Goal: Communication & Community: Answer question/provide support

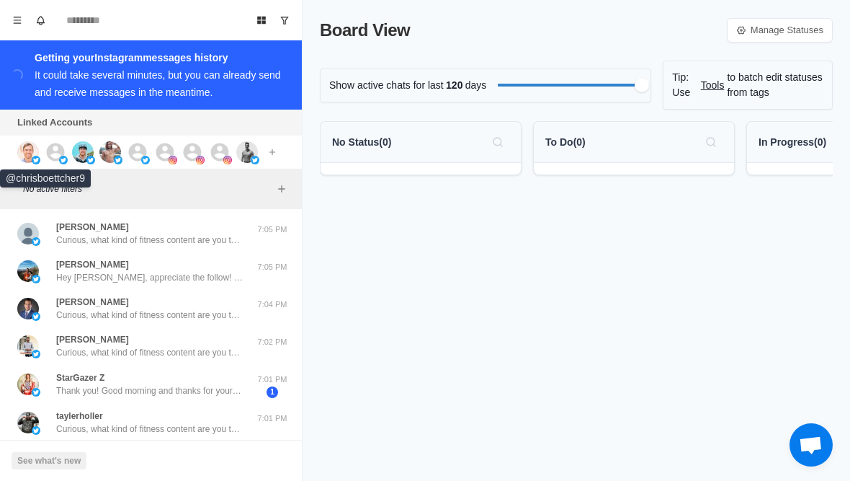
click at [29, 149] on img at bounding box center [28, 152] width 22 height 22
click at [82, 152] on img at bounding box center [83, 152] width 22 height 22
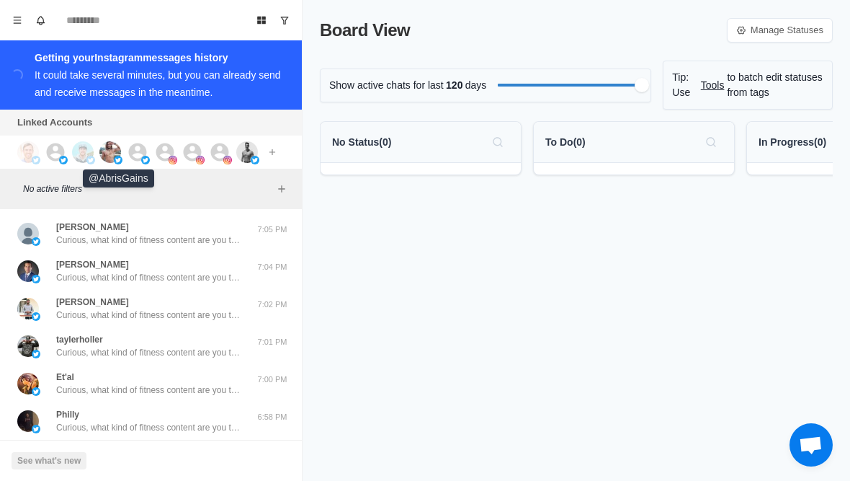
click at [117, 156] on img at bounding box center [118, 160] width 9 height 9
click at [151, 158] on div at bounding box center [146, 152] width 39 height 22
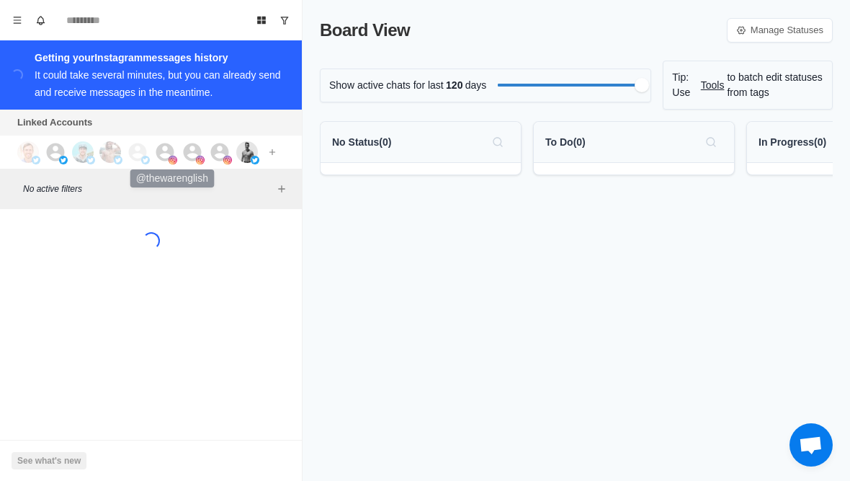
click at [179, 153] on div at bounding box center [173, 152] width 39 height 22
click at [207, 159] on div at bounding box center [201, 152] width 39 height 22
click at [231, 154] on div at bounding box center [228, 152] width 39 height 22
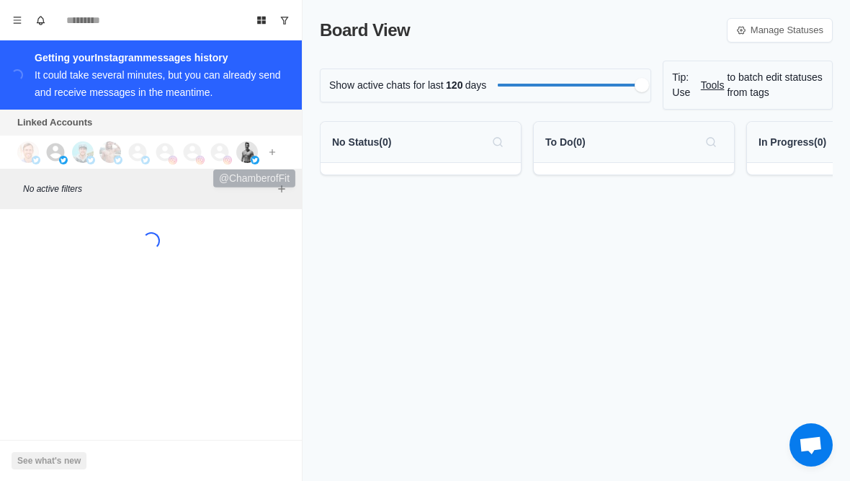
click at [252, 159] on img at bounding box center [255, 160] width 9 height 9
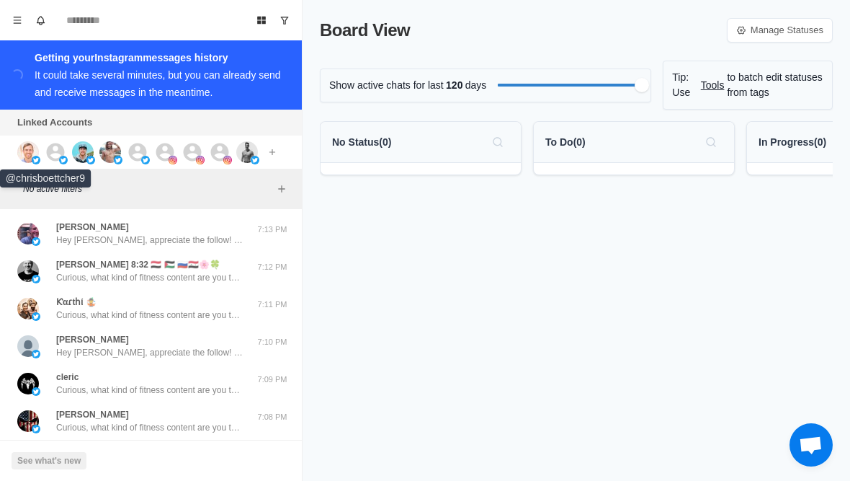
click at [34, 154] on img at bounding box center [28, 152] width 22 height 22
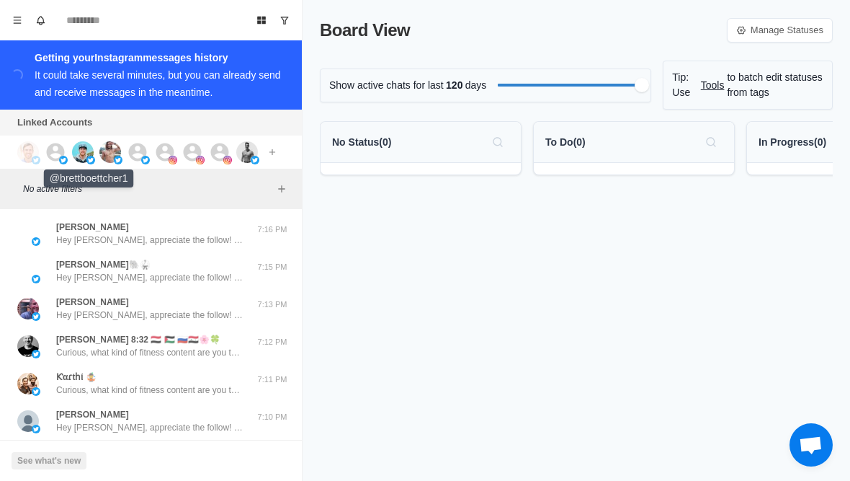
click at [90, 154] on img at bounding box center [83, 152] width 22 height 22
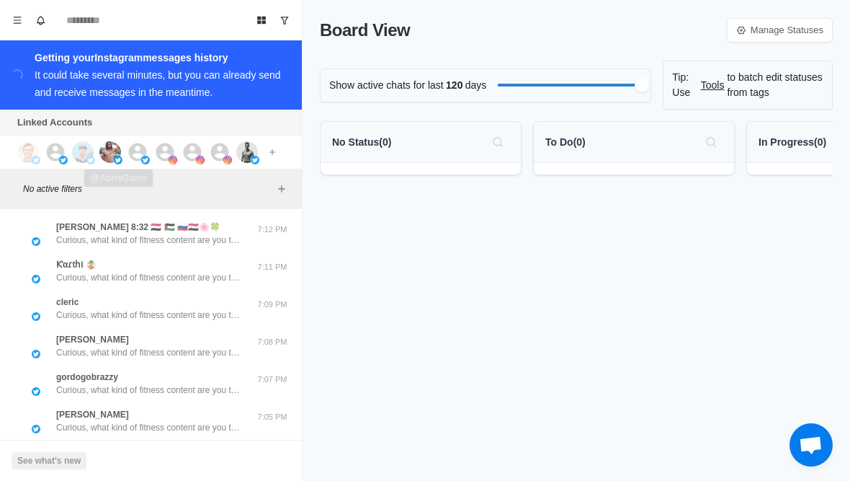
click at [115, 163] on img at bounding box center [118, 160] width 9 height 9
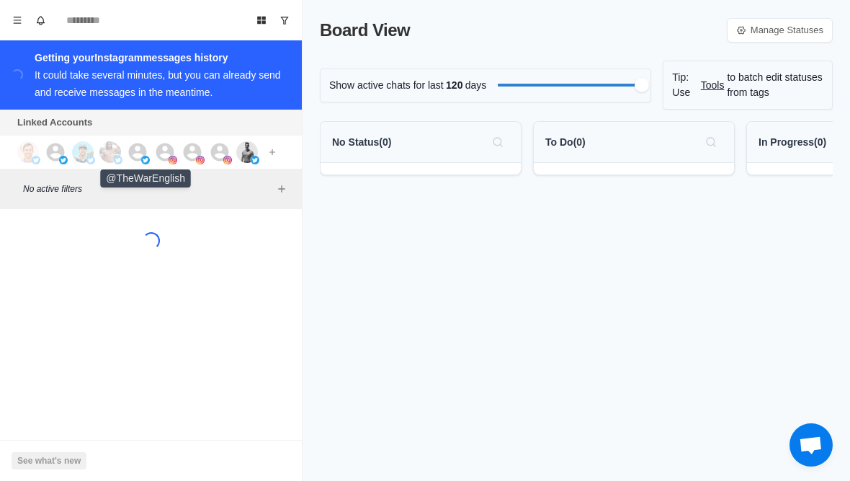
click at [143, 164] on img at bounding box center [145, 160] width 9 height 9
click at [173, 156] on img at bounding box center [173, 160] width 9 height 9
click at [198, 161] on img at bounding box center [200, 160] width 9 height 9
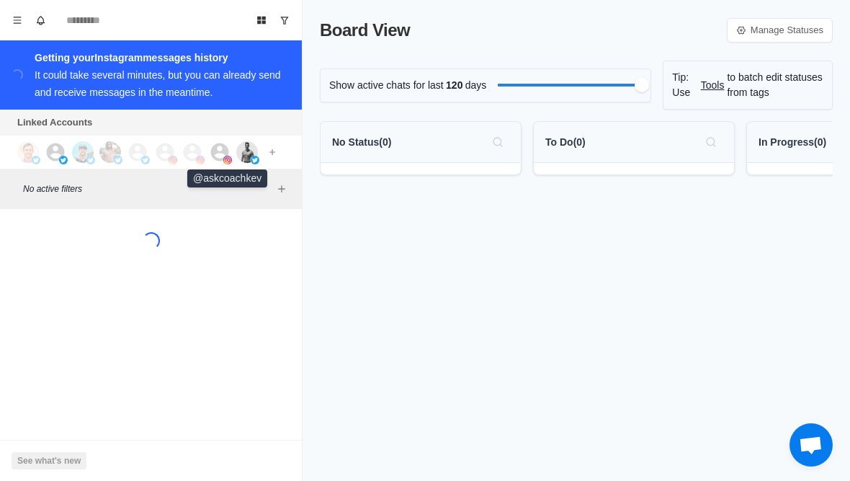
click at [226, 162] on img at bounding box center [227, 160] width 9 height 9
click at [249, 159] on img at bounding box center [247, 152] width 22 height 22
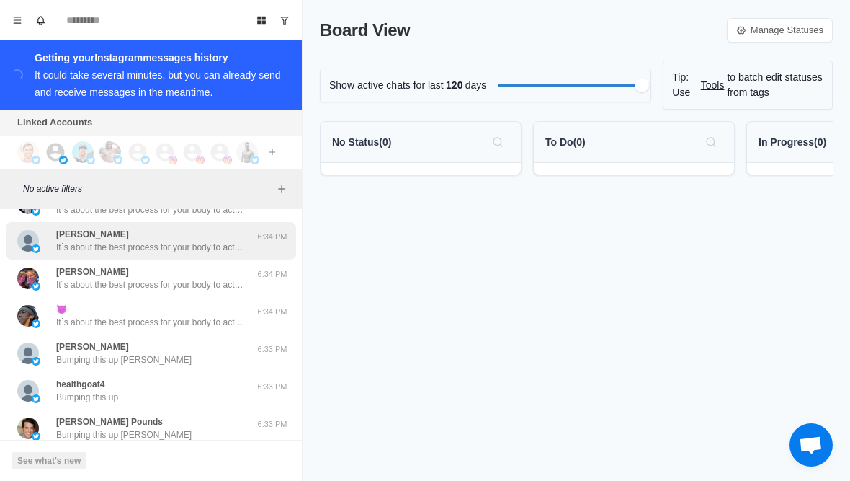
scroll to position [147, 0]
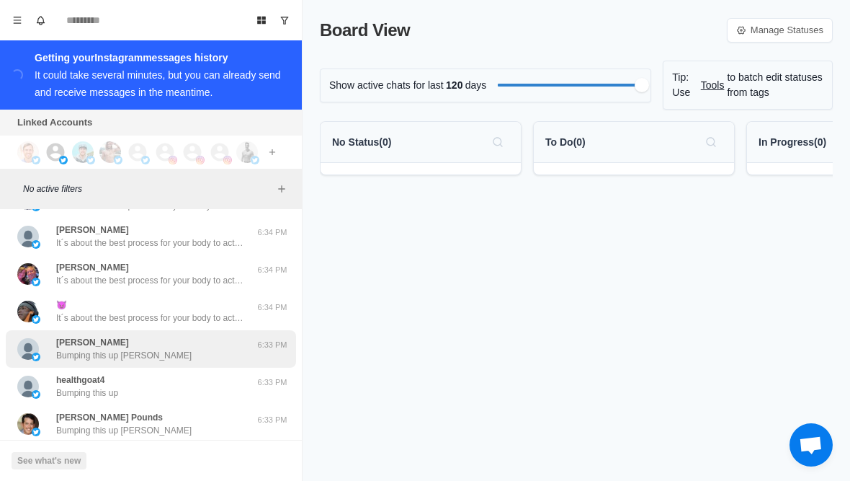
click at [150, 355] on div "Dale Lum Bumping this up Dale" at bounding box center [135, 349] width 237 height 26
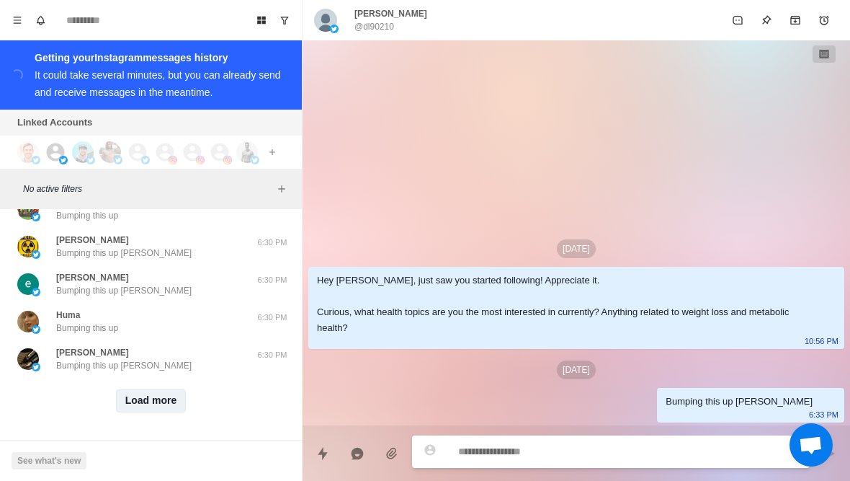
scroll to position [588, 0]
click at [157, 405] on button "Load more" at bounding box center [151, 400] width 71 height 23
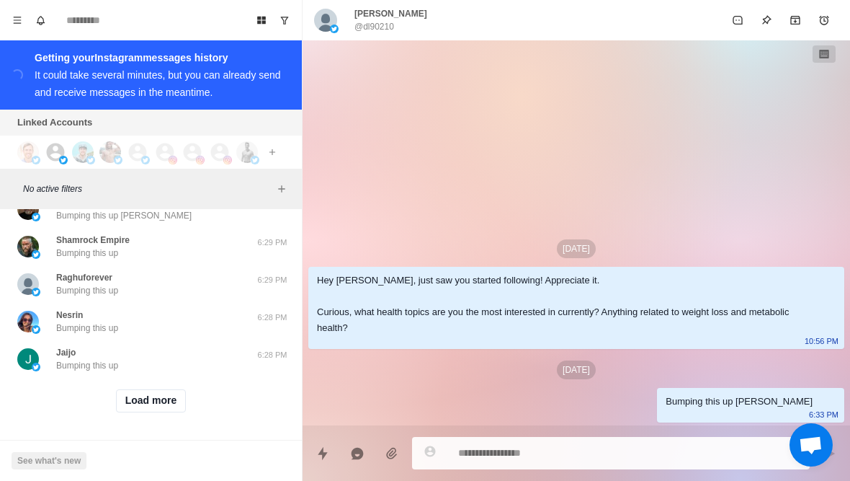
scroll to position [1338, 0]
click at [164, 396] on button "Load more" at bounding box center [151, 400] width 71 height 23
click at [195, 380] on div "Loading... Load more" at bounding box center [151, 401] width 290 height 46
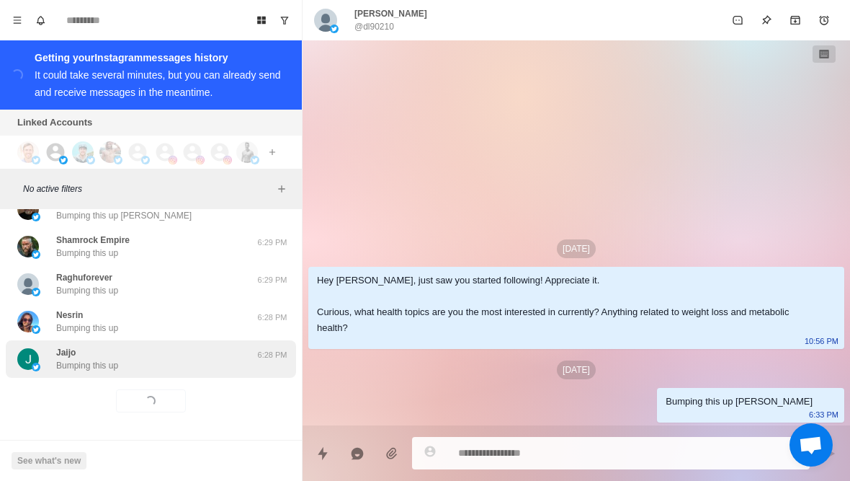
click at [188, 374] on div "Jaijo Bumping this up 6:28 PM" at bounding box center [151, 358] width 290 height 37
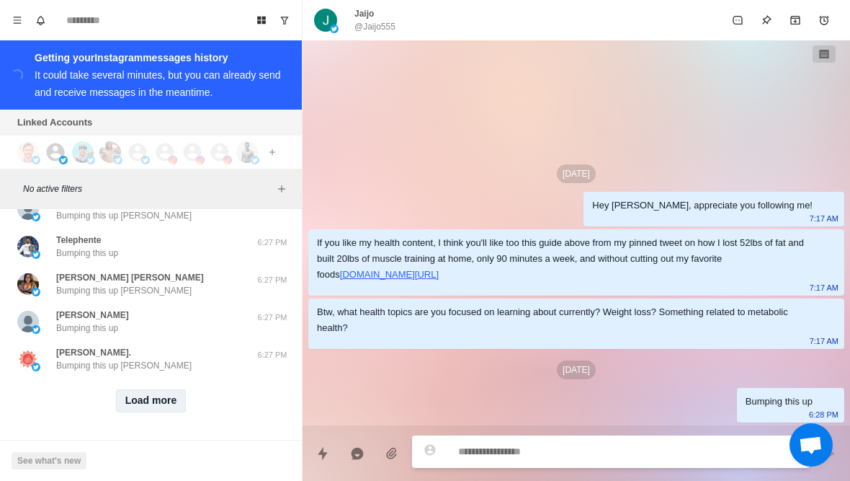
scroll to position [2087, 0]
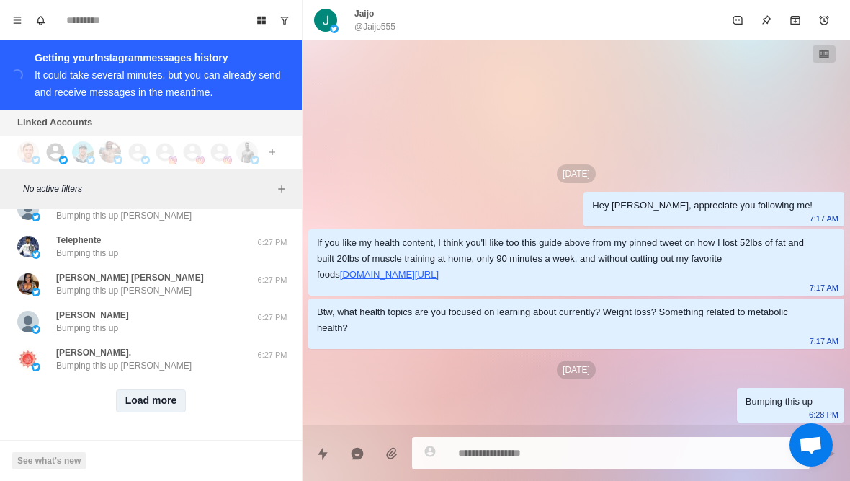
click at [153, 405] on button "Load more" at bounding box center [151, 400] width 71 height 23
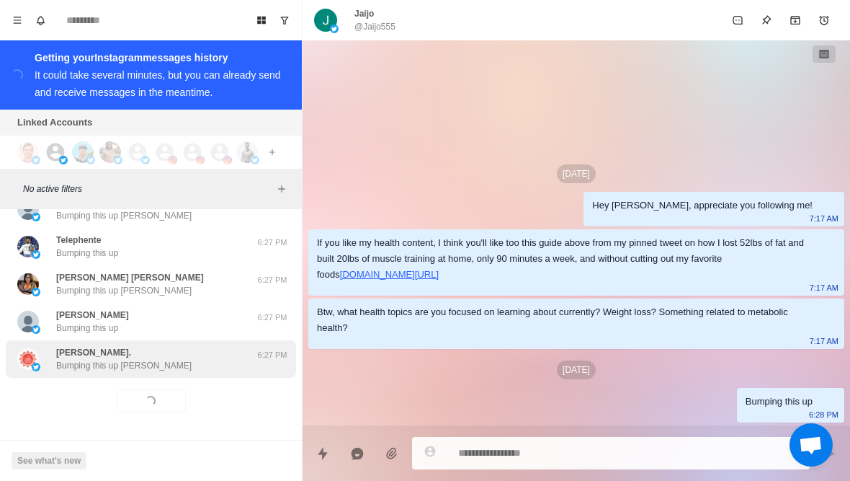
click at [207, 376] on div "khalid javed Gaadi. Bumping this up Khalid 6:27 PM" at bounding box center [151, 358] width 290 height 37
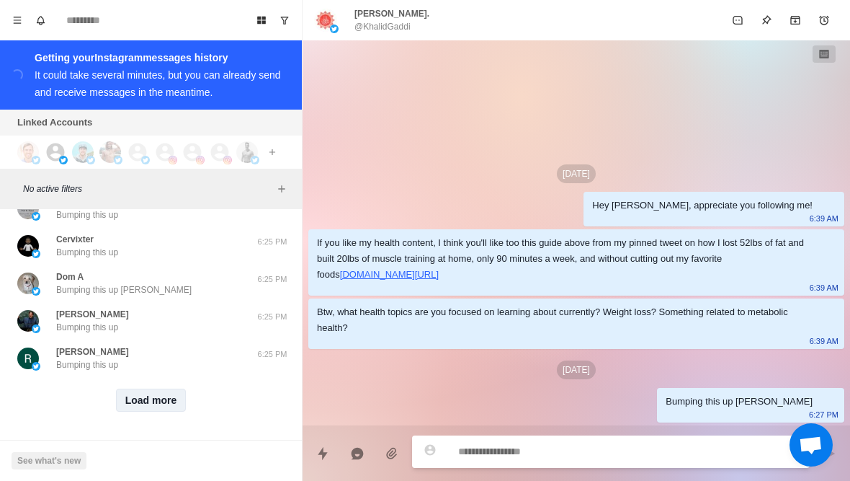
scroll to position [2838, 0]
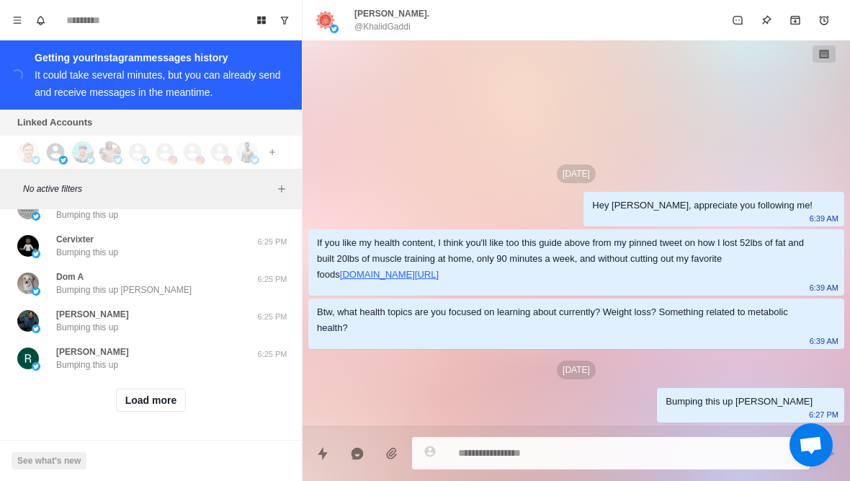
click at [151, 413] on div "Load more" at bounding box center [151, 400] width 290 height 46
click at [182, 394] on button "Load more" at bounding box center [151, 399] width 71 height 23
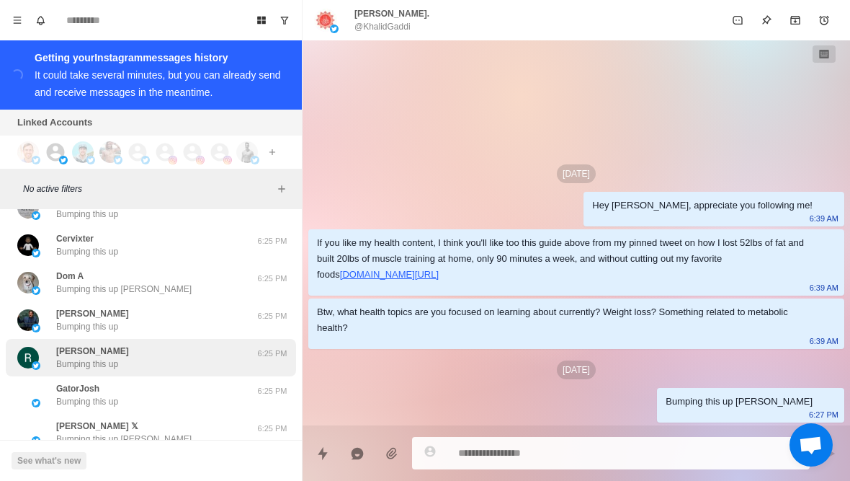
click at [223, 372] on div "Risto Vanhalakka Bumping this up 6:25 PM" at bounding box center [151, 357] width 290 height 37
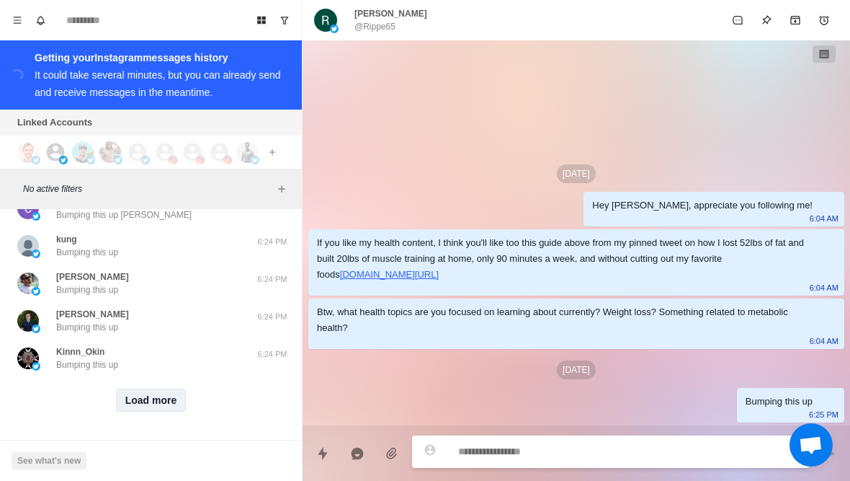
scroll to position [3588, 0]
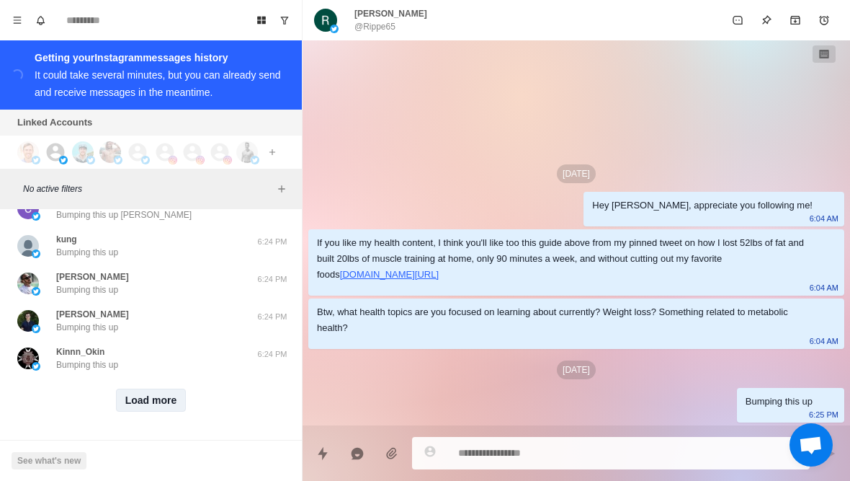
click at [148, 406] on button "Load more" at bounding box center [151, 399] width 71 height 23
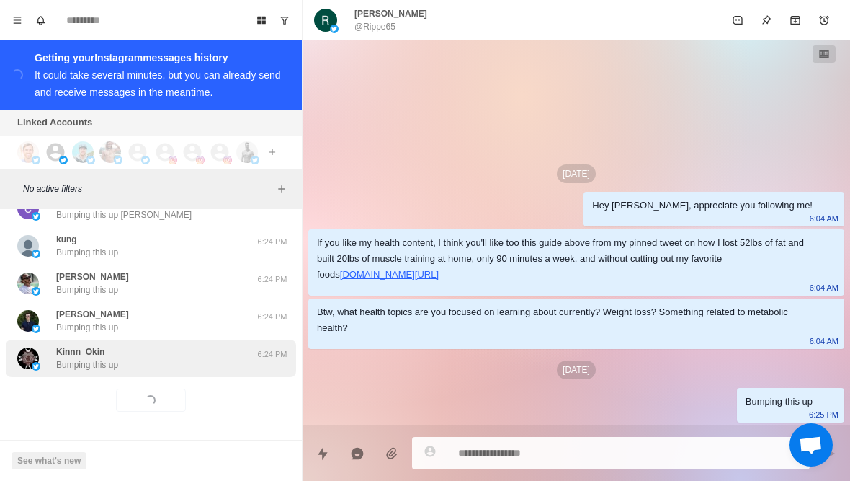
click at [221, 365] on div "Kinnn_Okin Bumping this up" at bounding box center [135, 358] width 237 height 26
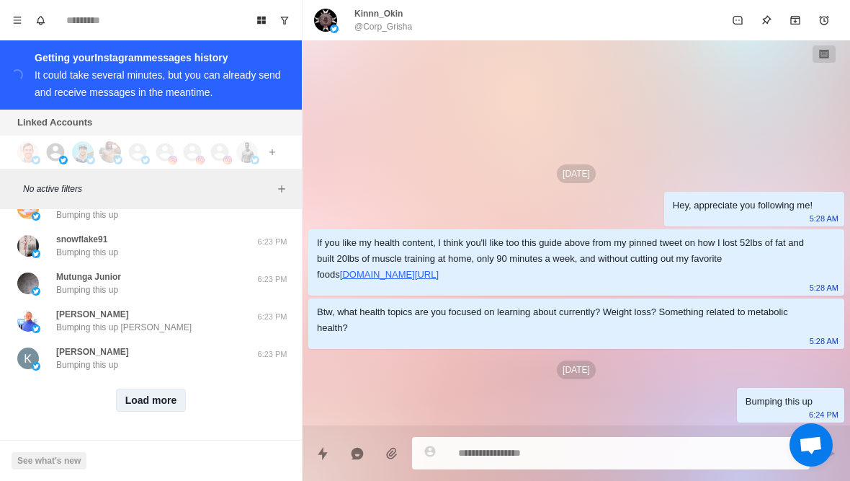
scroll to position [4337, 0]
click at [171, 409] on button "Load more" at bounding box center [151, 399] width 71 height 23
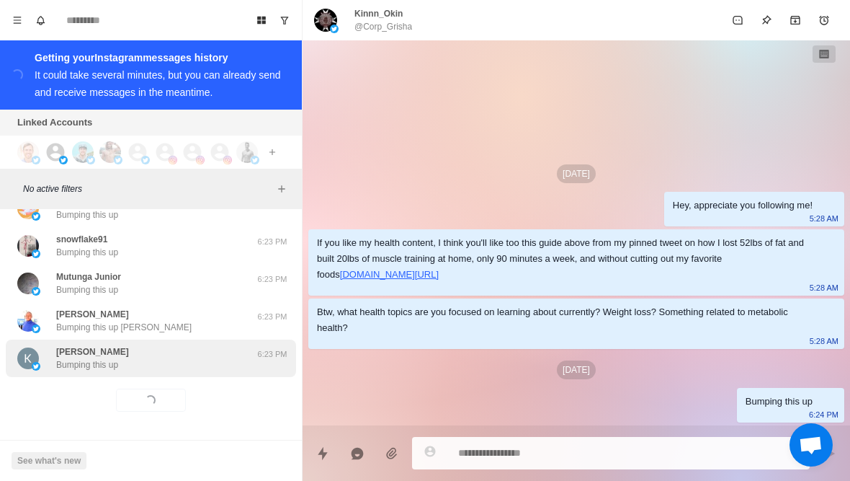
click at [228, 368] on div "Kirti Tiwari Bumping this up" at bounding box center [135, 358] width 237 height 26
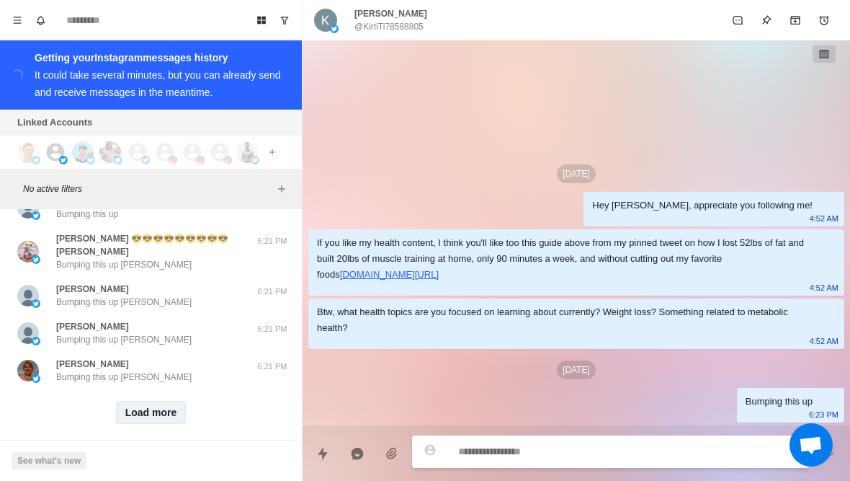
scroll to position [5087, 0]
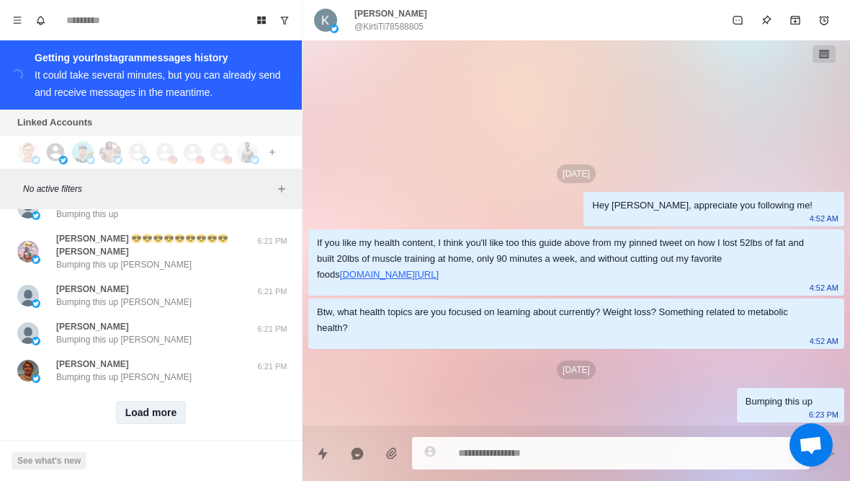
click at [162, 404] on button "Load more" at bounding box center [151, 412] width 71 height 23
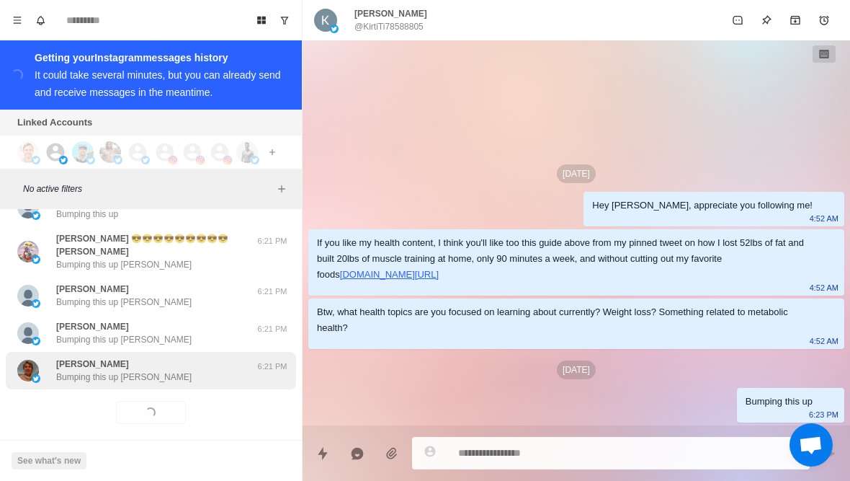
click at [220, 369] on div "Valerie Hyndman Bumping this up Valerie" at bounding box center [135, 370] width 237 height 26
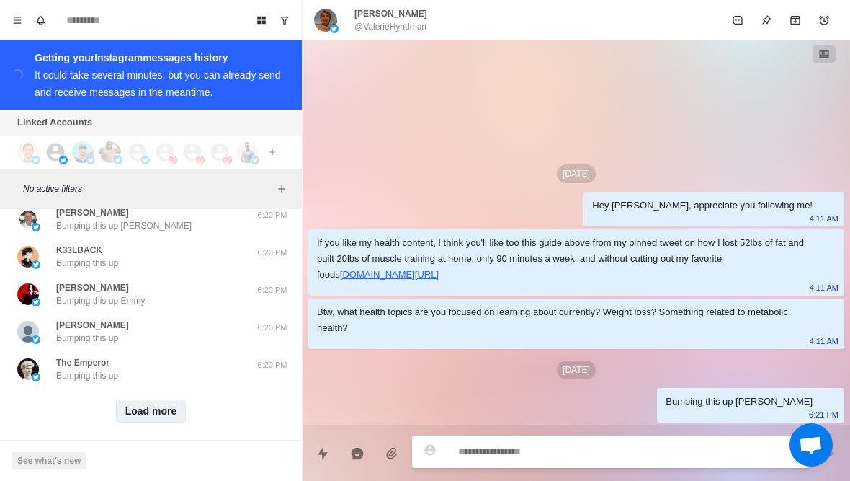
scroll to position [5836, 0]
click at [144, 404] on button "Load more" at bounding box center [151, 412] width 71 height 23
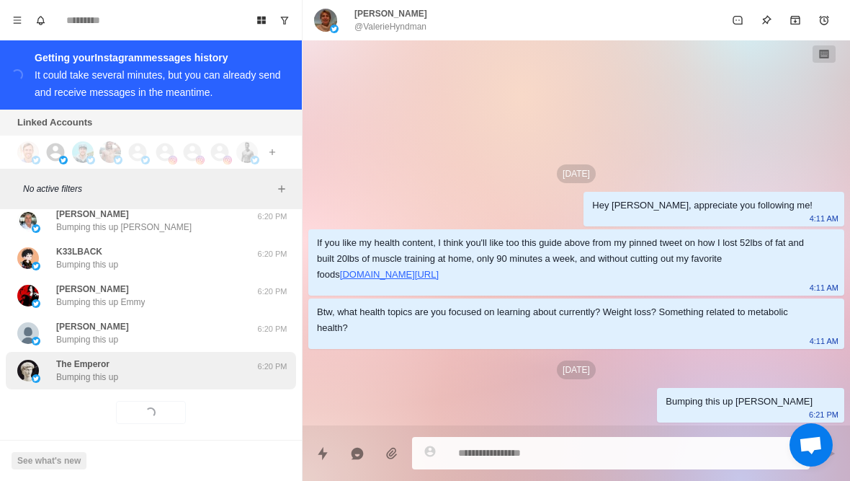
click at [216, 373] on div "The Emperor Bumping this up 6:20 PM" at bounding box center [151, 370] width 290 height 37
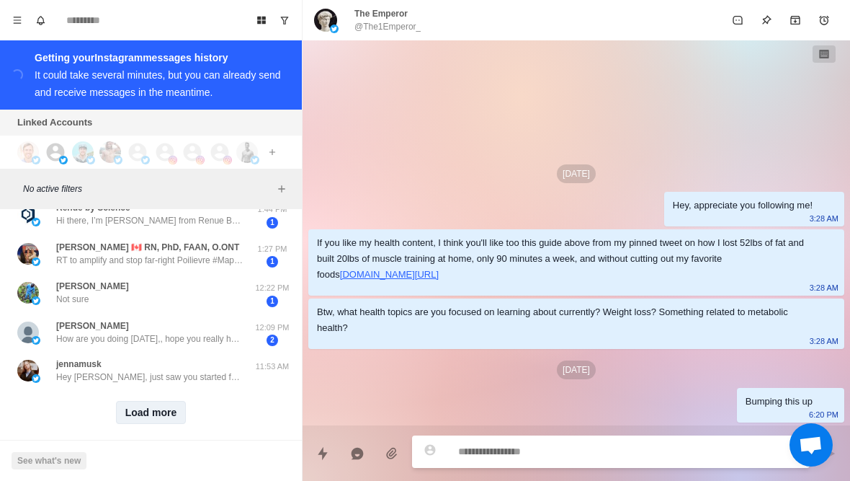
scroll to position [6591, 0]
click at [153, 407] on button "Load more" at bounding box center [151, 413] width 71 height 23
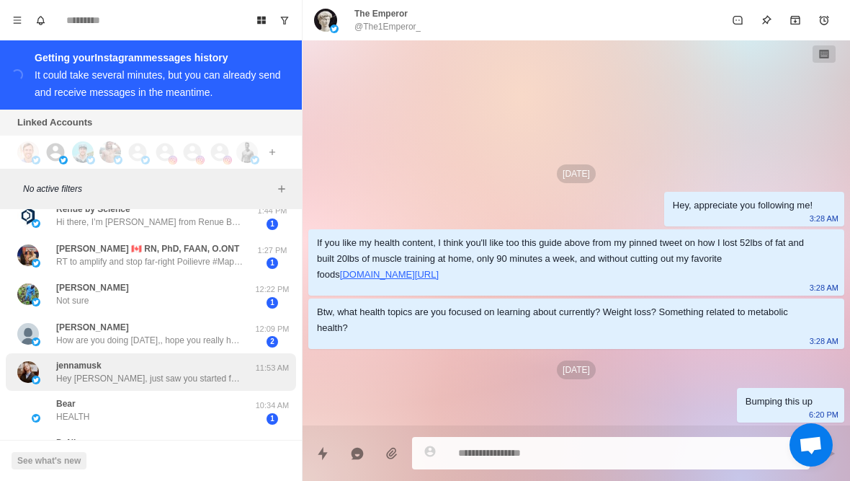
click at [200, 375] on div "jennamusk Hey Jenna, just saw you started following! Appreciate it. Curious, wh…" at bounding box center [151, 371] width 290 height 37
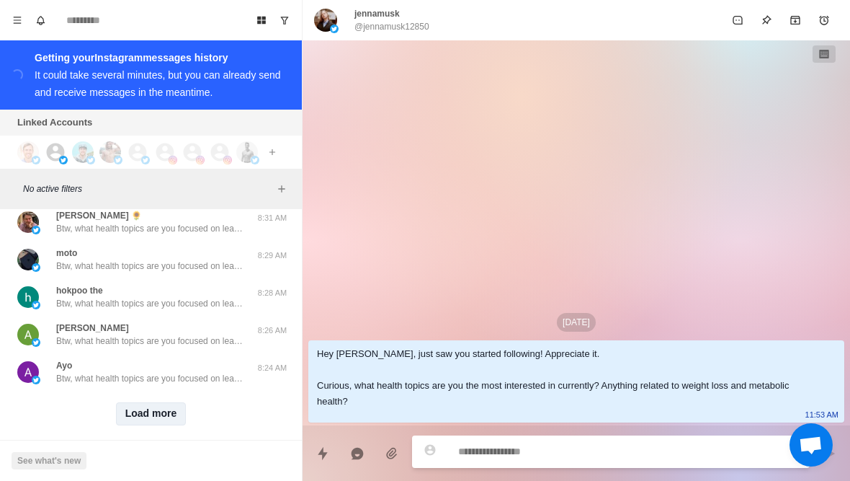
scroll to position [7342, 0]
click at [150, 409] on button "Load more" at bounding box center [151, 414] width 71 height 23
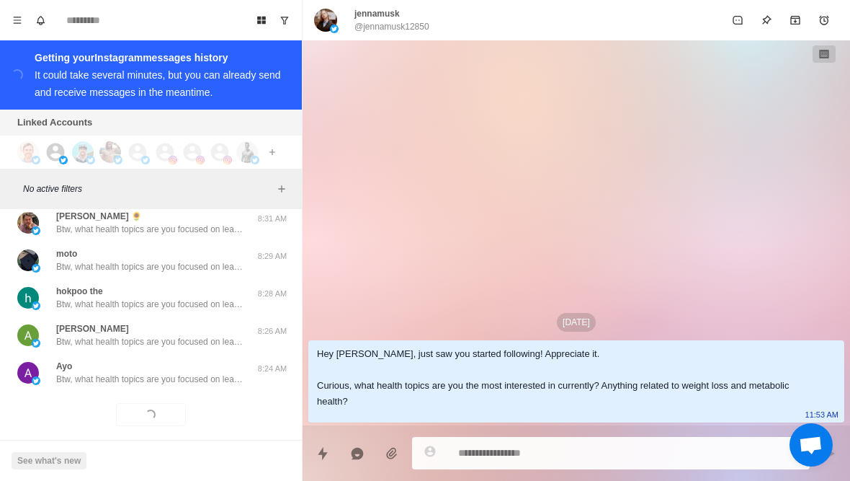
click at [202, 391] on div "Loading... Load more" at bounding box center [151, 414] width 290 height 46
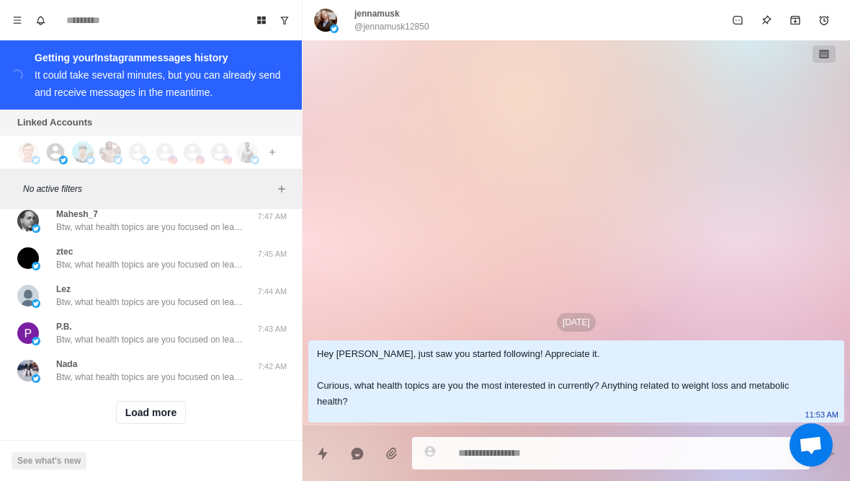
scroll to position [8090, 0]
click at [156, 402] on button "Load more" at bounding box center [151, 413] width 71 height 23
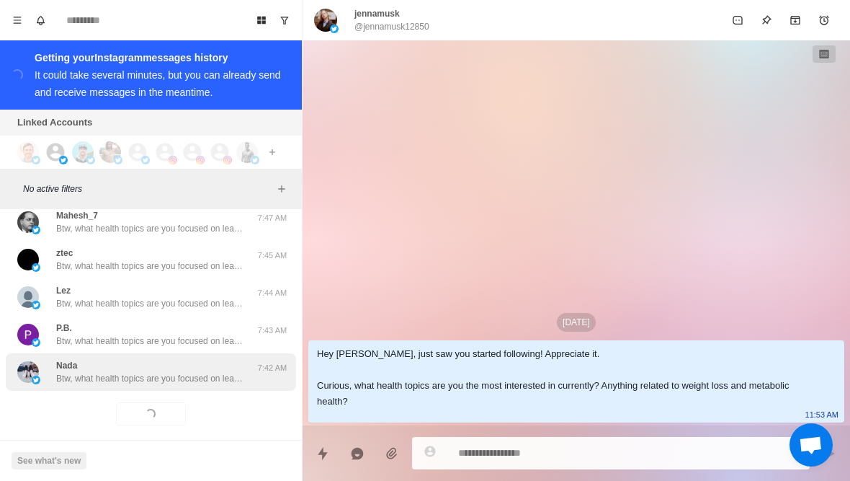
click at [206, 372] on p "Btw, what health topics are you focused on learning about currently? Weight los…" at bounding box center [149, 378] width 187 height 13
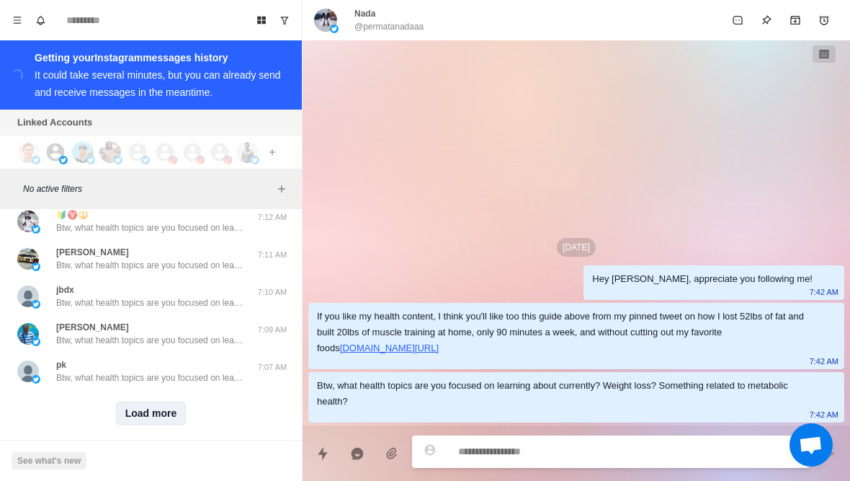
scroll to position [8840, 0]
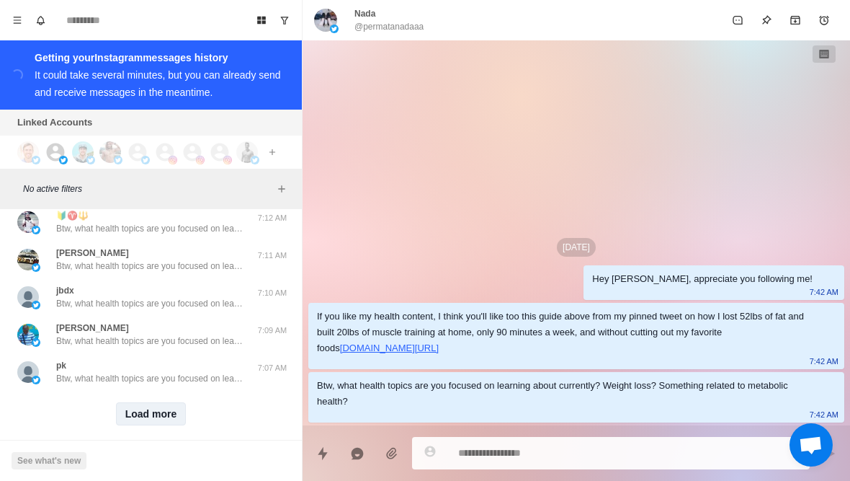
click at [156, 408] on button "Load more" at bounding box center [151, 413] width 71 height 23
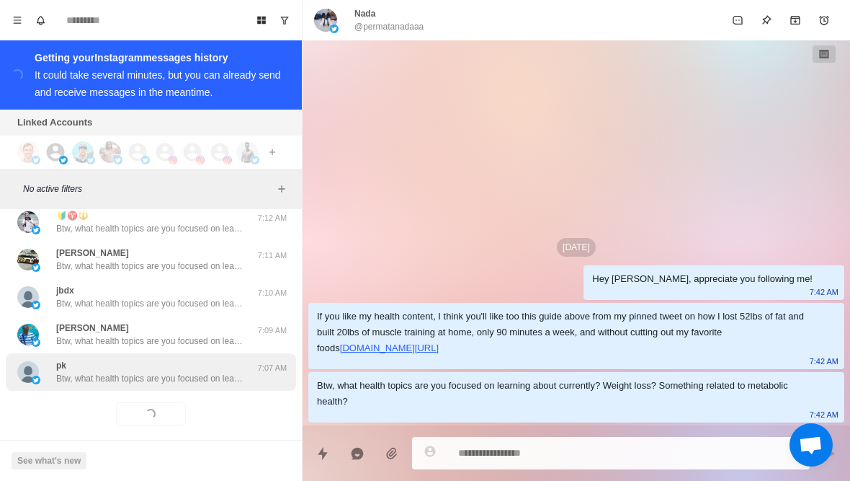
click at [211, 372] on p "Btw, what health topics are you focused on learning about currently? Weight los…" at bounding box center [149, 378] width 187 height 13
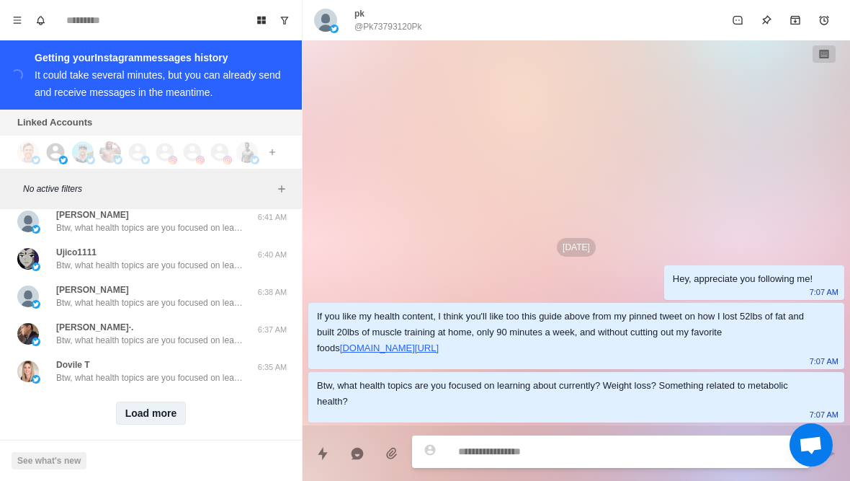
scroll to position [9589, 0]
click at [160, 403] on button "Load more" at bounding box center [151, 413] width 71 height 23
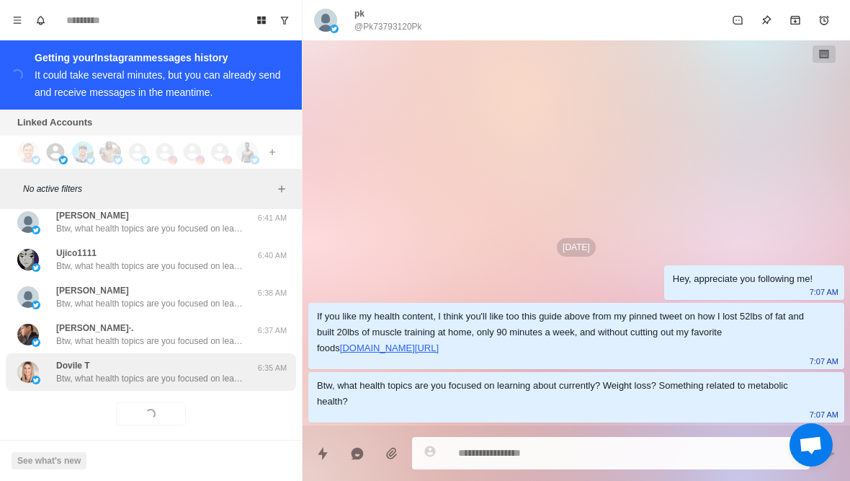
click at [213, 372] on p "Btw, what health topics are you focused on learning about currently? Weight los…" at bounding box center [149, 378] width 187 height 13
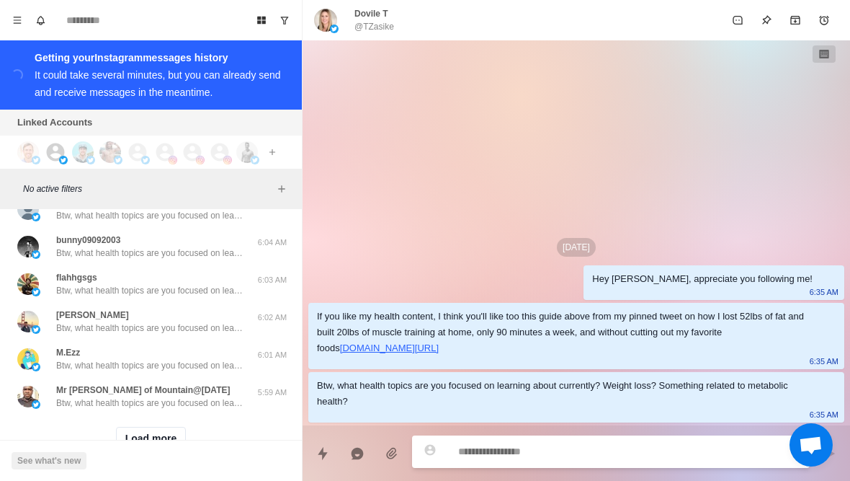
scroll to position [10316, 0]
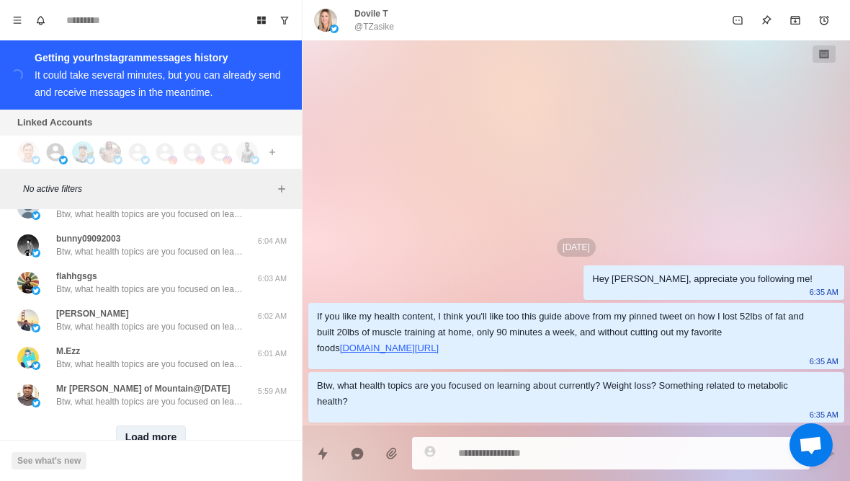
click at [144, 425] on button "Load more" at bounding box center [151, 436] width 71 height 23
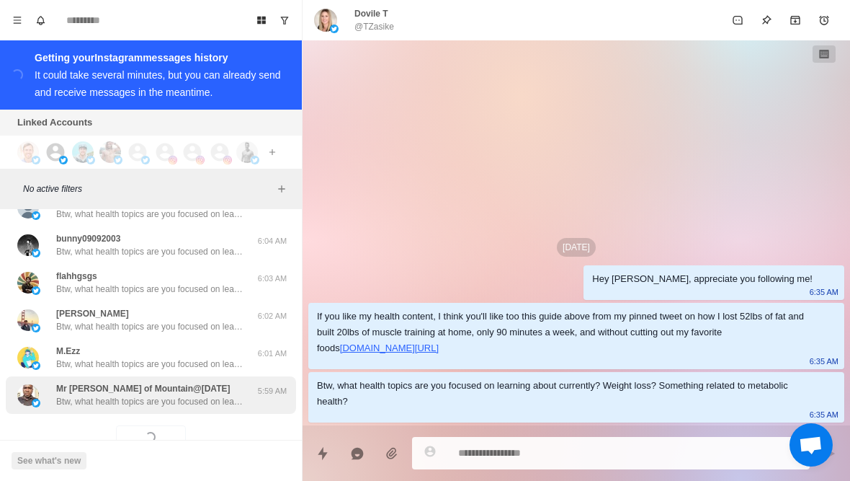
click at [199, 395] on p "Btw, what health topics are you focused on learning about currently? Weight los…" at bounding box center [149, 401] width 187 height 13
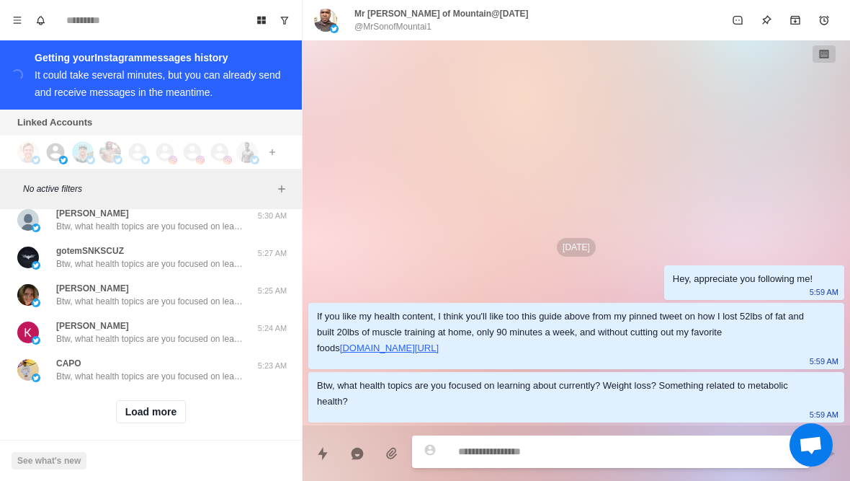
scroll to position [11088, 0]
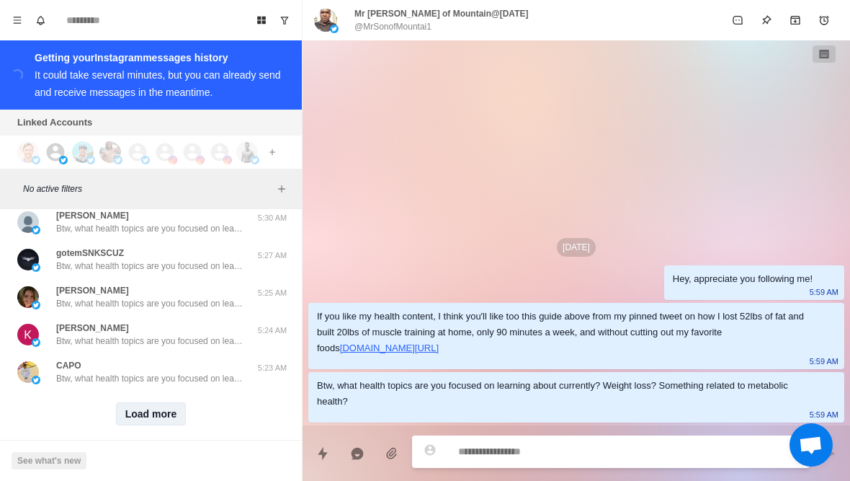
click at [164, 404] on button "Load more" at bounding box center [151, 413] width 71 height 23
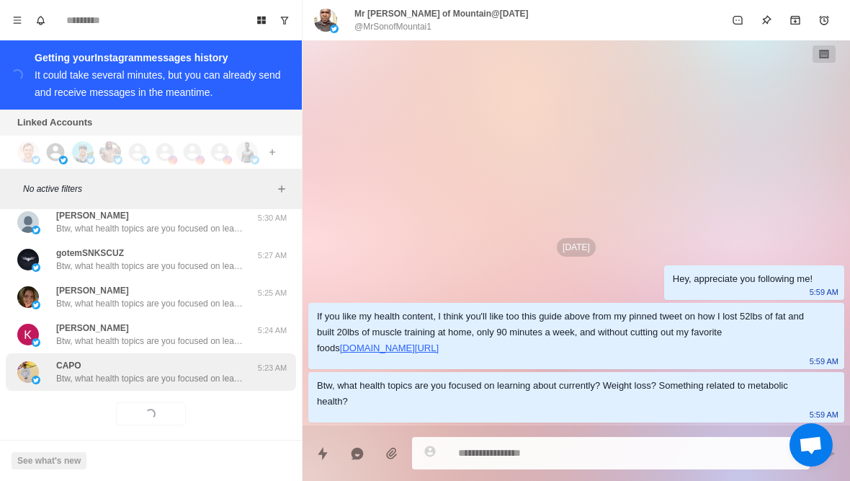
click at [220, 372] on p "Btw, what health topics are you focused on learning about currently? Weight los…" at bounding box center [149, 378] width 187 height 13
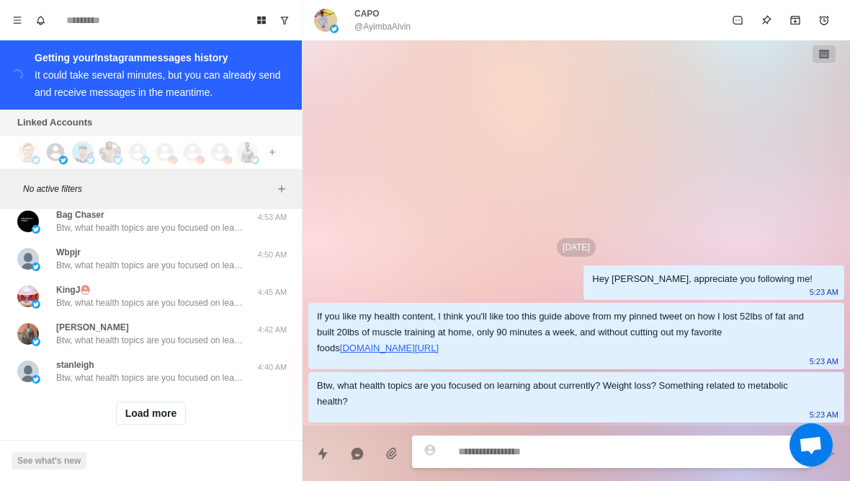
scroll to position [11851, 0]
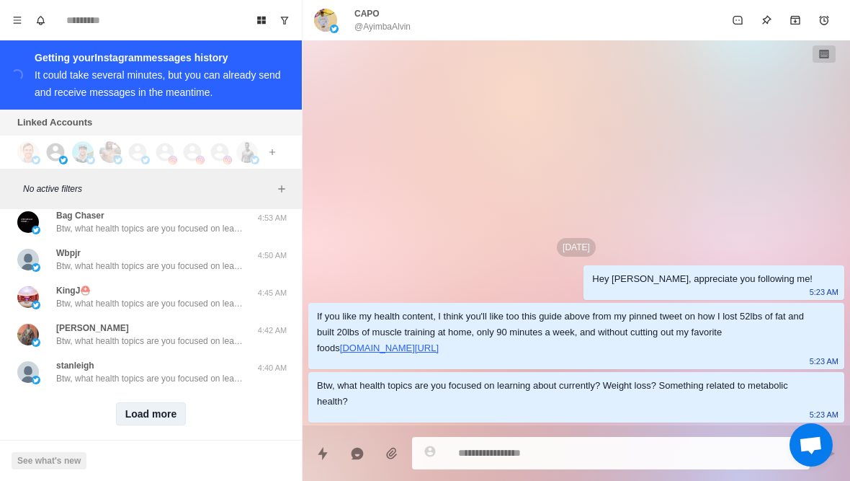
click at [156, 402] on button "Load more" at bounding box center [151, 413] width 71 height 23
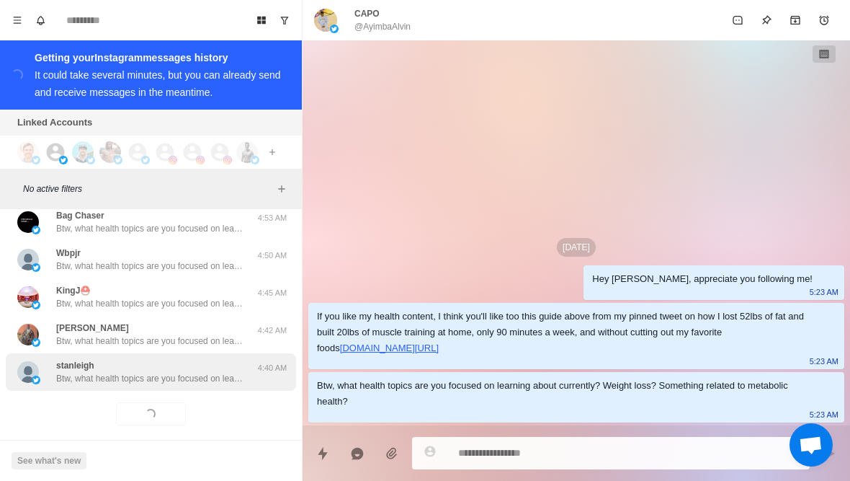
click at [213, 372] on p "Btw, what health topics are you focused on learning about currently? Weight los…" at bounding box center [149, 378] width 187 height 13
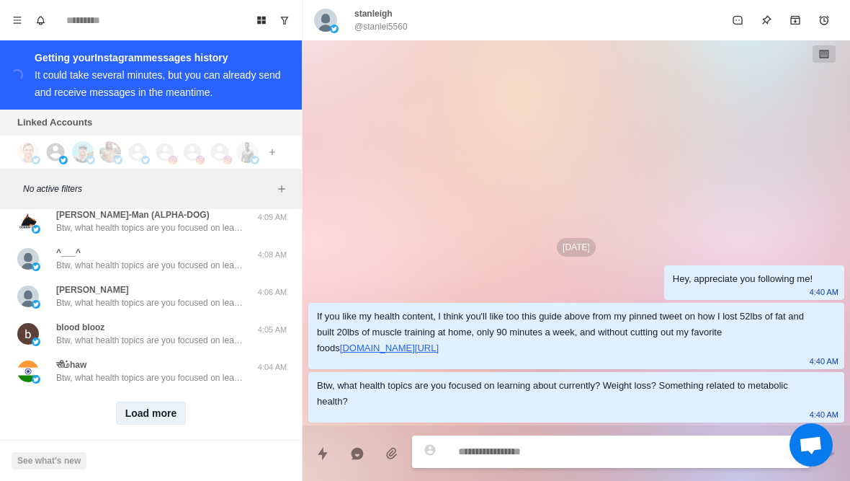
scroll to position [12600, 0]
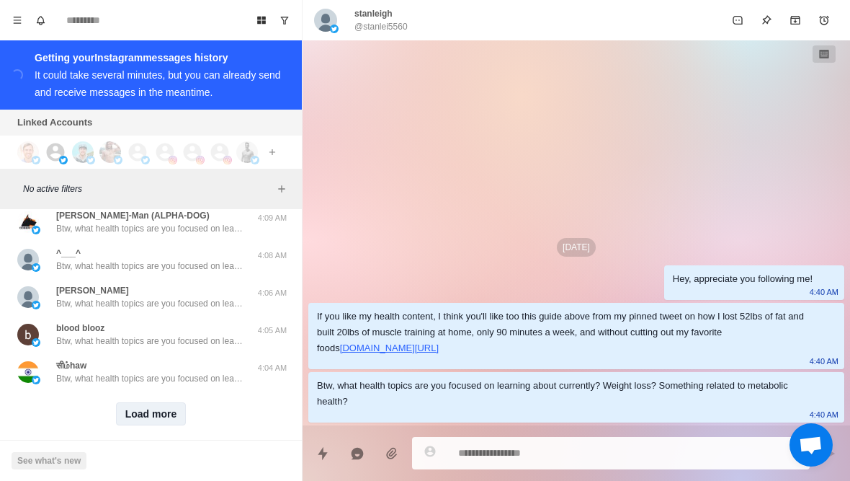
click at [149, 402] on button "Load more" at bounding box center [151, 413] width 71 height 23
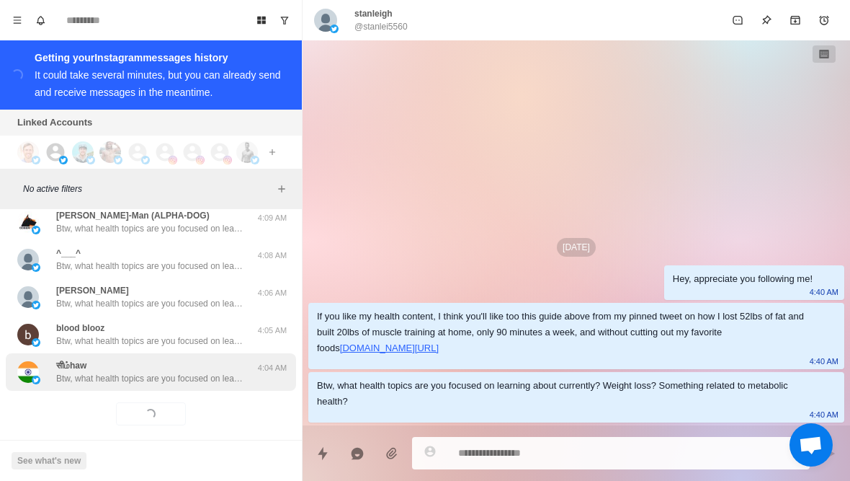
click at [208, 372] on p "Btw, what health topics are you focused on learning about currently? Weight los…" at bounding box center [149, 378] width 187 height 13
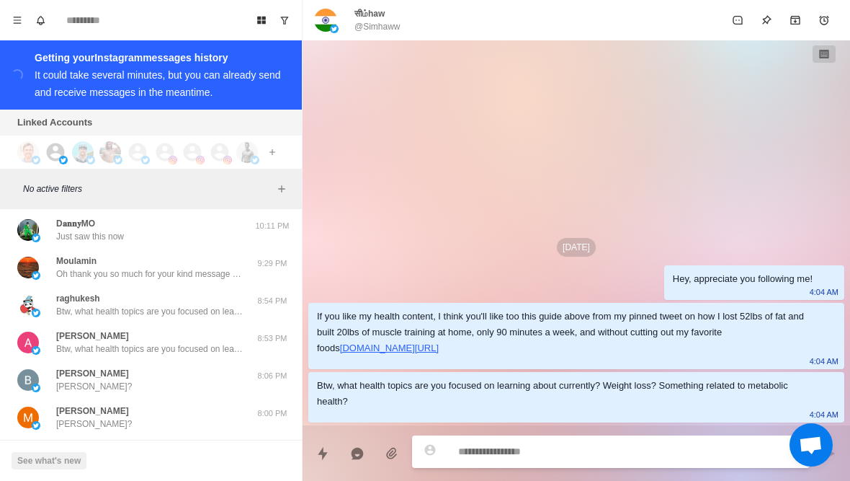
scroll to position [13197, 0]
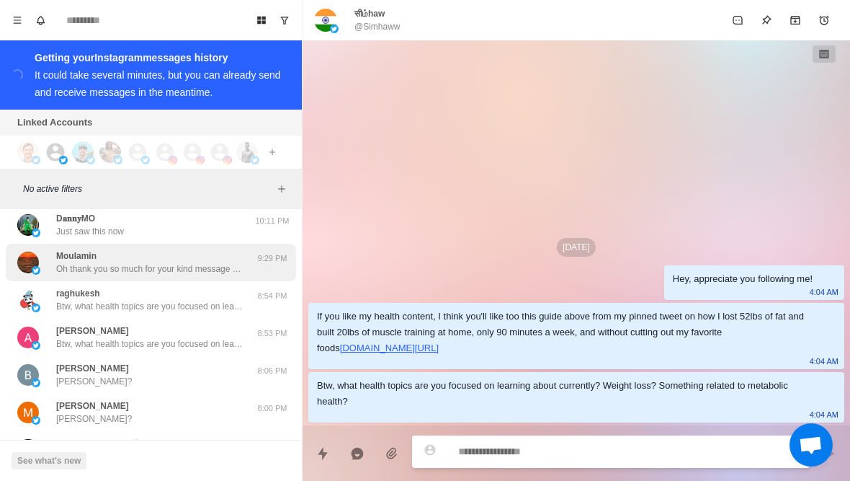
click at [232, 249] on div "Moulamin Oh thank you so much for your kind message I really appreciate oh yes …" at bounding box center [149, 262] width 187 height 26
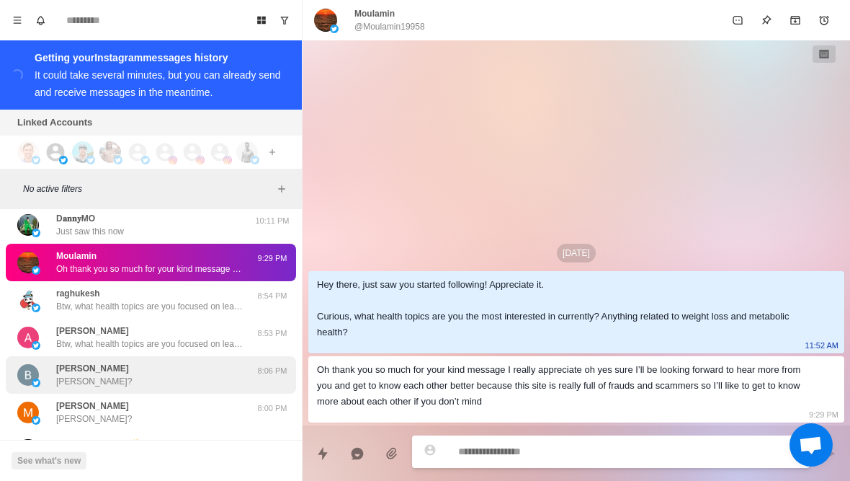
click at [179, 362] on div "Brian Miller Brian?" at bounding box center [135, 375] width 237 height 26
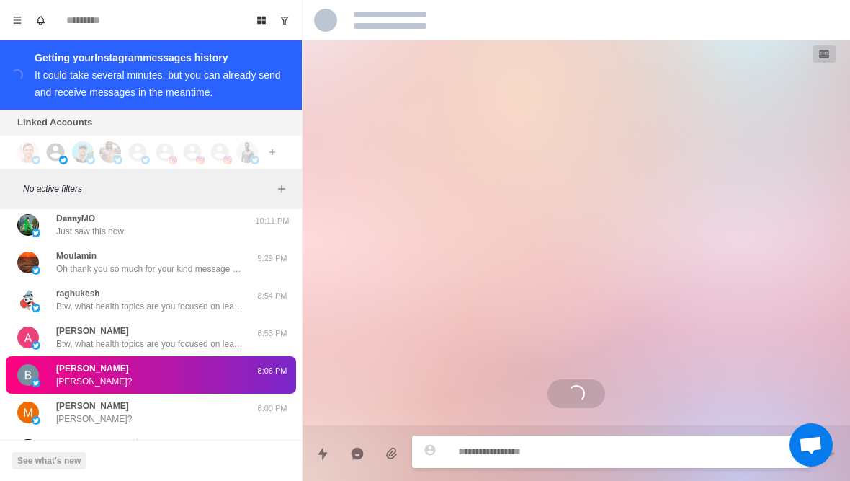
scroll to position [304, 0]
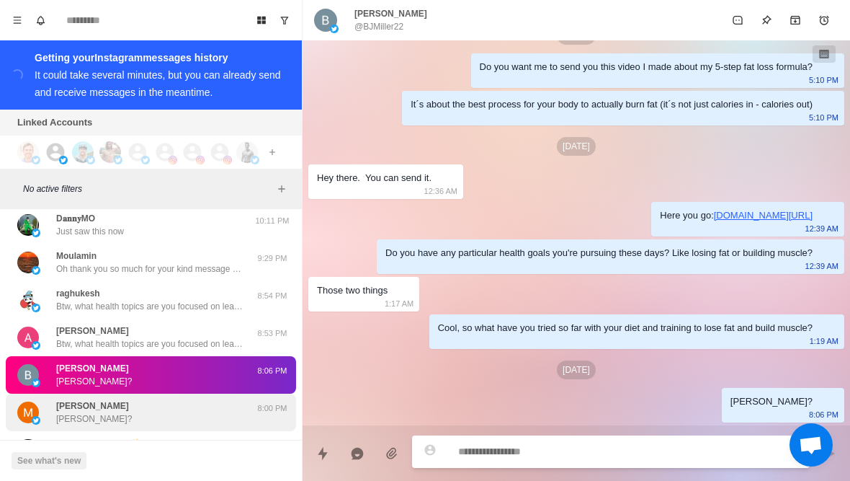
click at [175, 408] on div "Mary Angeline Davis Mary?" at bounding box center [135, 412] width 237 height 26
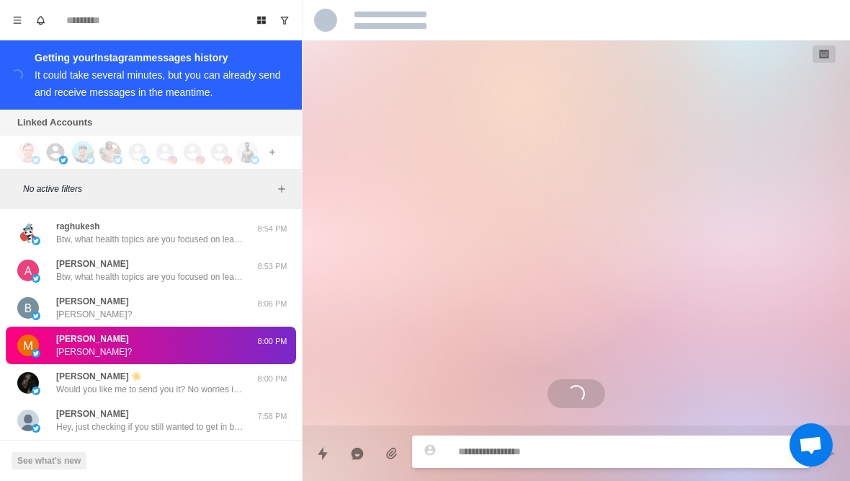
scroll to position [229, 0]
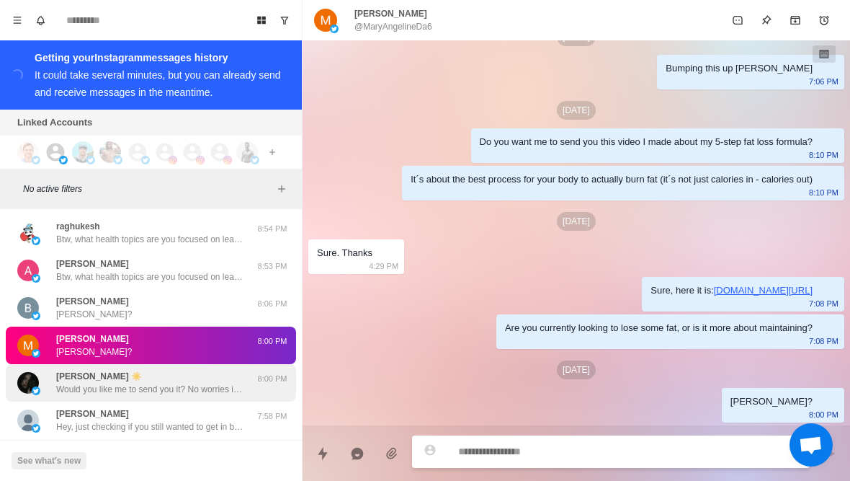
click at [208, 385] on div "Isabella ☀️ Would you like me to send you it? No worries if not 8:00 PM" at bounding box center [151, 382] width 290 height 37
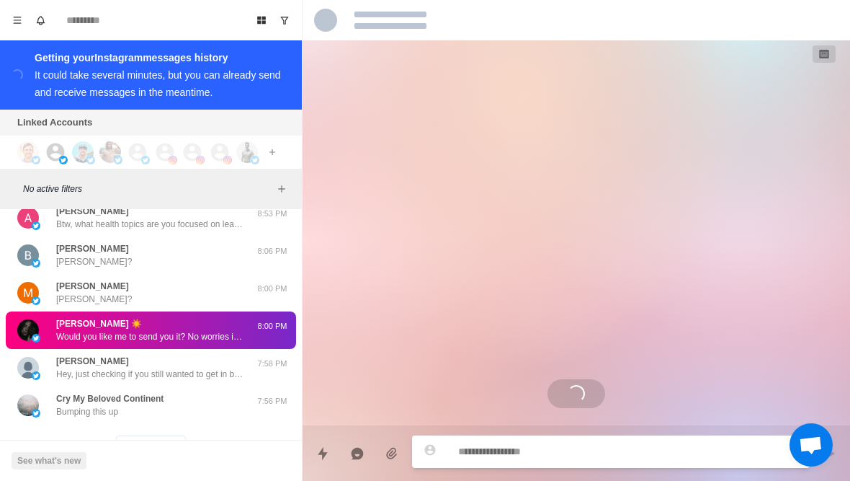
scroll to position [13318, 0]
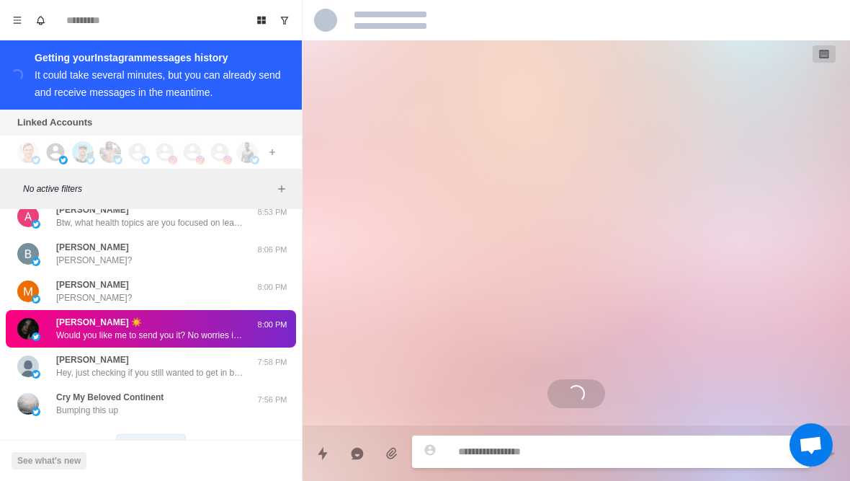
click at [151, 436] on button "Load more" at bounding box center [151, 445] width 71 height 23
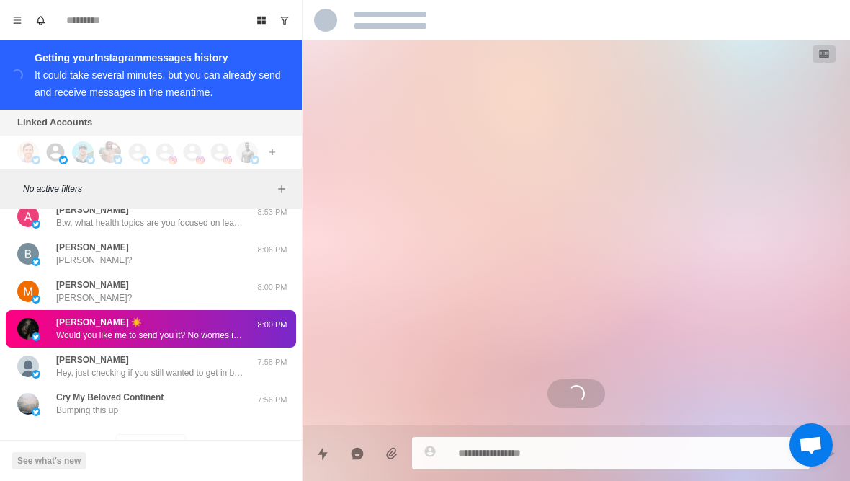
scroll to position [7, 0]
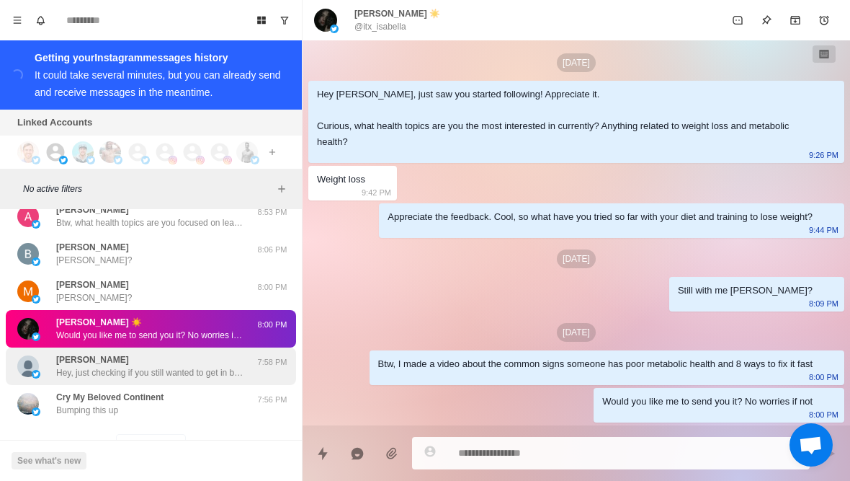
click at [205, 353] on div "Joe Smith Hey, just checking if you still wanted to get in better shape?" at bounding box center [149, 366] width 187 height 26
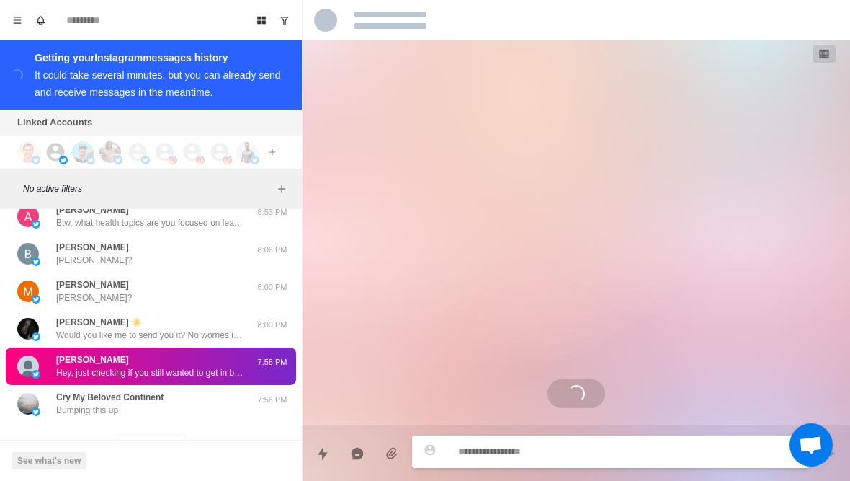
scroll to position [0, 0]
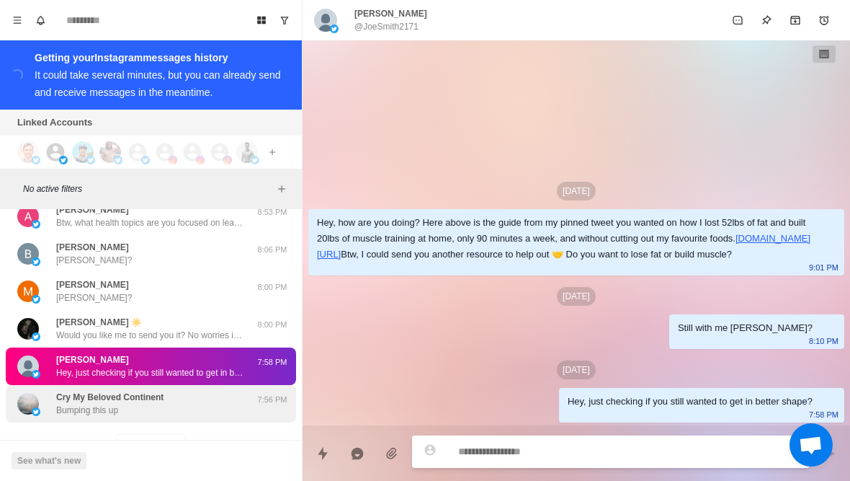
click at [195, 392] on div "Cry My Beloved Continent Bumping this up" at bounding box center [135, 404] width 237 height 26
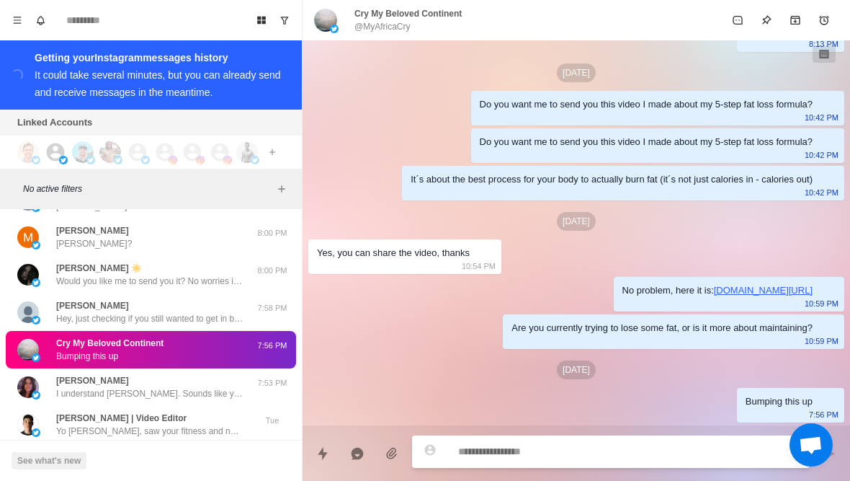
scroll to position [13374, 0]
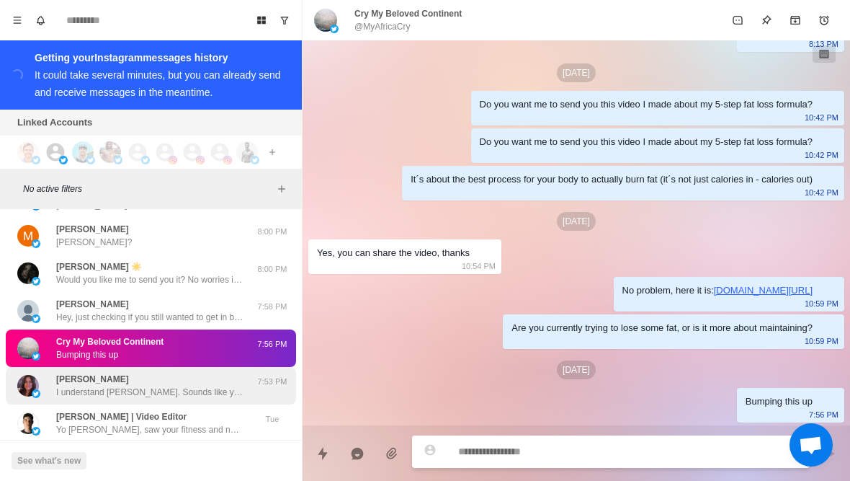
click at [209, 386] on p "I understand Darleen. Sounds like you've been putting a great deal of effort. H…" at bounding box center [149, 392] width 187 height 13
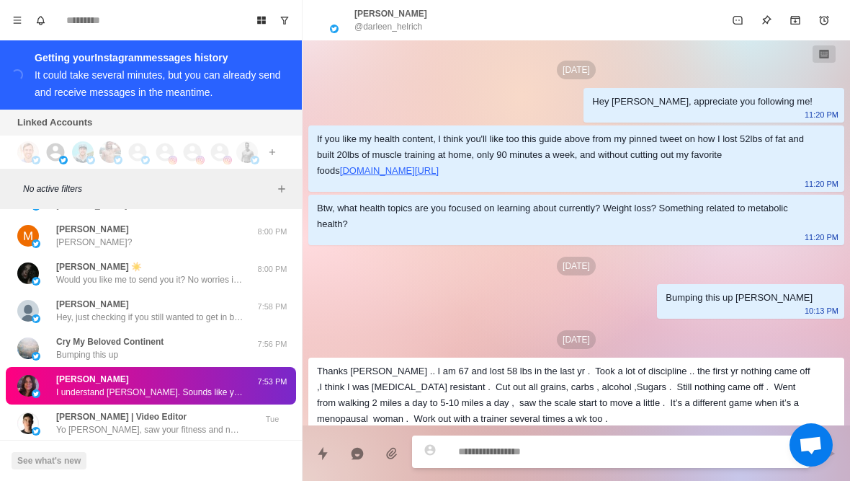
scroll to position [146, 0]
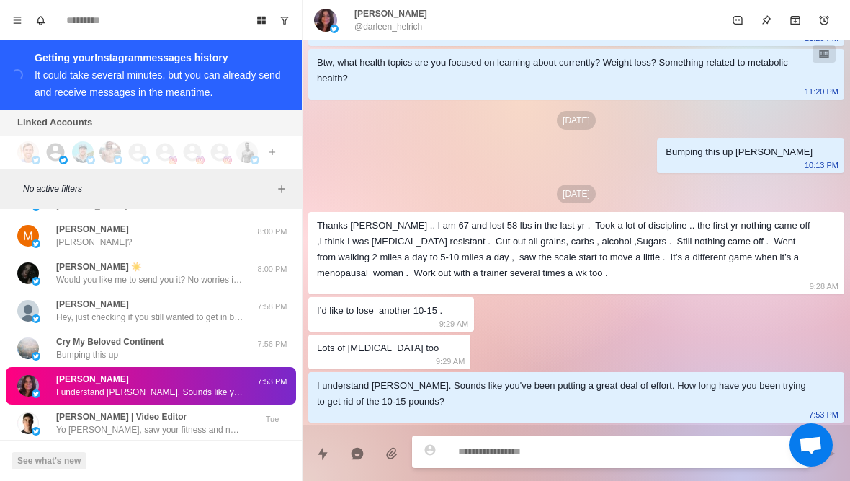
type textarea "*"
type textarea "**********"
type textarea "*"
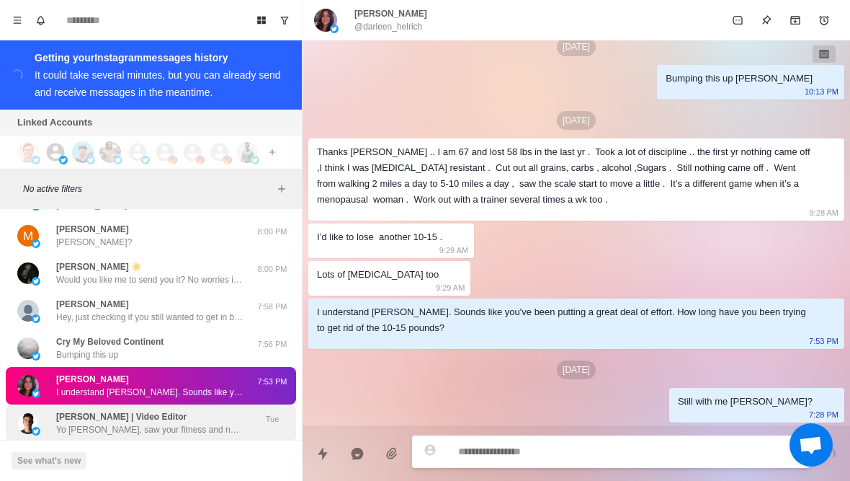
click at [209, 410] on div "Vlad Șuhan | Video Editor Yo Andrew, saw your fitness and nutrition content, do…" at bounding box center [149, 423] width 187 height 26
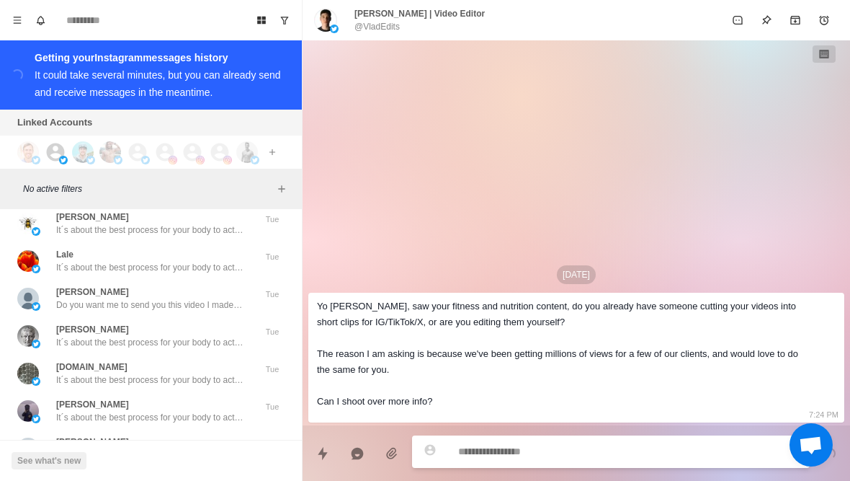
scroll to position [13614, 0]
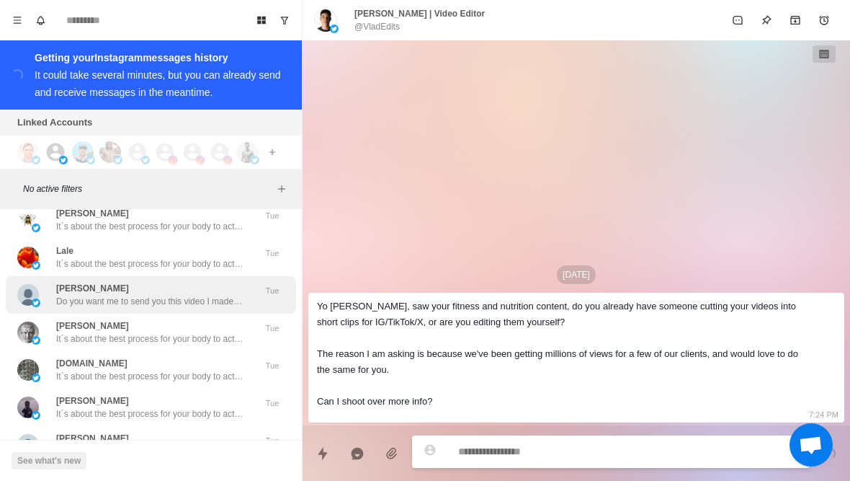
click at [224, 295] on p "Do you want me to send you this video I made about my 5-step fat loss formula?" at bounding box center [149, 301] width 187 height 13
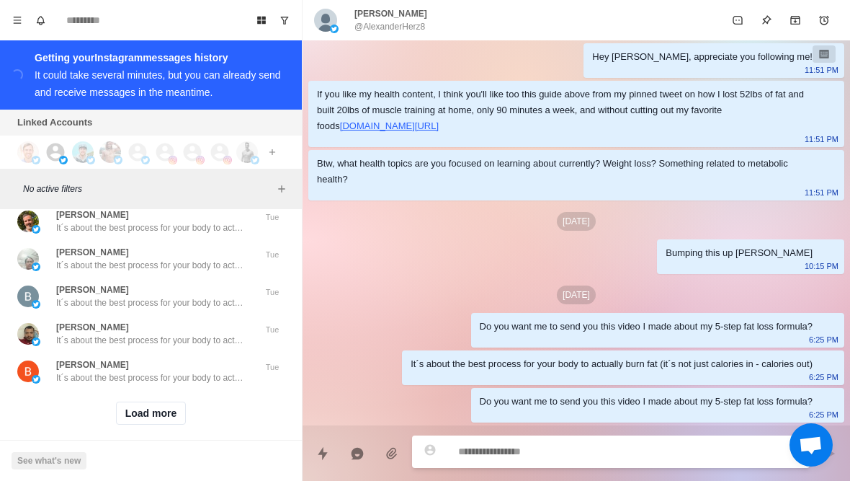
scroll to position [14099, 0]
click at [156, 409] on button "Load more" at bounding box center [151, 413] width 71 height 23
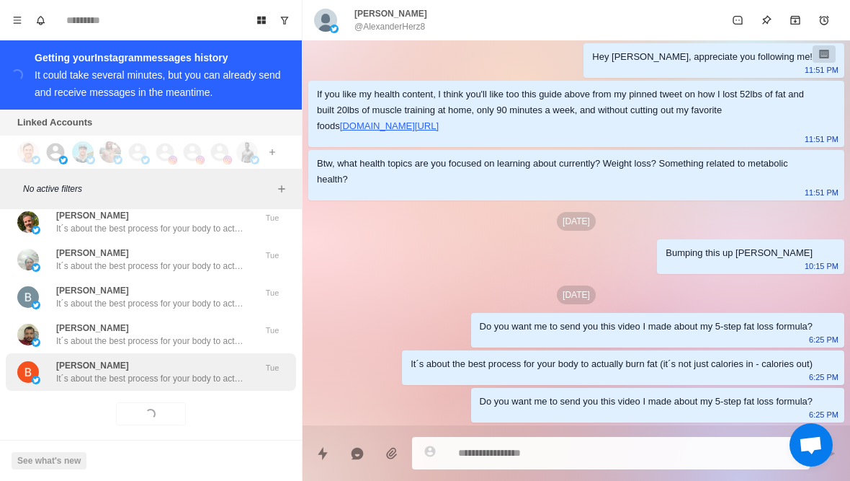
click at [197, 372] on p "It´s about the best process for your body to actually burn fat (it´s not just c…" at bounding box center [149, 378] width 187 height 13
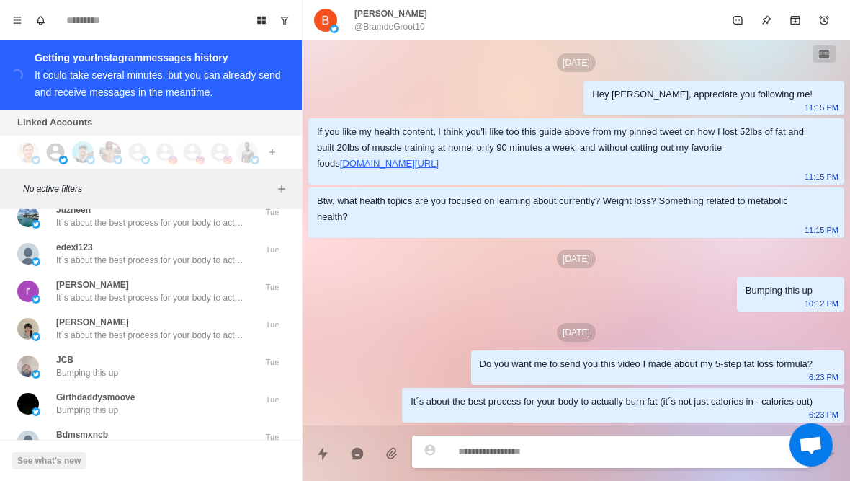
scroll to position [14335, 0]
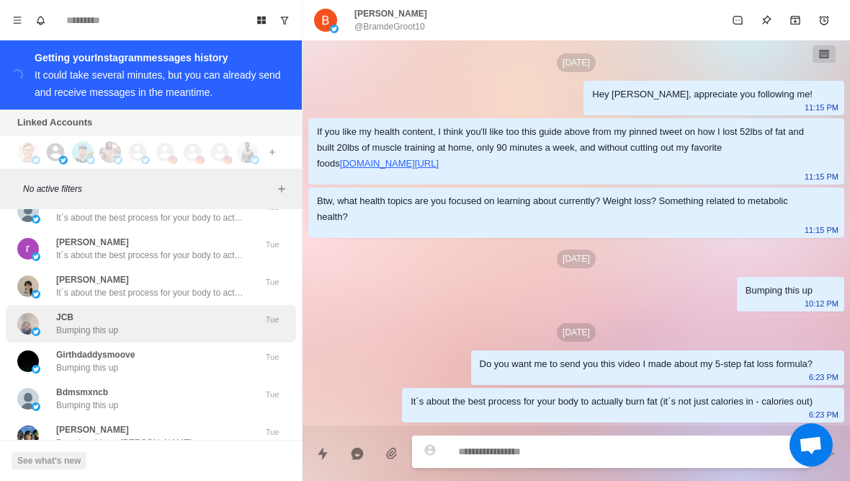
click at [191, 321] on div "JCB Bumping this up" at bounding box center [135, 324] width 237 height 26
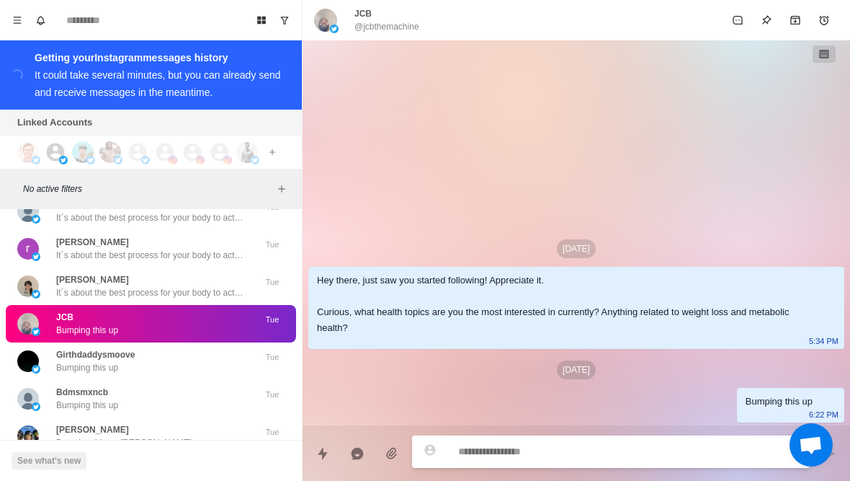
scroll to position [14345, 0]
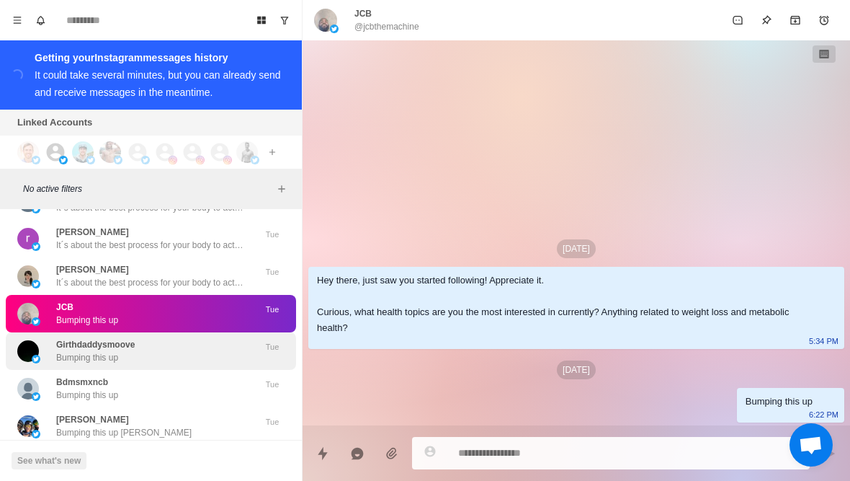
click at [177, 338] on div "Girthdaddysmoove Bumping this up" at bounding box center [135, 351] width 237 height 26
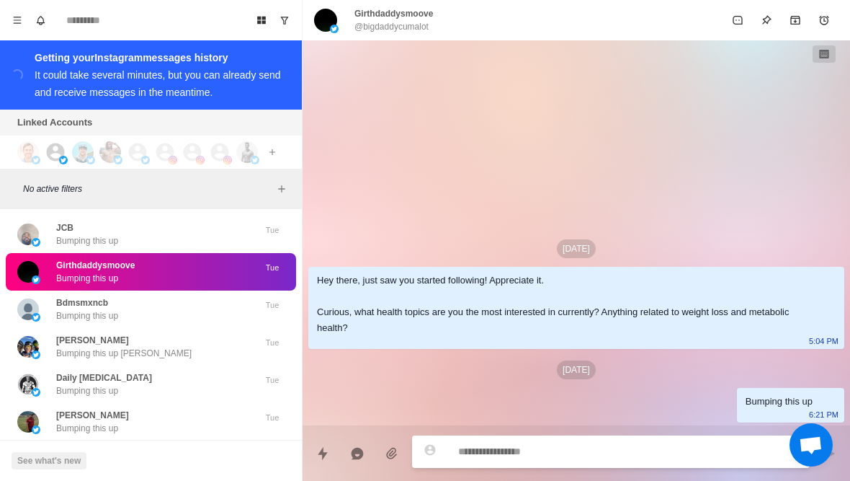
scroll to position [14427, 0]
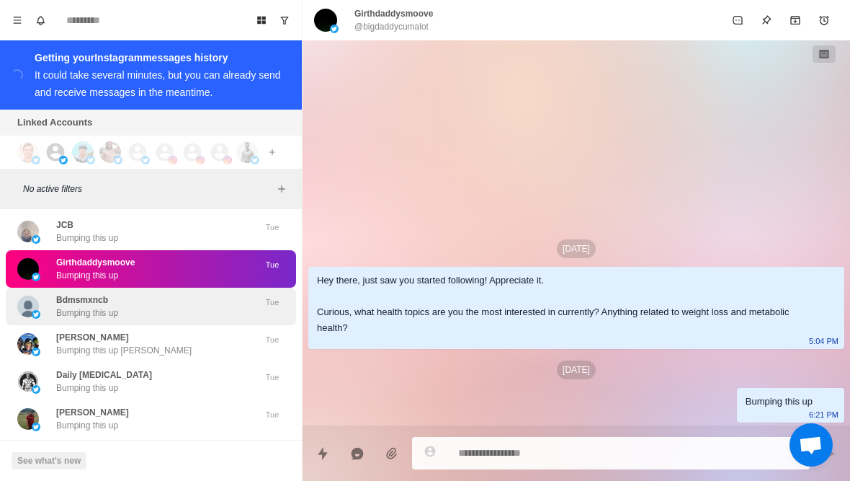
click at [182, 293] on div "Bdmsmxncb Bumping this up" at bounding box center [135, 306] width 237 height 26
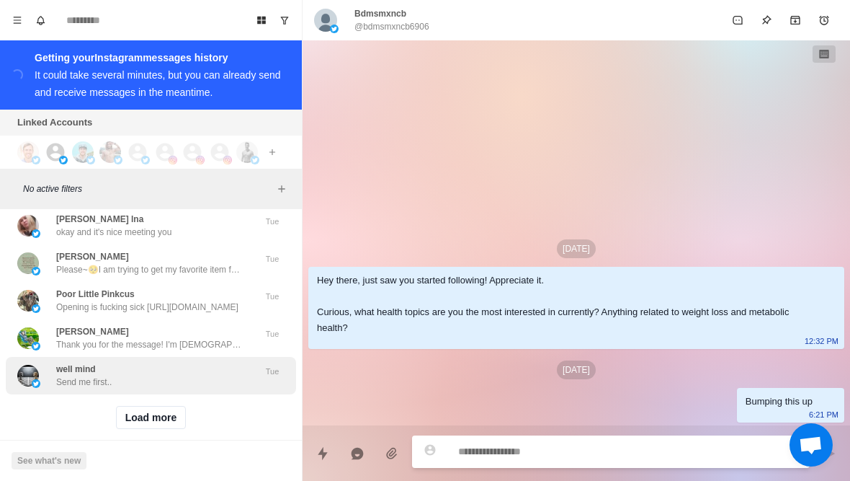
scroll to position [14830, 0]
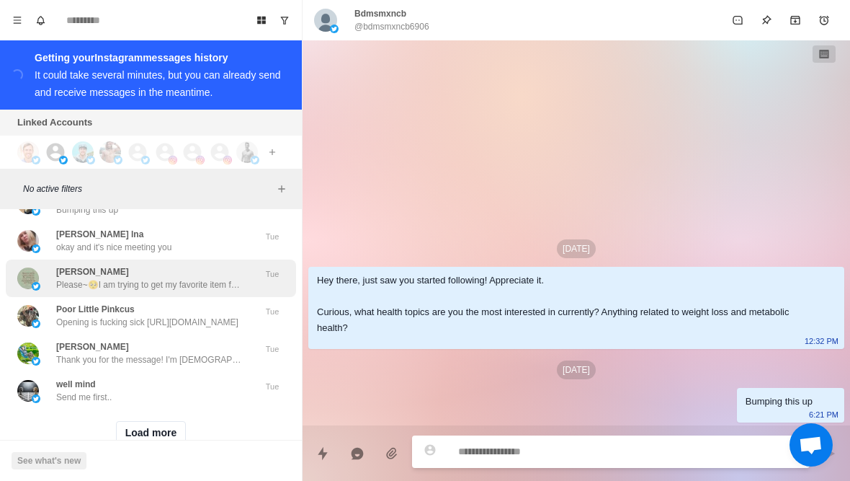
click at [202, 281] on div "Ajayi Israel Oluwaseun Please~🥺I am trying to get my favorite item for free. Ca…" at bounding box center [151, 277] width 290 height 37
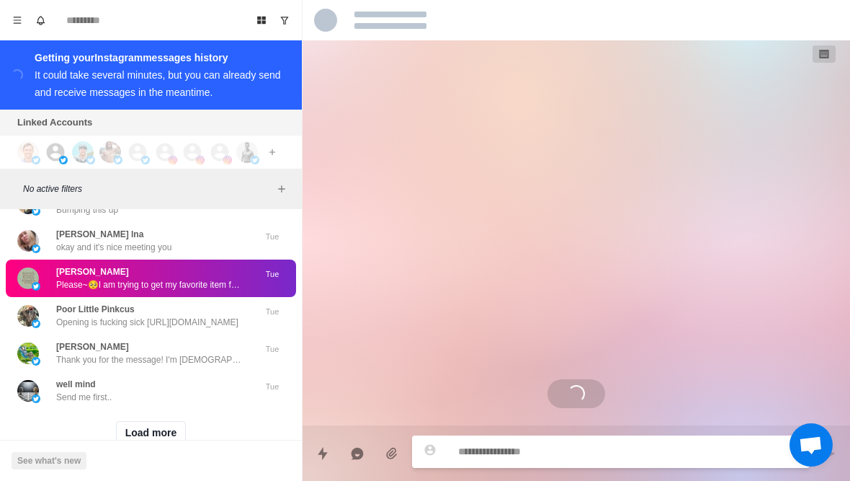
scroll to position [1221, 0]
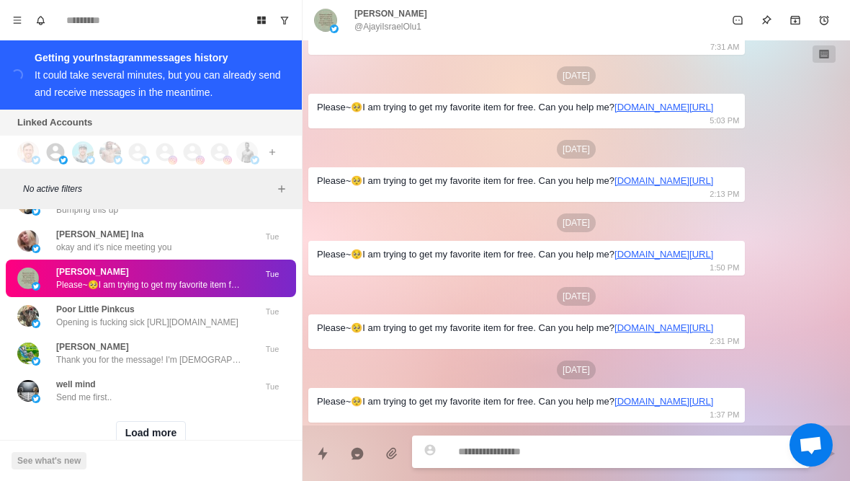
click at [190, 410] on div "Load more" at bounding box center [151, 432] width 290 height 46
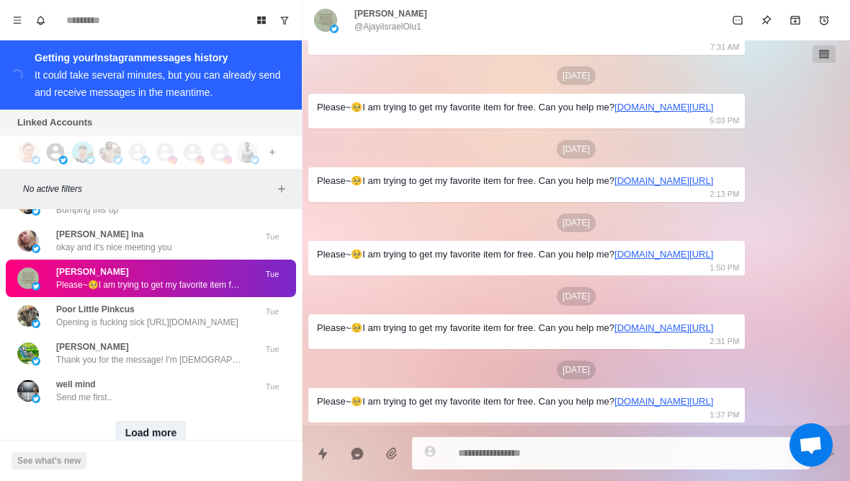
click at [177, 421] on button "Load more" at bounding box center [151, 432] width 71 height 23
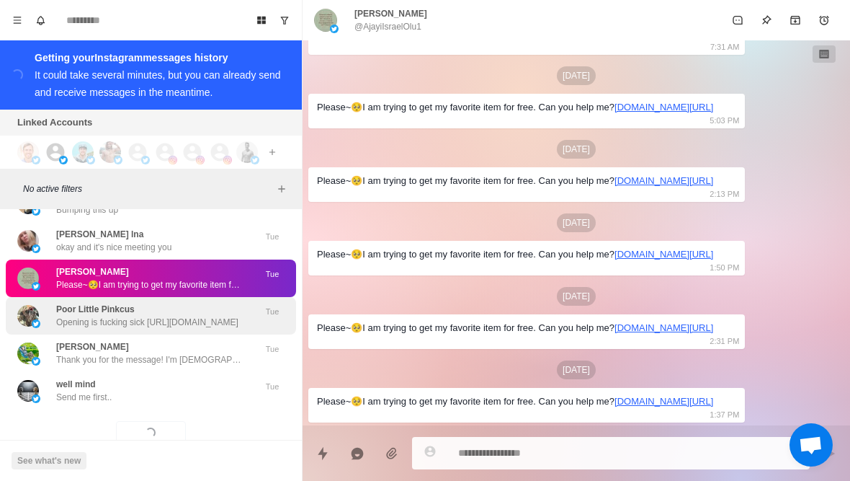
click at [228, 316] on p "Opening is fucking sick https://twitter.com/UVAFootball/status/1972813646960247…" at bounding box center [147, 322] width 182 height 13
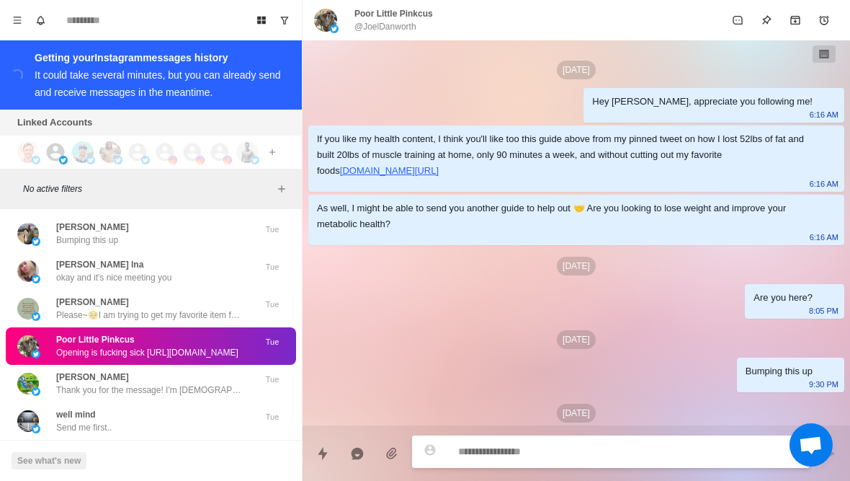
scroll to position [43, 0]
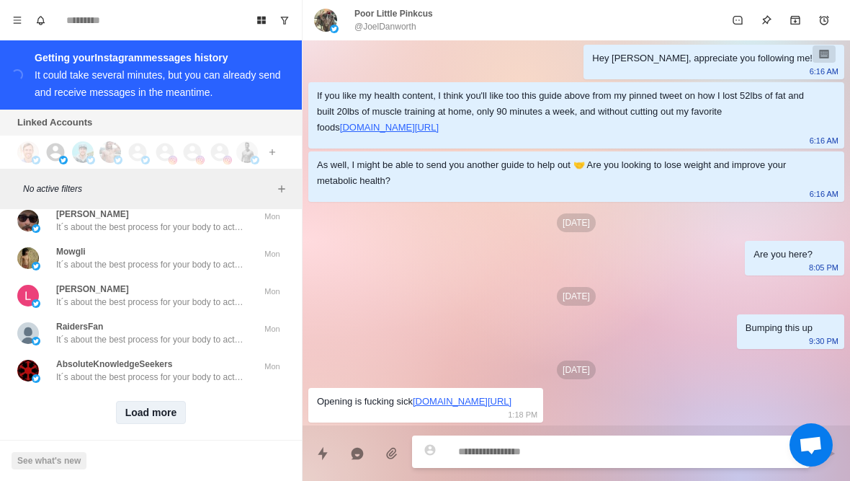
click at [160, 403] on button "Load more" at bounding box center [151, 412] width 71 height 23
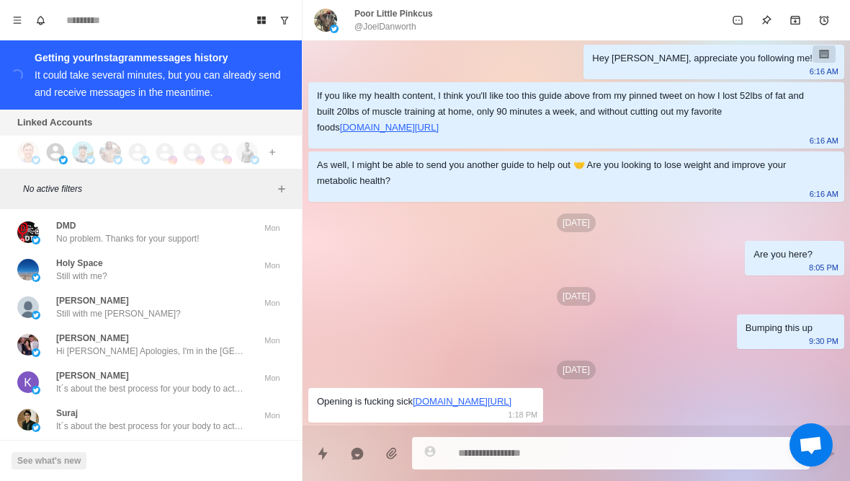
scroll to position [15304, 0]
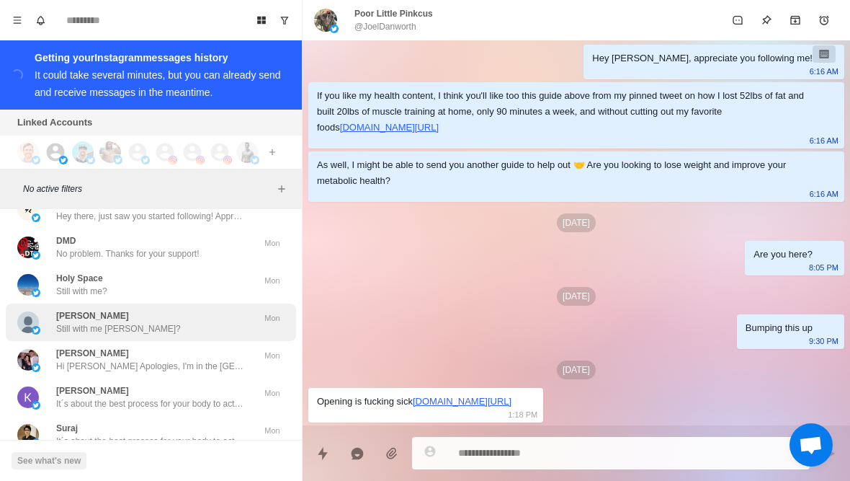
click at [221, 313] on div "Lori Still with me Lori?" at bounding box center [135, 322] width 237 height 26
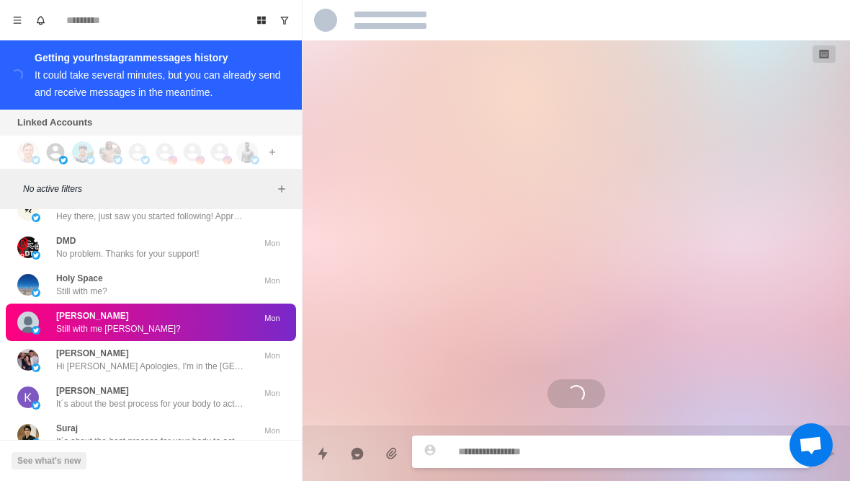
scroll to position [154, 0]
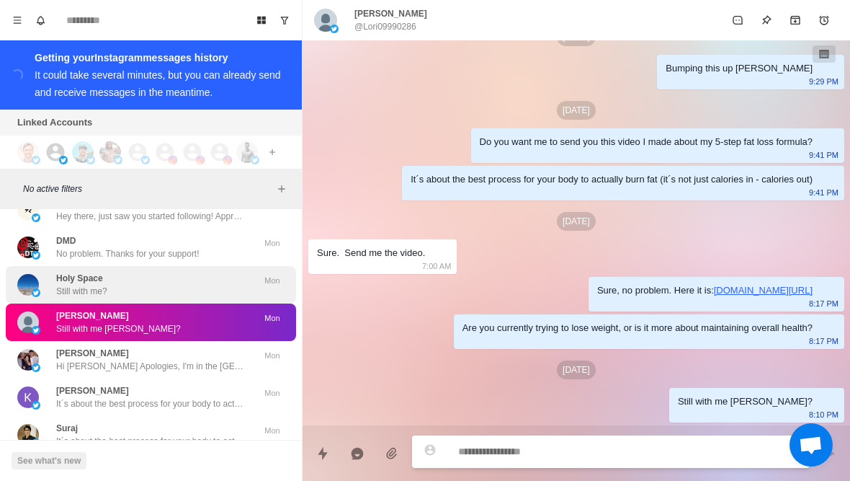
click at [169, 273] on div "Holy Space Still with me?" at bounding box center [135, 285] width 237 height 26
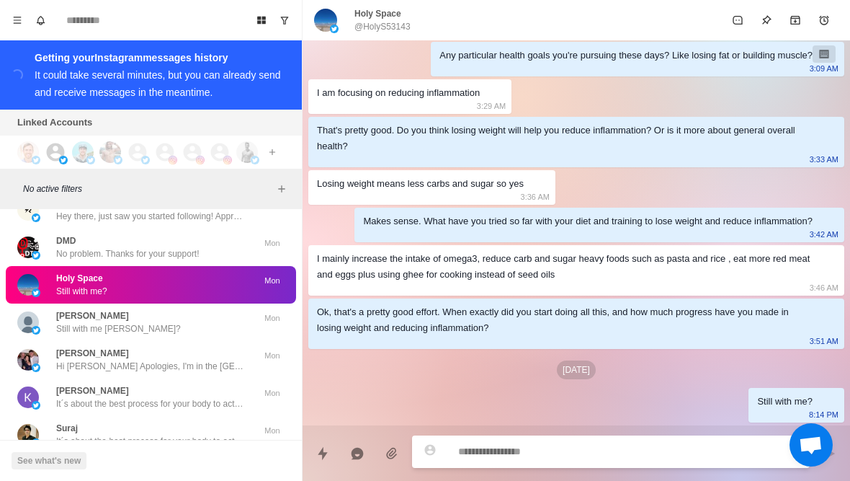
scroll to position [427, 0]
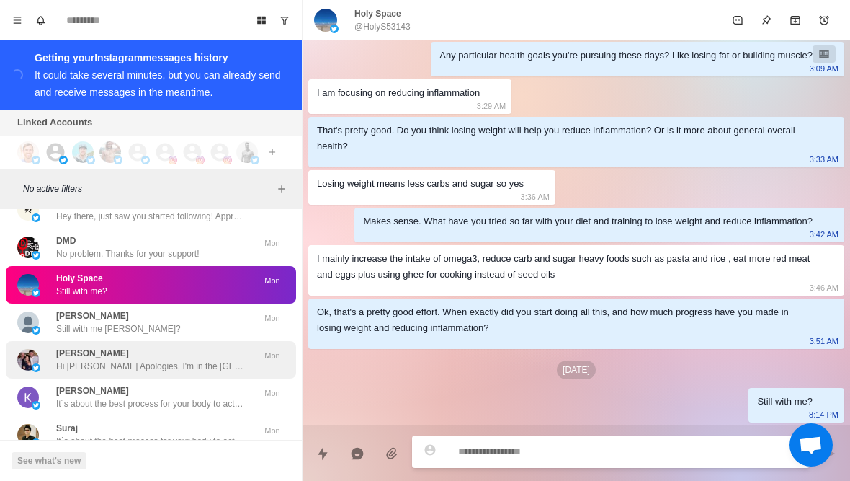
click at [197, 360] on p "Hi Andrew Apologies, I'm in the Middle East at the moment on business with a ve…" at bounding box center [149, 366] width 187 height 13
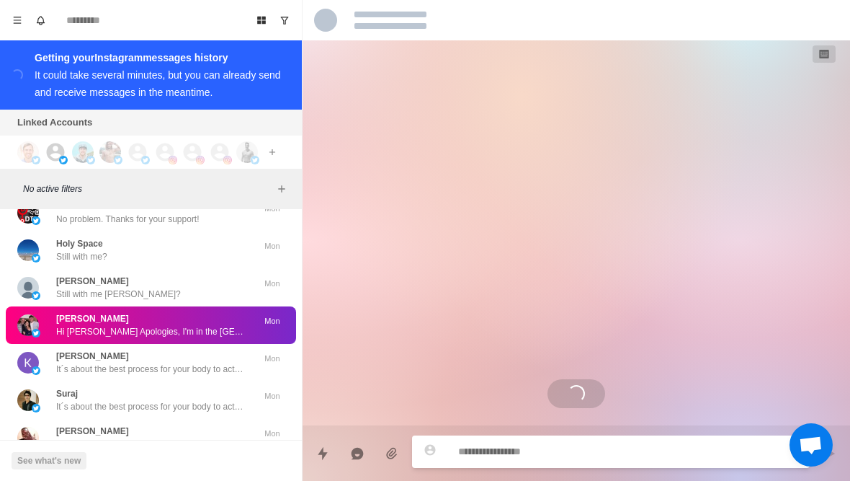
scroll to position [15351, 0]
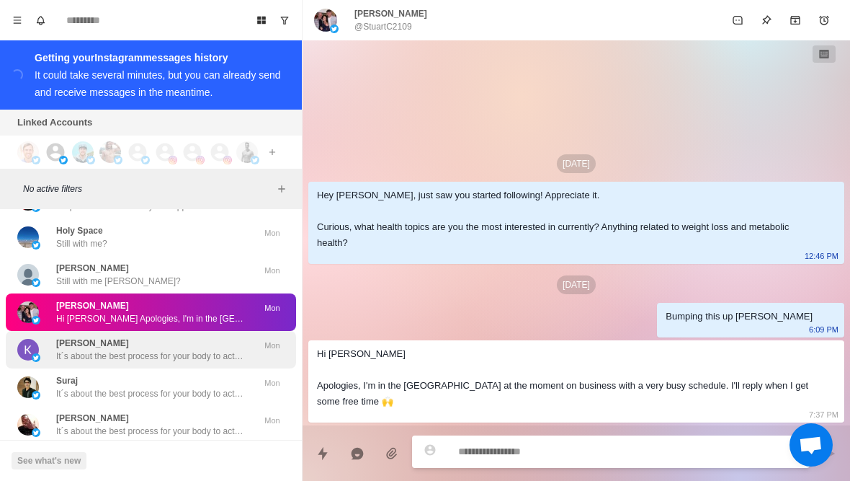
click at [195, 350] on p "It´s about the best process for your body to actually burn fat (it´s not just c…" at bounding box center [149, 356] width 187 height 13
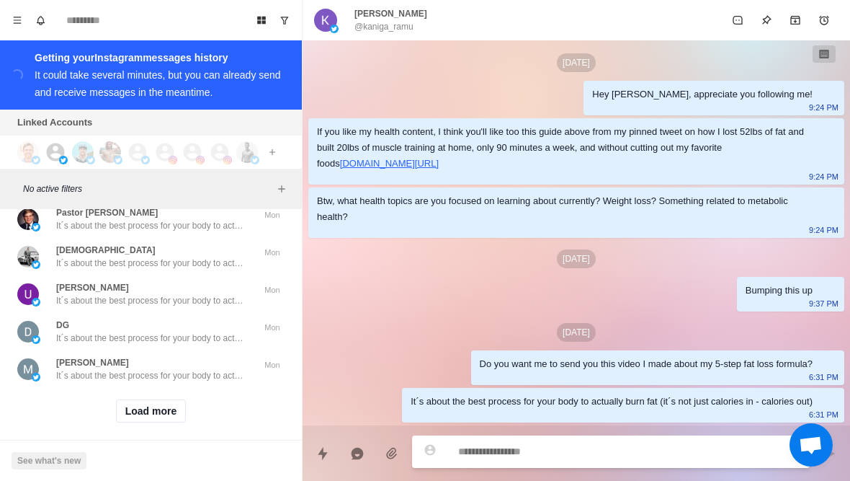
scroll to position [16342, 0]
click at [168, 404] on button "Load more" at bounding box center [151, 412] width 71 height 23
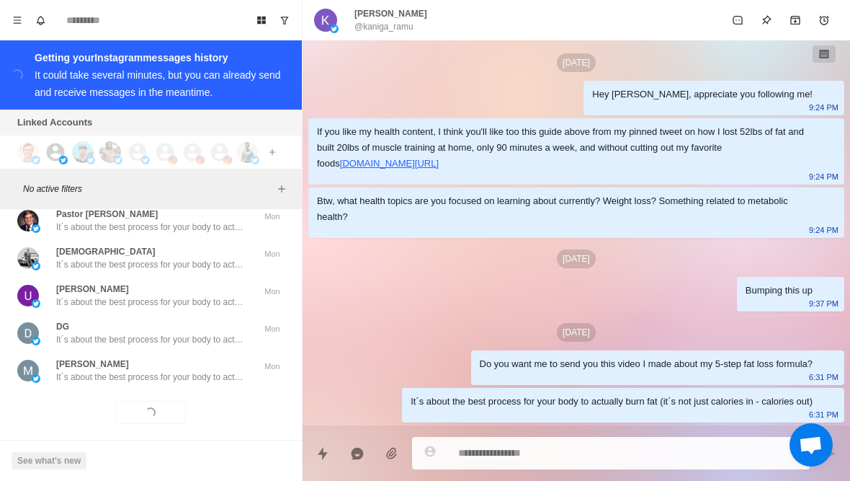
type textarea "*"
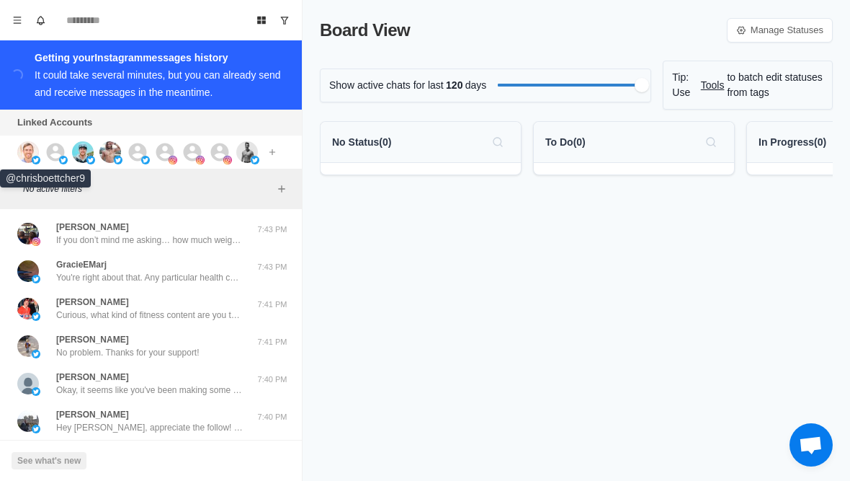
click at [27, 159] on img at bounding box center [28, 152] width 22 height 22
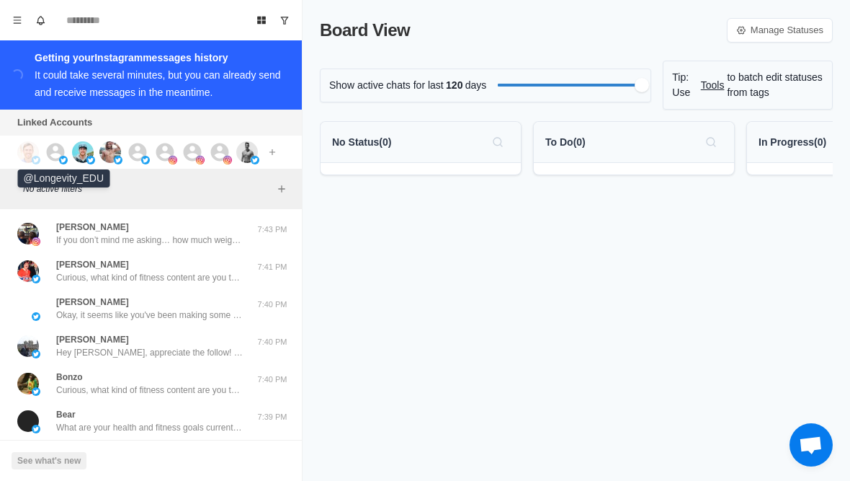
click at [63, 156] on img at bounding box center [63, 160] width 9 height 9
click at [86, 157] on img at bounding box center [83, 152] width 22 height 22
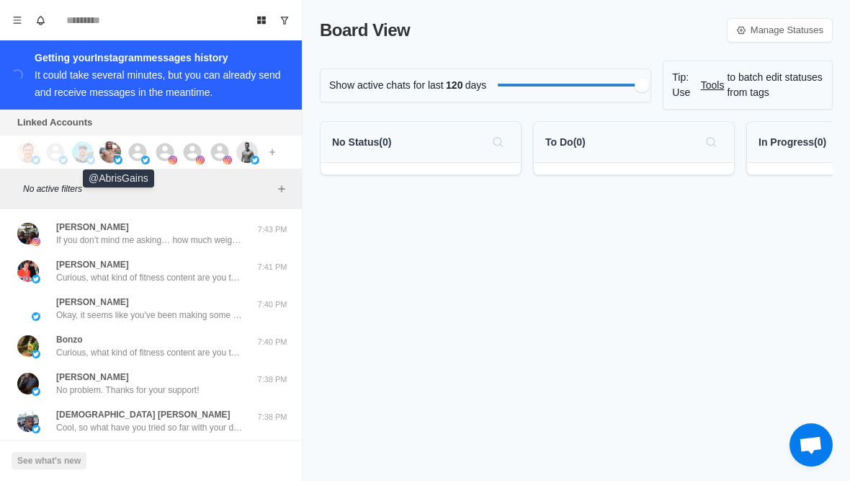
click at [110, 157] on img at bounding box center [110, 152] width 22 height 22
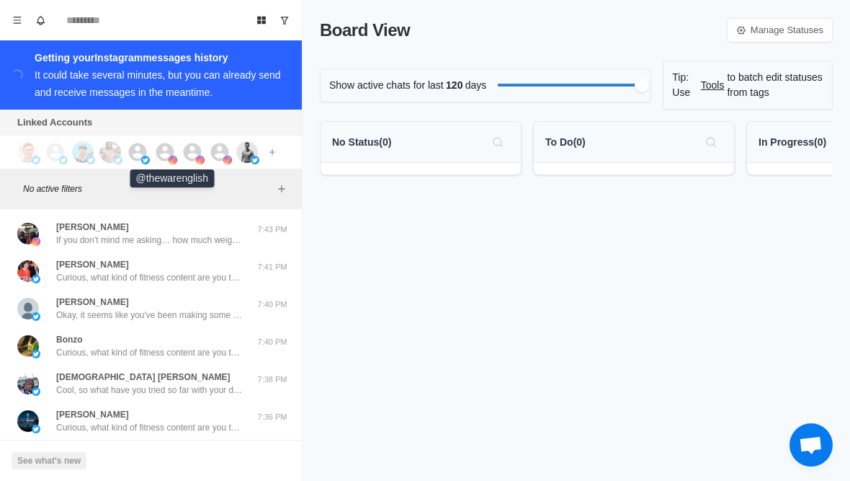
click at [164, 159] on icon at bounding box center [165, 152] width 18 height 18
click at [198, 159] on img at bounding box center [200, 160] width 9 height 9
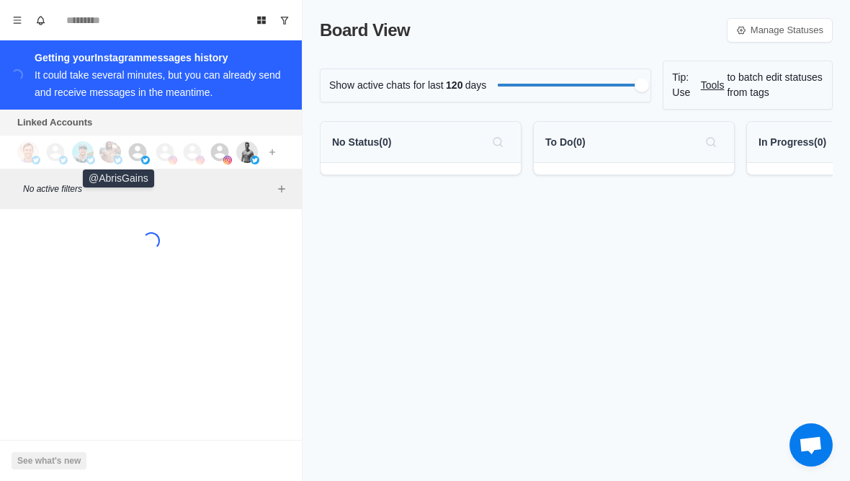
click at [109, 158] on img at bounding box center [110, 152] width 22 height 22
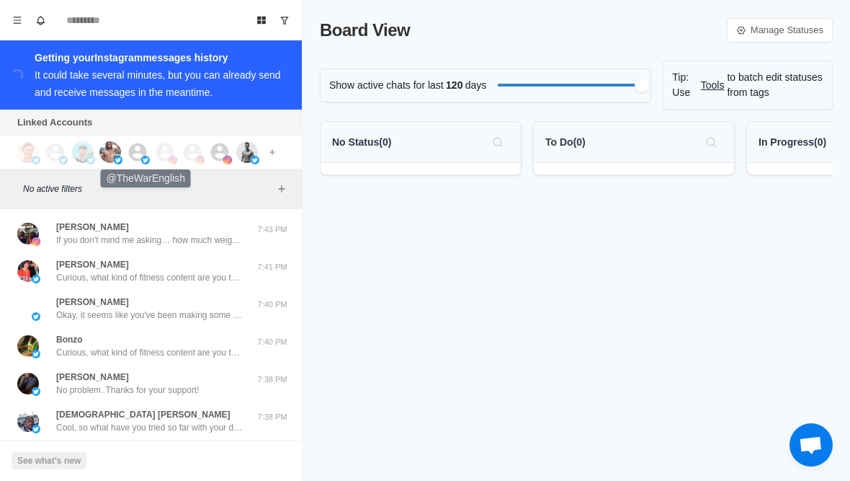
click at [133, 161] on icon at bounding box center [138, 152] width 22 height 22
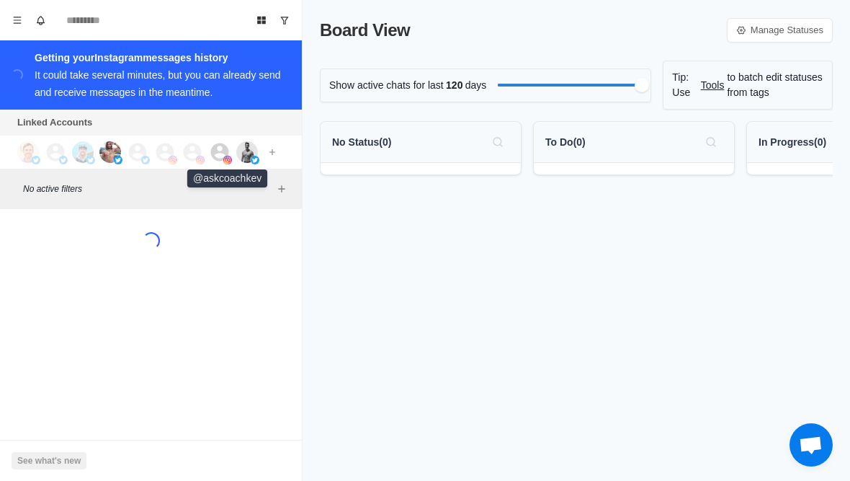
click at [222, 151] on icon at bounding box center [220, 152] width 22 height 22
click at [249, 158] on img at bounding box center [247, 152] width 22 height 22
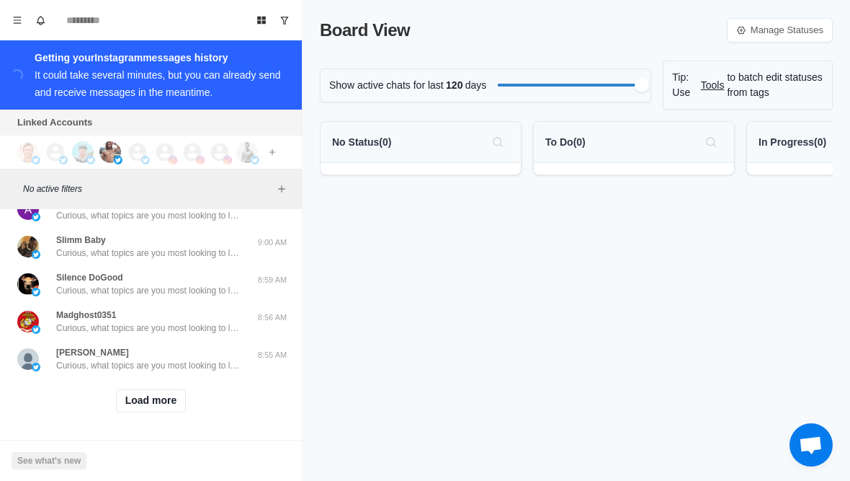
scroll to position [591, 0]
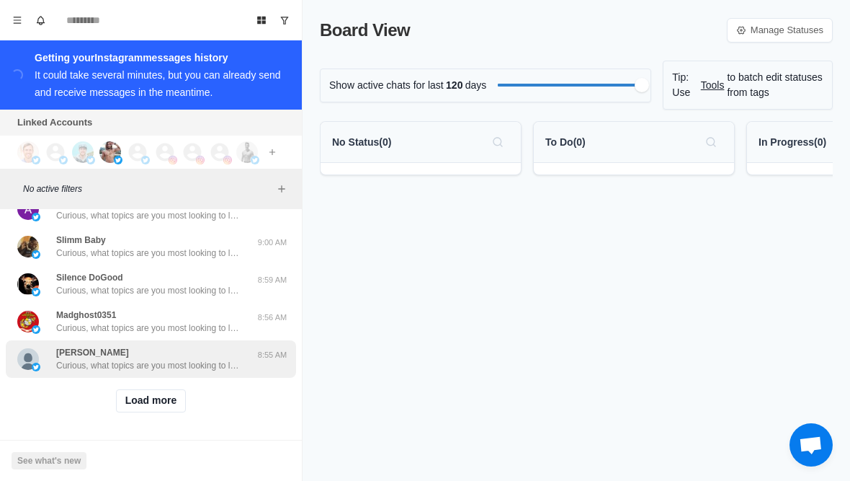
click at [198, 371] on div "Jeff DeMent Curious, what topics are you most looking to learn about right now?…" at bounding box center [151, 358] width 290 height 37
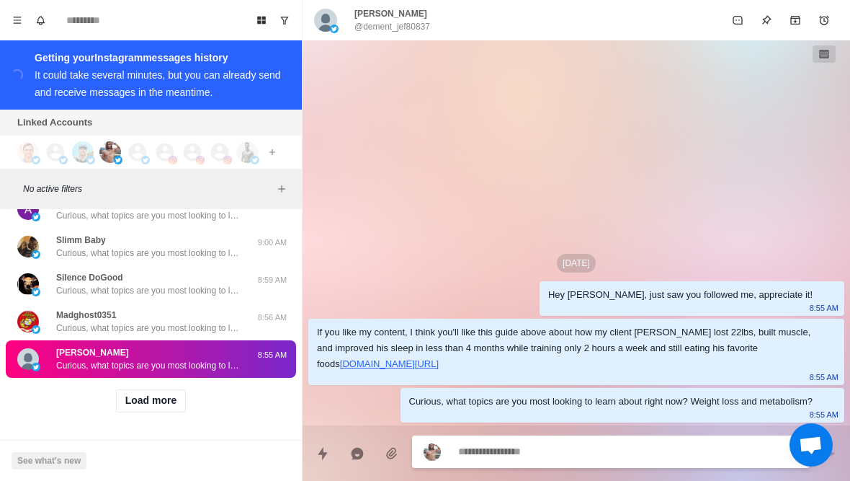
click at [170, 376] on div "Jeff DeMent Curious, what topics are you most looking to learn about right now?…" at bounding box center [151, 358] width 290 height 37
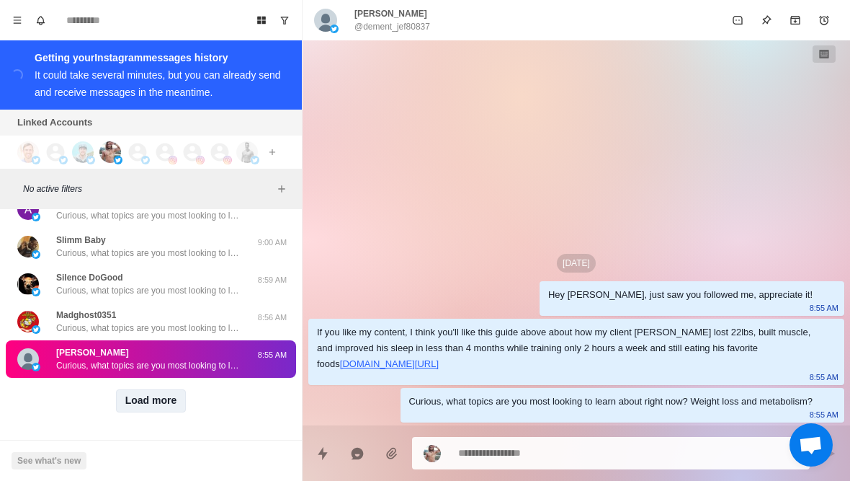
click at [170, 397] on button "Load more" at bounding box center [151, 400] width 71 height 23
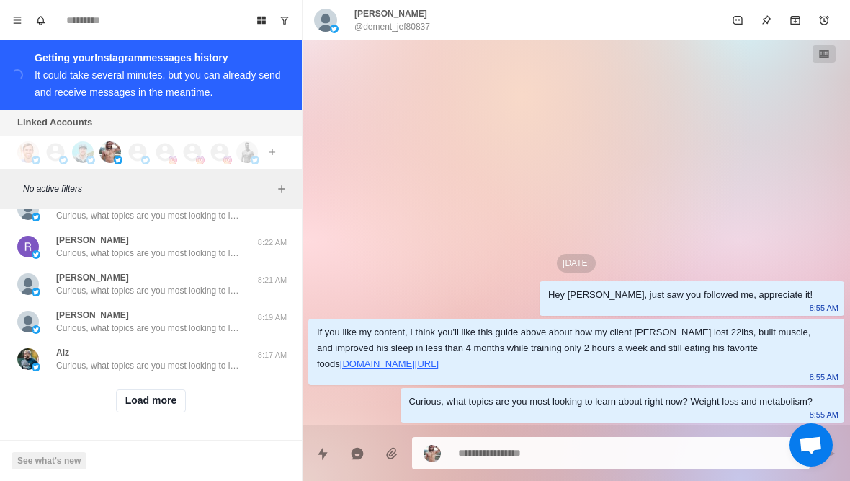
scroll to position [1340, 0]
click at [142, 400] on button "Load more" at bounding box center [151, 400] width 71 height 23
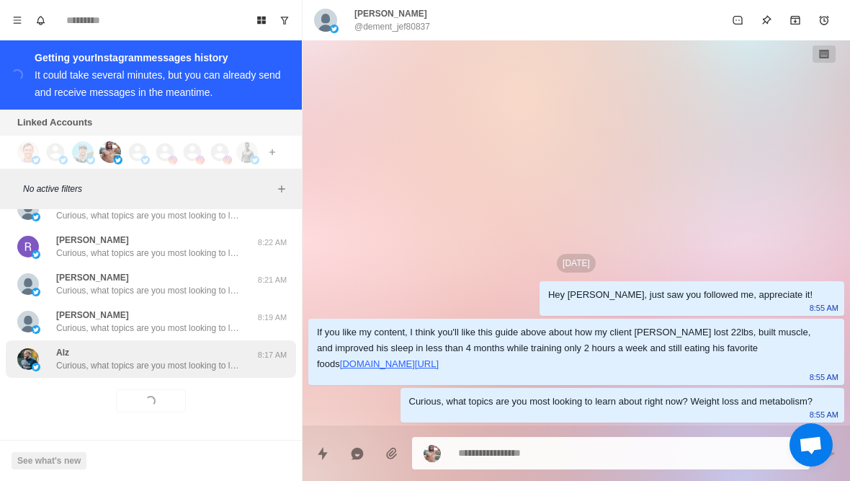
click at [195, 371] on div "Alz Curious, what topics are you most looking to learn about right now? Weight …" at bounding box center [151, 358] width 290 height 37
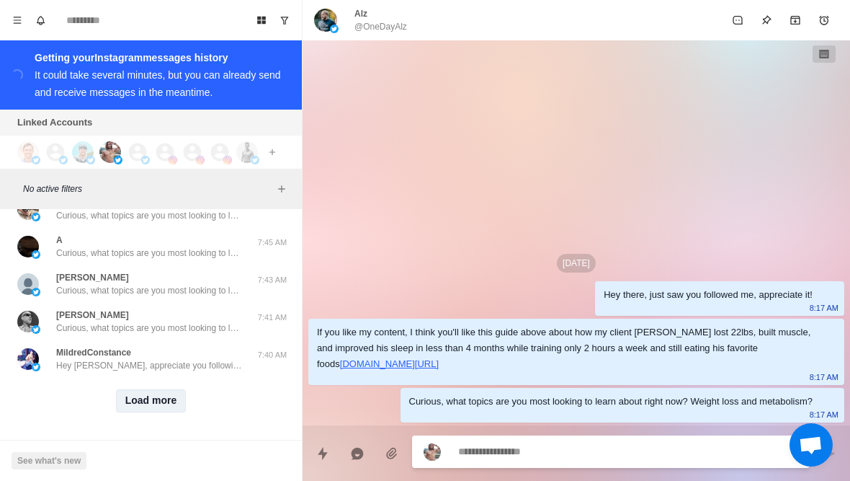
scroll to position [2090, 0]
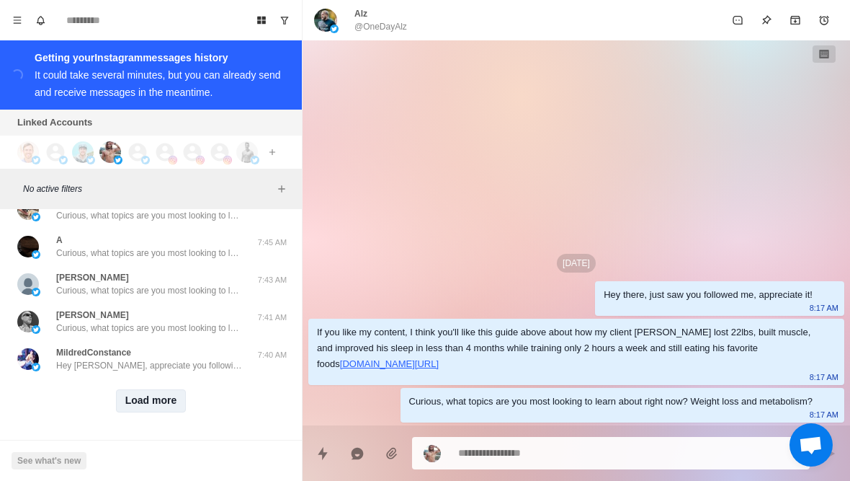
click at [159, 404] on button "Load more" at bounding box center [151, 400] width 71 height 23
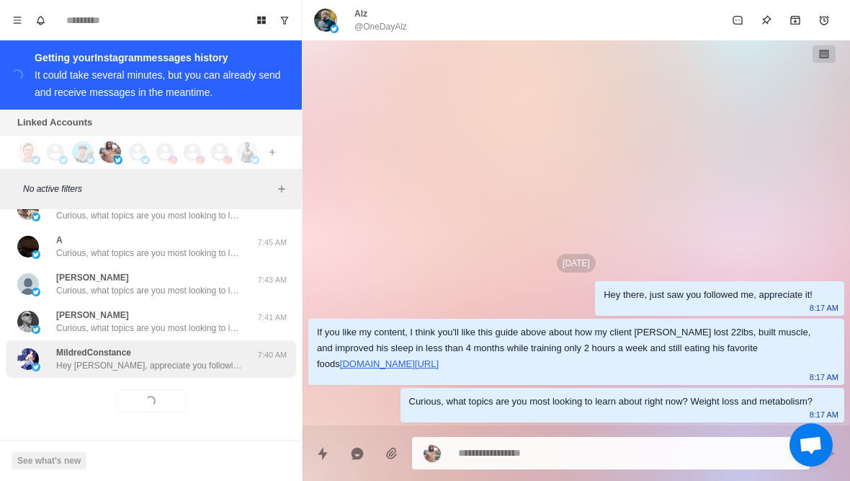
click at [217, 368] on p "Hey Mildred, appreciate you following! What are fitness/health topics are you i…" at bounding box center [149, 365] width 187 height 13
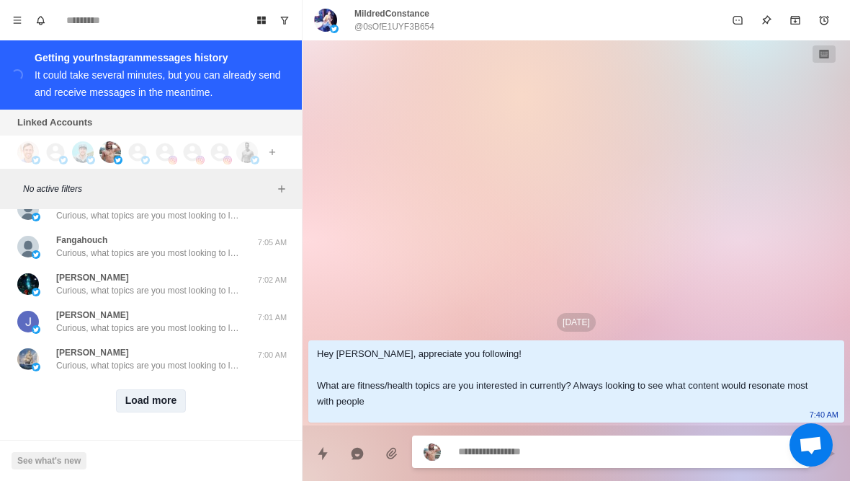
scroll to position [2880, 0]
click at [154, 403] on button "Load more" at bounding box center [151, 400] width 71 height 23
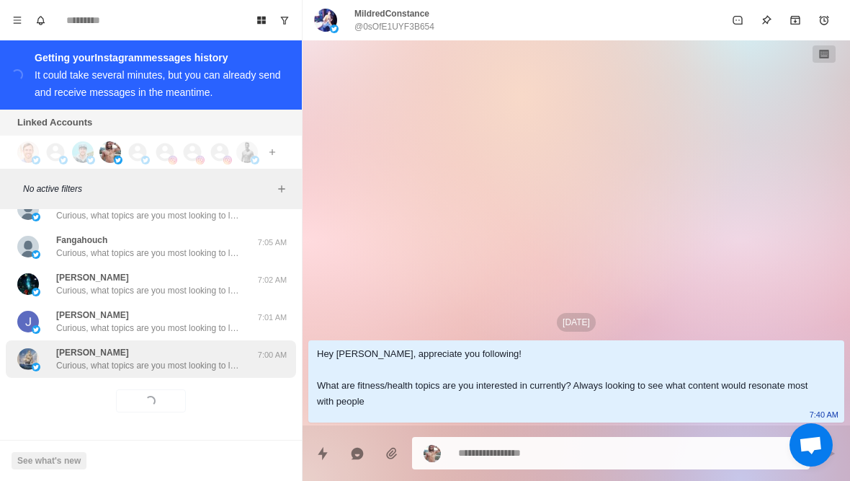
click at [200, 369] on p "Curious, what topics are you most looking to learn about right now? Weight loss…" at bounding box center [149, 365] width 187 height 13
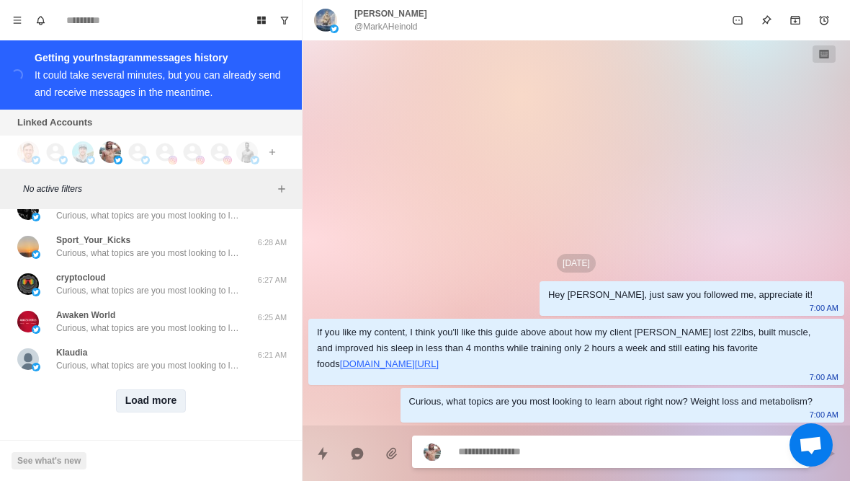
scroll to position [3629, 0]
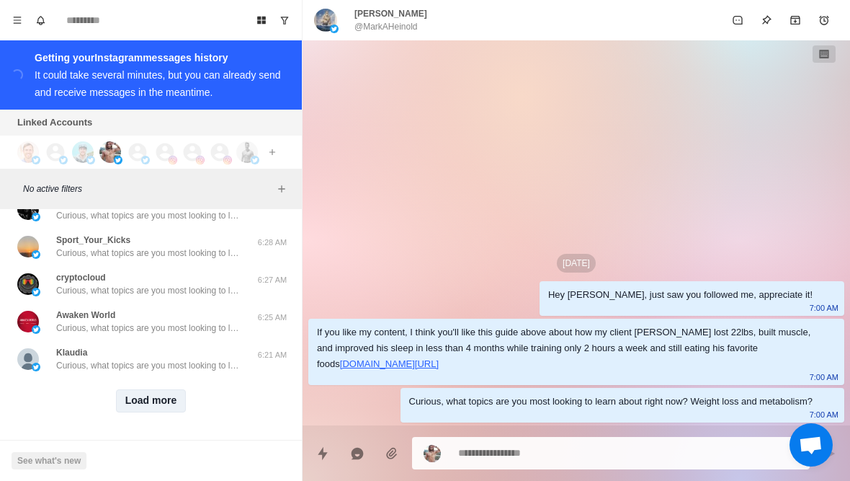
click at [161, 405] on button "Load more" at bounding box center [151, 400] width 71 height 23
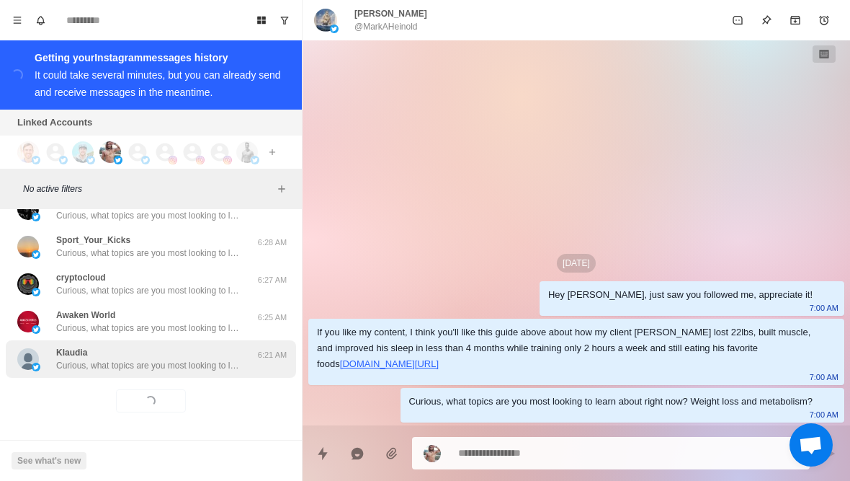
click at [210, 363] on p "Curious, what topics are you most looking to learn about right now? Weight loss…" at bounding box center [149, 365] width 187 height 13
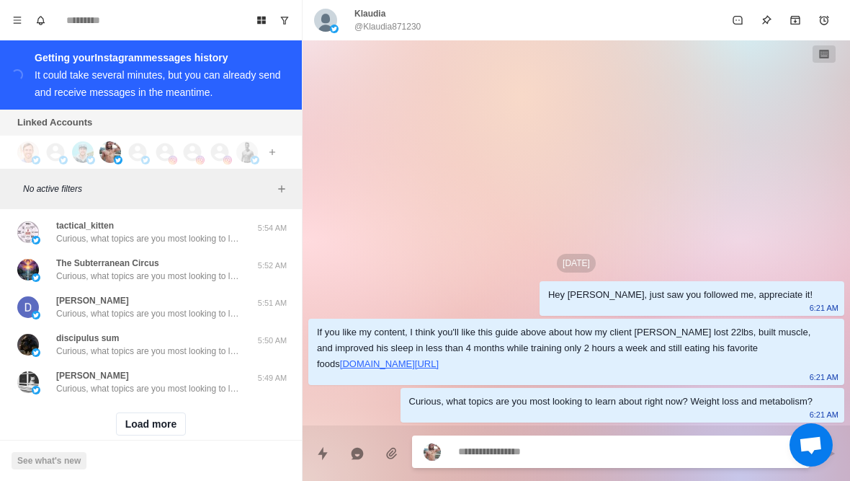
scroll to position [4372, 0]
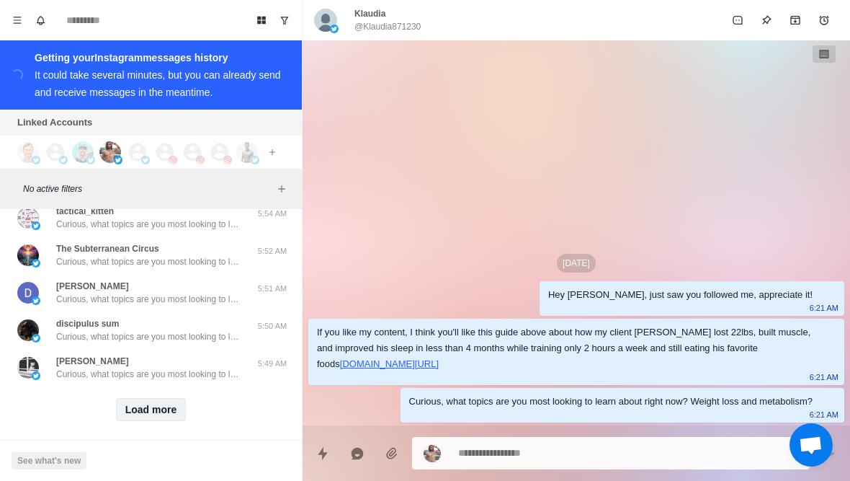
click at [149, 418] on button "Load more" at bounding box center [151, 409] width 71 height 23
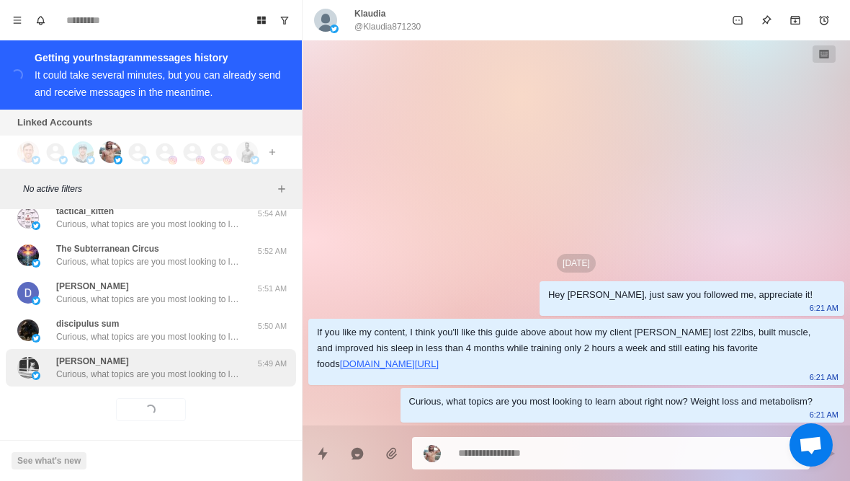
click at [201, 371] on p "Curious, what topics are you most looking to learn about right now? Weight loss…" at bounding box center [149, 374] width 187 height 13
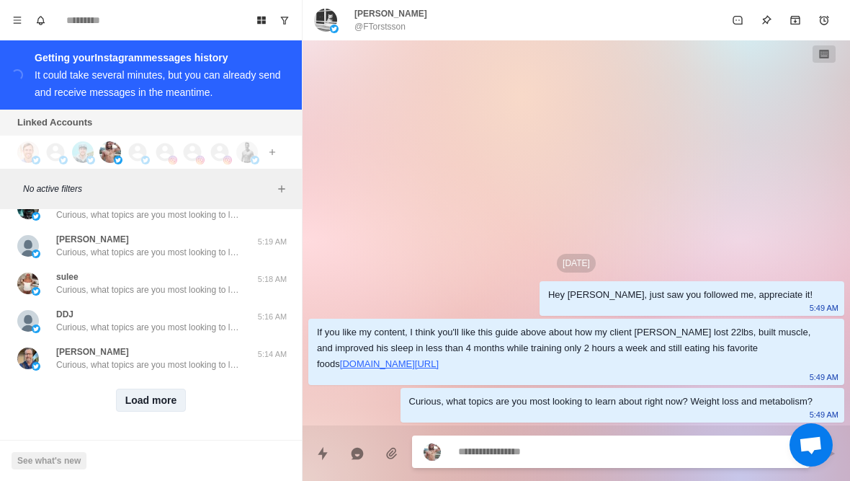
scroll to position [5130, 0]
click at [146, 401] on button "Load more" at bounding box center [151, 400] width 71 height 23
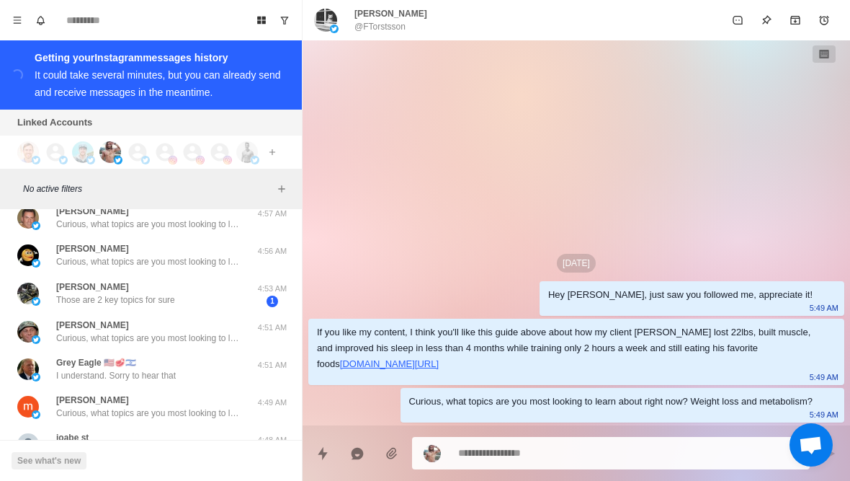
scroll to position [5587, 0]
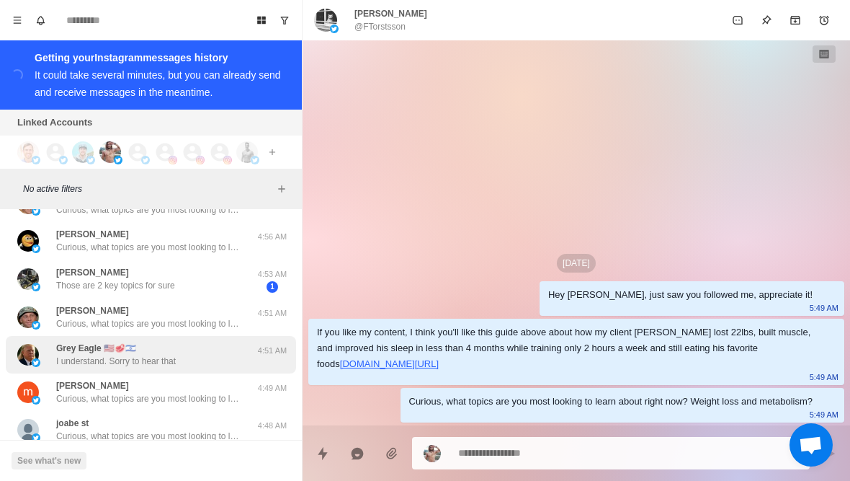
click at [195, 354] on div "Grey Eagle 🇺🇸🥩🇮🇱 I understand. Sorry to hear that" at bounding box center [135, 355] width 237 height 26
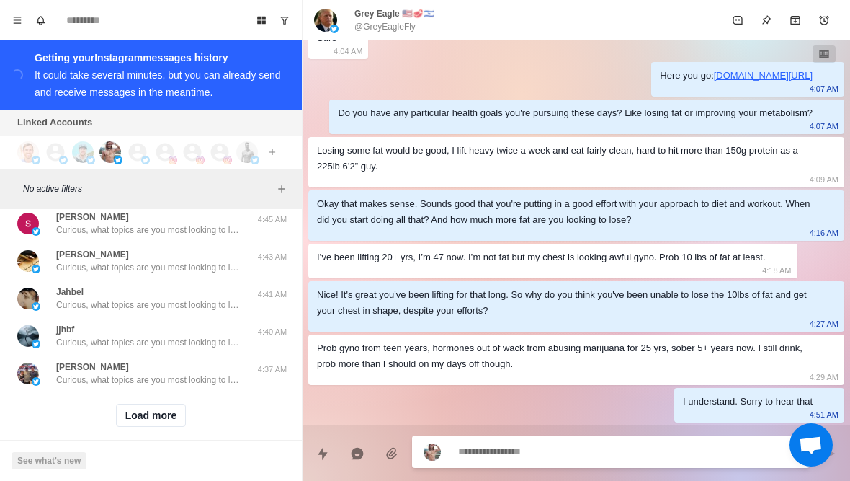
scroll to position [5872, 0]
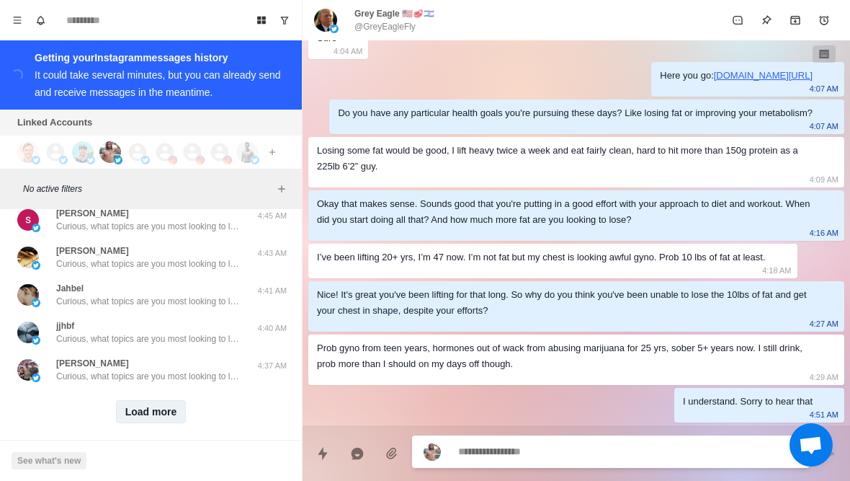
click at [163, 408] on button "Load more" at bounding box center [151, 411] width 71 height 23
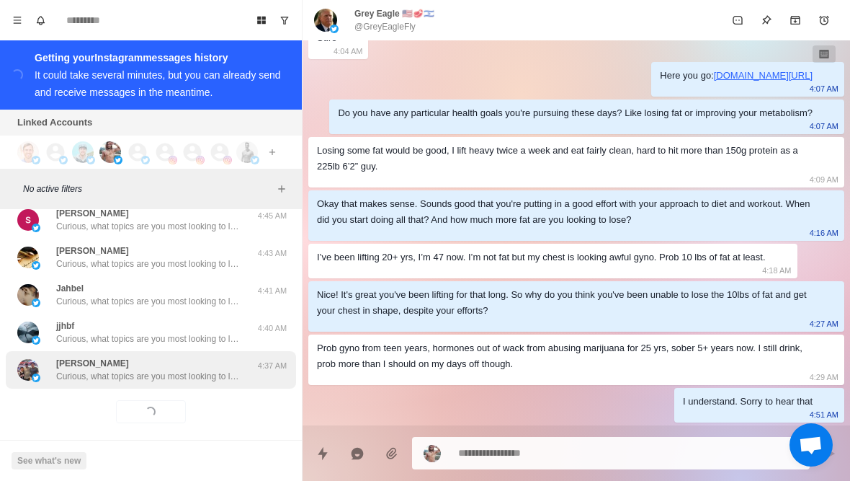
click at [223, 367] on div "Mike Curious, what topics are you most looking to learn about right now? Weight…" at bounding box center [149, 370] width 187 height 26
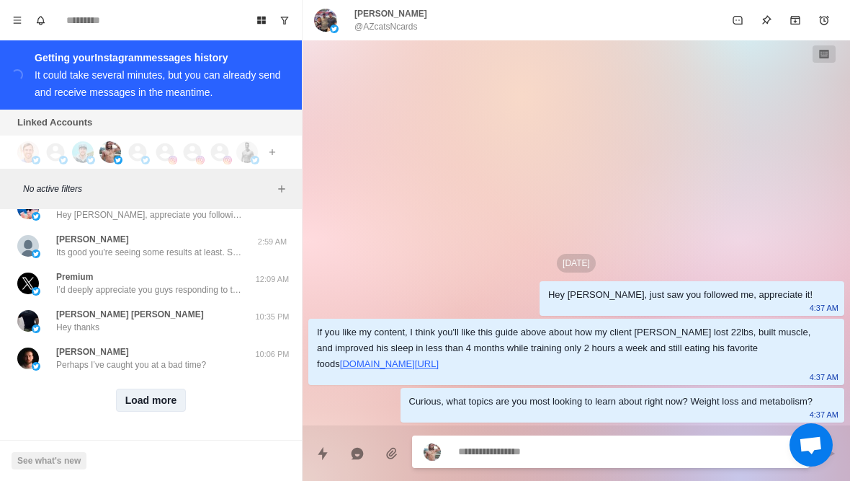
scroll to position [6632, 0]
click at [139, 402] on button "Load more" at bounding box center [151, 401] width 71 height 23
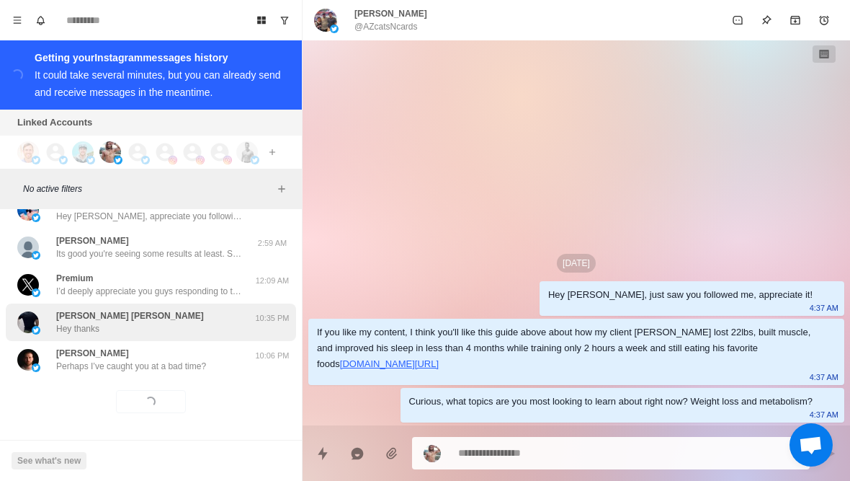
click at [205, 316] on div "Raul Raul Hey thanks" at bounding box center [135, 322] width 237 height 26
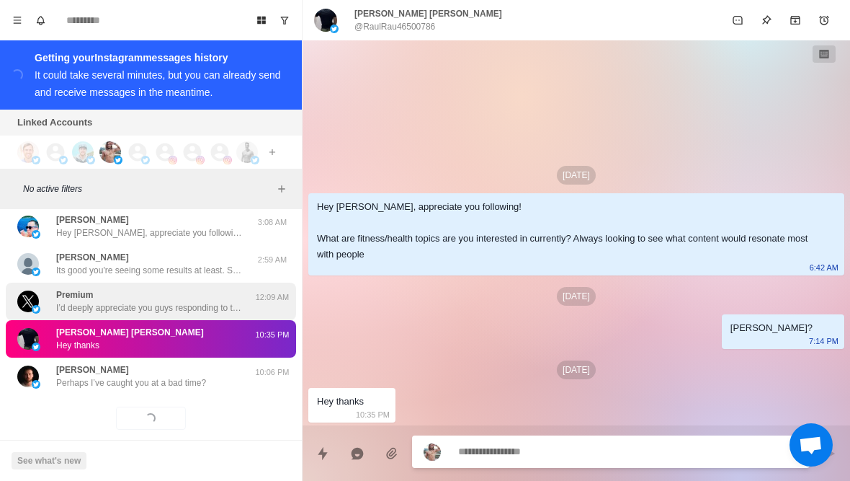
scroll to position [6613, 0]
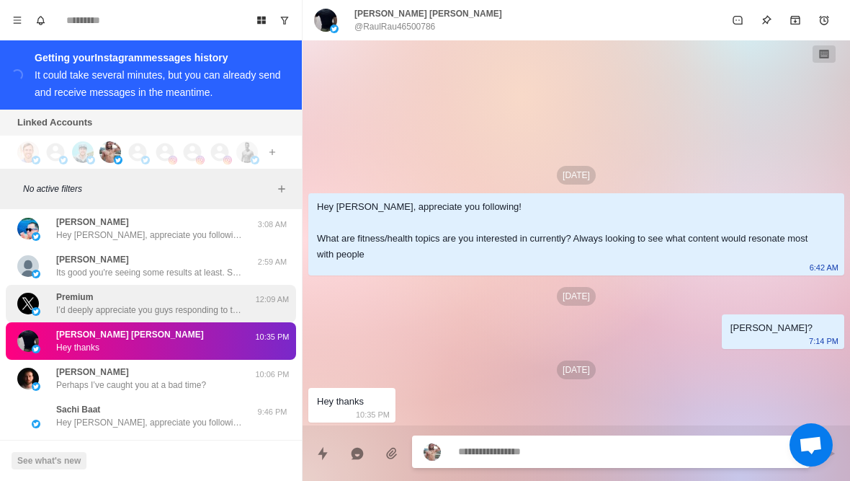
click at [185, 287] on div "Premium I’d deeply appreciate you guys responding to this and I’m not the first…" at bounding box center [151, 303] width 290 height 37
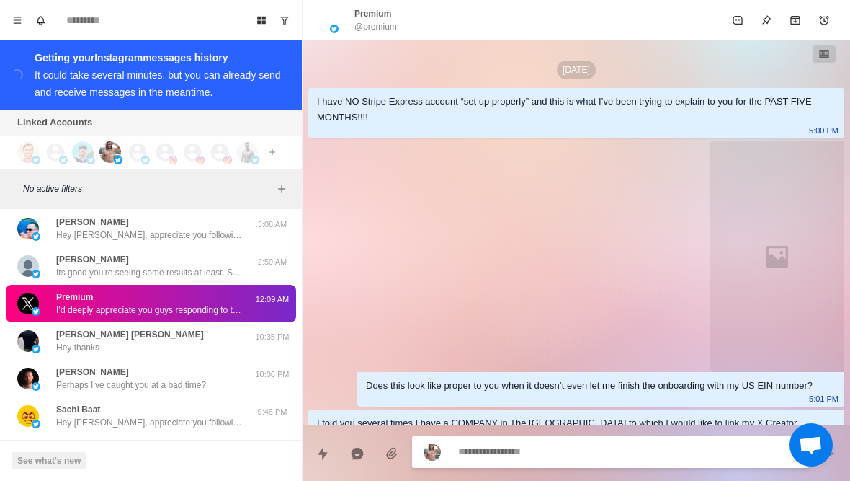
scroll to position [4904, 0]
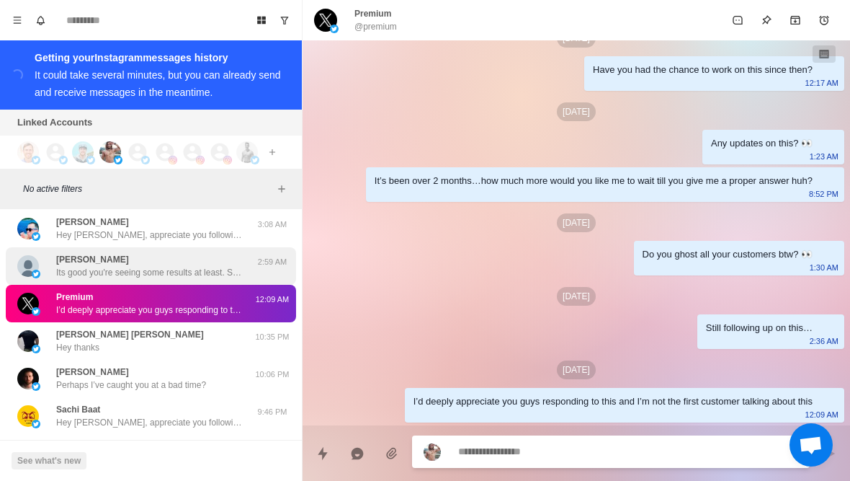
click at [186, 270] on p "Its good you're seeing some results at least. So what exactly are you doing wit…" at bounding box center [149, 272] width 187 height 13
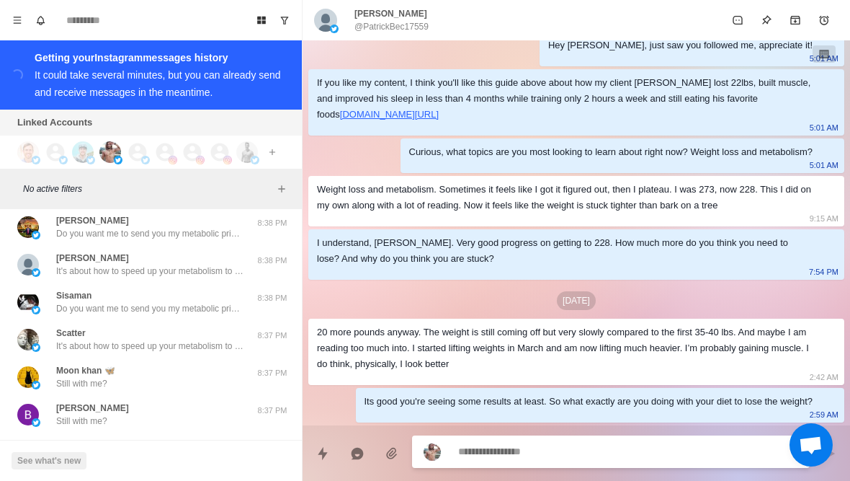
scroll to position [7137, 0]
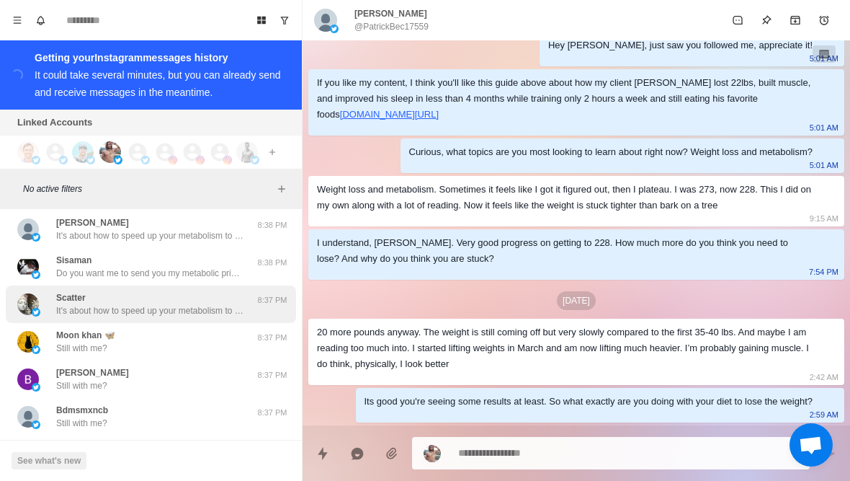
click at [170, 312] on p "It's about how to speed up your metabolism to lose weight without having to die…" at bounding box center [149, 310] width 187 height 13
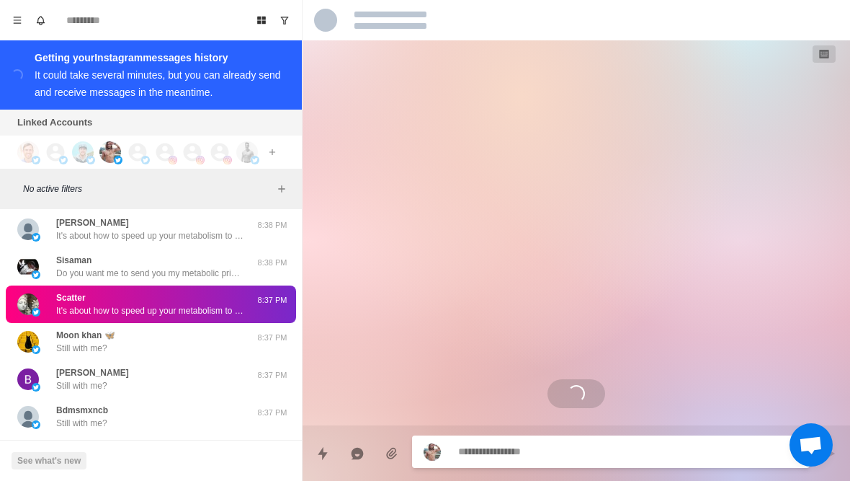
scroll to position [0, 0]
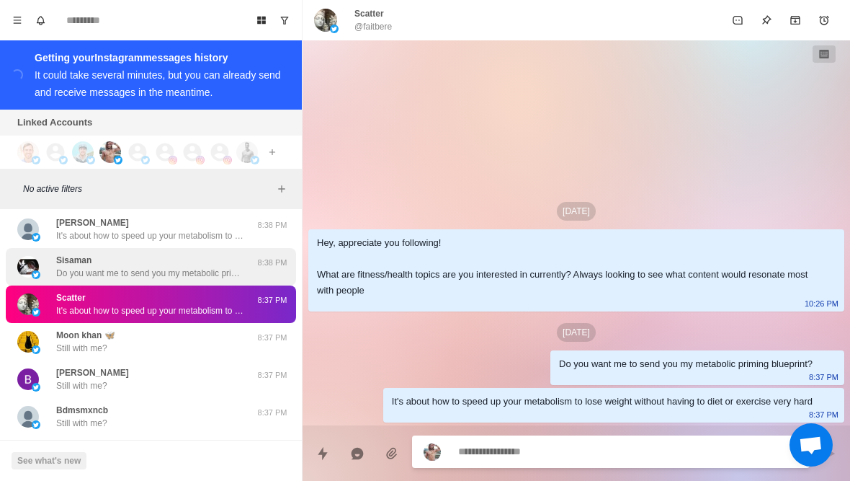
click at [163, 277] on p "Do you want me to send you my metabolic priming blueprint?" at bounding box center [149, 273] width 187 height 13
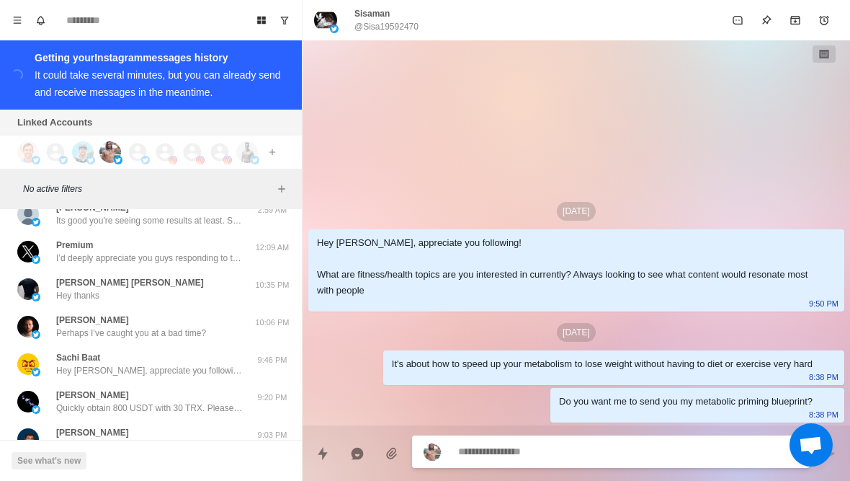
scroll to position [6666, 0]
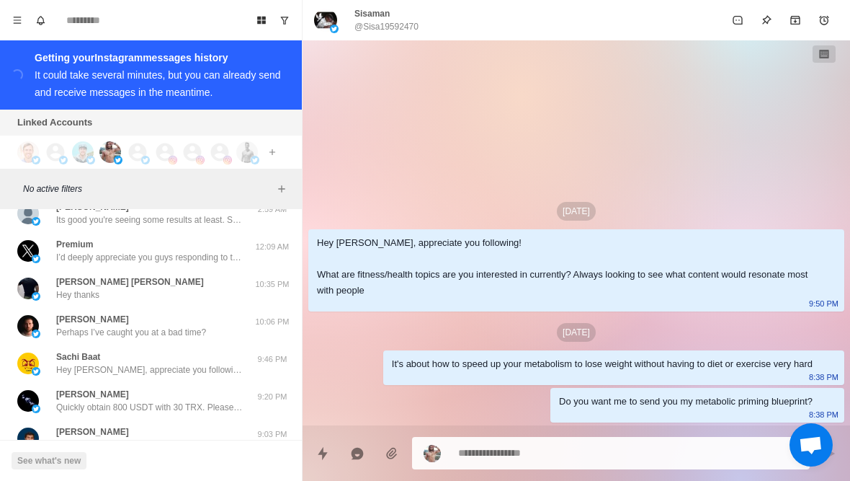
click at [163, 277] on div "Raul Raul Hey thanks" at bounding box center [135, 288] width 237 height 26
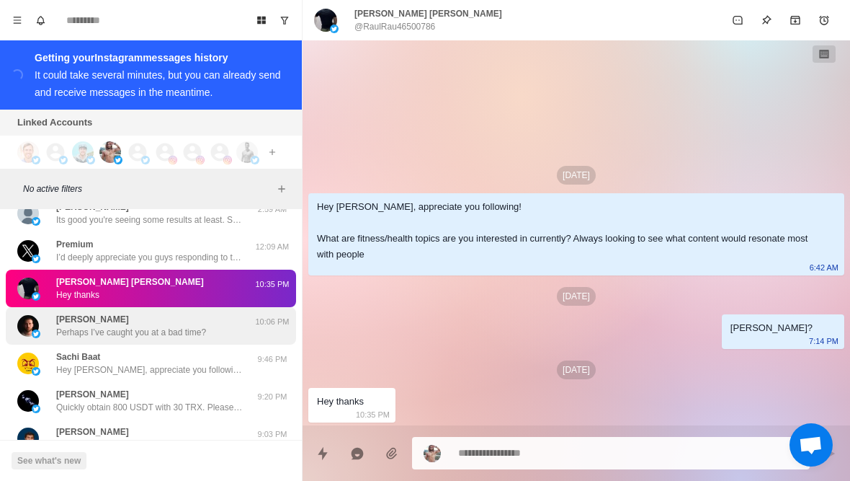
click at [157, 321] on div "Christo Scriven Perhaps I’ve caught you at a bad time?" at bounding box center [131, 326] width 150 height 26
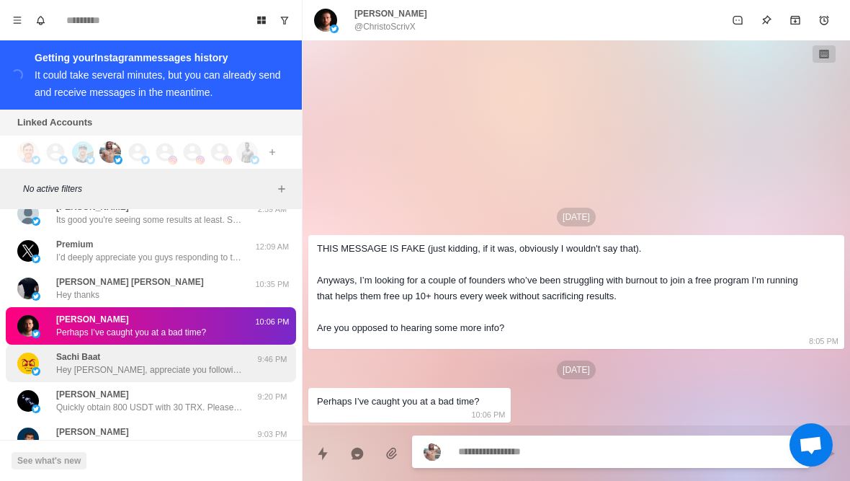
click at [155, 358] on div "Sachi Baat Hey Sachi, appreciate you following! What are fitness/health topics …" at bounding box center [149, 363] width 187 height 26
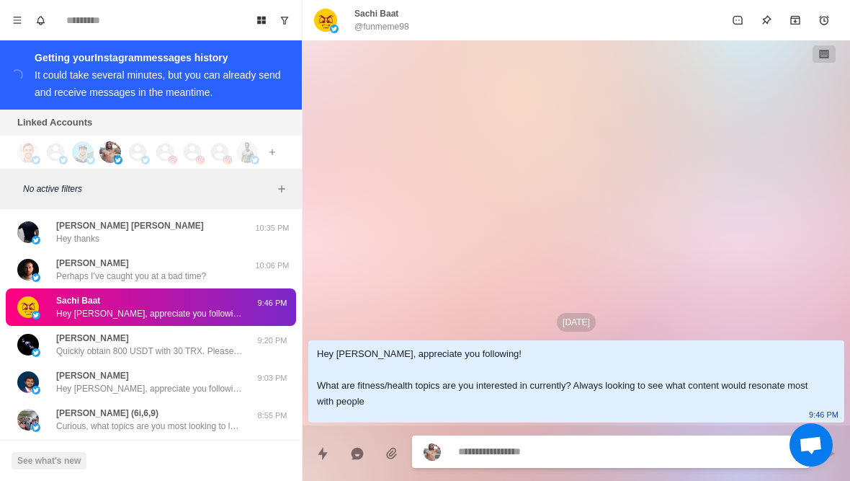
scroll to position [6723, 0]
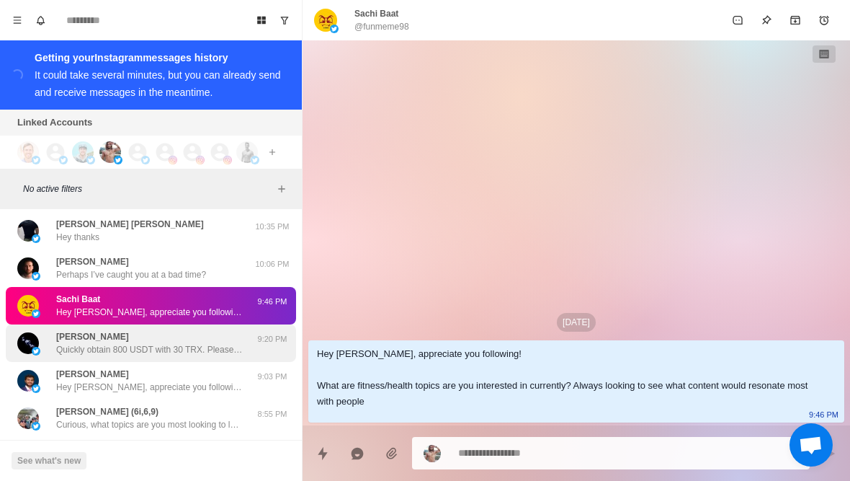
click at [160, 351] on p "Quickly obtain 800 USDT with 30 TRX. Please contact me for details. Telegram: h…" at bounding box center [149, 349] width 187 height 13
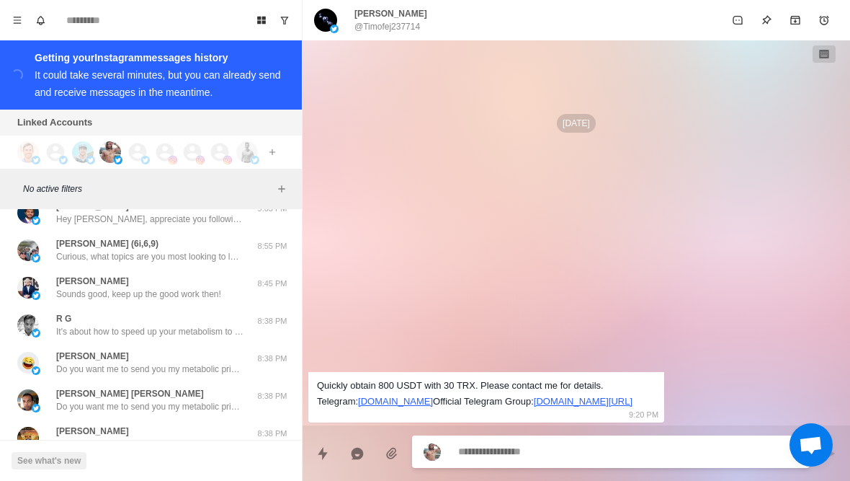
scroll to position [6902, 0]
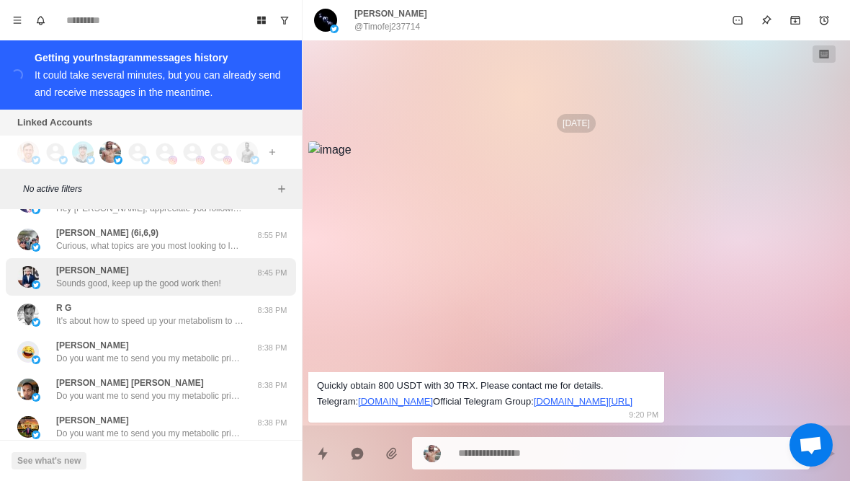
click at [171, 290] on div "PK Kelley Sounds good, keep up the good work then! 8:45 PM" at bounding box center [151, 276] width 290 height 37
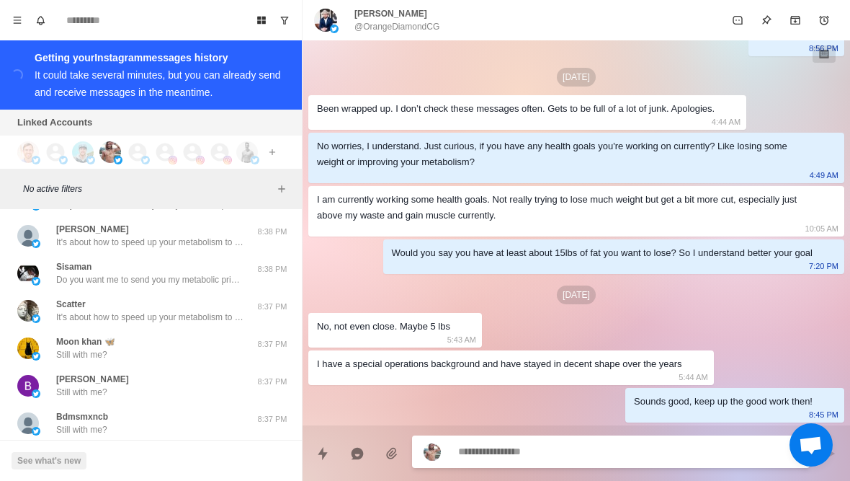
scroll to position [7177, 0]
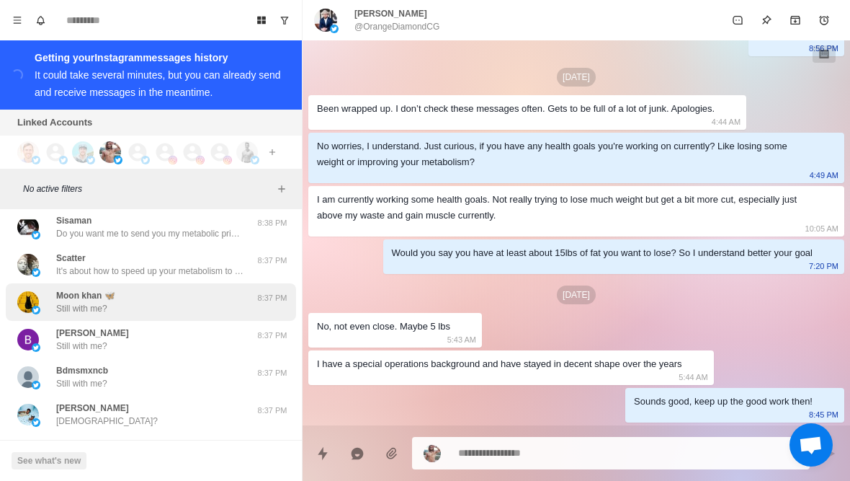
click at [172, 295] on div "Moon khan 🦋 Still with me?" at bounding box center [135, 302] width 237 height 26
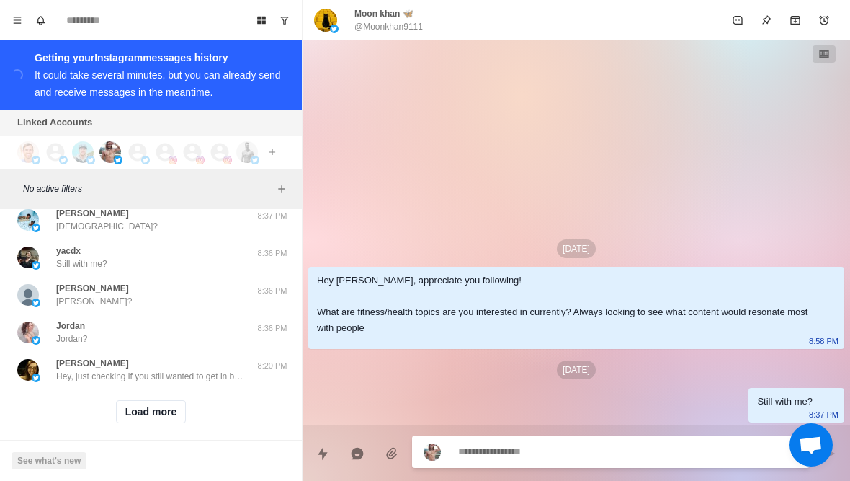
scroll to position [7371, 0]
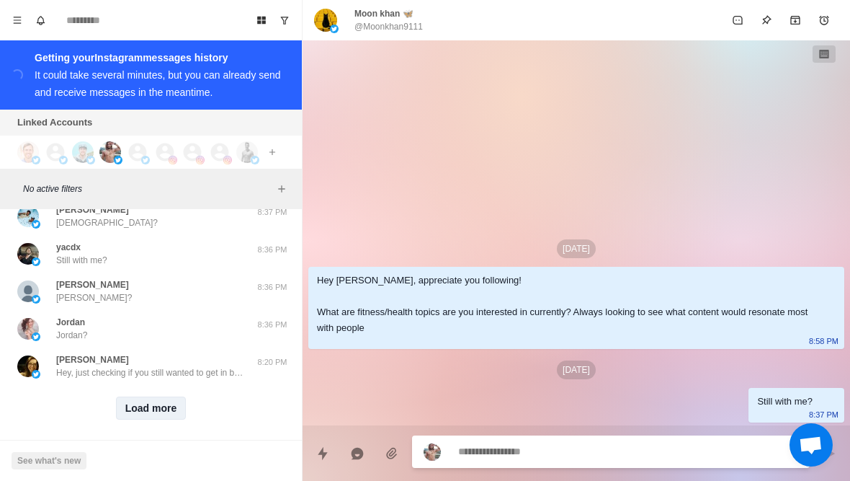
click at [135, 399] on button "Load more" at bounding box center [151, 407] width 71 height 23
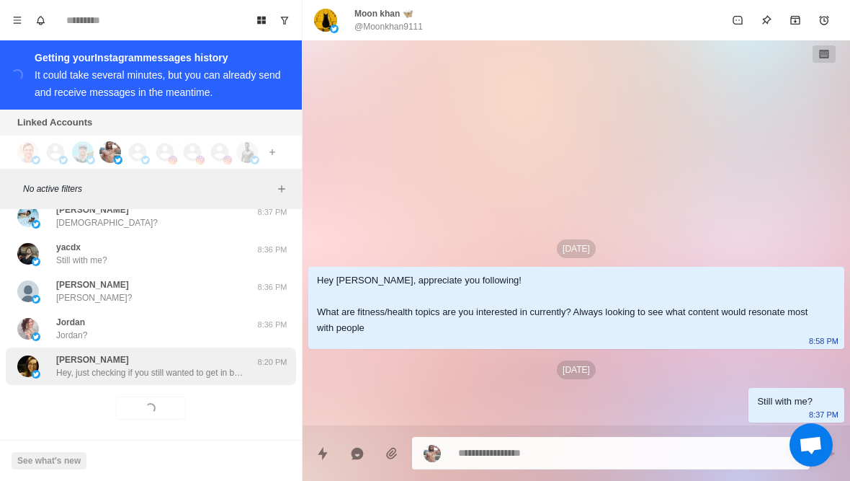
click at [166, 370] on p "Hey, just checking if you still wanted to get in better shape?" at bounding box center [149, 372] width 187 height 13
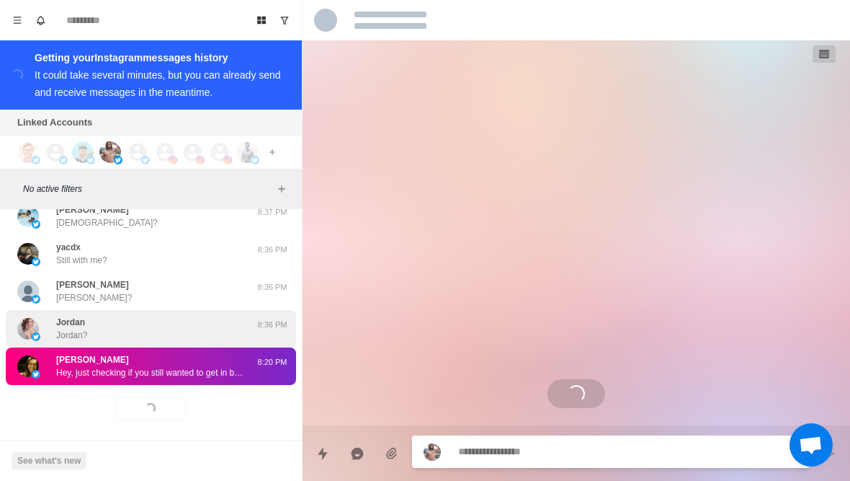
scroll to position [138, 0]
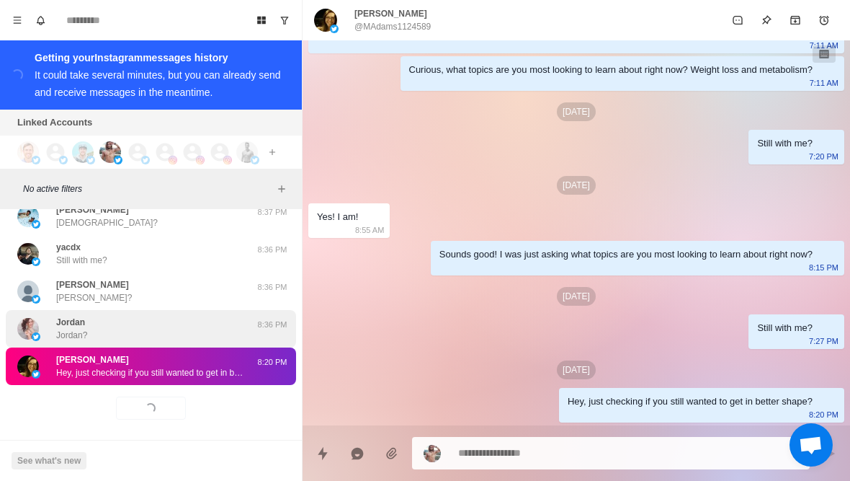
click at [179, 338] on div "Jordan Jordan?" at bounding box center [135, 329] width 237 height 26
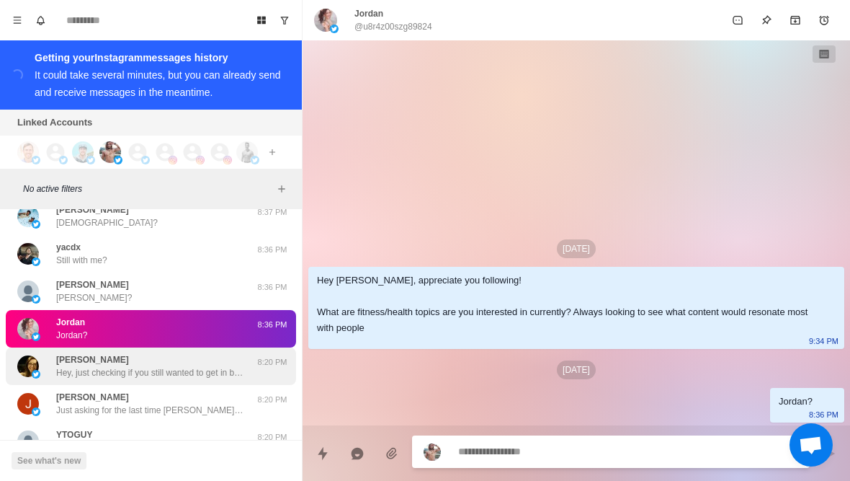
scroll to position [7415, 0]
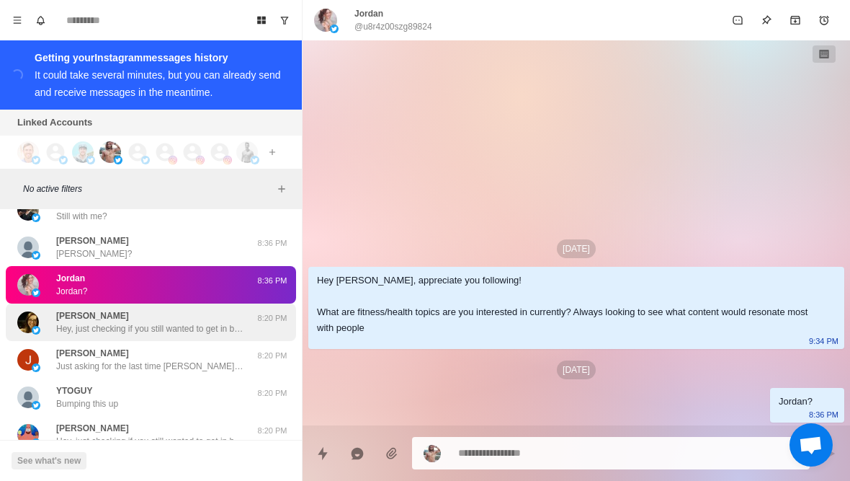
click at [153, 358] on div "Joe Jachs Just asking for the last time Joe, did you want the call to help with…" at bounding box center [149, 360] width 187 height 26
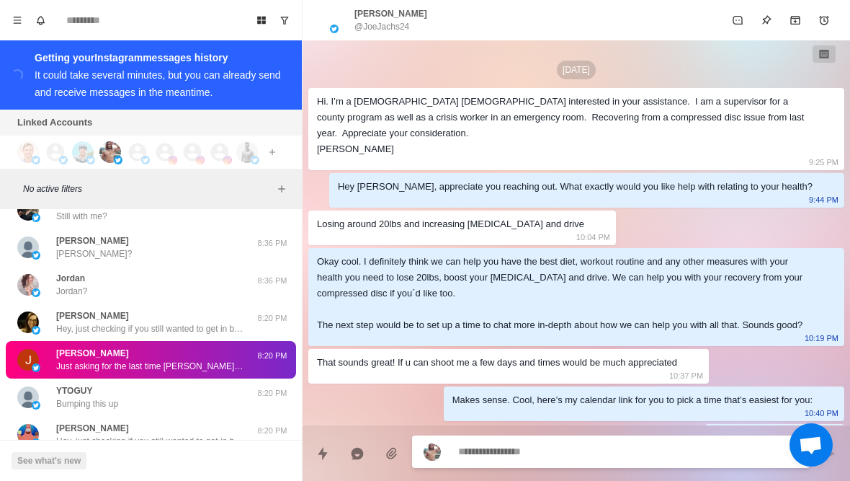
scroll to position [895, 0]
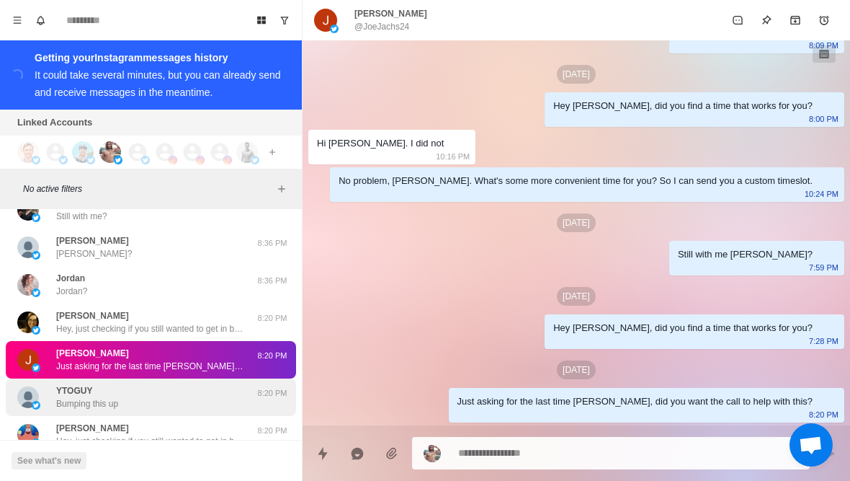
click at [166, 391] on div "YTOGUY Bumping this up" at bounding box center [135, 397] width 237 height 26
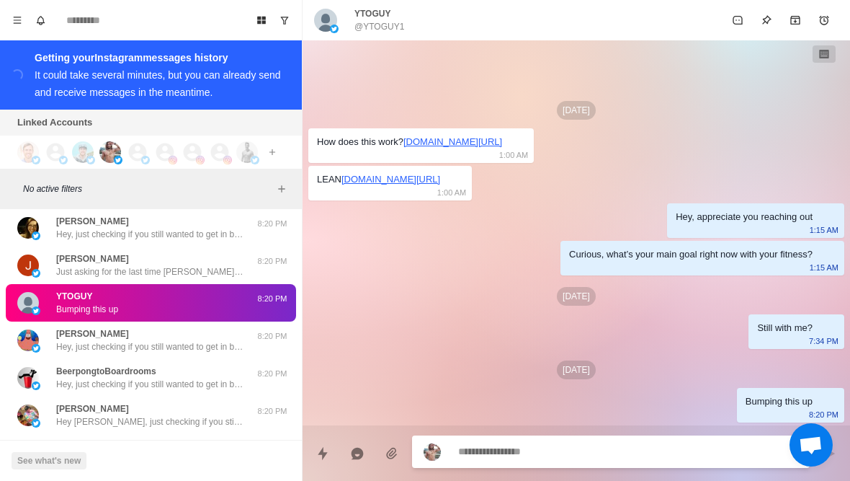
scroll to position [7510, 0]
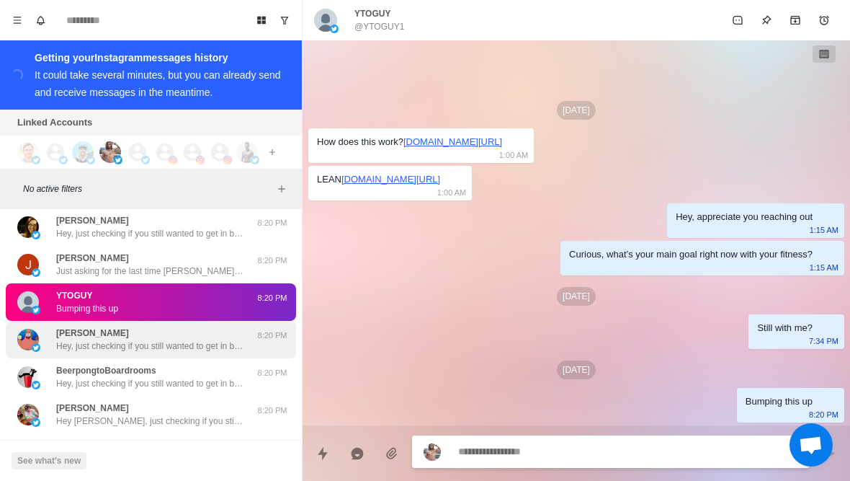
click at [174, 349] on p "Hey, just checking if you still wanted to get in better shape?" at bounding box center [149, 345] width 187 height 13
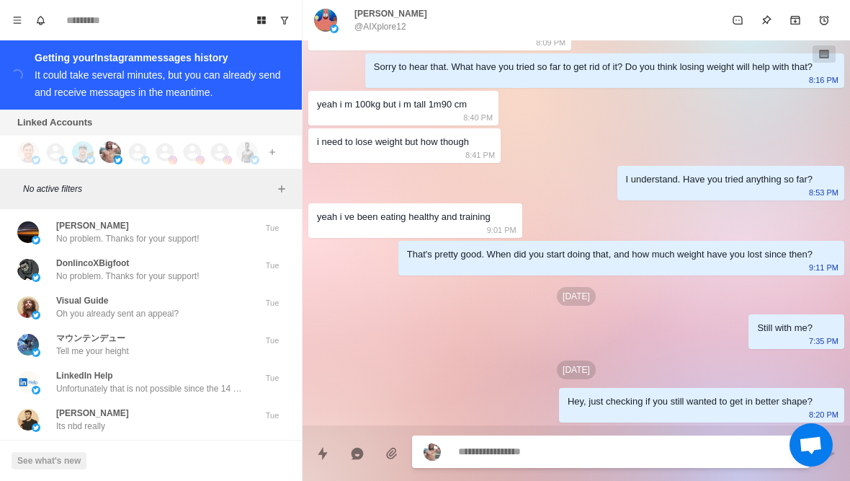
scroll to position [7747, 0]
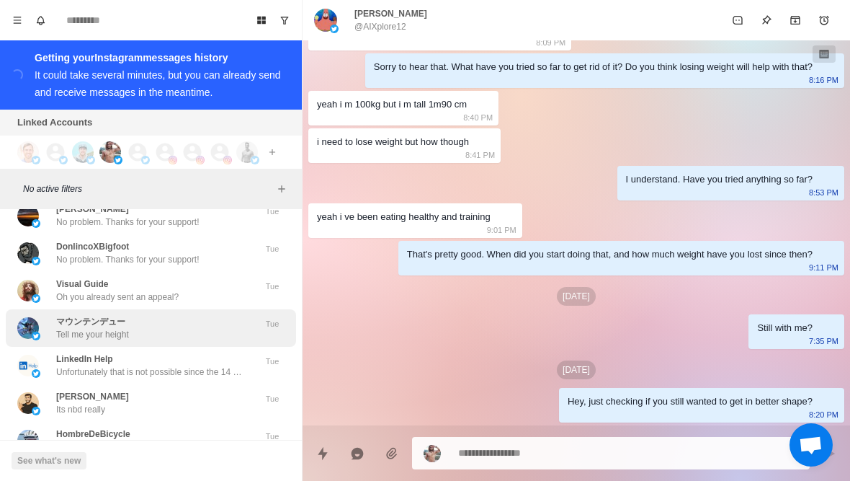
click at [170, 335] on div "マウンテンデュー Tell me your height" at bounding box center [135, 328] width 237 height 26
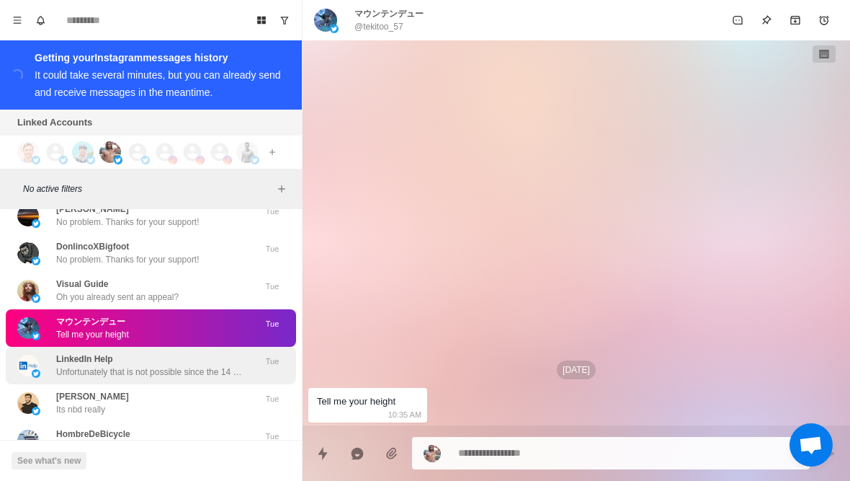
click at [172, 371] on p "Unfortunately that is not possible since the 14 days to reply to the ticket has…" at bounding box center [149, 371] width 187 height 13
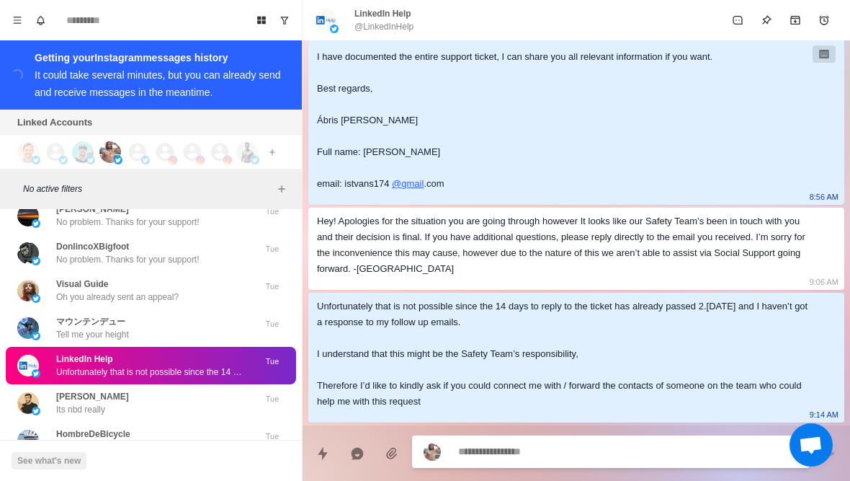
scroll to position [7786, 0]
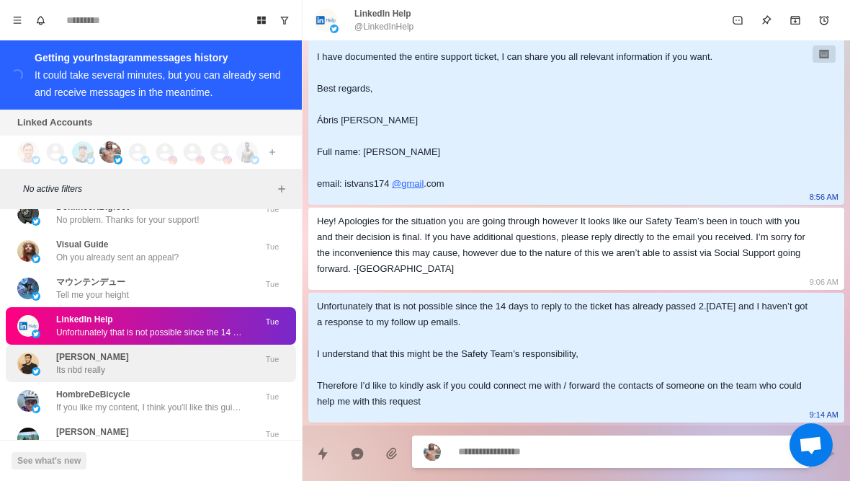
click at [173, 373] on div "Anthony Its nbd really" at bounding box center [135, 363] width 237 height 26
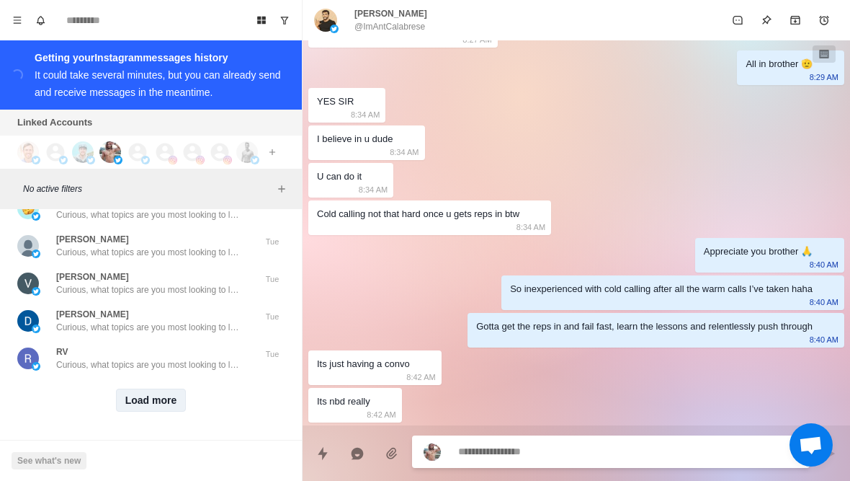
scroll to position [8128, 0]
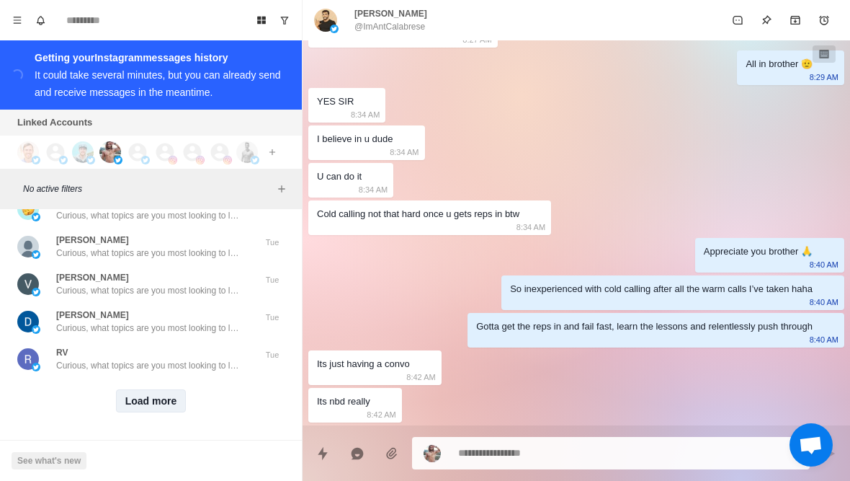
click at [156, 396] on button "Load more" at bounding box center [151, 400] width 71 height 23
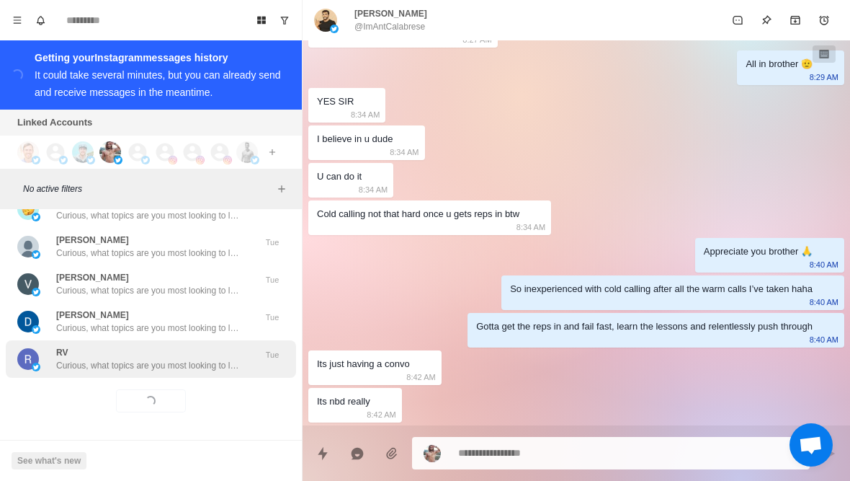
click at [191, 373] on div "RV Curious, what topics are you most looking to learn about right now? Weight l…" at bounding box center [151, 358] width 290 height 37
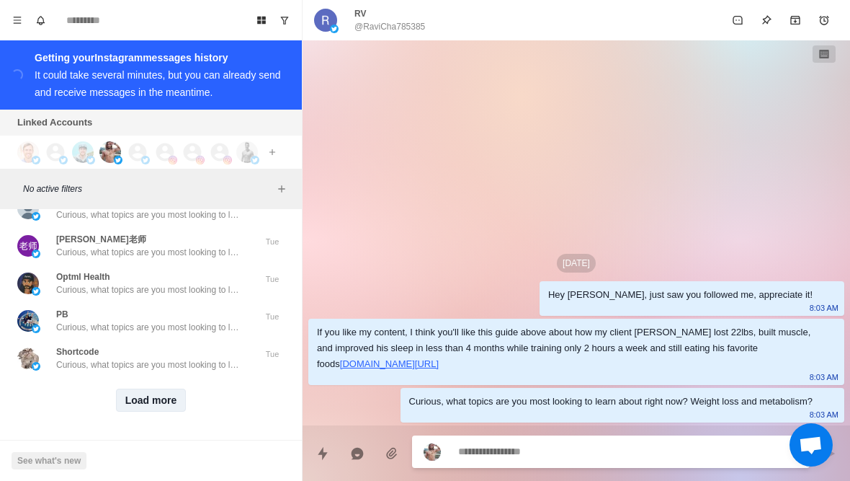
scroll to position [8877, 0]
click at [148, 404] on button "Load more" at bounding box center [151, 400] width 71 height 23
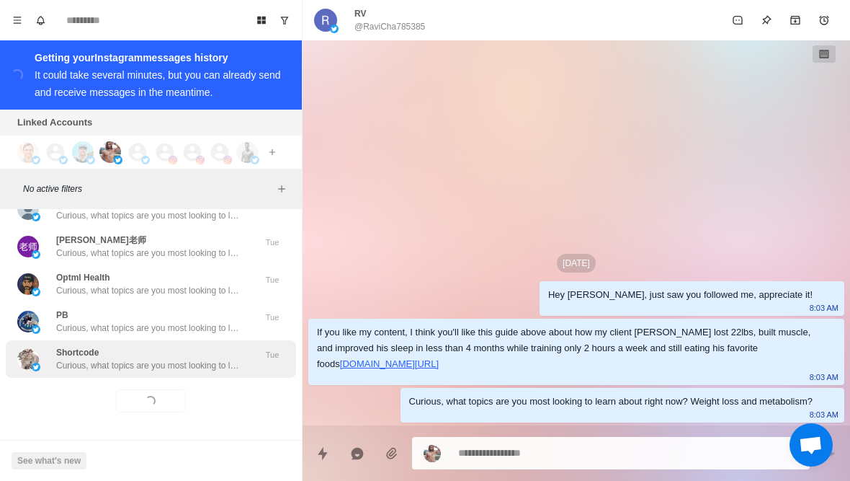
click at [187, 366] on p "Curious, what topics are you most looking to learn about right now? Weight loss…" at bounding box center [149, 365] width 187 height 13
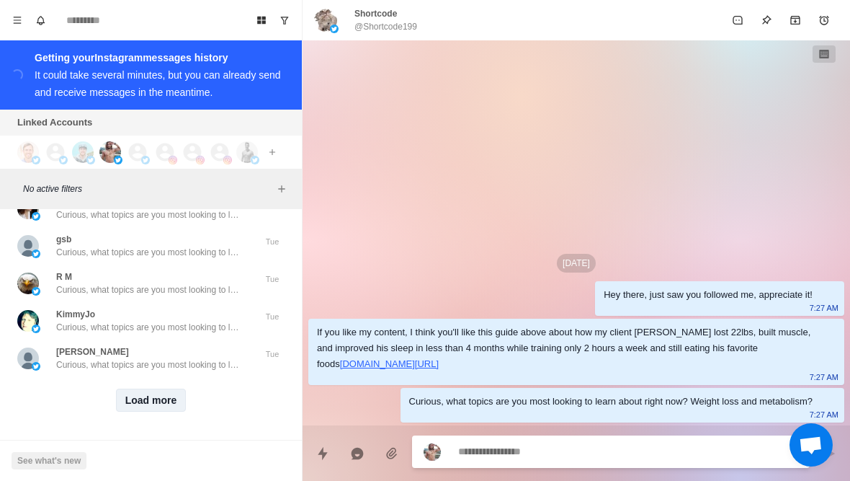
scroll to position [9627, 0]
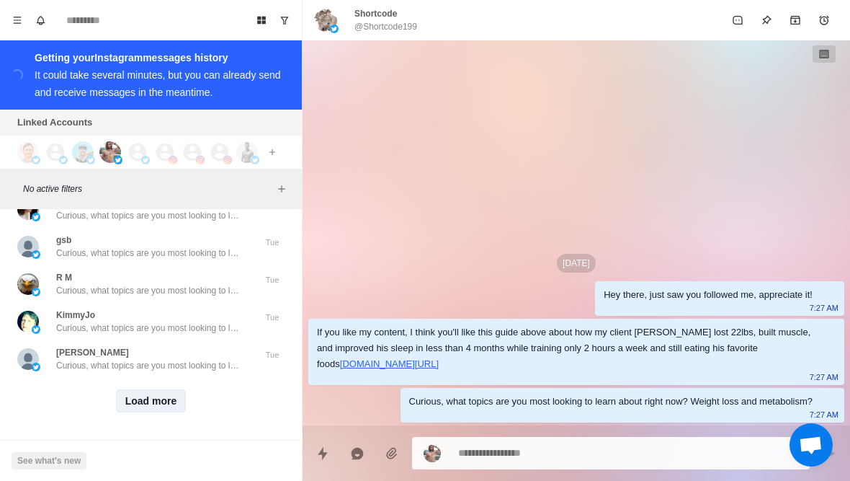
click at [168, 409] on button "Load more" at bounding box center [151, 400] width 71 height 23
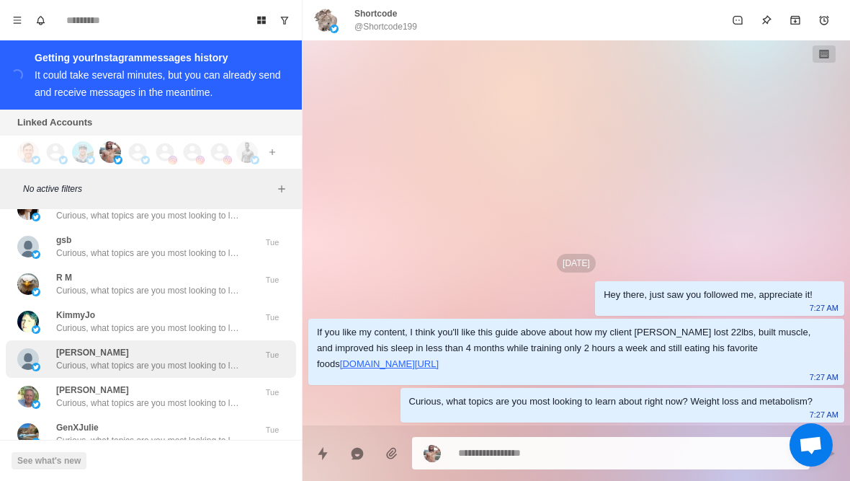
click at [192, 374] on div "paul_gen Curious, what topics are you most looking to learn about right now? We…" at bounding box center [151, 358] width 290 height 37
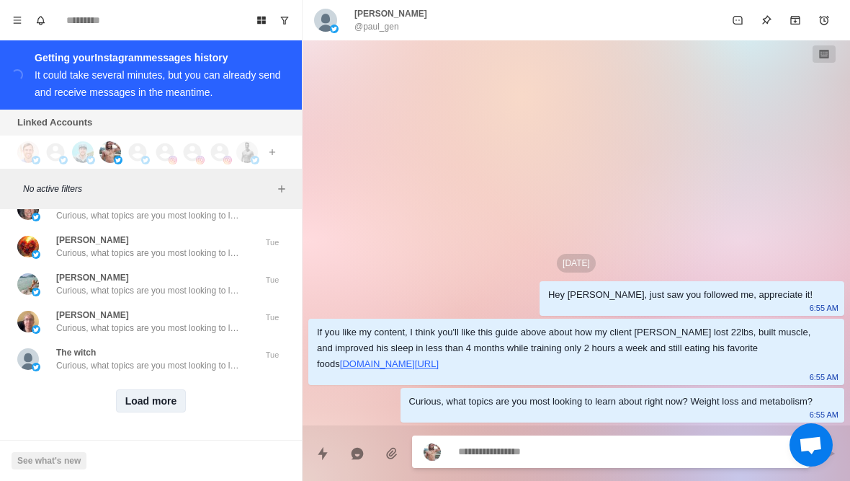
scroll to position [10376, 0]
click at [165, 406] on button "Load more" at bounding box center [151, 400] width 71 height 23
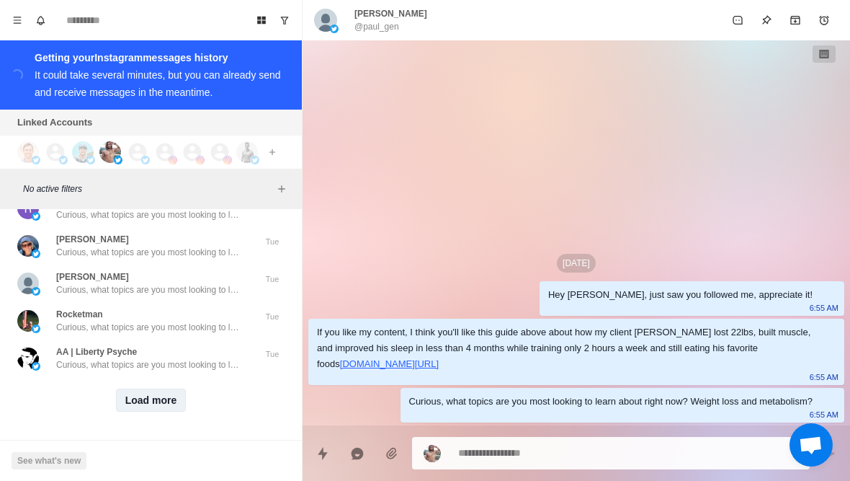
scroll to position [11126, 0]
click at [156, 398] on button "Load more" at bounding box center [151, 400] width 71 height 23
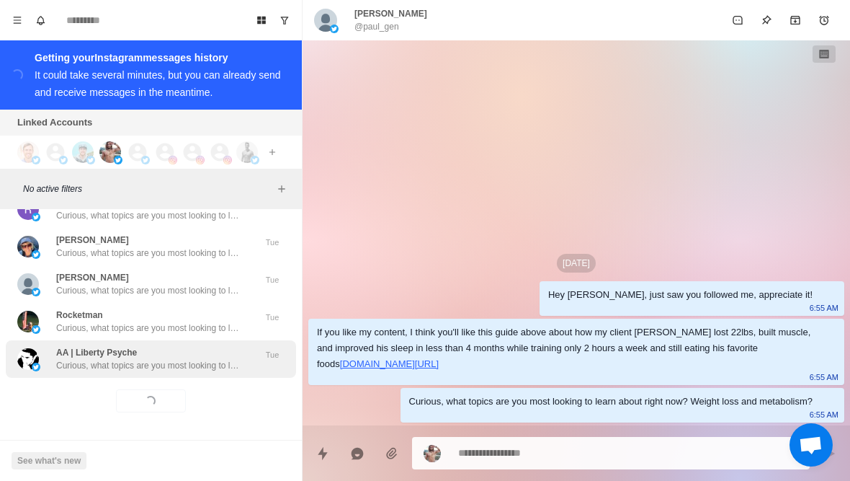
click at [190, 370] on p "Curious, what topics are you most looking to learn about right now? Weight loss…" at bounding box center [149, 365] width 187 height 13
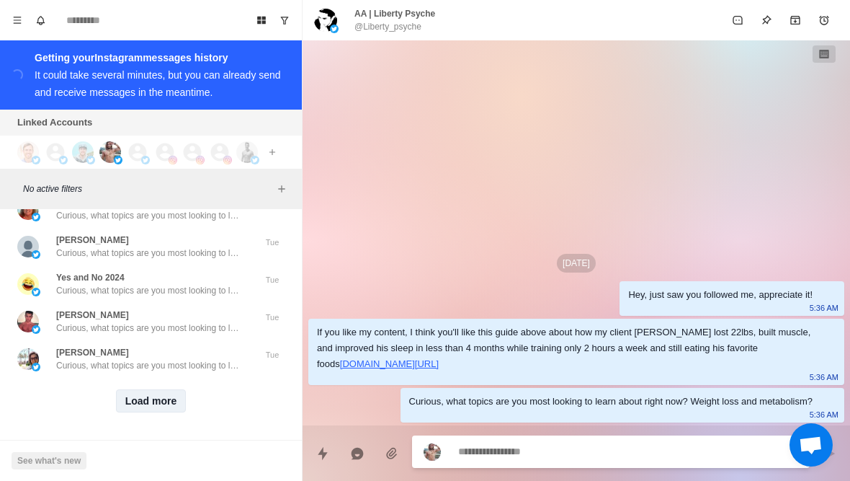
scroll to position [11875, 0]
click at [165, 404] on button "Load more" at bounding box center [151, 400] width 71 height 23
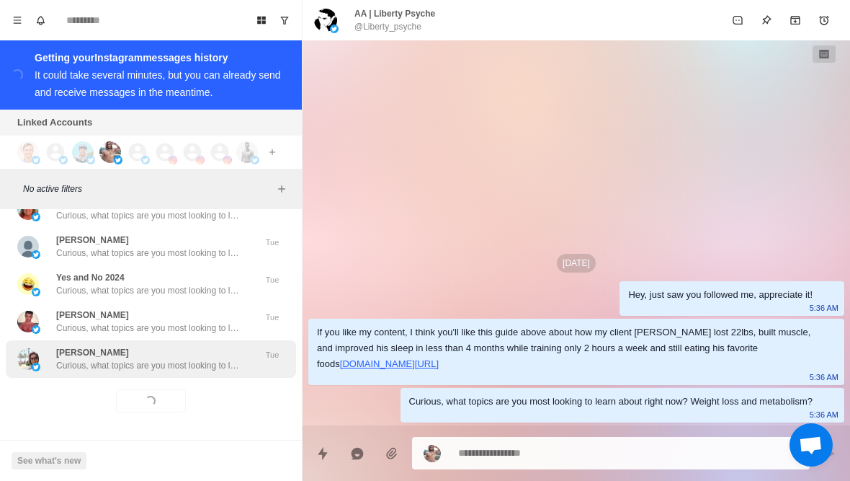
click at [180, 370] on p "Curious, what topics are you most looking to learn about right now? Weight loss…" at bounding box center [149, 365] width 187 height 13
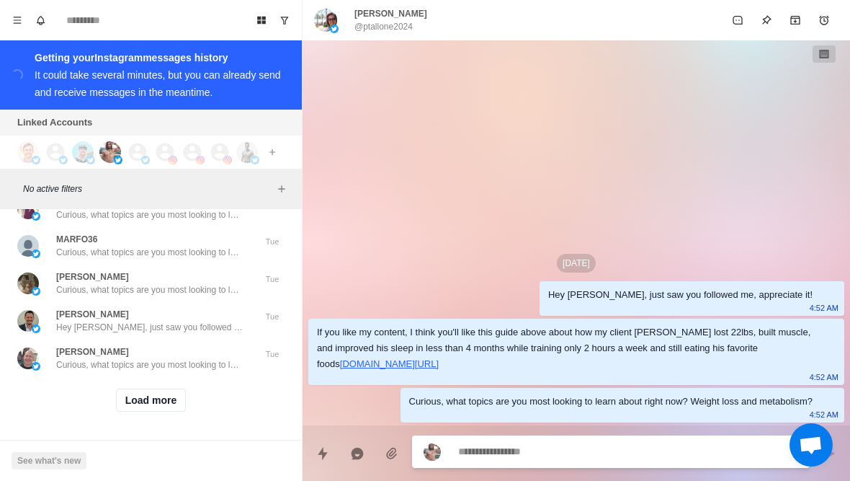
scroll to position [12625, 0]
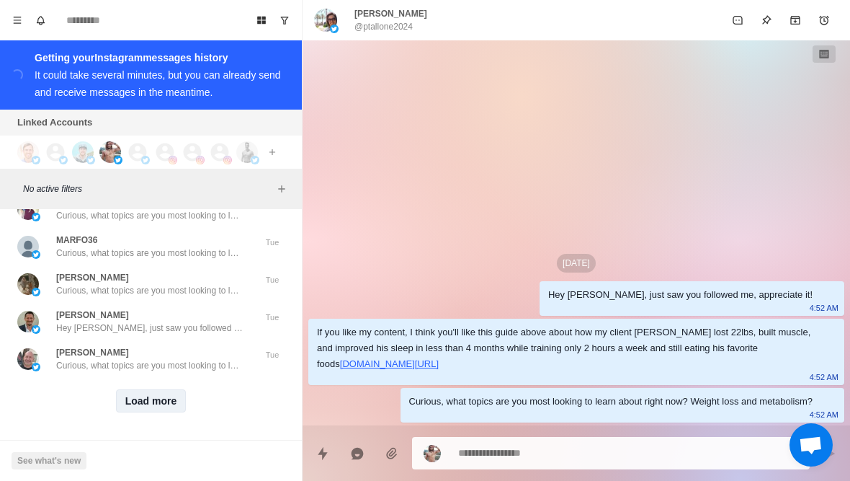
click at [164, 397] on button "Load more" at bounding box center [151, 400] width 71 height 23
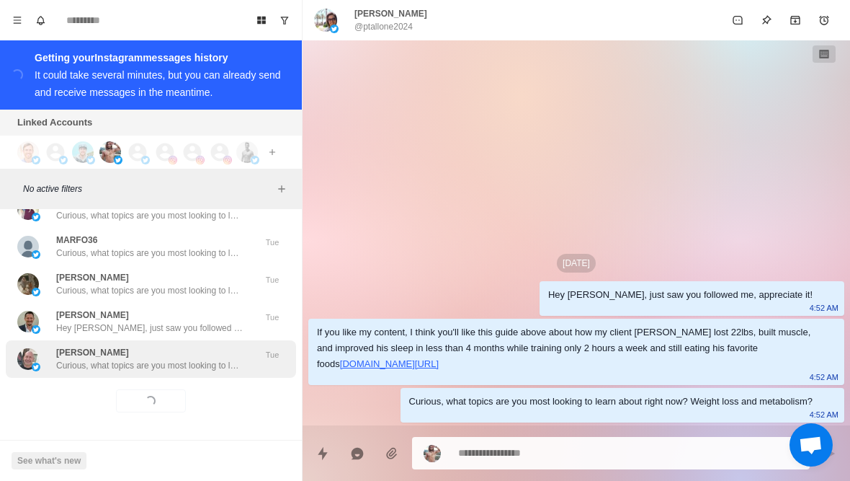
click at [194, 375] on div "Daniel Rodriguez Curious, what topics are you most looking to learn about right…" at bounding box center [151, 358] width 290 height 37
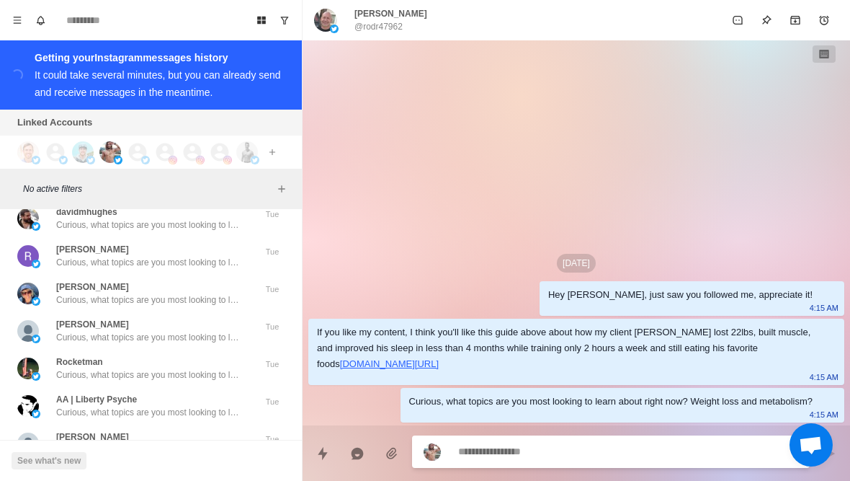
scroll to position [11054, 0]
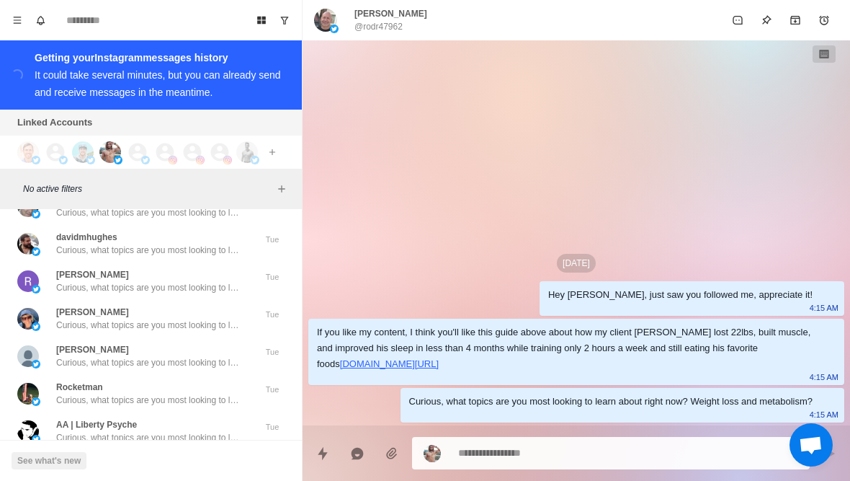
click at [194, 375] on div "Rocketman Curious, what topics are you most looking to learn about right now? W…" at bounding box center [151, 393] width 290 height 37
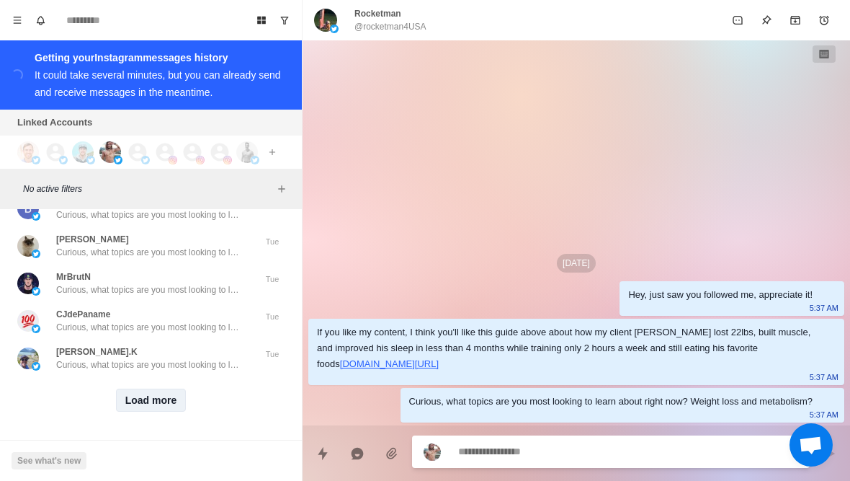
scroll to position [13374, 0]
click at [155, 408] on button "Load more" at bounding box center [151, 400] width 71 height 23
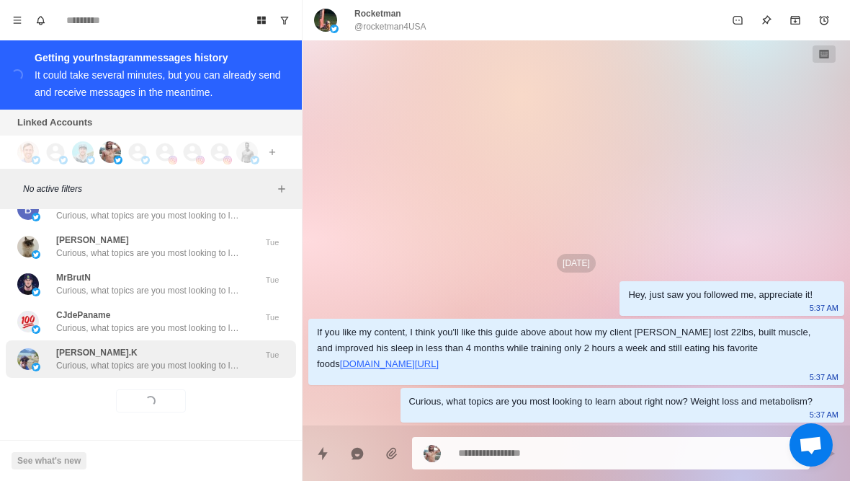
click at [208, 361] on p "Curious, what topics are you most looking to learn about right now? Weight loss…" at bounding box center [149, 365] width 187 height 13
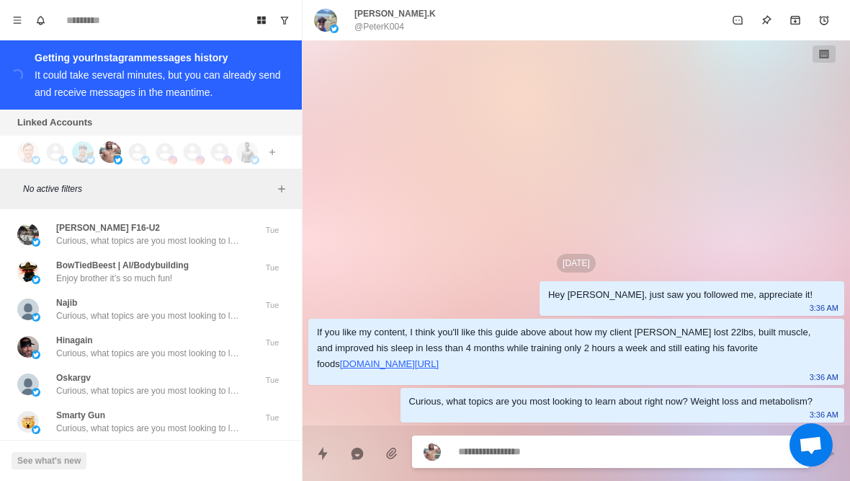
scroll to position [13582, 0]
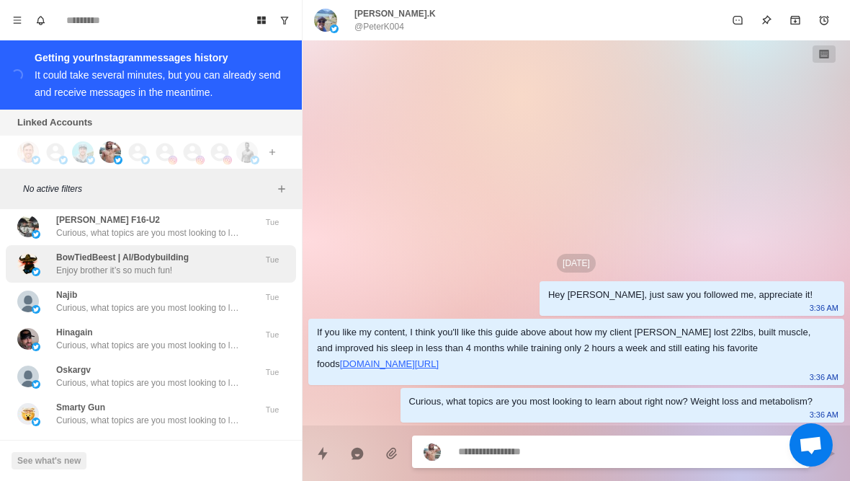
click at [198, 272] on div "BowTiedBeest | AI/Bodybuilding Enjoy brother it’s so much fun!" at bounding box center [135, 264] width 237 height 26
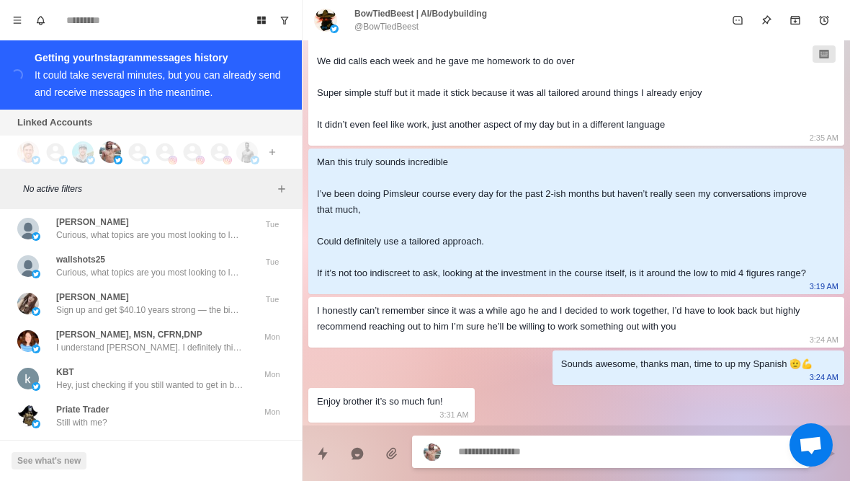
scroll to position [14120, 0]
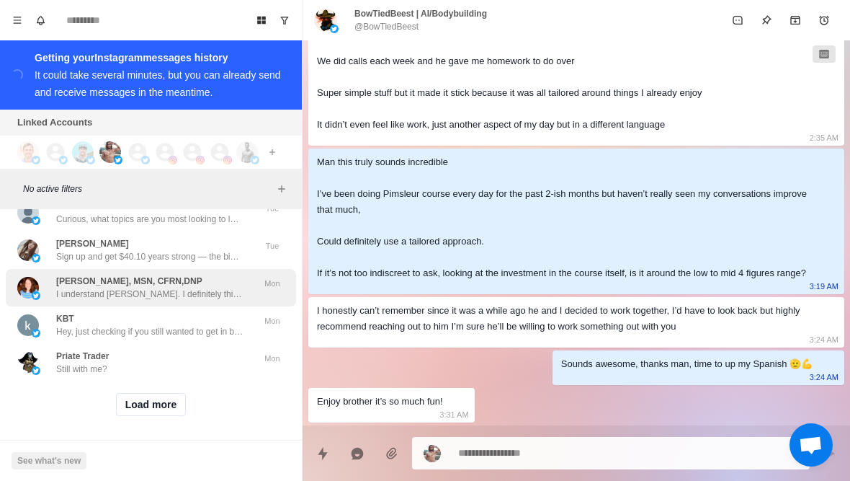
click at [184, 288] on p "I understand Kathy. I definitely think we can help you have the best diet and w…" at bounding box center [149, 294] width 187 height 13
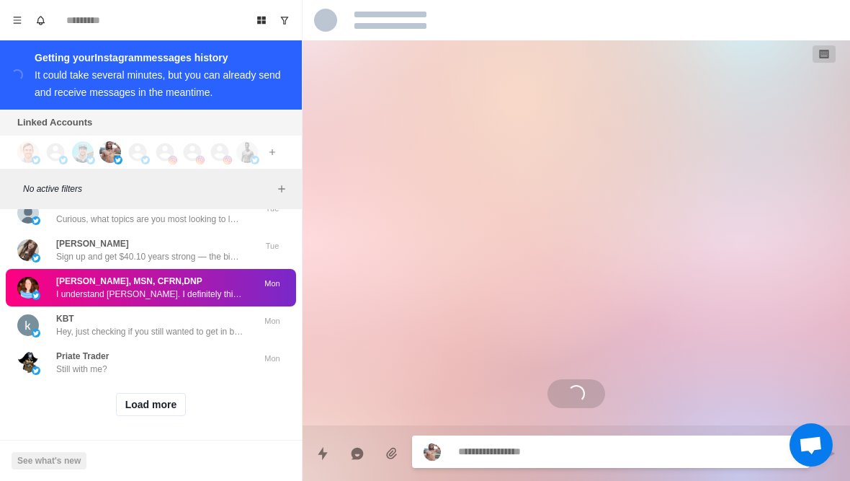
scroll to position [553, 0]
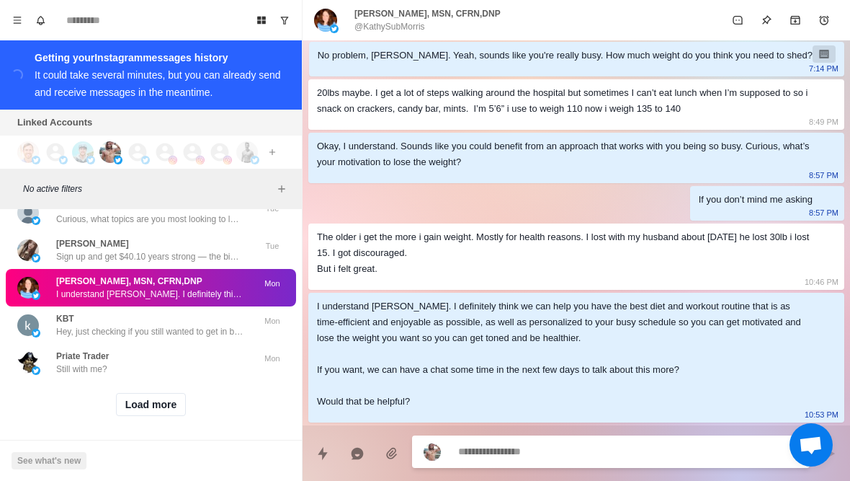
type textarea "*"
type textarea "**********"
type textarea "*"
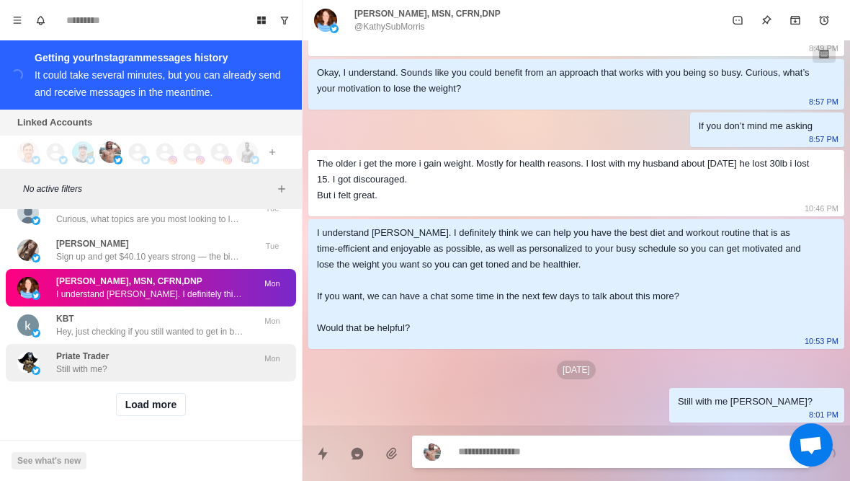
click at [165, 360] on div "Priate Trader Still with me?" at bounding box center [135, 363] width 237 height 26
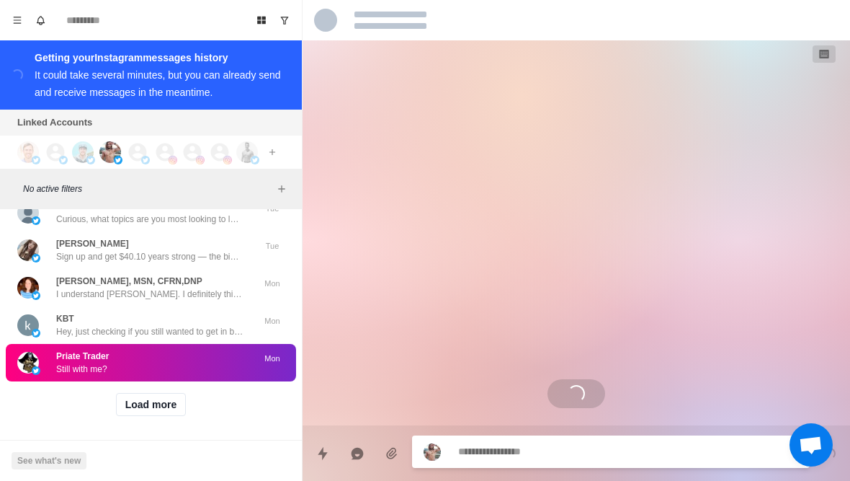
scroll to position [0, 0]
click at [159, 413] on button "Load more" at bounding box center [151, 404] width 71 height 23
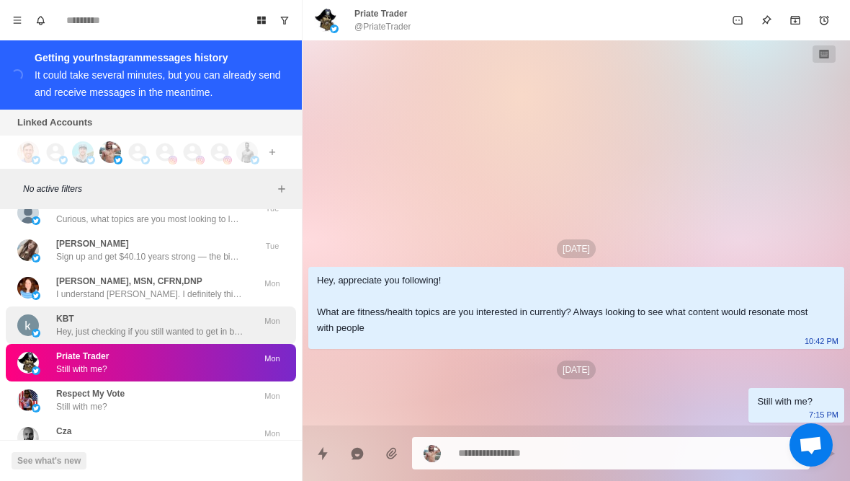
click at [179, 328] on p "Hey, just checking if you still wanted to get in better shape?" at bounding box center [149, 331] width 187 height 13
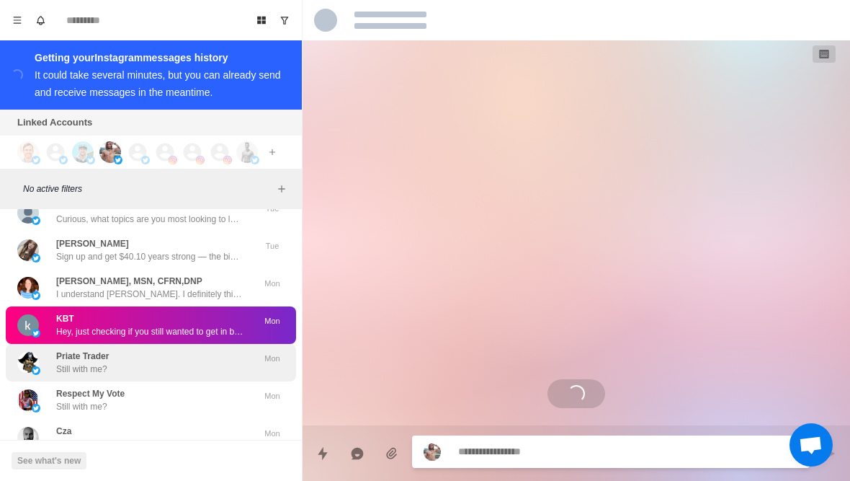
scroll to position [218, 0]
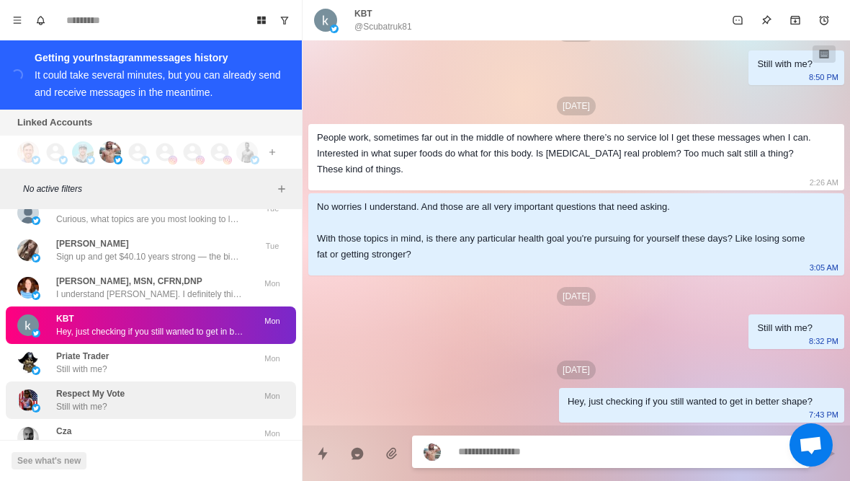
click at [182, 383] on div "Respect My Vote Still with me? Mon" at bounding box center [151, 399] width 290 height 37
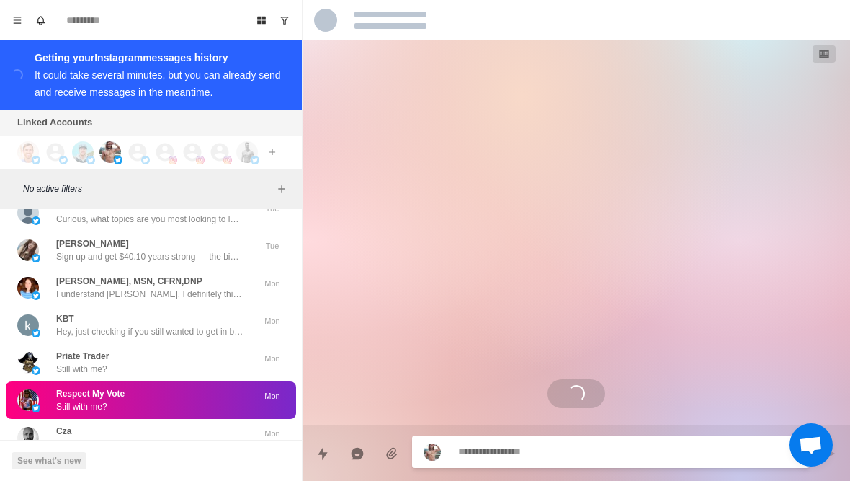
scroll to position [0, 0]
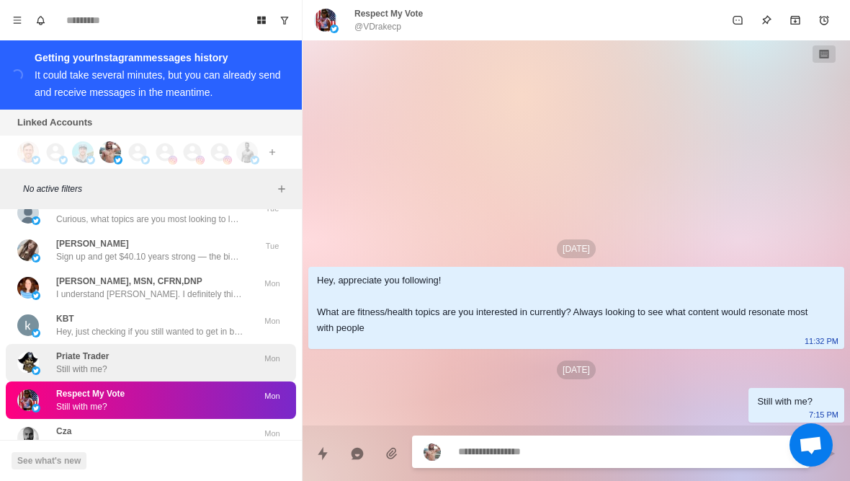
click at [175, 367] on div "Priate Trader Still with me?" at bounding box center [135, 363] width 237 height 26
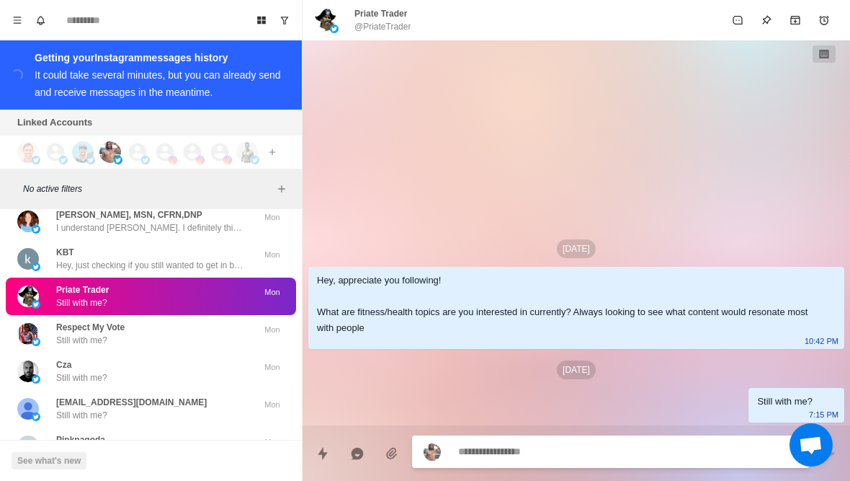
scroll to position [14189, 0]
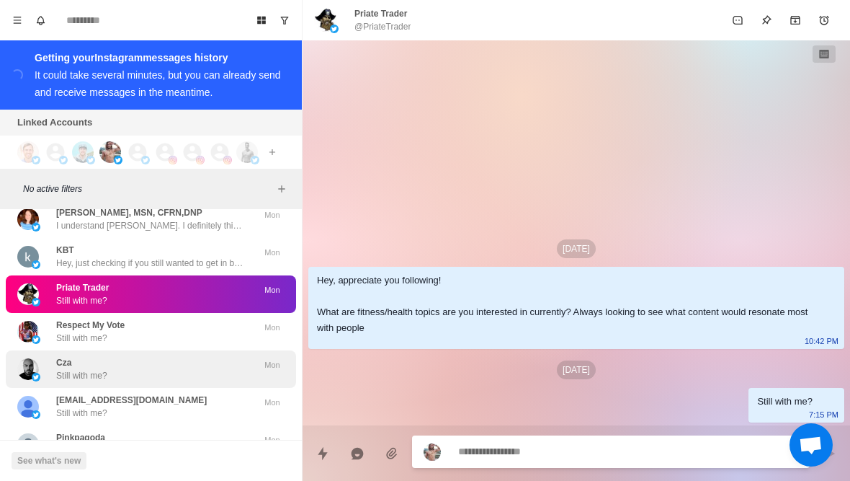
click at [179, 374] on div "Cza Still with me?" at bounding box center [135, 369] width 237 height 26
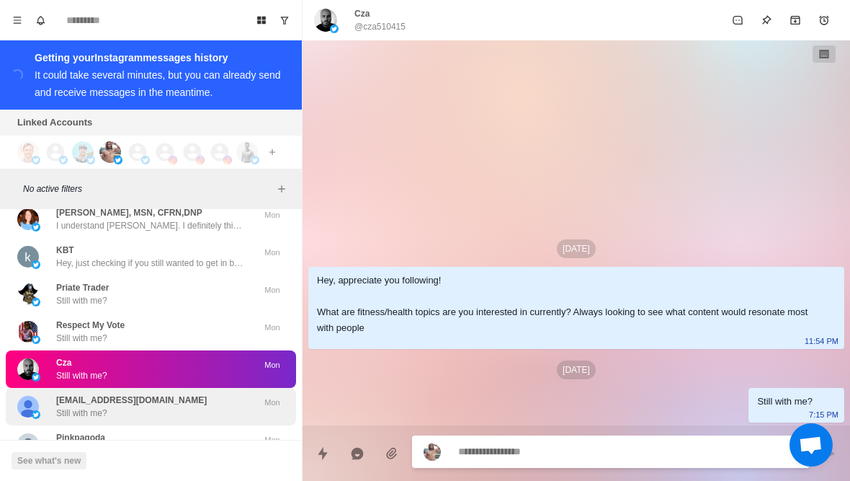
click at [179, 418] on div "kadijago@hotmail.com Still with me?" at bounding box center [135, 406] width 237 height 26
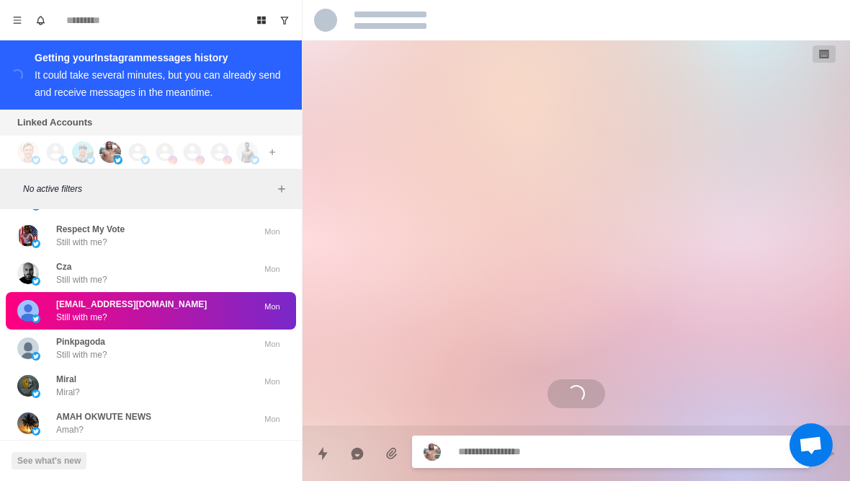
scroll to position [14300, 0]
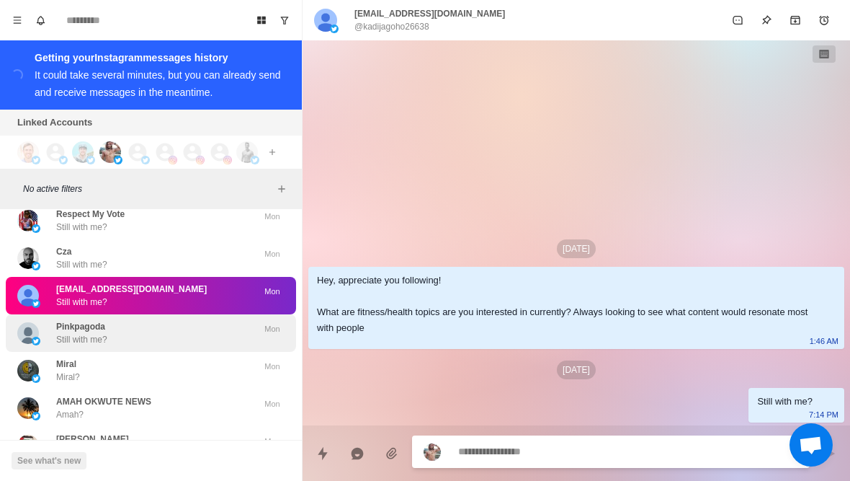
click at [214, 333] on div "Pinkpagoda Still with me?" at bounding box center [135, 333] width 237 height 26
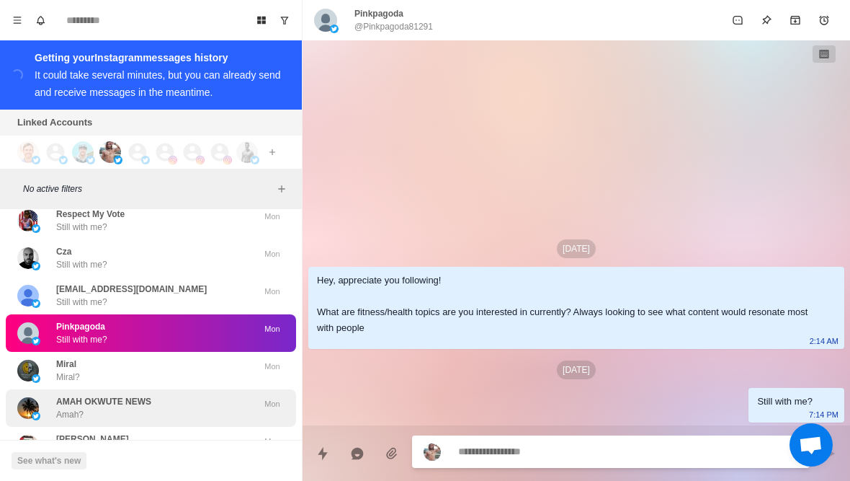
click at [189, 408] on div "AMAH OKWUTE NEWS Amah?" at bounding box center [135, 408] width 237 height 26
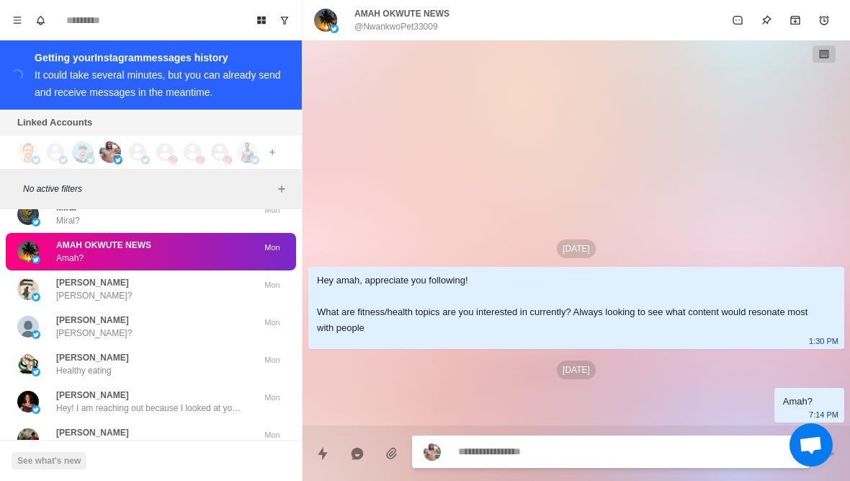
scroll to position [14460, 0]
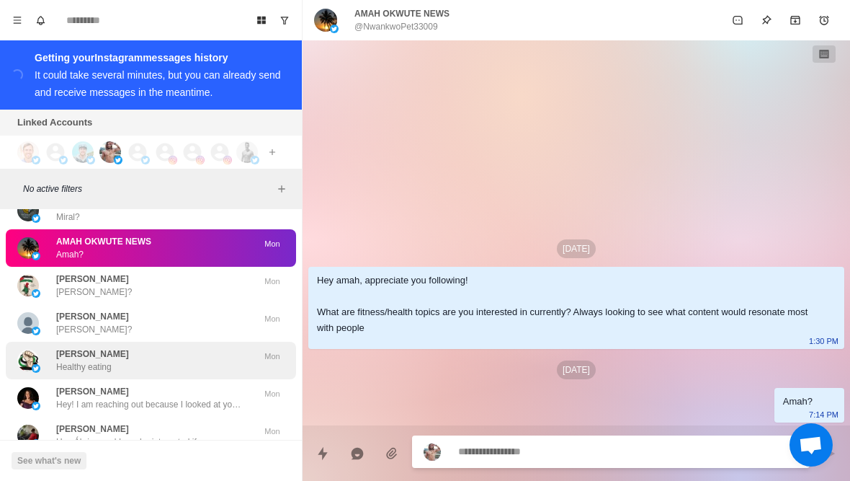
click at [198, 363] on div "Tasneem Chiboo Healthy eating" at bounding box center [135, 360] width 237 height 26
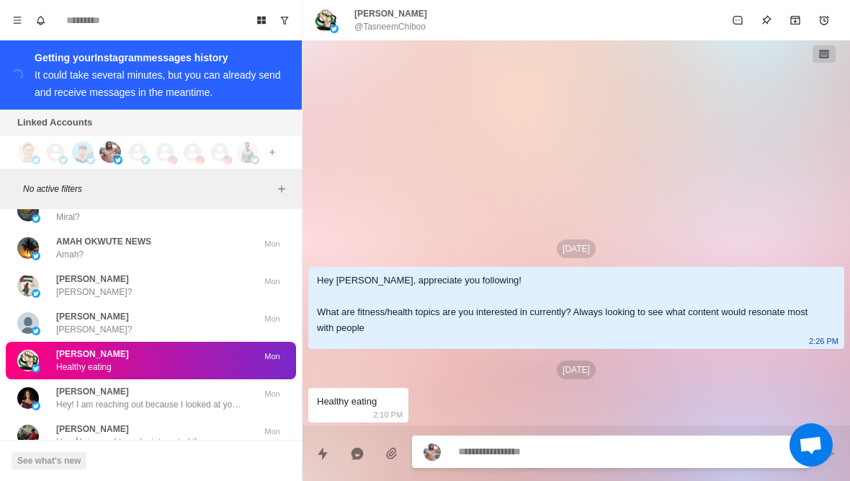
type textarea "*"
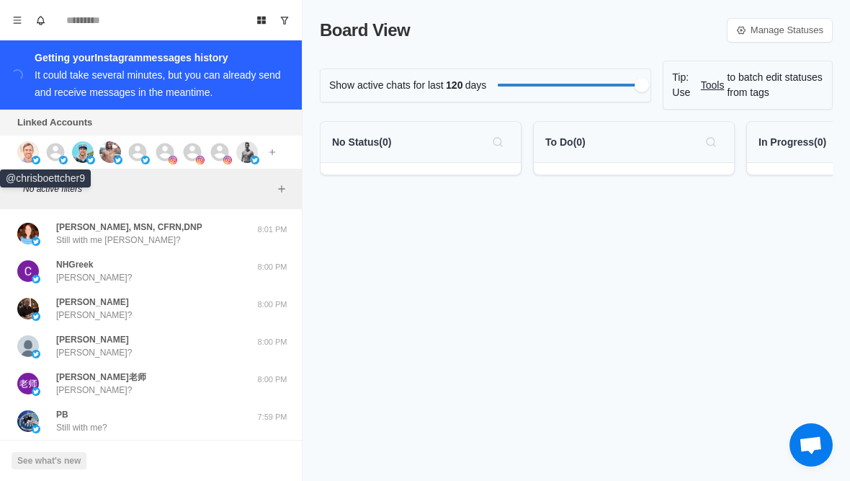
click at [25, 149] on img at bounding box center [28, 152] width 22 height 22
click at [62, 157] on img at bounding box center [63, 160] width 9 height 9
click at [85, 154] on img at bounding box center [83, 152] width 22 height 22
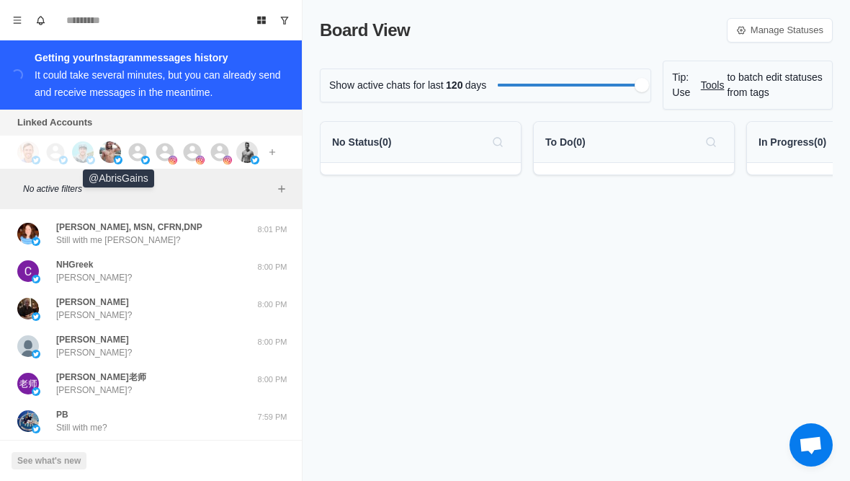
click at [108, 152] on img at bounding box center [110, 152] width 22 height 22
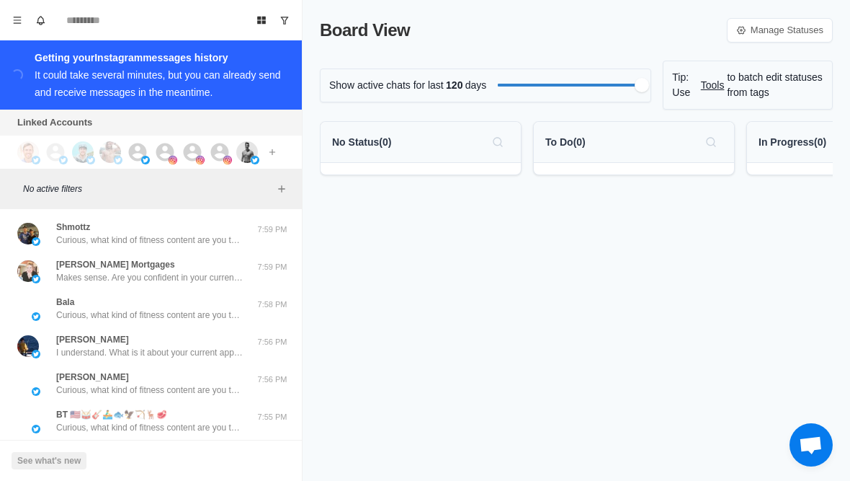
click at [130, 154] on icon at bounding box center [138, 152] width 18 height 18
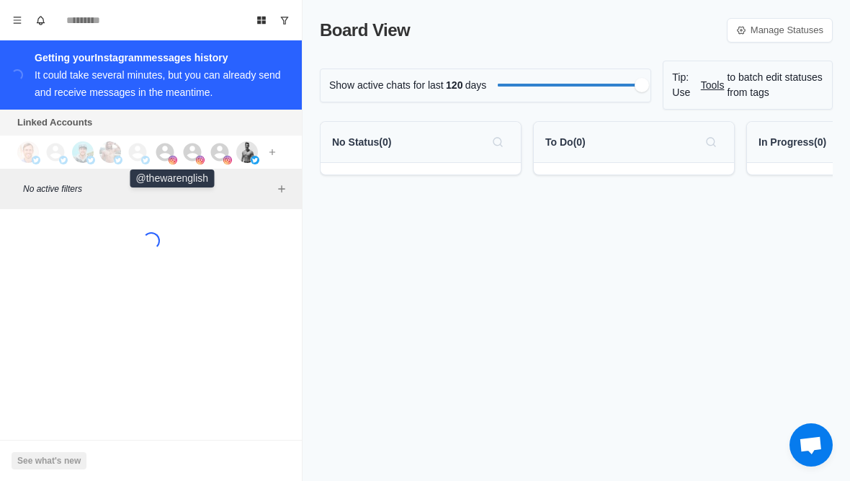
click at [163, 154] on icon at bounding box center [165, 152] width 18 height 18
click at [194, 151] on icon at bounding box center [193, 152] width 22 height 22
click at [218, 156] on icon at bounding box center [220, 152] width 22 height 22
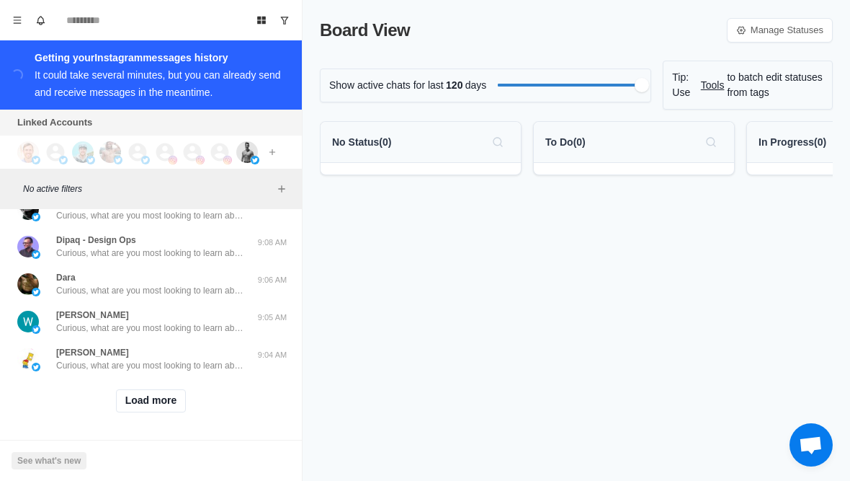
scroll to position [588, 0]
click at [125, 405] on button "Load more" at bounding box center [151, 400] width 71 height 23
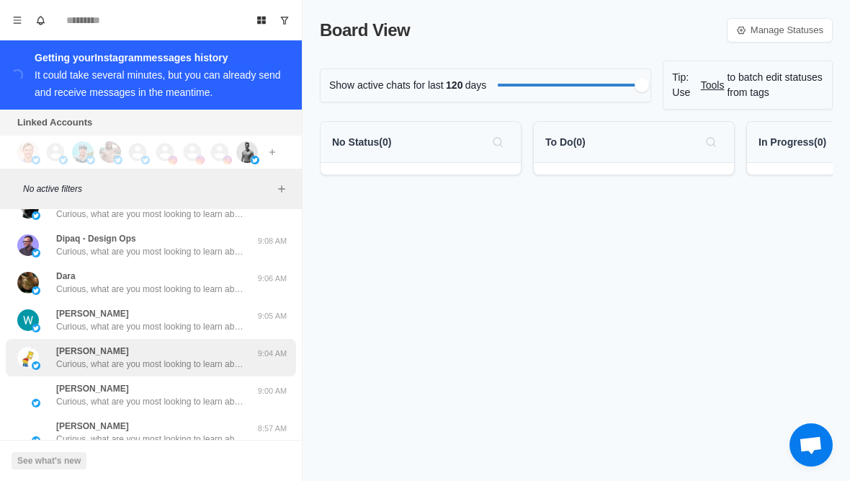
click at [159, 369] on p "Curious, what are you most looking to learn about currently? Like weight loss, …" at bounding box center [149, 363] width 187 height 13
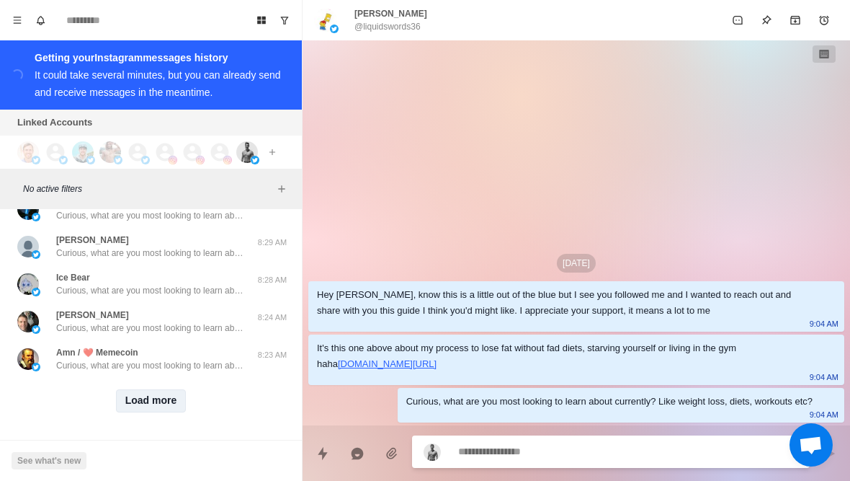
scroll to position [1338, 0]
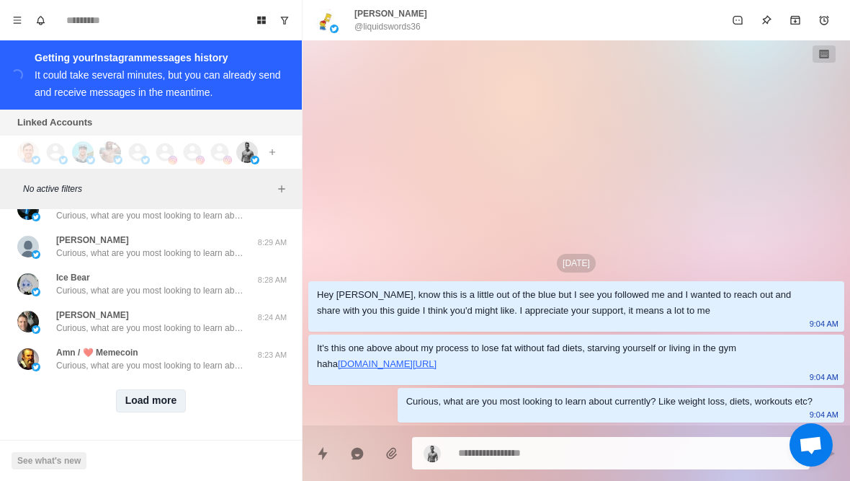
click at [153, 404] on button "Load more" at bounding box center [151, 400] width 71 height 23
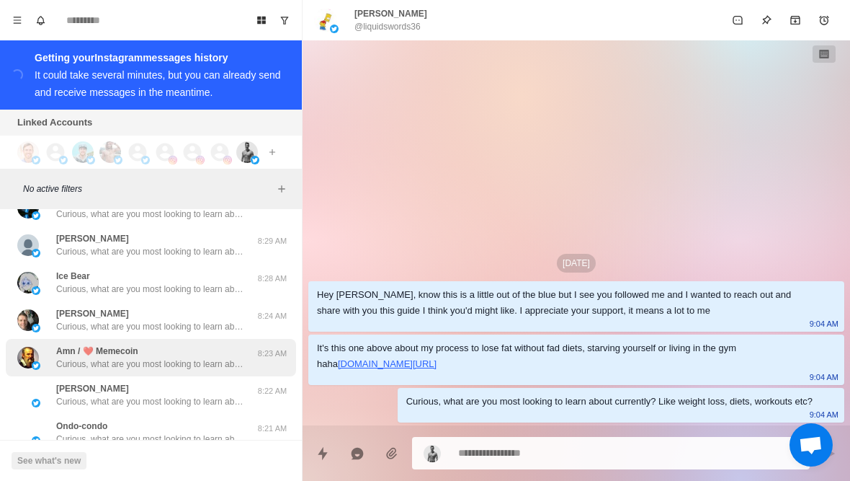
click at [174, 373] on div "Amn / ❤️ Memecoin Curious, what are you most looking to learn about currently? …" at bounding box center [151, 357] width 290 height 37
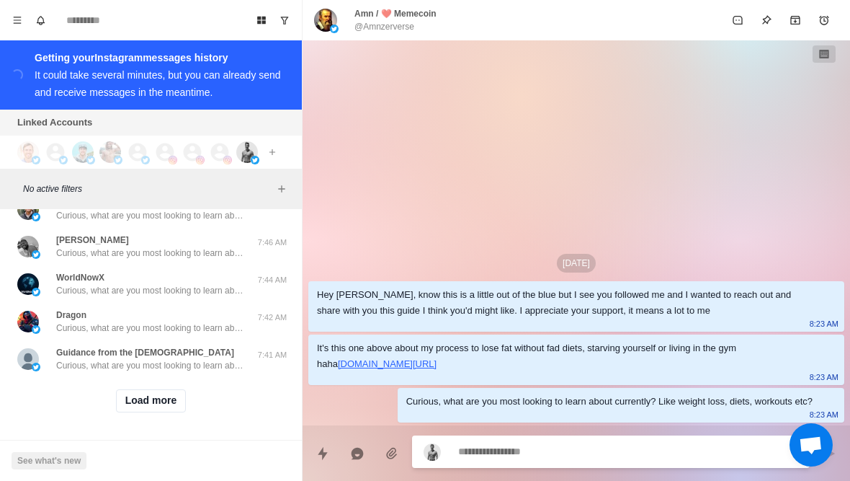
scroll to position [2087, 0]
click at [165, 401] on button "Load more" at bounding box center [151, 400] width 71 height 23
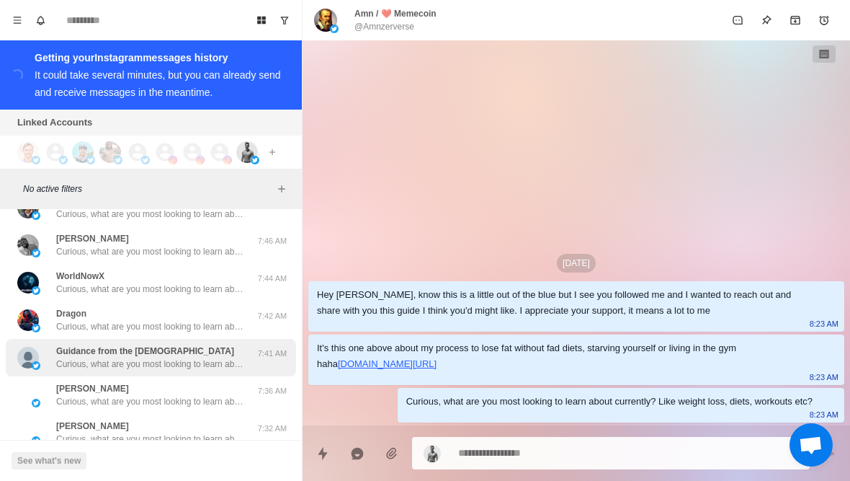
click at [200, 376] on div "Guidance from the gods Curious, what are you most looking to learn about curren…" at bounding box center [151, 357] width 290 height 37
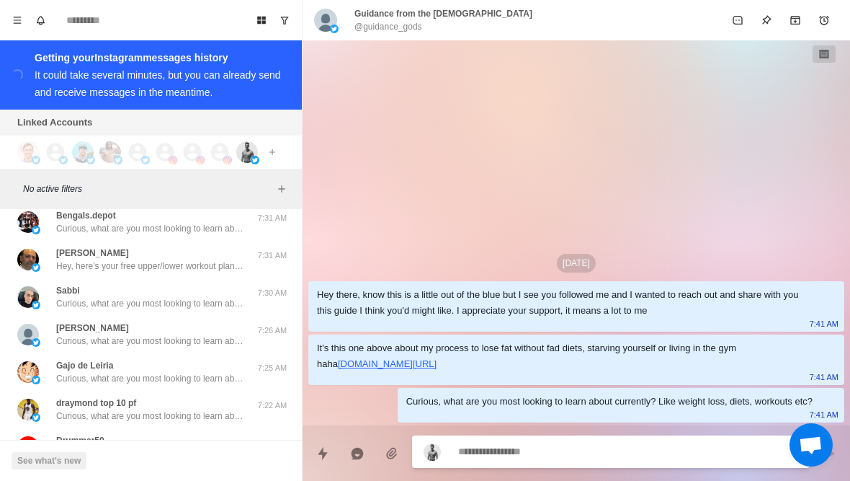
scroll to position [2336, 0]
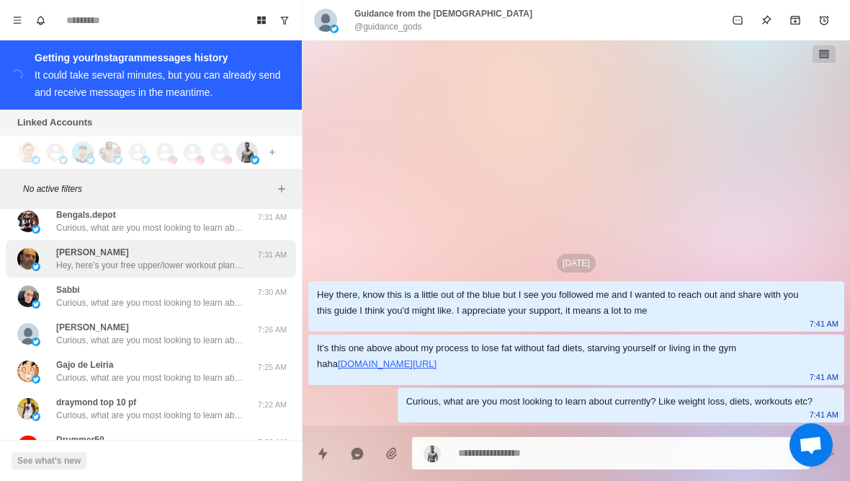
click at [190, 268] on p "Hey, here’s your free upper/lower workout plan. https://chamberoffitness.kit.co…" at bounding box center [149, 265] width 187 height 13
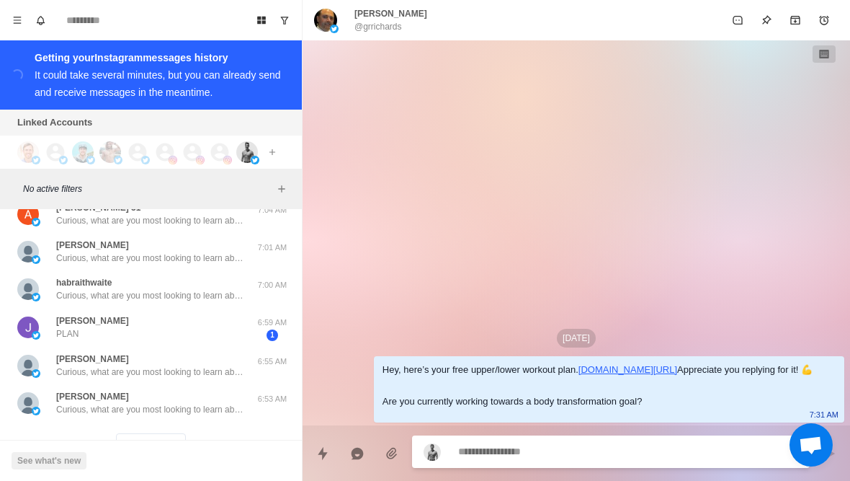
scroll to position [2796, 0]
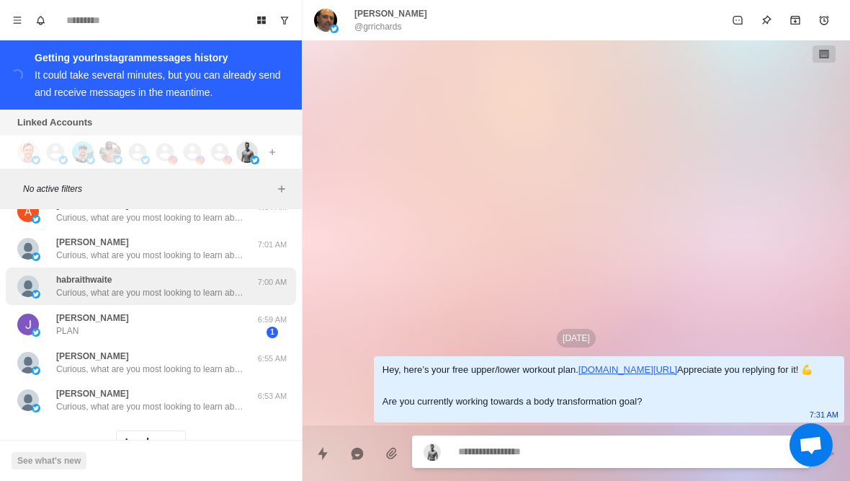
click at [182, 303] on div "habraithwaite Curious, what are you most looking to learn about currently? Like…" at bounding box center [151, 285] width 290 height 37
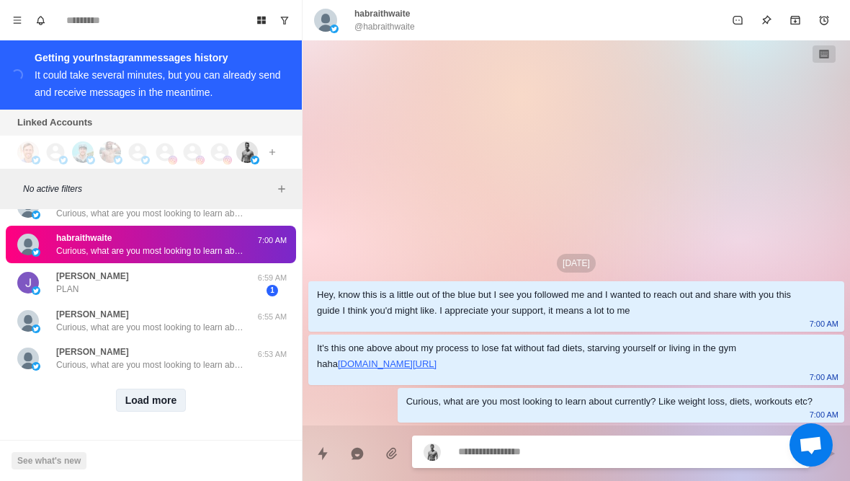
scroll to position [2838, 0]
click at [165, 406] on button "Load more" at bounding box center [151, 399] width 71 height 23
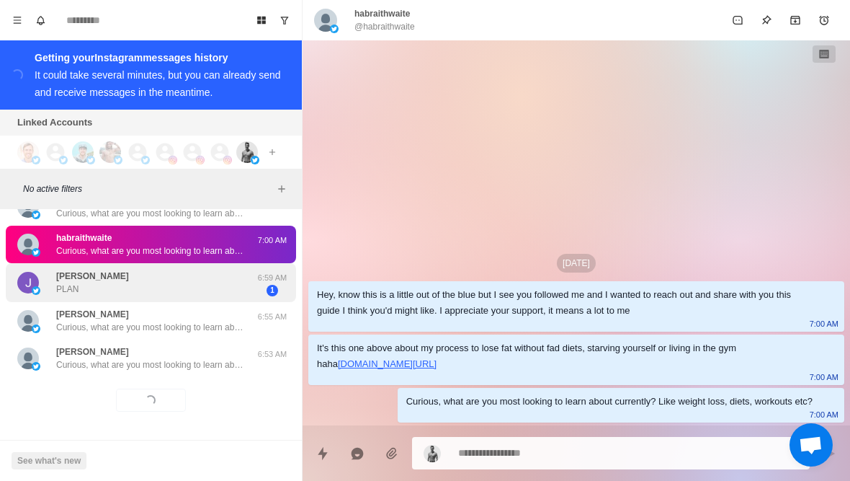
click at [162, 298] on div "Jeffrey Fifer PLAN 6:59 AM 1" at bounding box center [151, 283] width 290 height 40
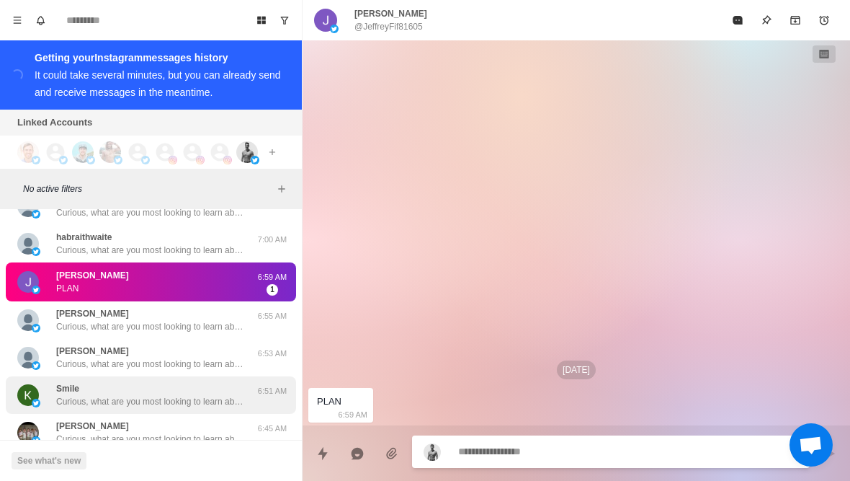
click at [154, 388] on div "Smile Curious, what are you most looking to learn about currently? Like weight …" at bounding box center [149, 395] width 187 height 26
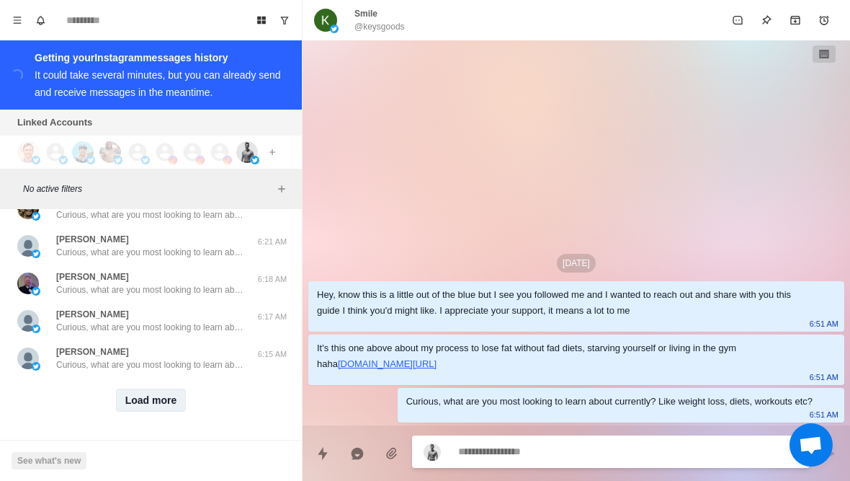
scroll to position [3588, 0]
click at [154, 406] on button "Load more" at bounding box center [151, 399] width 71 height 23
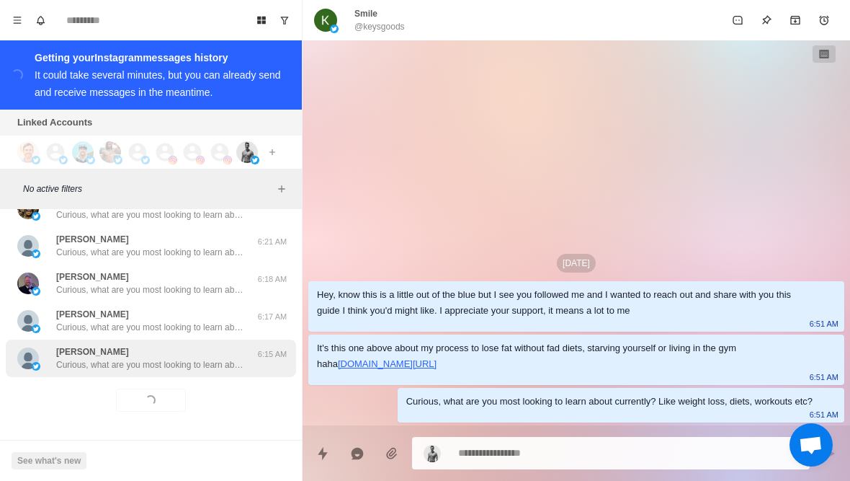
click at [192, 373] on div "Dave Benson Curious, what are you most looking to learn about currently? Like w…" at bounding box center [151, 357] width 290 height 37
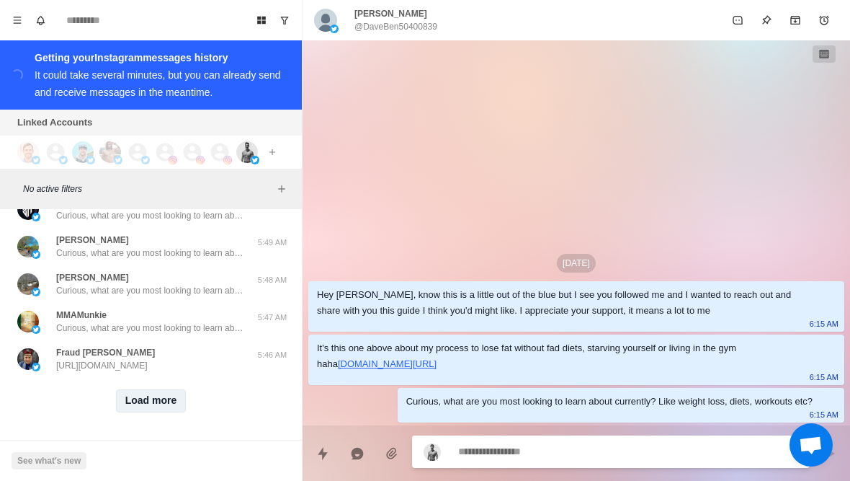
scroll to position [4339, 0]
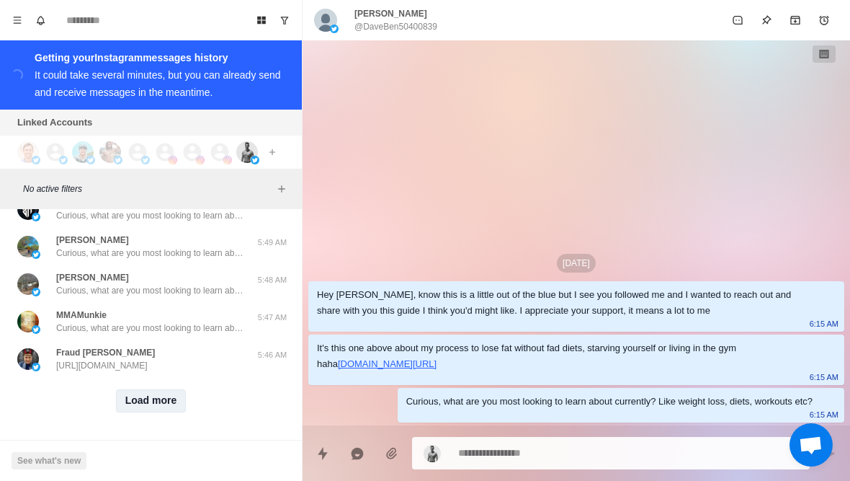
click at [167, 393] on button "Load more" at bounding box center [151, 400] width 71 height 23
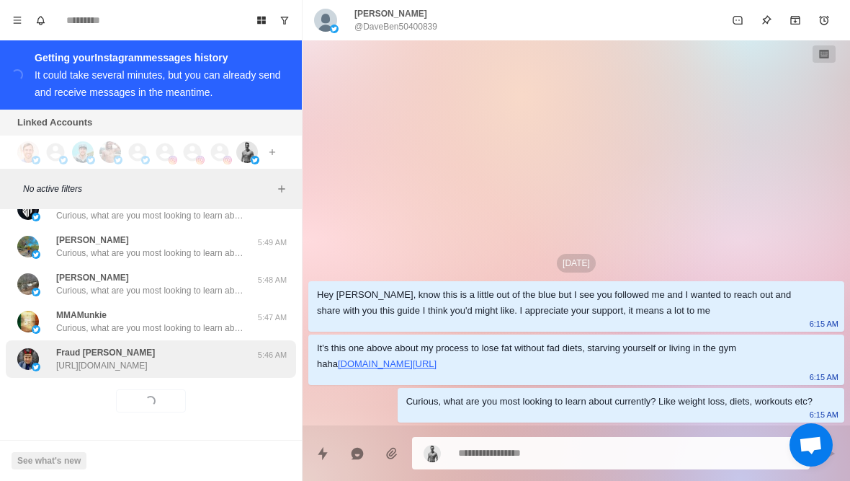
click at [200, 372] on div "Fraud Dr Chandra https://www.canva.com/design/DAGi2xpe5W8/SvYVMzdcO58hiOlcODVml…" at bounding box center [151, 358] width 290 height 37
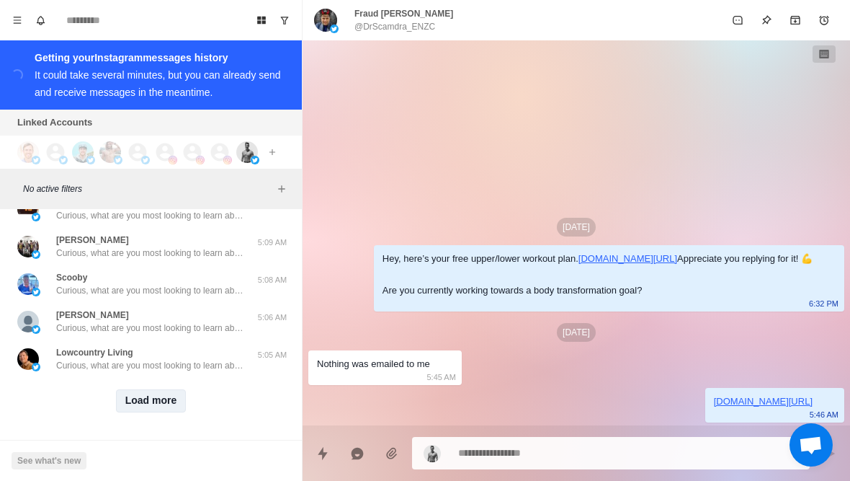
scroll to position [5088, 0]
click at [166, 406] on button "Load more" at bounding box center [151, 400] width 71 height 23
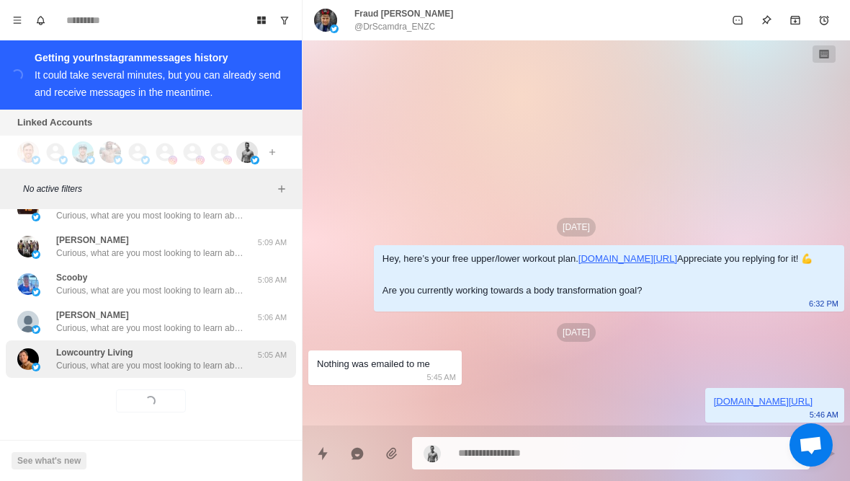
click at [200, 375] on div "Lowcountry Living Curious, what are you most looking to learn about currently? …" at bounding box center [151, 358] width 290 height 37
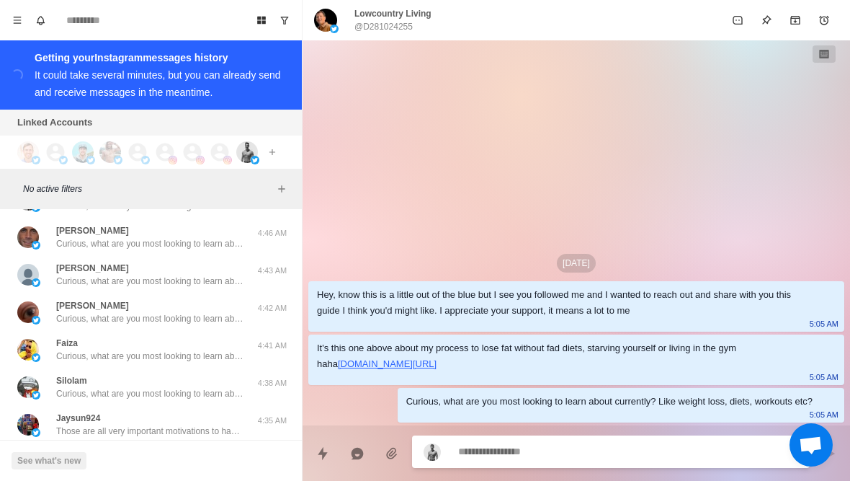
scroll to position [5836, 0]
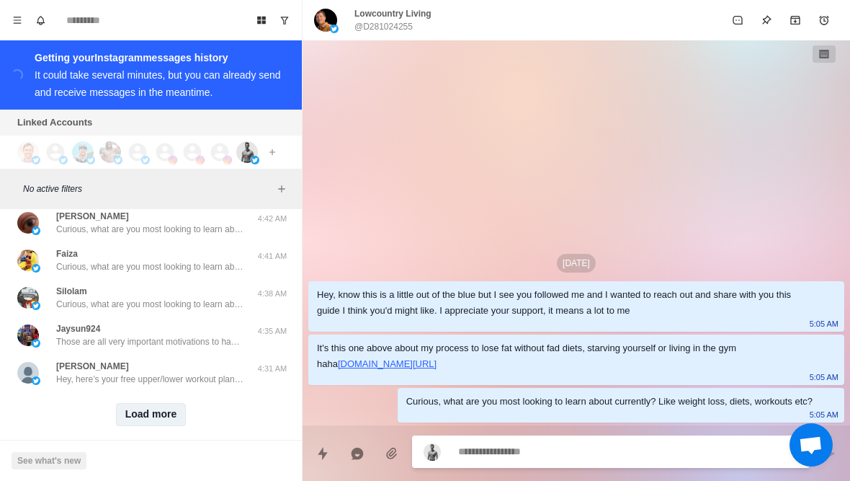
click at [172, 404] on button "Load more" at bounding box center [151, 414] width 71 height 23
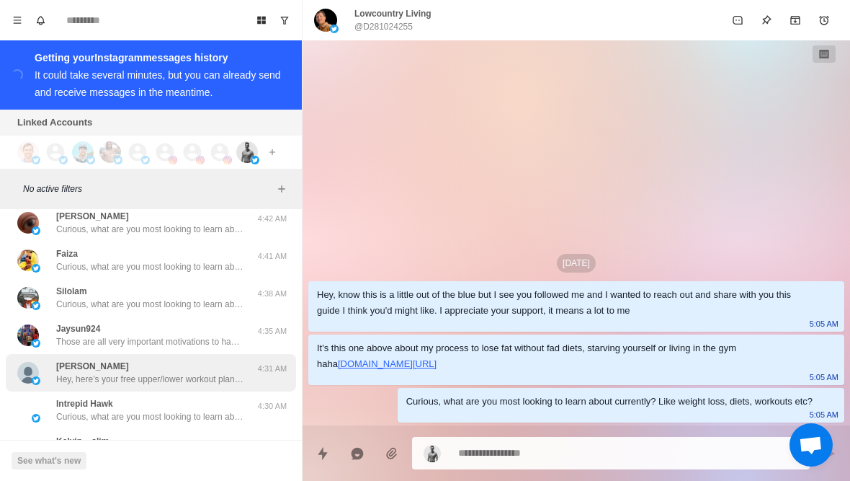
click at [201, 376] on div "Marc R Hey, here’s your free upper/lower workout plan. https://chamberoffitness…" at bounding box center [151, 372] width 290 height 37
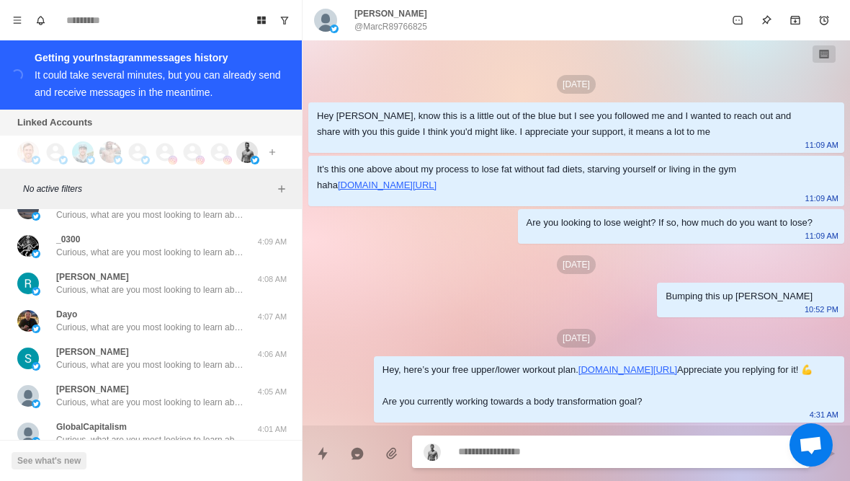
scroll to position [6554, 0]
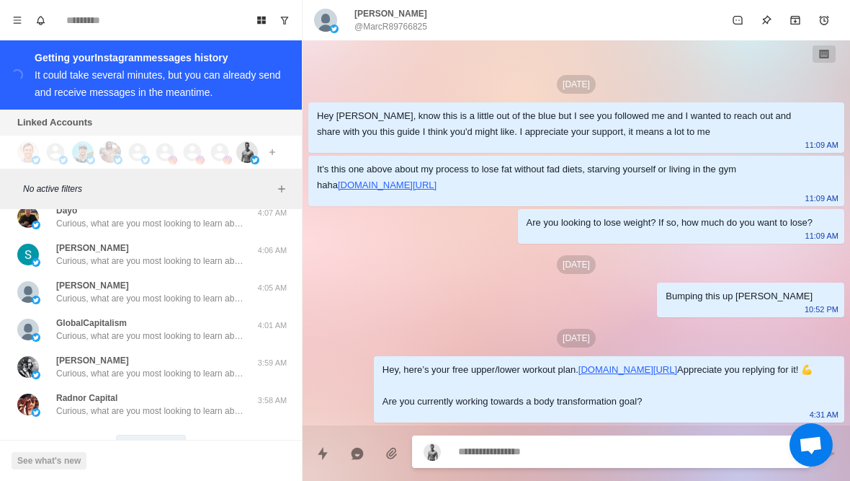
click at [171, 435] on button "Load more" at bounding box center [151, 446] width 71 height 23
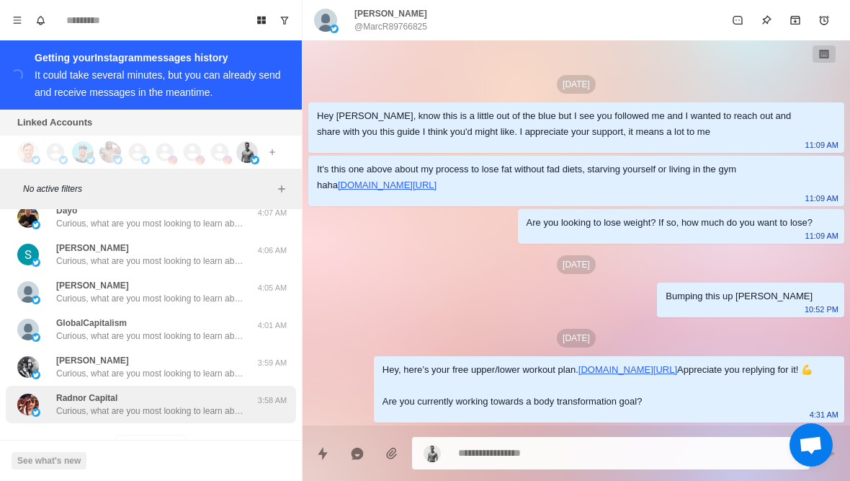
click at [211, 404] on p "Curious, what are you most looking to learn about currently? Like weight loss, …" at bounding box center [149, 410] width 187 height 13
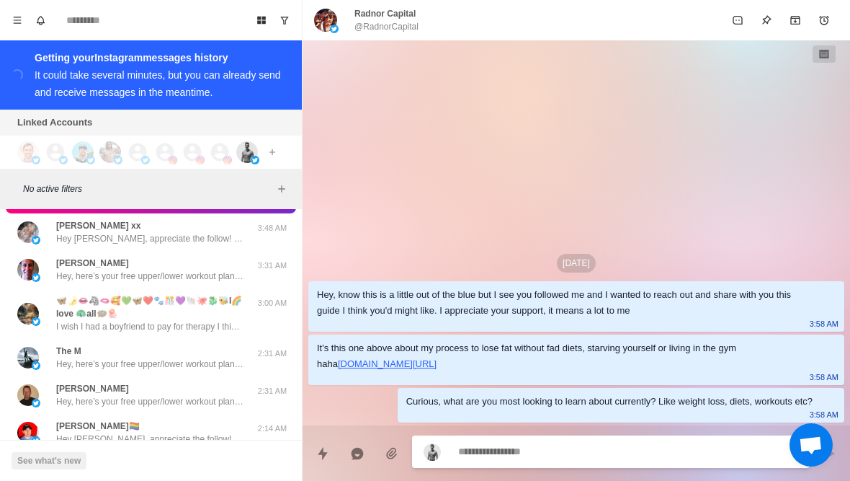
scroll to position [6769, 0]
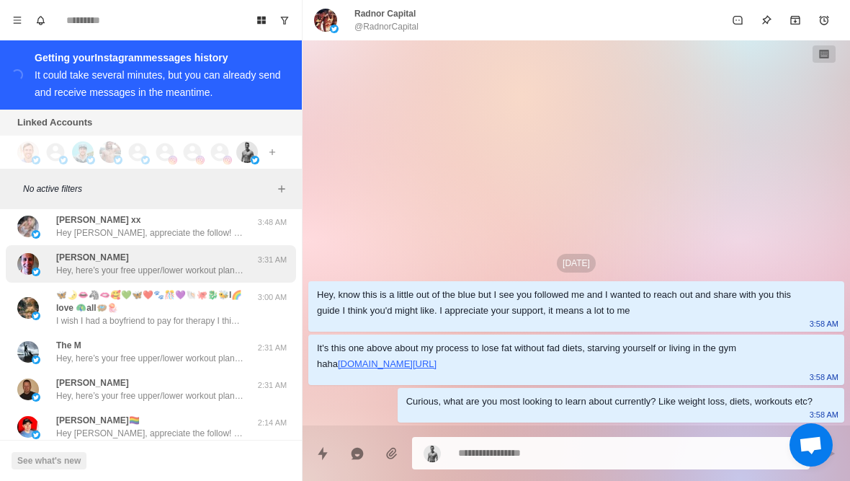
click at [154, 251] on div "Andrew Hawel Hey, here’s your free upper/lower workout plan. https://chamberoff…" at bounding box center [149, 264] width 187 height 26
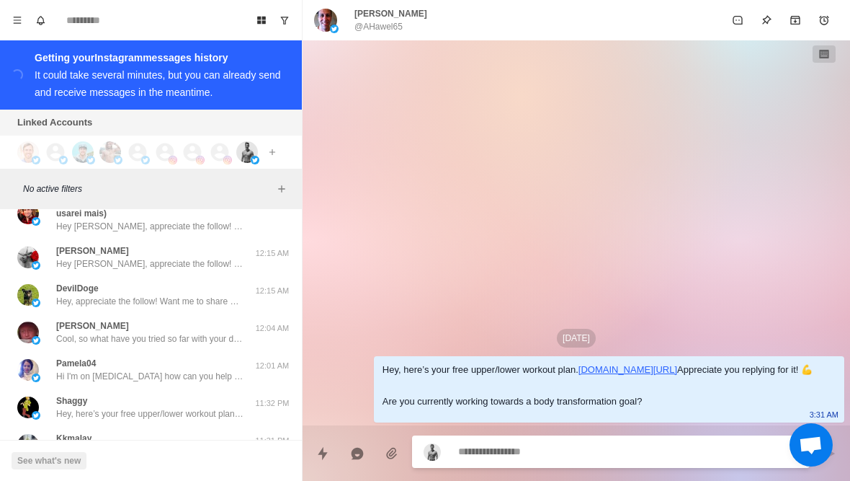
scroll to position [7336, 0]
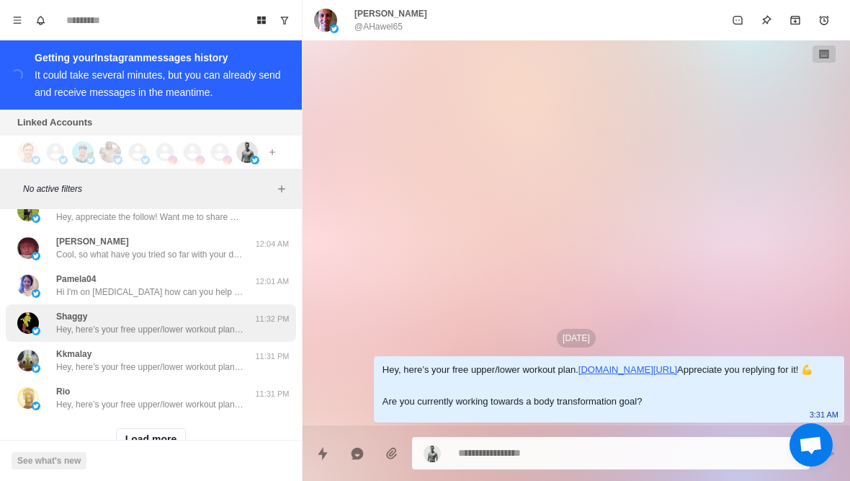
click at [139, 323] on p "Hey, here’s your free upper/lower workout plan. https://chamberoffitness.kit.co…" at bounding box center [149, 329] width 187 height 13
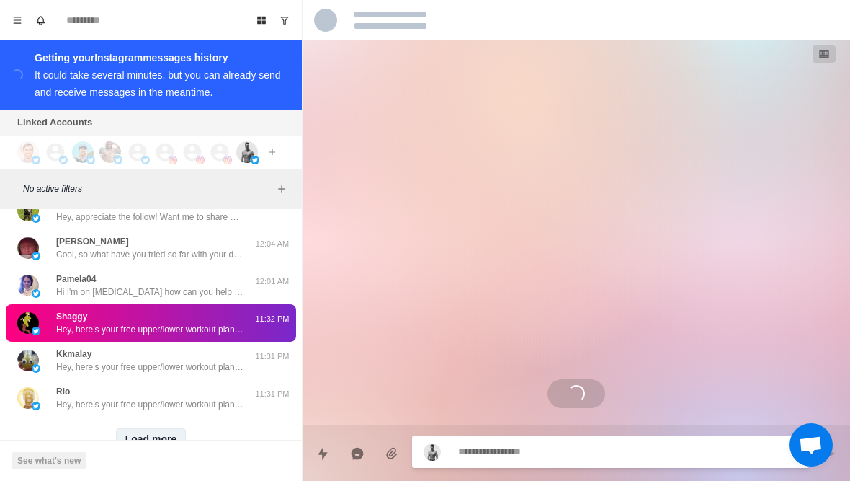
scroll to position [317, 0]
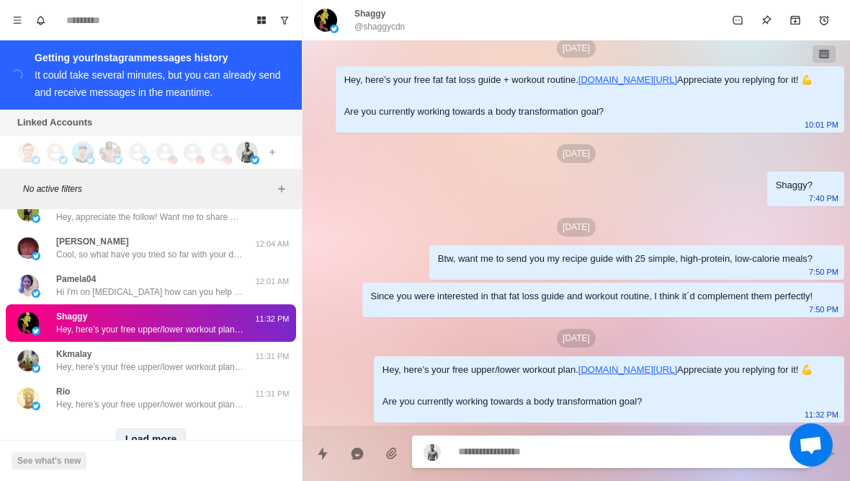
click at [153, 431] on button "Load more" at bounding box center [151, 439] width 71 height 23
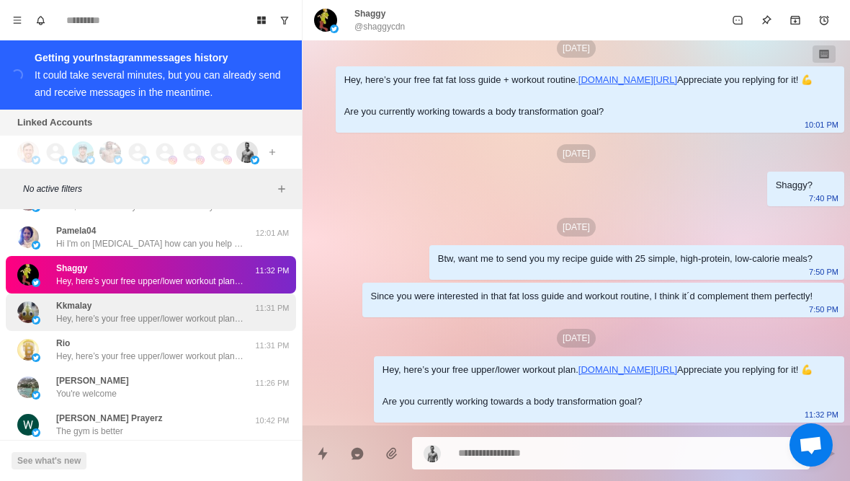
scroll to position [7387, 0]
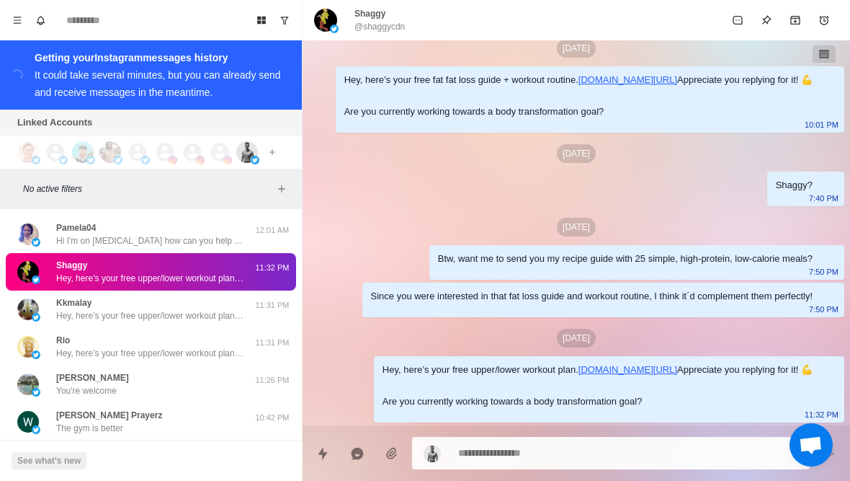
click at [539, 462] on textarea at bounding box center [628, 452] width 340 height 21
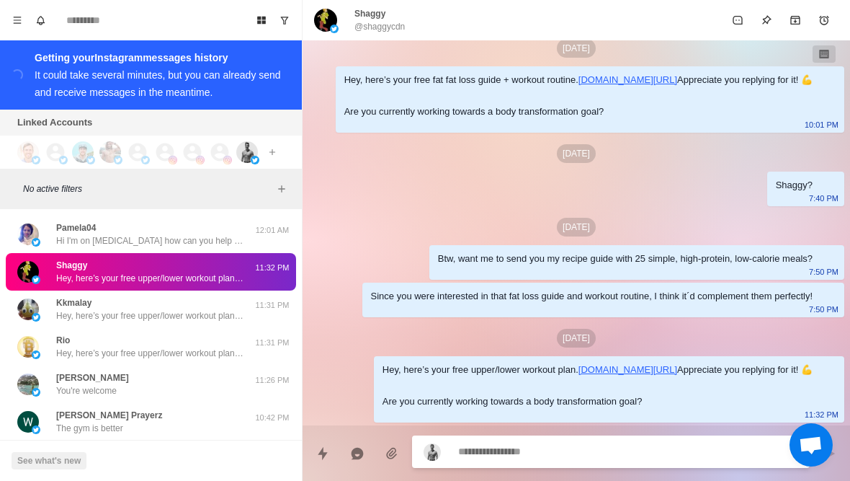
type textarea "*"
type textarea "*******"
type textarea "*"
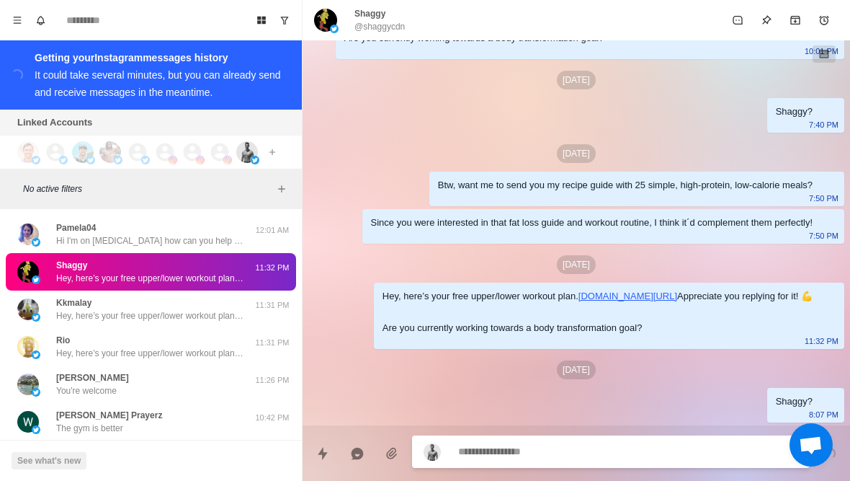
scroll to position [391, 0]
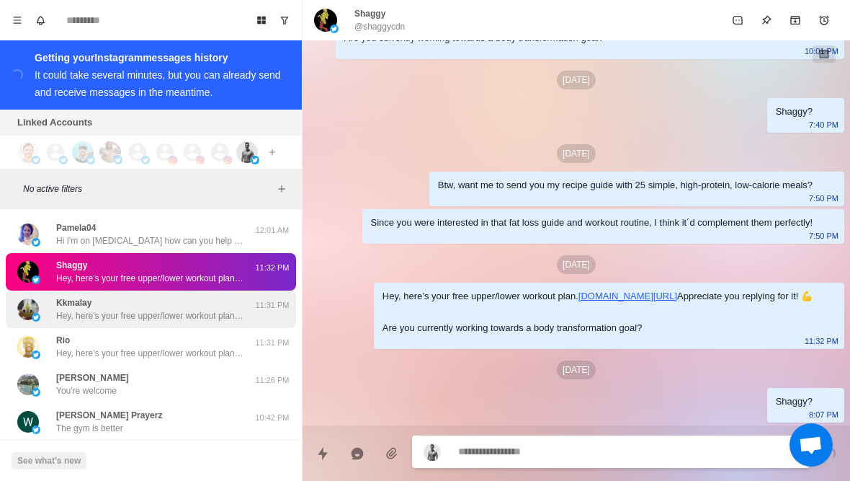
click at [165, 309] on p "Hey, here’s your free upper/lower workout plan. https://chamberoffitness.kit.co…" at bounding box center [149, 315] width 187 height 13
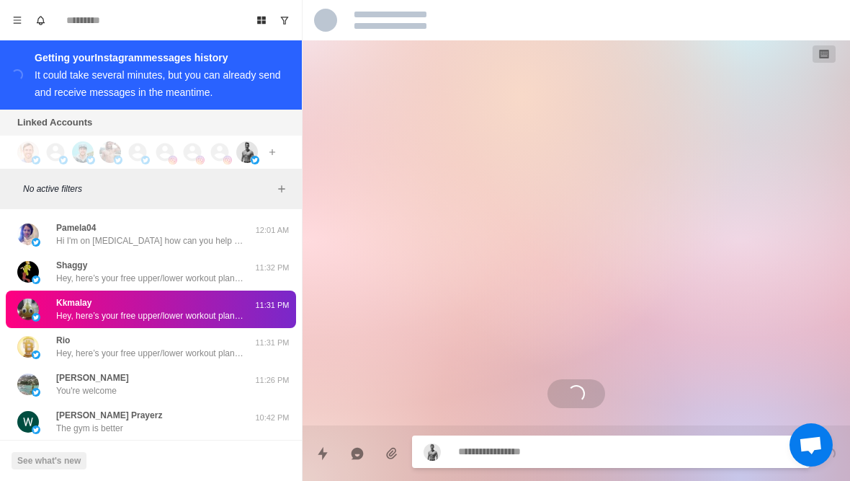
scroll to position [0, 0]
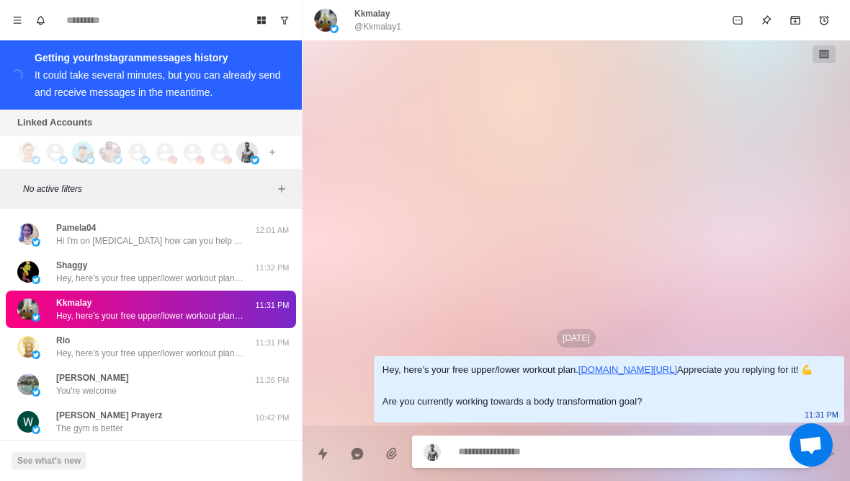
type textarea "*"
type textarea "********"
type textarea "*"
type textarea "**********"
type textarea "*"
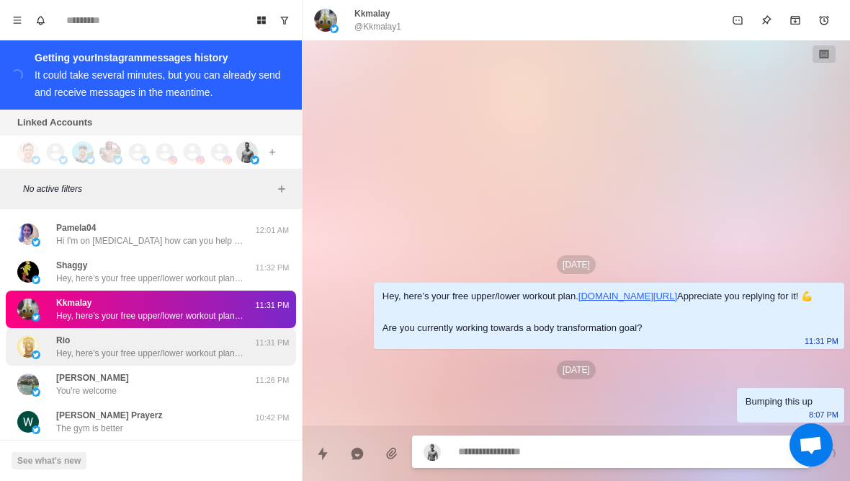
click at [185, 347] on p "Hey, here’s your free upper/lower workout plan. https://chamberoffitness.kit.co…" at bounding box center [149, 353] width 187 height 13
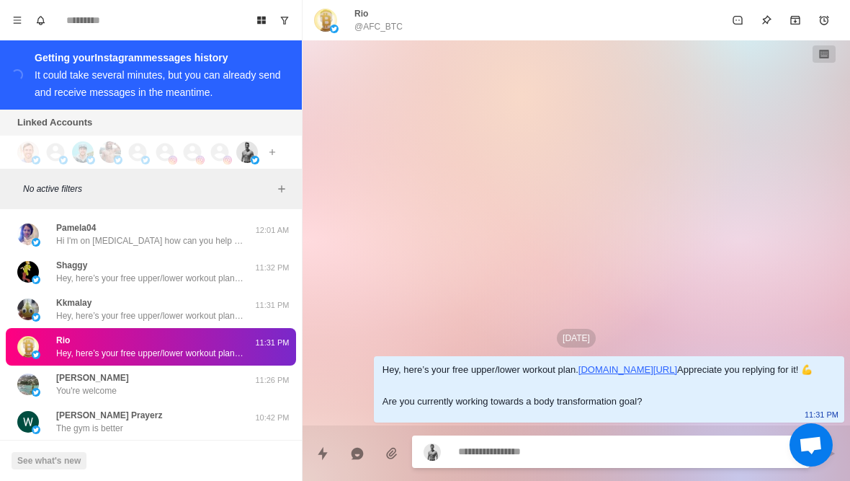
type textarea "*"
type textarea "****"
type textarea "*"
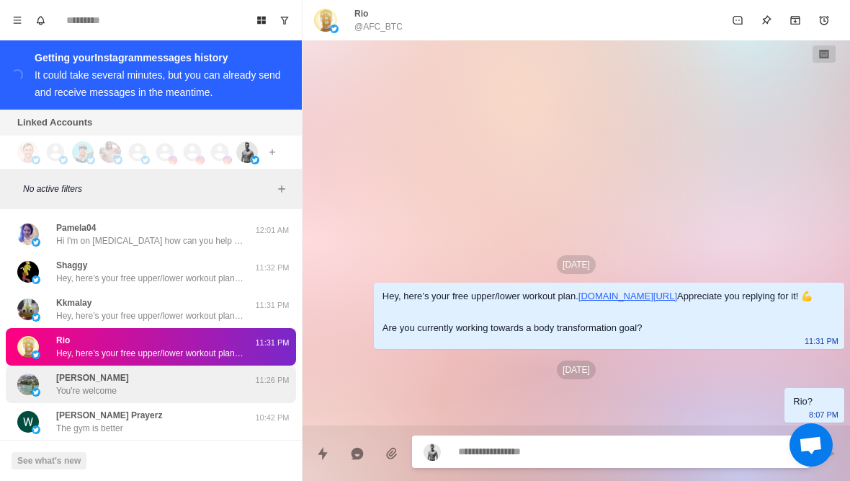
click at [173, 380] on div "Ryan Faino You're welcome" at bounding box center [135, 384] width 237 height 26
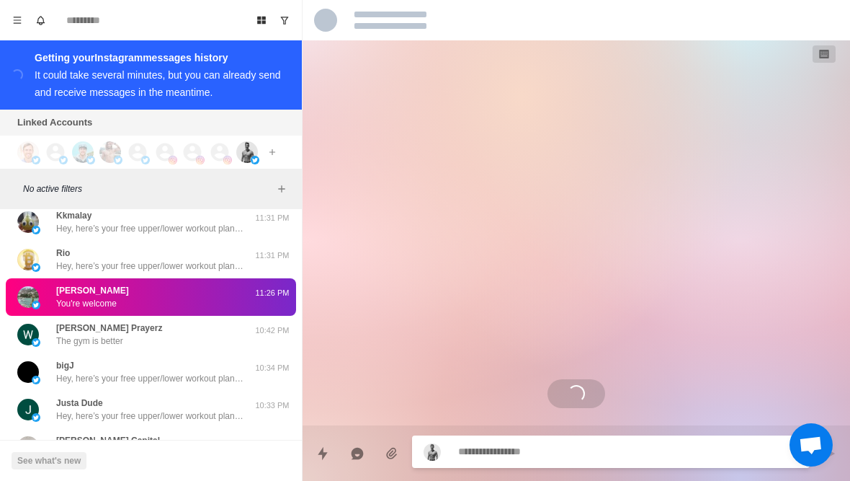
scroll to position [7475, 0]
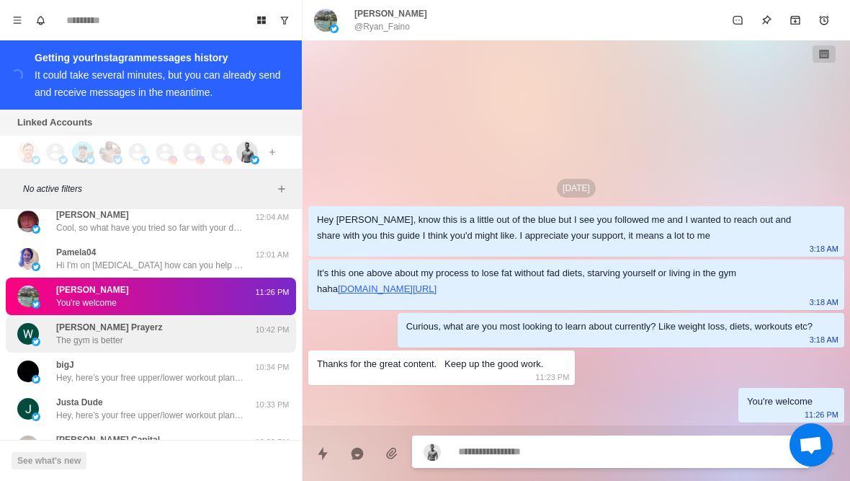
click at [201, 324] on div "Walker Prayerz The gym is better" at bounding box center [135, 334] width 237 height 26
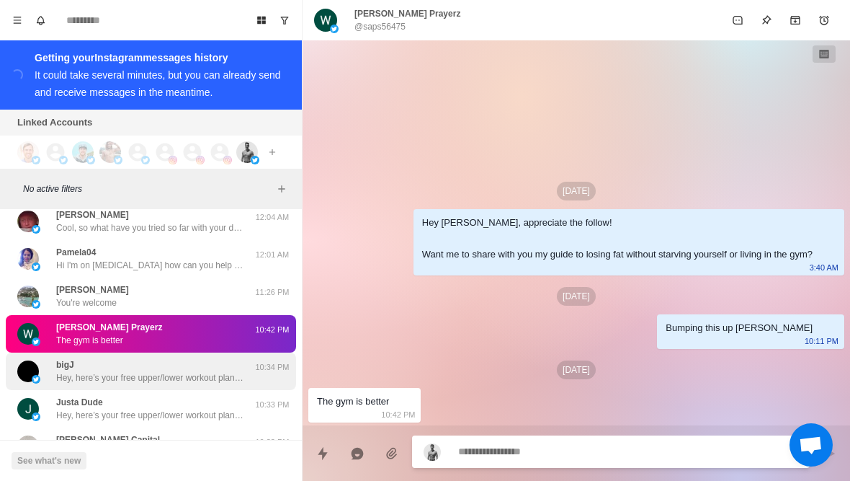
click at [192, 371] on p "Hey, here’s your free upper/lower workout plan. https://chamberoffitness.kit.co…" at bounding box center [149, 377] width 187 height 13
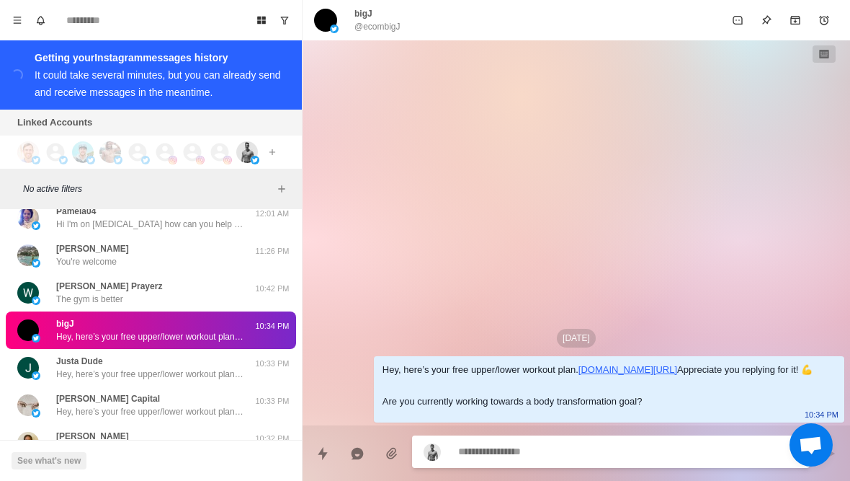
scroll to position [7517, 0]
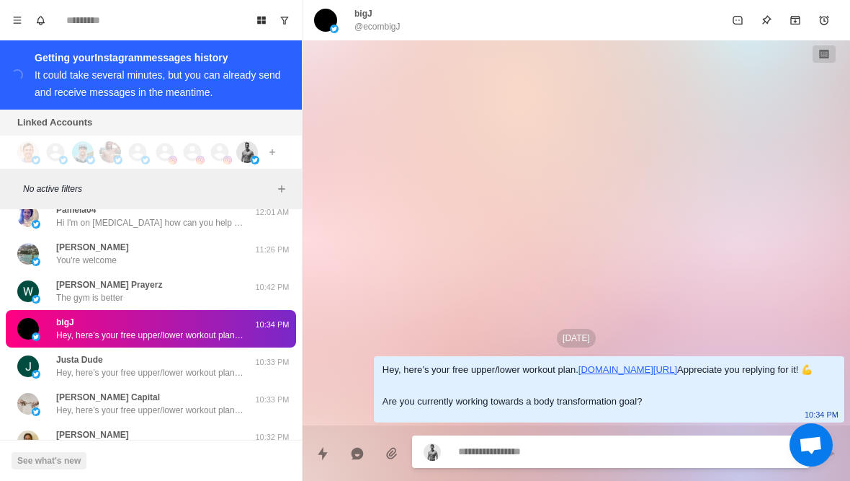
type textarea "*"
type textarea "**********"
type textarea "*"
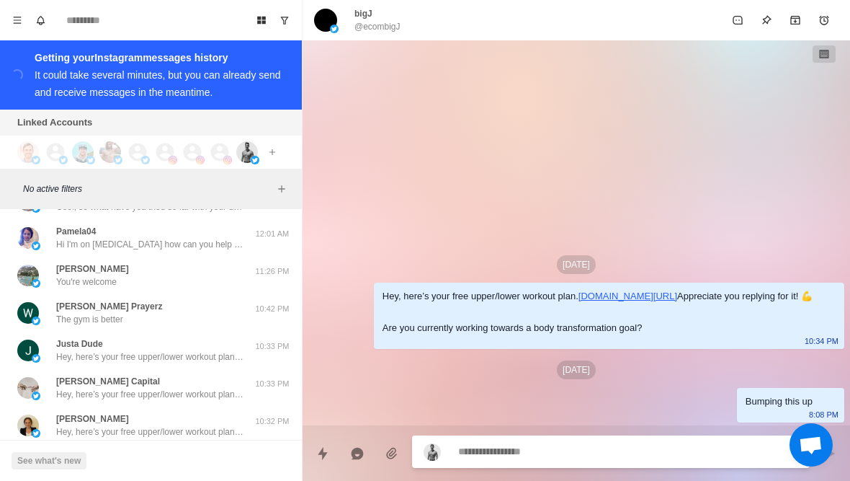
scroll to position [7641, 0]
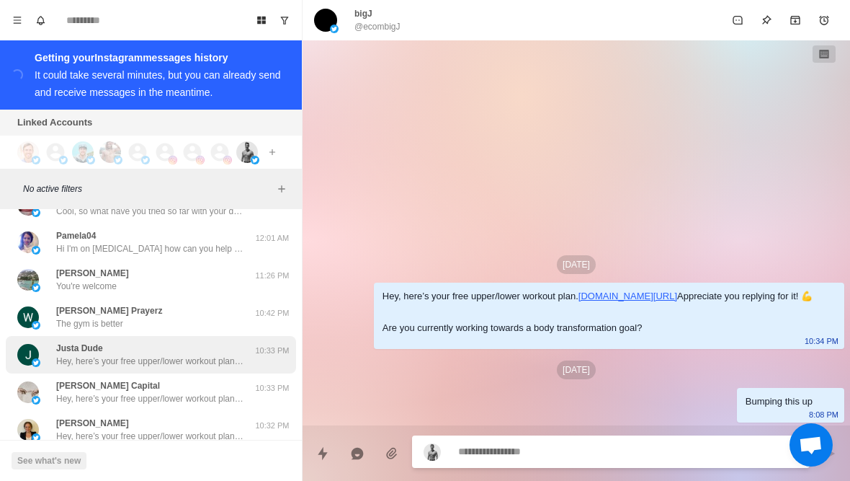
click at [188, 355] on p "Hey, here’s your free upper/lower workout plan. https://chamberoffitness.kit.co…" at bounding box center [149, 361] width 187 height 13
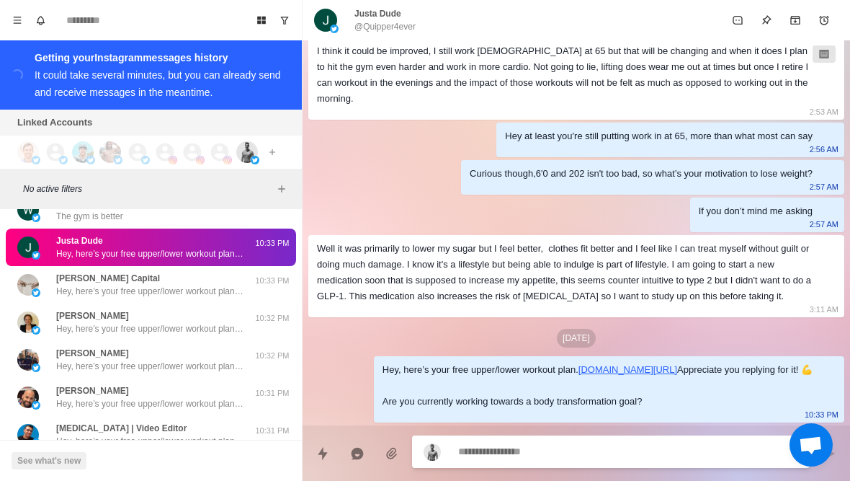
scroll to position [7749, 0]
type textarea "*"
type textarea "******"
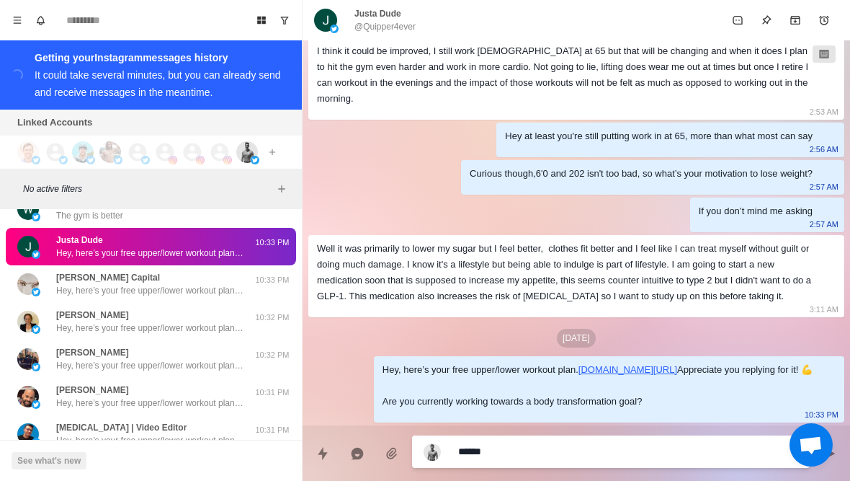
type textarea "*"
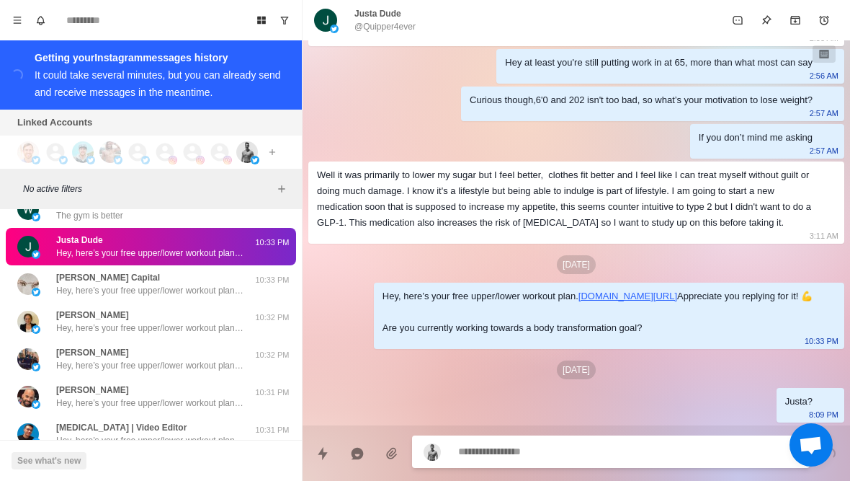
scroll to position [855, 0]
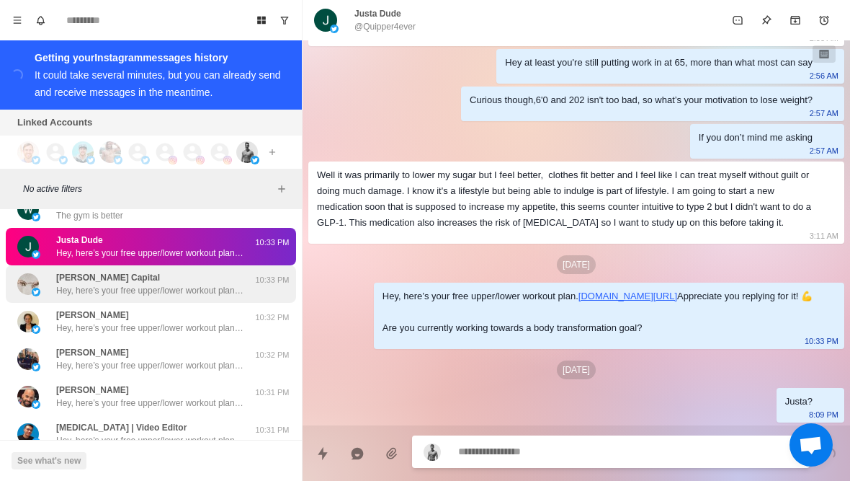
click at [169, 284] on div "Anastasi Capital Hey, here’s your free upper/lower workout plan. https://chambe…" at bounding box center [151, 283] width 290 height 37
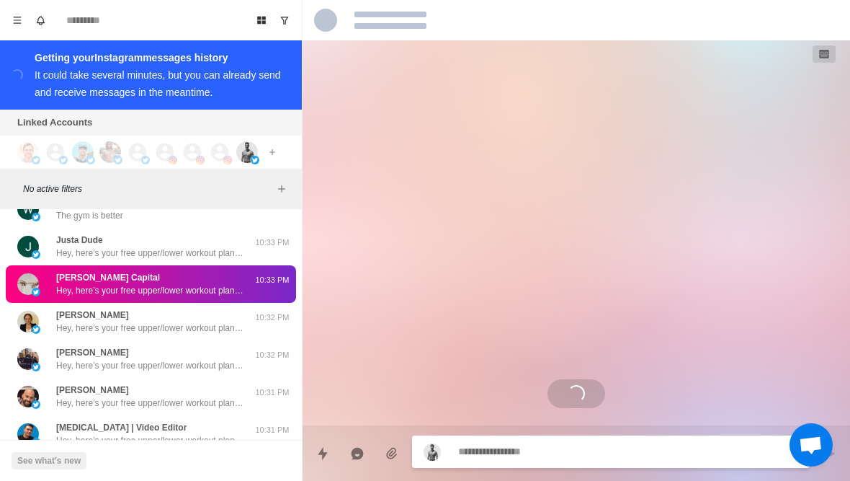
scroll to position [0, 0]
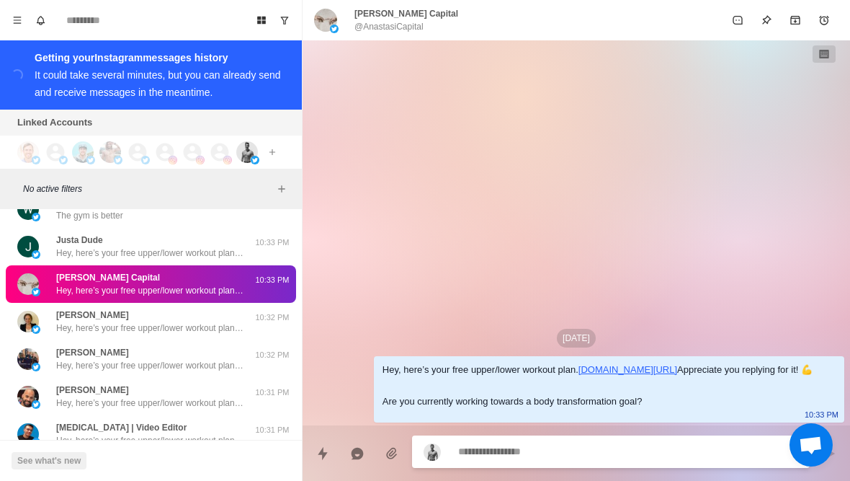
type textarea "*"
type textarea "*********"
type textarea "*"
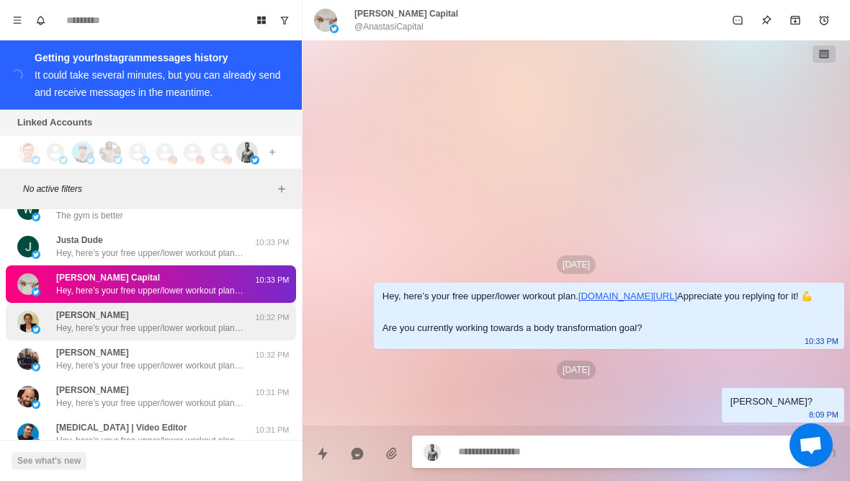
click at [205, 321] on p "Hey, here’s your free upper/lower workout plan. https://chamberoffitness.kit.co…" at bounding box center [149, 327] width 187 height 13
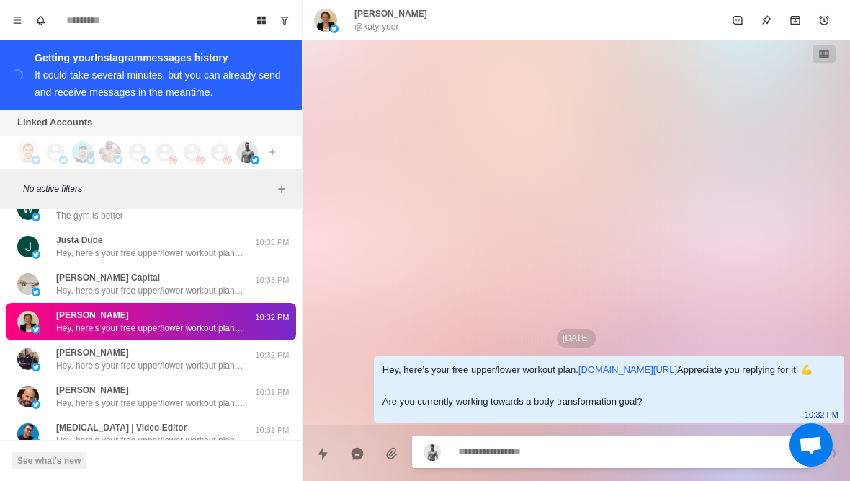
type textarea "*"
type textarea "*****"
type textarea "*"
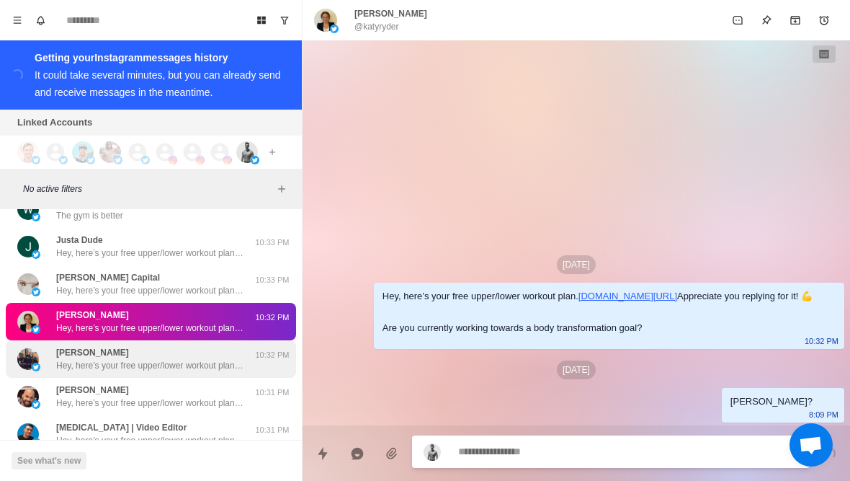
click at [206, 359] on p "Hey, here’s your free upper/lower workout plan. https://chamberoffitness.kit.co…" at bounding box center [149, 365] width 187 height 13
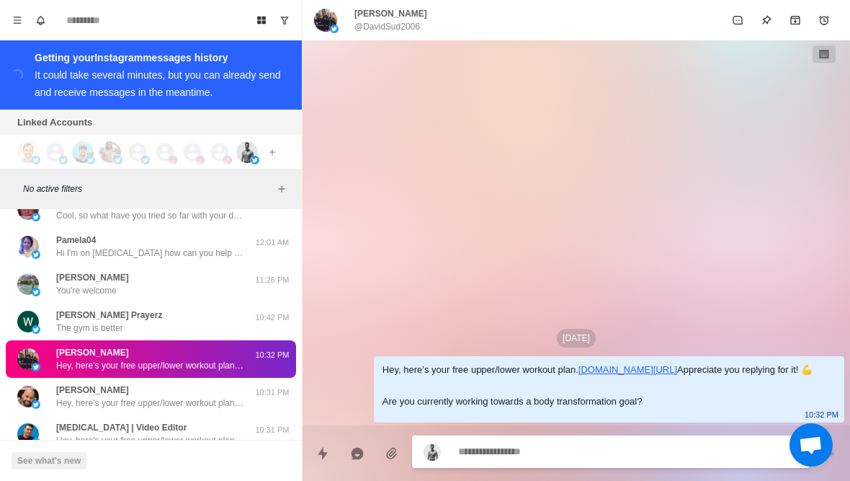
type textarea "*"
type textarea "******"
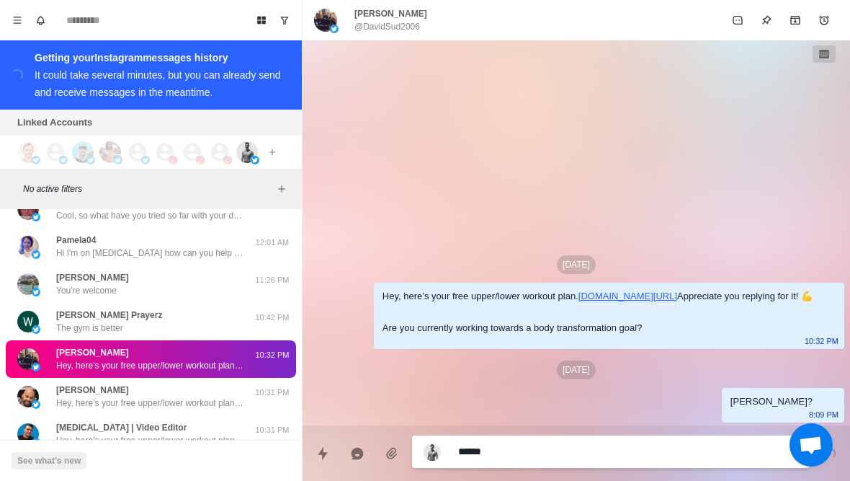
type textarea "*"
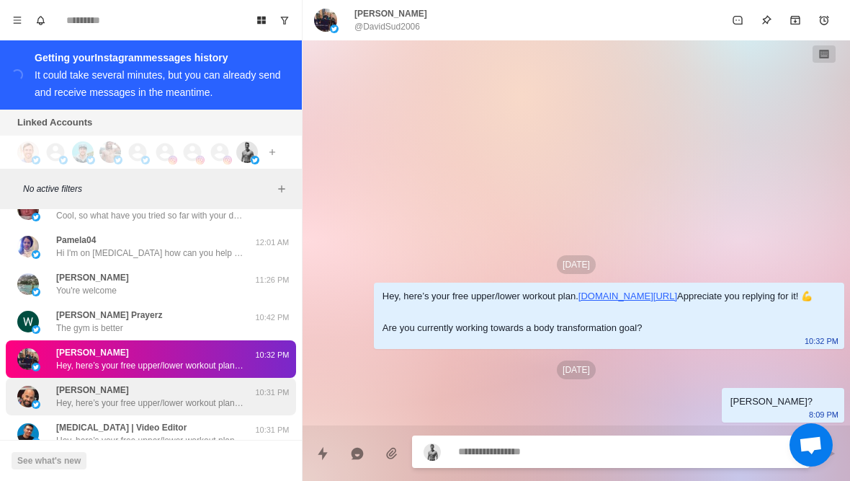
click at [195, 383] on div "Jeremy Dreier Hey, here’s your free upper/lower workout plan. https://chamberof…" at bounding box center [149, 396] width 187 height 26
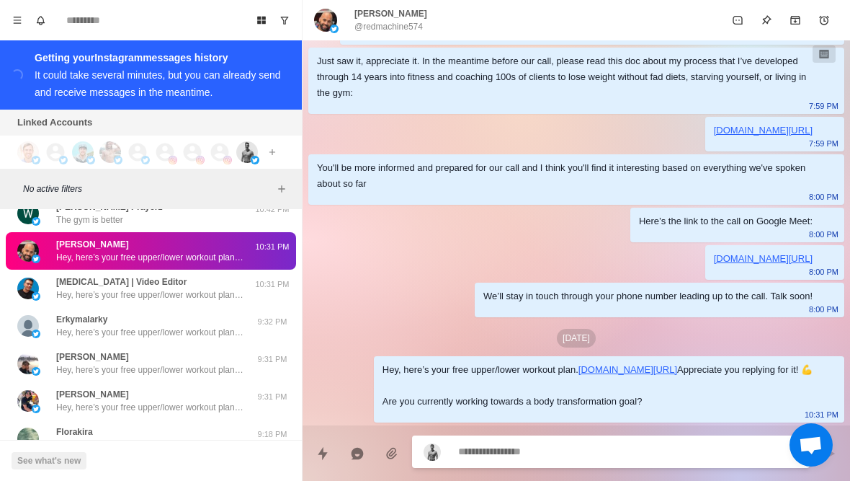
scroll to position [8008, 0]
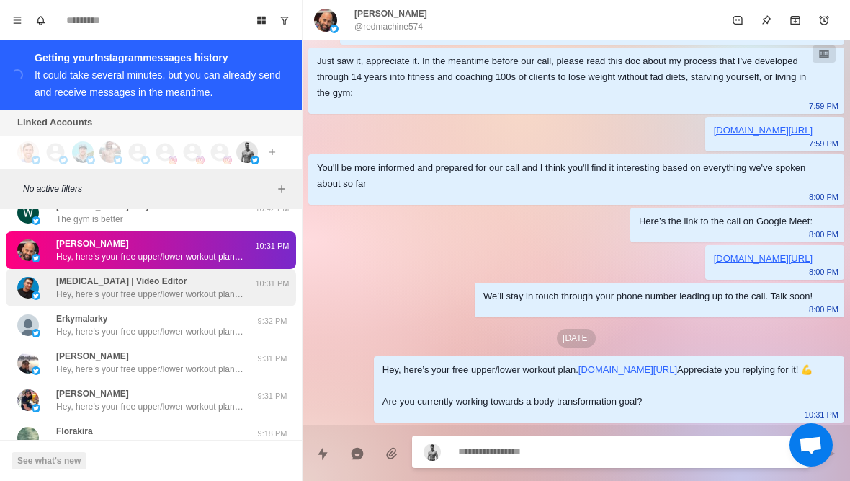
click at [55, 280] on div "Nikita | Video Editor Hey, here’s your free upper/lower workout plan. https://c…" at bounding box center [135, 288] width 237 height 26
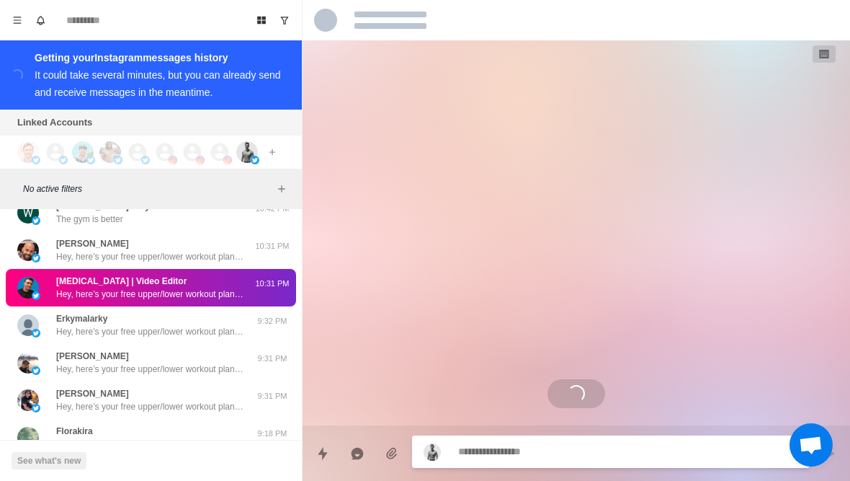
scroll to position [0, 0]
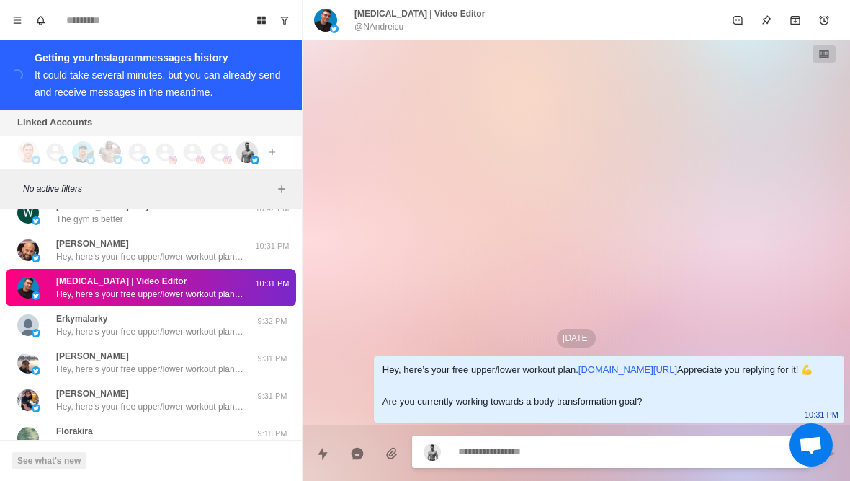
click at [352, 28] on div "Nikita | Video Editor @NAndreicu" at bounding box center [399, 20] width 171 height 26
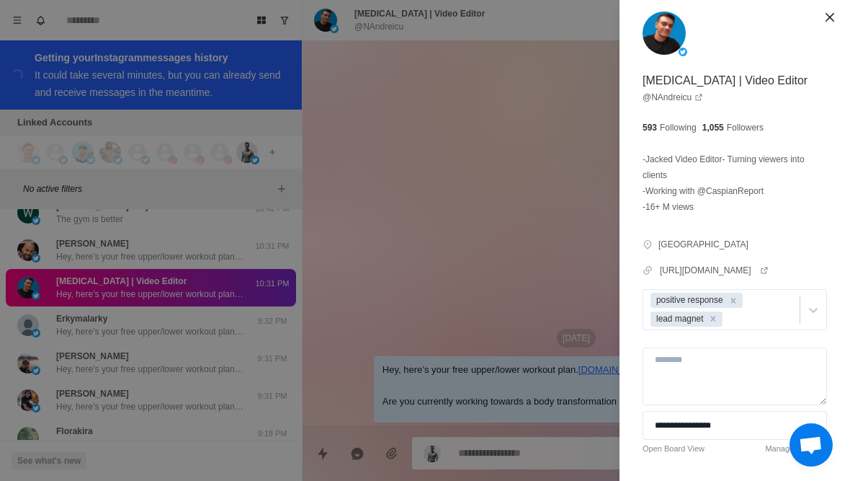
click at [530, 236] on div "**********" at bounding box center [425, 240] width 850 height 481
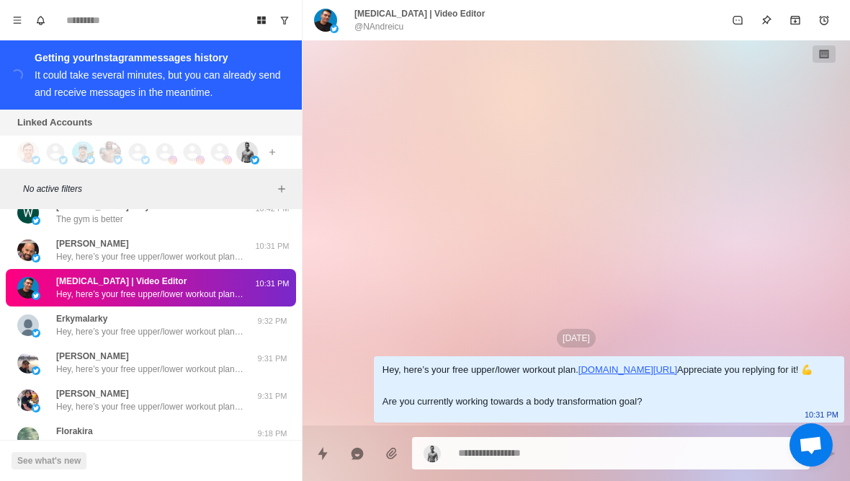
click at [568, 448] on textarea at bounding box center [628, 452] width 340 height 21
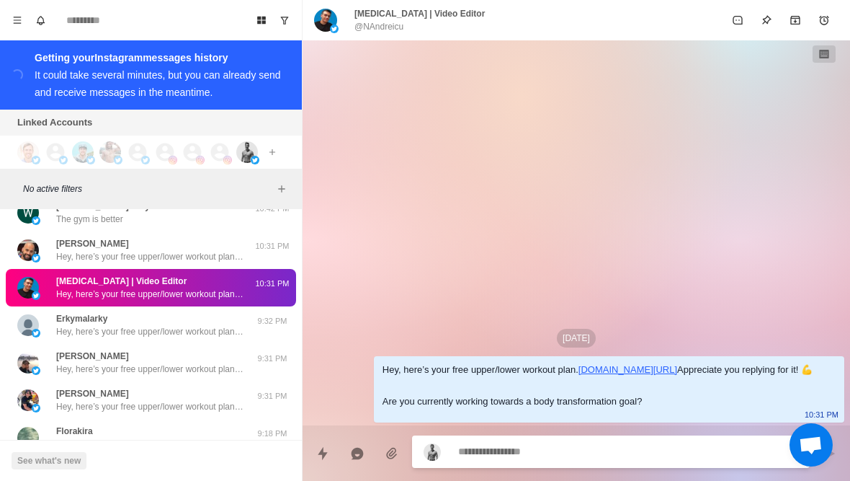
type textarea "*"
type textarea "*******"
type textarea "*"
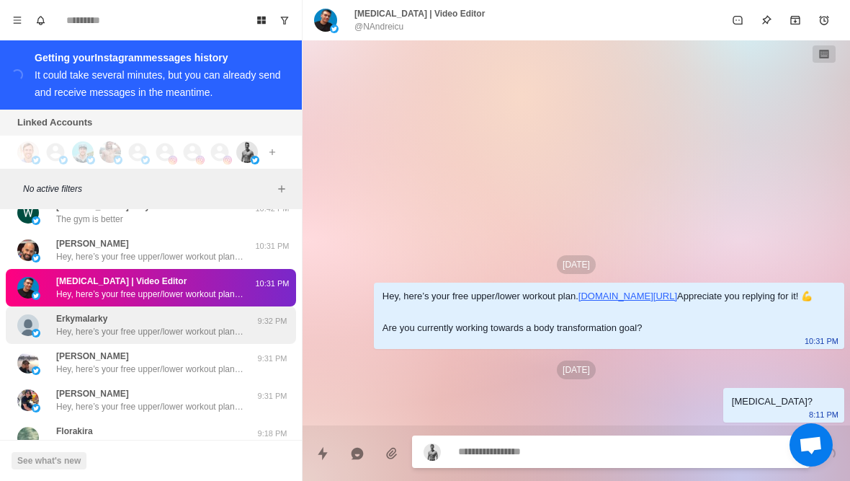
click at [195, 325] on p "Hey, here’s your free upper/lower workout plan. https://chamberoffitness.kit.co…" at bounding box center [149, 331] width 187 height 13
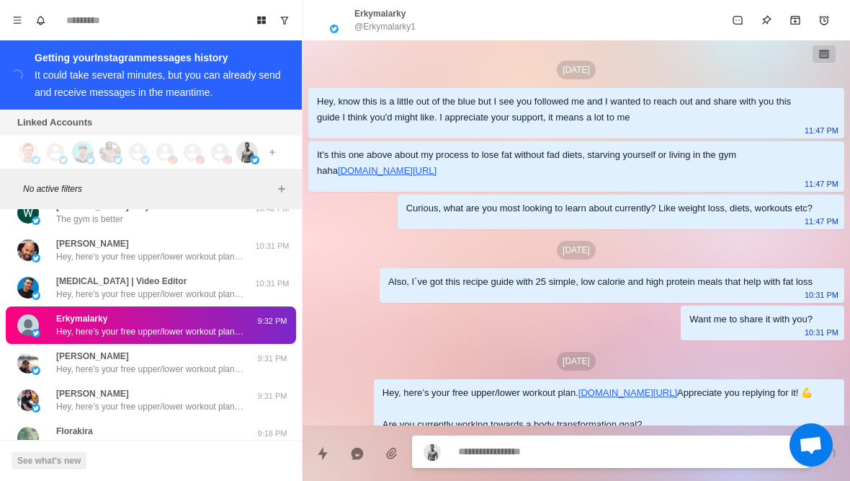
scroll to position [86, 0]
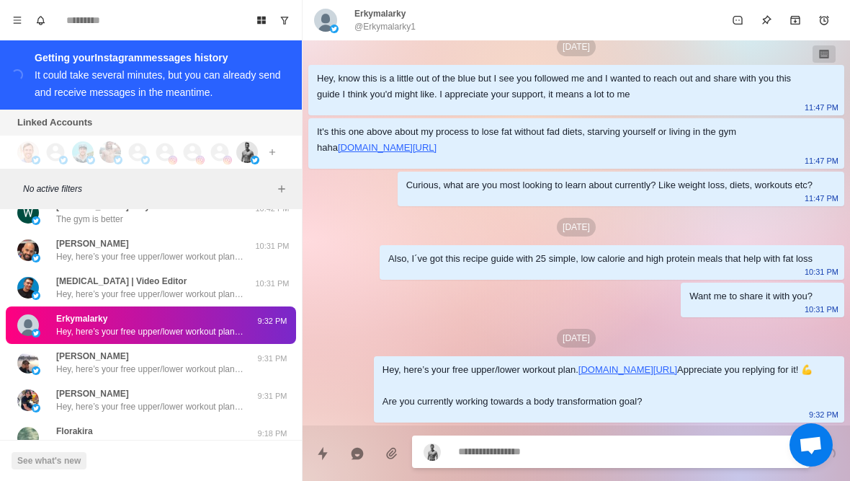
type textarea "*"
type textarea "**********"
type textarea "*"
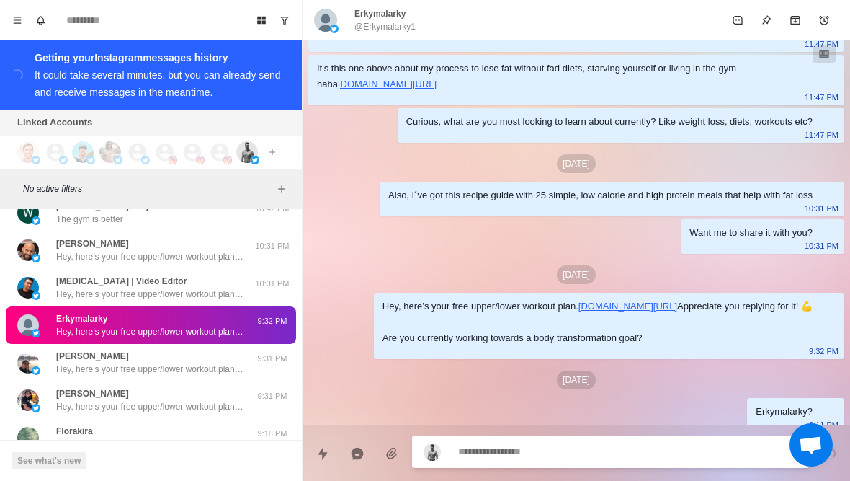
scroll to position [160, 0]
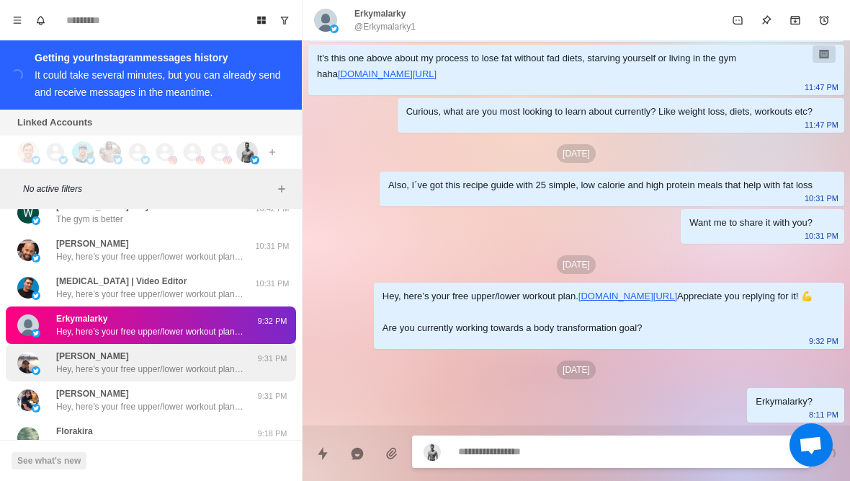
click at [188, 363] on p "Hey, here’s your free upper/lower workout plan. https://chamberoffitness.kit.co…" at bounding box center [149, 369] width 187 height 13
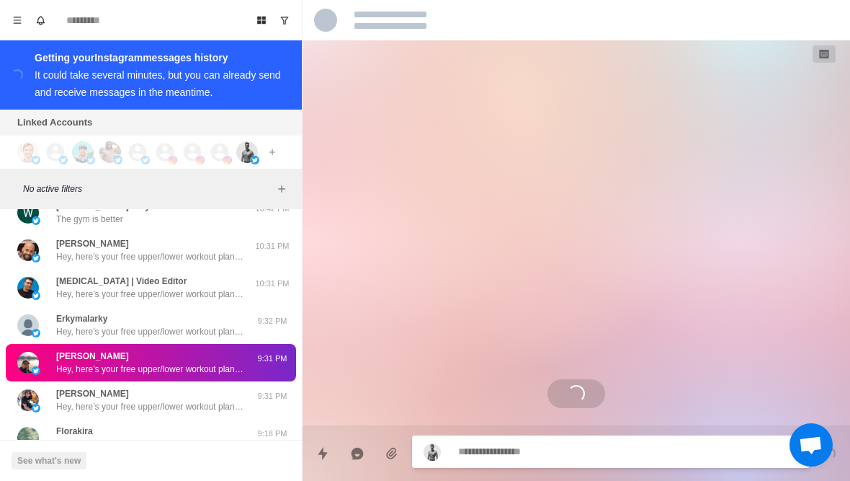
scroll to position [0, 0]
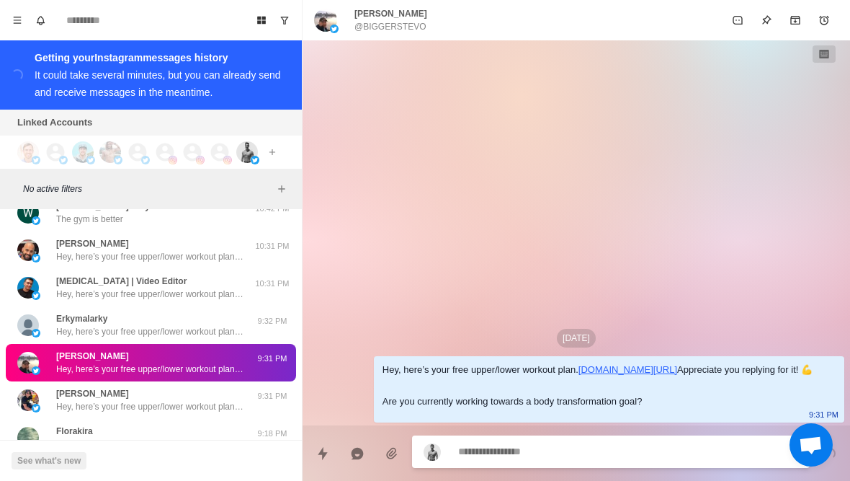
type textarea "*"
type textarea "********"
type textarea "*"
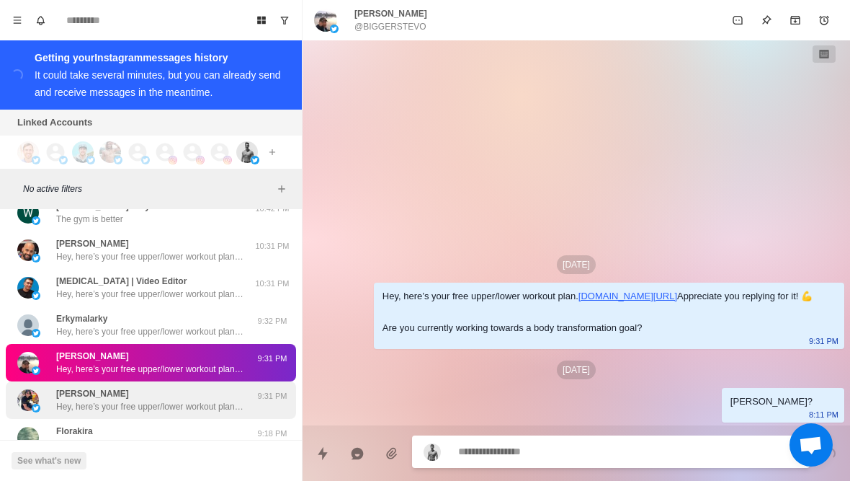
click at [185, 400] on p "Hey, here’s your free upper/lower workout plan. https://chamberoffitness.kit.co…" at bounding box center [149, 406] width 187 height 13
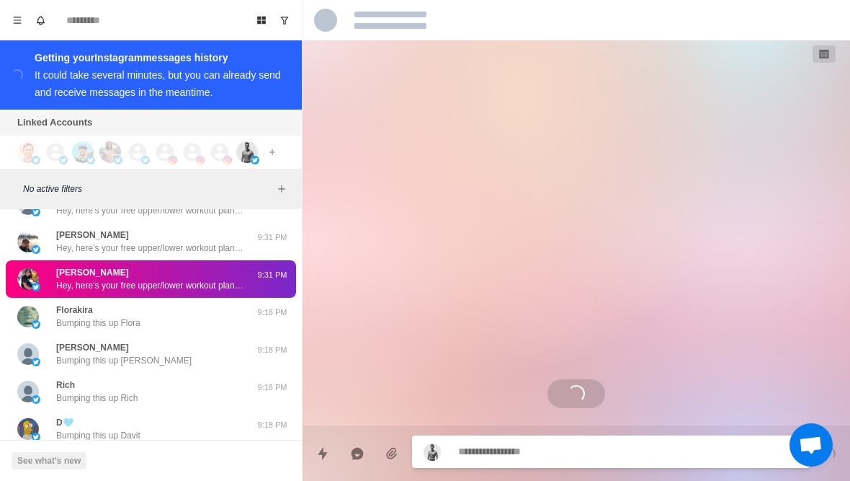
scroll to position [128, 0]
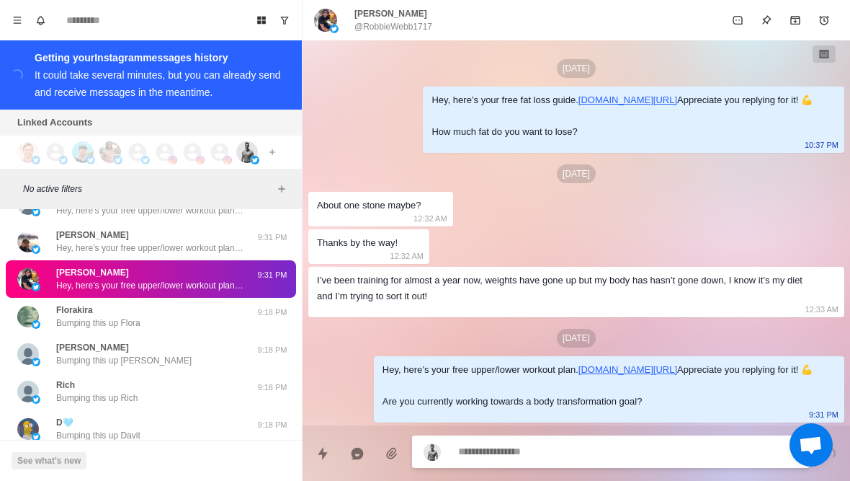
type textarea "*"
type textarea "*******"
type textarea "*"
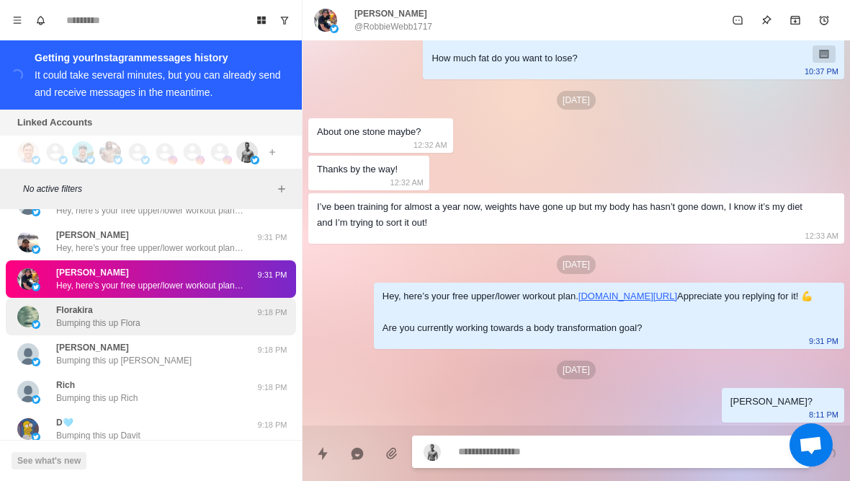
click at [174, 308] on div "Florakira Bumping this up Flora" at bounding box center [135, 316] width 237 height 26
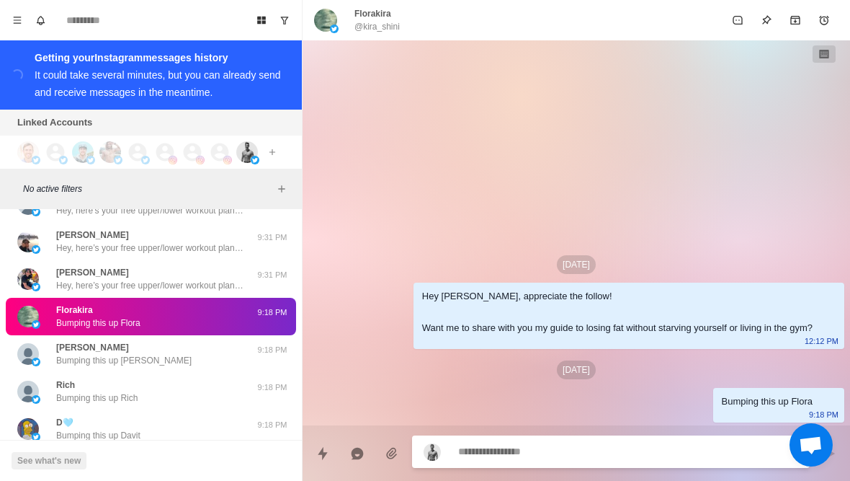
scroll to position [8171, 0]
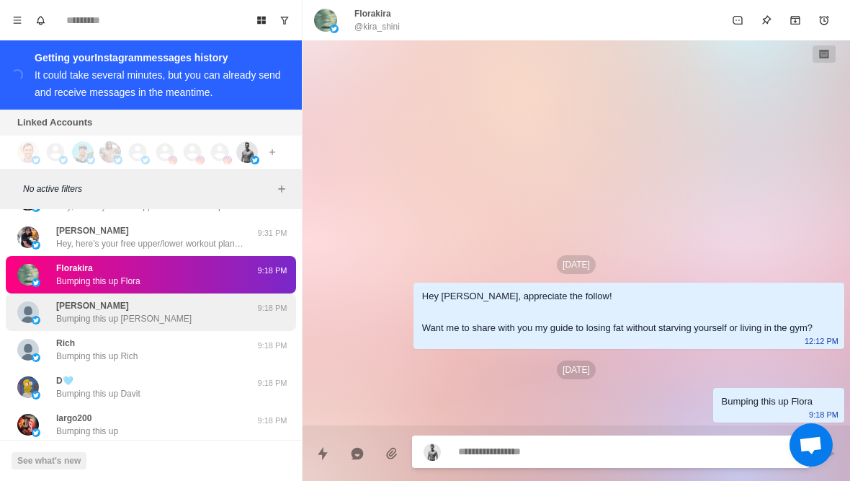
click at [238, 313] on div "Dean Bumping this up Dean 9:18 PM" at bounding box center [151, 311] width 290 height 37
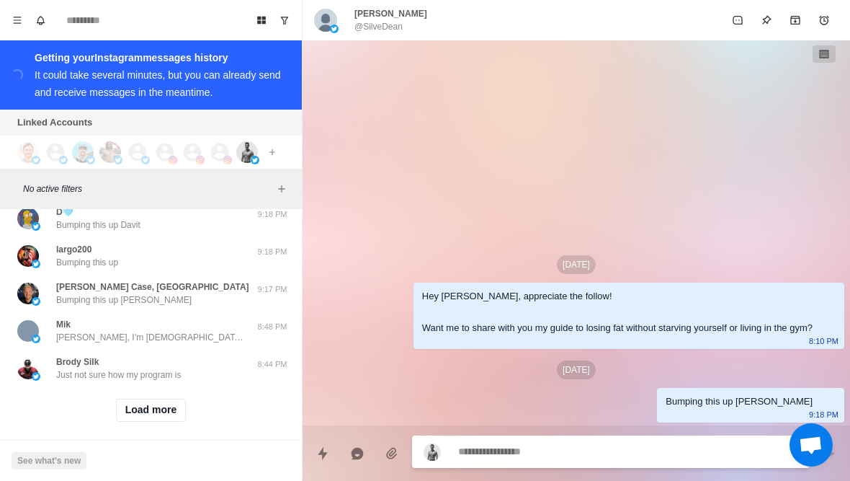
scroll to position [8337, 0]
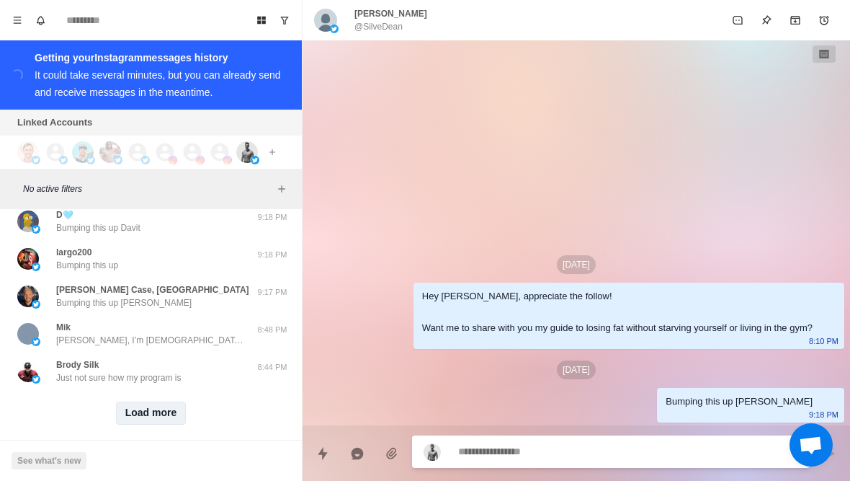
click at [166, 409] on button "Load more" at bounding box center [151, 412] width 71 height 23
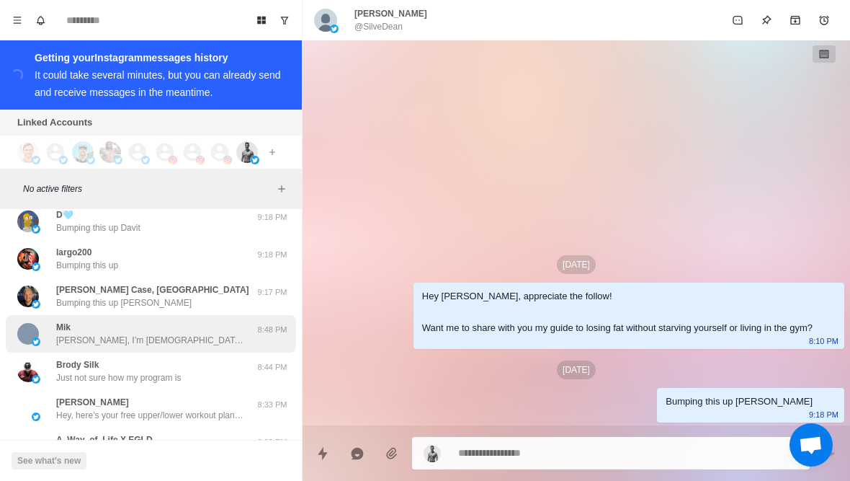
click at [228, 338] on div "Mik Hiya, I’m 54 years old and I don’t like the way i look. Any chance you can …" at bounding box center [151, 333] width 290 height 37
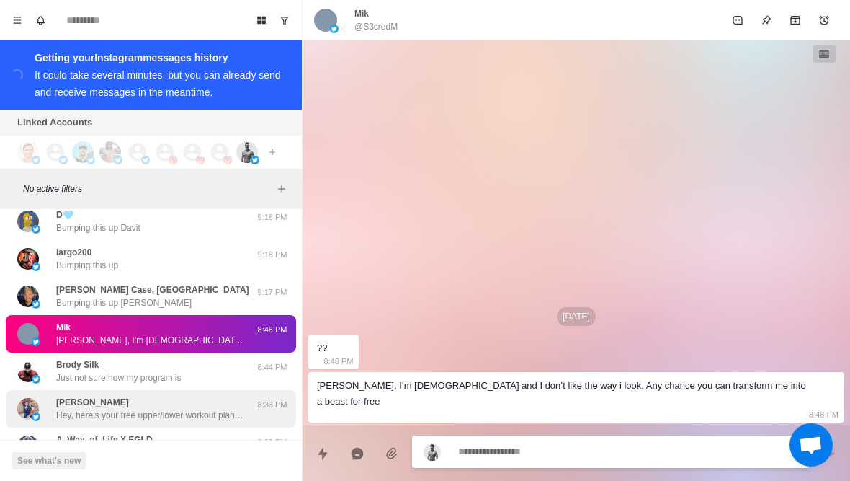
click at [235, 409] on p "Hey, here’s your free upper/lower workout plan. https://chamberoffitness.kit.co…" at bounding box center [149, 415] width 187 height 13
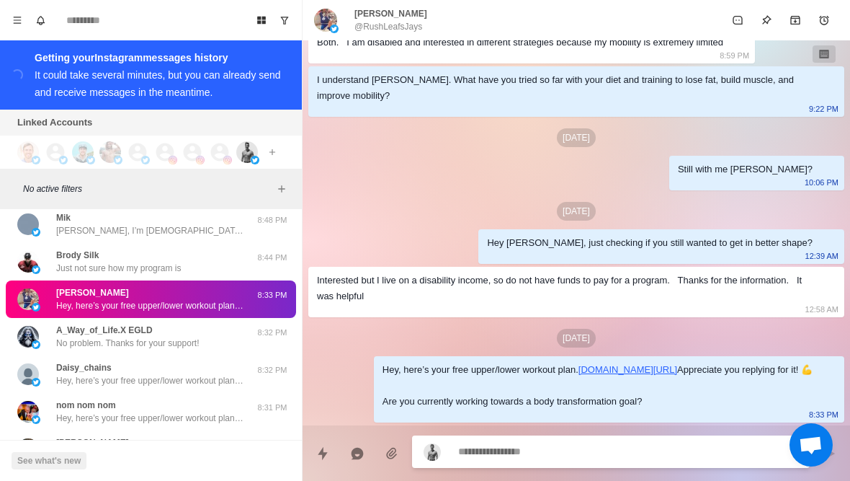
scroll to position [8454, 0]
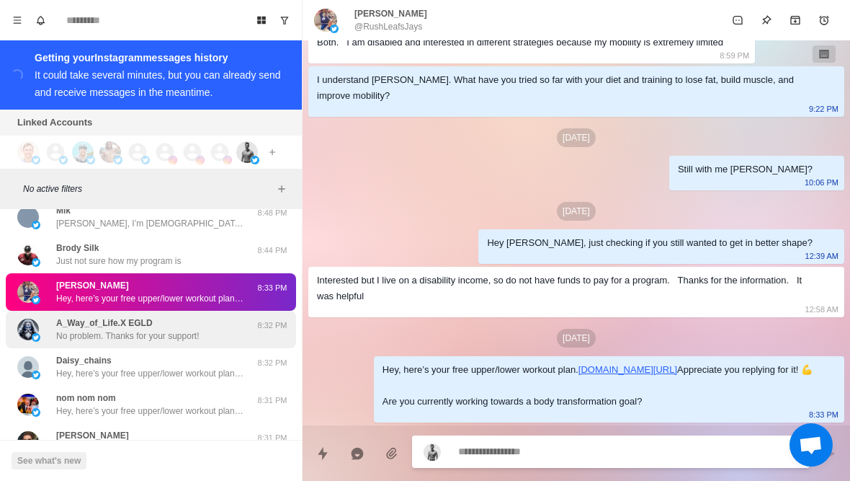
click at [188, 329] on p "No problem. Thanks for your support!" at bounding box center [127, 335] width 143 height 13
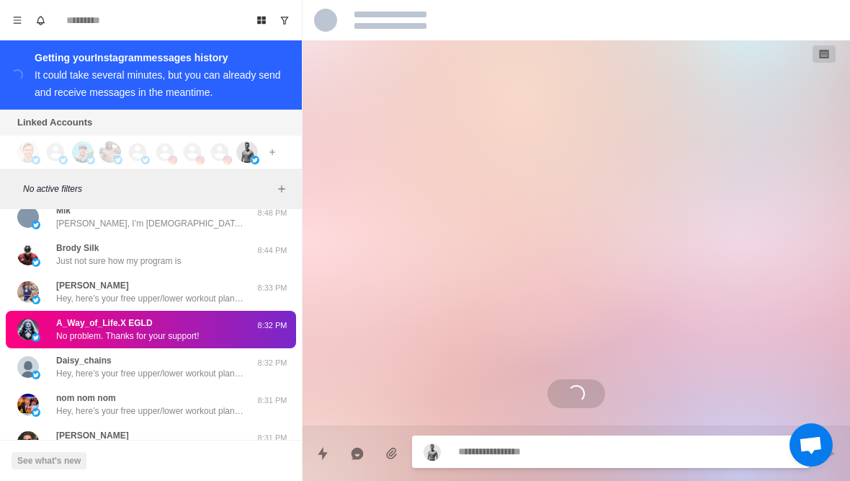
scroll to position [0, 0]
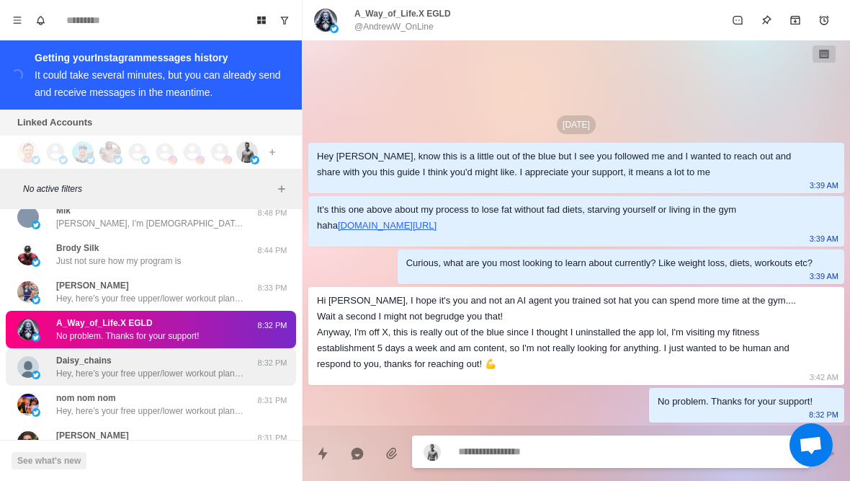
click at [213, 367] on p "Hey, here’s your free upper/lower workout plan. https://chamberoffitness.kit.co…" at bounding box center [149, 373] width 187 height 13
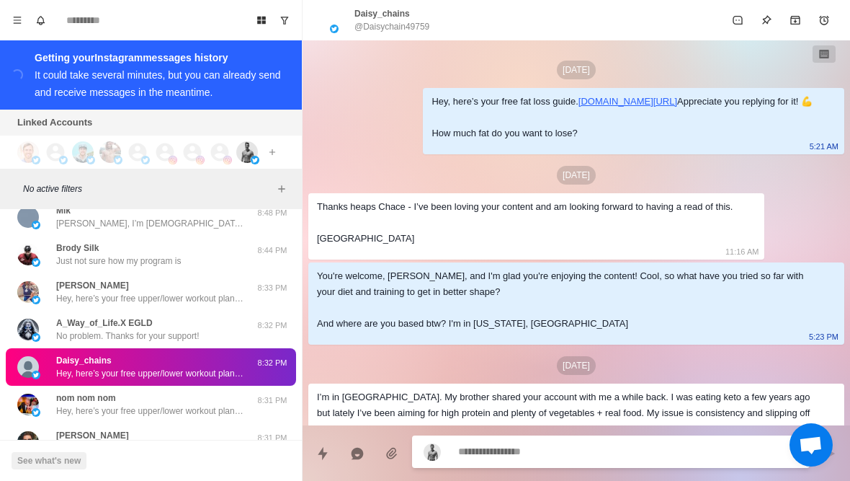
scroll to position [275, 0]
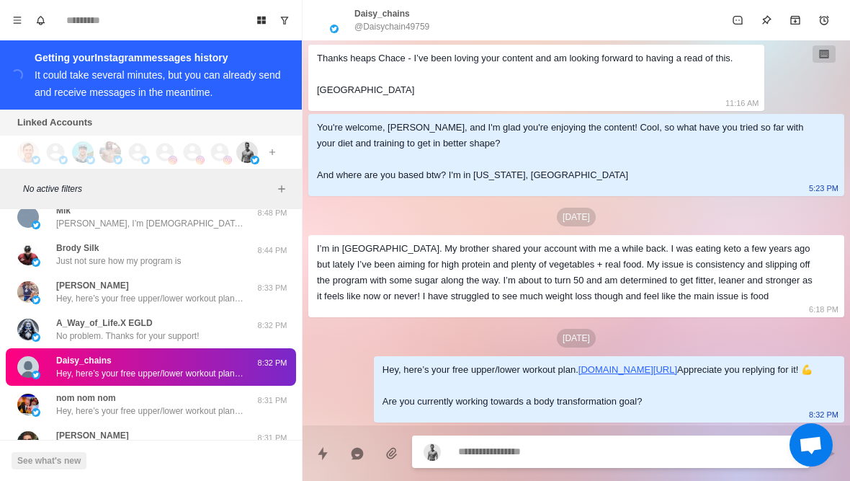
type textarea "*"
type textarea "**********"
type textarea "*"
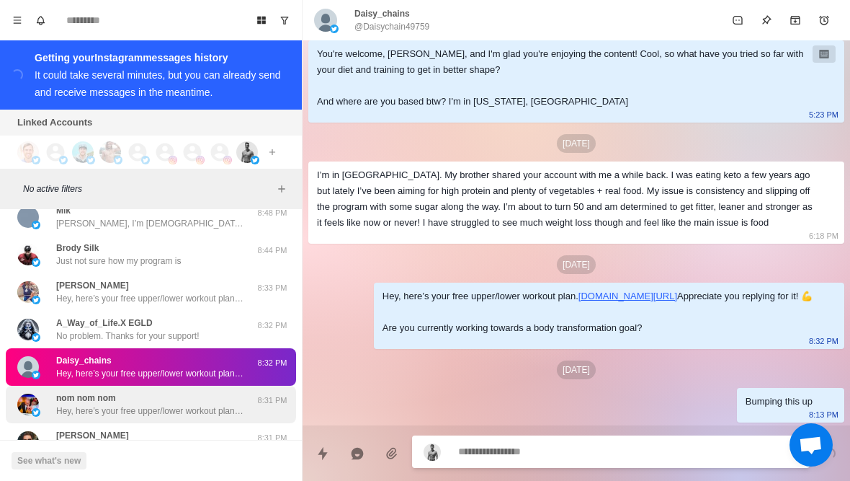
click at [174, 404] on p "Hey, here’s your free upper/lower workout plan. https://chamberoffitness.kit.co…" at bounding box center [149, 410] width 187 height 13
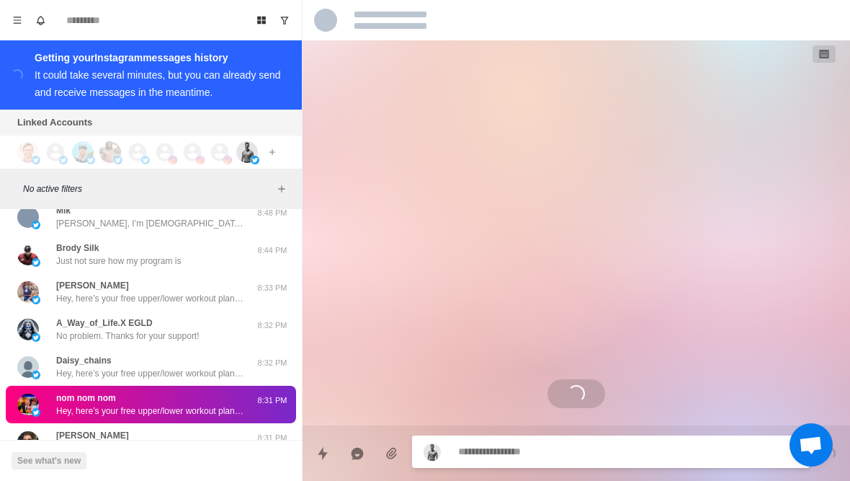
scroll to position [0, 0]
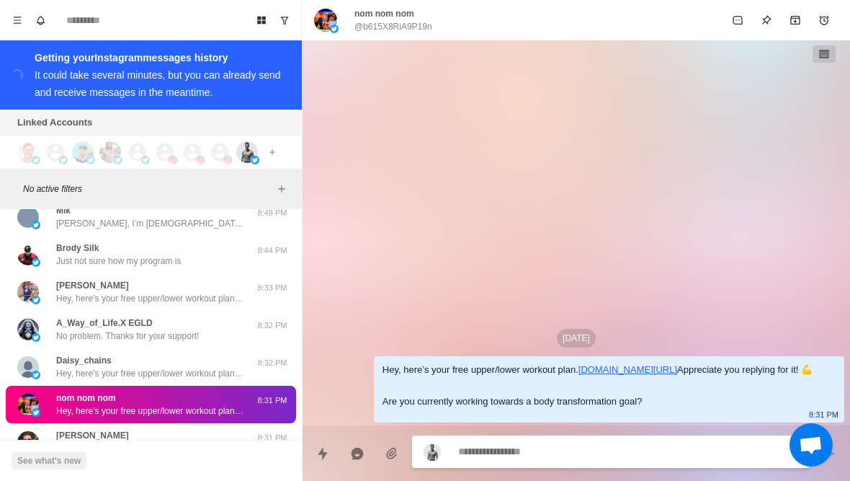
type textarea "*"
type textarea "**********"
type textarea "*"
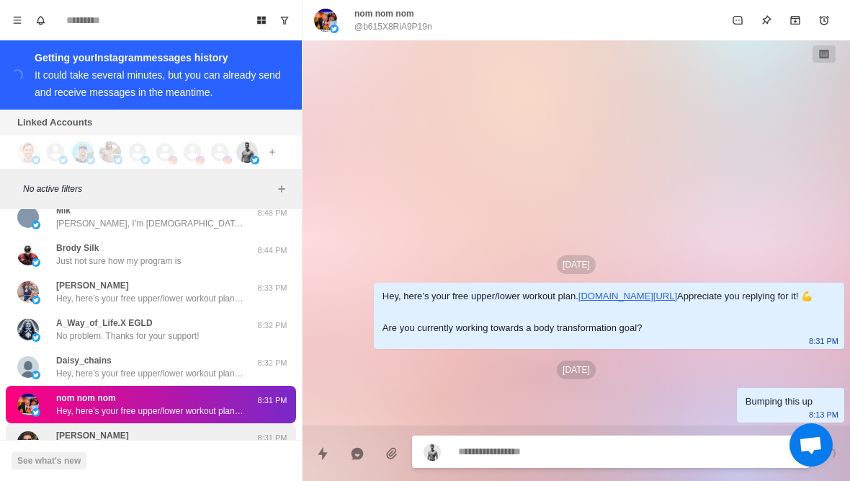
click at [211, 429] on div "Artie Hey, here’s your free upper/lower workout plan. https://chamberoffitness.…" at bounding box center [149, 442] width 187 height 26
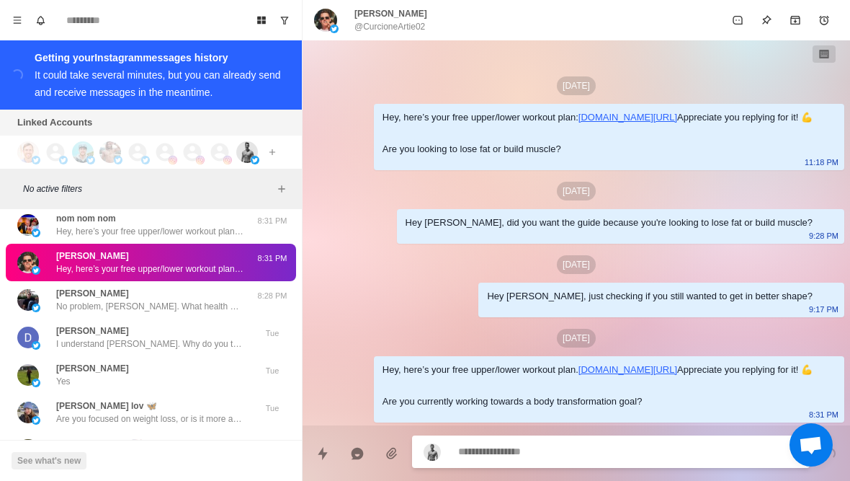
scroll to position [111, 0]
type textarea "*"
type textarea "******"
type textarea "*"
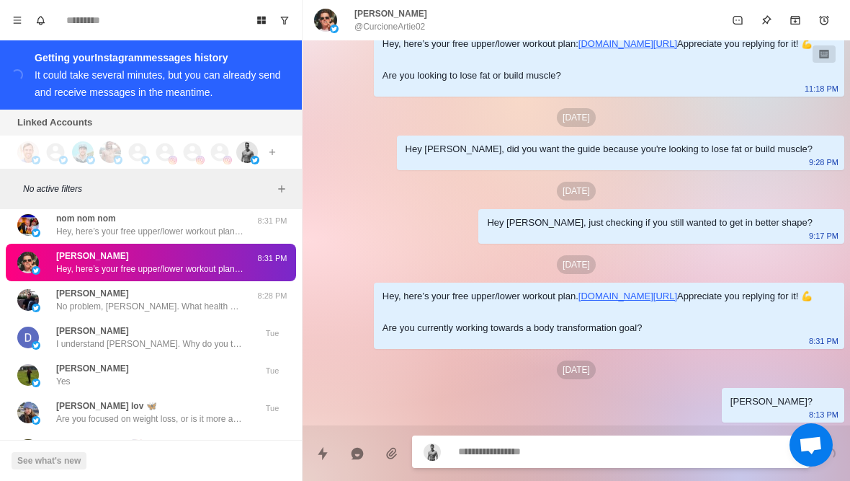
scroll to position [184, 0]
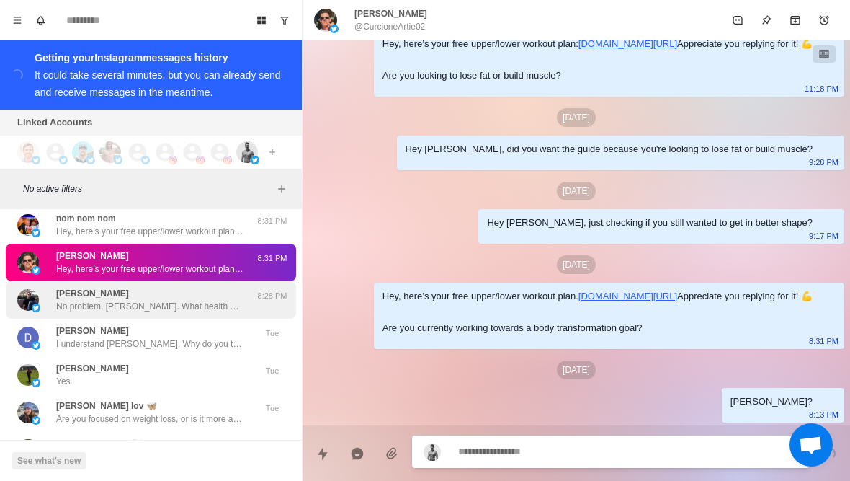
click at [179, 300] on p "No problem, Greg. What health goals are you pursuing these days?" at bounding box center [149, 306] width 187 height 13
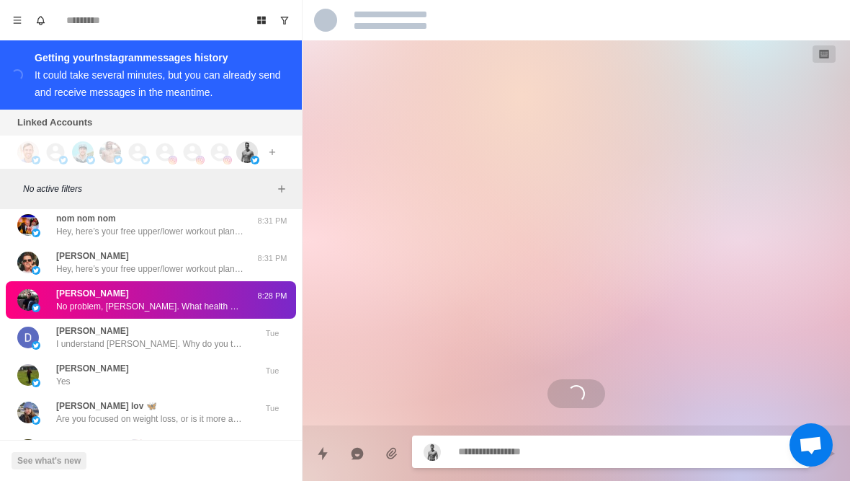
scroll to position [0, 0]
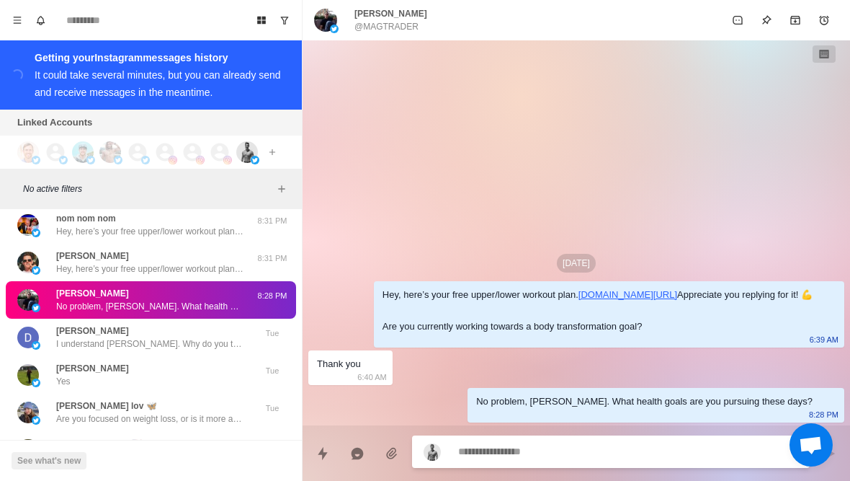
type textarea "*"
type textarea "*****"
type textarea "*"
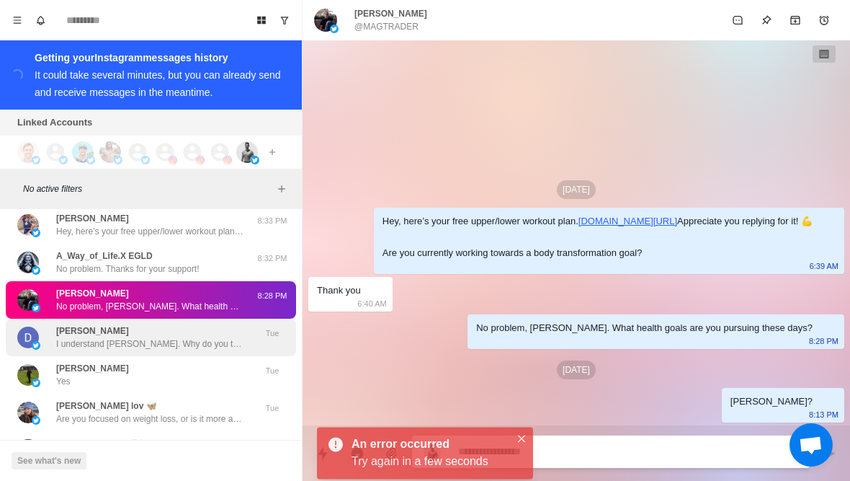
click at [175, 337] on p "I understand Deloris. Why do you think you stopped? Is your approach to losing …" at bounding box center [149, 343] width 187 height 13
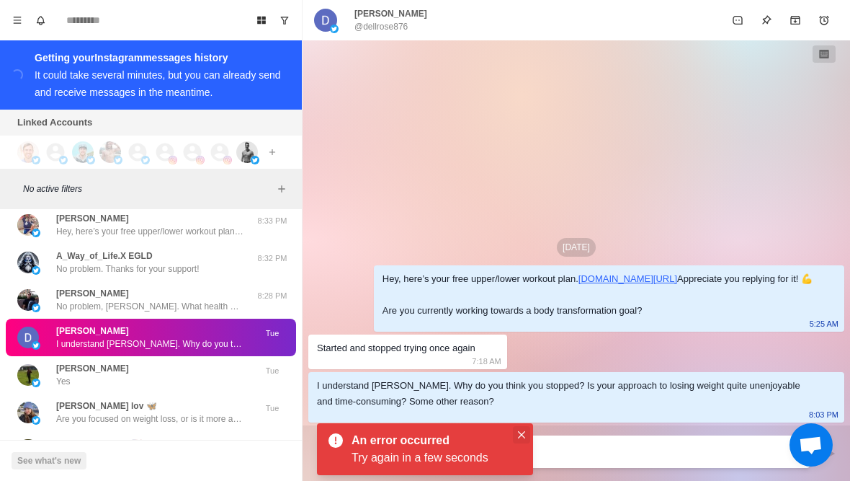
click at [522, 441] on button "Close" at bounding box center [521, 434] width 17 height 17
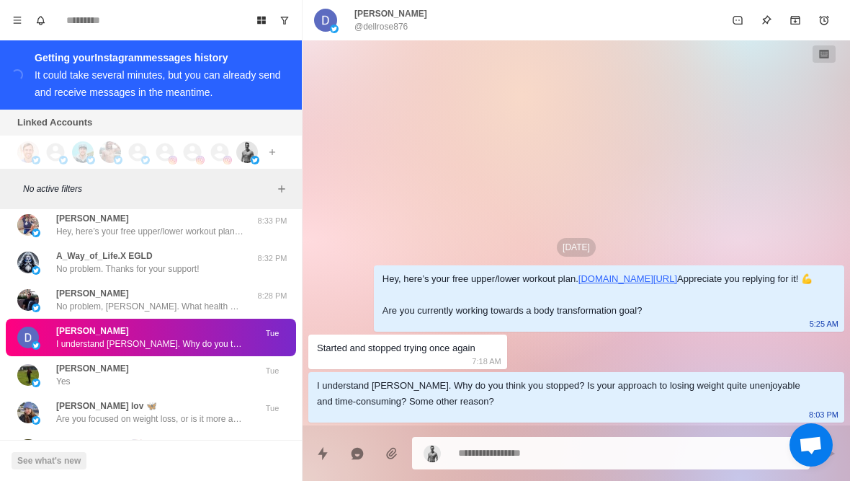
click at [534, 451] on textarea at bounding box center [628, 452] width 340 height 21
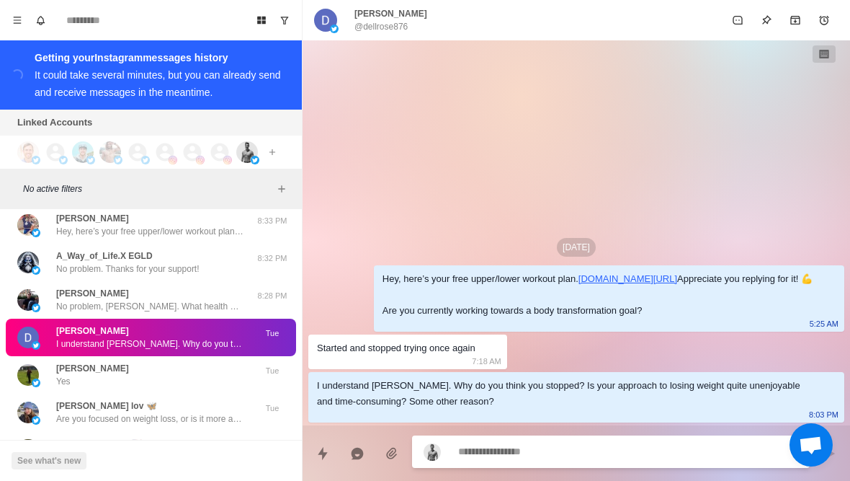
type textarea "*"
type textarea "********"
type textarea "*"
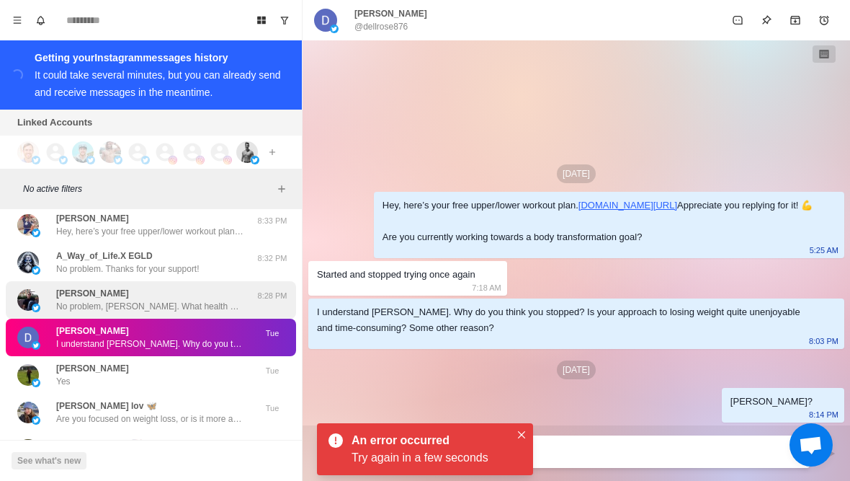
click at [168, 300] on p "No problem, Greg. What health goals are you pursuing these days?" at bounding box center [149, 306] width 187 height 13
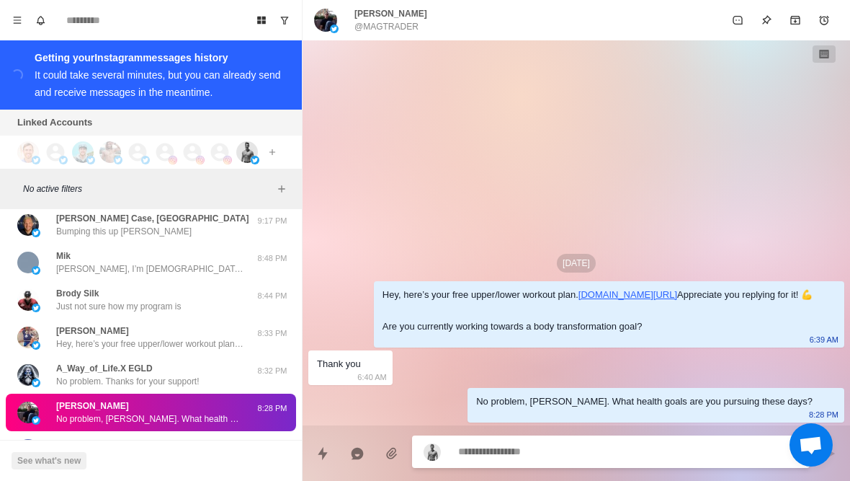
click at [615, 458] on textarea at bounding box center [628, 451] width 340 height 21
click at [382, 30] on p "@MAGTRADER" at bounding box center [387, 26] width 64 height 13
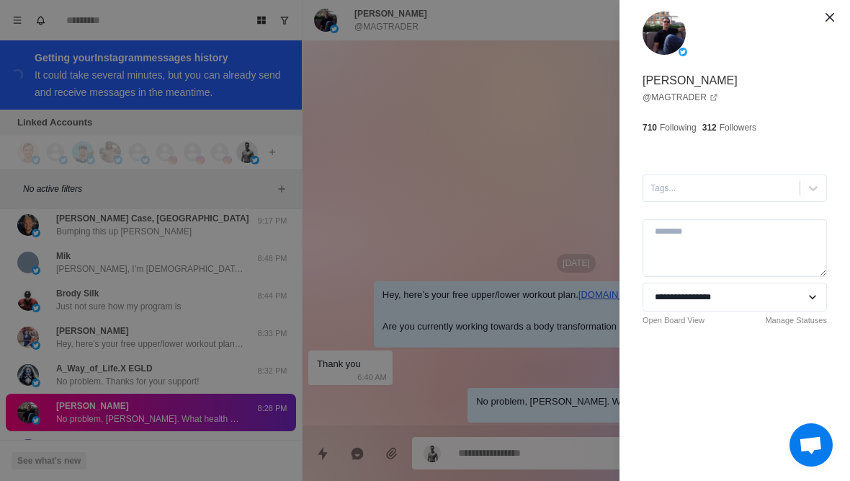
click at [426, 182] on div "**********" at bounding box center [425, 240] width 850 height 481
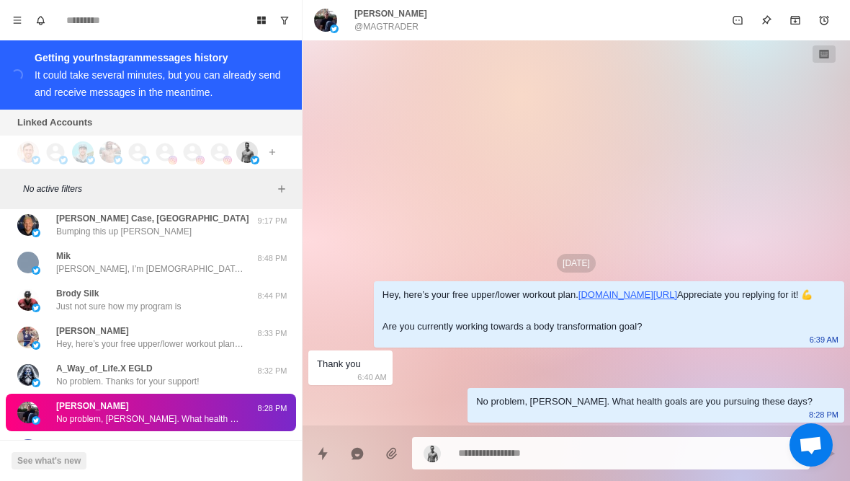
click at [442, 184] on div "Sep 30 Hey, here’s your free upper/lower workout plan. chamberoffitness.kit.com…" at bounding box center [577, 232] width 548 height 385
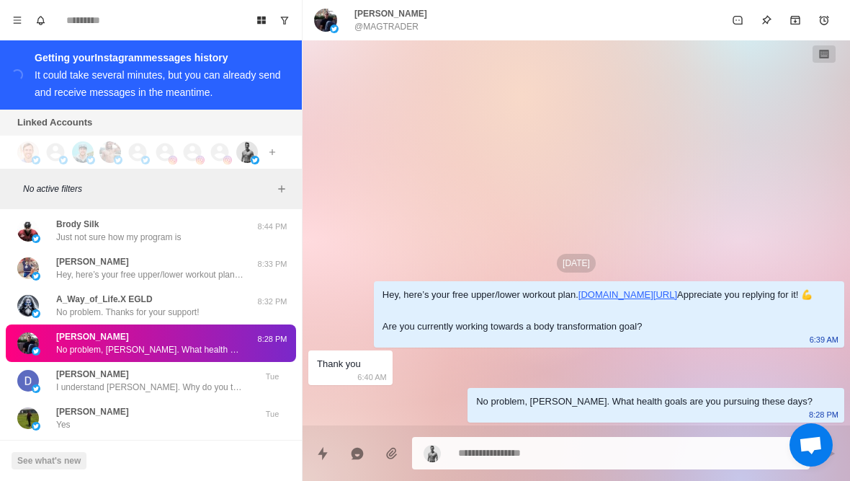
scroll to position [8704, 0]
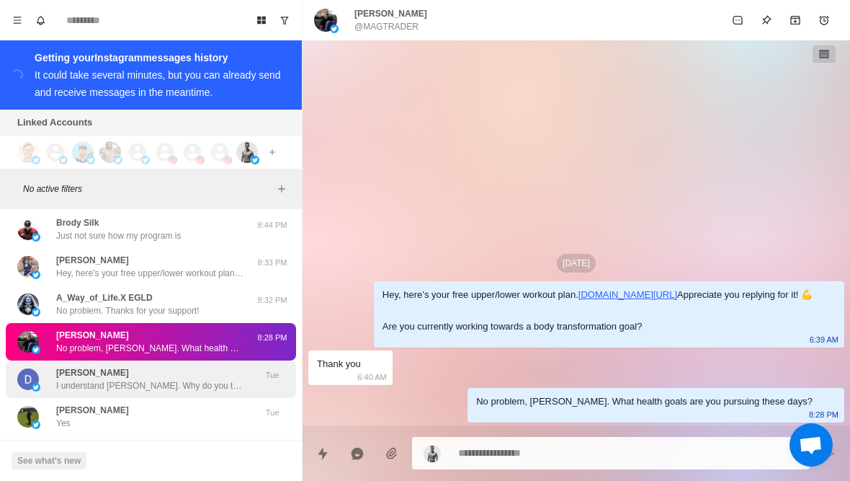
click at [179, 379] on p "I understand Deloris. Why do you think you stopped? Is your approach to losing …" at bounding box center [149, 385] width 187 height 13
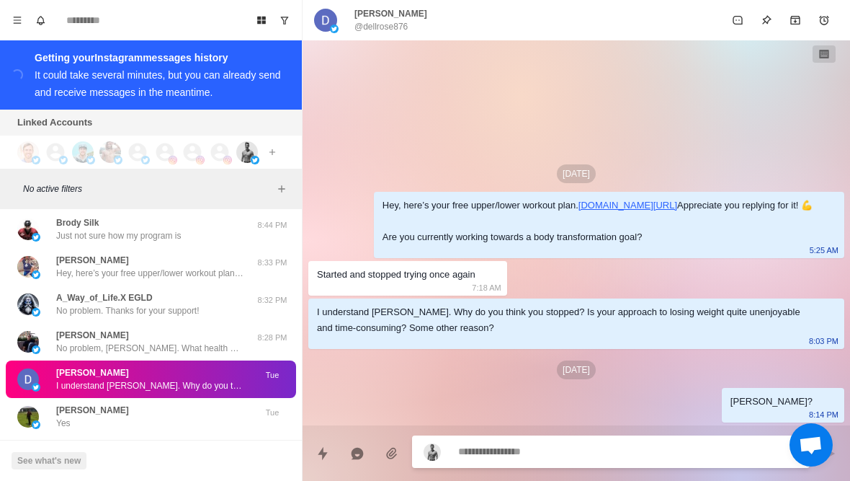
click at [396, 31] on p "@dellrose876" at bounding box center [381, 26] width 53 height 13
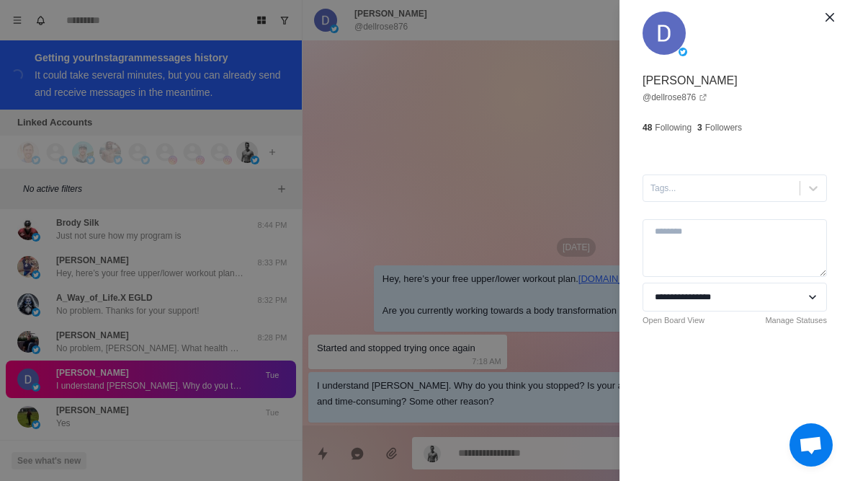
click at [510, 150] on div "**********" at bounding box center [425, 240] width 850 height 481
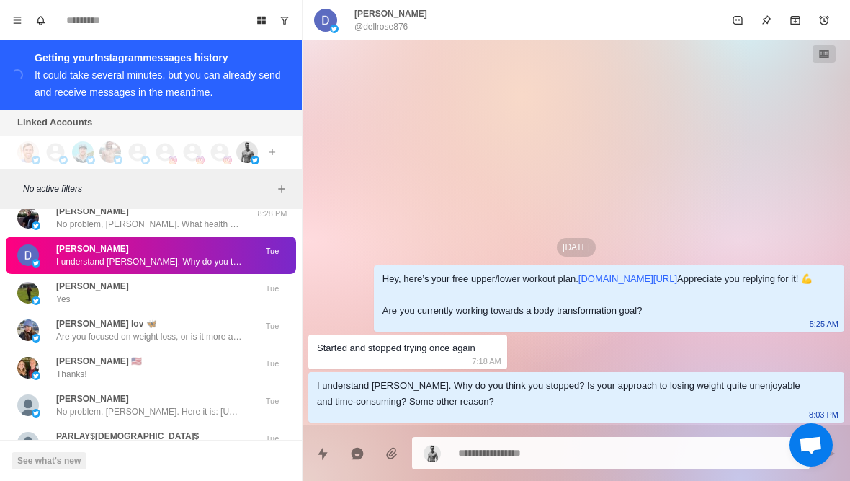
scroll to position [8828, 0]
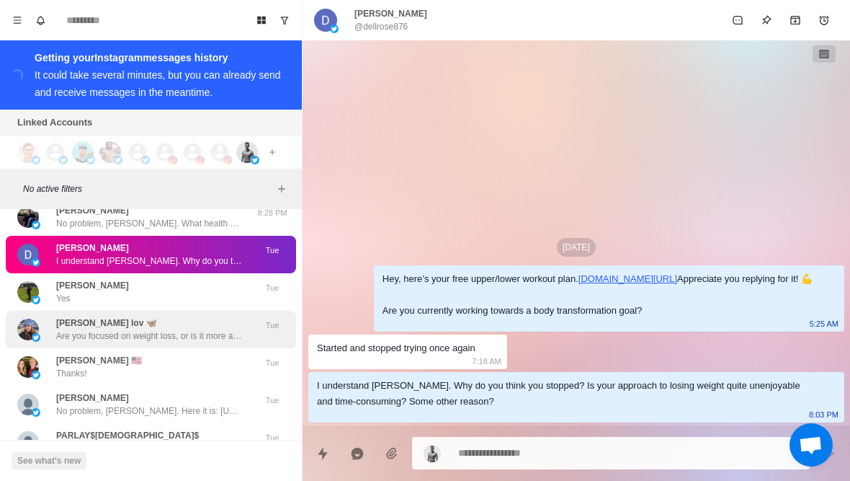
click at [208, 329] on p "Are you focused on weight loss, or is it more about maintaining?" at bounding box center [149, 335] width 187 height 13
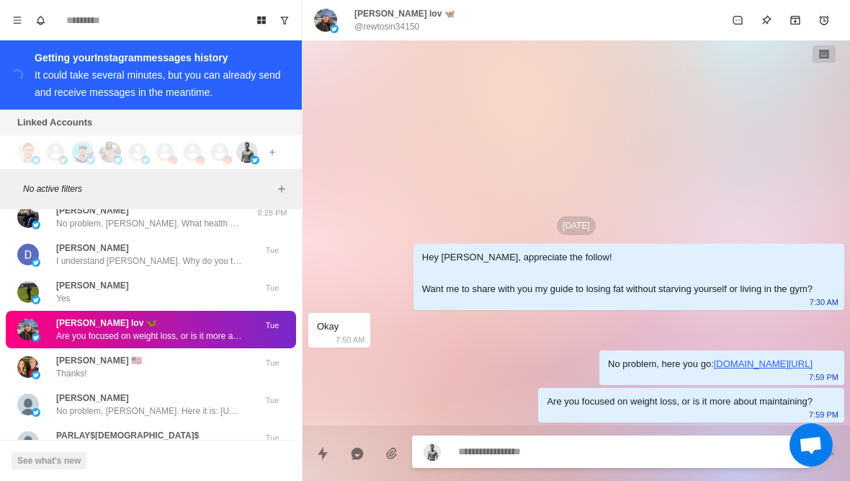
type textarea "*"
type textarea "******"
type textarea "*"
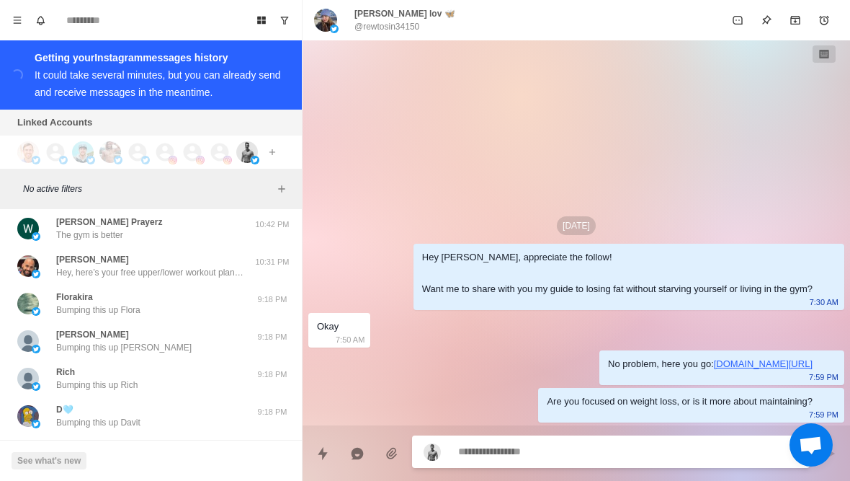
scroll to position [8361, 0]
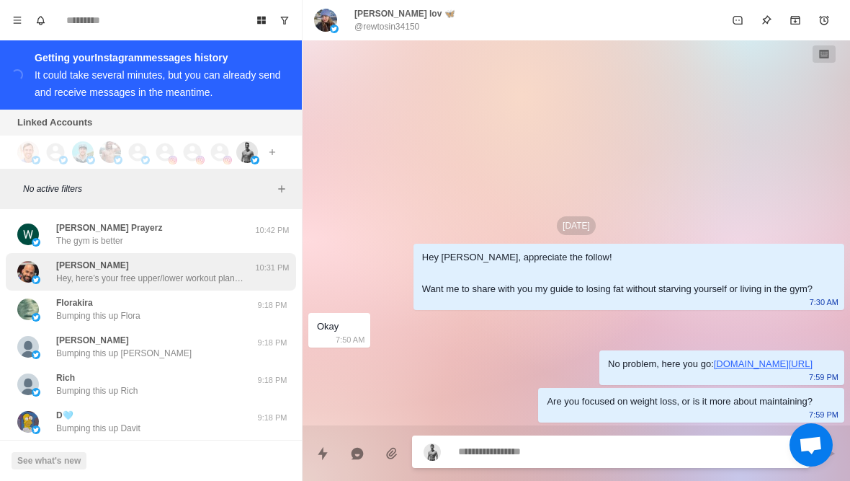
click at [237, 259] on div "Jeremy Dreier Hey, here’s your free upper/lower workout plan. https://chamberof…" at bounding box center [149, 272] width 187 height 26
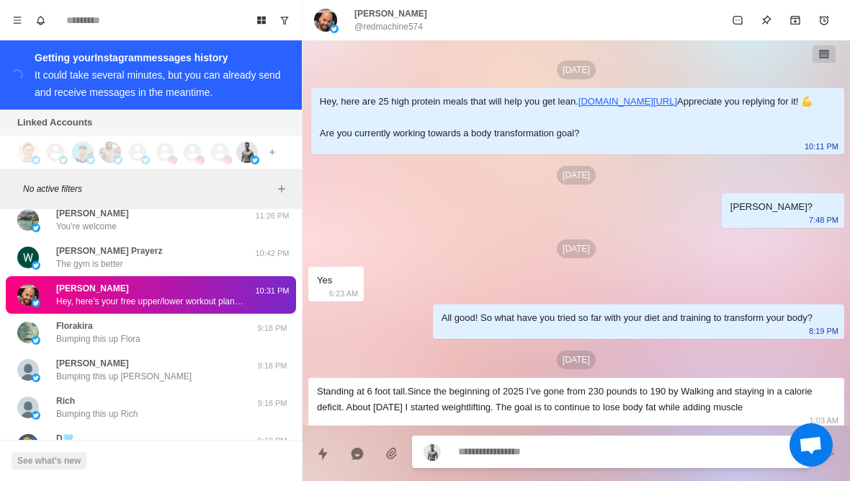
scroll to position [2293, 0]
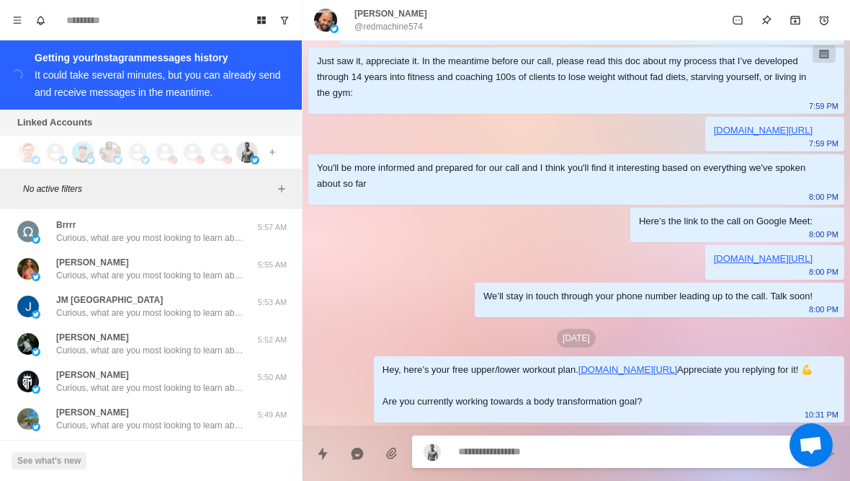
type textarea "*"
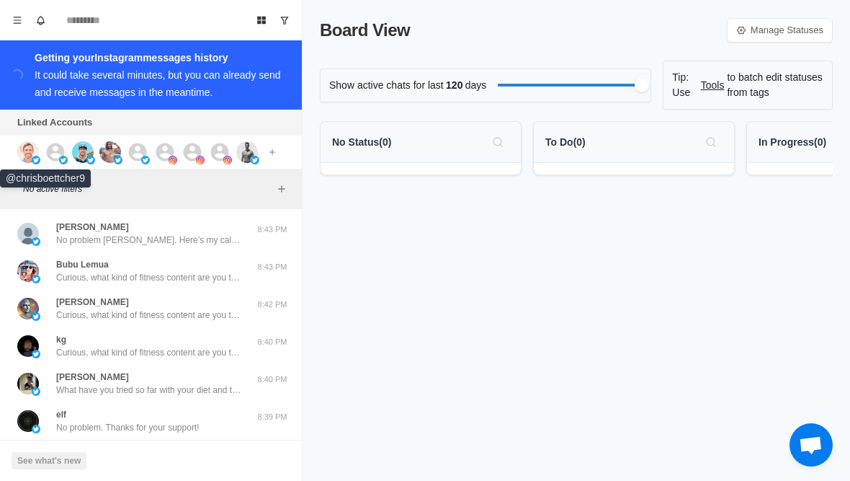
click at [22, 161] on img at bounding box center [28, 152] width 22 height 22
click at [66, 157] on img at bounding box center [63, 160] width 9 height 9
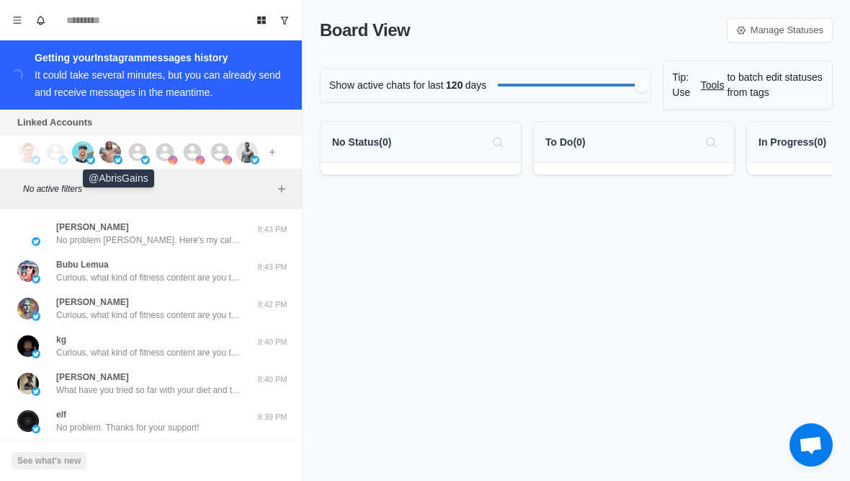
click at [121, 158] on img at bounding box center [118, 160] width 9 height 9
click at [148, 157] on img at bounding box center [145, 160] width 9 height 9
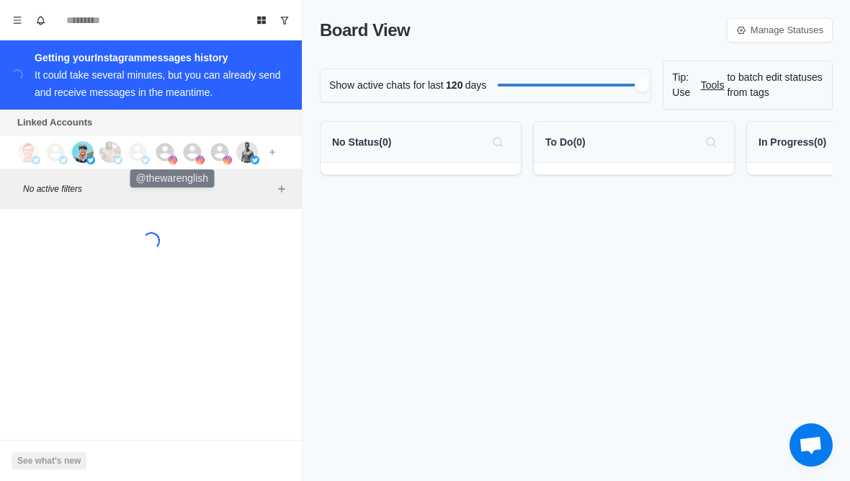
click at [176, 161] on img at bounding box center [173, 160] width 9 height 9
click at [205, 158] on div at bounding box center [201, 152] width 39 height 22
click at [230, 158] on img at bounding box center [227, 160] width 9 height 9
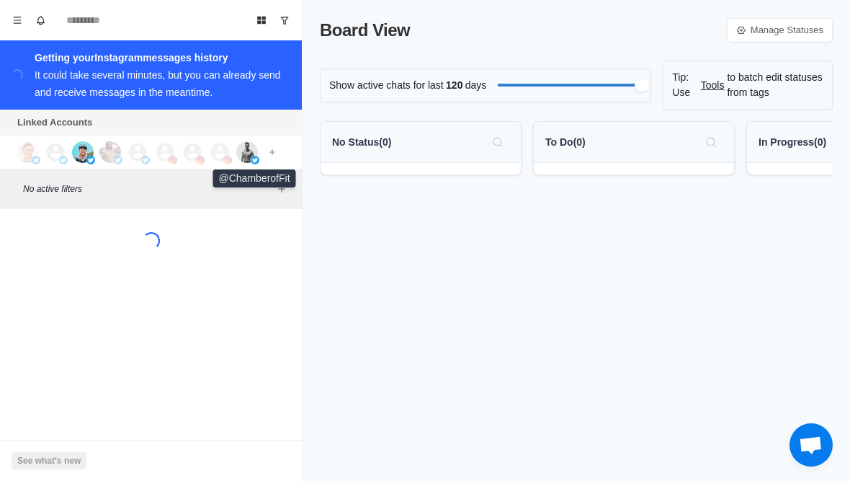
click at [254, 158] on img at bounding box center [255, 160] width 9 height 9
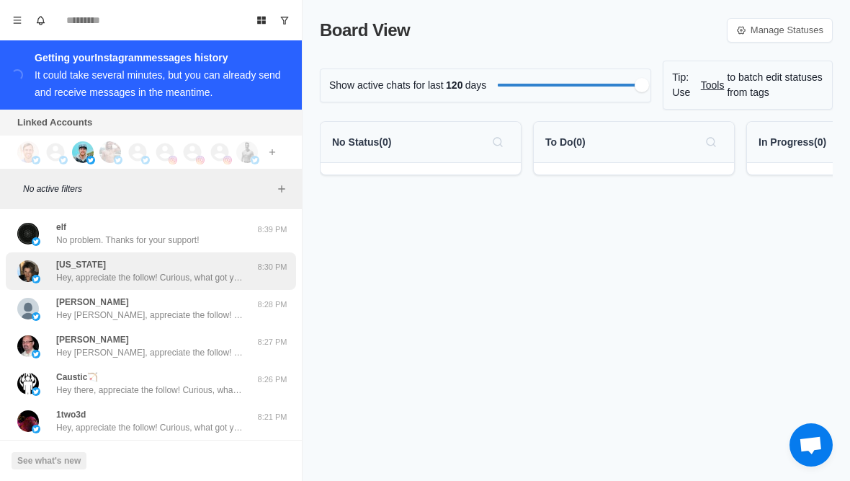
click at [132, 264] on div "[US_STATE] Hey, appreciate the follow! Curious, what got you interested in my a…" at bounding box center [149, 271] width 187 height 26
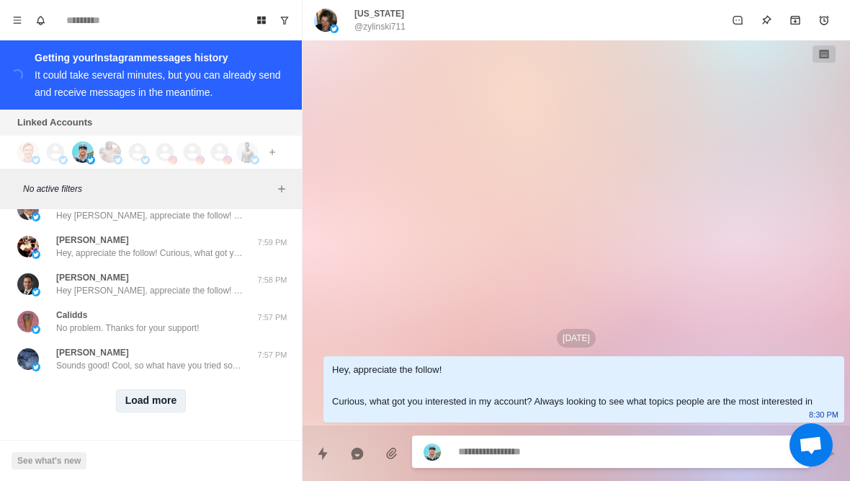
scroll to position [588, 0]
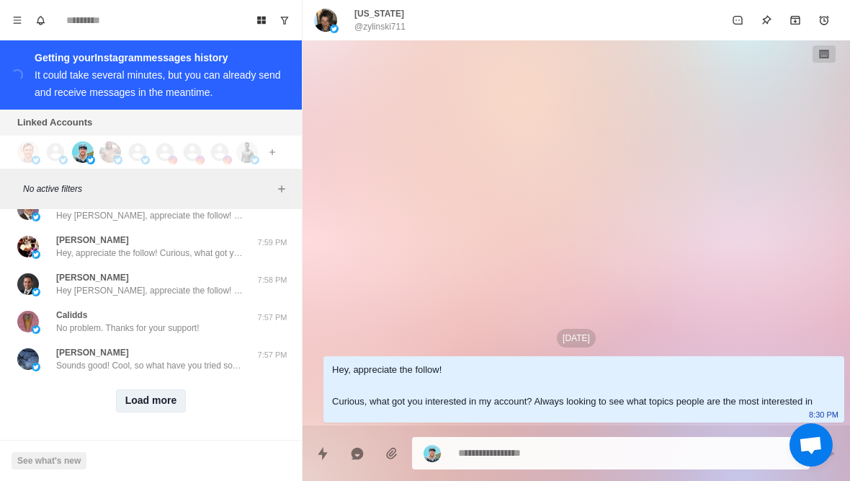
click at [146, 397] on button "Load more" at bounding box center [151, 400] width 71 height 23
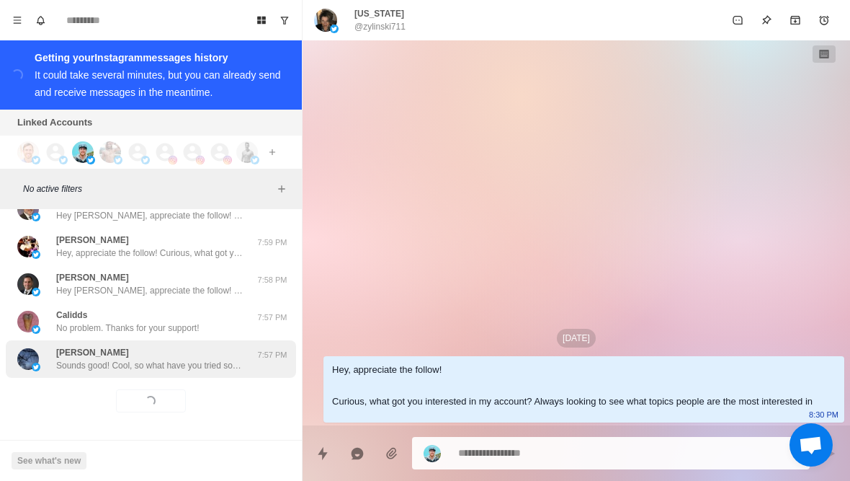
click at [187, 359] on p "Sounds good! Cool, so what have you tried so far with your diet and training to…" at bounding box center [149, 365] width 187 height 13
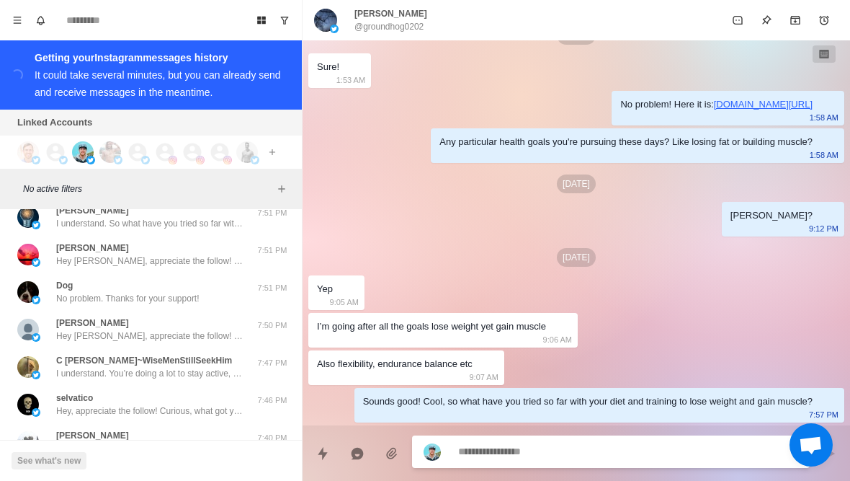
scroll to position [801, 0]
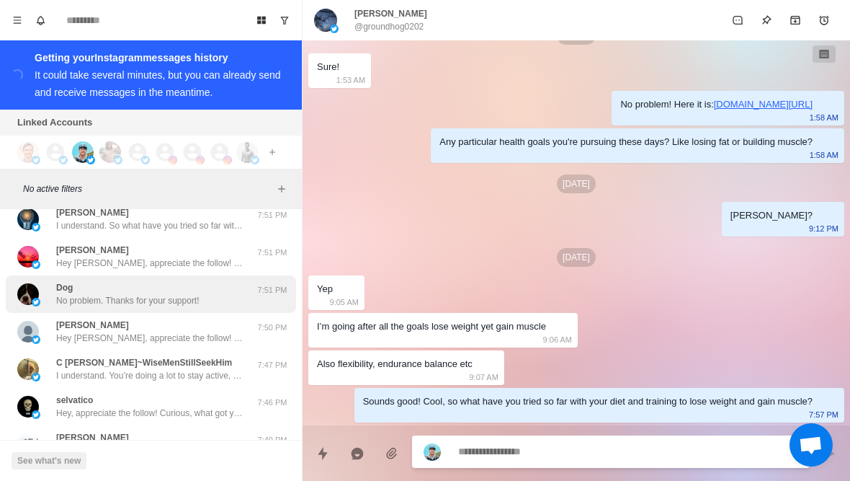
click at [240, 293] on div "Dog No problem. Thanks for your support!" at bounding box center [135, 294] width 237 height 26
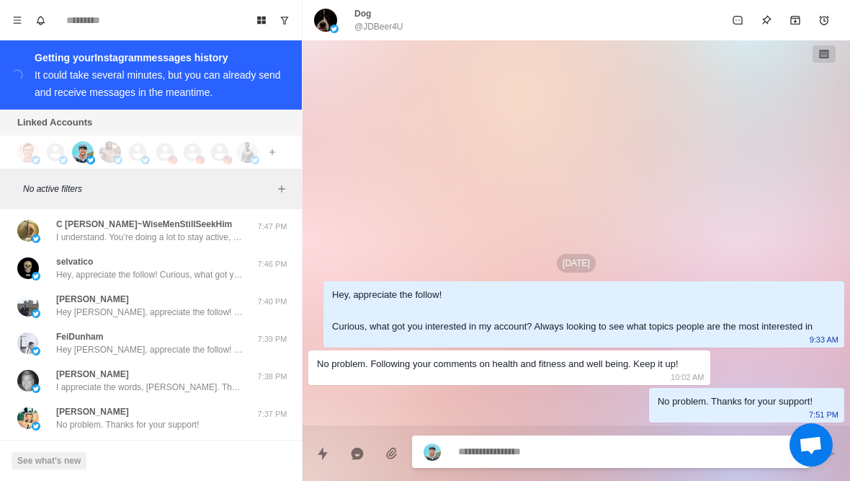
scroll to position [921, 0]
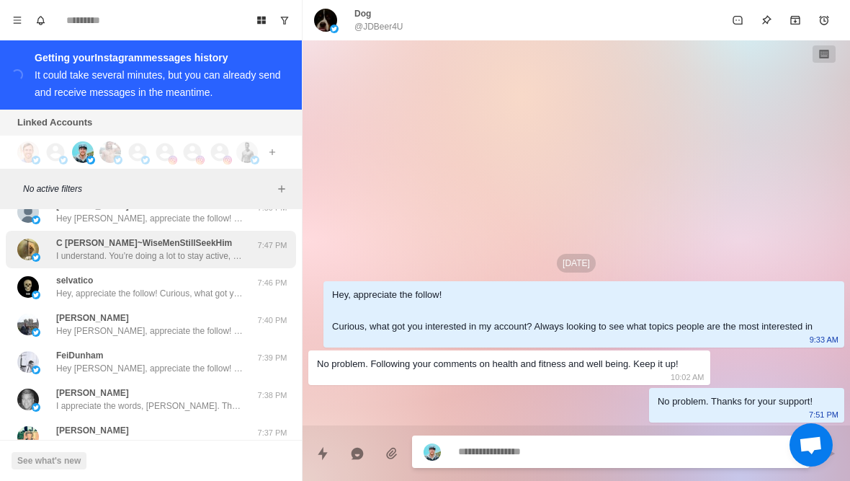
click at [236, 257] on p "I understand. You’re doing a lot to stay active, and it’s nice you and your mom…" at bounding box center [149, 255] width 187 height 13
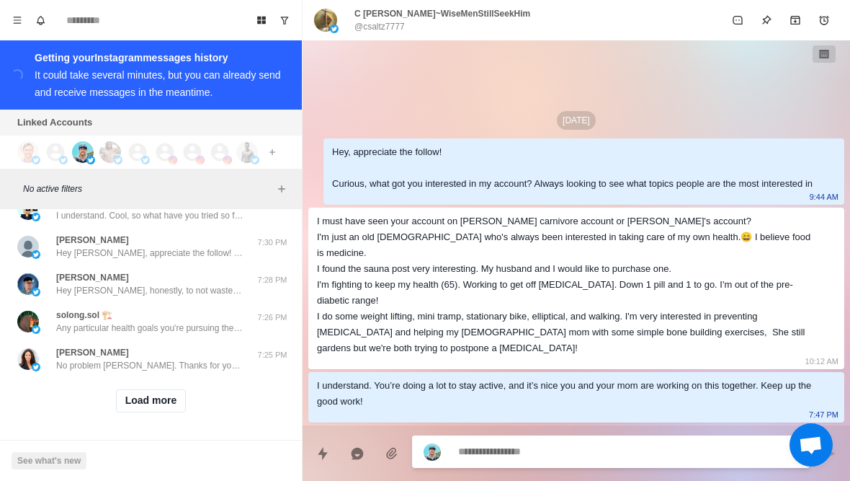
scroll to position [1338, 0]
click at [159, 409] on button "Load more" at bounding box center [151, 400] width 71 height 23
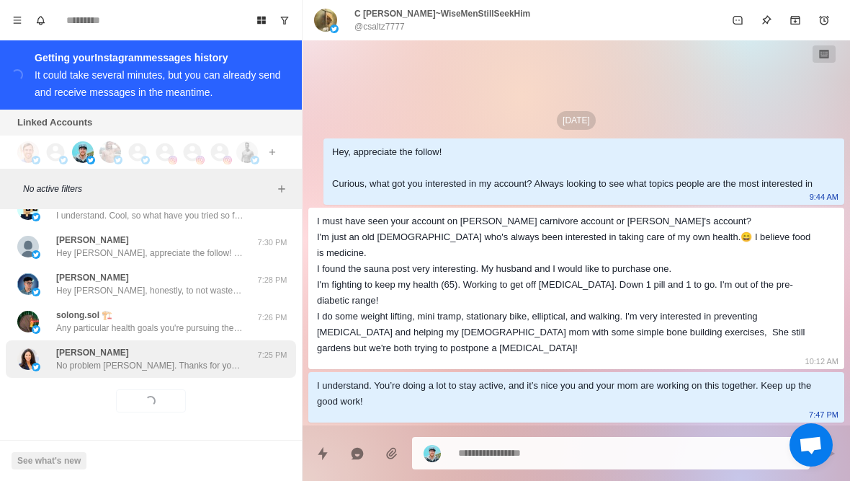
click at [199, 368] on p "No problem [PERSON_NAME]. Thanks for your support!" at bounding box center [149, 365] width 187 height 13
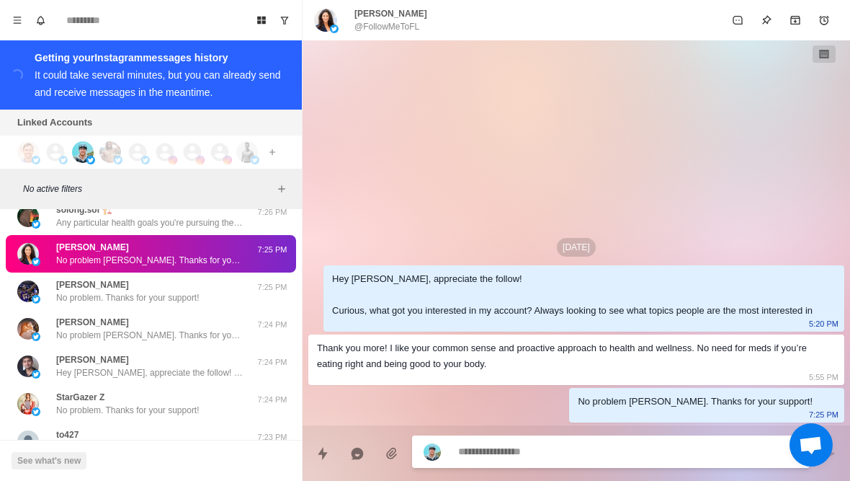
scroll to position [1456, 0]
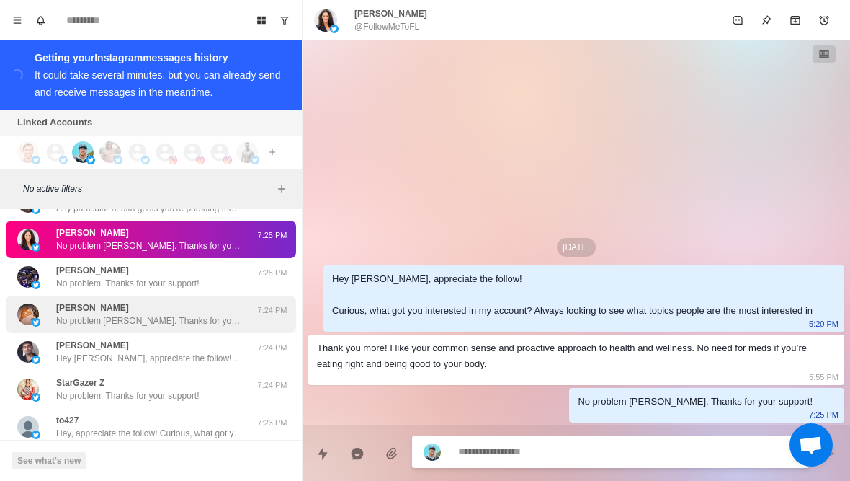
click at [217, 313] on div "[PERSON_NAME] No problem [PERSON_NAME]. Thanks for your support!" at bounding box center [149, 314] width 187 height 26
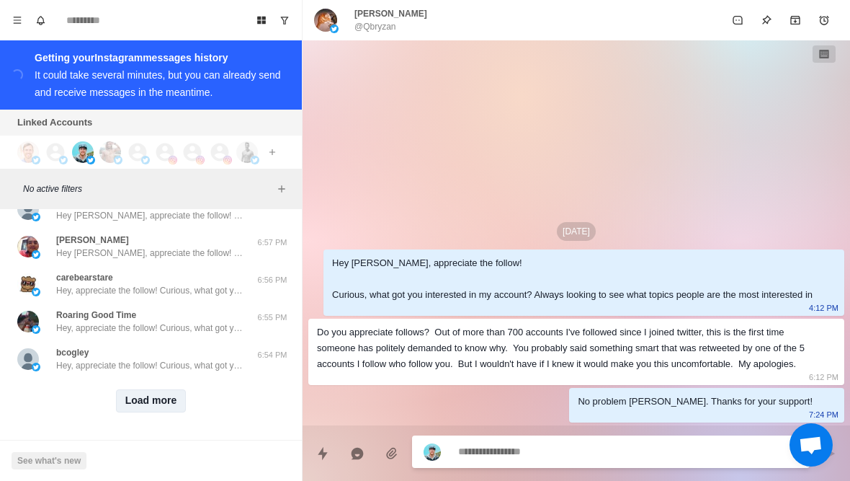
scroll to position [2087, 0]
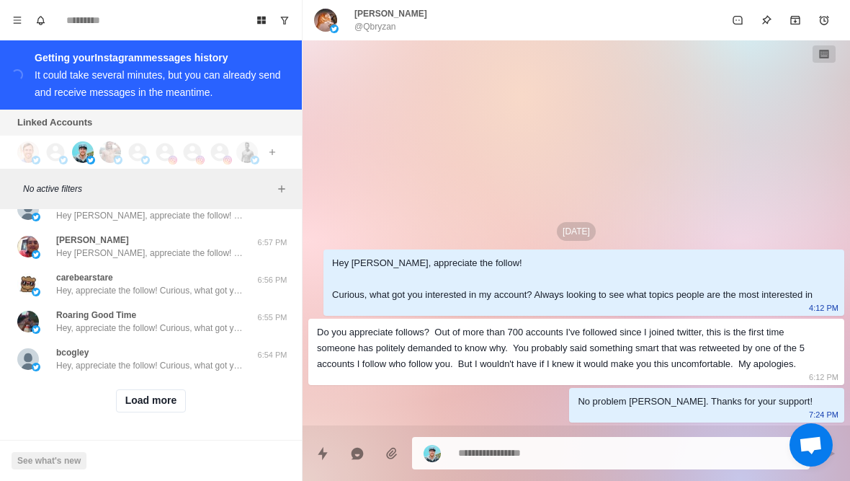
click at [152, 413] on div "Load more" at bounding box center [151, 401] width 290 height 46
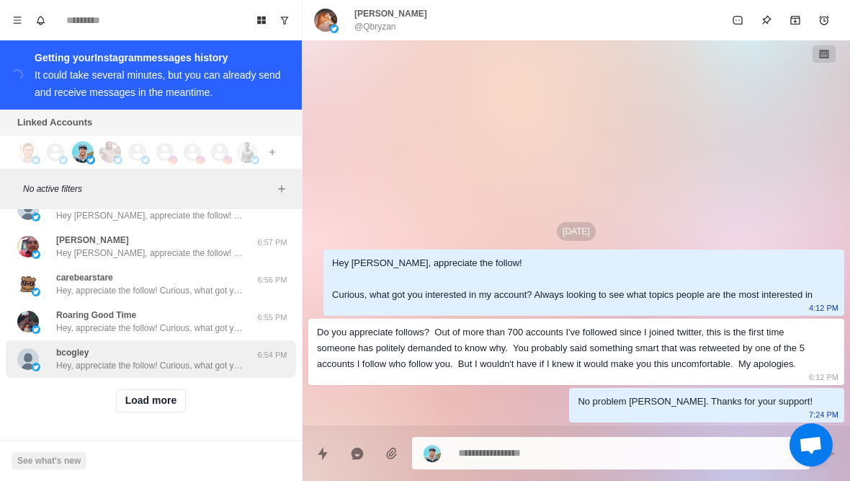
click at [191, 370] on p "Hey, appreciate the follow! Curious, what got you interested in my account? Alw…" at bounding box center [149, 365] width 187 height 13
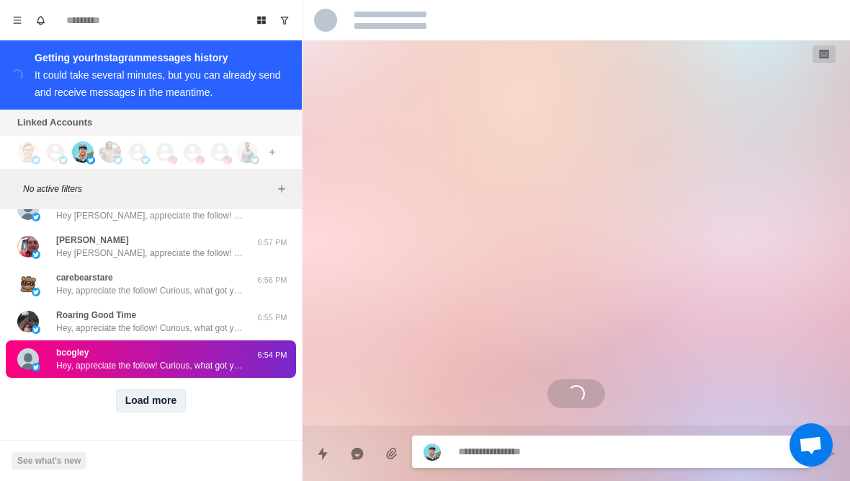
click at [170, 399] on button "Load more" at bounding box center [151, 400] width 71 height 23
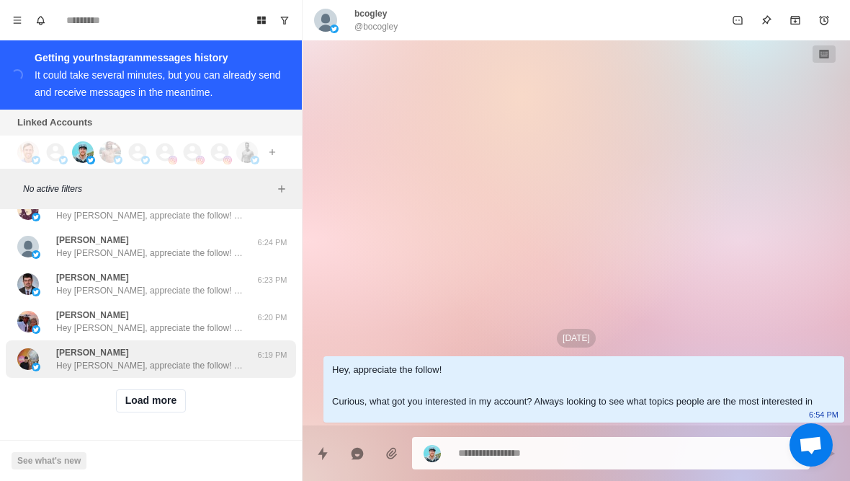
scroll to position [2837, 0]
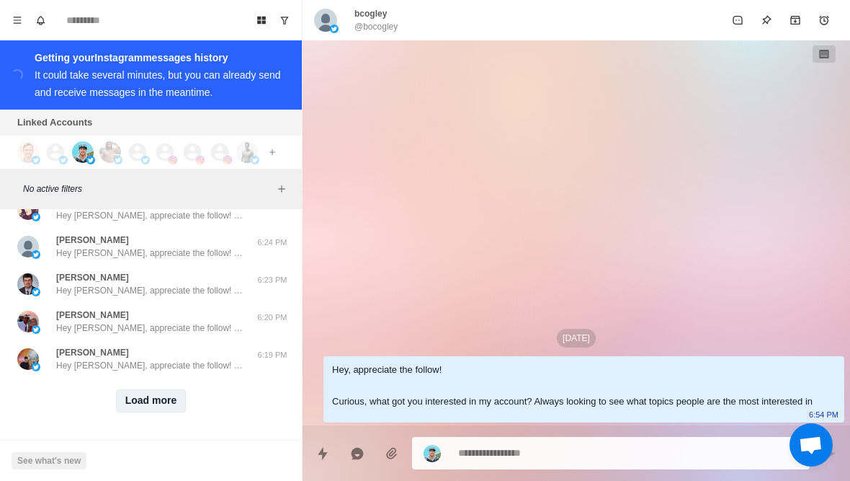
click at [137, 404] on button "Load more" at bounding box center [151, 400] width 71 height 23
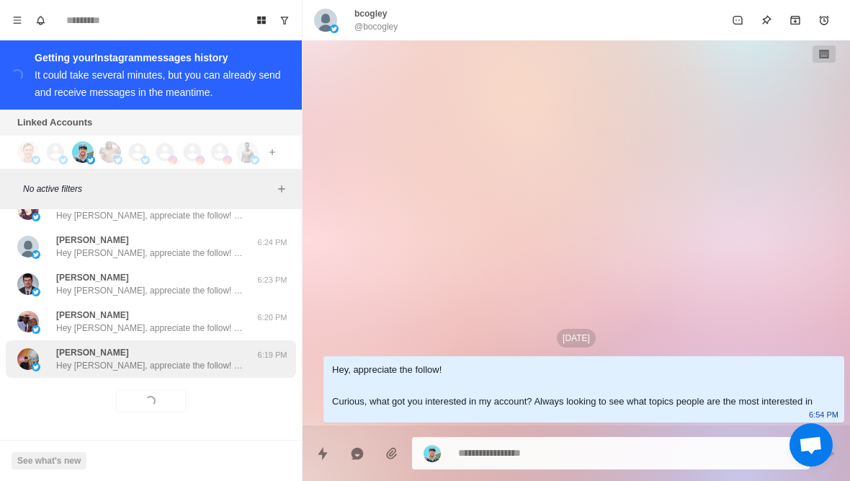
click at [193, 351] on div "[PERSON_NAME] Hey [PERSON_NAME], appreciate the follow! Curious, what got you i…" at bounding box center [149, 359] width 187 height 26
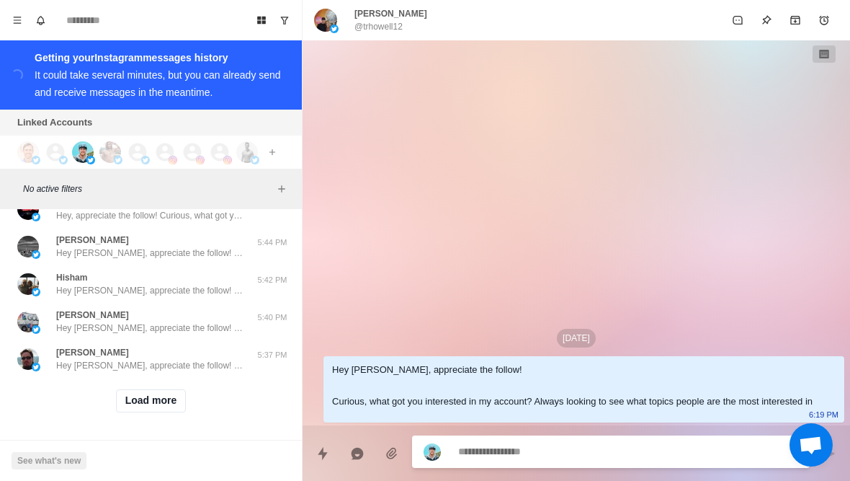
scroll to position [3586, 0]
click at [140, 404] on button "Load more" at bounding box center [151, 400] width 71 height 23
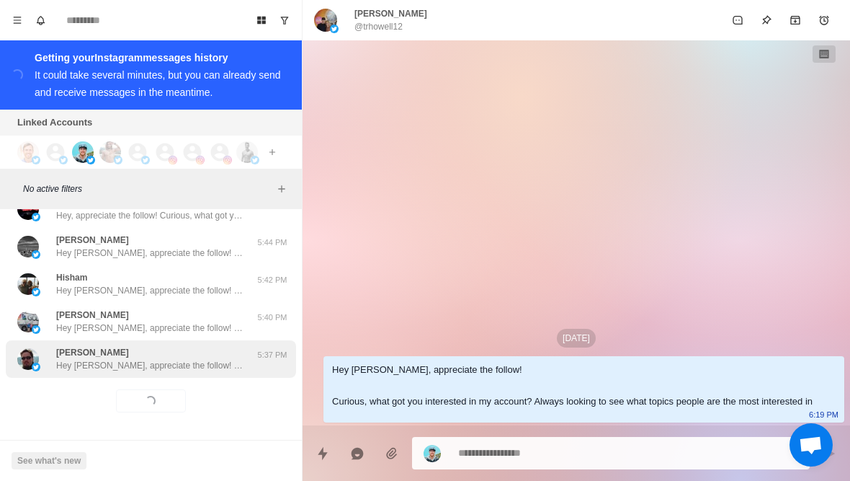
click at [195, 367] on p "Hey [PERSON_NAME], appreciate the follow! Curious, what got you interested in m…" at bounding box center [149, 365] width 187 height 13
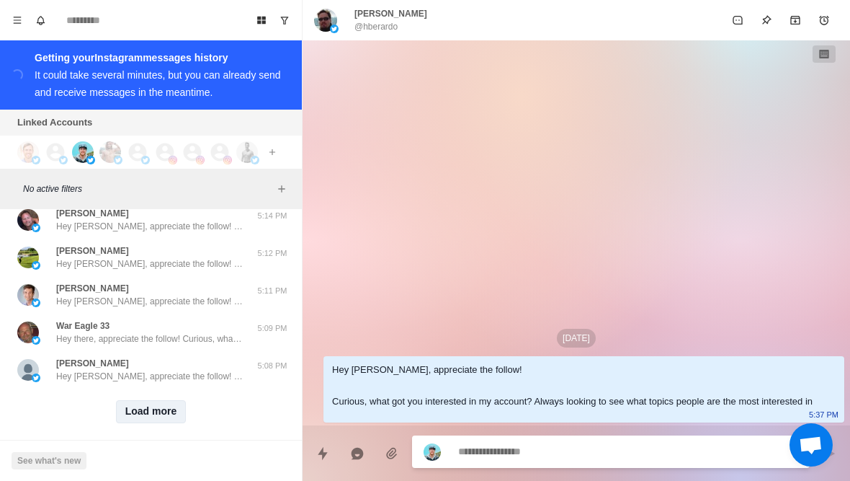
scroll to position [4336, 0]
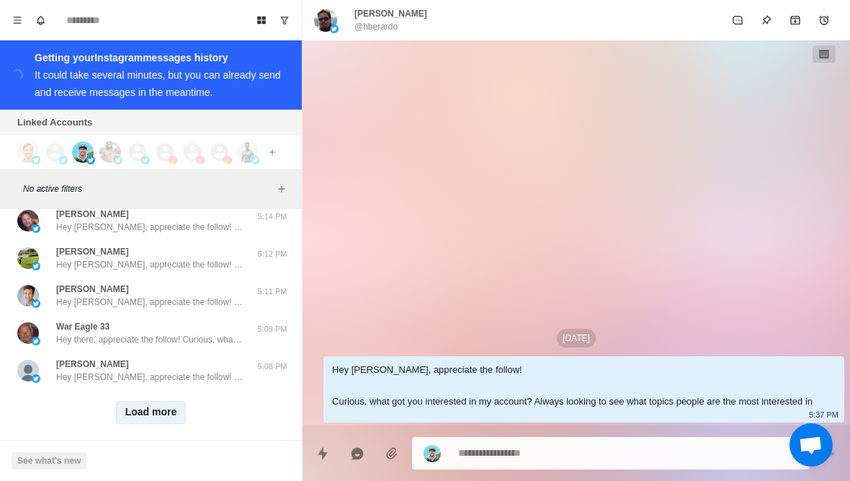
click at [156, 404] on button "Load more" at bounding box center [151, 412] width 71 height 23
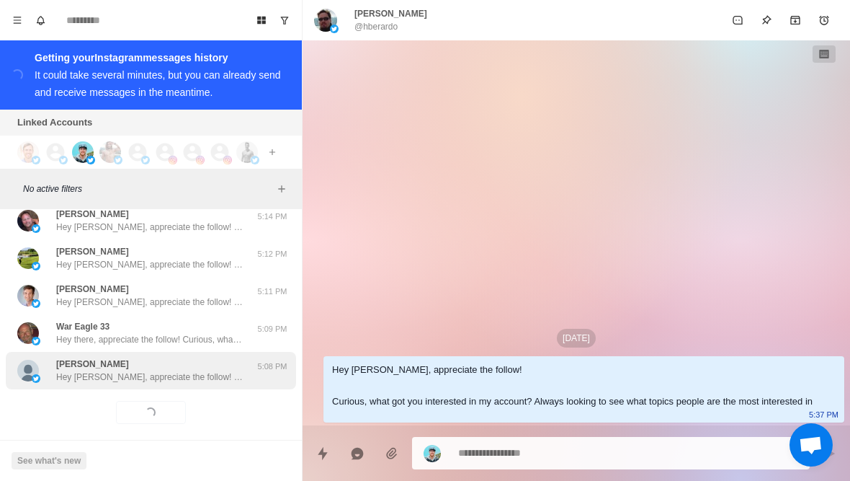
click at [197, 370] on p "Hey [PERSON_NAME], appreciate the follow! Curious, what got you interested in m…" at bounding box center [149, 376] width 187 height 13
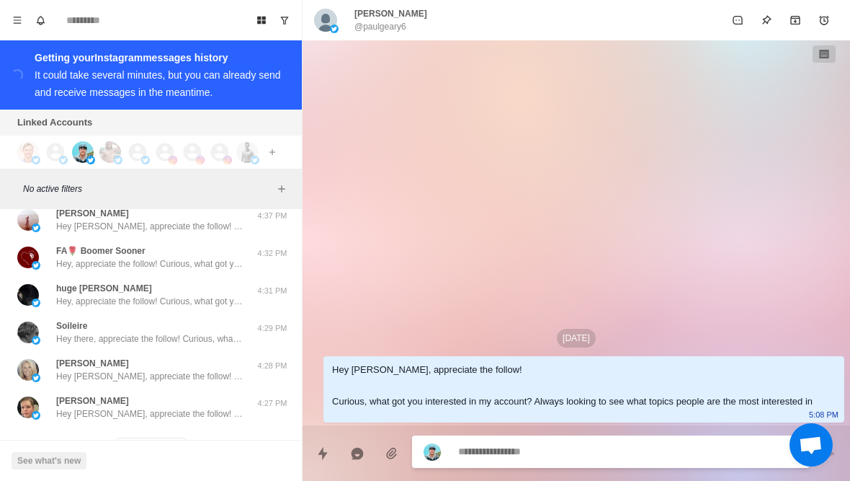
scroll to position [5055, 0]
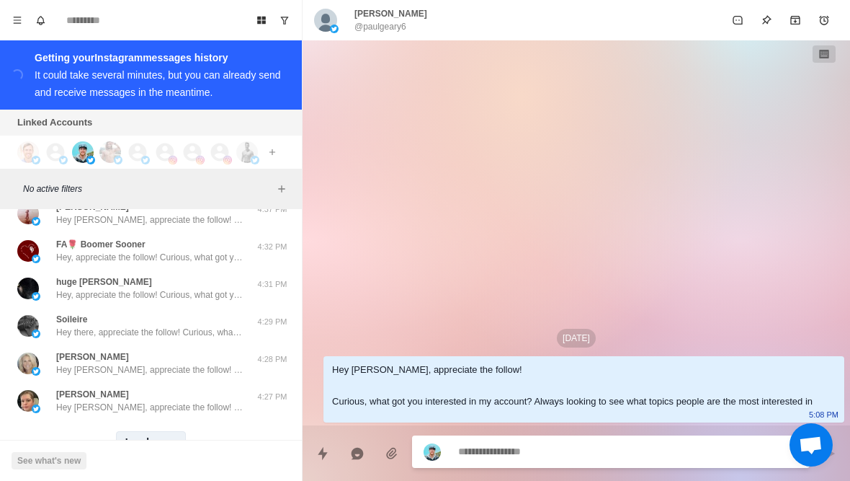
click at [155, 431] on button "Load more" at bounding box center [151, 442] width 71 height 23
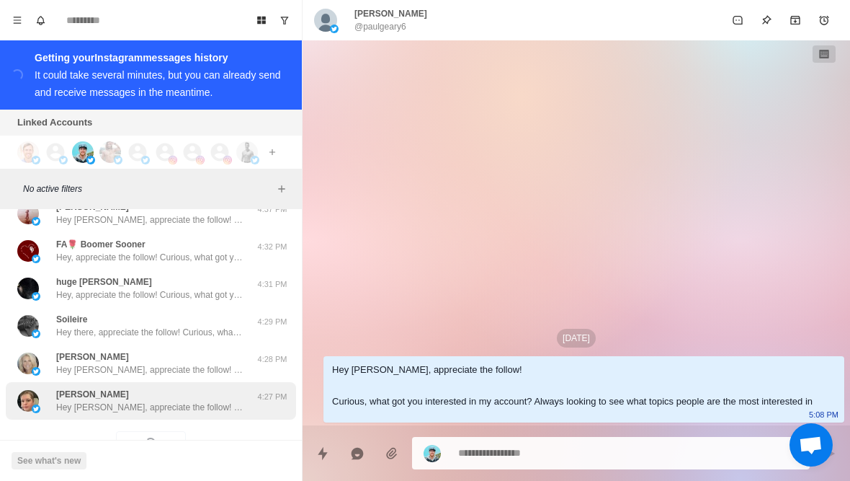
click at [194, 401] on p "Hey [PERSON_NAME], appreciate the follow! Curious, what got you interested in m…" at bounding box center [149, 407] width 187 height 13
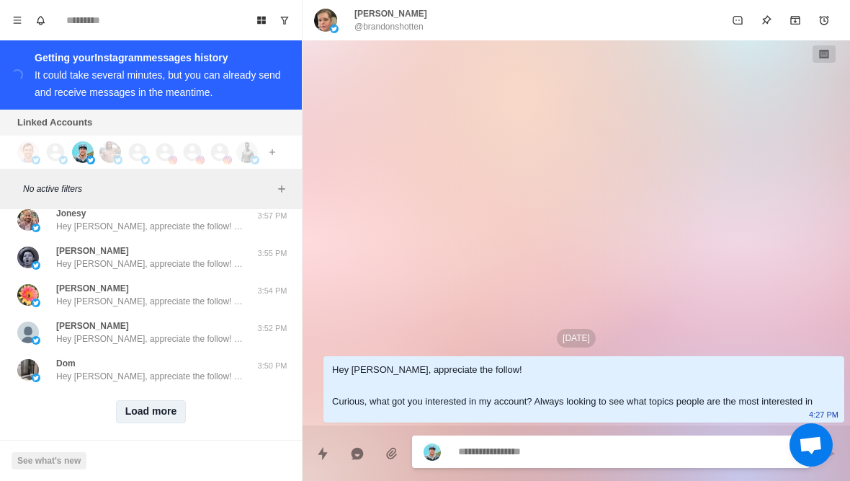
scroll to position [5835, 0]
click at [158, 401] on button "Load more" at bounding box center [151, 412] width 71 height 23
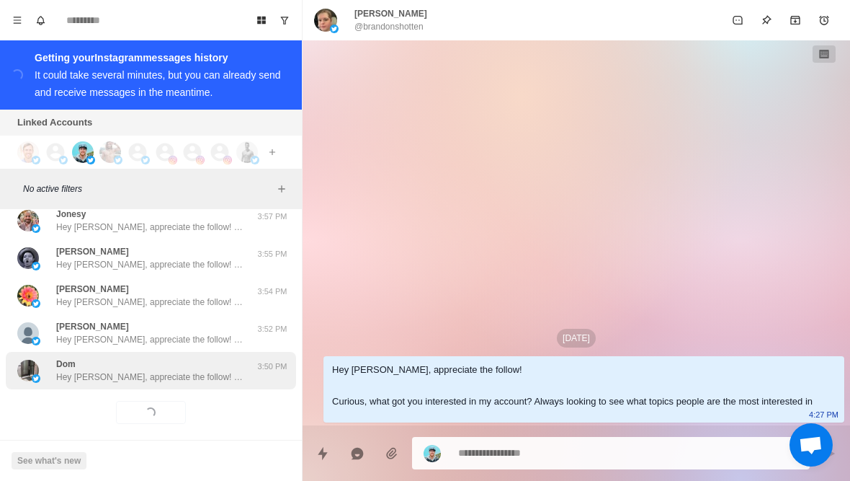
click at [193, 370] on p "Hey [PERSON_NAME], appreciate the follow! Curious, what got you interested in m…" at bounding box center [149, 376] width 187 height 13
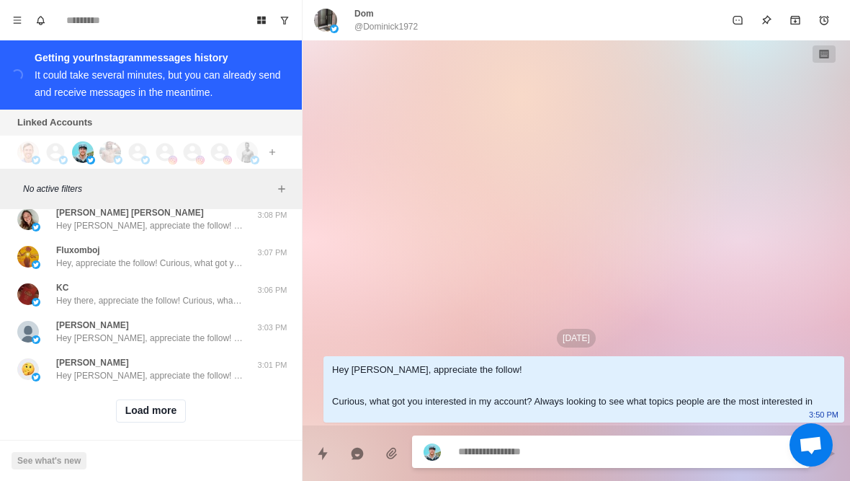
scroll to position [6584, 0]
click at [158, 409] on button "Load more" at bounding box center [151, 412] width 71 height 23
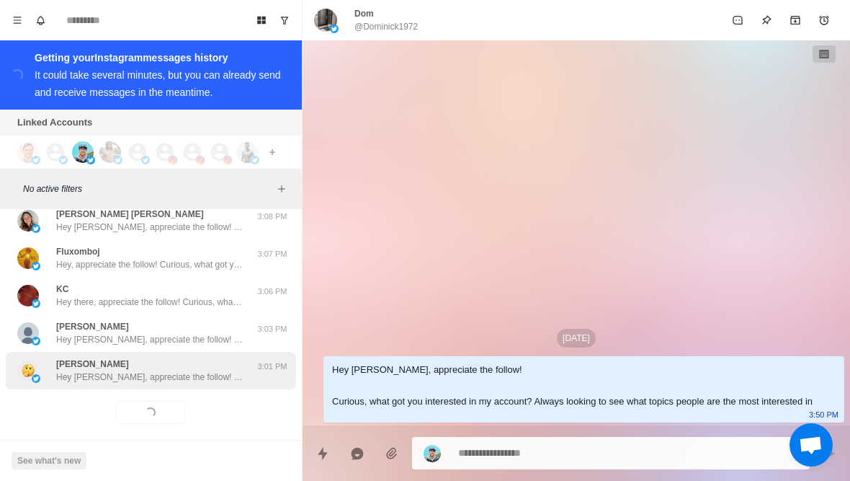
click at [204, 373] on div "[PERSON_NAME] Hey [PERSON_NAME], appreciate the follow! Curious, what got you i…" at bounding box center [151, 370] width 290 height 37
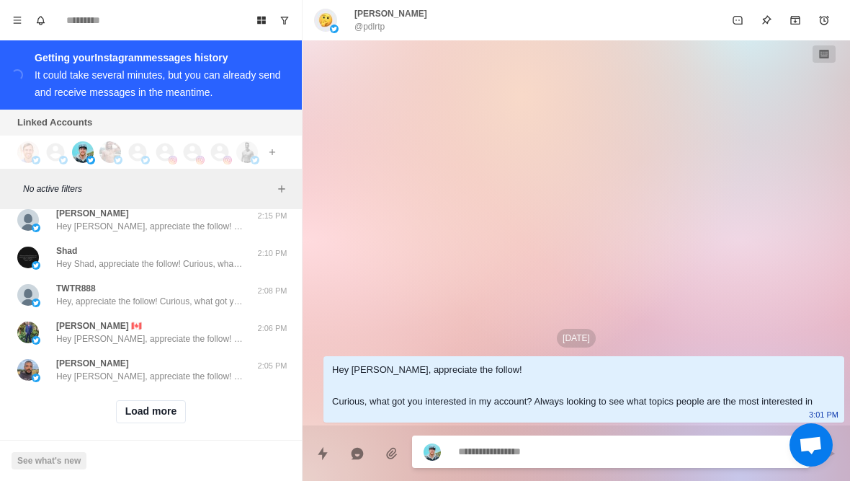
scroll to position [7334, 0]
click at [131, 404] on button "Load more" at bounding box center [151, 412] width 71 height 23
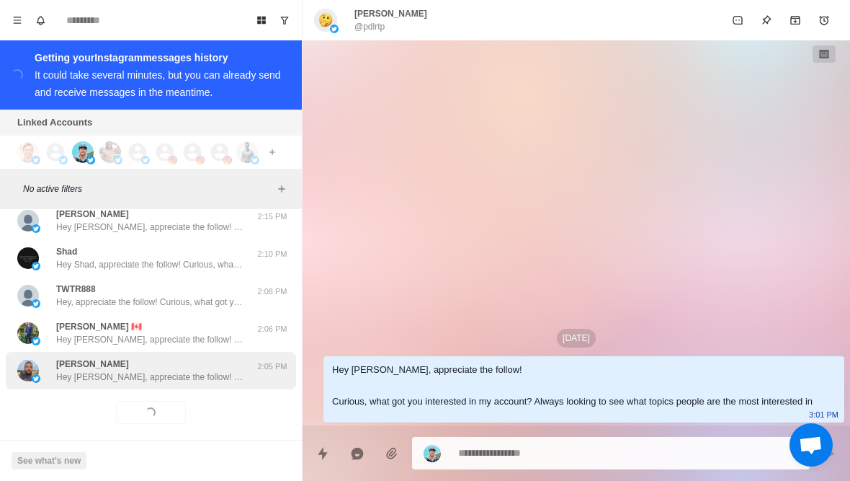
click at [123, 370] on p "Hey [PERSON_NAME], appreciate the follow! Curious, what got you interested in m…" at bounding box center [149, 376] width 187 height 13
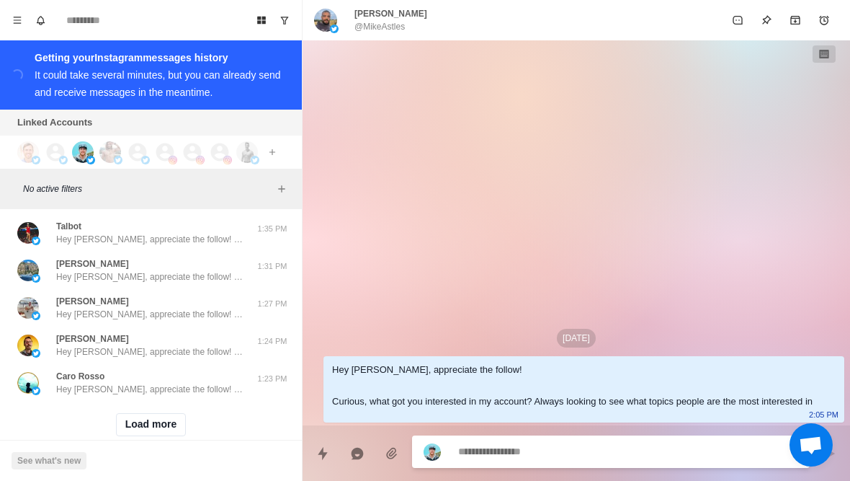
scroll to position [8083, 0]
click at [133, 414] on button "Load more" at bounding box center [151, 425] width 71 height 23
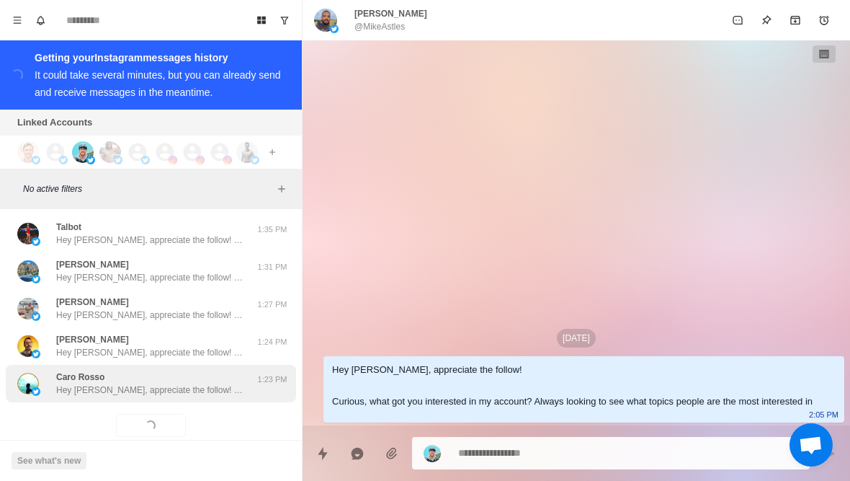
click at [86, 383] on p "Hey [PERSON_NAME], appreciate the follow! Curious, what got you interested in m…" at bounding box center [149, 389] width 187 height 13
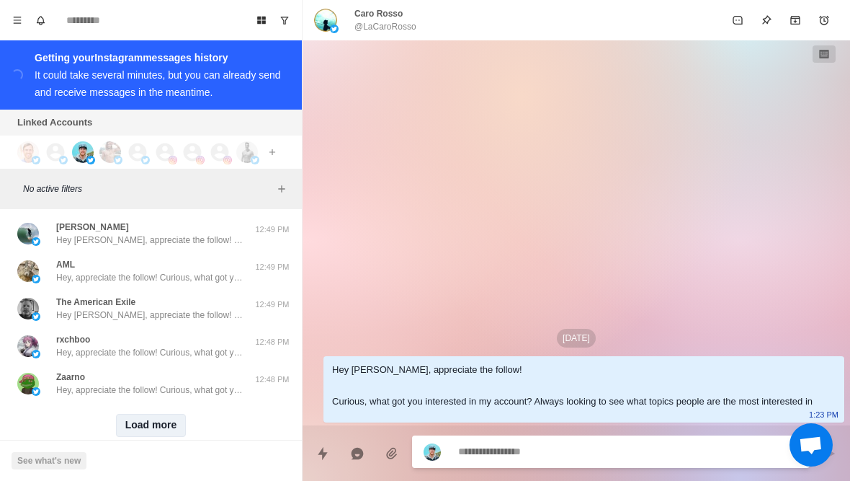
click at [149, 414] on button "Load more" at bounding box center [151, 425] width 71 height 23
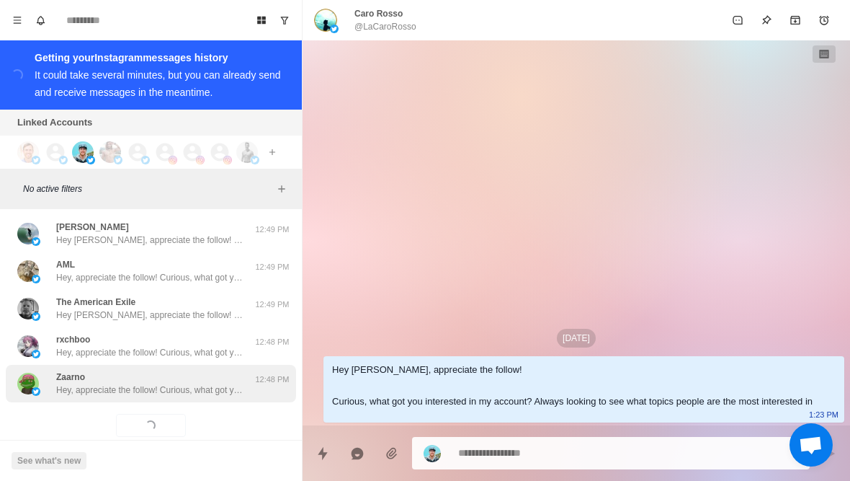
click at [111, 372] on div "Zaarno Hey, appreciate the follow! Curious, what got you interested in my accou…" at bounding box center [151, 383] width 290 height 37
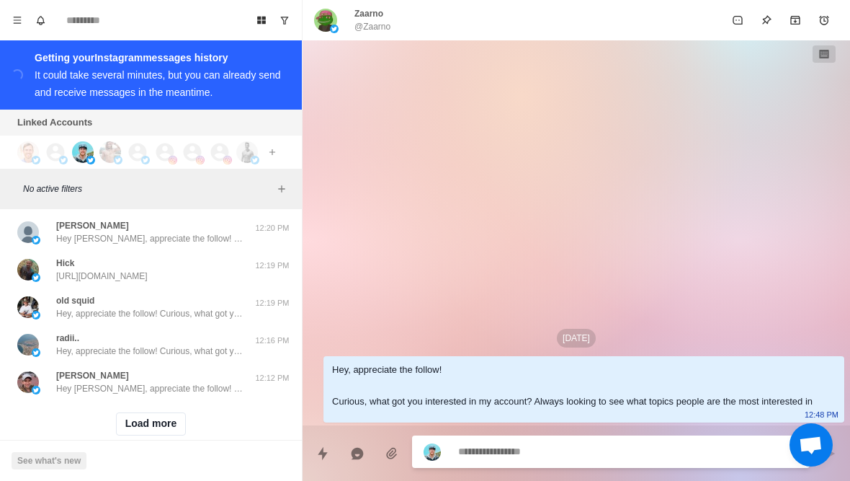
scroll to position [9582, 0]
click at [131, 414] on button "Load more" at bounding box center [151, 425] width 71 height 23
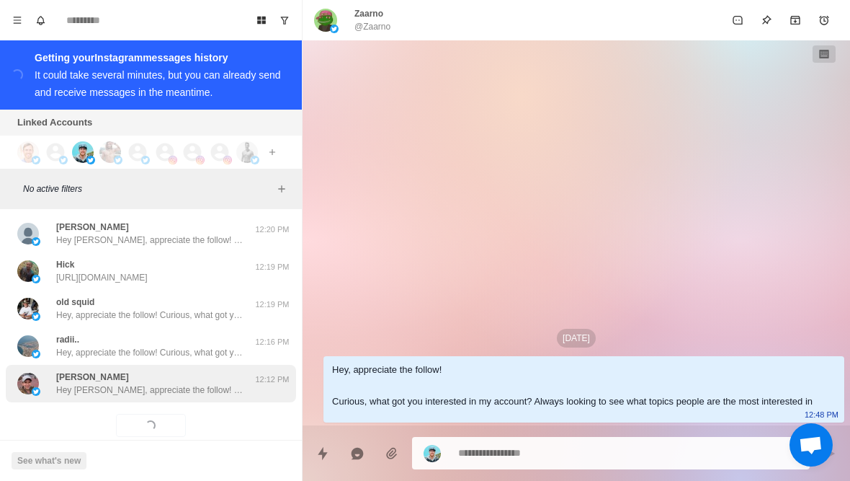
click at [86, 383] on p "Hey [PERSON_NAME], appreciate the follow! Curious, what got you interested in m…" at bounding box center [149, 389] width 187 height 13
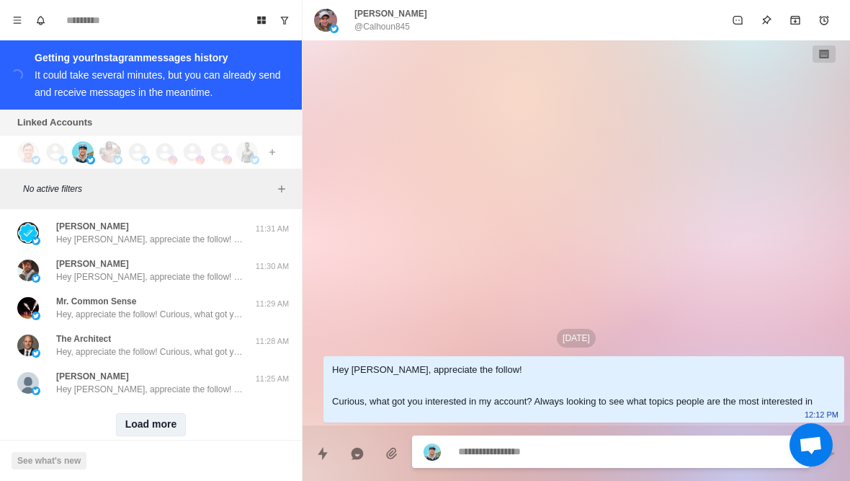
click at [139, 413] on button "Load more" at bounding box center [151, 424] width 71 height 23
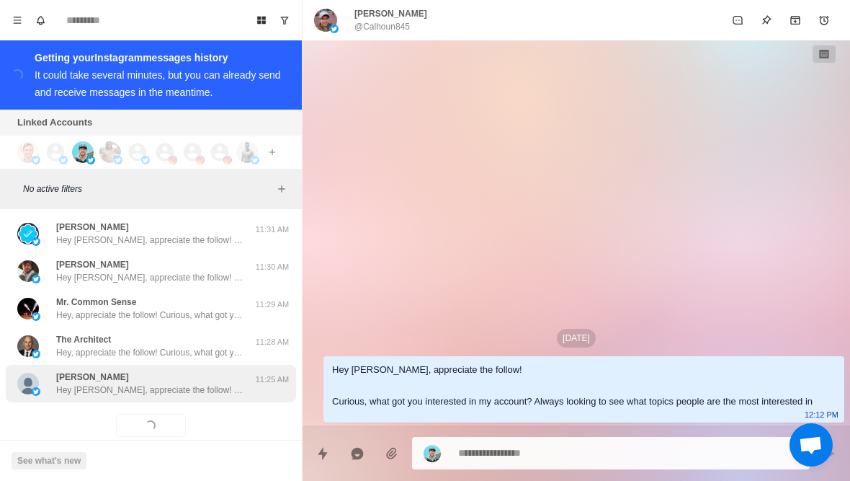
click at [99, 375] on div "[PERSON_NAME] Hey [PERSON_NAME], appreciate the follow! Curious, what got you i…" at bounding box center [151, 383] width 290 height 37
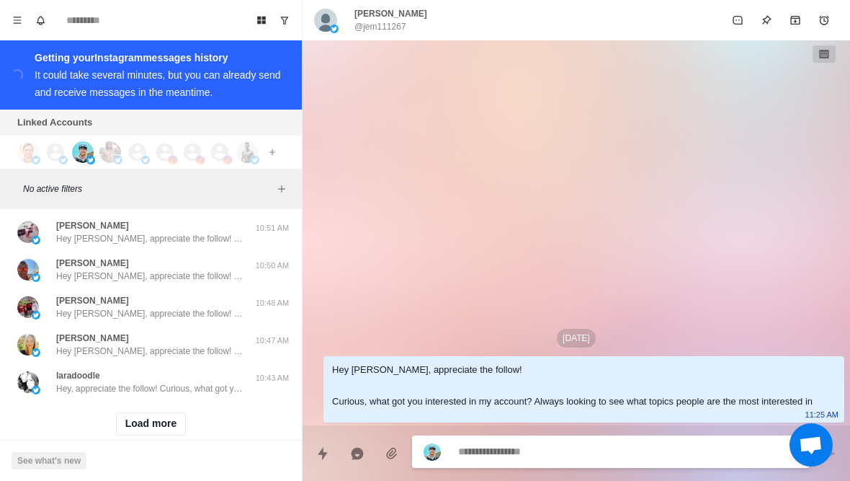
scroll to position [11081, 0]
click at [128, 414] on button "Load more" at bounding box center [151, 425] width 71 height 23
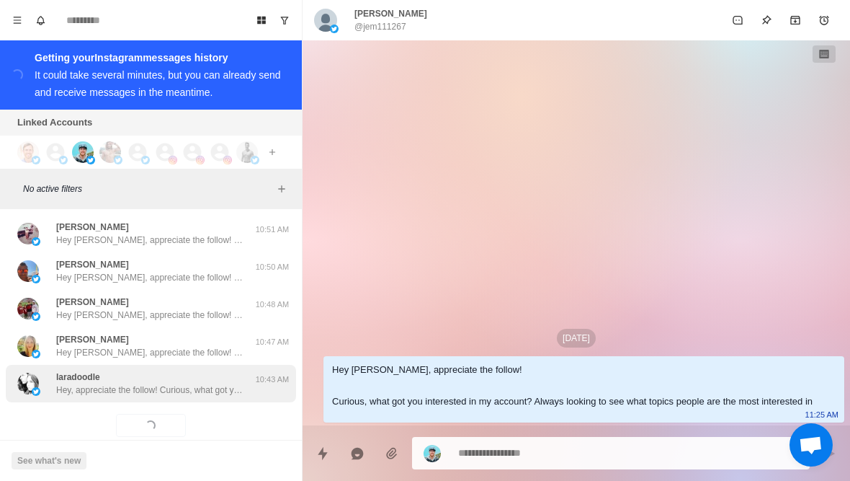
click at [90, 383] on p "Hey, appreciate the follow! Curious, what got you interested in my account? Alw…" at bounding box center [149, 389] width 187 height 13
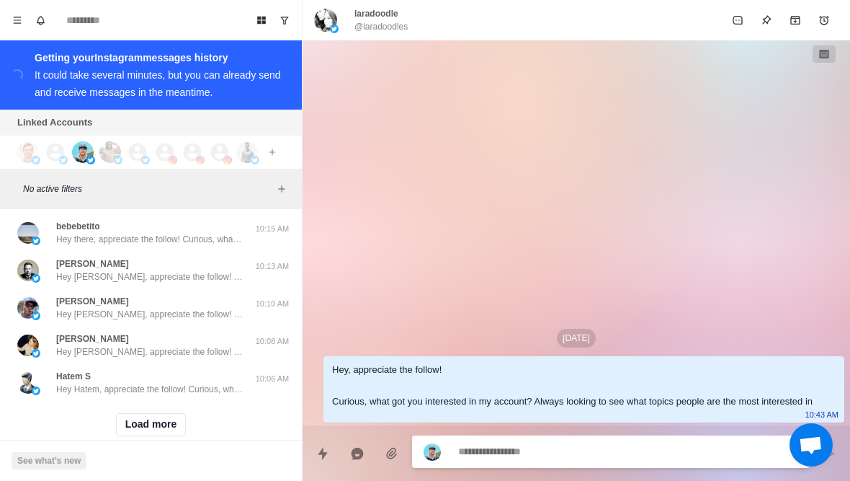
scroll to position [11831, 0]
click at [120, 414] on button "Load more" at bounding box center [151, 425] width 71 height 23
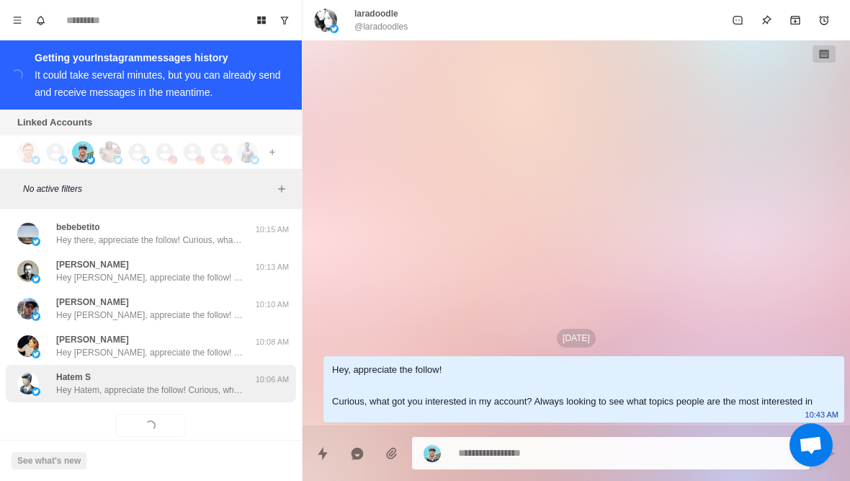
click at [89, 383] on p "Hey Hatem, appreciate the follow! Curious, what got you interested in my accoun…" at bounding box center [149, 389] width 187 height 13
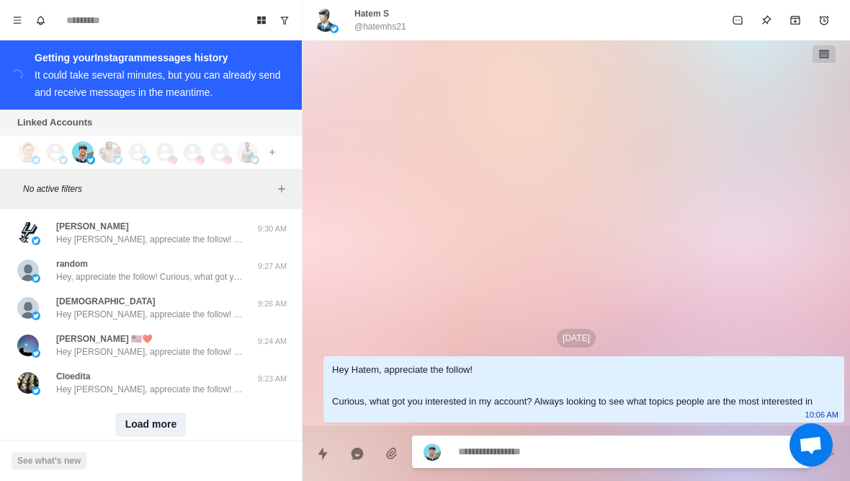
click at [138, 413] on button "Load more" at bounding box center [151, 424] width 71 height 23
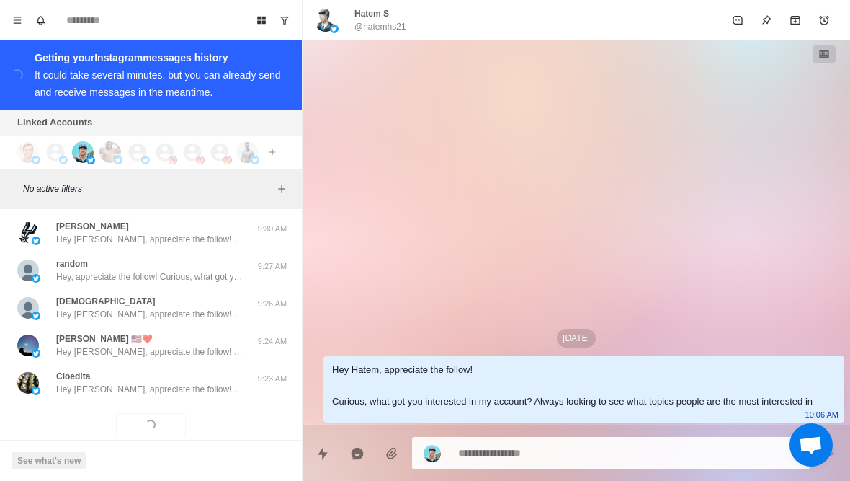
scroll to position [12580, 0]
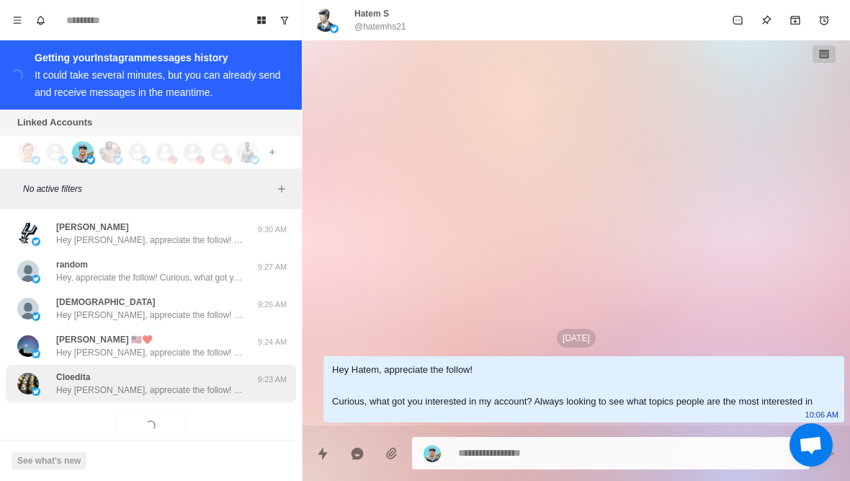
click at [84, 383] on p "Hey [PERSON_NAME], appreciate the follow! Curious, what got you interested in m…" at bounding box center [149, 389] width 187 height 13
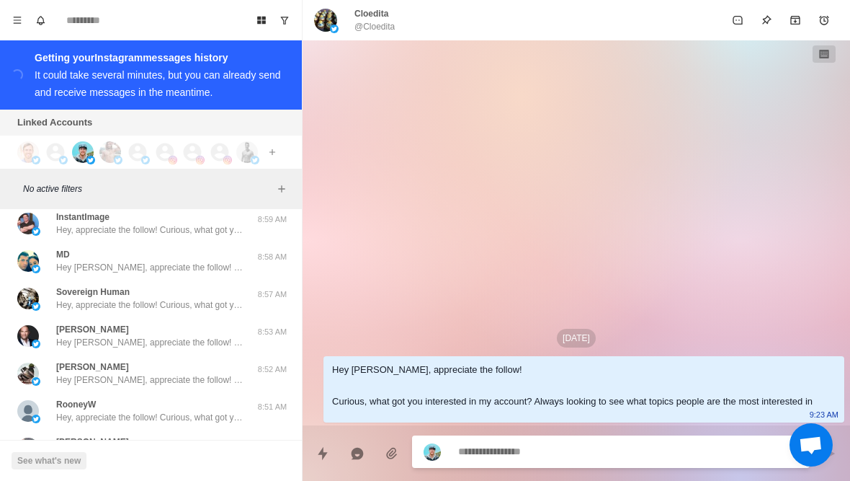
scroll to position [13296, 0]
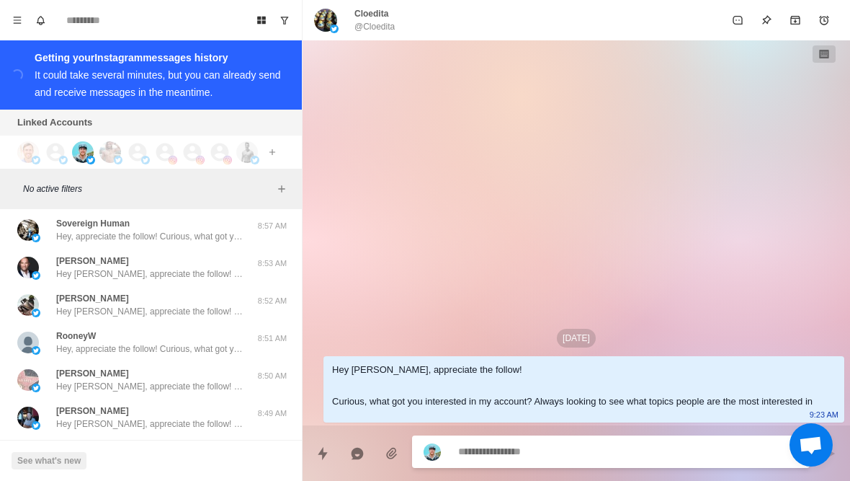
click at [141, 448] on button "Load more" at bounding box center [151, 459] width 71 height 23
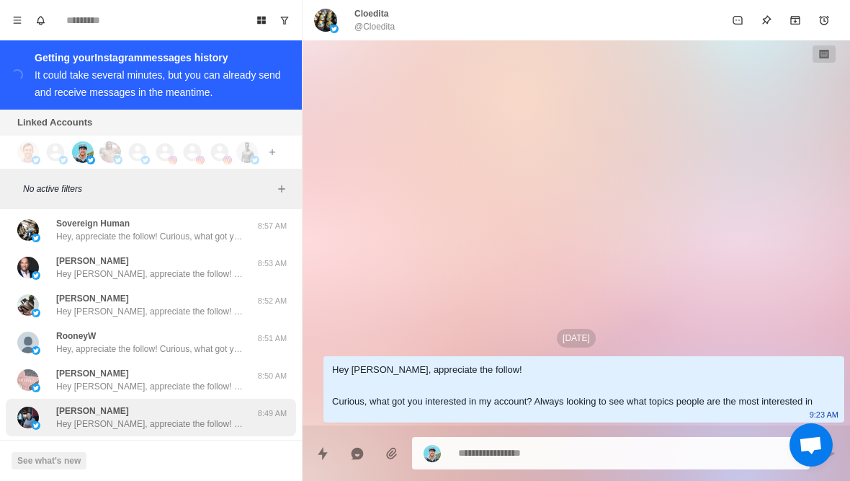
click at [94, 417] on p "Hey [PERSON_NAME], appreciate the follow! Curious, what got you interested in m…" at bounding box center [149, 423] width 187 height 13
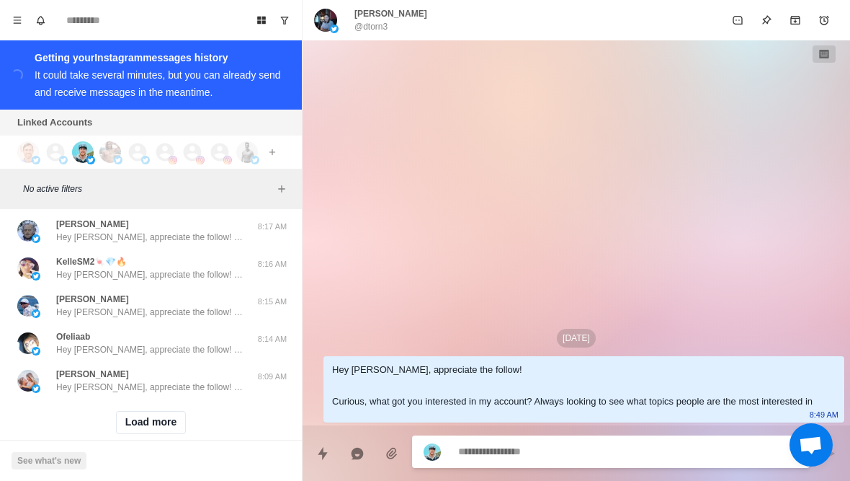
scroll to position [14079, 0]
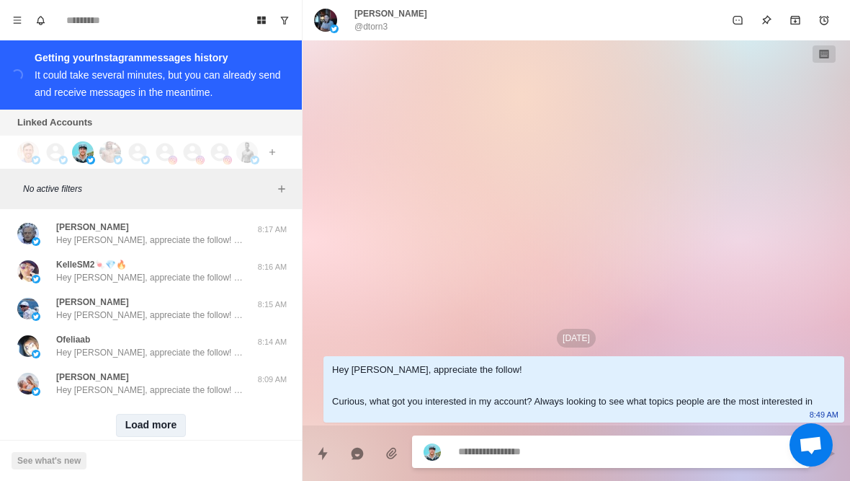
click at [132, 414] on button "Load more" at bounding box center [151, 425] width 71 height 23
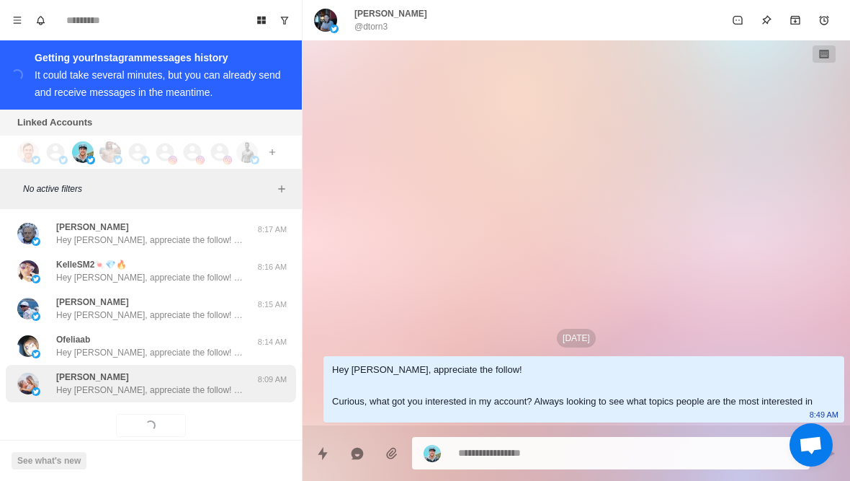
click at [86, 371] on div "[PERSON_NAME] Hey [PERSON_NAME], appreciate the follow! Curious, what got you i…" at bounding box center [151, 383] width 290 height 37
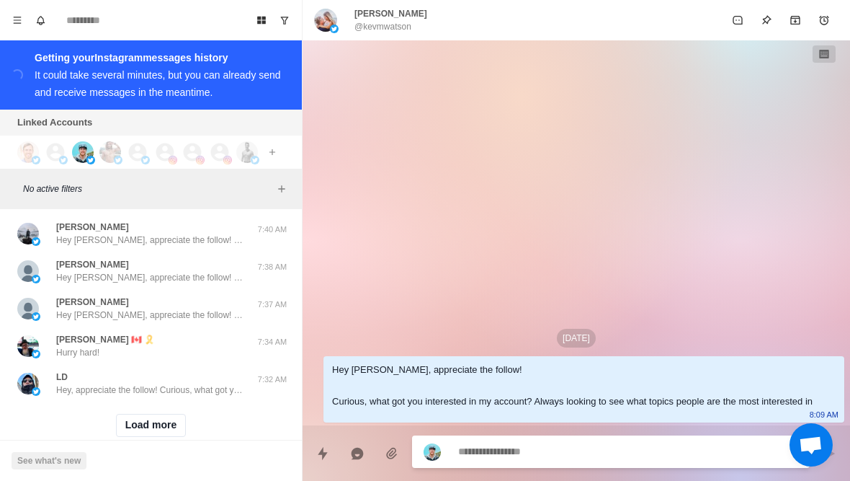
scroll to position [14829, 0]
click at [130, 414] on button "Load more" at bounding box center [151, 425] width 71 height 23
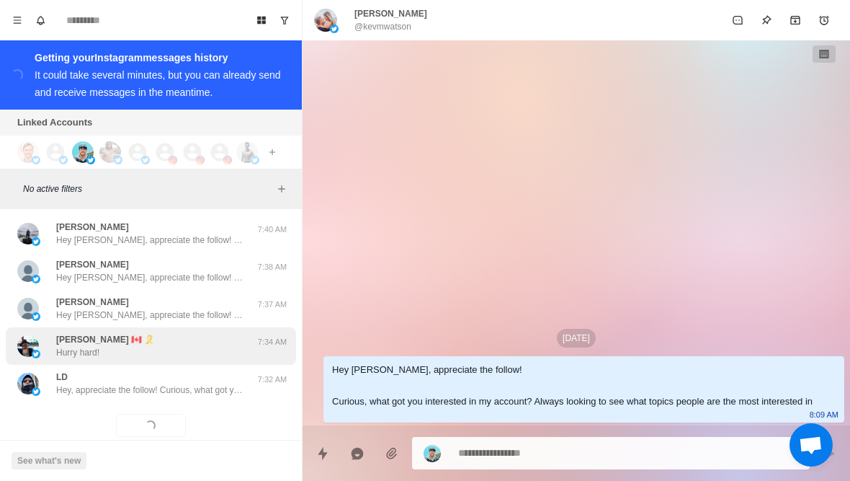
click at [68, 346] on p "Hurry hard!" at bounding box center [77, 352] width 43 height 13
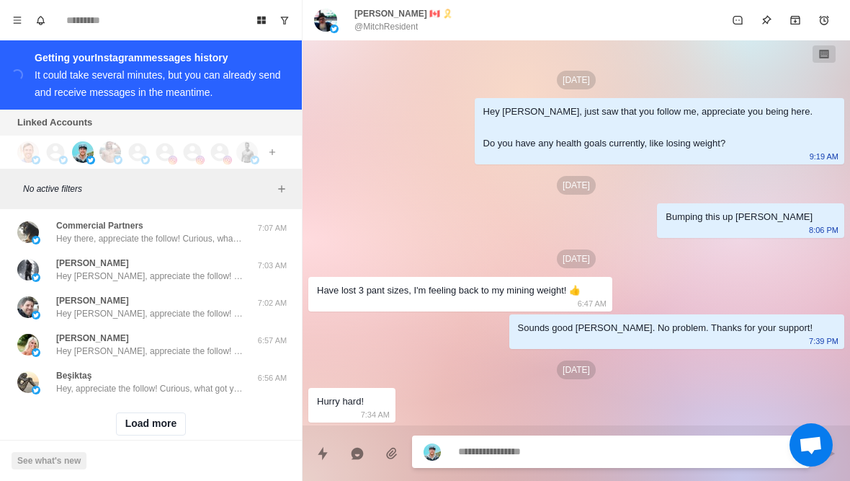
scroll to position [15578, 0]
click at [134, 414] on button "Load more" at bounding box center [151, 425] width 71 height 23
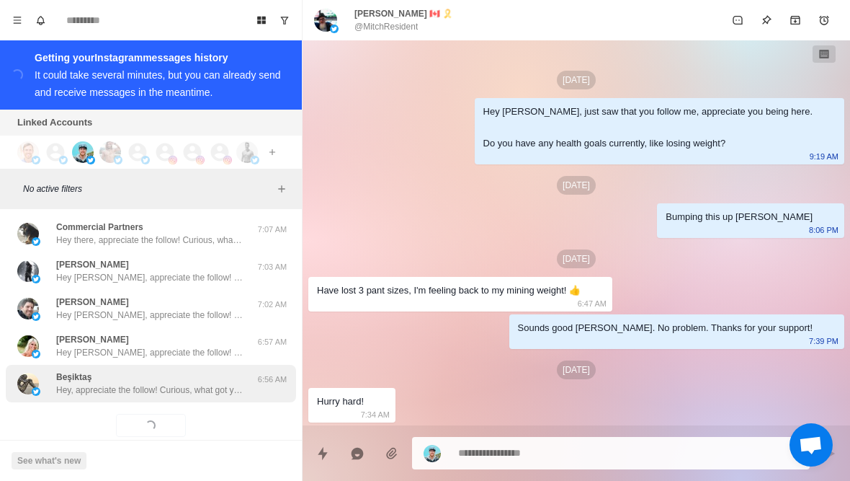
click at [97, 383] on p "Hey, appreciate the follow! Curious, what got you interested in my account? Alw…" at bounding box center [149, 389] width 187 height 13
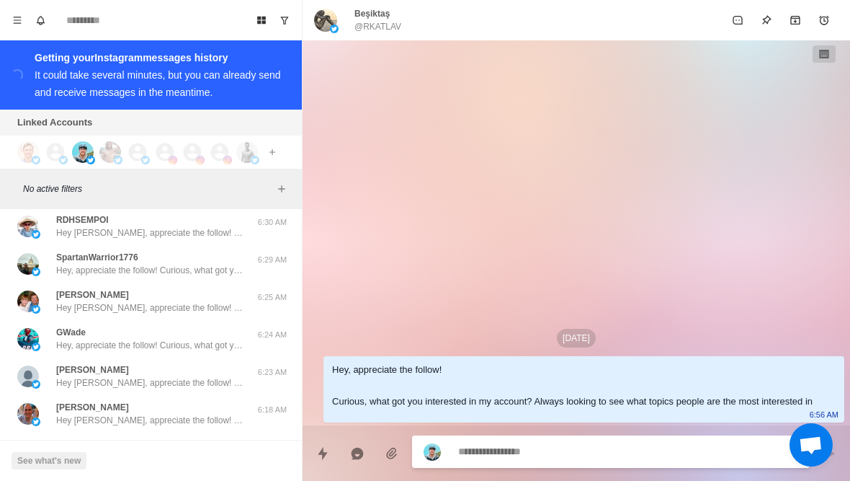
scroll to position [16163, 0]
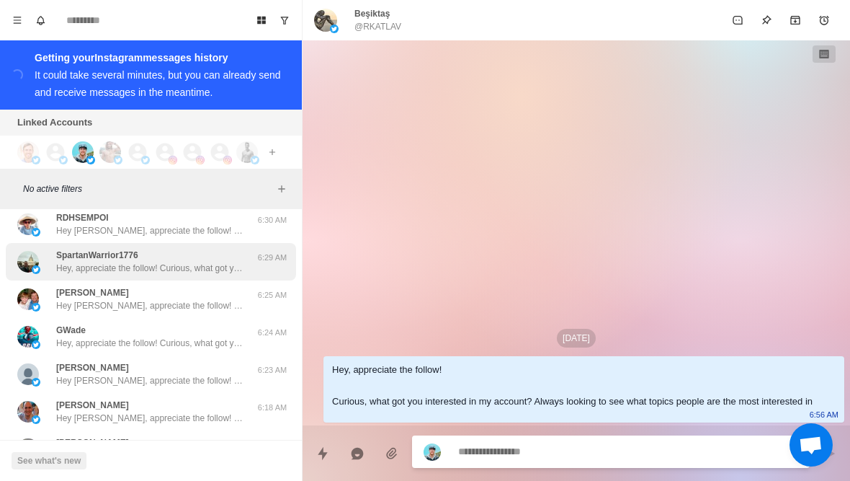
click at [38, 251] on img at bounding box center [28, 262] width 22 height 22
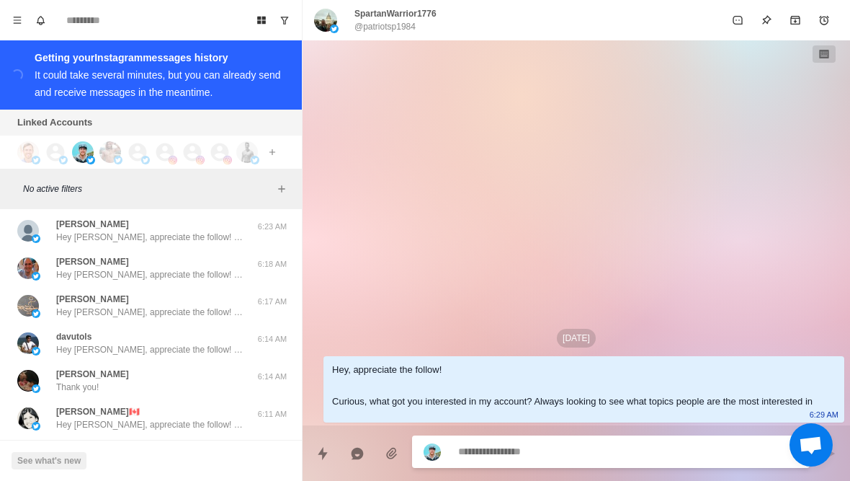
scroll to position [16318, 0]
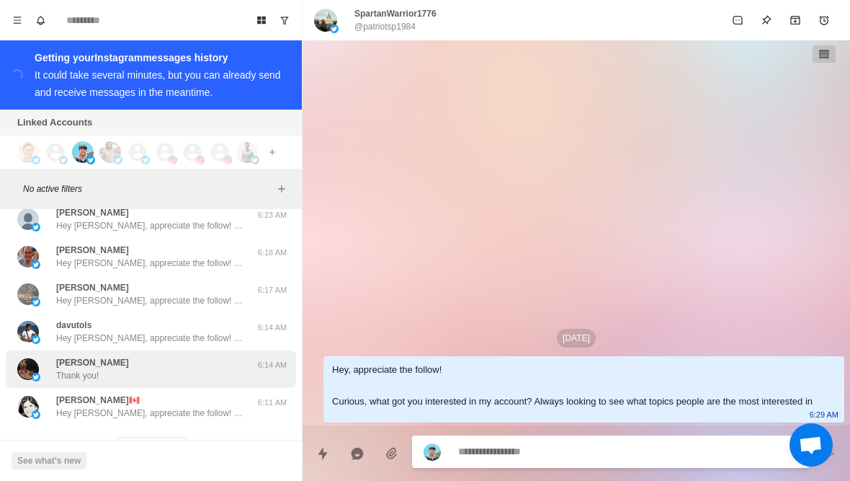
click at [48, 350] on div "[PERSON_NAME] Thank you! 6:14 AM" at bounding box center [151, 368] width 290 height 37
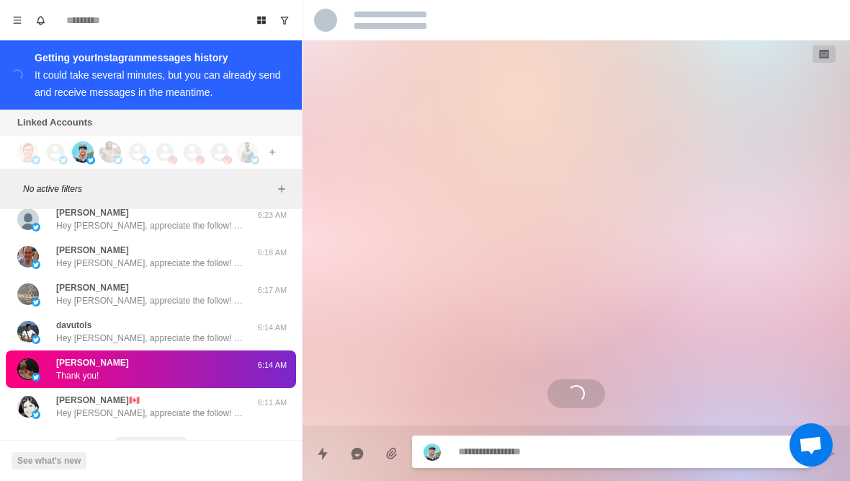
click at [144, 437] on button "Load more" at bounding box center [151, 448] width 71 height 23
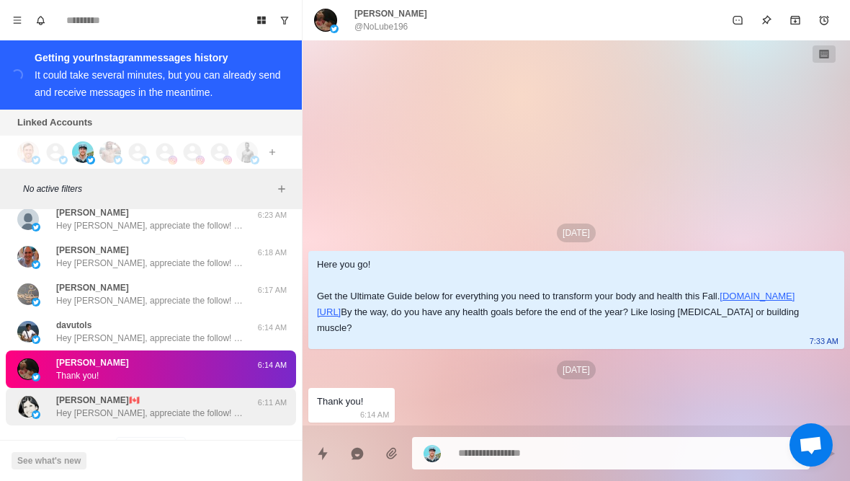
click at [78, 406] on p "Hey [PERSON_NAME], appreciate the follow! Curious, what got you interested in m…" at bounding box center [149, 412] width 187 height 13
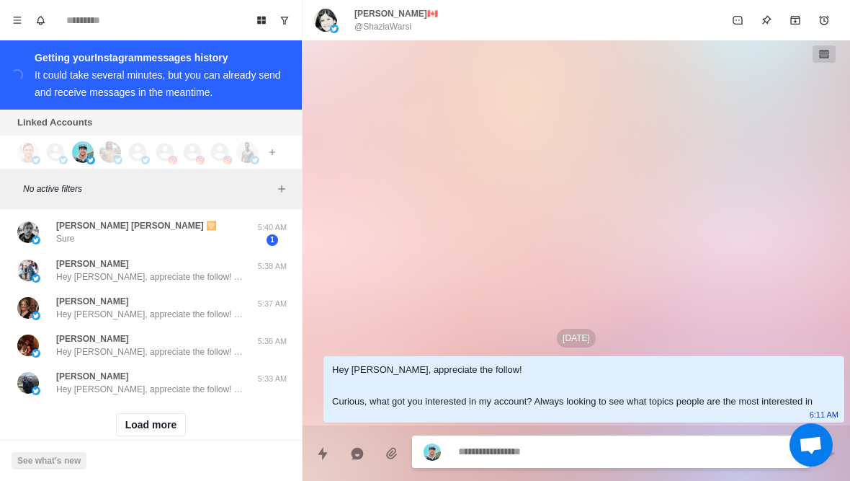
scroll to position [17092, 0]
click at [135, 414] on button "Load more" at bounding box center [151, 425] width 71 height 23
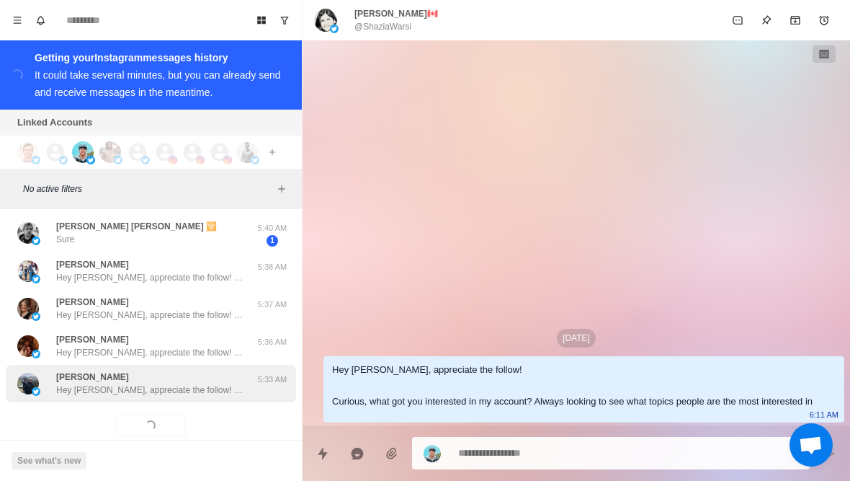
click at [213, 383] on p "Hey [PERSON_NAME], appreciate the follow! Curious, what got you interested in m…" at bounding box center [149, 389] width 187 height 13
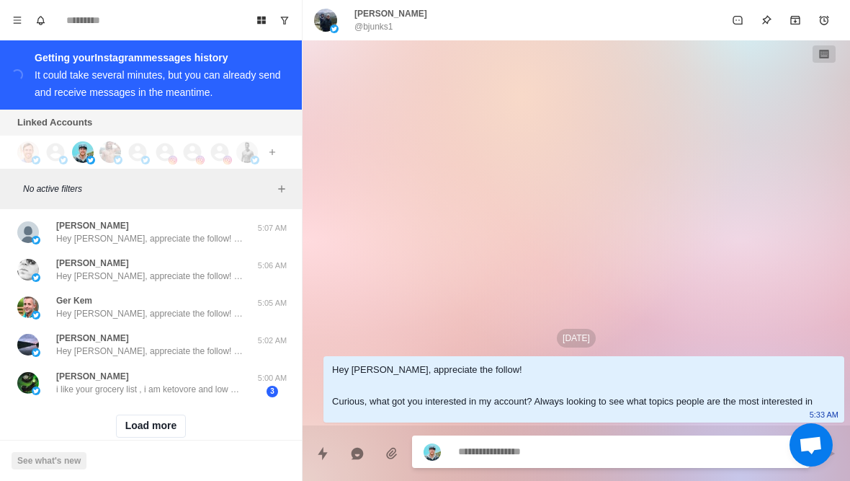
scroll to position [17846, 0]
click at [154, 415] on button "Load more" at bounding box center [151, 426] width 71 height 23
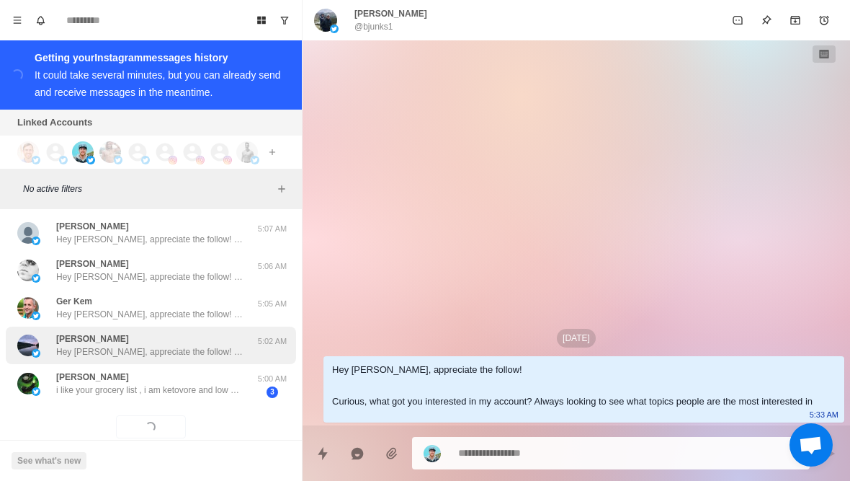
click at [249, 332] on div "[PERSON_NAME] Hey [PERSON_NAME], appreciate the follow! Curious, what got you i…" at bounding box center [151, 344] width 290 height 37
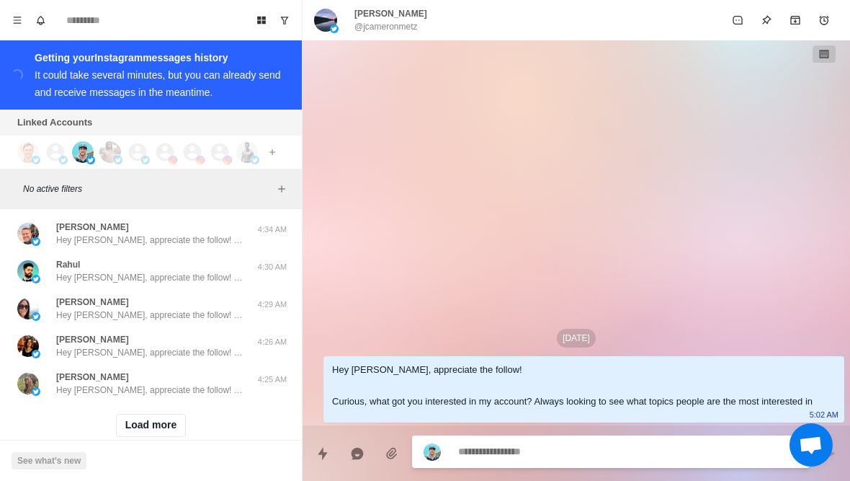
scroll to position [18595, 0]
click at [143, 415] on button "Load more" at bounding box center [151, 426] width 71 height 23
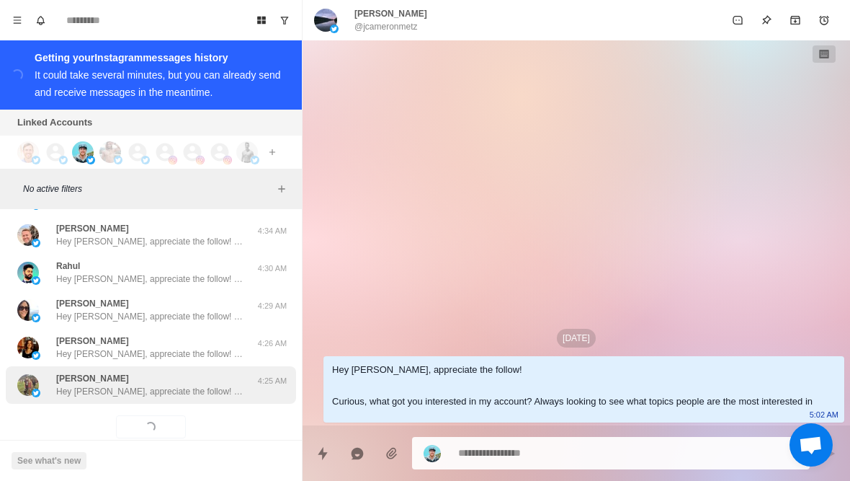
click at [82, 376] on div "[PERSON_NAME] Hey [PERSON_NAME], appreciate the follow! Curious, what got you i…" at bounding box center [151, 384] width 290 height 37
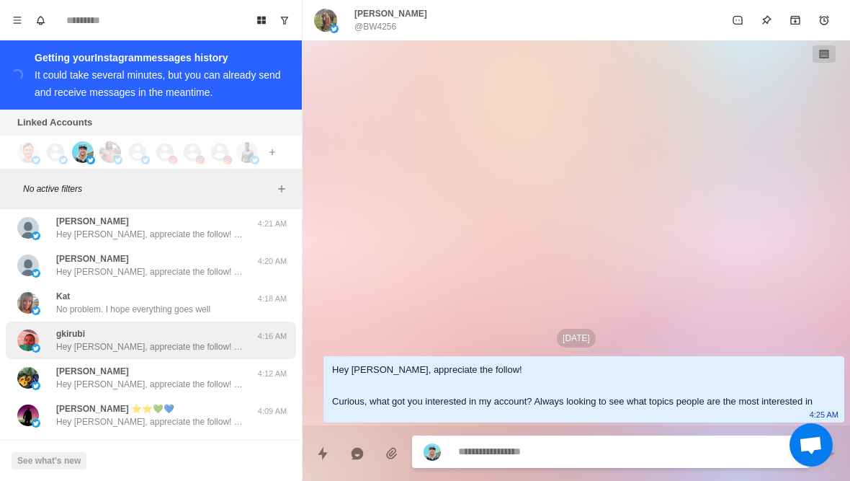
click at [36, 329] on img at bounding box center [28, 340] width 22 height 22
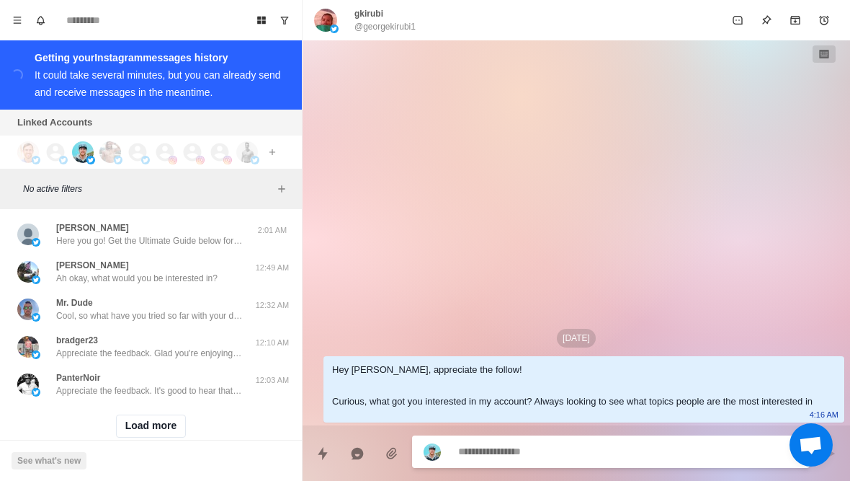
scroll to position [19345, 0]
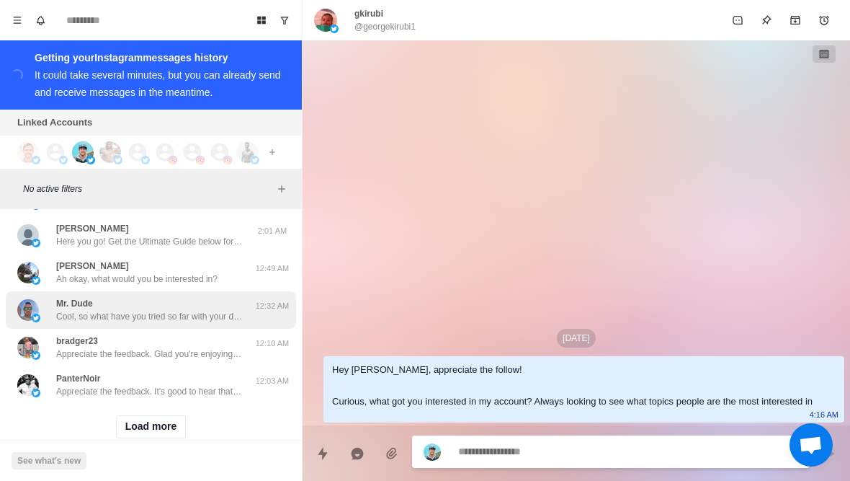
click at [71, 310] on p "Cool, so what have you tried so far with your diet and training to lose fat and…" at bounding box center [149, 316] width 187 height 13
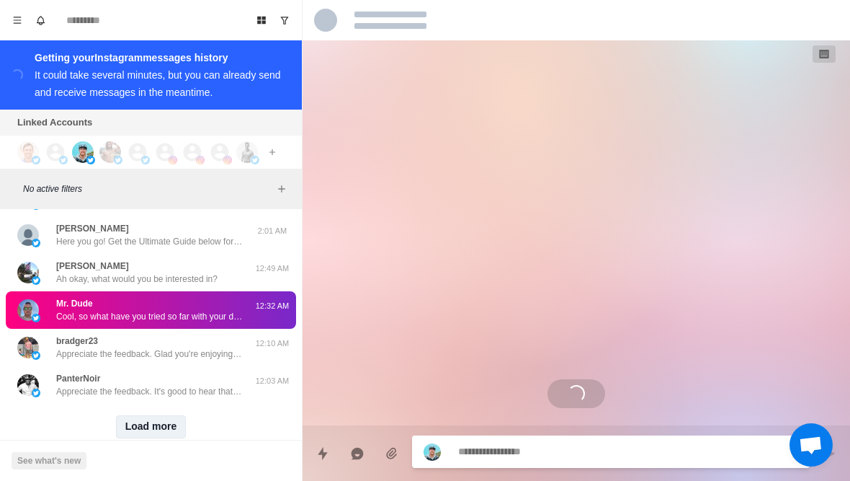
click at [134, 415] on button "Load more" at bounding box center [151, 426] width 71 height 23
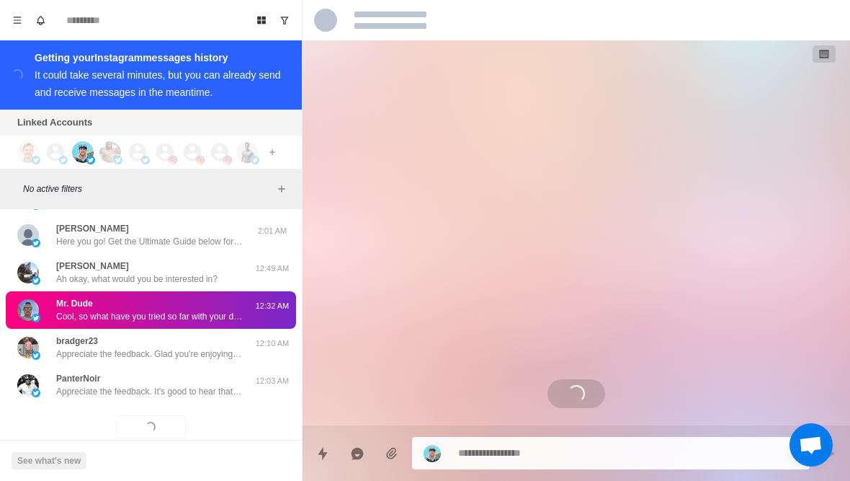
scroll to position [699, 0]
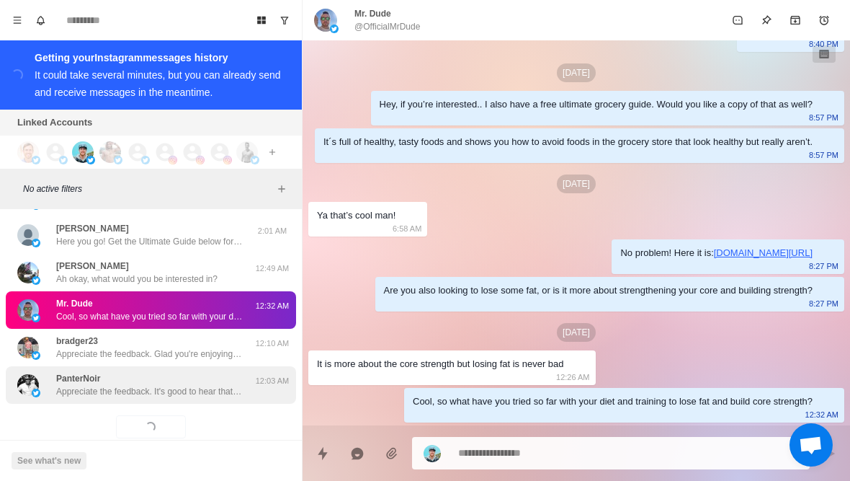
click at [89, 385] on p "Appreciate the feedback. It's good to hear that you're a sustainability enginee…" at bounding box center [149, 391] width 187 height 13
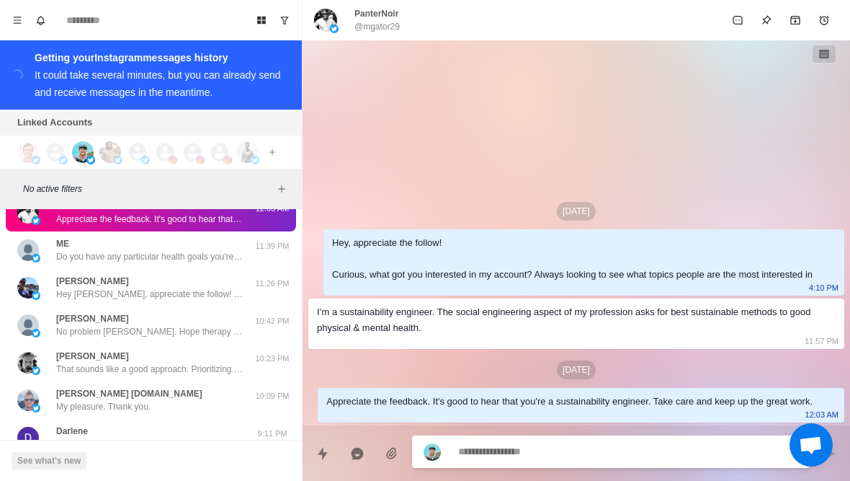
scroll to position [19516, 0]
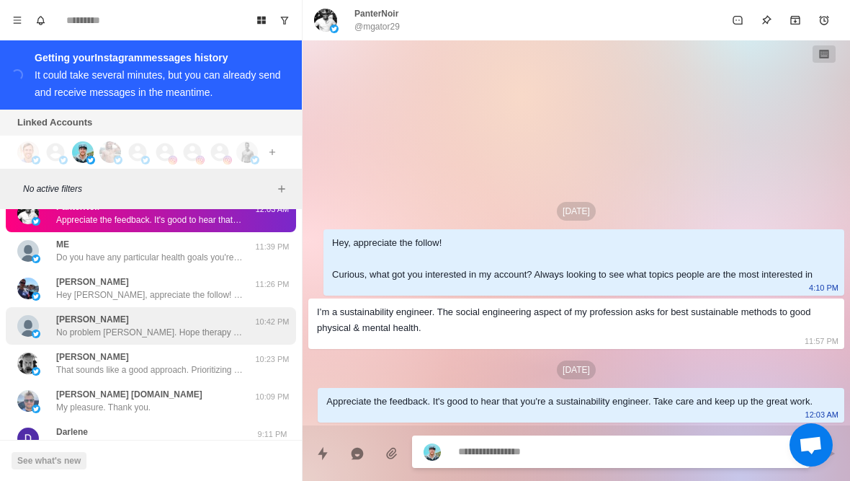
click at [37, 329] on img at bounding box center [36, 333] width 9 height 9
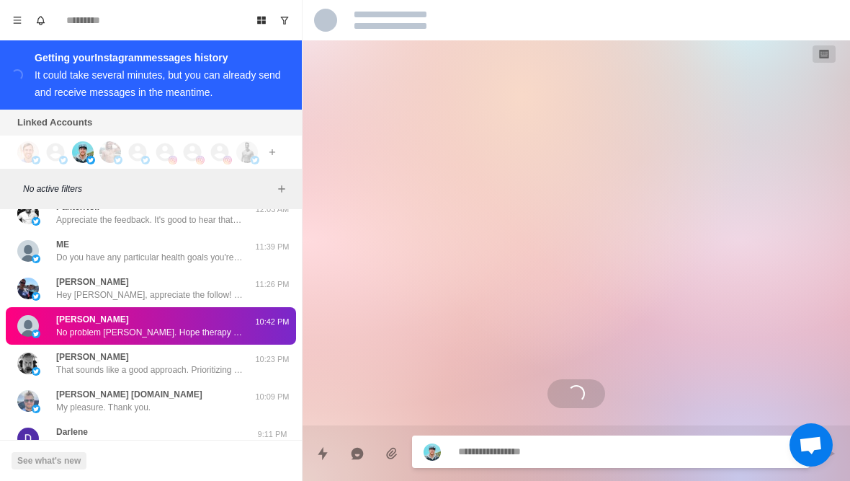
scroll to position [1953, 0]
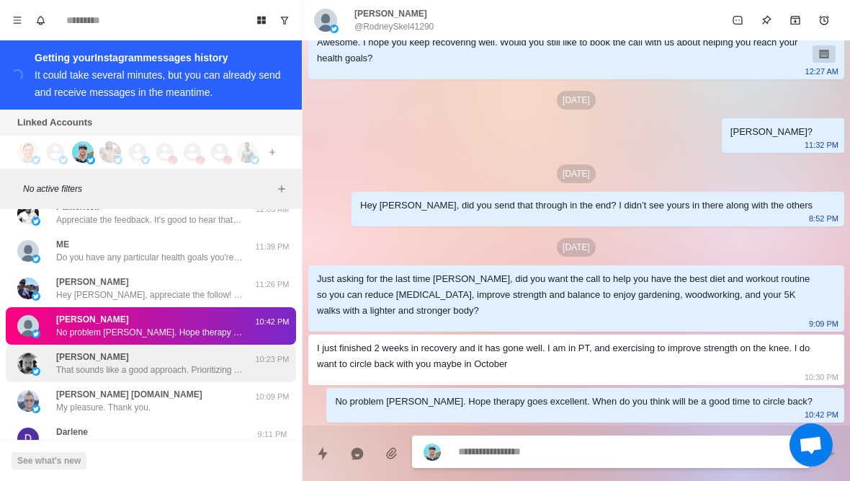
click at [50, 350] on div "[PERSON_NAME] That sounds like a good approach. Prioritizing protein during the…" at bounding box center [135, 363] width 237 height 26
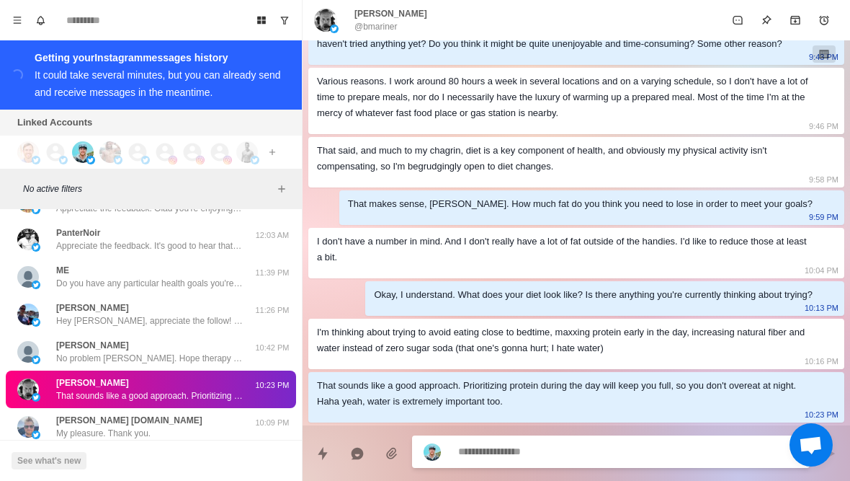
scroll to position [19486, 0]
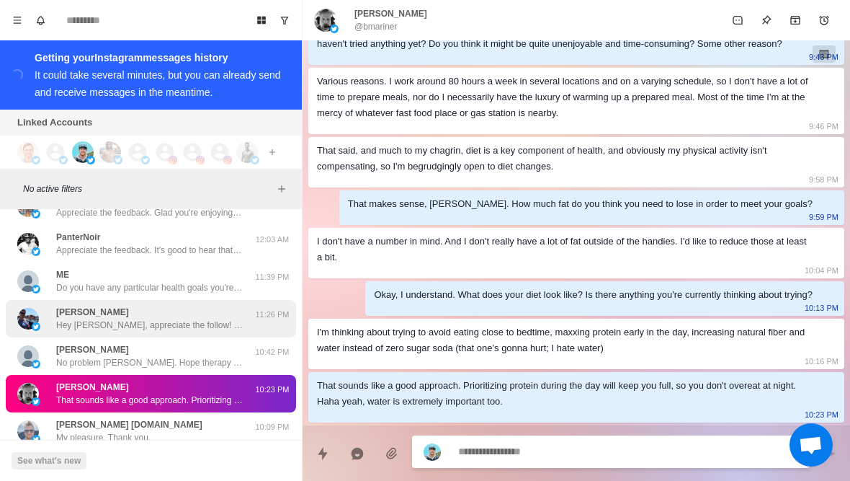
click at [40, 322] on img at bounding box center [36, 326] width 9 height 9
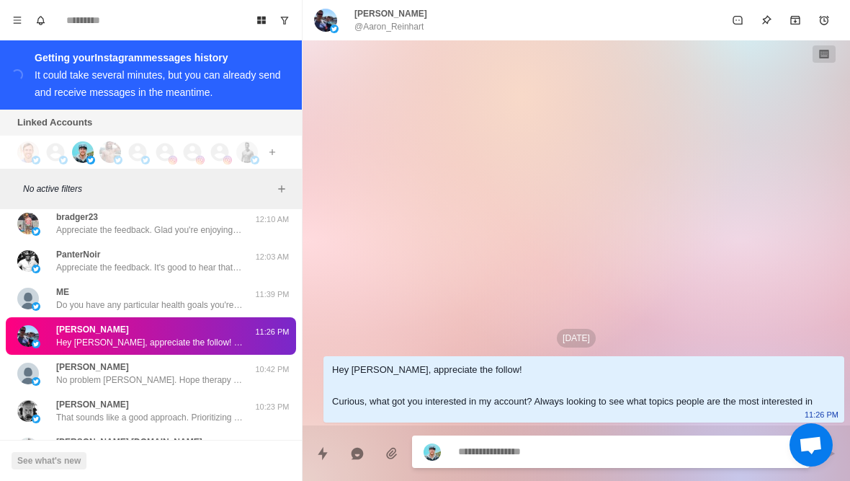
scroll to position [19468, 0]
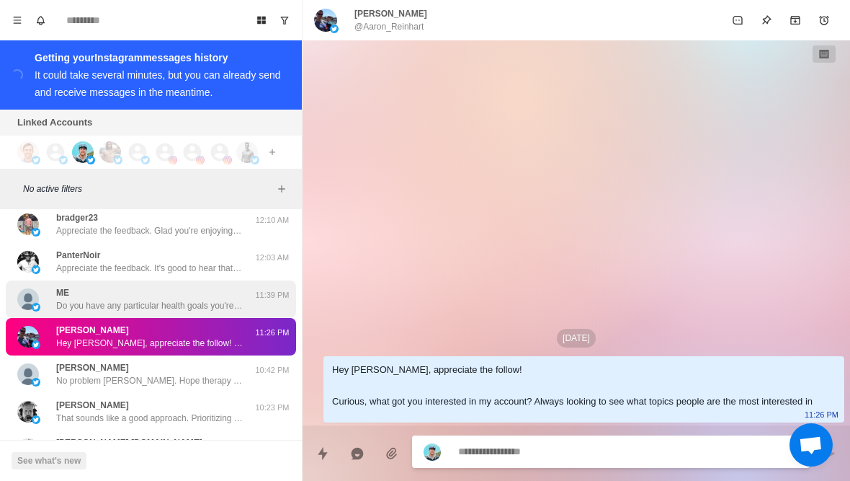
click at [25, 288] on img at bounding box center [28, 299] width 22 height 22
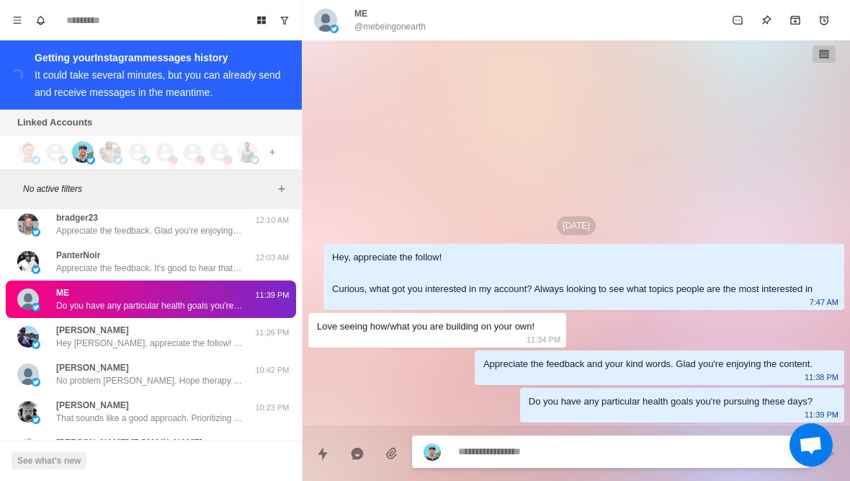
type textarea "*"
type textarea "**"
type textarea "*"
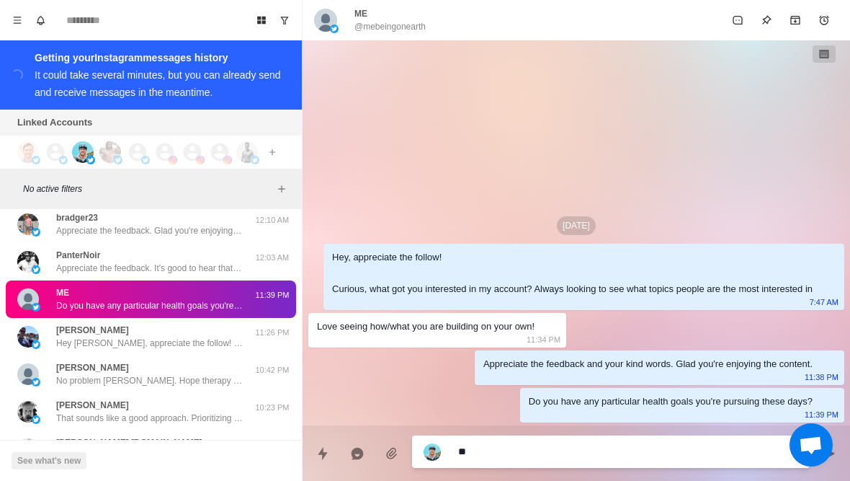
type textarea "***"
type textarea "*"
type textarea "**********"
type textarea "*"
type textarea "**********"
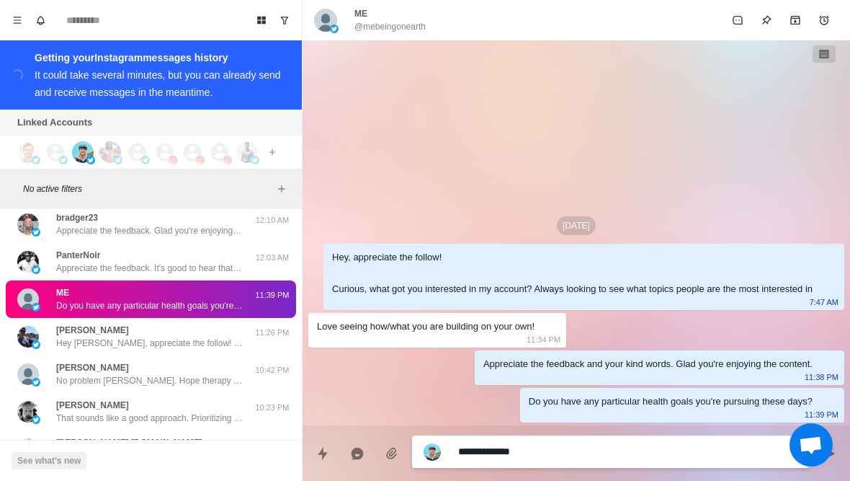
type textarea "*"
type textarea "**"
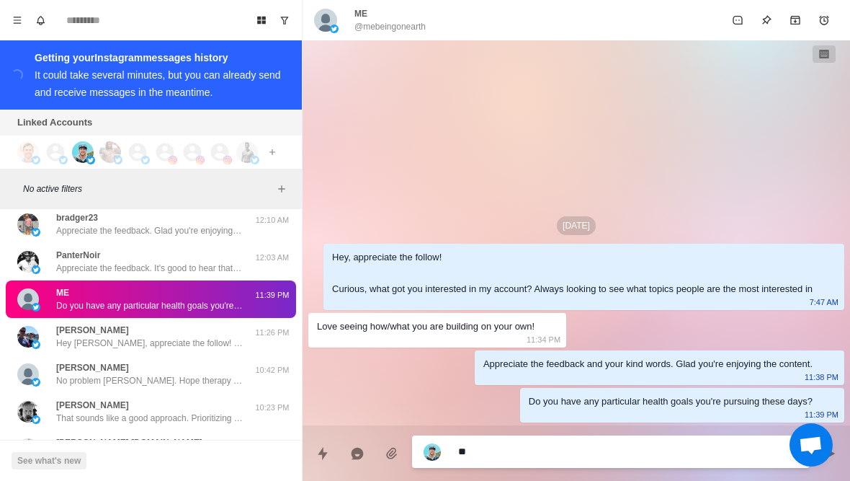
type textarea "*"
type textarea "***"
type textarea "*"
type textarea "**********"
type textarea "*"
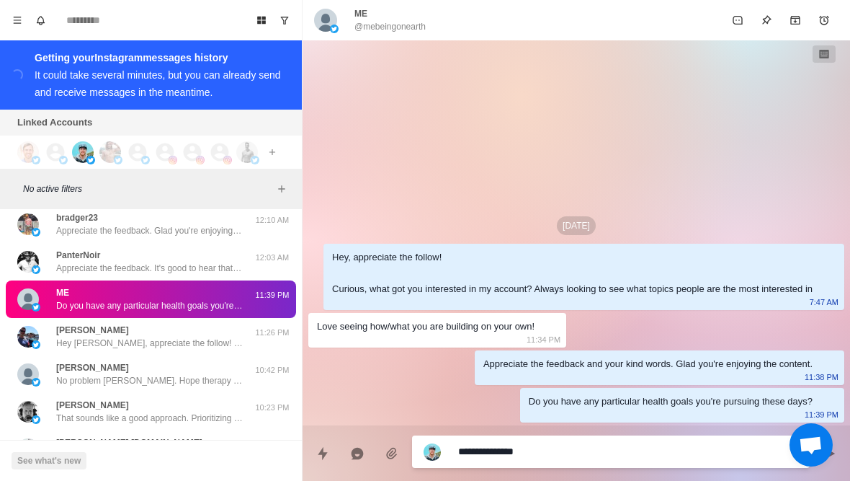
type textarea "**********"
type textarea "*"
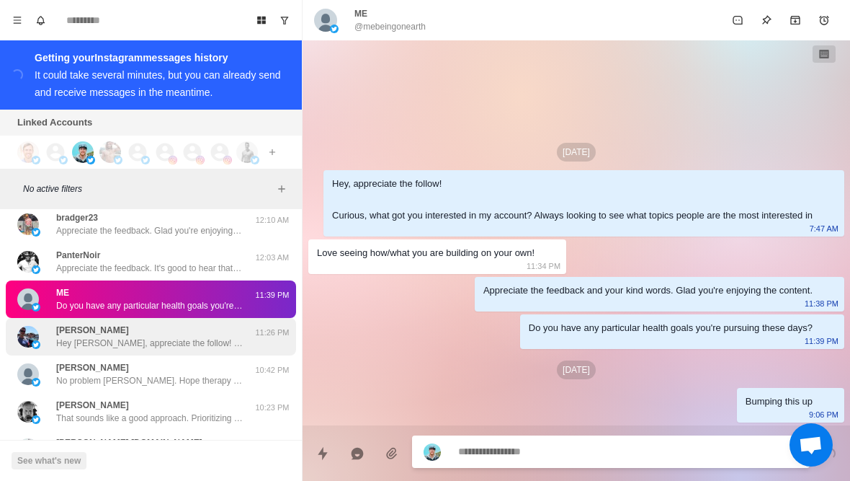
click at [194, 324] on div "Aaron Reinhart Hey Aaron, appreciate the follow! Curious, what got you interest…" at bounding box center [149, 337] width 187 height 26
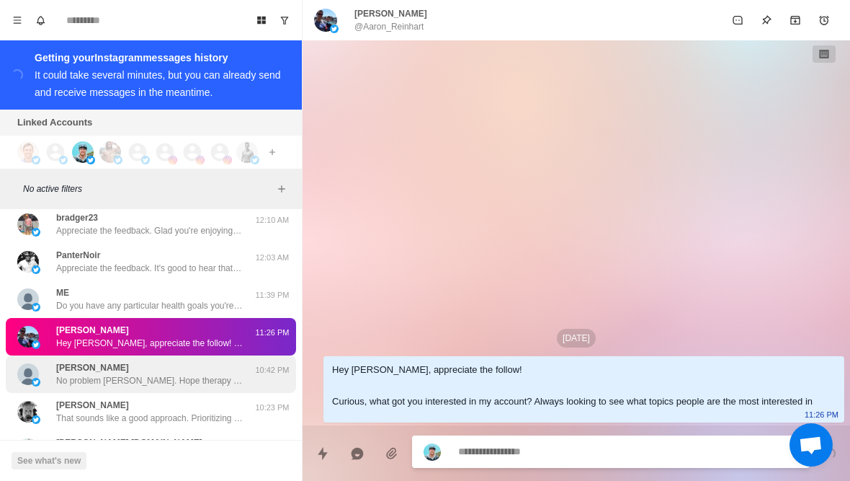
click at [197, 374] on p "No problem Rodney. Hope therapy goes excellent. When do you think will be a goo…" at bounding box center [149, 380] width 187 height 13
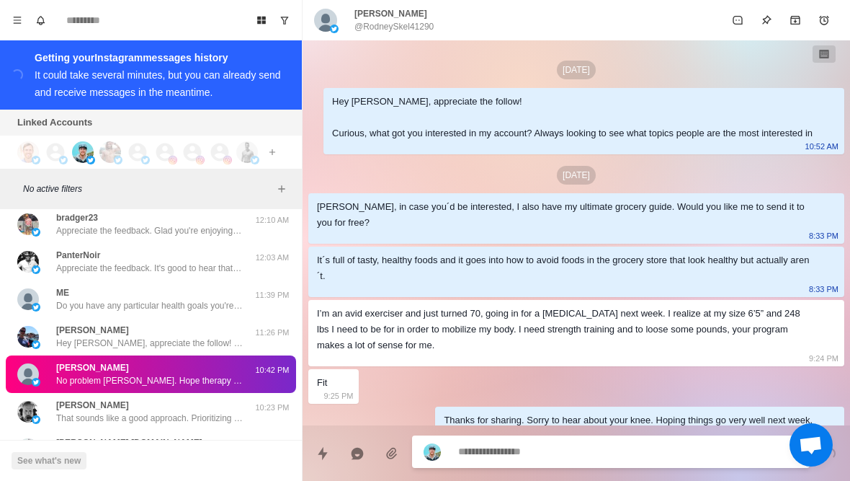
scroll to position [1953, 0]
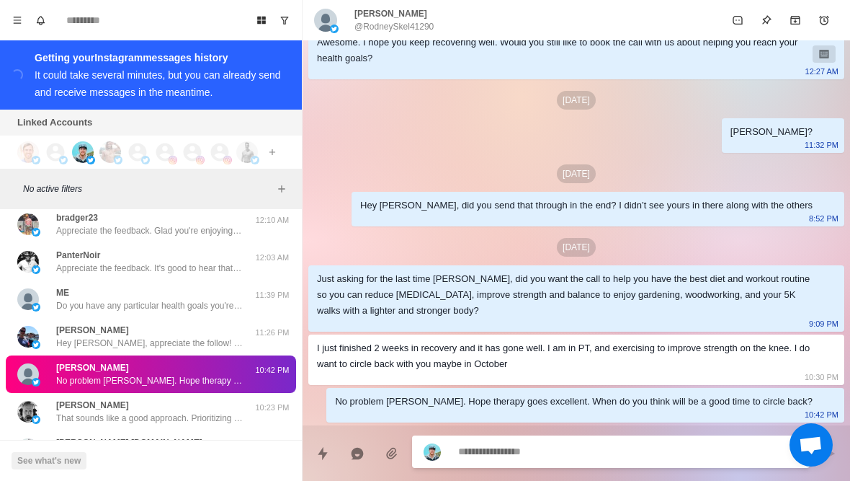
type textarea "*"
type textarea "**********"
type textarea "*"
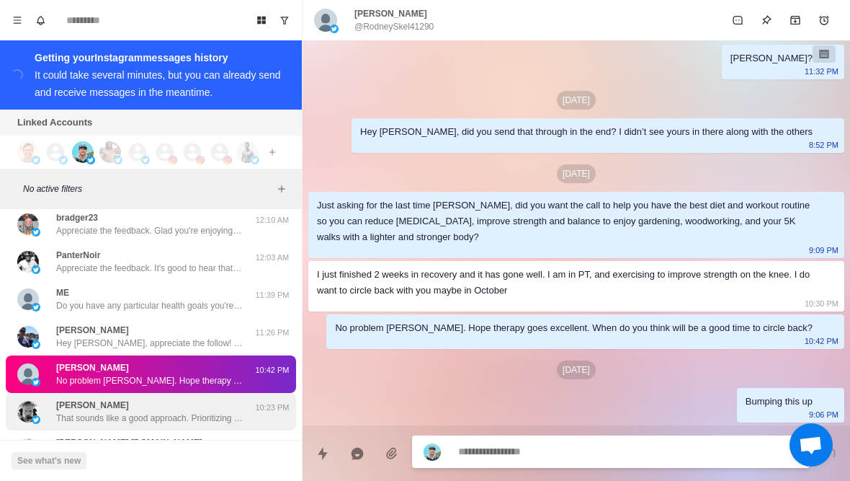
click at [174, 412] on p "That sounds like a good approach. Prioritizing protein during the day will keep…" at bounding box center [149, 418] width 187 height 13
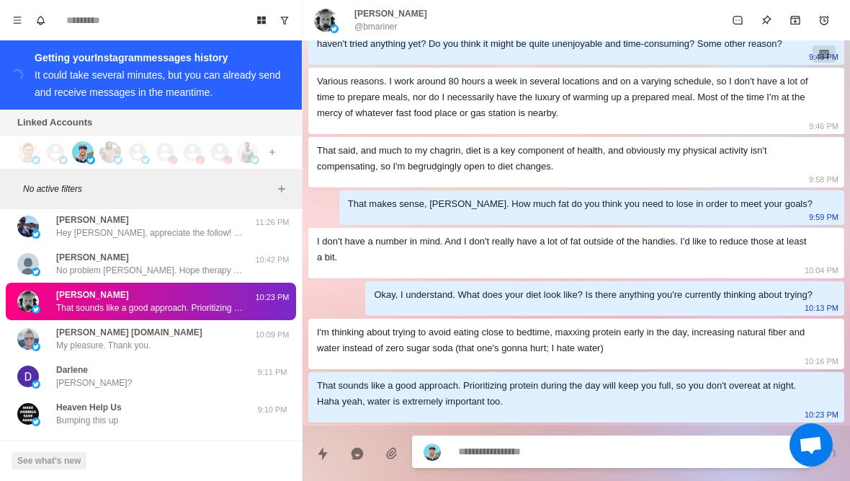
scroll to position [19585, 0]
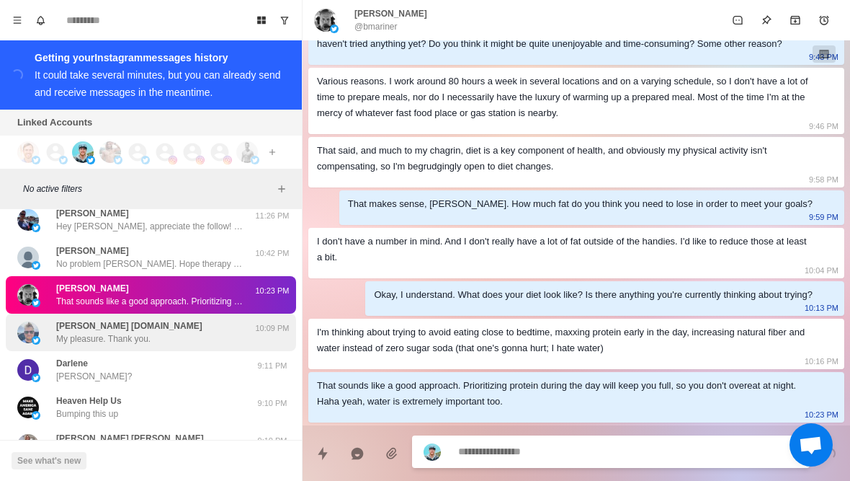
click at [210, 319] on div "Glyn Dyar Goldeneaglepride.com My pleasure. Thank you." at bounding box center [135, 332] width 237 height 26
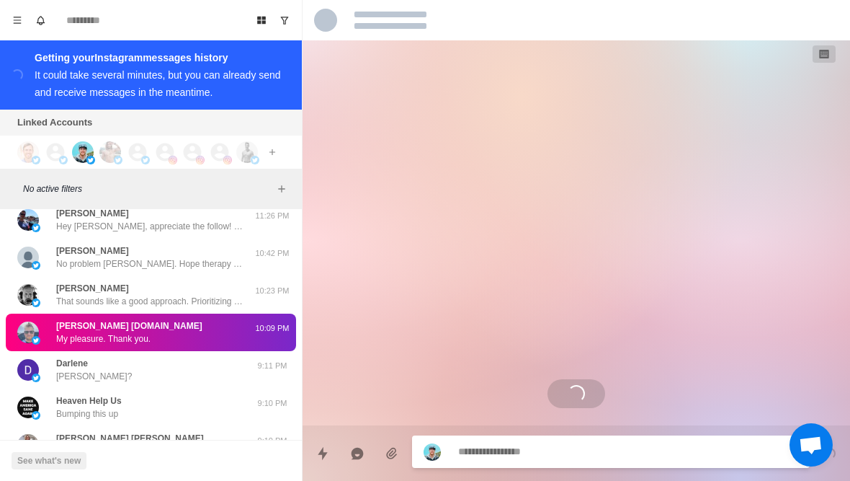
scroll to position [0, 0]
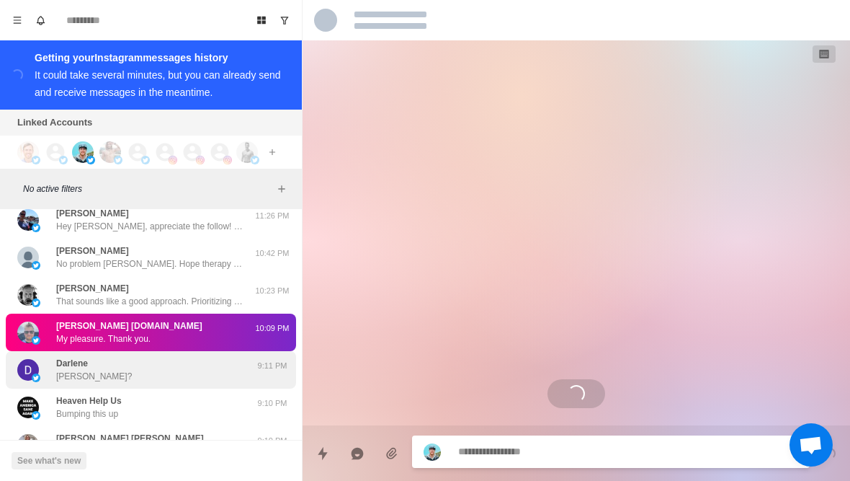
click at [186, 357] on div "Darlene Darlene?" at bounding box center [135, 370] width 237 height 26
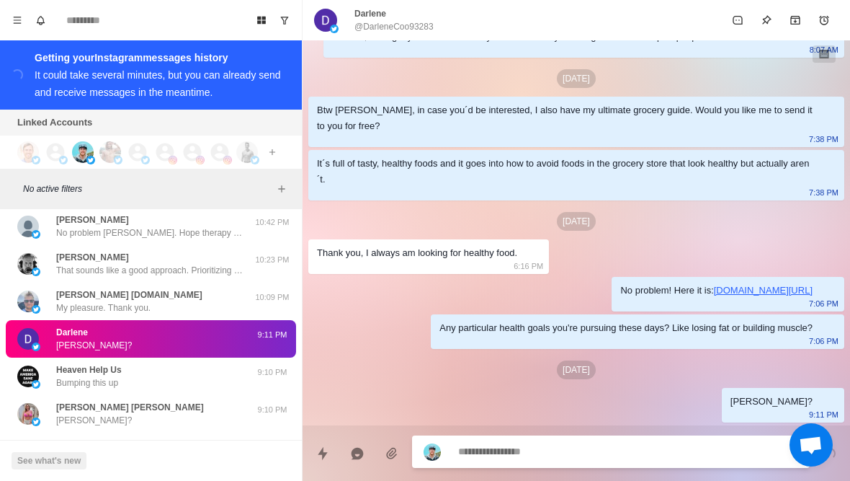
scroll to position [19616, 0]
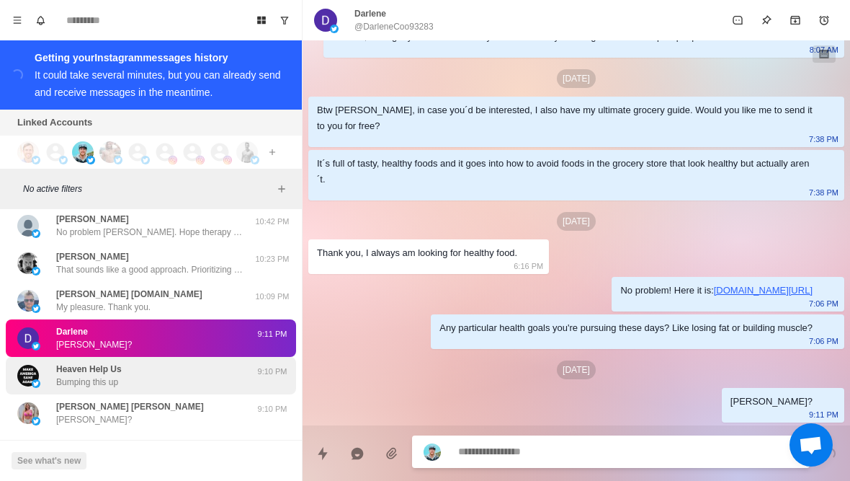
click at [203, 363] on div "Heaven Help Us Bumping this up" at bounding box center [135, 376] width 237 height 26
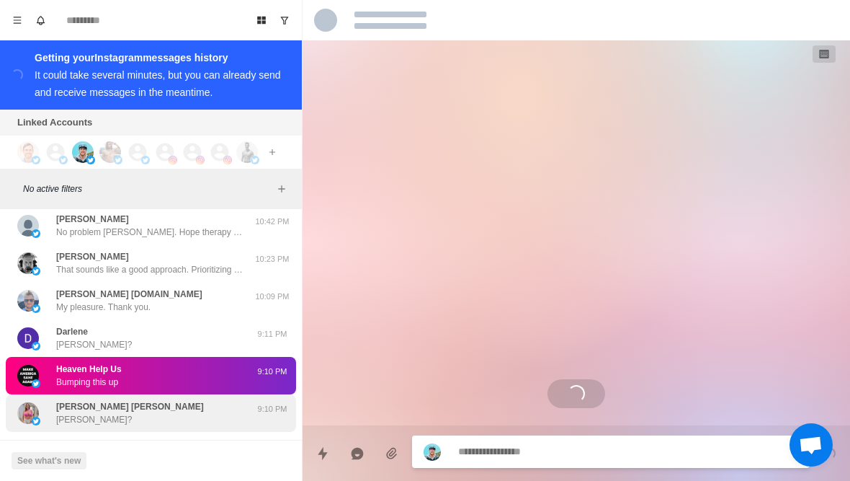
scroll to position [166, 0]
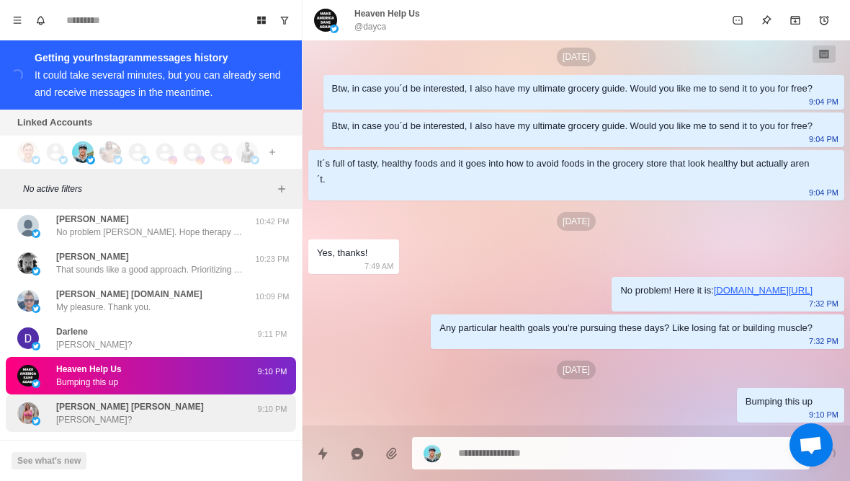
click at [144, 400] on div "Mellisa Davis Anita Mellisa?" at bounding box center [135, 413] width 237 height 26
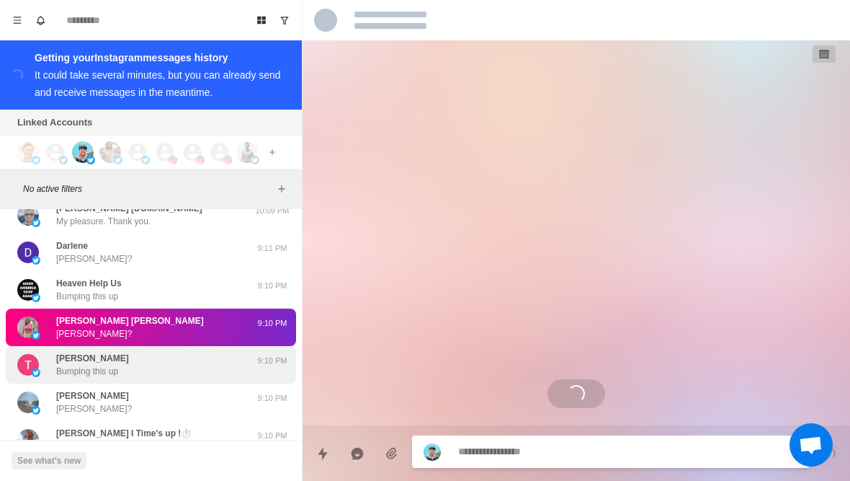
scroll to position [150, 0]
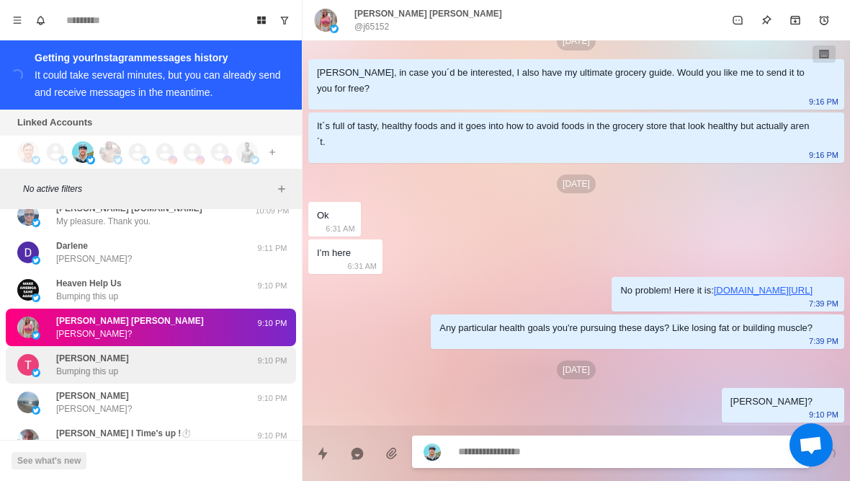
click at [162, 352] on div "Tamimu Haruna Bumping this up" at bounding box center [135, 365] width 237 height 26
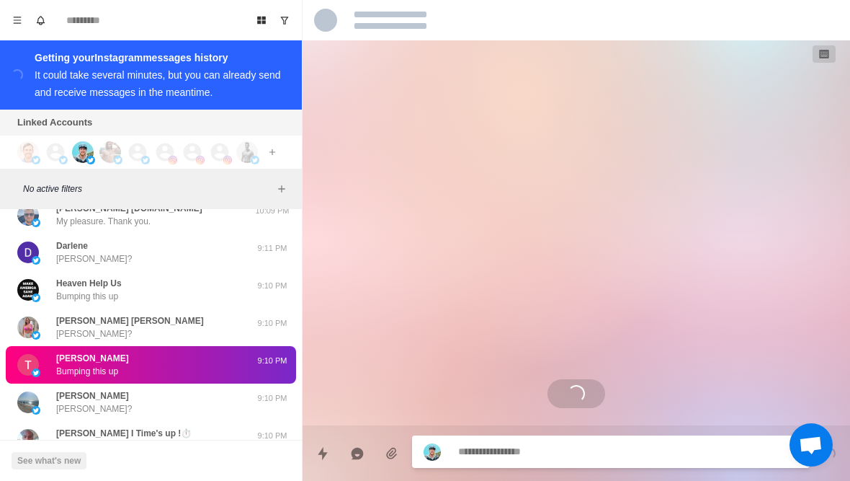
scroll to position [19746, 0]
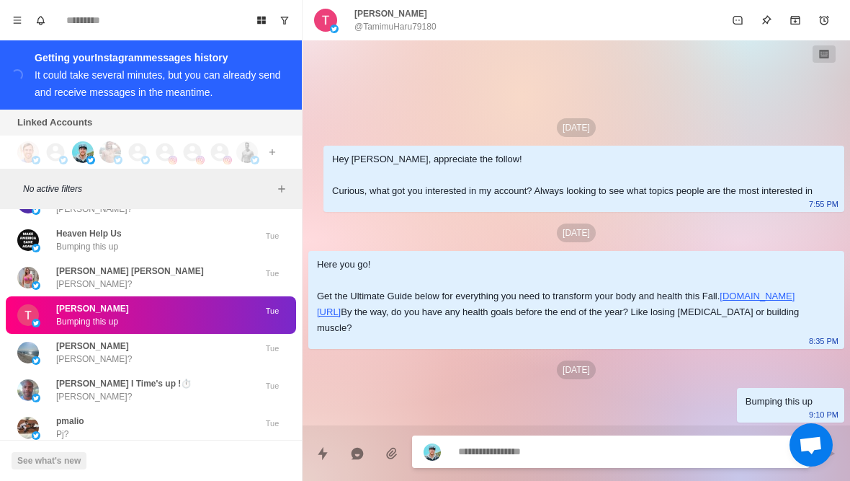
click at [672, 455] on textarea at bounding box center [628, 451] width 340 height 21
type textarea "*"
type textarea "**"
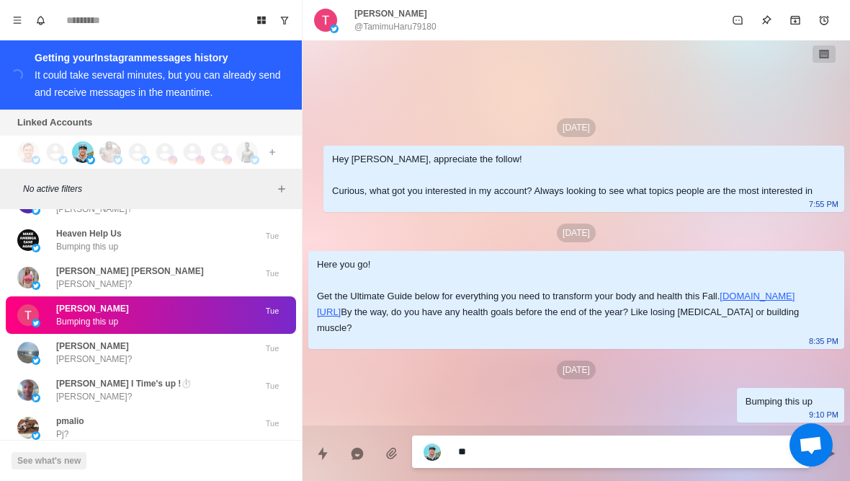
type textarea "*"
type textarea "***"
type textarea "*"
type textarea "****"
type textarea "*"
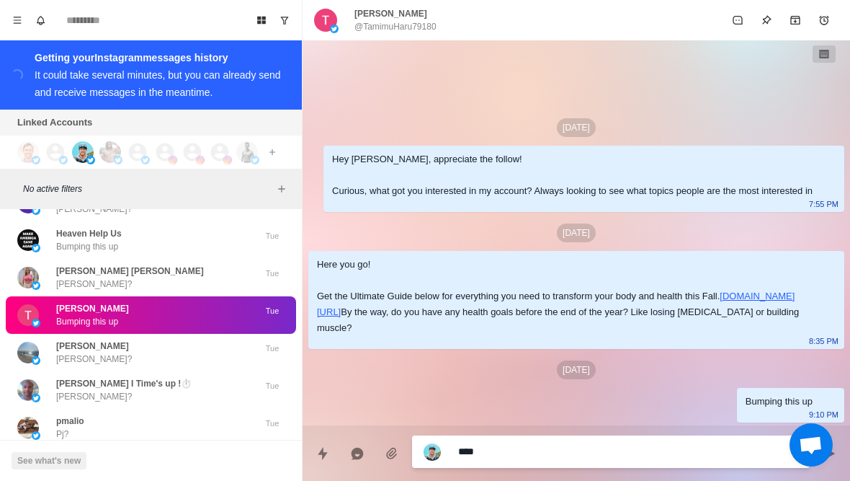
type textarea "*****"
type textarea "*"
type textarea "**********"
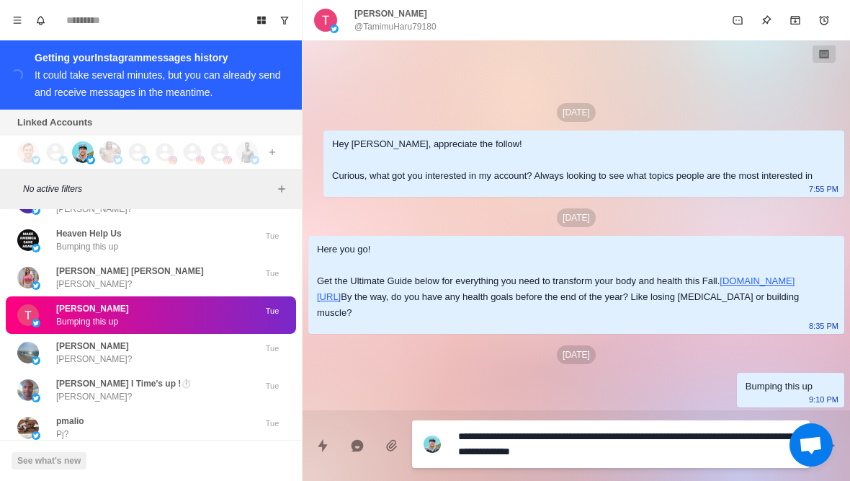
type textarea "*"
type textarea "**********"
type textarea "*"
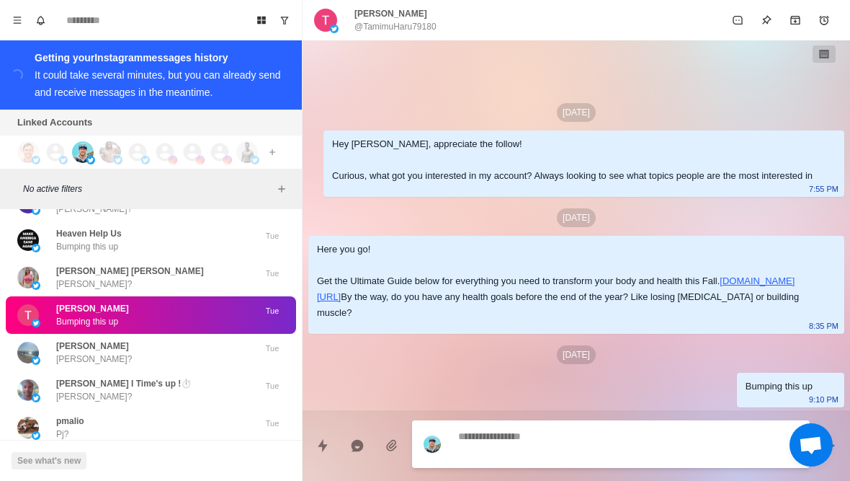
scroll to position [63, 0]
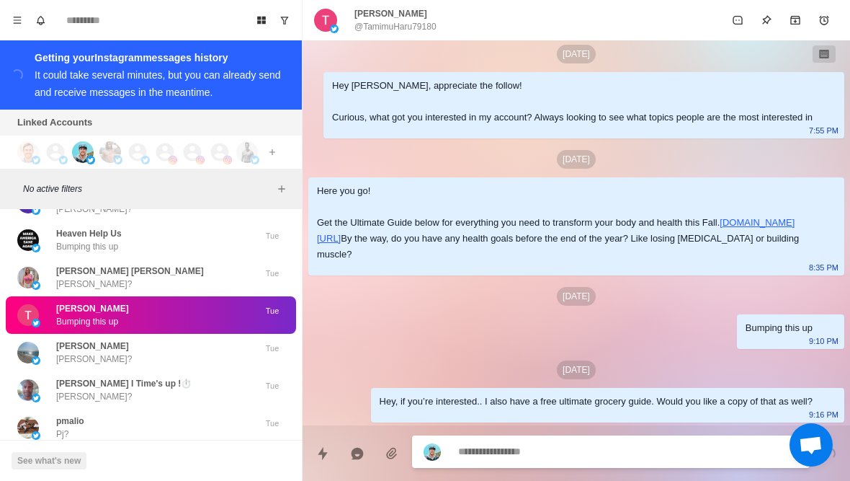
type textarea "*"
type textarea "**"
type textarea "*"
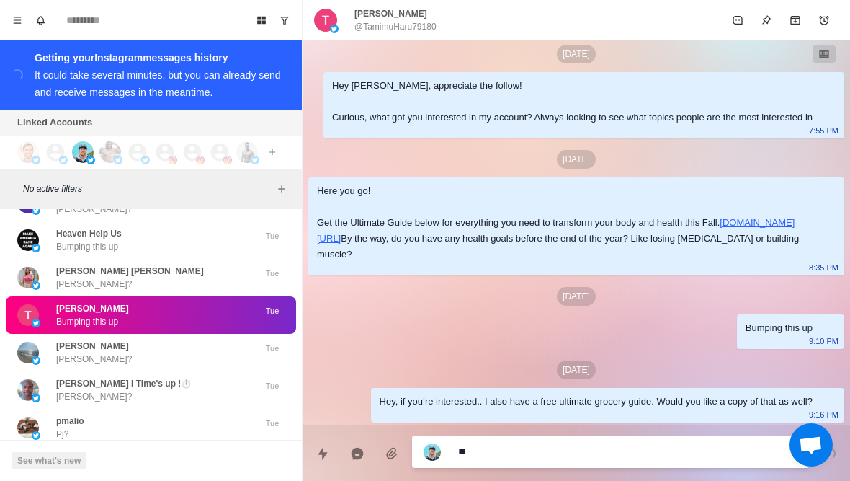
type textarea "***"
type textarea "*"
type textarea "****"
type textarea "*"
type textarea "*****"
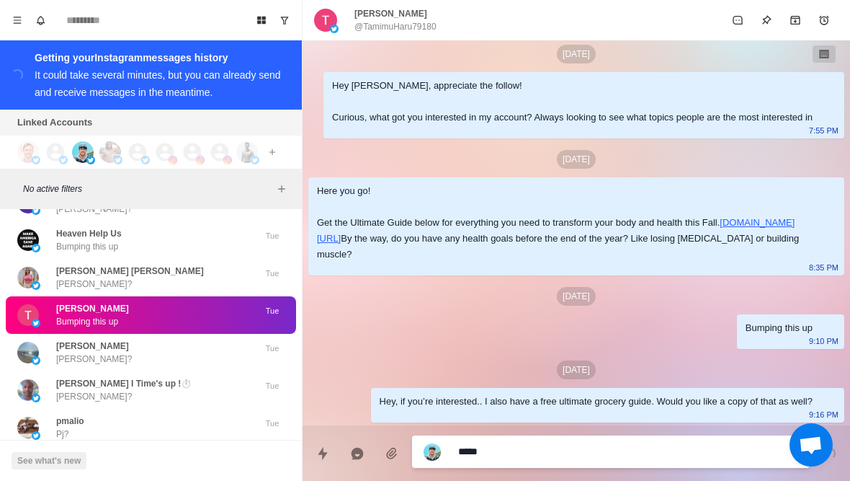
type textarea "*"
type textarea "**********"
type textarea "*"
type textarea "**********"
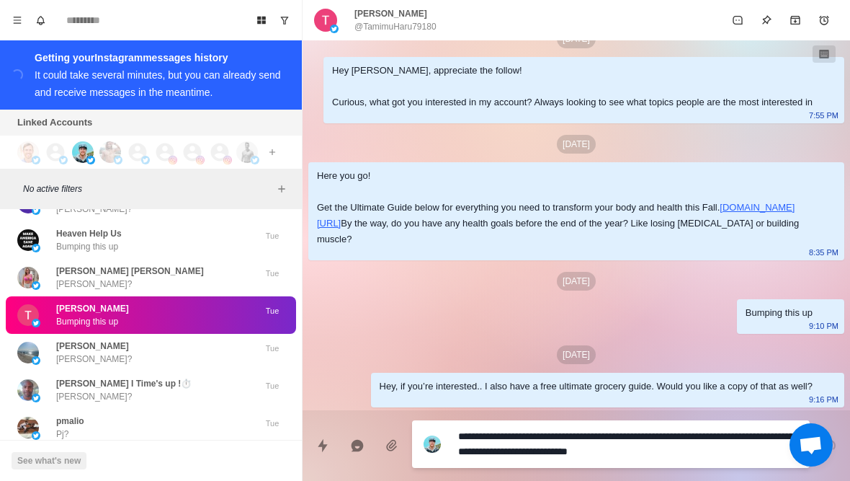
type textarea "*"
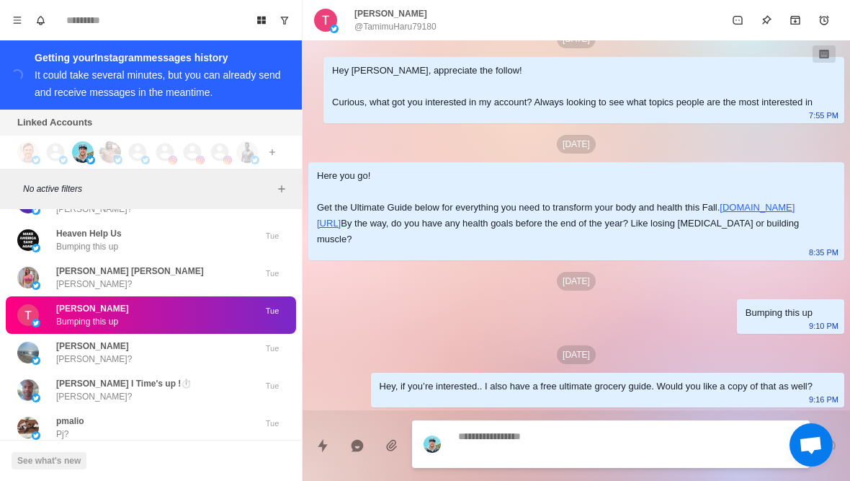
scroll to position [117, 0]
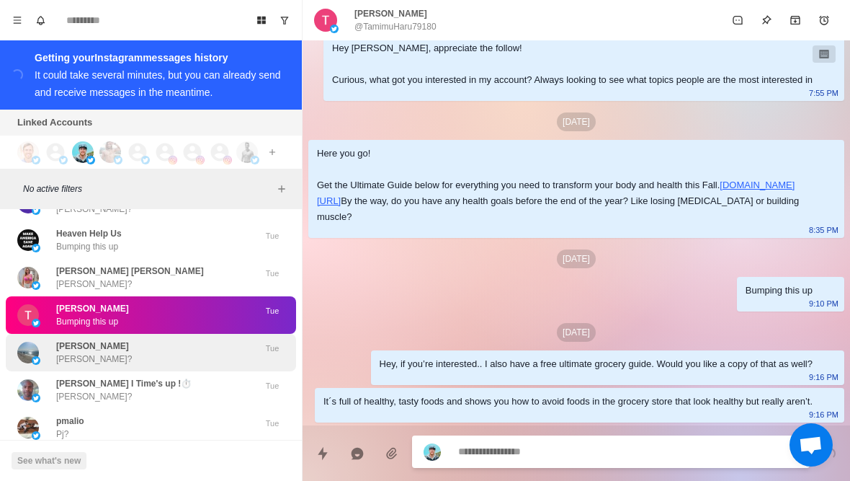
click at [151, 339] on div "Andy H Andy?" at bounding box center [135, 352] width 237 height 26
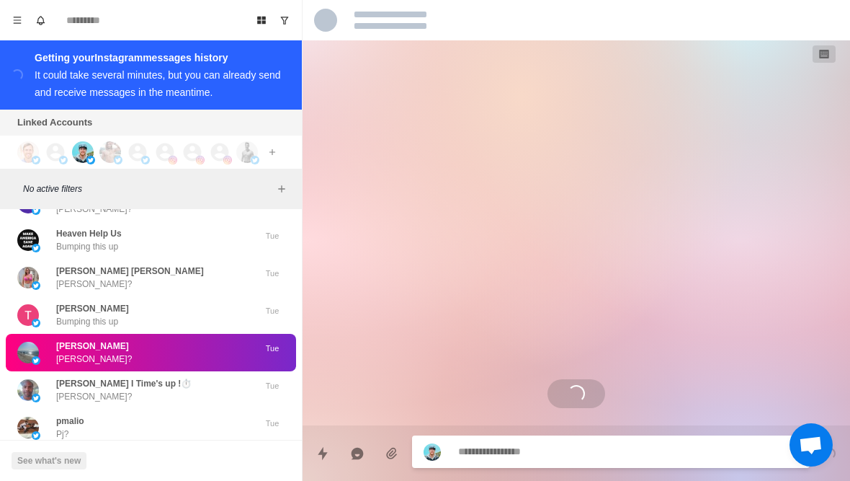
scroll to position [0, 0]
type textarea "*"
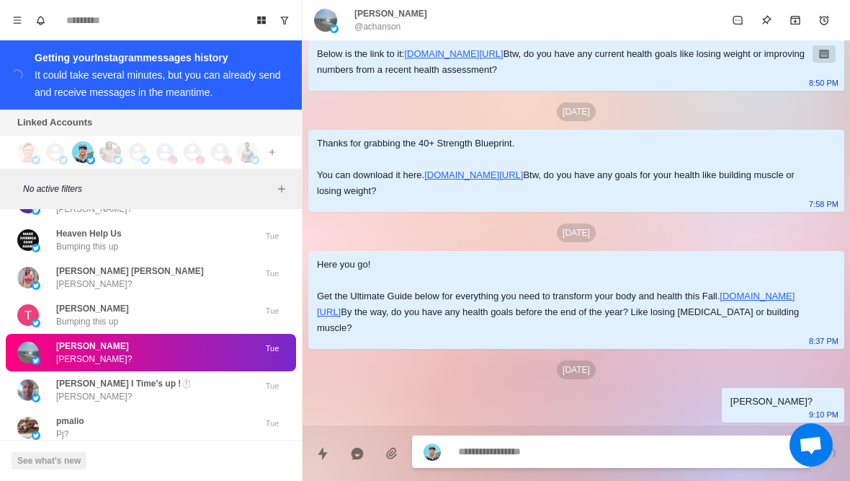
type textarea "*"
type textarea "**"
type textarea "*"
type textarea "***"
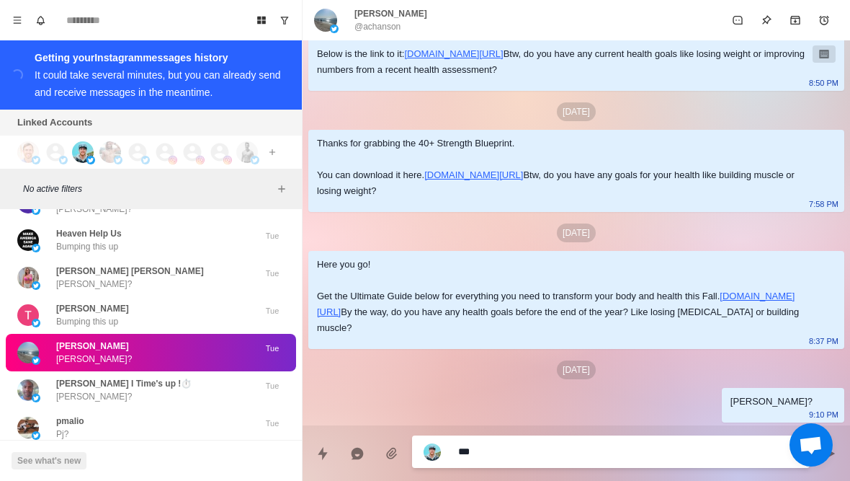
type textarea "*"
type textarea "****"
type textarea "*"
type textarea "*****"
type textarea "*"
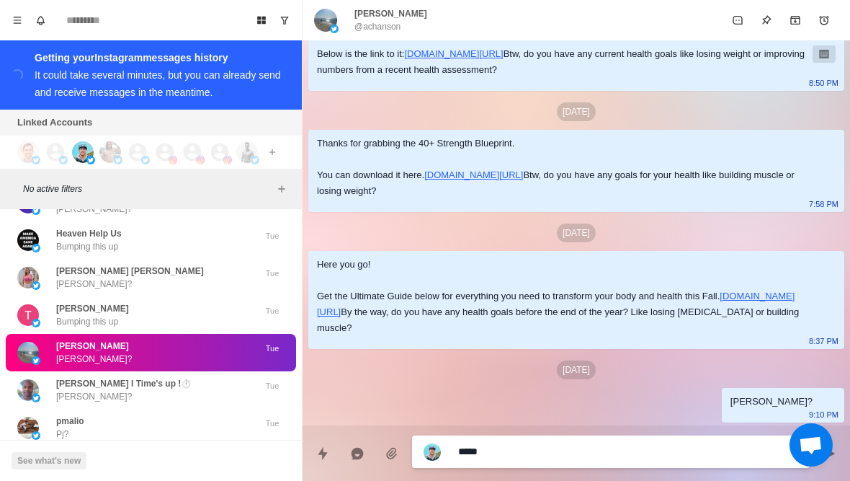
type textarea "**********"
type textarea "*"
type textarea "**********"
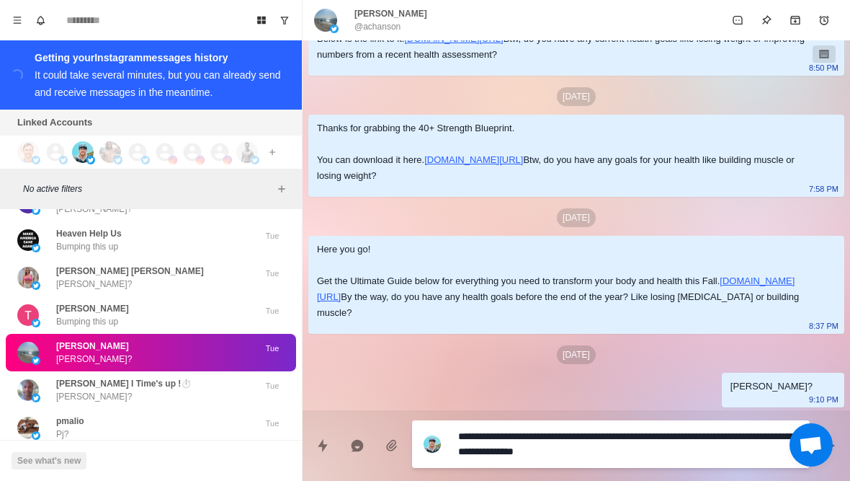
type textarea "*"
type textarea "**********"
type textarea "*"
type textarea "**********"
type textarea "*"
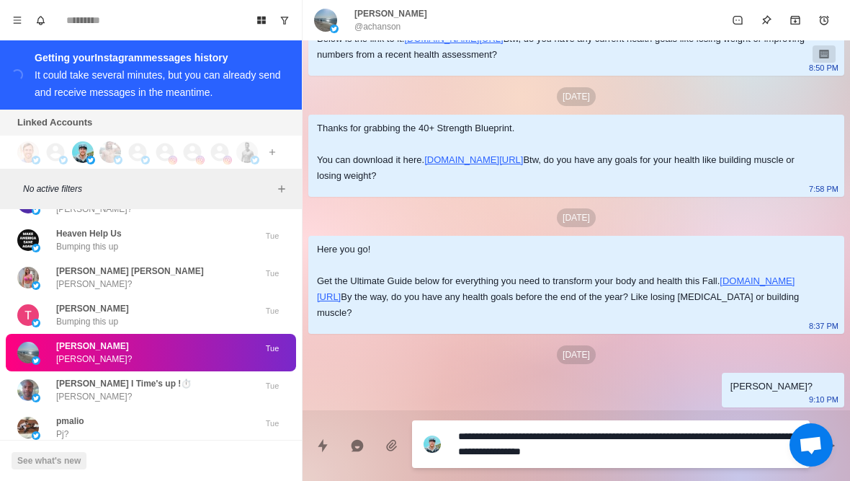
type textarea "**********"
type textarea "*"
type textarea "**********"
type textarea "*"
type textarea "**********"
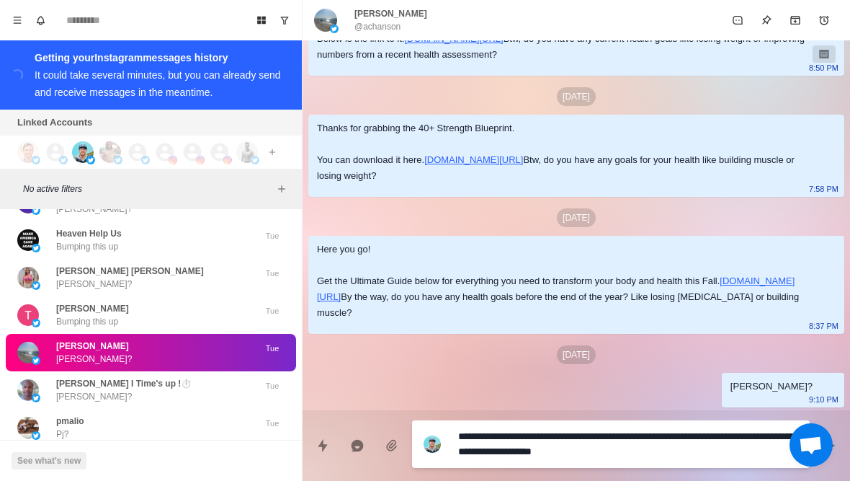
type textarea "*"
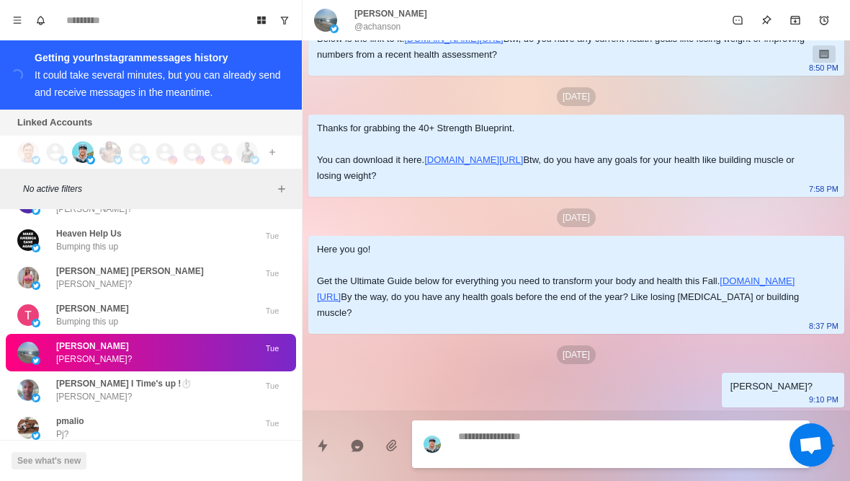
scroll to position [474, 0]
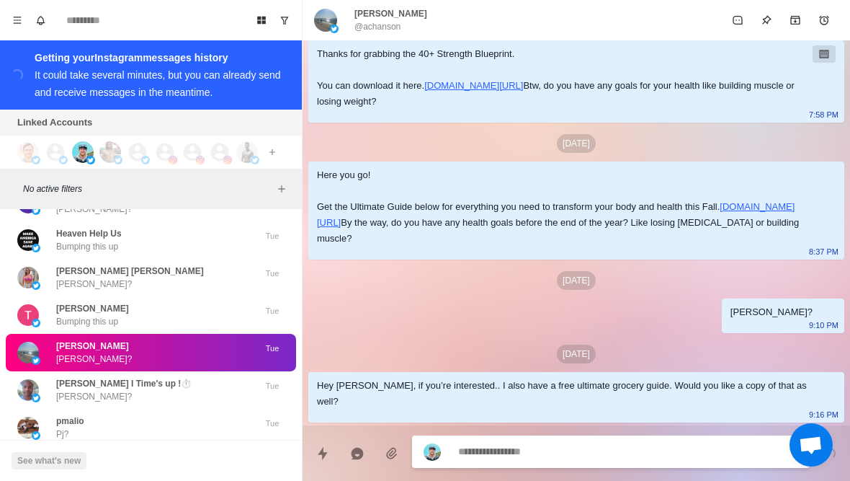
type textarea "*"
type textarea "**"
type textarea "*"
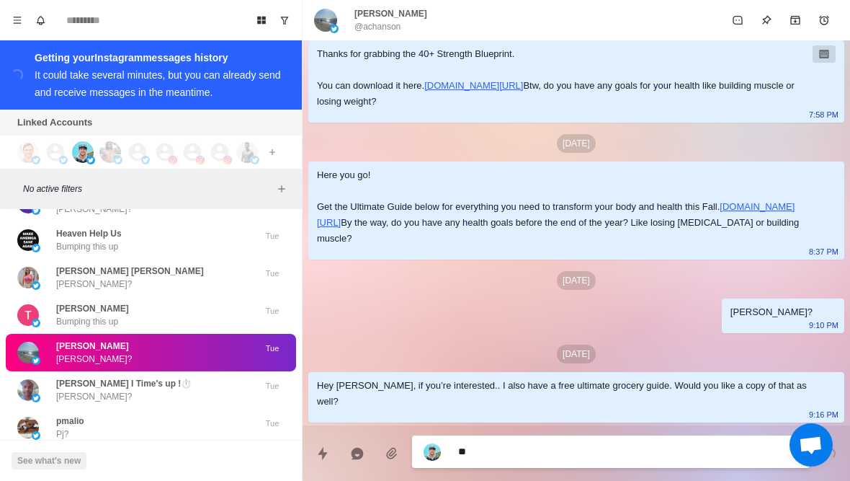
type textarea "***"
type textarea "*"
type textarea "****"
type textarea "*"
type textarea "*****"
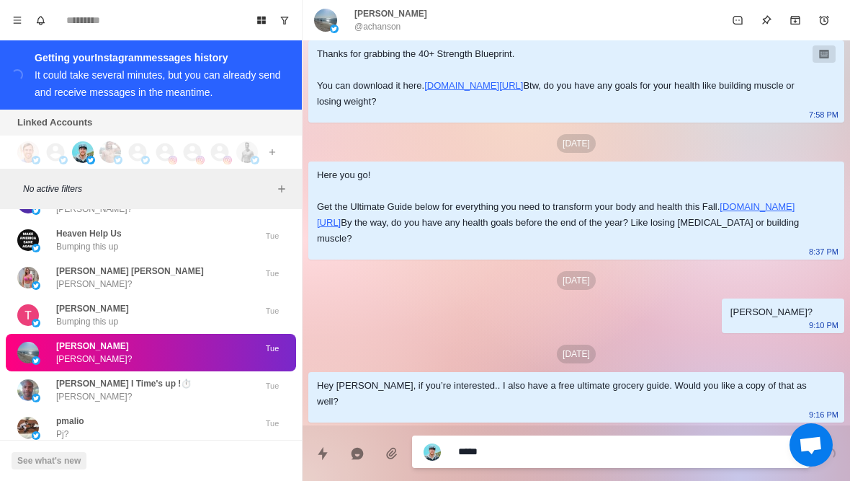
type textarea "*"
type textarea "**********"
type textarea "*"
type textarea "**********"
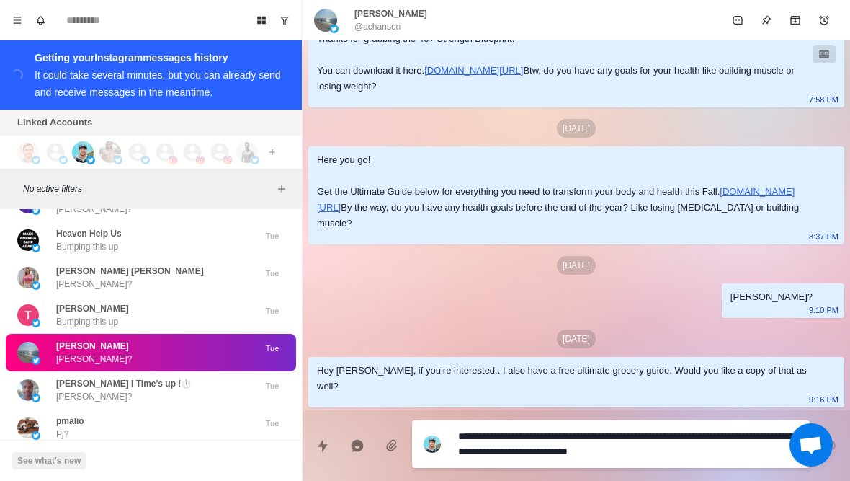
scroll to position [0, 0]
type textarea "*"
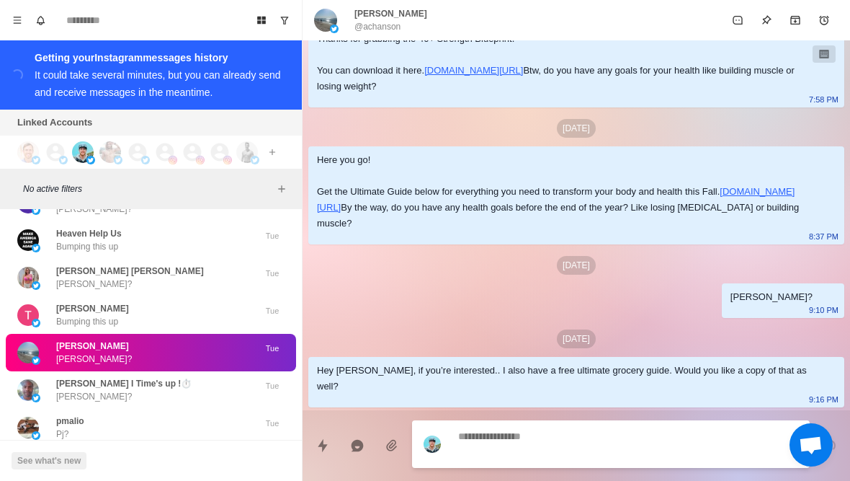
scroll to position [528, 0]
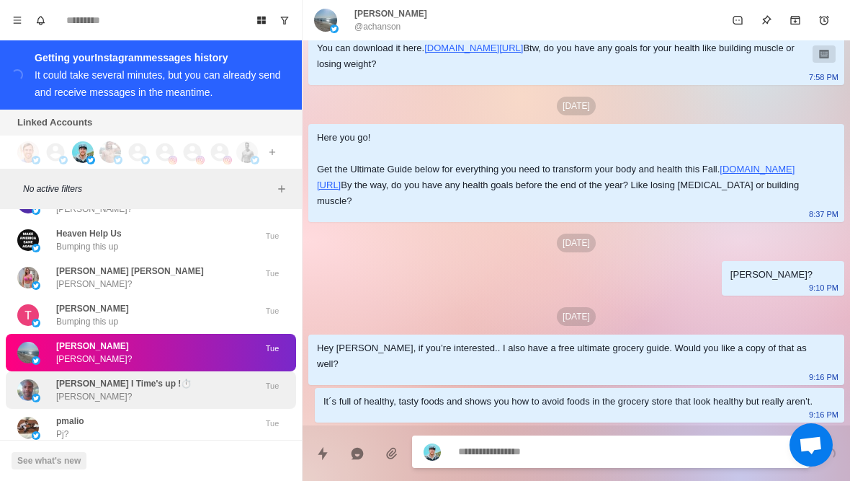
click at [128, 377] on div "Dan I Time's up !⏱️ Dan?" at bounding box center [123, 390] width 135 height 26
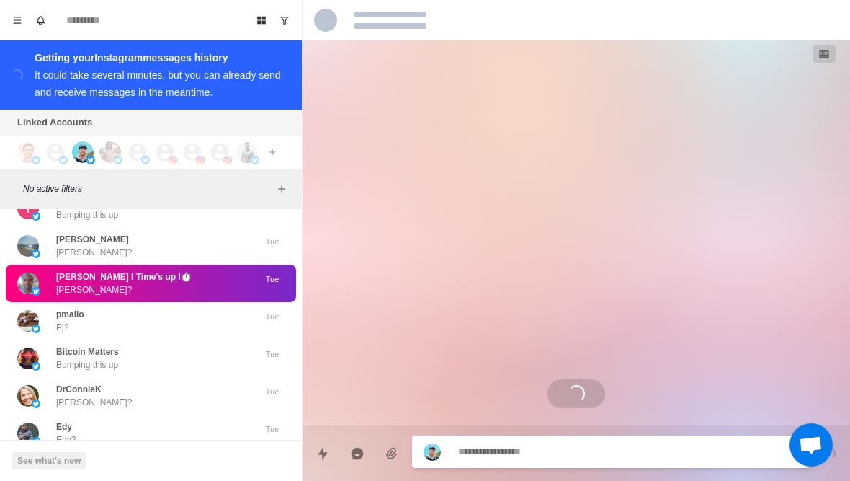
scroll to position [48, 0]
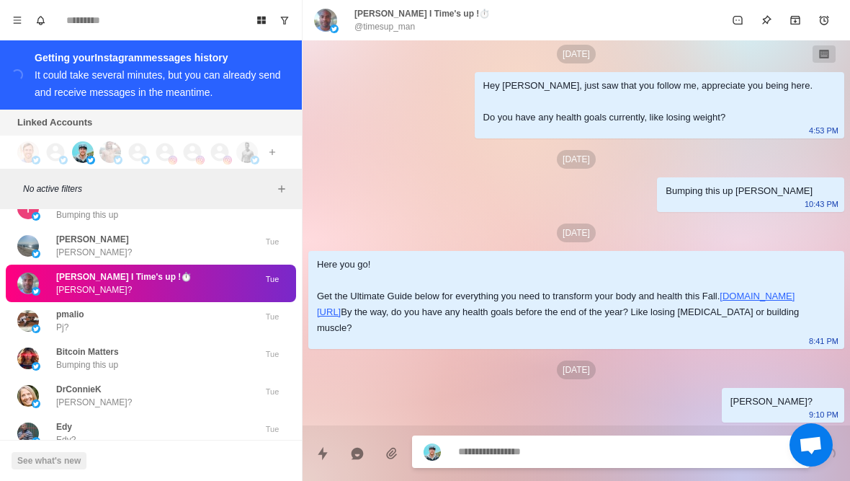
type textarea "*"
type textarea "**"
type textarea "*"
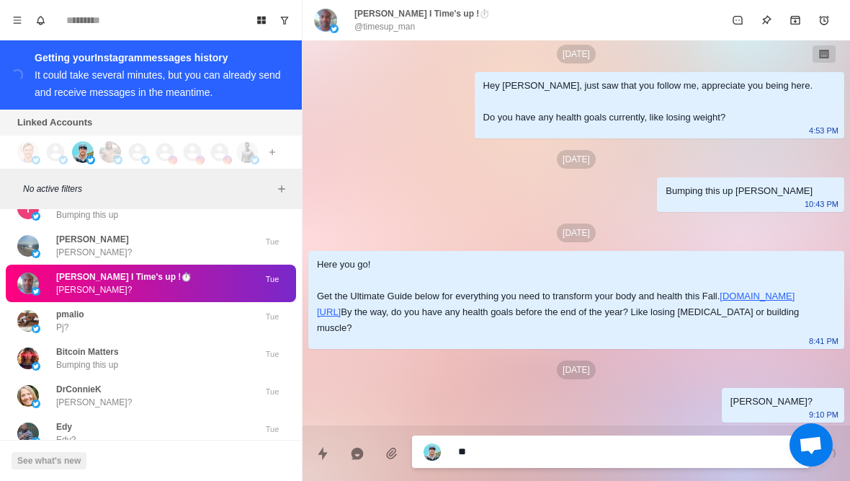
type textarea "***"
type textarea "*"
type textarea "*****"
type textarea "*"
type textarea "**********"
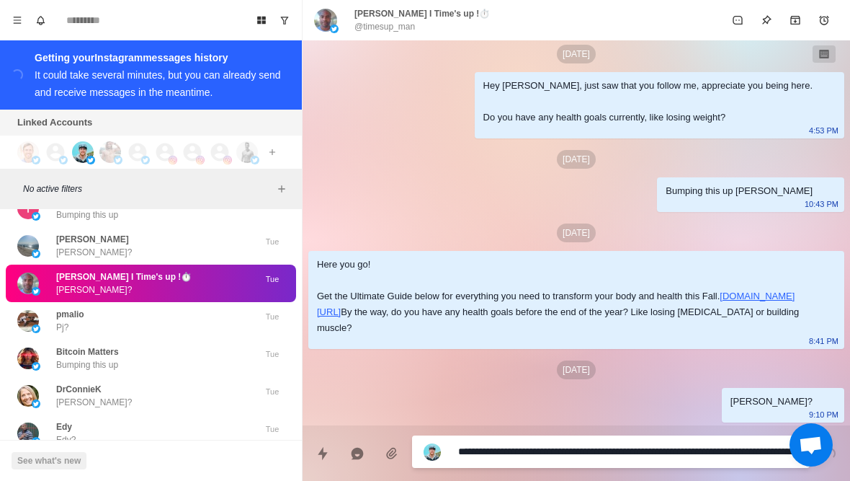
type textarea "*"
type textarea "**********"
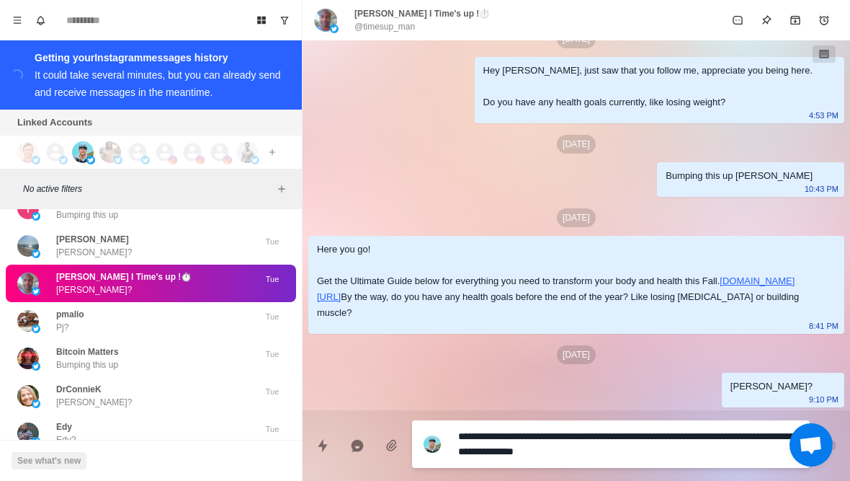
type textarea "*"
type textarea "**********"
type textarea "*"
type textarea "**********"
type textarea "*"
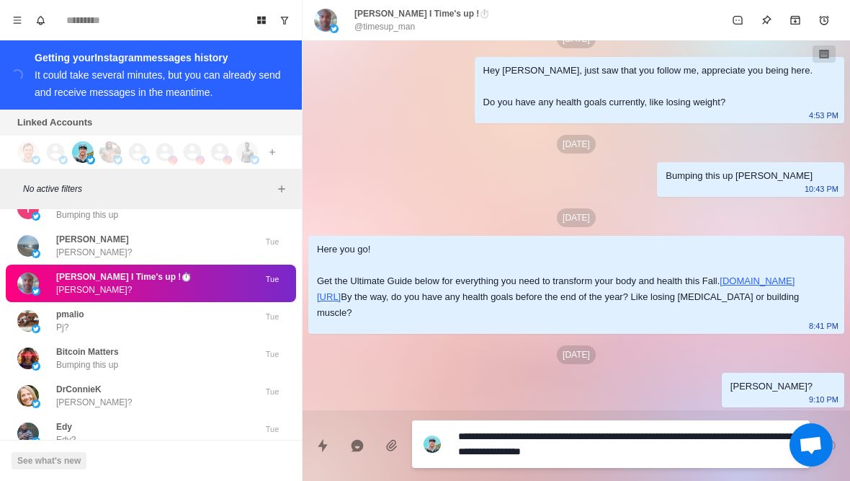
type textarea "**********"
type textarea "*"
type textarea "**********"
type textarea "*"
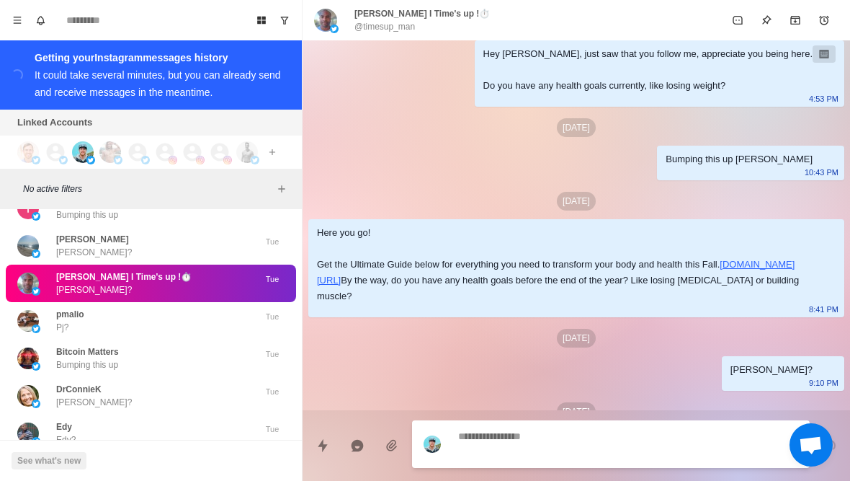
scroll to position [121, 0]
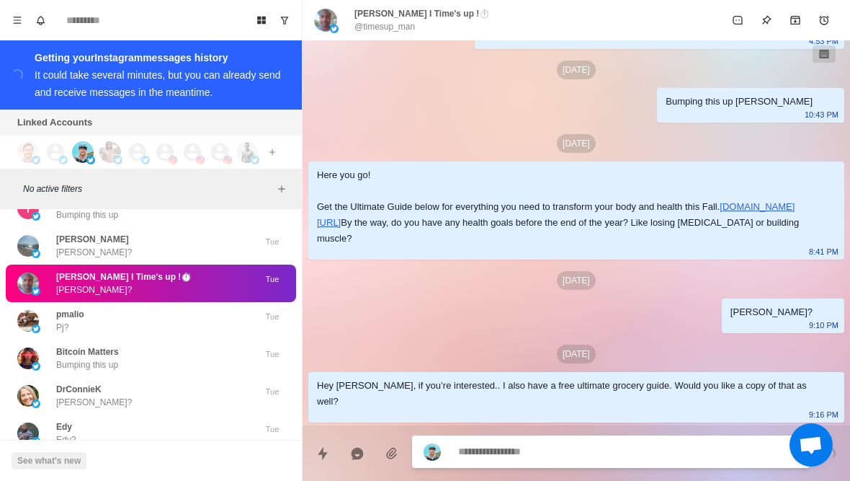
type textarea "*"
type textarea "**"
type textarea "*"
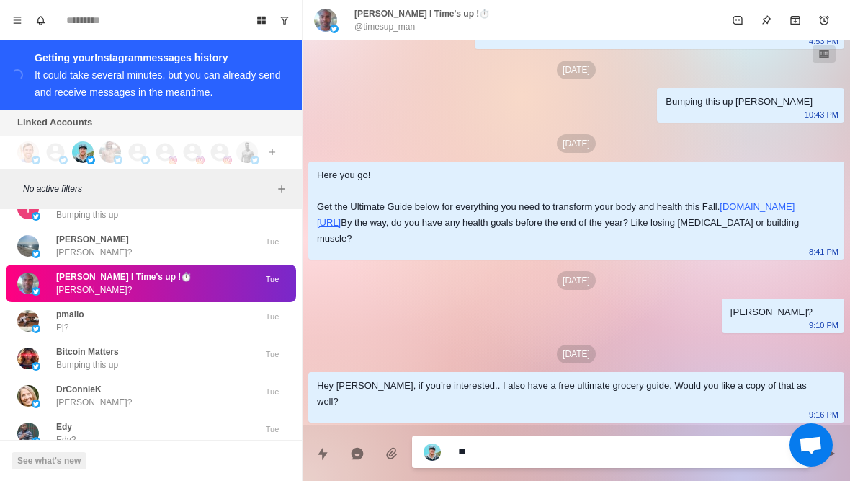
type textarea "***"
type textarea "*"
type textarea "****"
type textarea "*"
type textarea "*****"
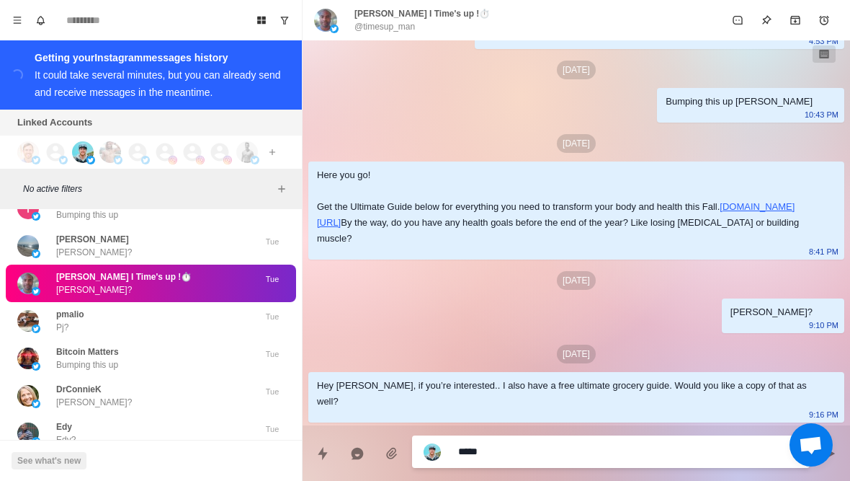
type textarea "*"
type textarea "**********"
type textarea "*"
type textarea "**********"
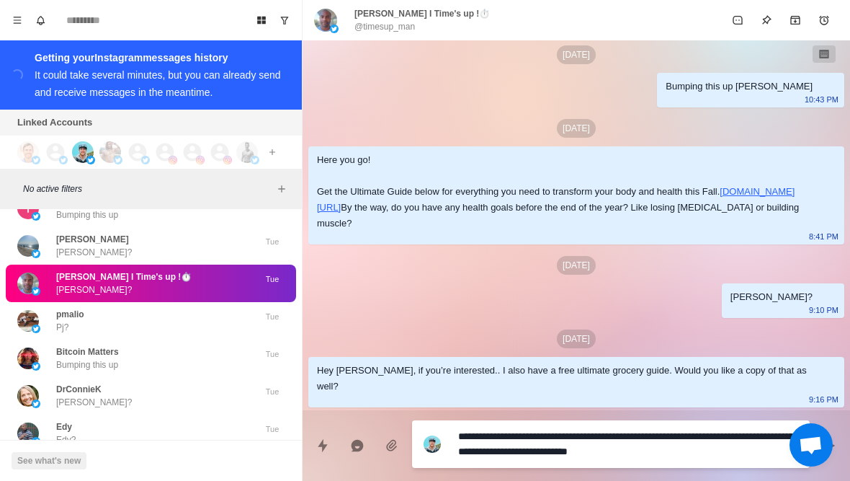
type textarea "*"
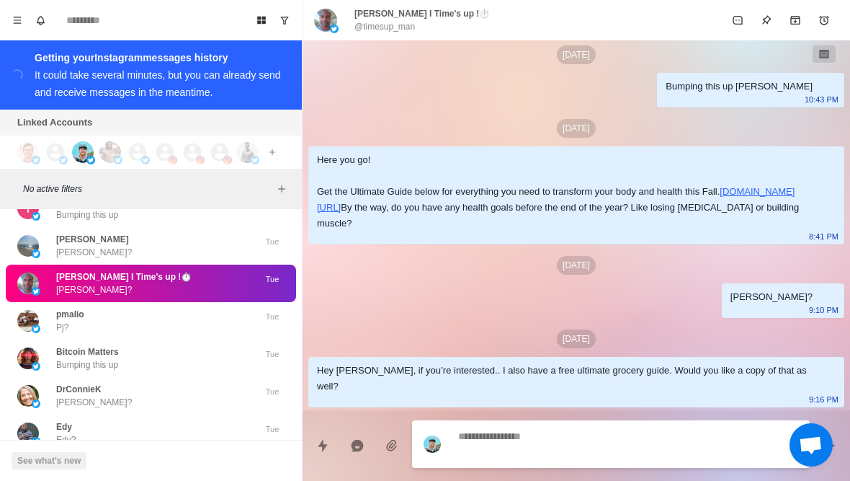
scroll to position [174, 0]
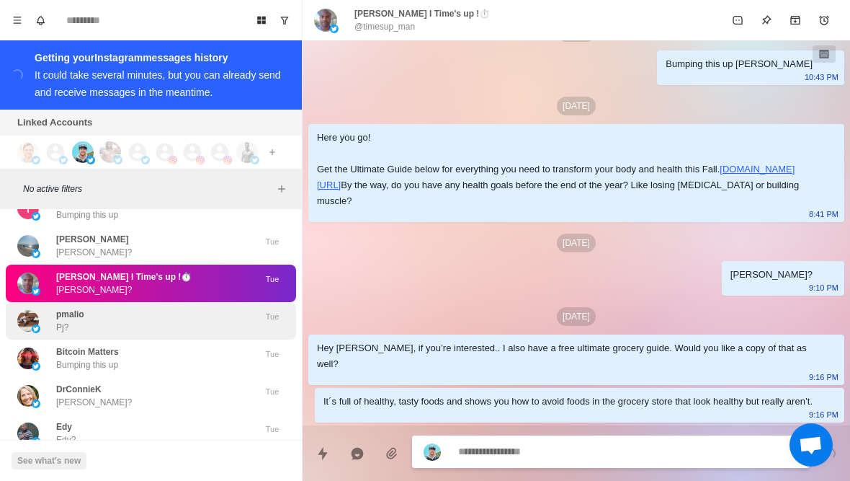
click at [174, 308] on div "pmalio Pj?" at bounding box center [135, 321] width 237 height 26
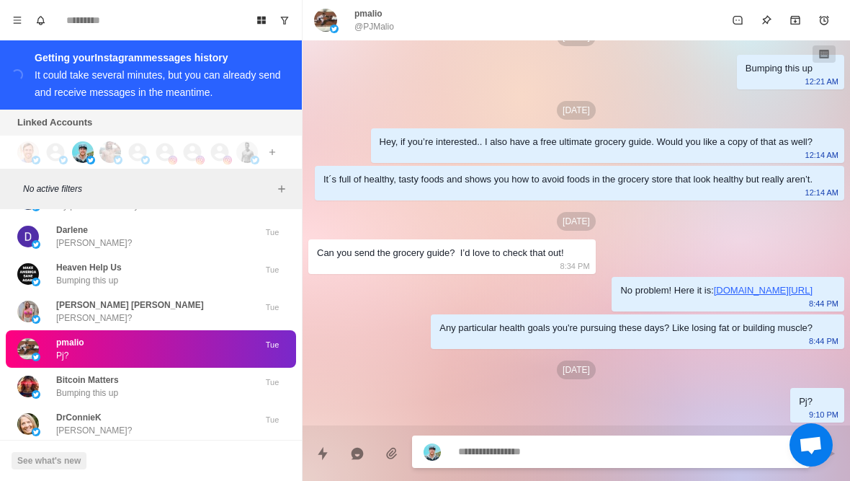
scroll to position [19965, 0]
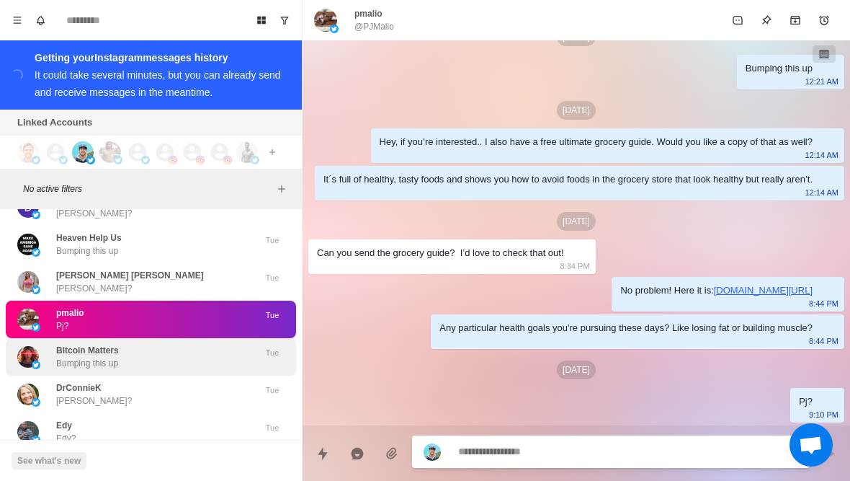
click at [66, 344] on p "Bitcoin Matters" at bounding box center [87, 350] width 63 height 13
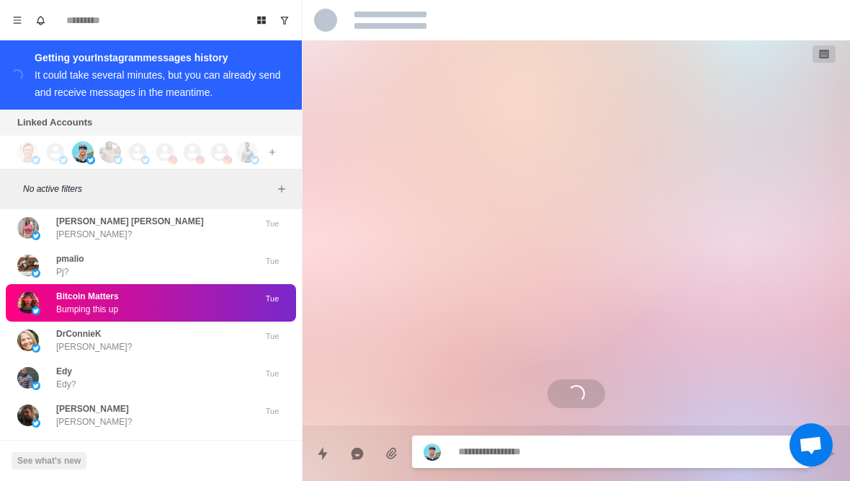
scroll to position [20021, 0]
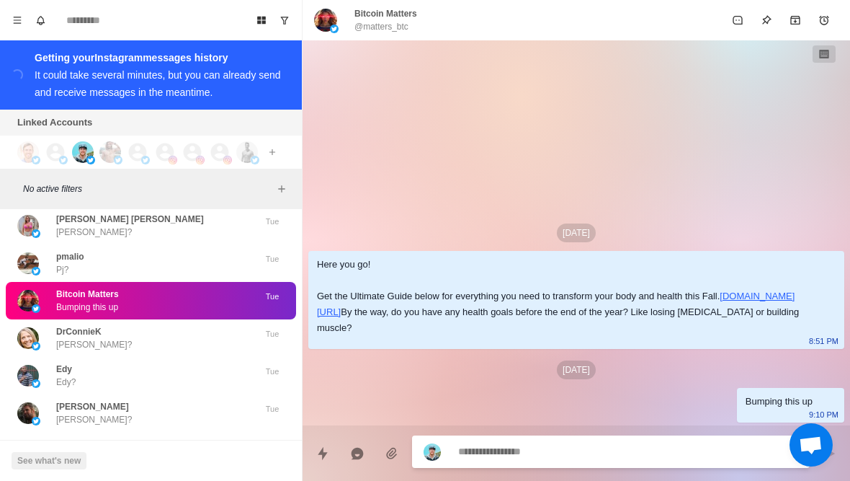
type textarea "*"
type textarea "**"
type textarea "*"
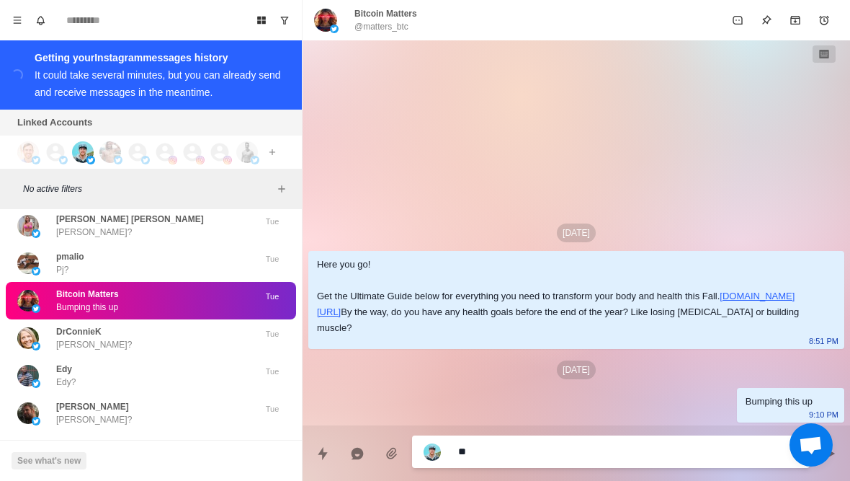
type textarea "***"
type textarea "*"
type textarea "****"
type textarea "*"
type textarea "*****"
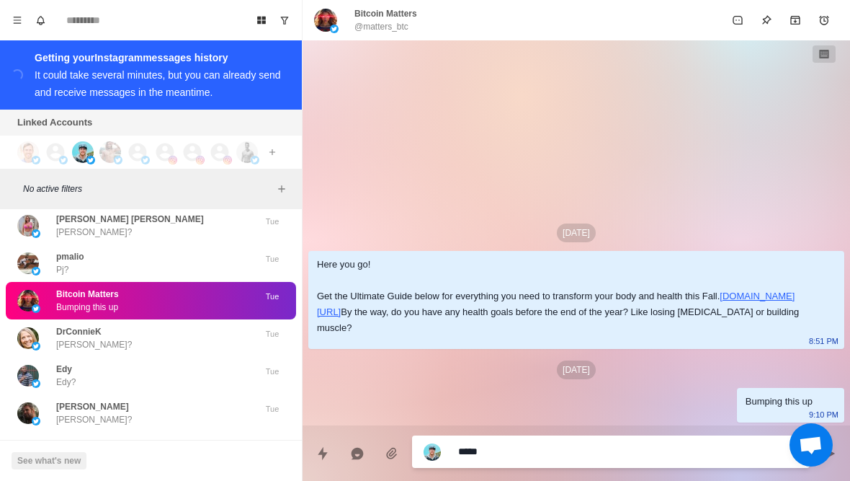
type textarea "*"
type textarea "**********"
type textarea "*"
type textarea "**********"
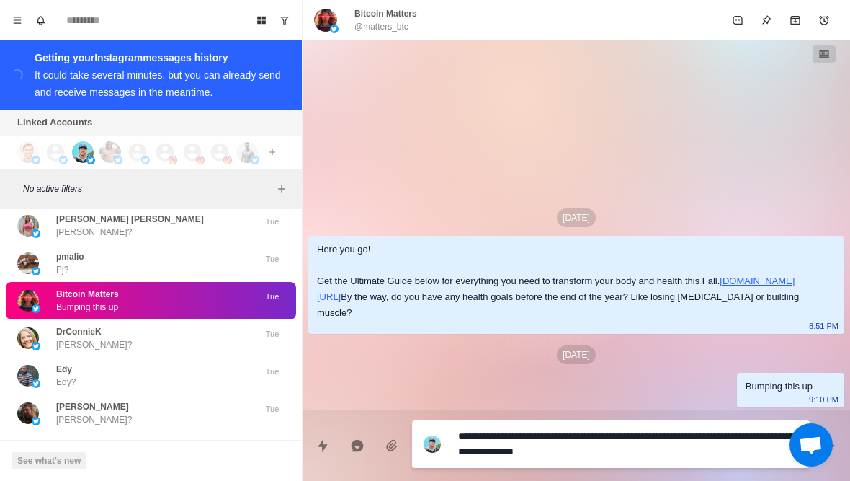
type textarea "*"
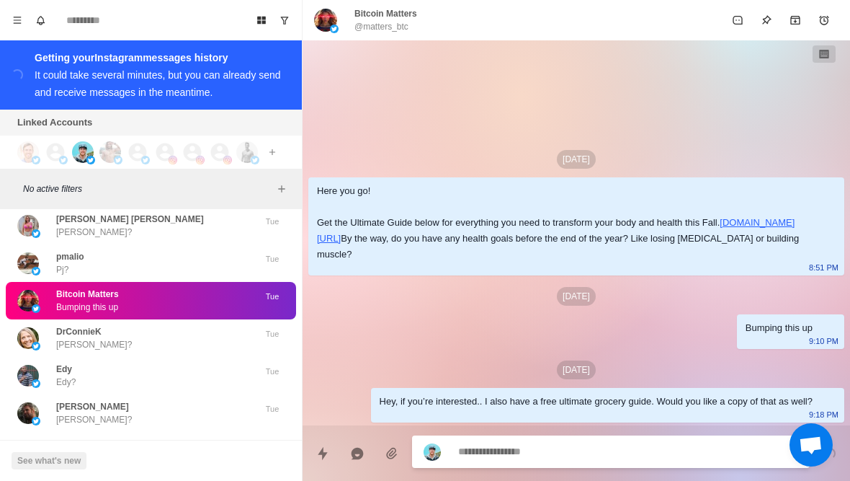
type textarea "*"
type textarea "**"
type textarea "*"
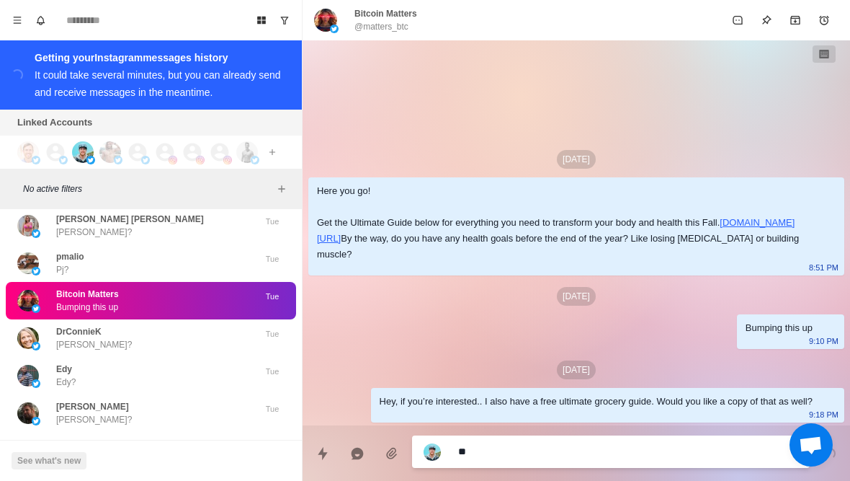
type textarea "***"
type textarea "*"
type textarea "****"
type textarea "*"
type textarea "*****"
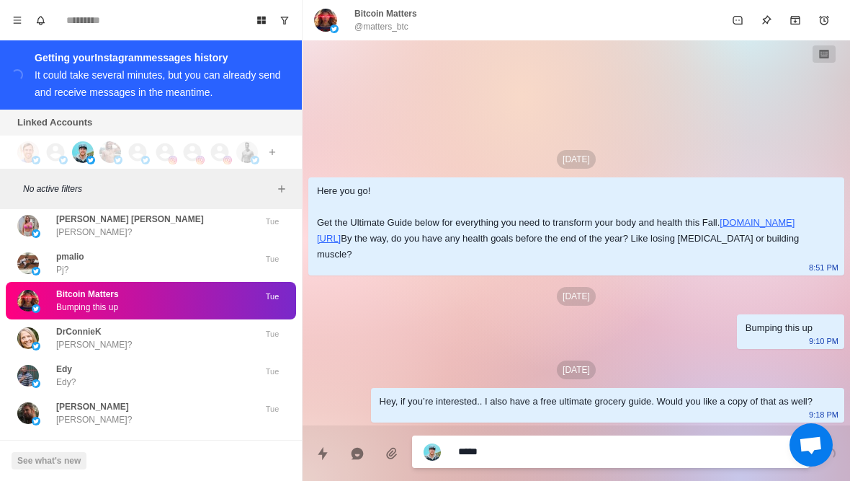
type textarea "*"
type textarea "**********"
type textarea "*"
type textarea "**********"
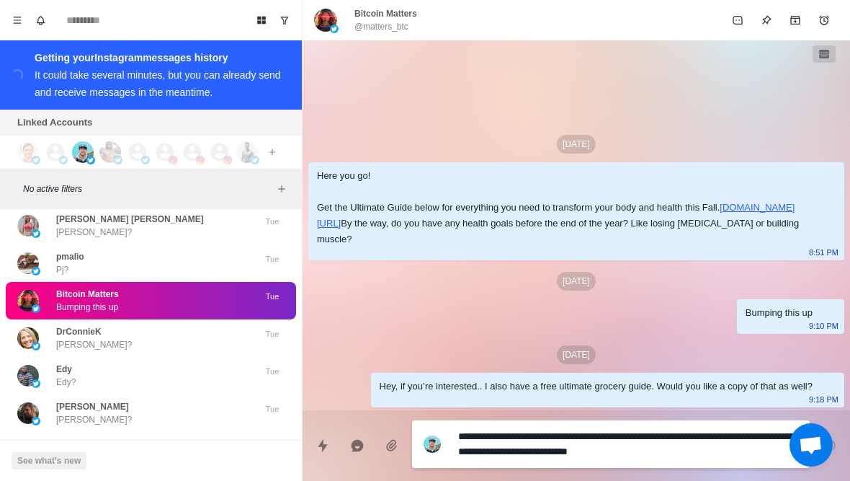
type textarea "*"
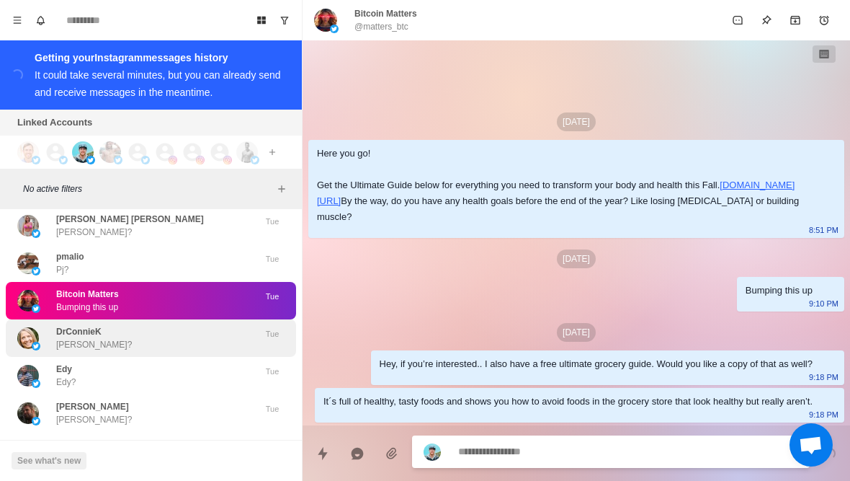
click at [99, 325] on p "DrConnieK" at bounding box center [78, 331] width 45 height 13
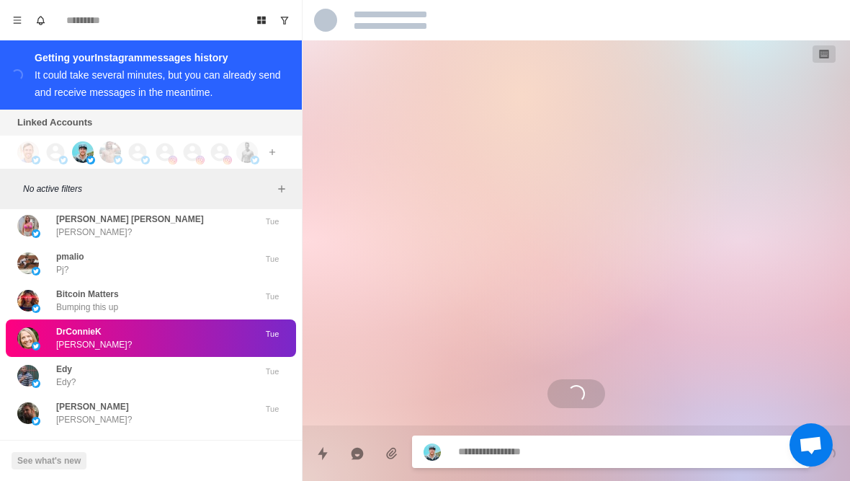
scroll to position [3374, 0]
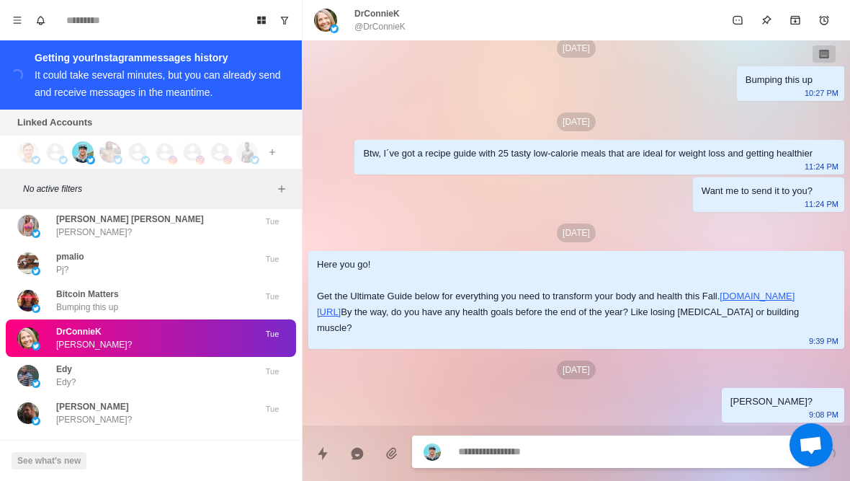
type textarea "*"
type textarea "**"
type textarea "*"
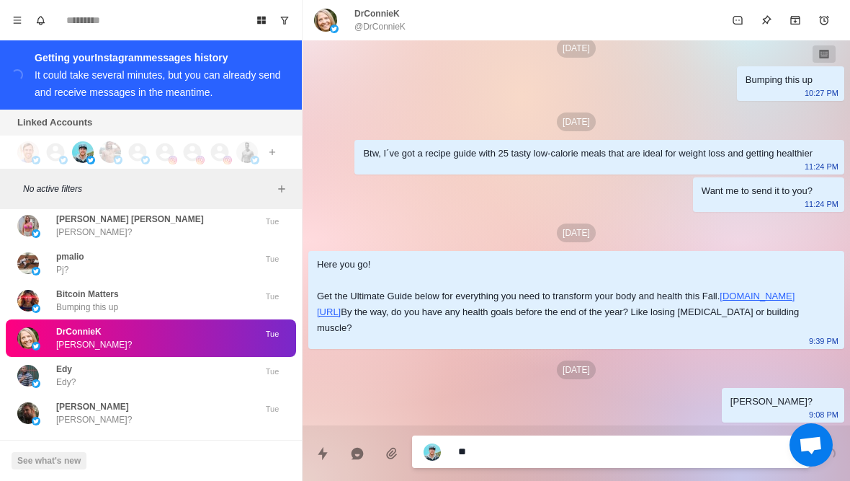
type textarea "***"
type textarea "*"
type textarea "****"
type textarea "*"
type textarea "*****"
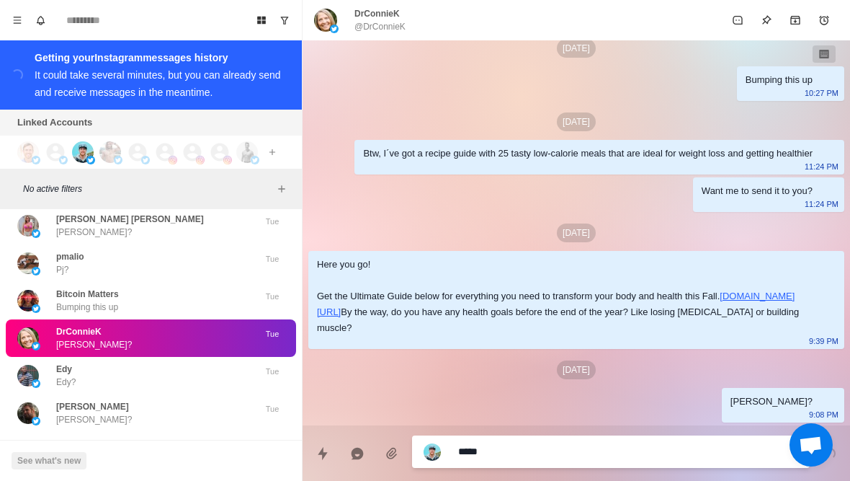
type textarea "*"
type textarea "**********"
type textarea "*"
type textarea "**********"
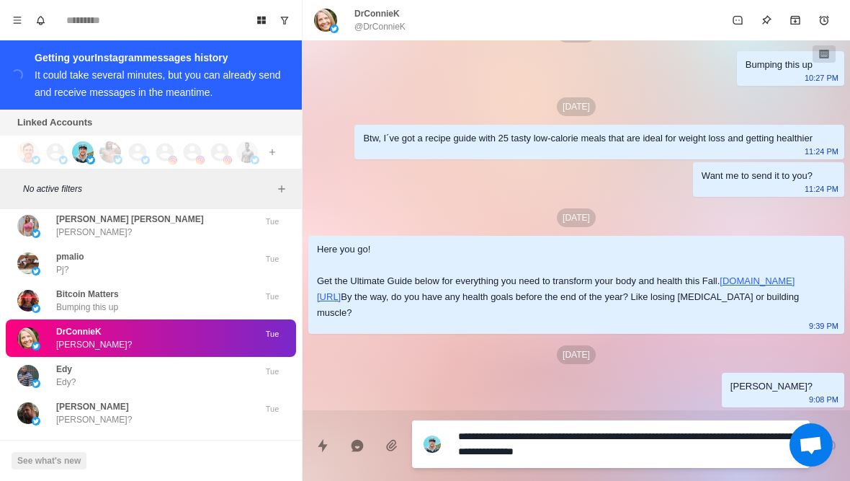
type textarea "*"
type textarea "**********"
type textarea "*"
type textarea "**********"
type textarea "*"
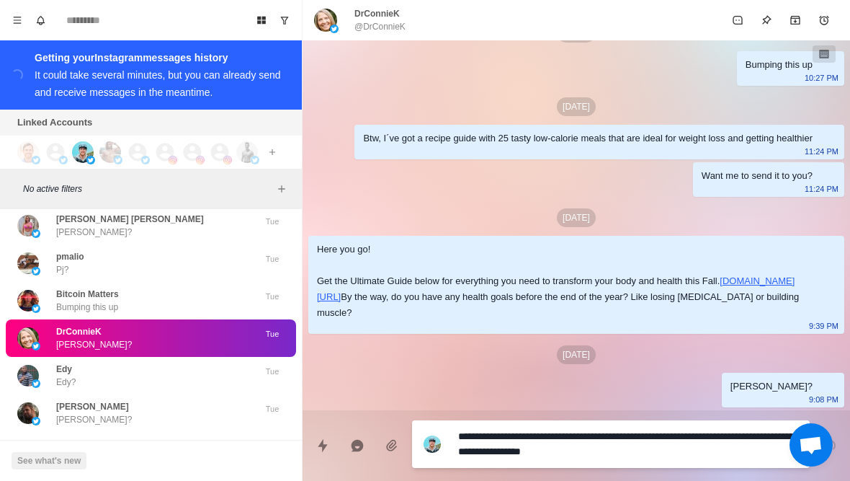
type textarea "**********"
type textarea "*"
type textarea "**********"
type textarea "*"
type textarea "**********"
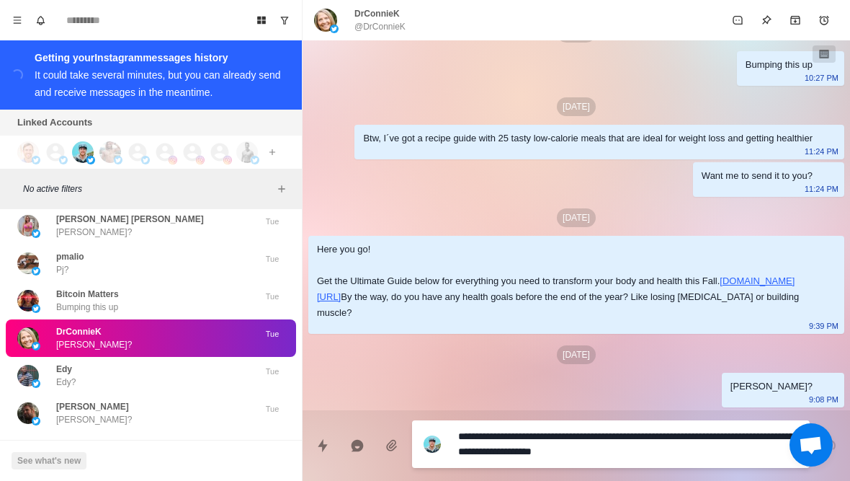
type textarea "*"
type textarea "**********"
type textarea "*"
type textarea "**********"
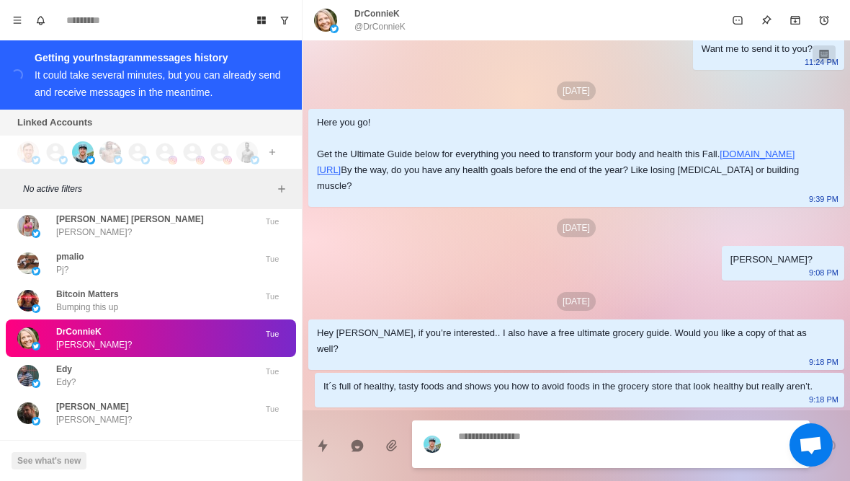
scroll to position [3501, 0]
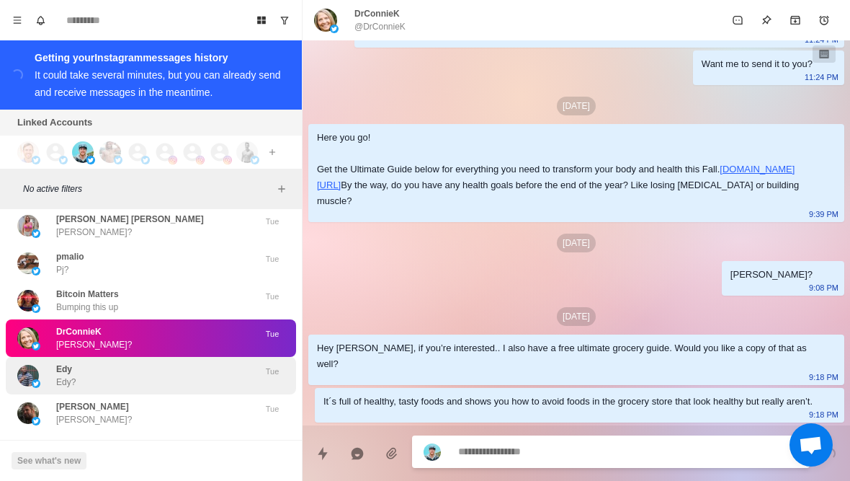
click at [133, 363] on div "Edy Edy?" at bounding box center [135, 376] width 237 height 26
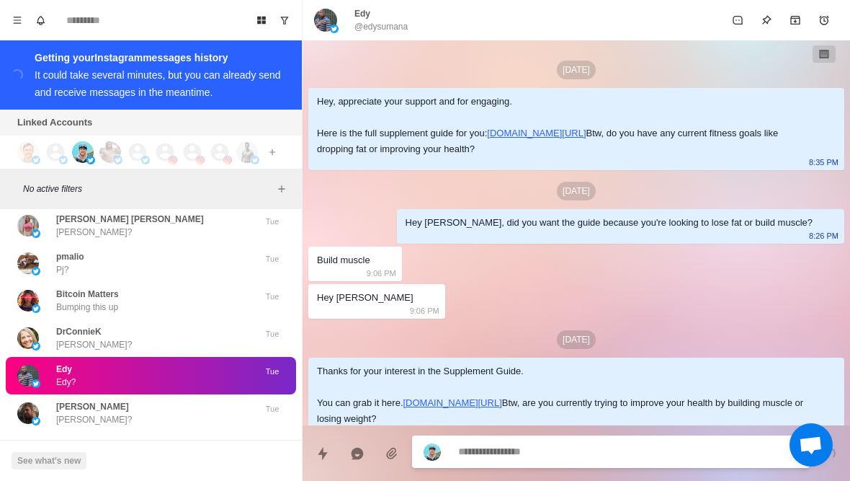
scroll to position [502, 0]
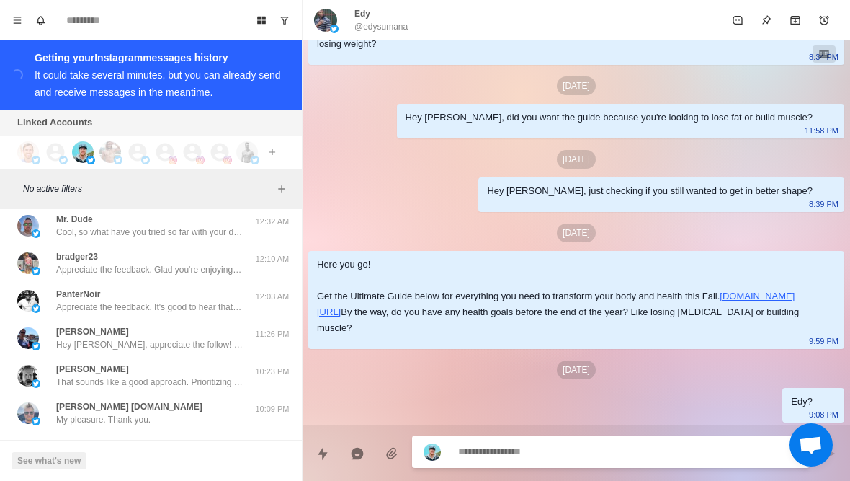
click at [579, 449] on textarea at bounding box center [628, 451] width 340 height 21
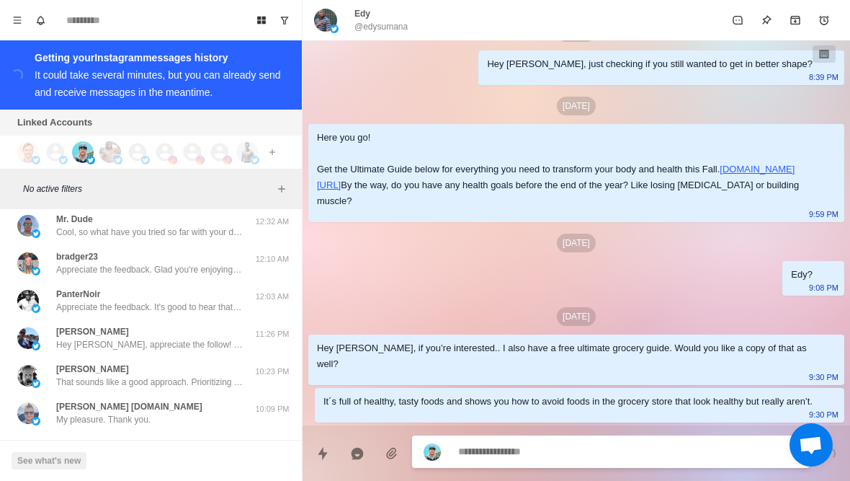
scroll to position [628, 0]
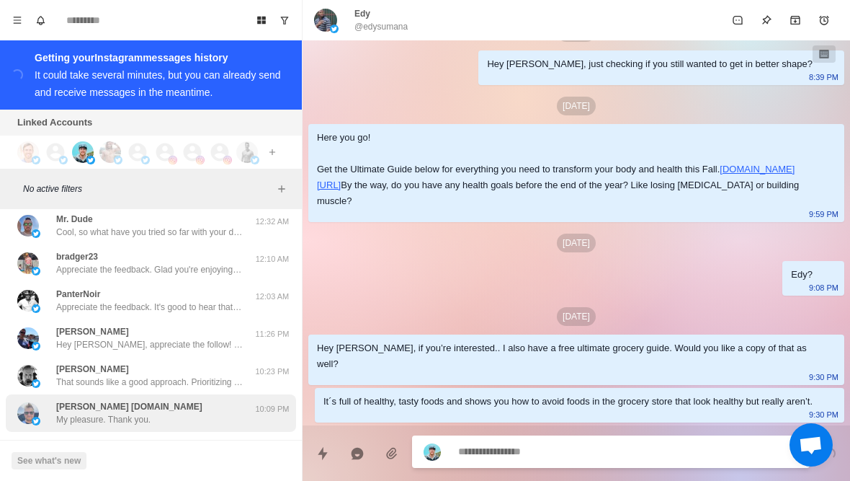
click at [197, 400] on div "Glyn Dyar Goldeneaglepride.com My pleasure. Thank you." at bounding box center [129, 413] width 146 height 26
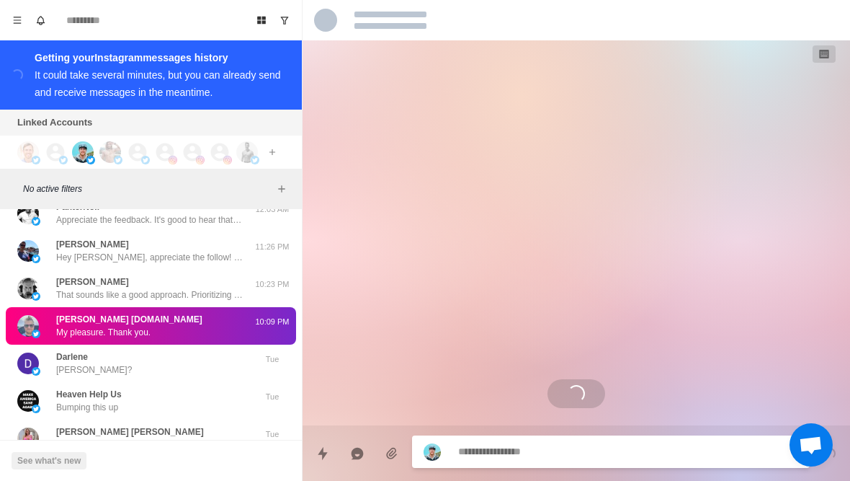
scroll to position [20111, 0]
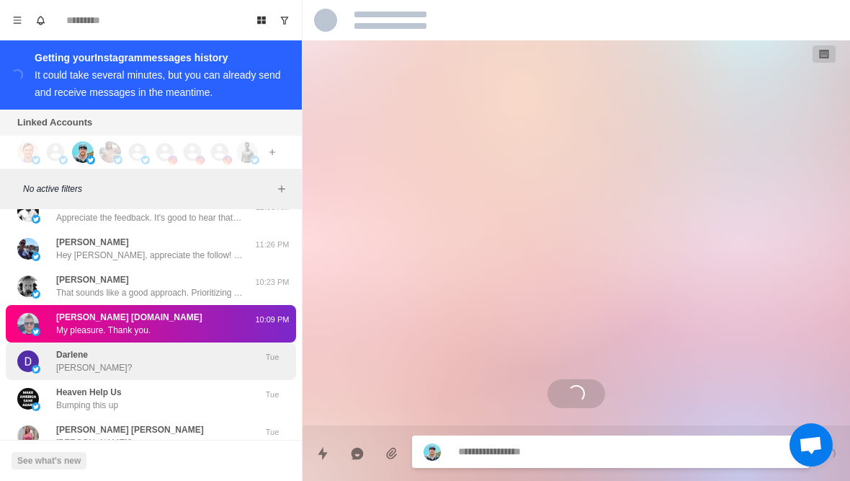
click at [196, 348] on div "Darlene Darlene?" at bounding box center [135, 361] width 237 height 26
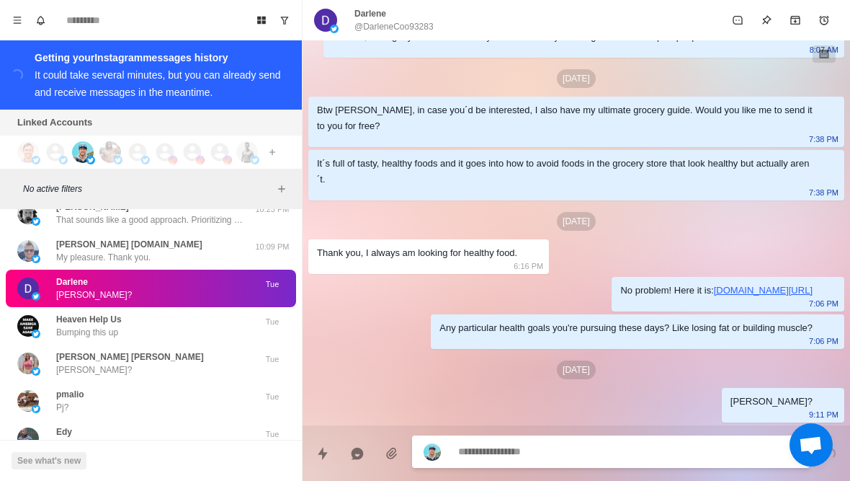
scroll to position [20186, 0]
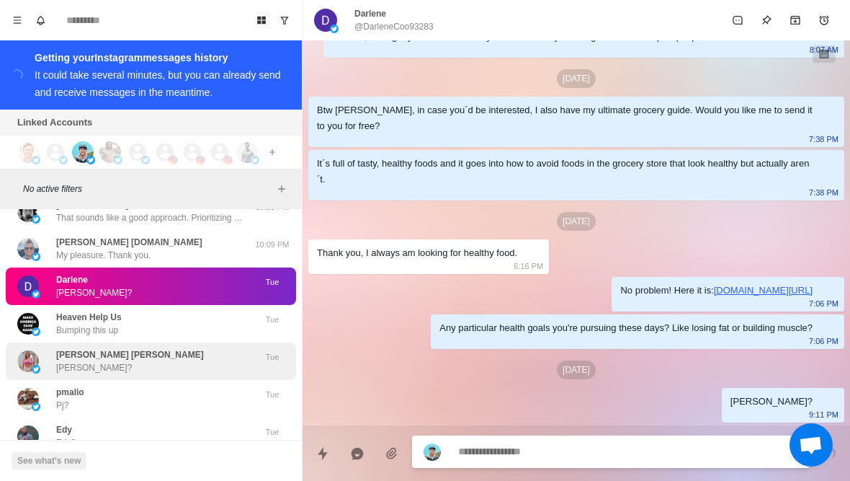
click at [36, 342] on div "Mellisa Davis Anita Mellisa? Tue" at bounding box center [151, 360] width 290 height 37
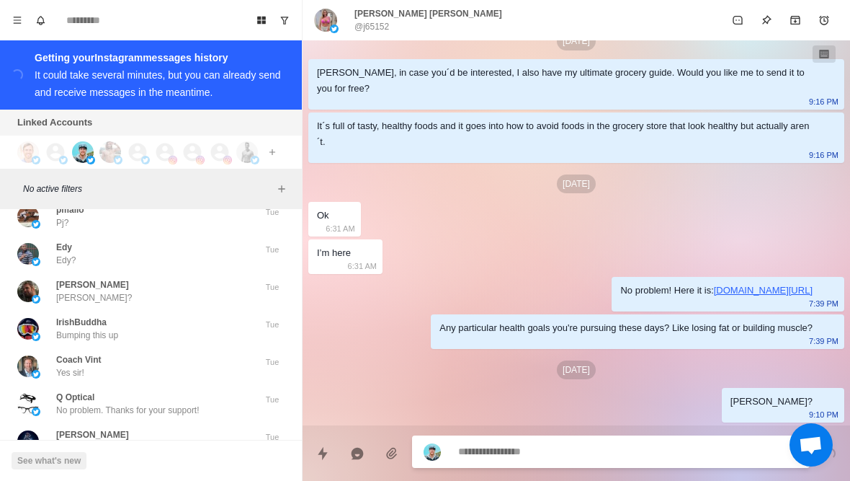
scroll to position [20369, 0]
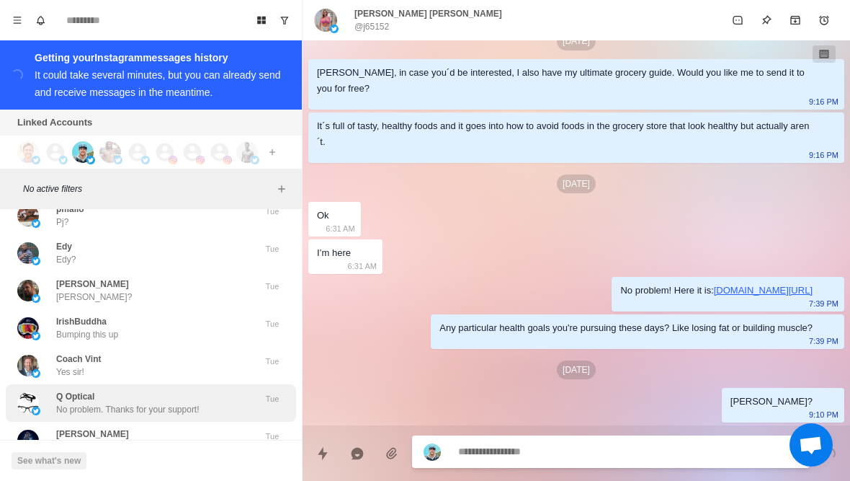
click at [40, 384] on div "Q Optical No problem. Thanks for your support! Tue" at bounding box center [151, 402] width 290 height 37
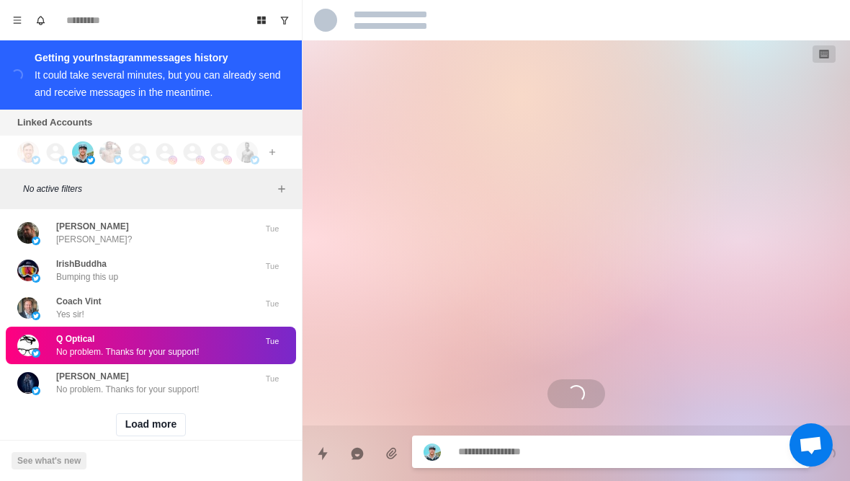
scroll to position [20426, 0]
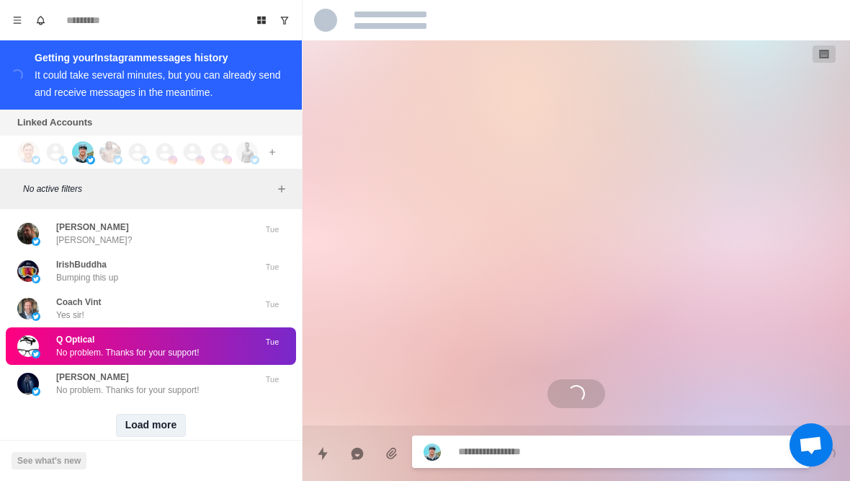
click at [144, 414] on button "Load more" at bounding box center [151, 425] width 71 height 23
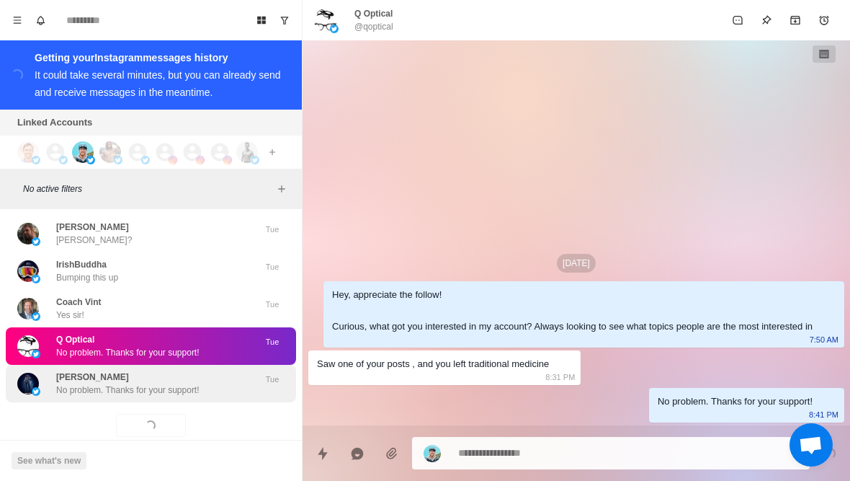
click at [86, 372] on div "Salman malik No problem. Thanks for your support! Tue" at bounding box center [151, 383] width 290 height 37
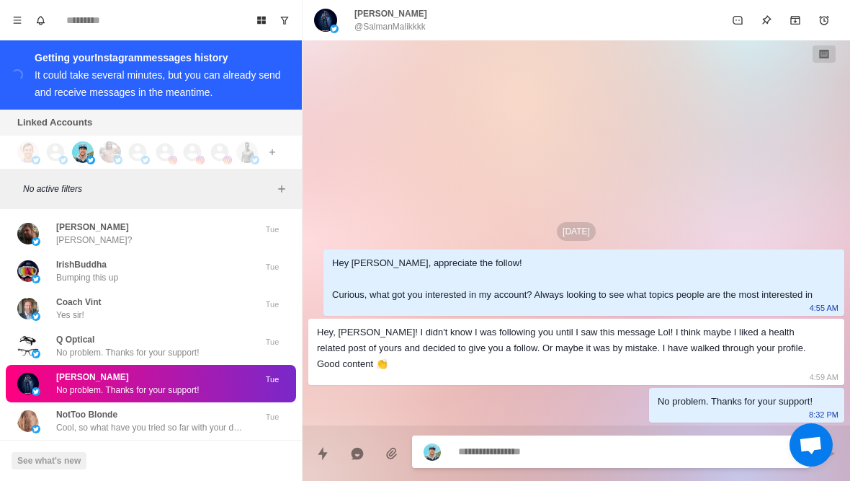
scroll to position [20521, 0]
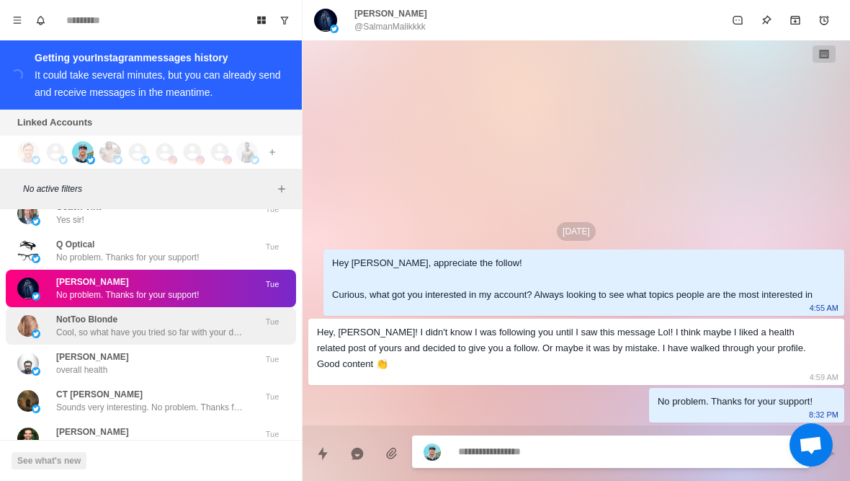
click at [198, 313] on div "NotToo Blonde Cool, so what have you tried so far with your diet and training t…" at bounding box center [149, 326] width 187 height 26
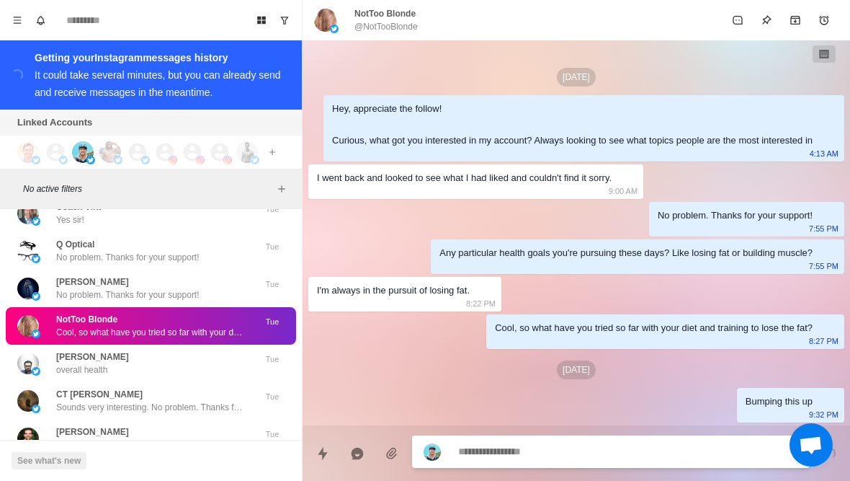
scroll to position [9, 0]
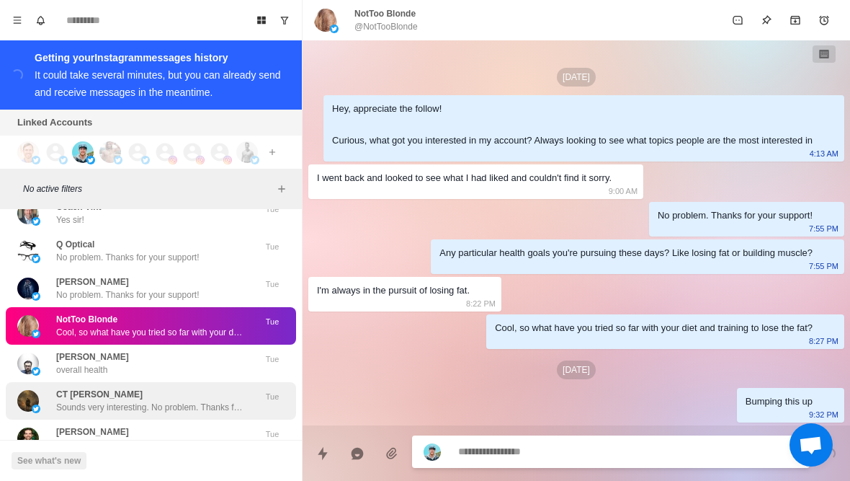
click at [178, 401] on p "Sounds very interesting. No problem. Thanks for your support!" at bounding box center [149, 407] width 187 height 13
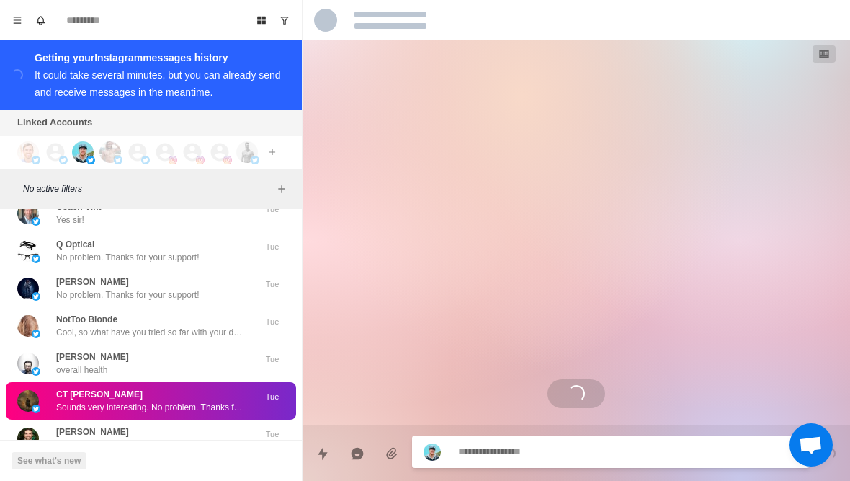
scroll to position [0, 0]
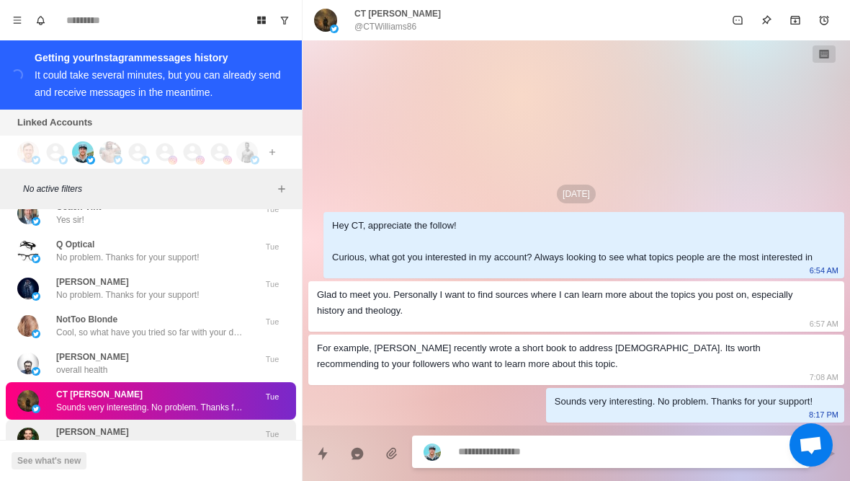
click at [137, 425] on div "Nick Johnston Sounds good, Nick. Are you looking to lose some weight, or is it …" at bounding box center [149, 438] width 187 height 26
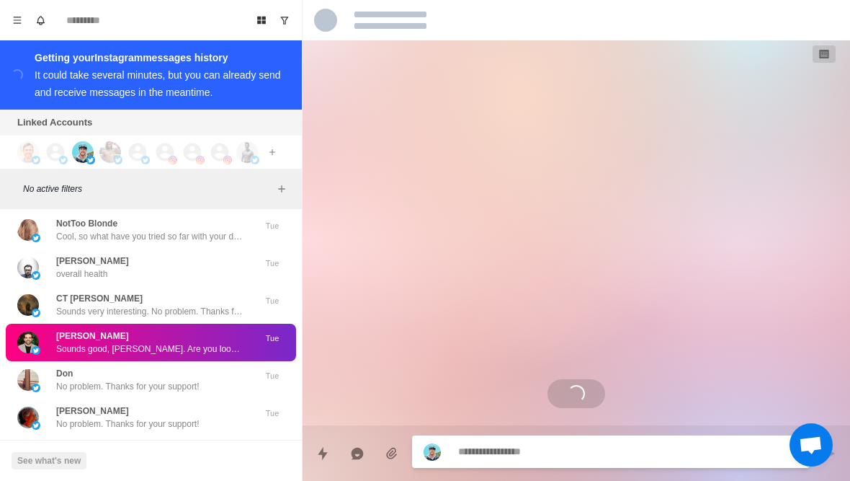
scroll to position [20621, 0]
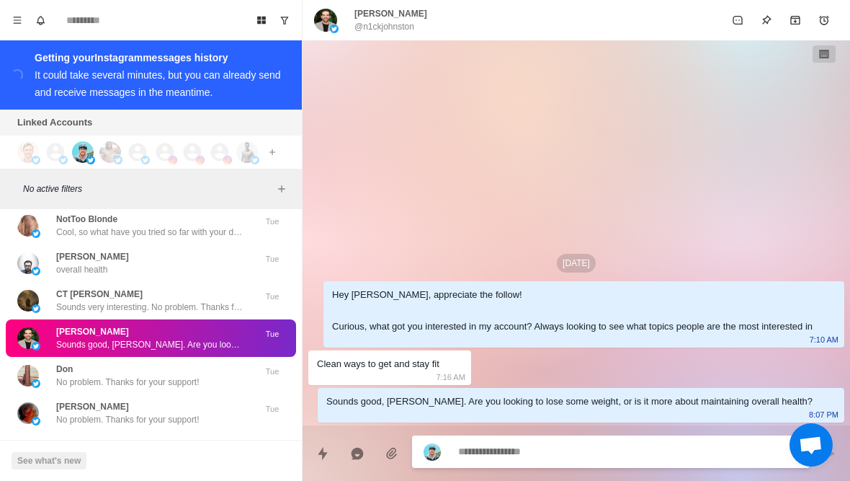
click at [538, 461] on textarea at bounding box center [628, 451] width 340 height 21
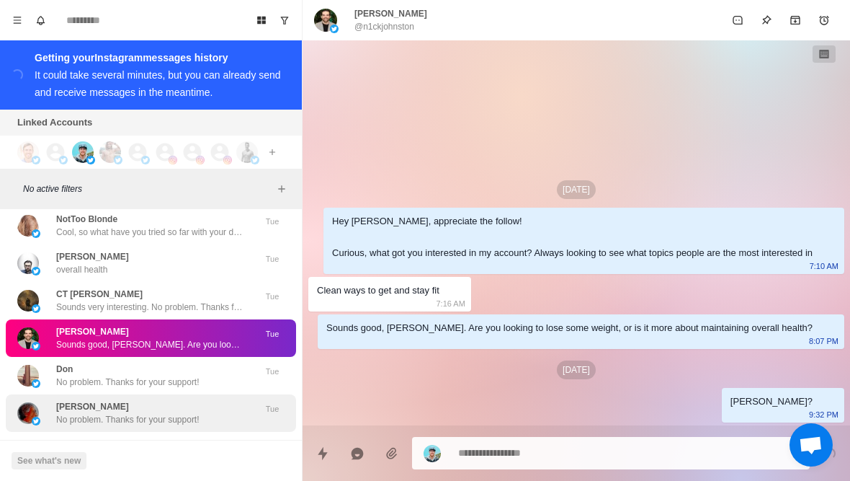
click at [217, 400] on div "Ricardo Cano No problem. Thanks for your support!" at bounding box center [135, 413] width 237 height 26
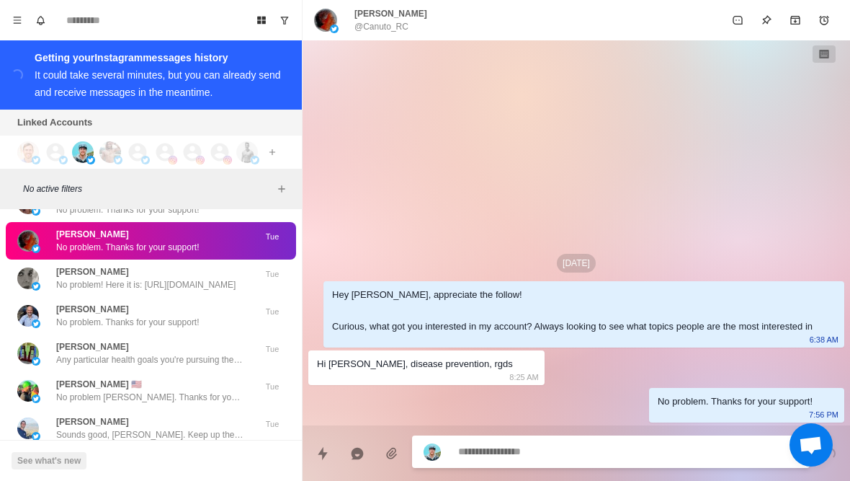
scroll to position [20811, 0]
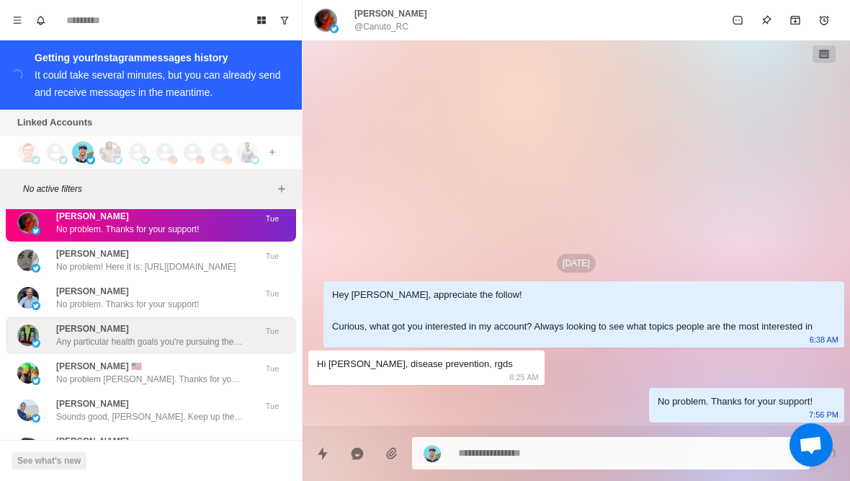
click at [182, 325] on div "Brad Alford Any particular health goals you're pursuing these days? Like losing…" at bounding box center [151, 334] width 290 height 37
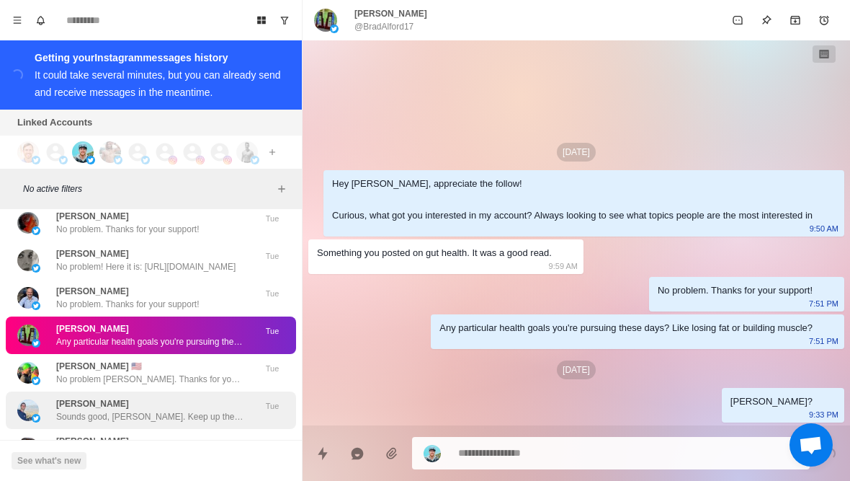
click at [183, 397] on div "Alex Sounds good, Alex. Keep up the good work!" at bounding box center [149, 410] width 187 height 26
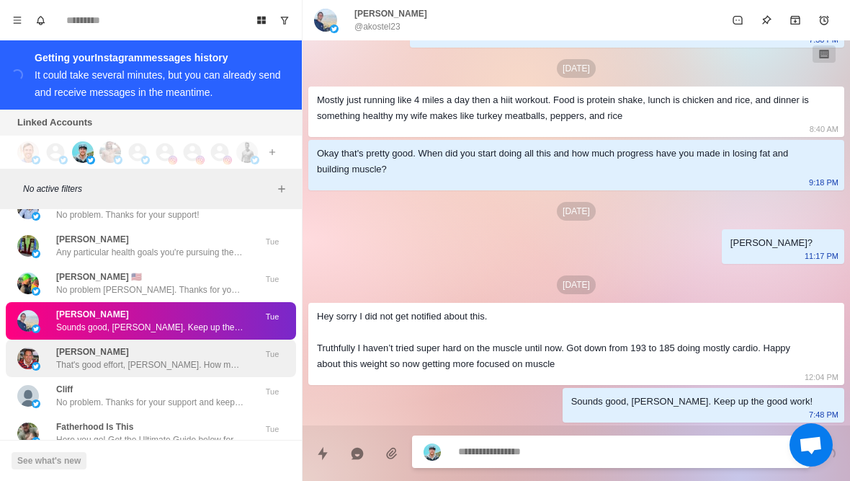
scroll to position [20916, 0]
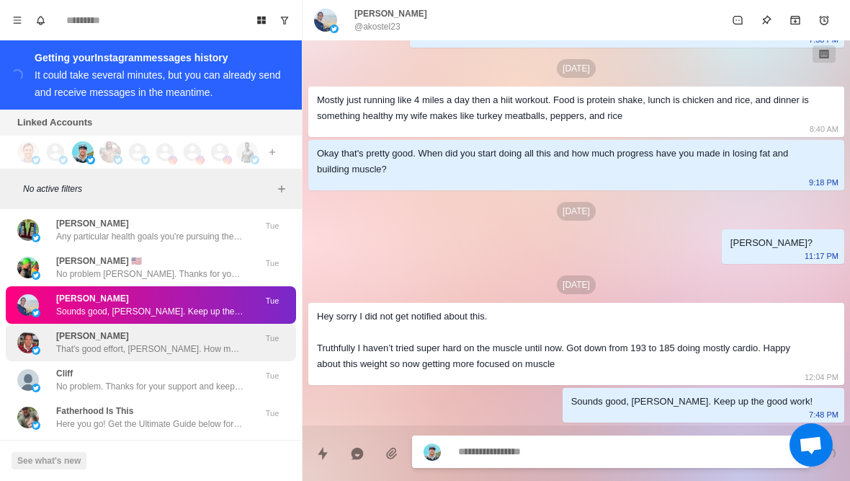
click at [169, 332] on div "Tim That's good effort, Tim. How much weight do you think you need to lose? Tue" at bounding box center [151, 342] width 290 height 37
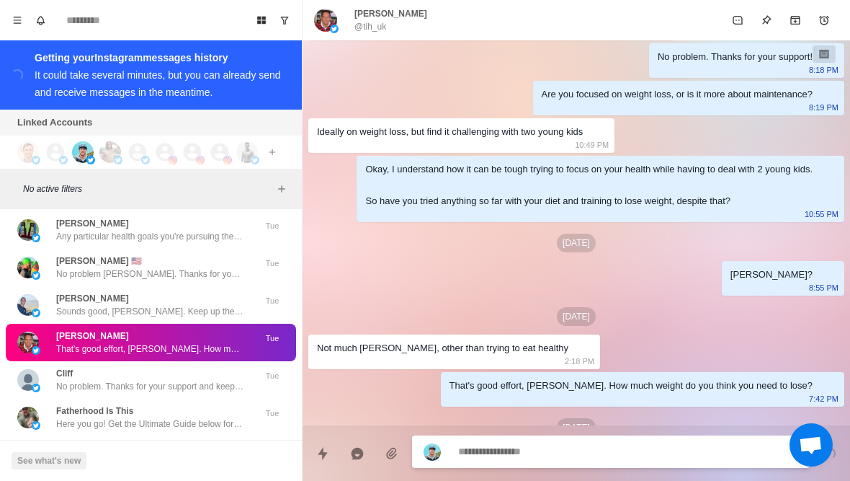
scroll to position [261, 0]
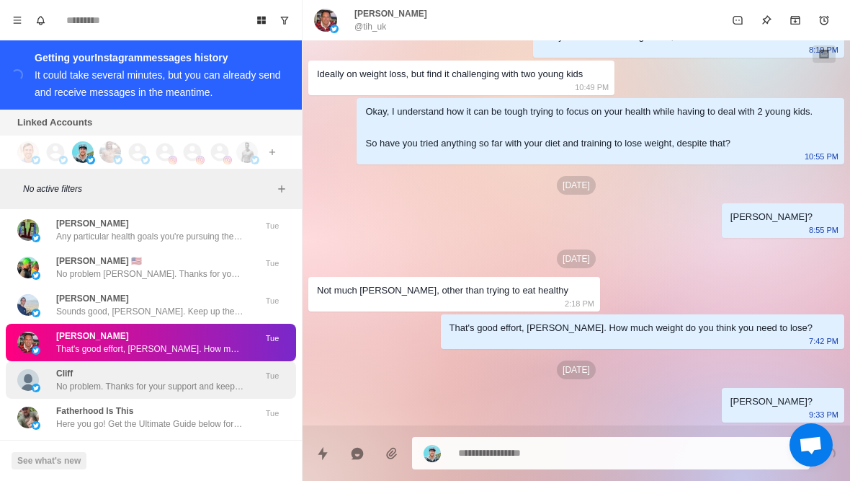
click at [125, 380] on p "No problem. Thanks for your support and keep up the good work!" at bounding box center [149, 386] width 187 height 13
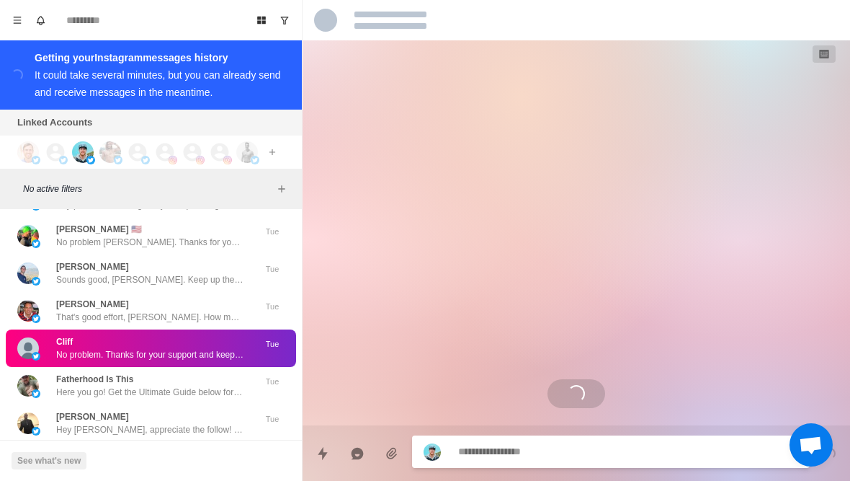
scroll to position [20952, 0]
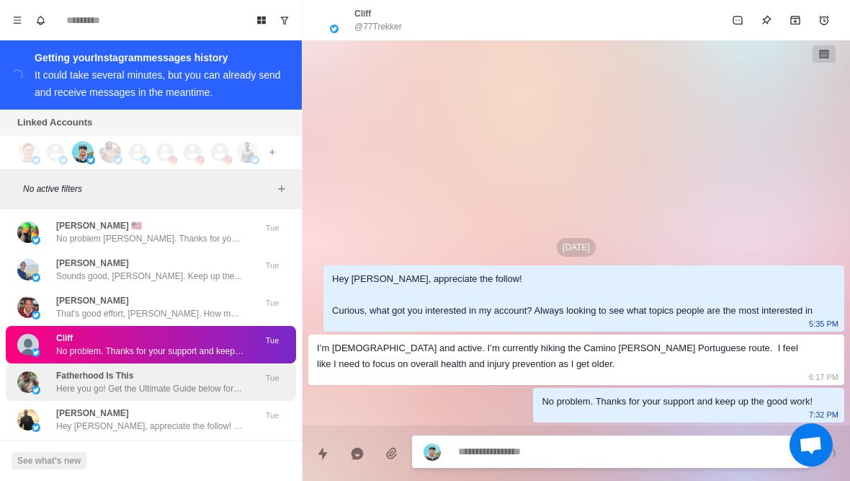
click at [125, 382] on p "Here you go! Get the Ultimate Guide below for everything you need to transform …" at bounding box center [149, 388] width 187 height 13
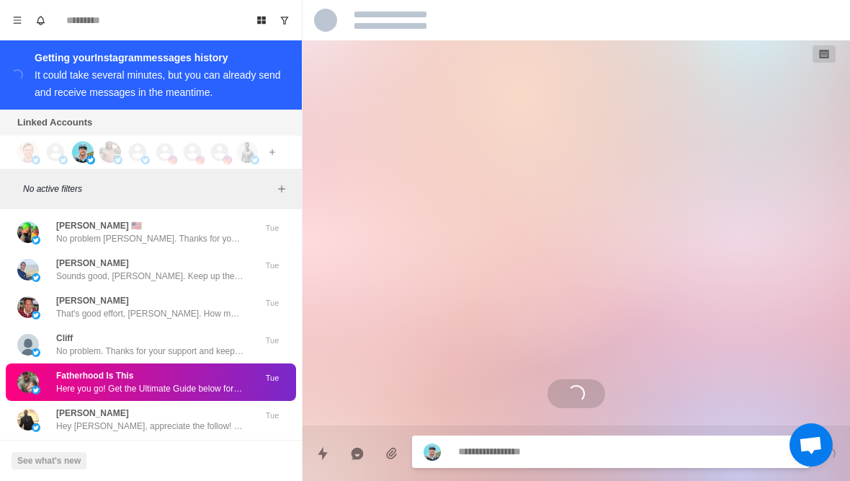
scroll to position [21010, 0]
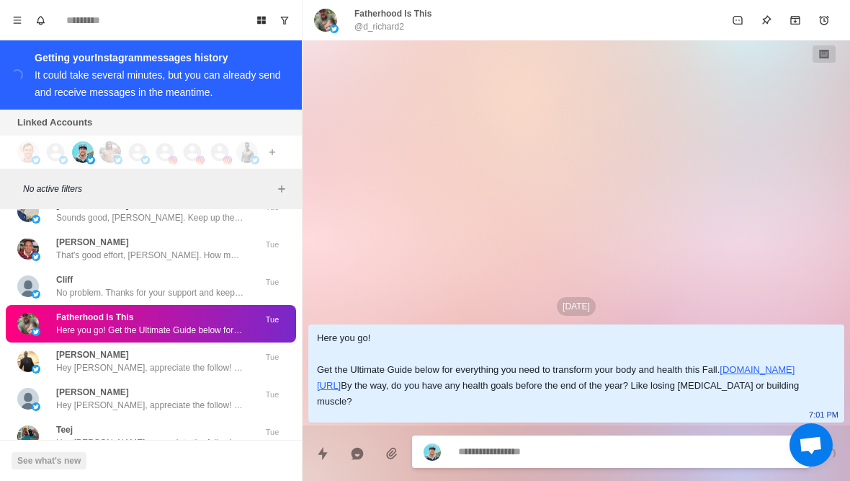
click at [492, 446] on textarea at bounding box center [628, 451] width 340 height 21
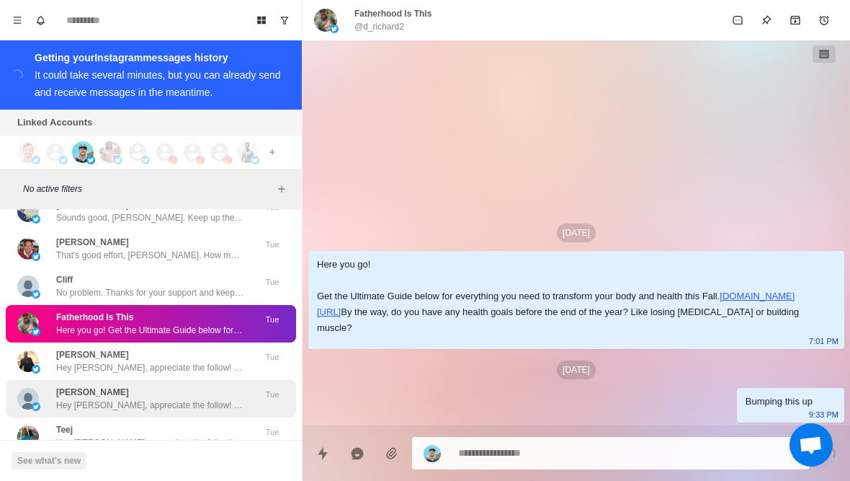
click at [164, 399] on p "Hey Michael, appreciate the follow! Curious, what got you interested in my acco…" at bounding box center [149, 405] width 187 height 13
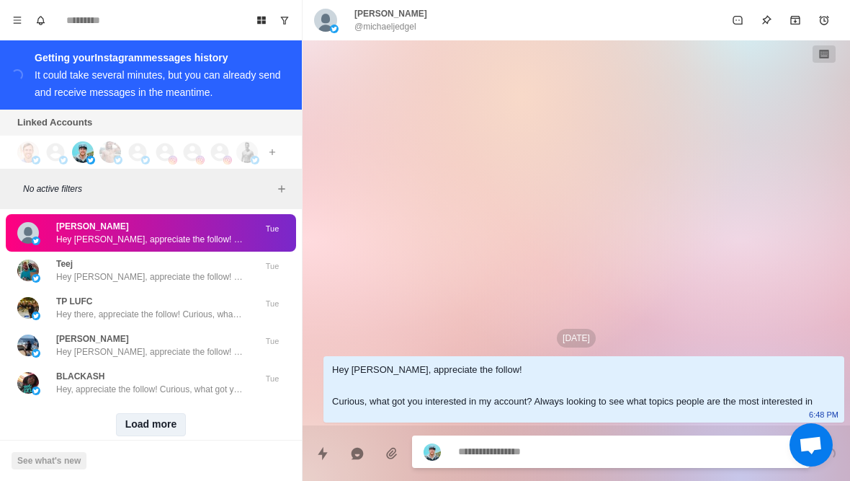
scroll to position [21175, 0]
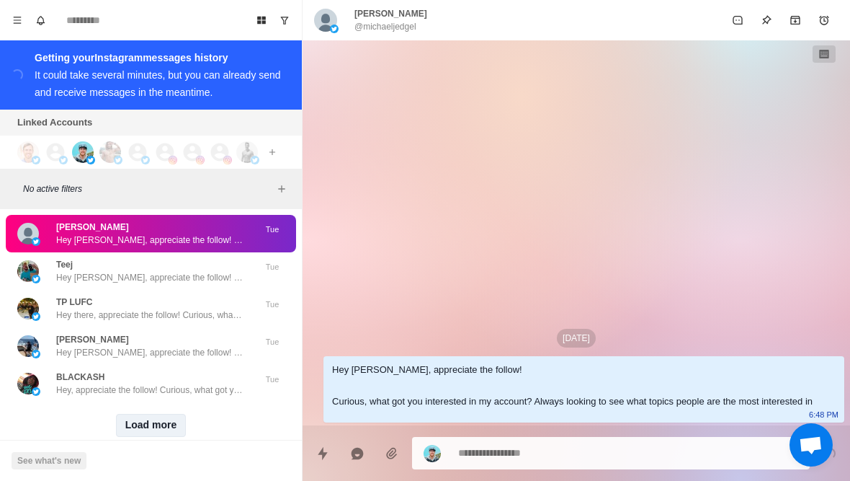
click at [157, 414] on button "Load more" at bounding box center [151, 425] width 71 height 23
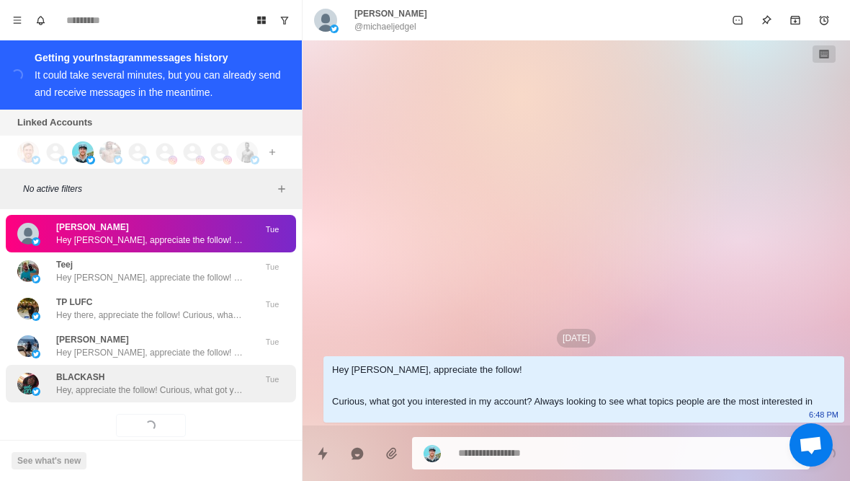
click at [206, 383] on p "Hey, appreciate the follow! Curious, what got you interested in my account? Alw…" at bounding box center [149, 389] width 187 height 13
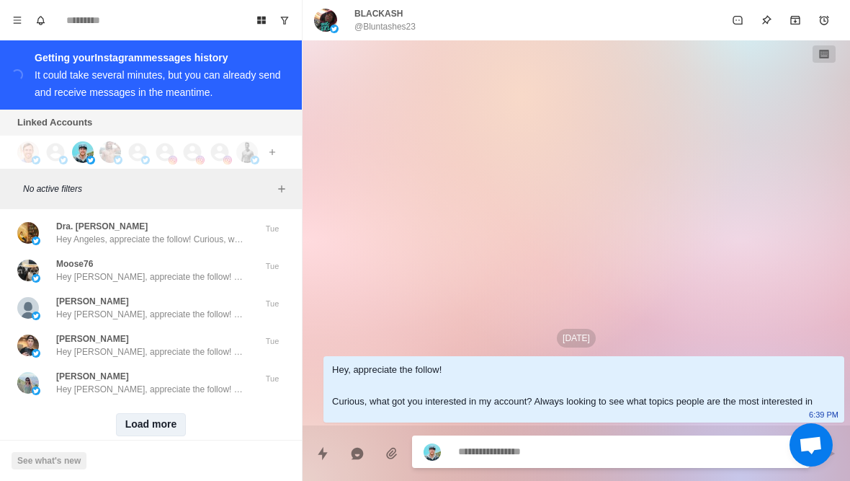
scroll to position [21925, 0]
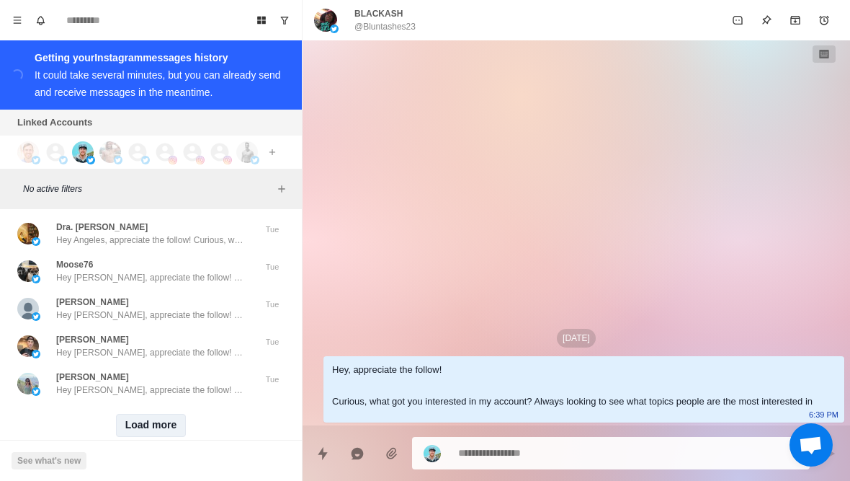
click at [156, 414] on button "Load more" at bounding box center [151, 425] width 71 height 23
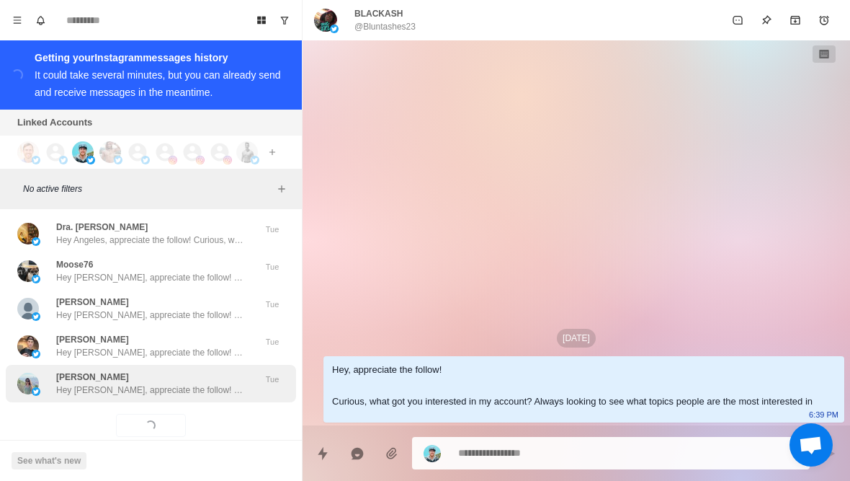
click at [191, 383] on p "Hey Fereshteh, appreciate the follow! Curious, what got you interested in my ac…" at bounding box center [149, 389] width 187 height 13
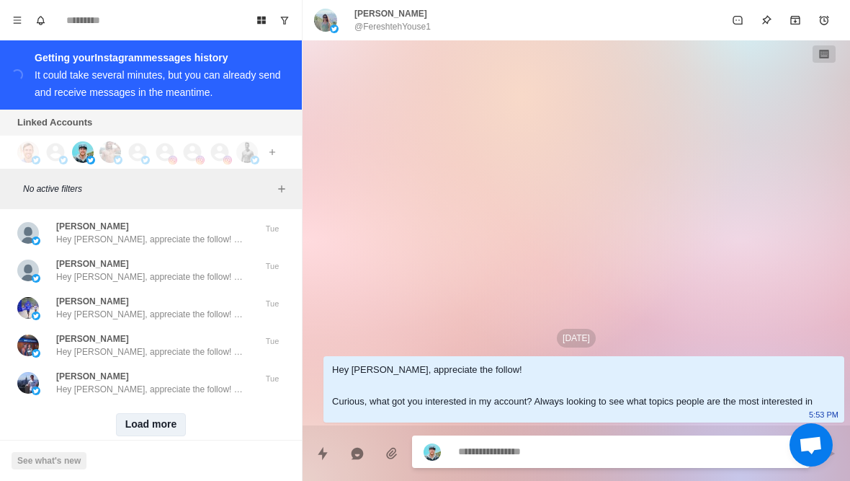
scroll to position [22674, 0]
click at [161, 414] on button "Load more" at bounding box center [151, 425] width 71 height 23
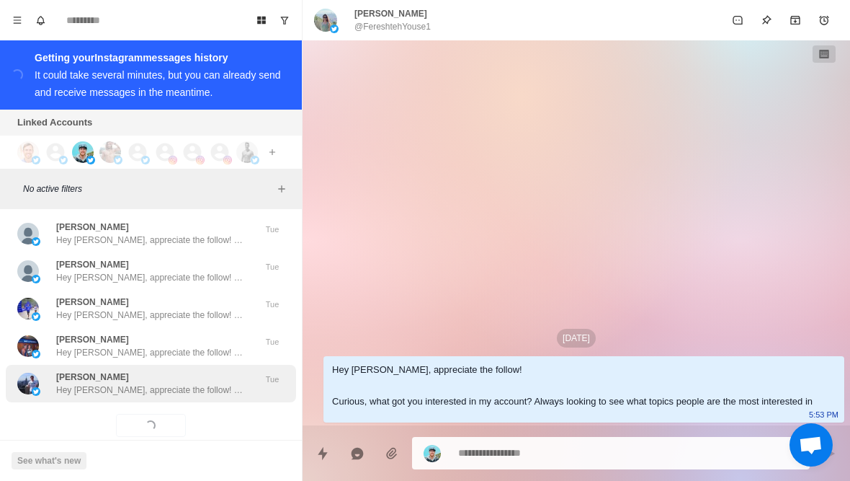
click at [210, 383] on p "Hey Mark, appreciate the follow! Curious, what got you interested in my account…" at bounding box center [149, 389] width 187 height 13
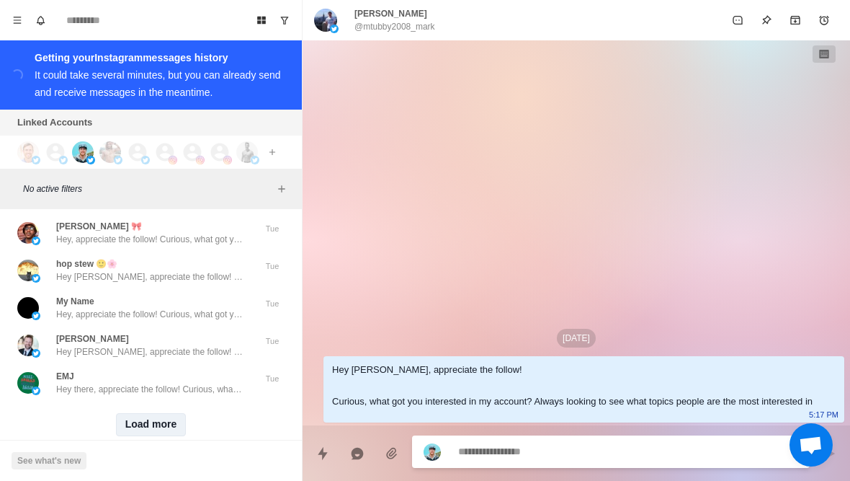
scroll to position [23424, 0]
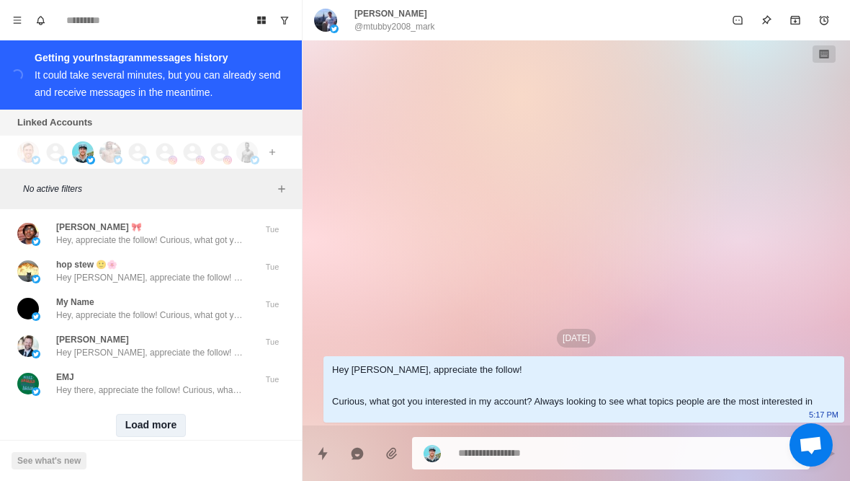
click at [144, 414] on button "Load more" at bounding box center [151, 425] width 71 height 23
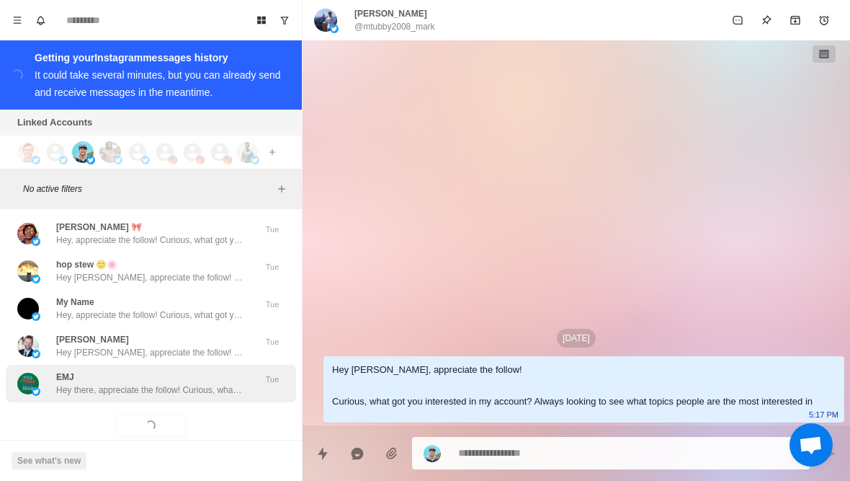
click at [194, 370] on div "EMJ Hey there, appreciate the follow! Curious, what got you interested in my ac…" at bounding box center [149, 383] width 187 height 26
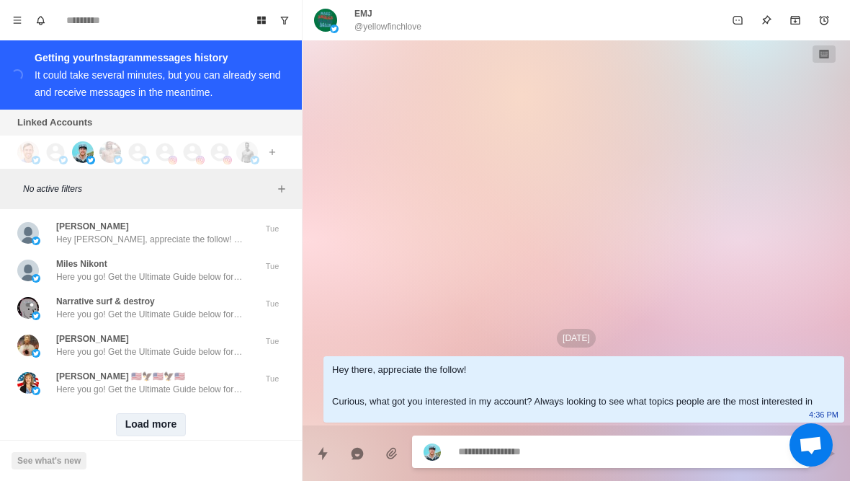
scroll to position [24173, 0]
click at [153, 414] on button "Load more" at bounding box center [151, 425] width 71 height 23
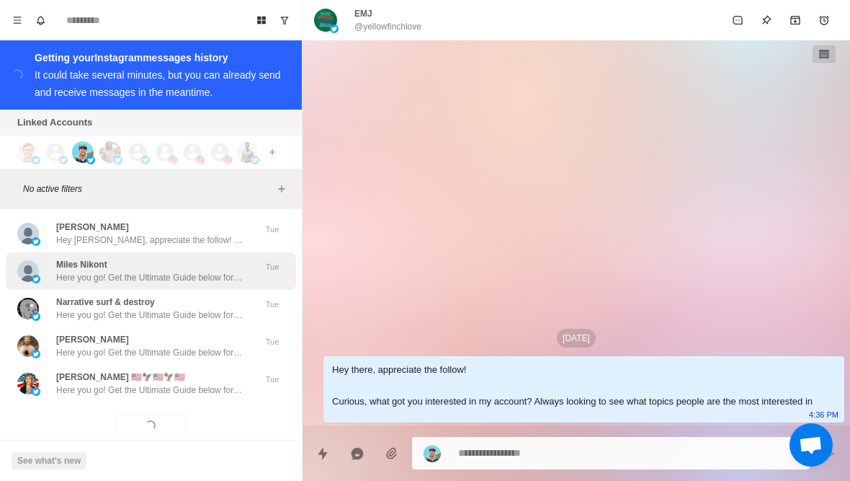
click at [174, 271] on p "Here you go! Get the Ultimate Guide below for everything you need to transform …" at bounding box center [149, 277] width 187 height 13
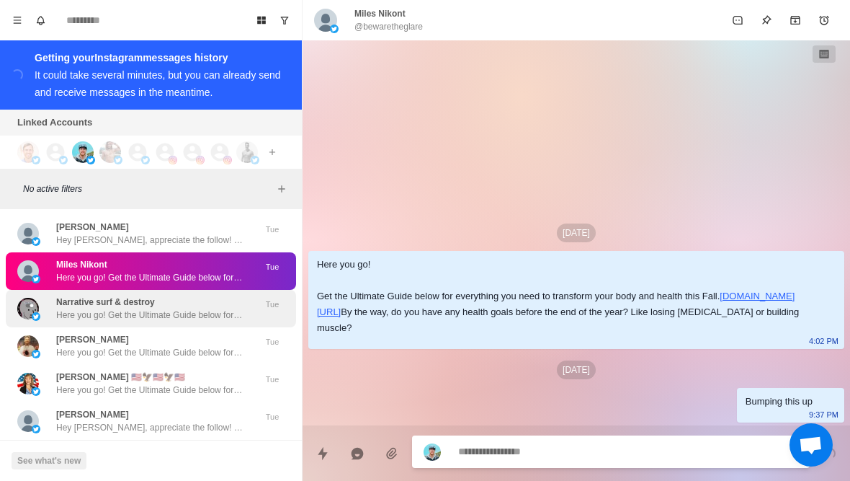
click at [176, 308] on p "Here you go! Get the Ultimate Guide below for everything you need to transform …" at bounding box center [149, 314] width 187 height 13
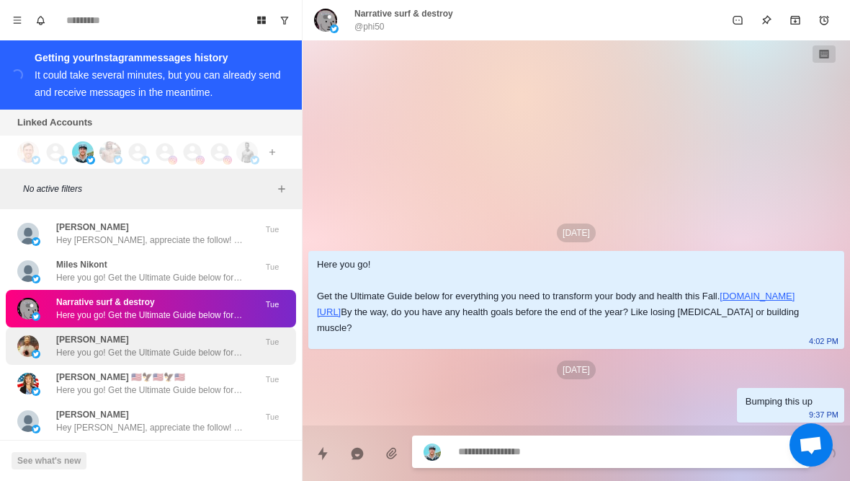
click at [187, 346] on p "Here you go! Get the Ultimate Guide below for everything you need to transform …" at bounding box center [149, 352] width 187 height 13
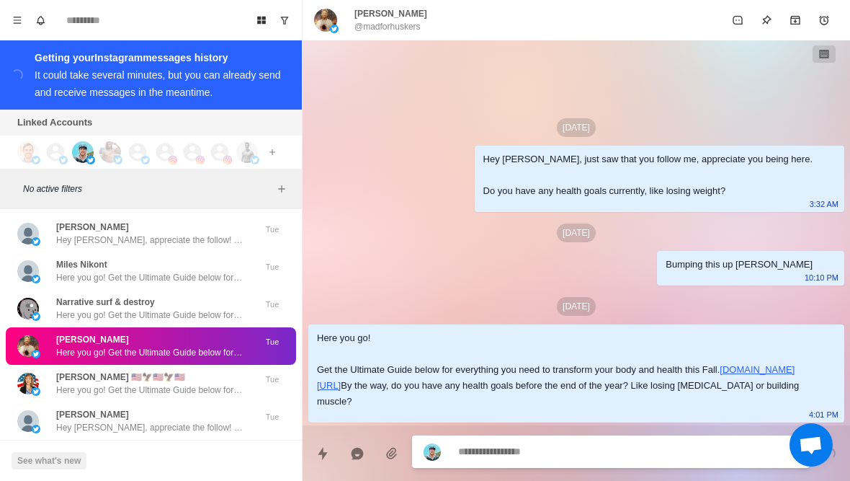
scroll to position [48, 0]
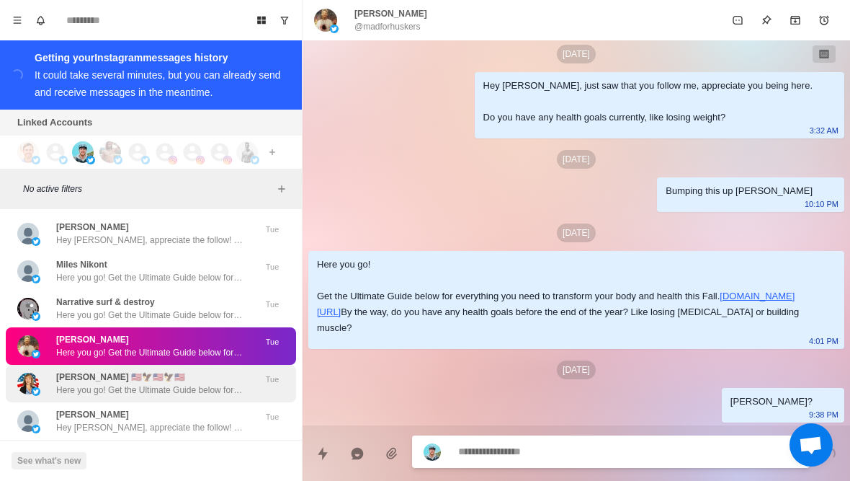
click at [190, 383] on p "Here you go! Get the Ultimate Guide below for everything you need to transform …" at bounding box center [149, 389] width 187 height 13
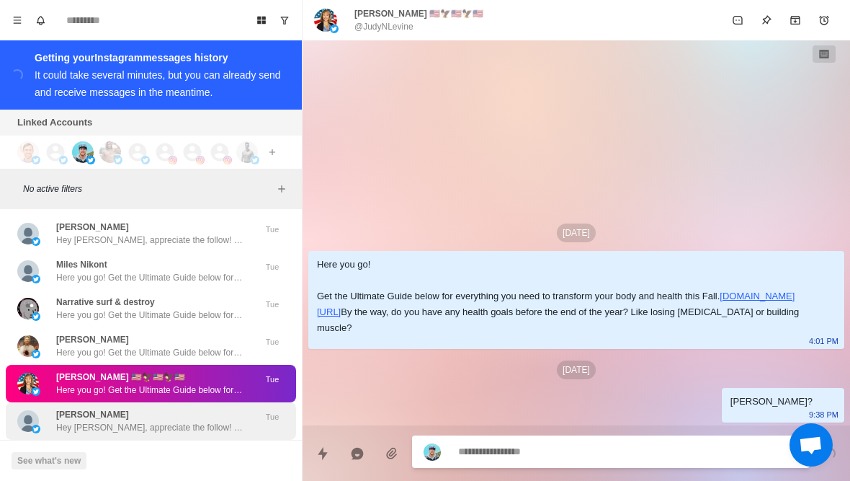
click at [219, 408] on div "Kathy Leis Hey Kathy, appreciate the follow! Curious, what got you interested i…" at bounding box center [149, 421] width 187 height 26
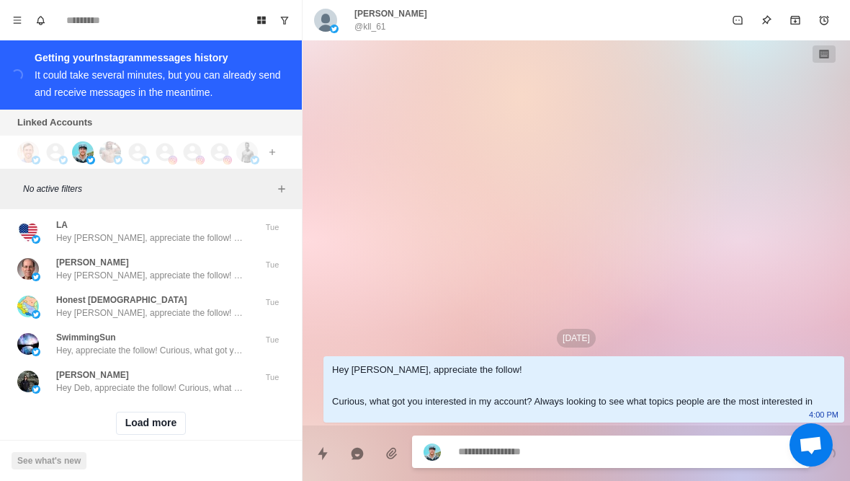
scroll to position [24923, 0]
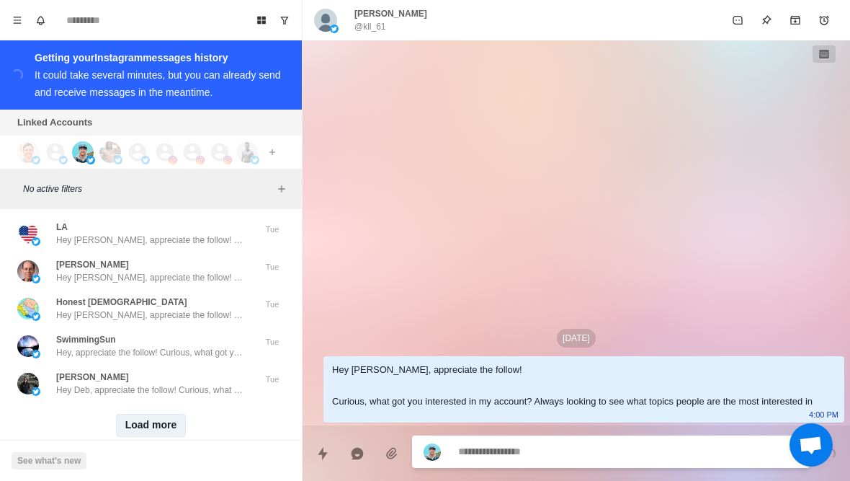
click at [151, 414] on button "Load more" at bounding box center [151, 425] width 71 height 23
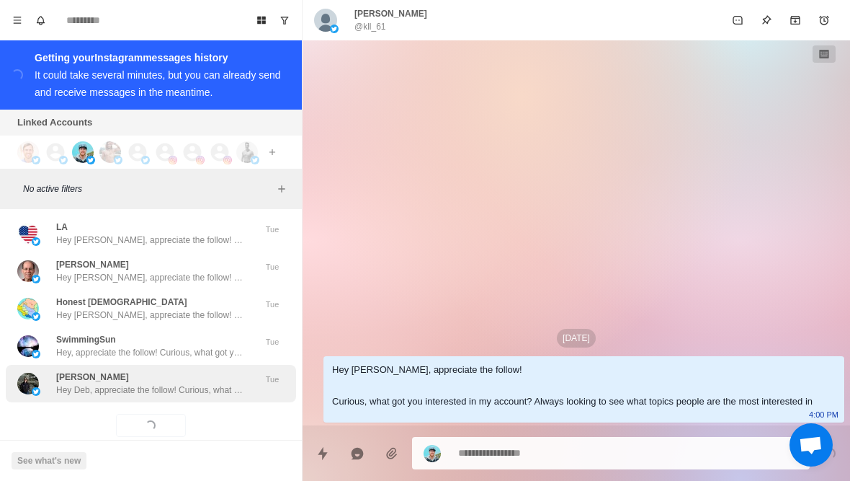
click at [190, 375] on div "Deb Kane Hey Deb, appreciate the follow! Curious, what got you interested in my…" at bounding box center [151, 383] width 290 height 37
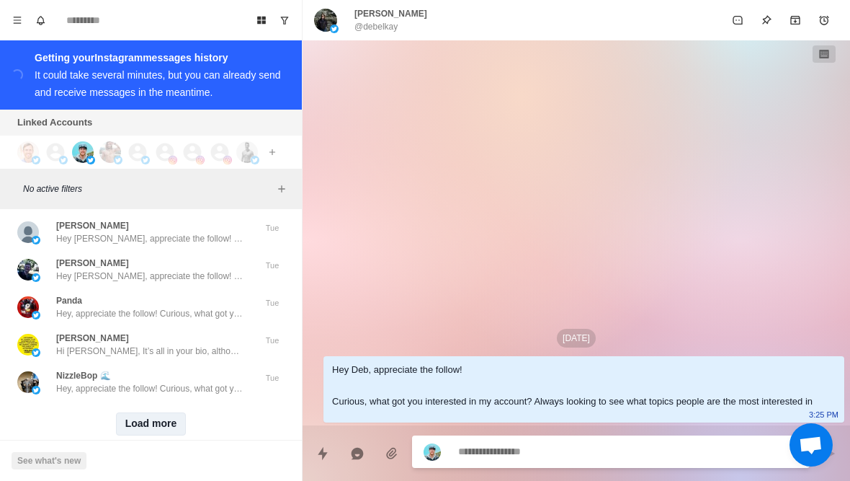
scroll to position [25672, 0]
click at [145, 414] on button "Load more" at bounding box center [151, 425] width 71 height 23
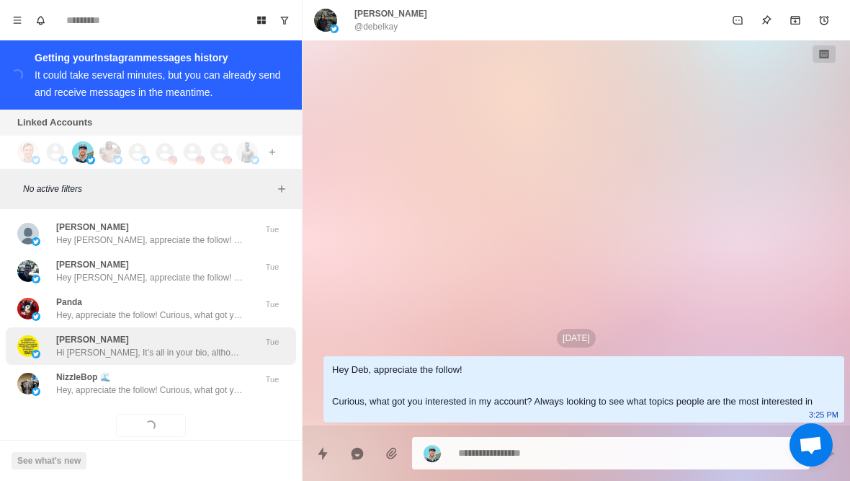
click at [208, 346] on p "Hi Brett, It’s all in your bio, although your not a Dr who’s lost their license…" at bounding box center [149, 352] width 187 height 13
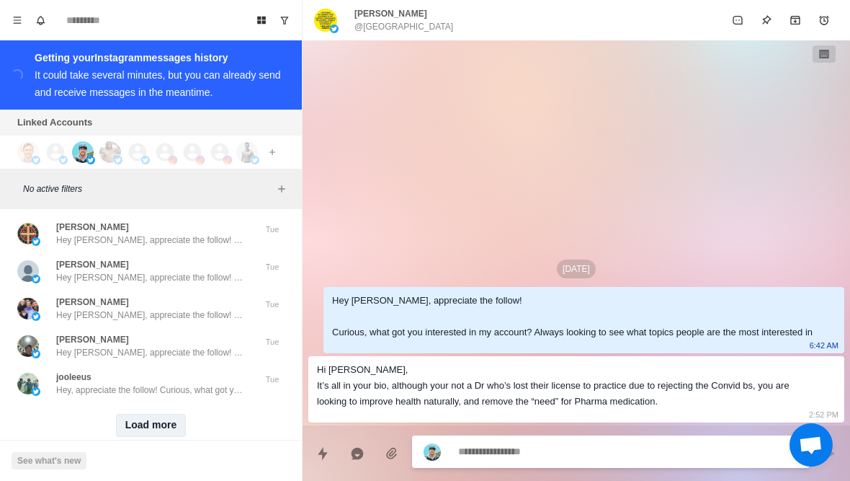
scroll to position [26422, 0]
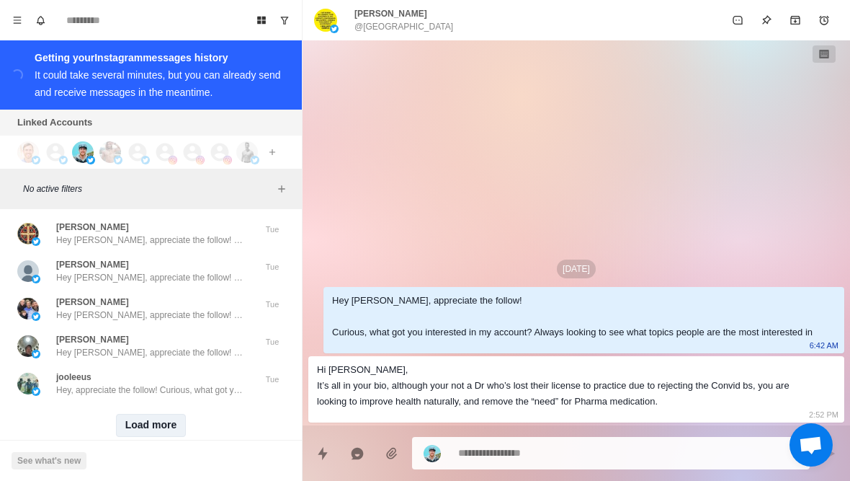
click at [156, 414] on button "Load more" at bounding box center [151, 425] width 71 height 23
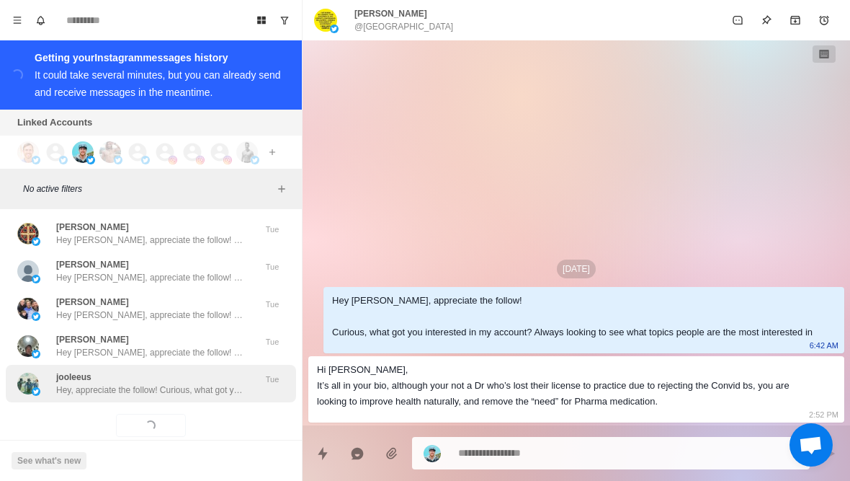
click at [189, 371] on div "jooleeus Hey, appreciate the follow! Curious, what got you interested in my acc…" at bounding box center [151, 383] width 290 height 37
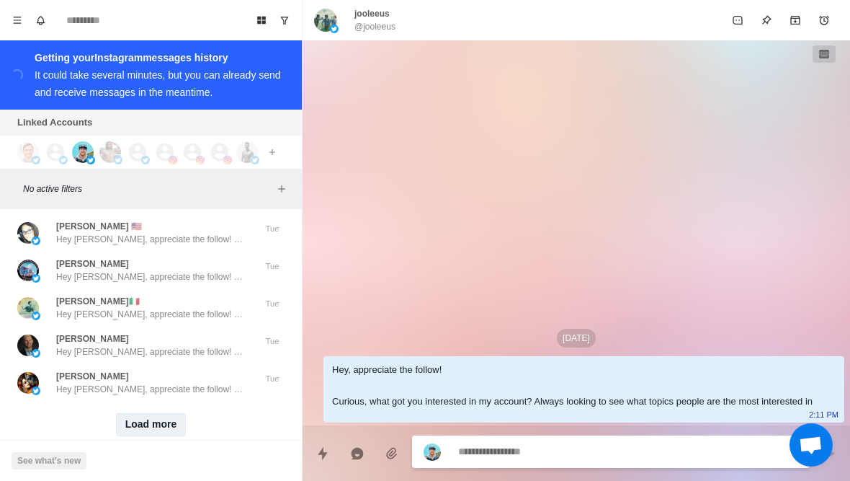
scroll to position [27171, 0]
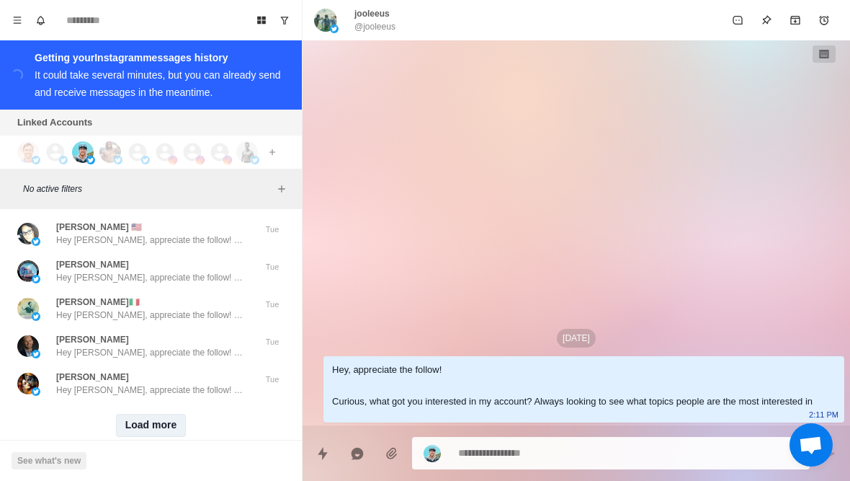
click at [150, 414] on button "Load more" at bounding box center [151, 425] width 71 height 23
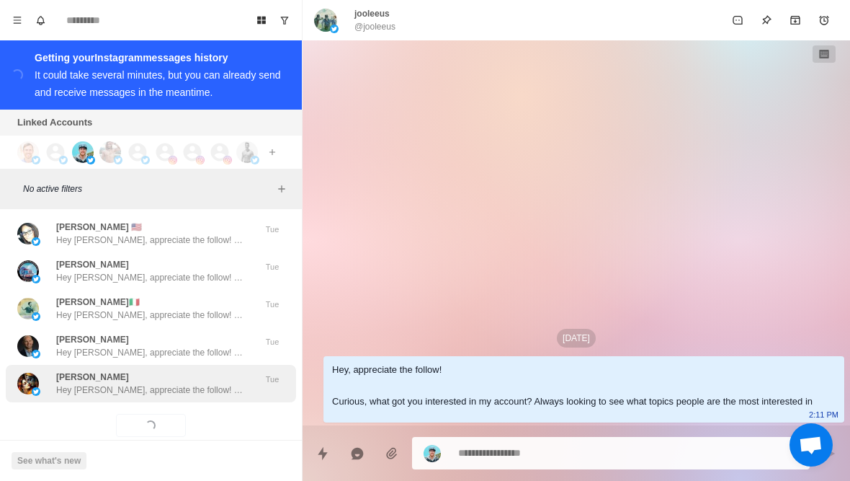
click at [223, 370] on div "Jayabal Krish Hey Jayabal, appreciate the follow! Curious, what got you interes…" at bounding box center [149, 383] width 187 height 26
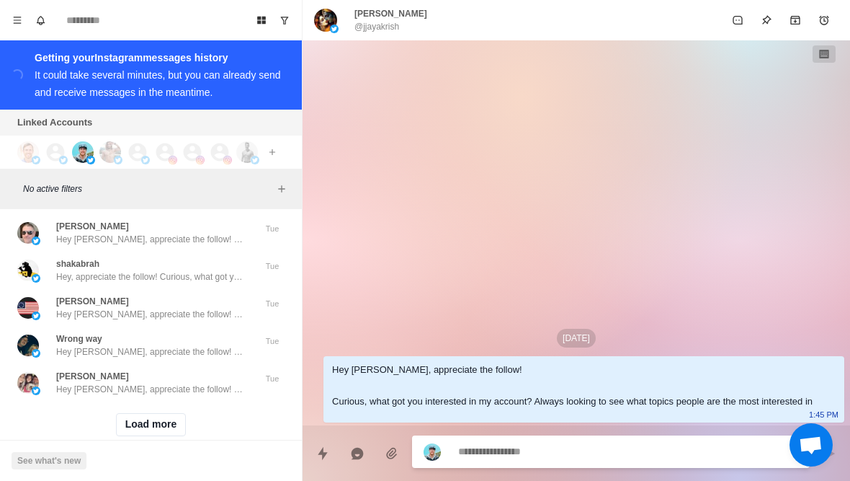
scroll to position [27921, 0]
click at [143, 415] on div "Load more" at bounding box center [151, 425] width 290 height 46
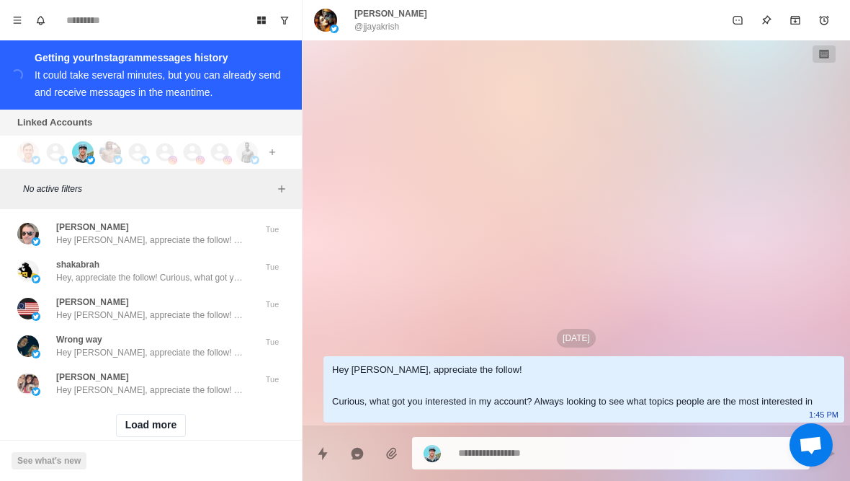
click at [151, 412] on div "Load more" at bounding box center [151, 425] width 290 height 46
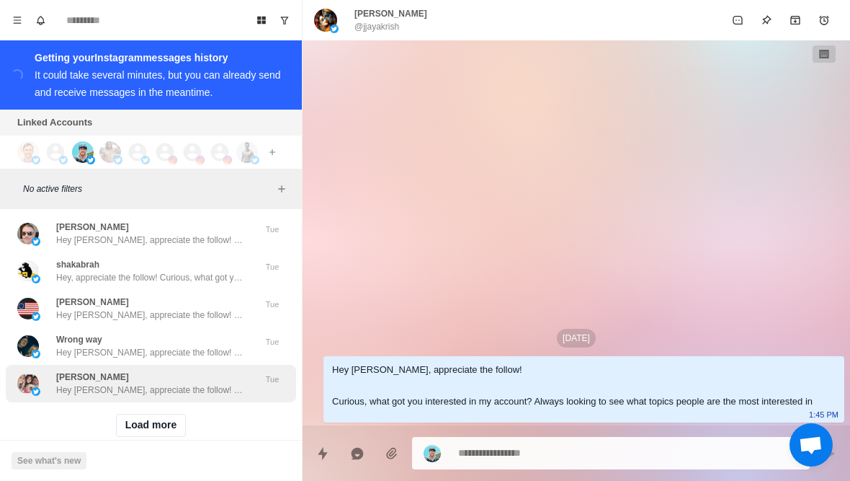
click at [208, 383] on p "Hey Ashley, appreciate the follow! Curious, what got you interested in my accou…" at bounding box center [149, 389] width 187 height 13
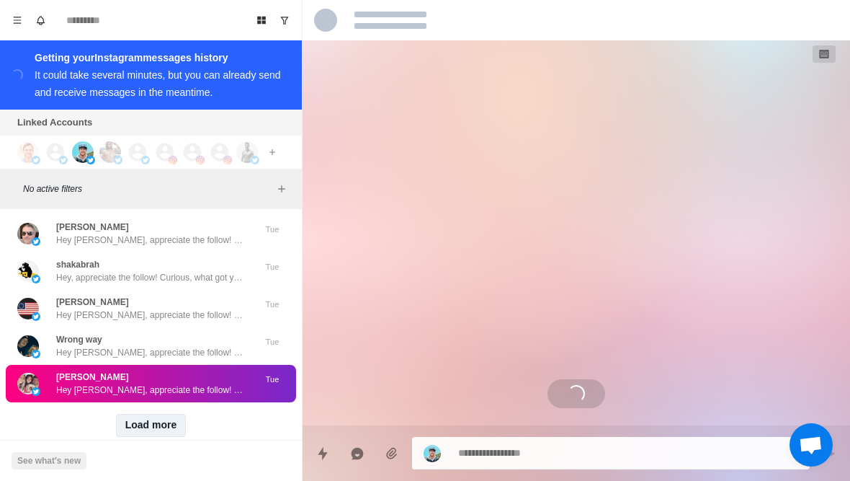
click at [166, 414] on button "Load more" at bounding box center [151, 425] width 71 height 23
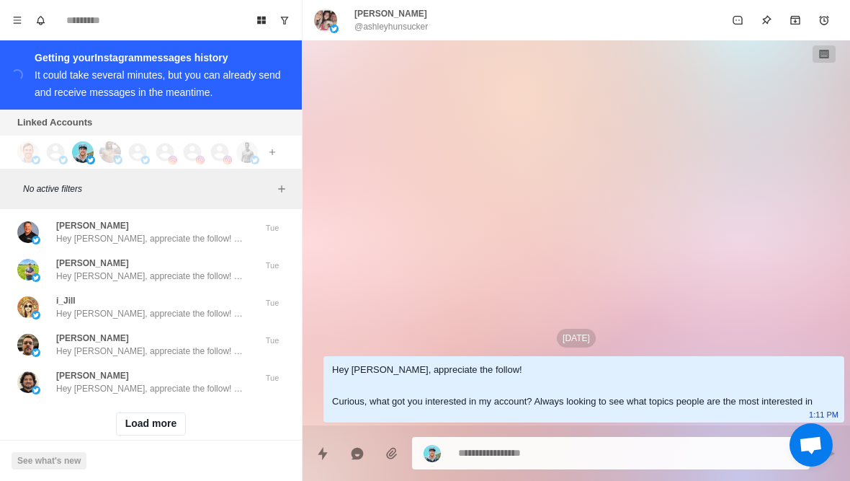
scroll to position [28670, 0]
click at [157, 414] on button "Load more" at bounding box center [151, 425] width 71 height 23
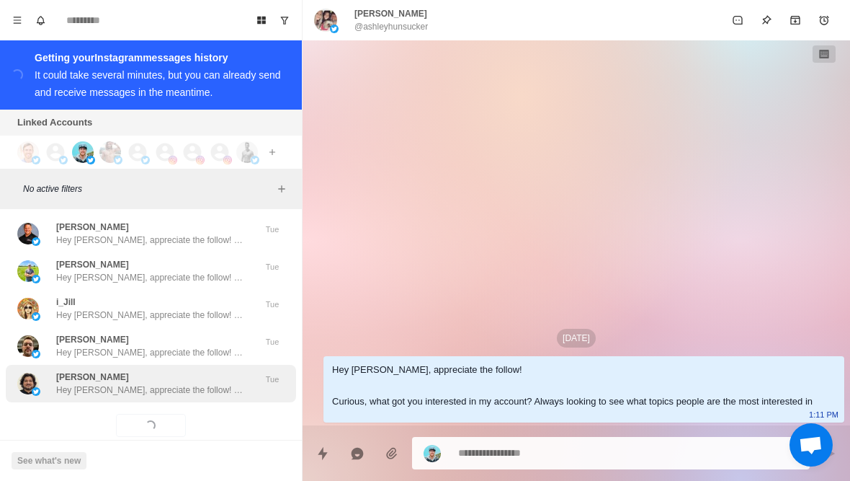
click at [210, 383] on p "Hey Nur, appreciate the follow! Curious, what got you interested in my account?…" at bounding box center [149, 389] width 187 height 13
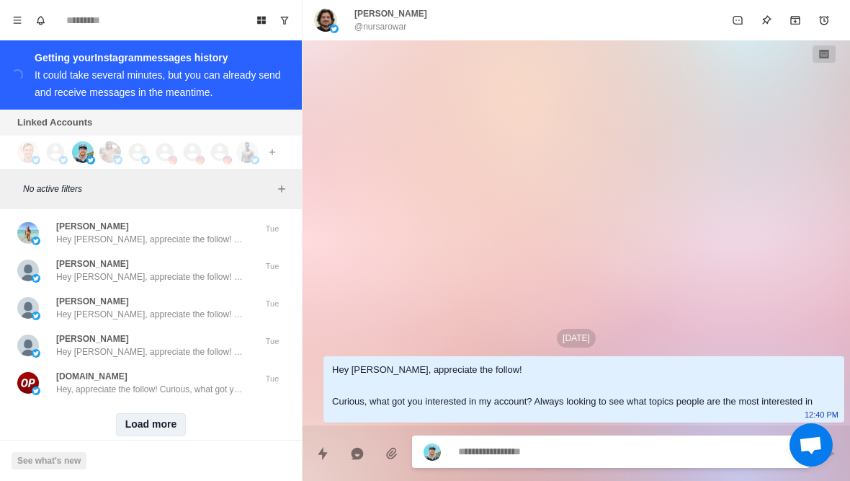
scroll to position [29420, 0]
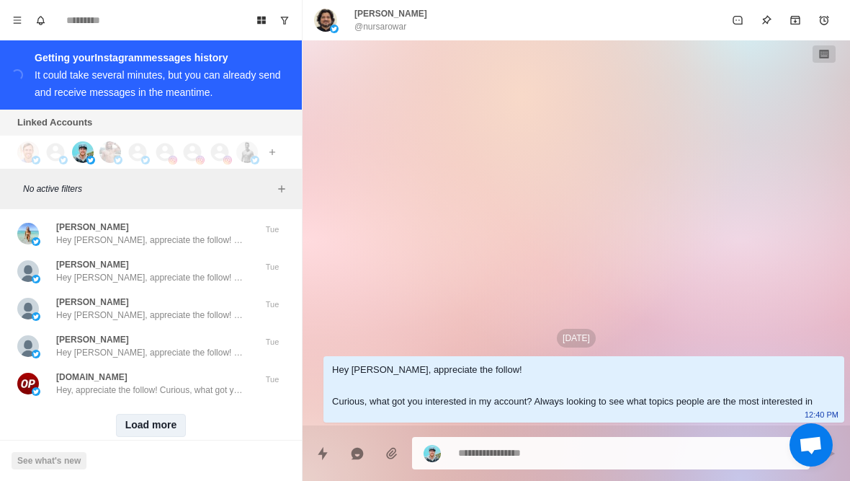
click at [154, 414] on button "Load more" at bounding box center [151, 425] width 71 height 23
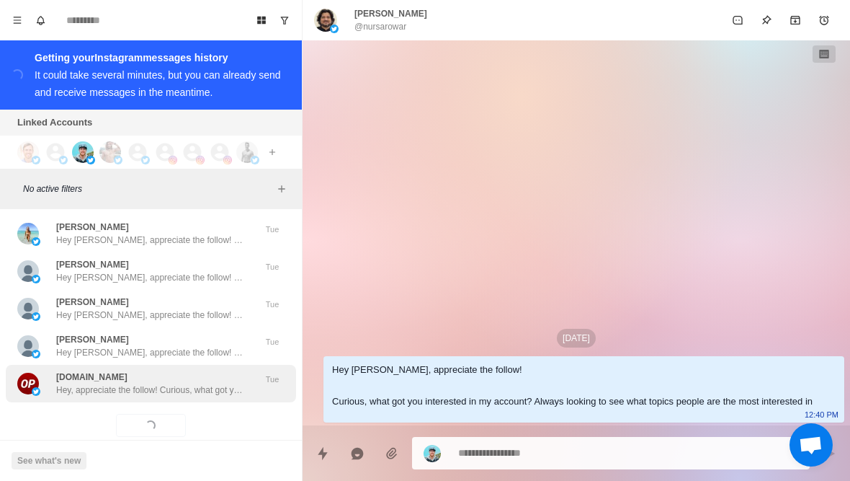
click at [194, 375] on div "OfficePools.com Hey, appreciate the follow! Curious, what got you interested in…" at bounding box center [151, 383] width 290 height 37
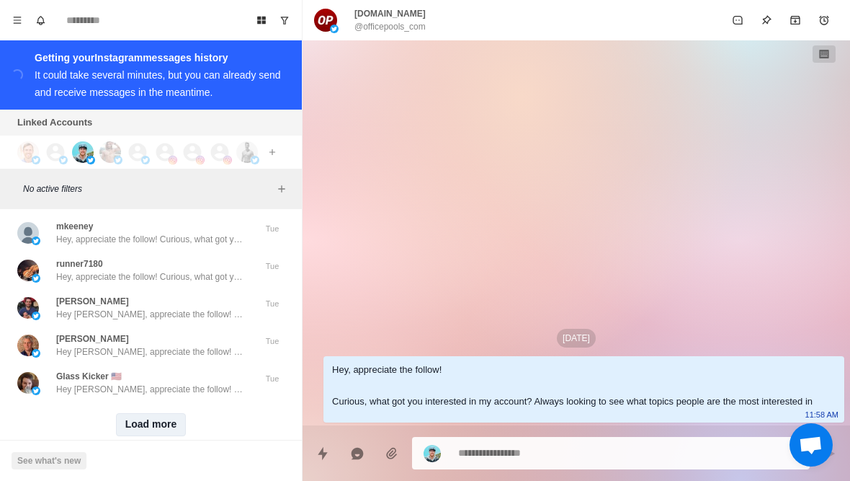
scroll to position [30169, 0]
click at [154, 414] on button "Load more" at bounding box center [151, 425] width 71 height 23
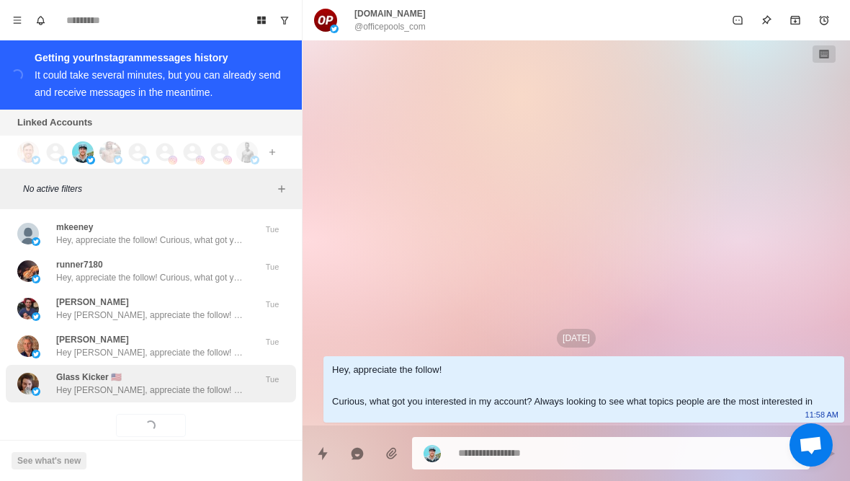
click at [205, 383] on p "Hey Debbie, appreciate the follow! Curious, what got you interested in my accou…" at bounding box center [149, 389] width 187 height 13
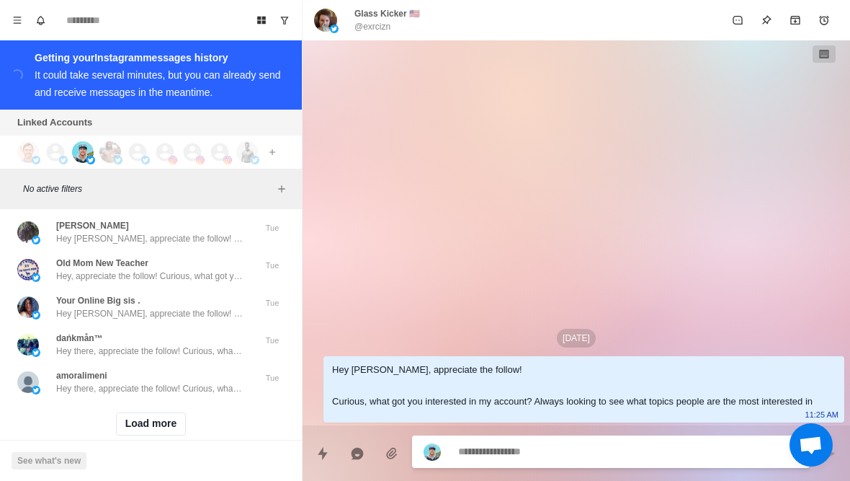
scroll to position [30919, 0]
click at [160, 415] on div "Load more" at bounding box center [151, 425] width 290 height 46
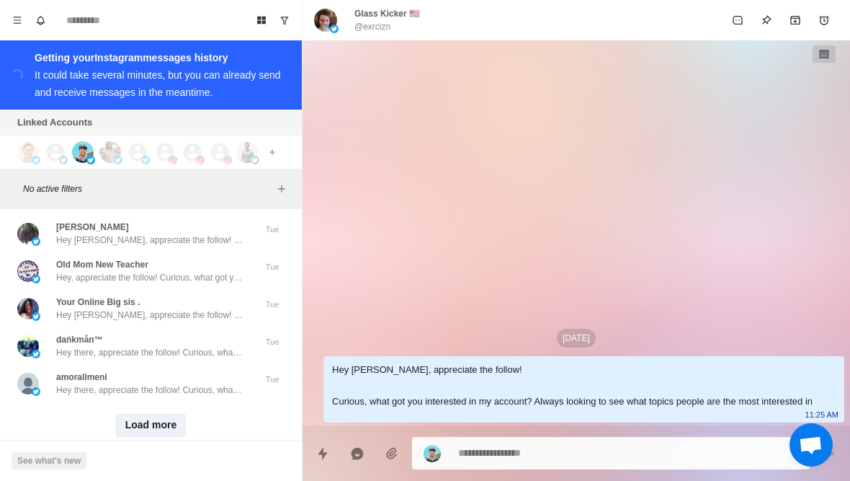
click at [161, 414] on button "Load more" at bounding box center [151, 425] width 71 height 23
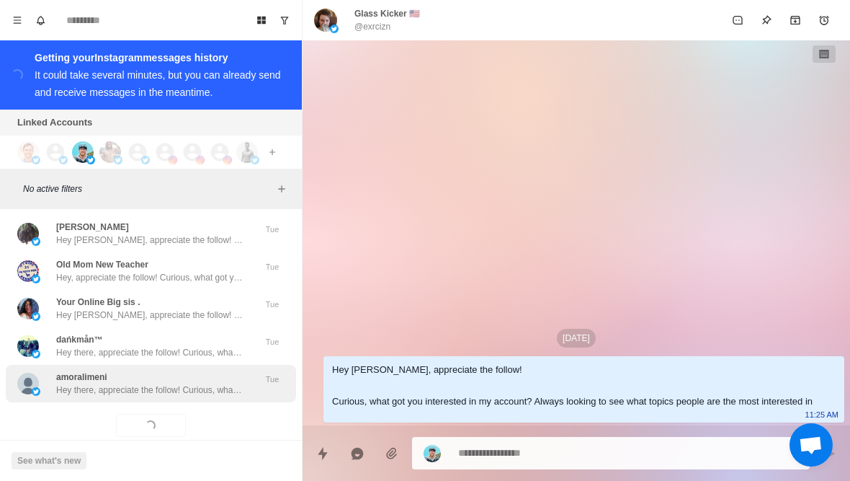
click at [199, 372] on div "amoralimeni Hey there, appreciate the follow! Curious, what got you interested …" at bounding box center [151, 383] width 290 height 37
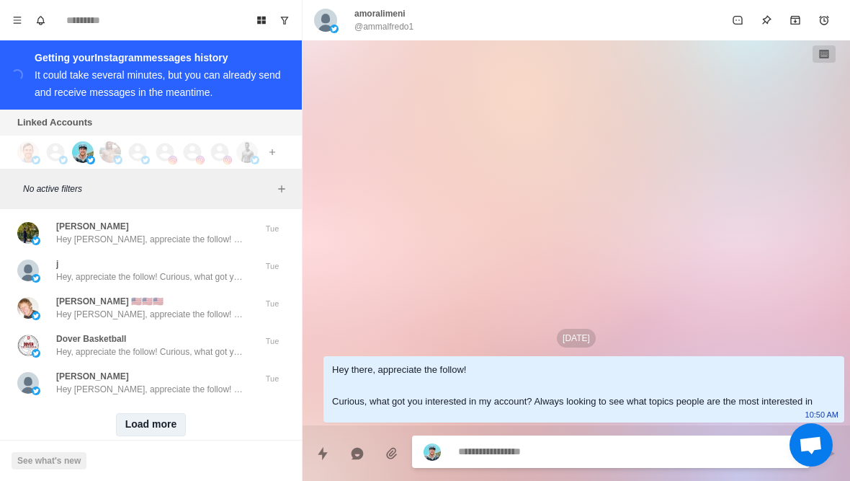
scroll to position [31668, 0]
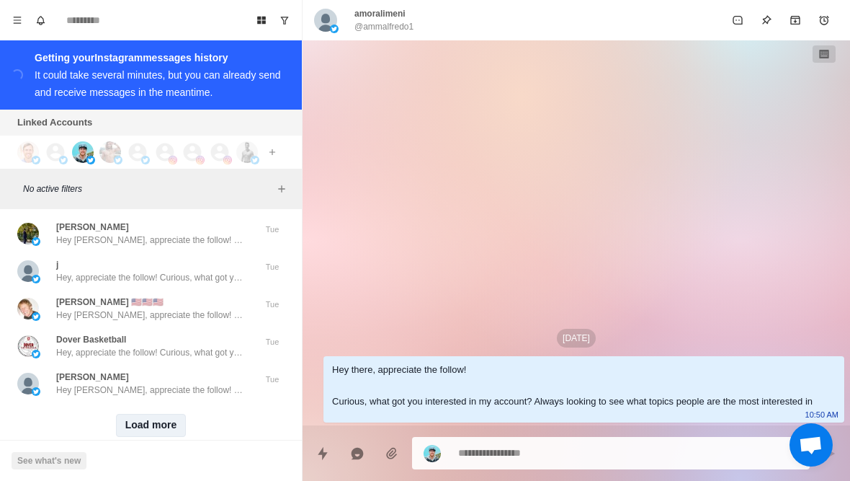
click at [157, 414] on button "Load more" at bounding box center [151, 425] width 71 height 23
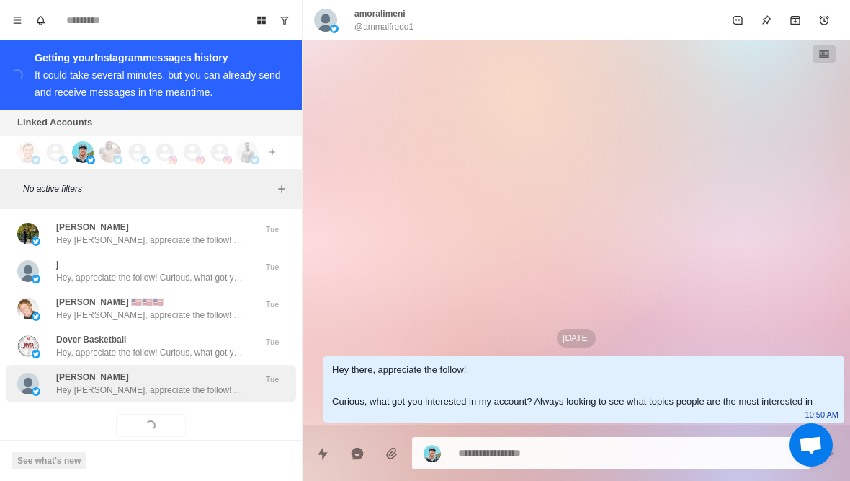
click at [192, 383] on p "Hey Mameda, appreciate the follow! Curious, what got you interested in my accou…" at bounding box center [149, 389] width 187 height 13
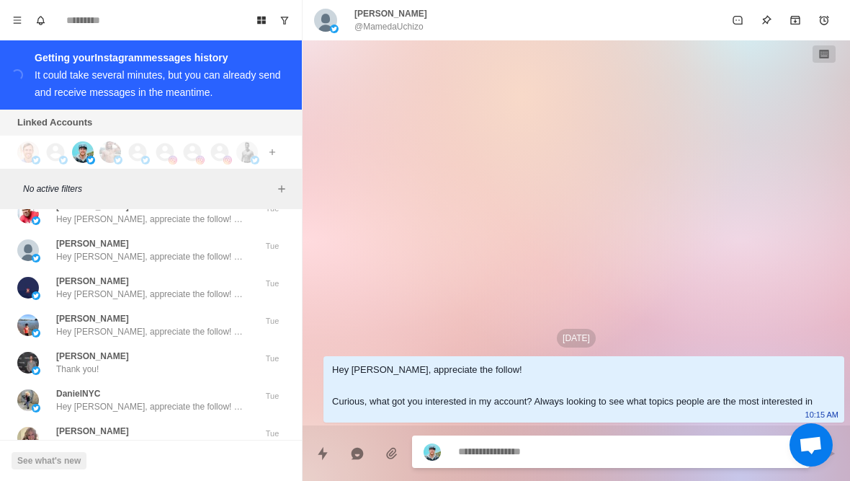
scroll to position [32341, 0]
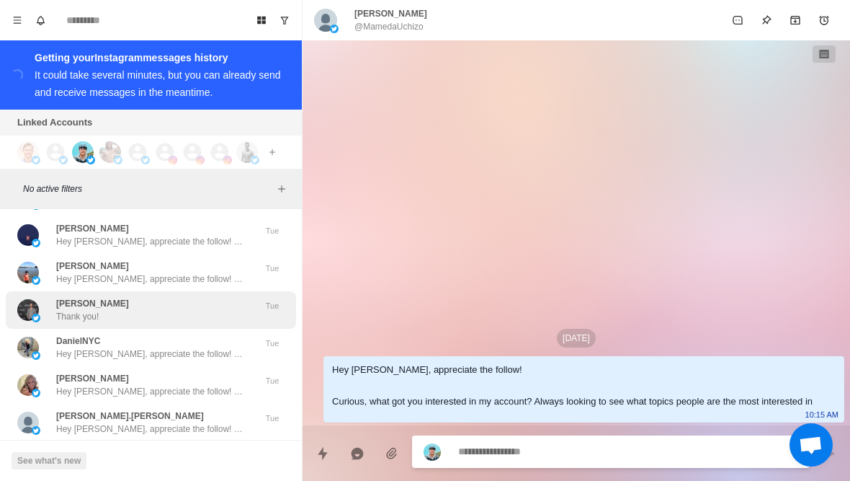
click at [167, 297] on div "Mat Macko Thank you!" at bounding box center [135, 310] width 237 height 26
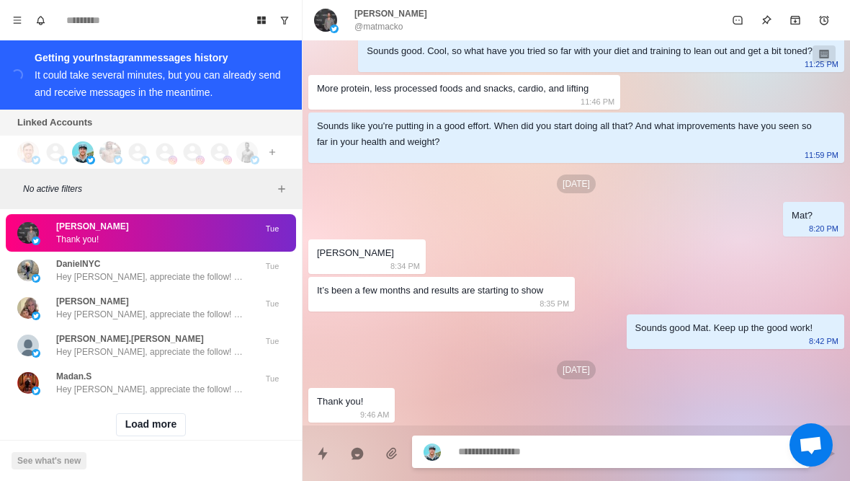
scroll to position [32418, 0]
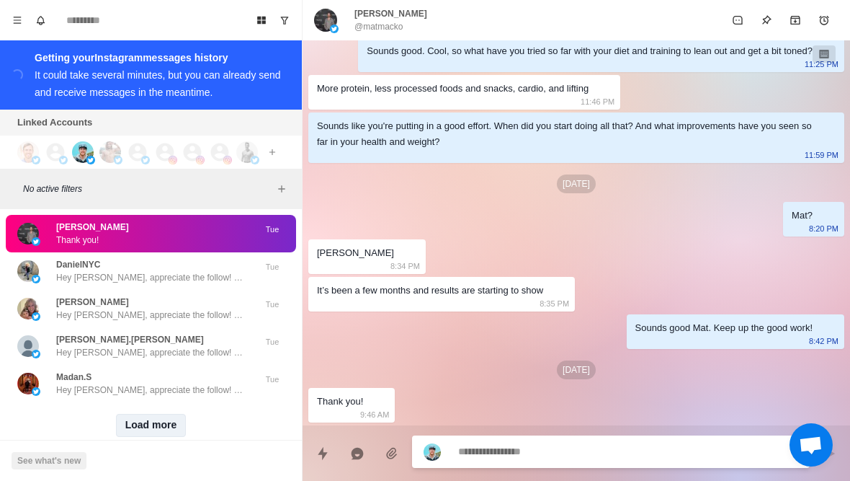
click at [156, 414] on button "Load more" at bounding box center [151, 425] width 71 height 23
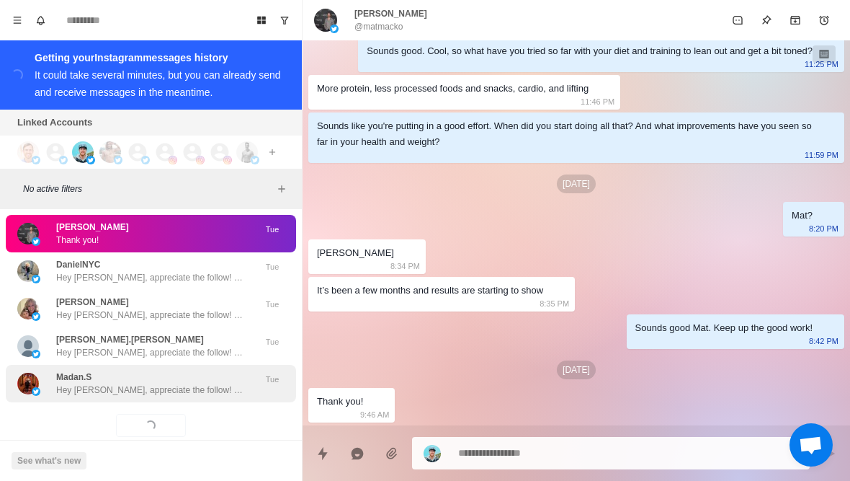
click at [199, 383] on p "Hey Madan, appreciate the follow! Curious, what got you interested in my accoun…" at bounding box center [149, 389] width 187 height 13
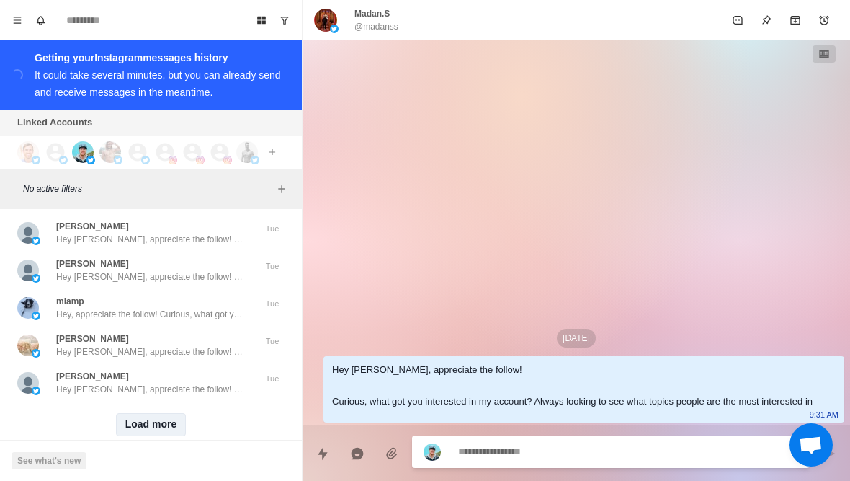
scroll to position [33167, 0]
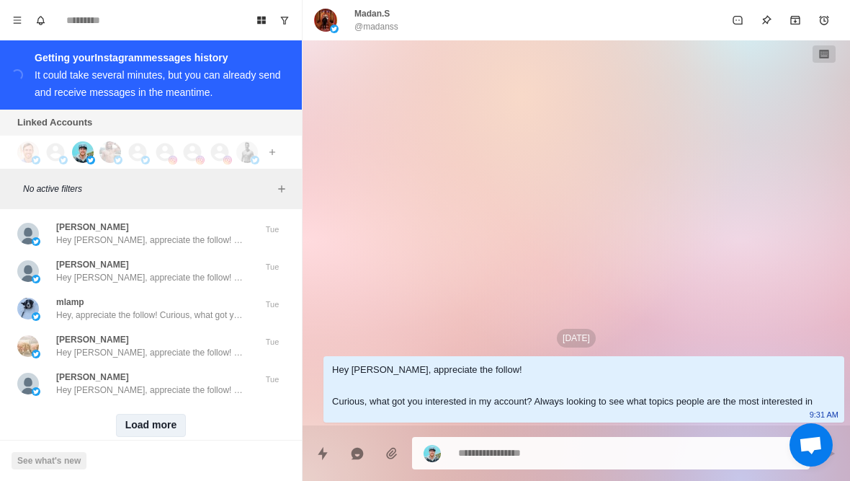
click at [163, 414] on button "Load more" at bounding box center [151, 425] width 71 height 23
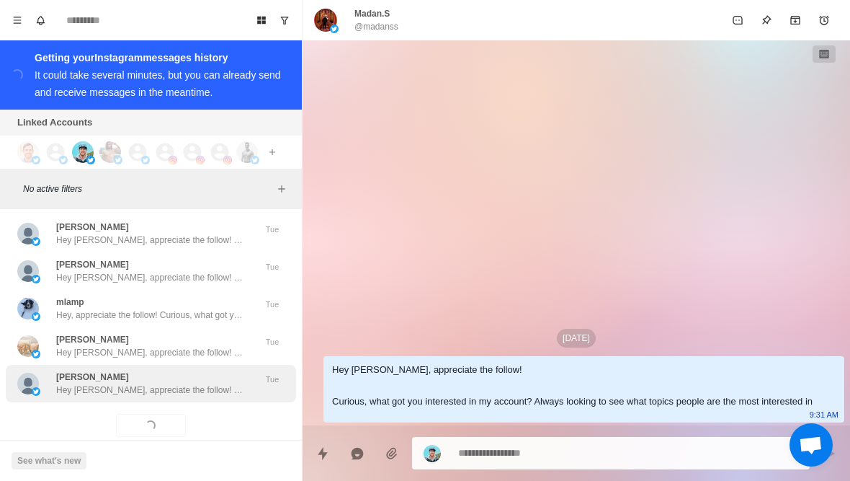
click at [204, 383] on p "Hey Hazel, appreciate the follow! Curious, what got you interested in my accoun…" at bounding box center [149, 389] width 187 height 13
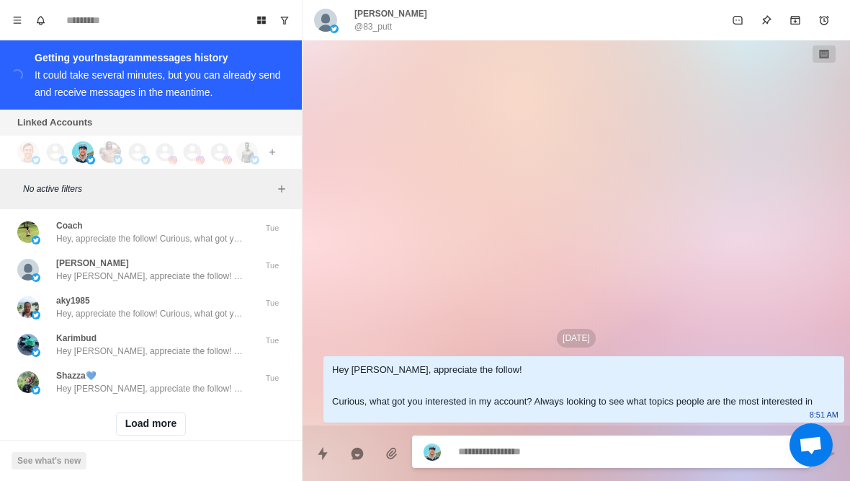
scroll to position [33917, 0]
click at [160, 414] on button "Load more" at bounding box center [151, 425] width 71 height 23
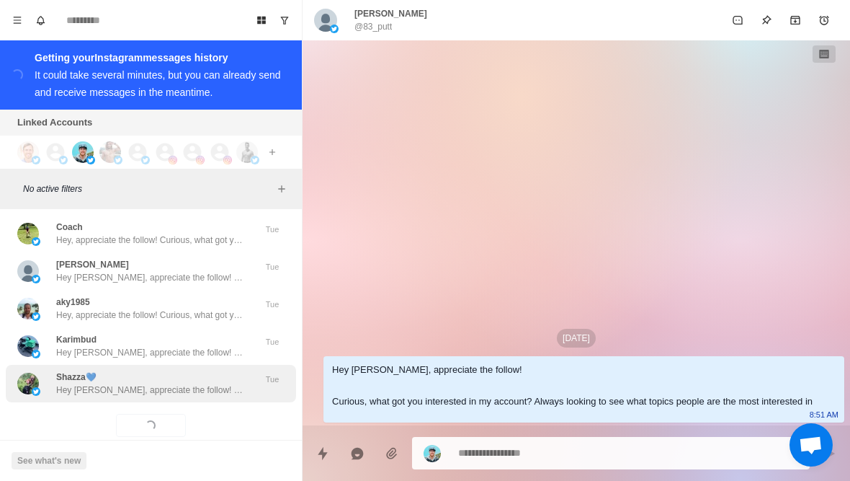
click at [199, 383] on p "Hey Sharon, appreciate the follow! Curious, what got you interested in my accou…" at bounding box center [149, 389] width 187 height 13
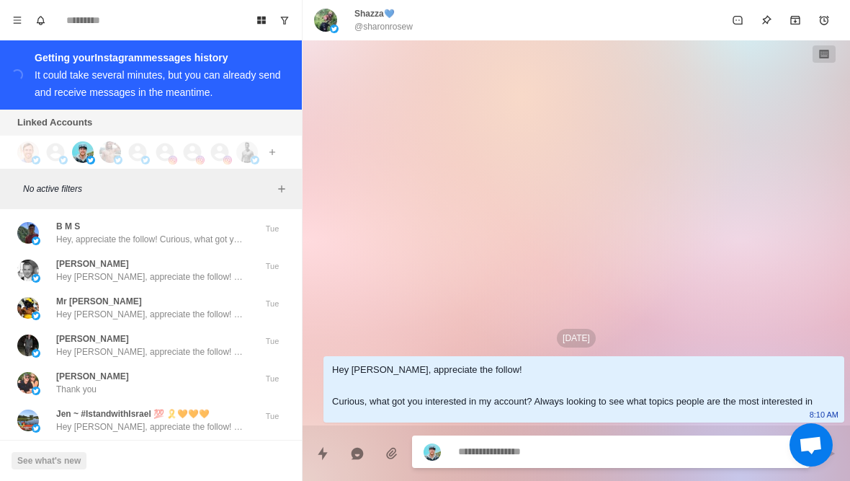
scroll to position [34503, 0]
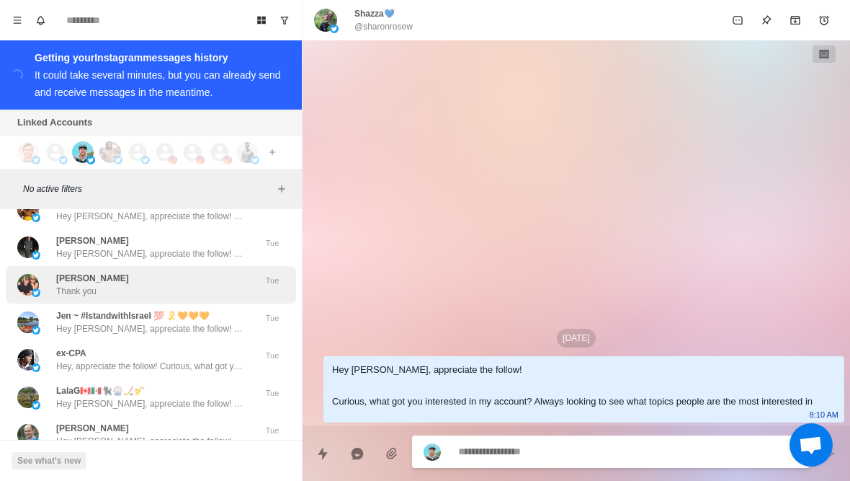
click at [159, 274] on div "greg greer Thank you Tue" at bounding box center [151, 284] width 290 height 37
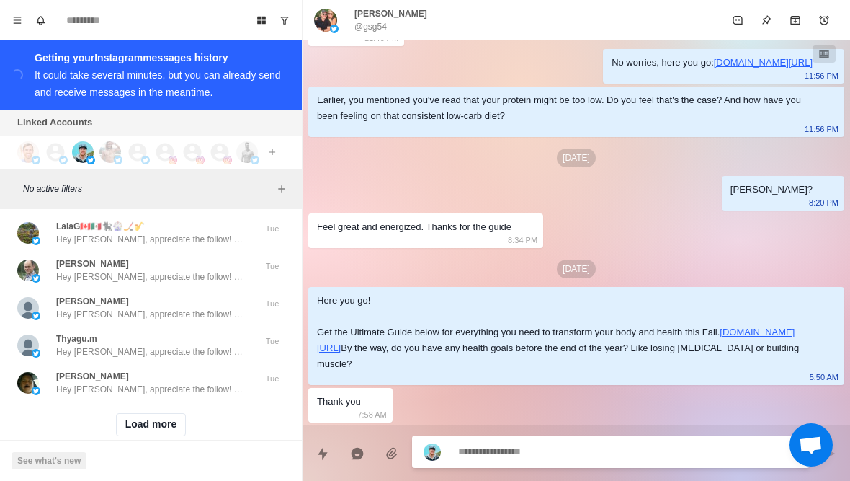
scroll to position [34666, 0]
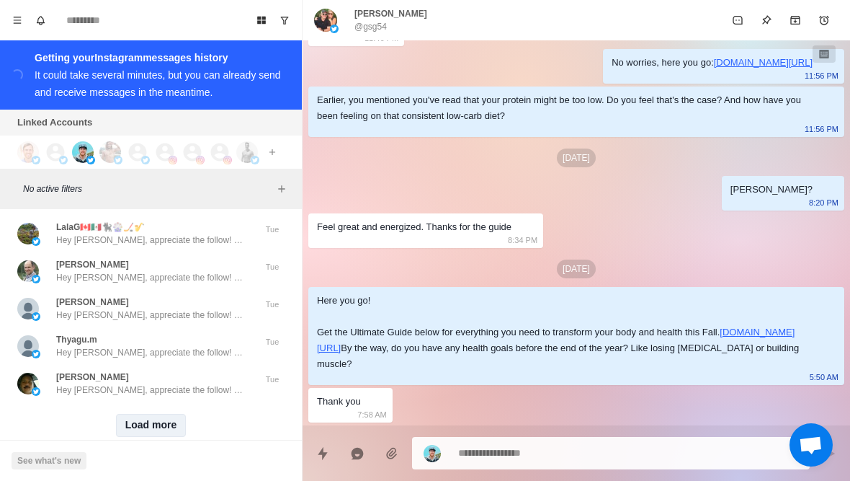
click at [156, 414] on button "Load more" at bounding box center [151, 425] width 71 height 23
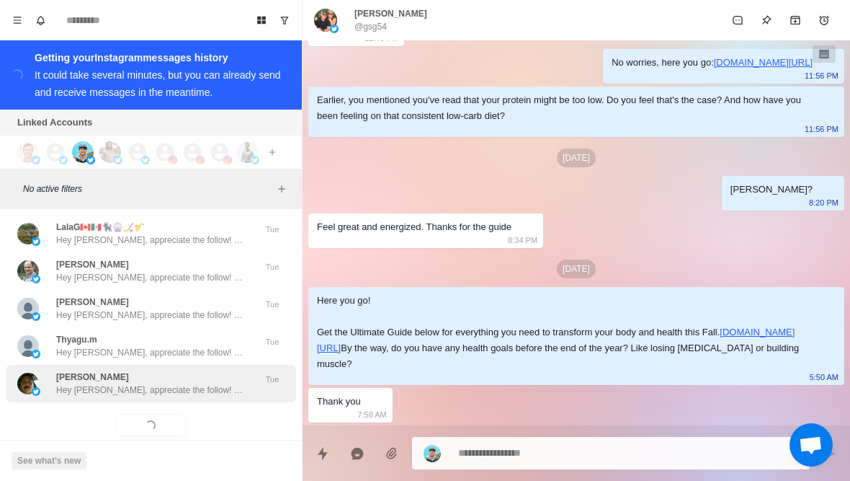
click at [196, 383] on p "Hey Nelson, appreciate the follow! Curious, what got you interested in my accou…" at bounding box center [149, 389] width 187 height 13
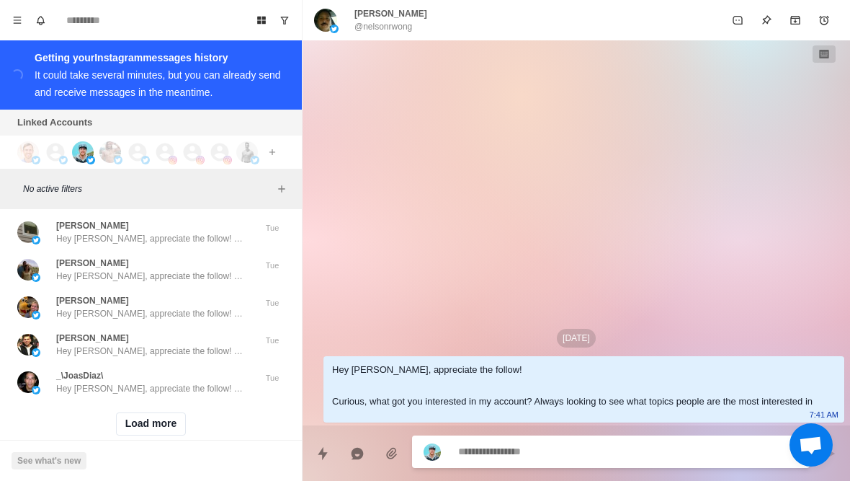
scroll to position [35416, 0]
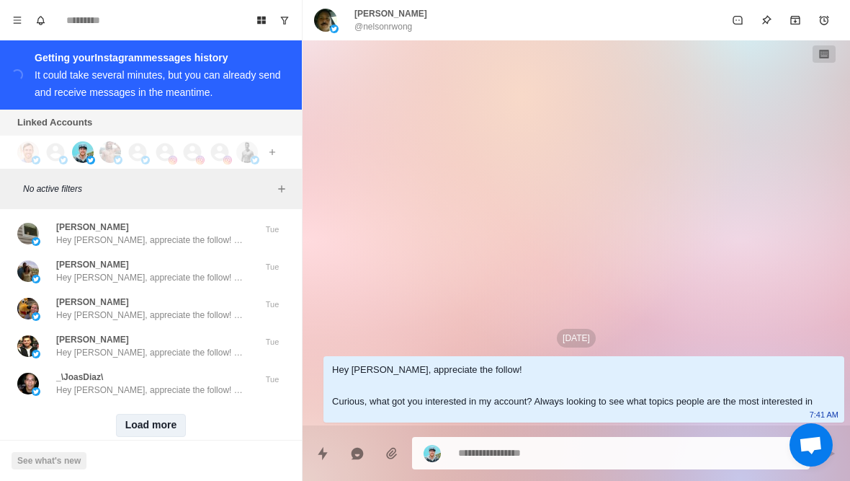
click at [132, 414] on button "Load more" at bounding box center [151, 425] width 71 height 23
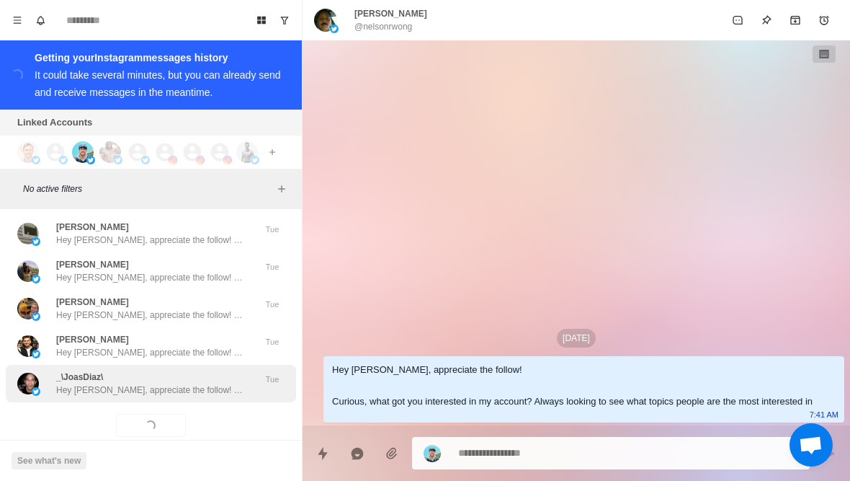
click at [179, 383] on p "Hey Joas, appreciate the follow! Curious, what got you interested in my account…" at bounding box center [149, 389] width 187 height 13
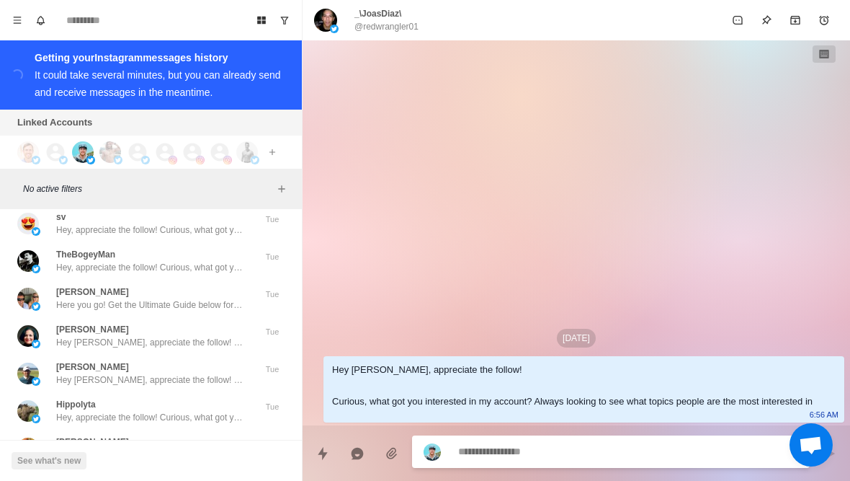
scroll to position [35692, 0]
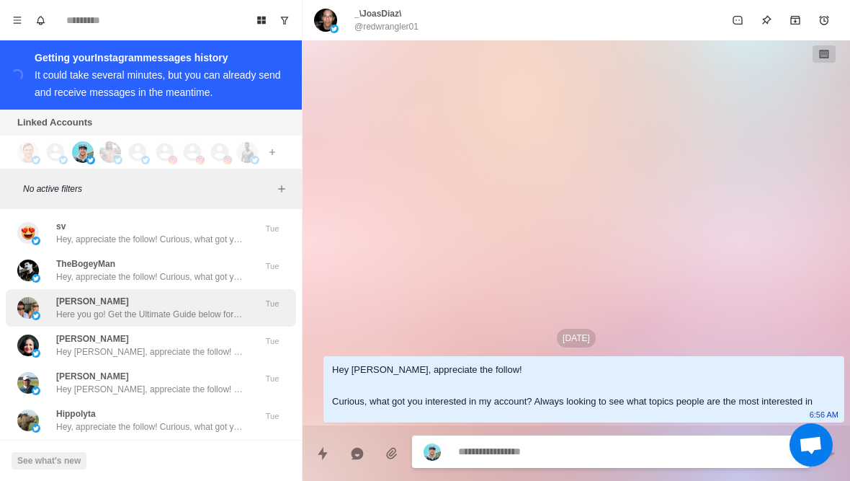
click at [142, 295] on div "Matt Ambrum Here you go! Get the Ultimate Guide below for everything you need t…" at bounding box center [149, 308] width 187 height 26
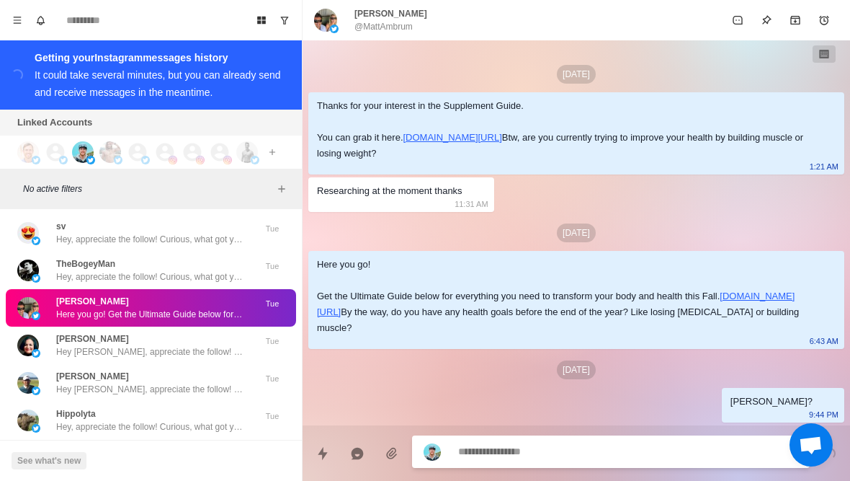
scroll to position [43, 0]
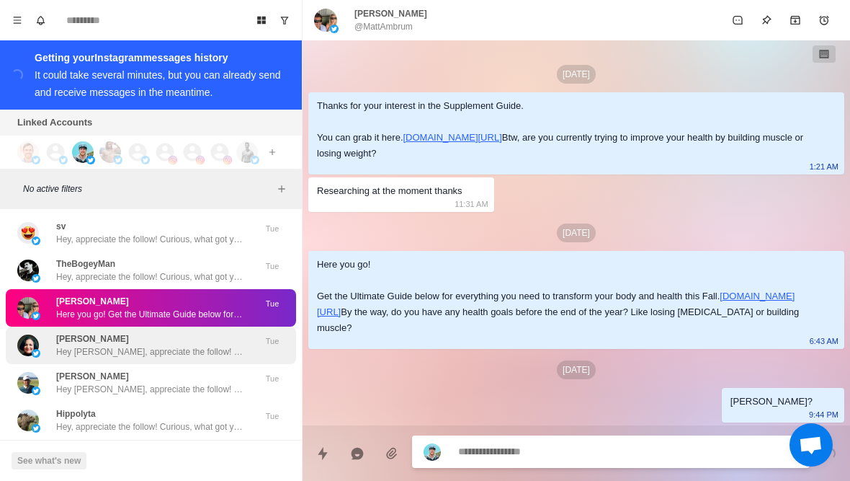
click at [187, 345] on p "Hey Kimberly, appreciate the follow! Curious, what got you interested in my acc…" at bounding box center [149, 351] width 187 height 13
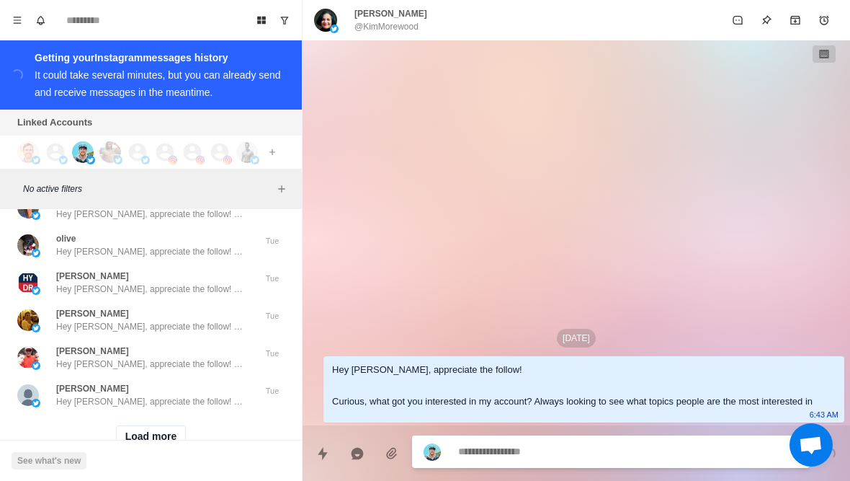
scroll to position [36165, 0]
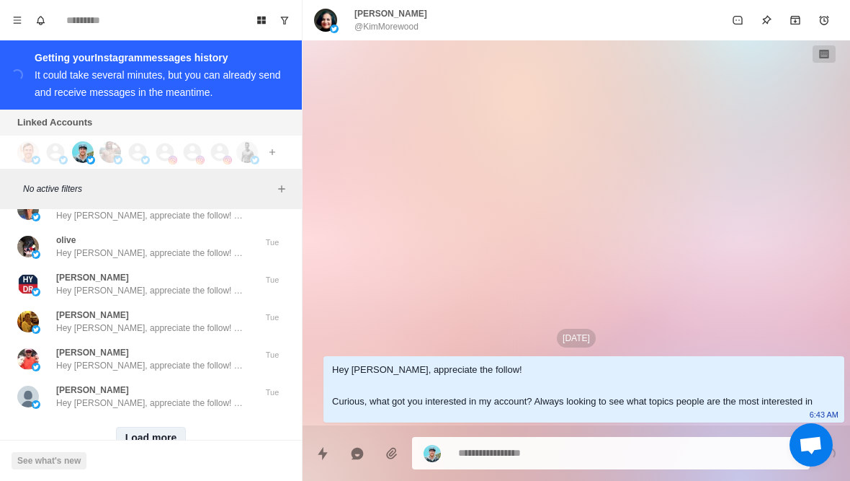
click at [164, 427] on button "Load more" at bounding box center [151, 438] width 71 height 23
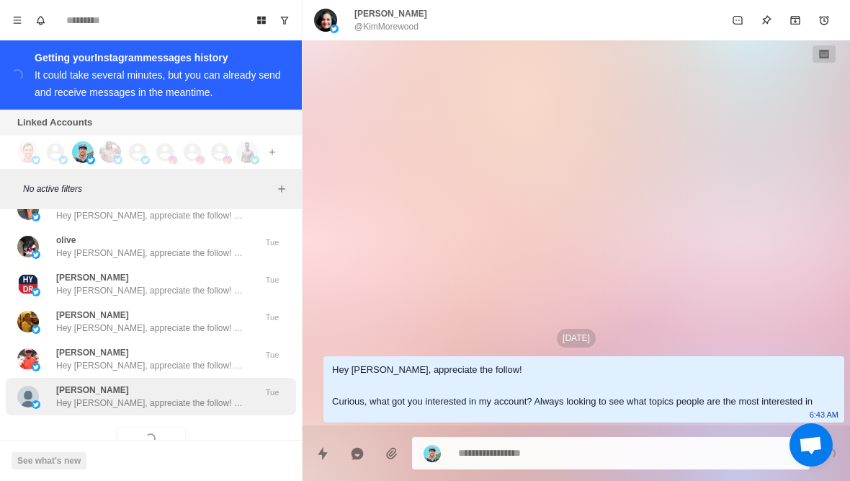
click at [167, 396] on p "Hey Travis, appreciate the follow! Curious, what got you interested in my accou…" at bounding box center [149, 402] width 187 height 13
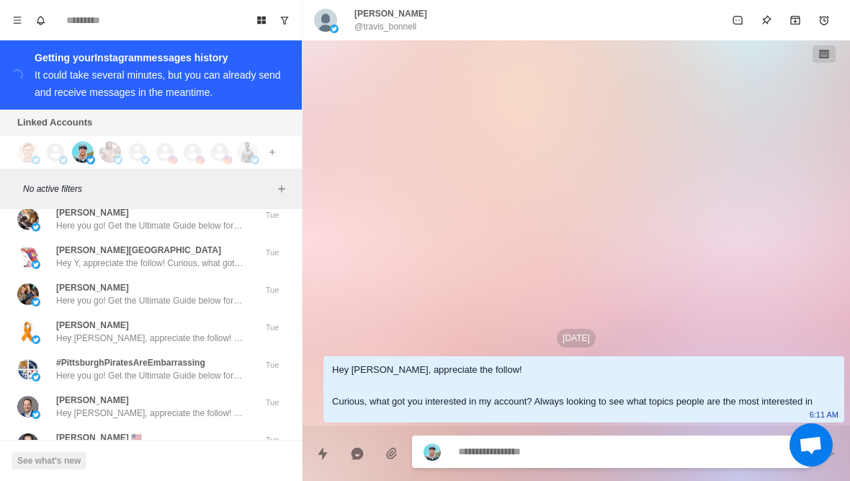
scroll to position [36505, 0]
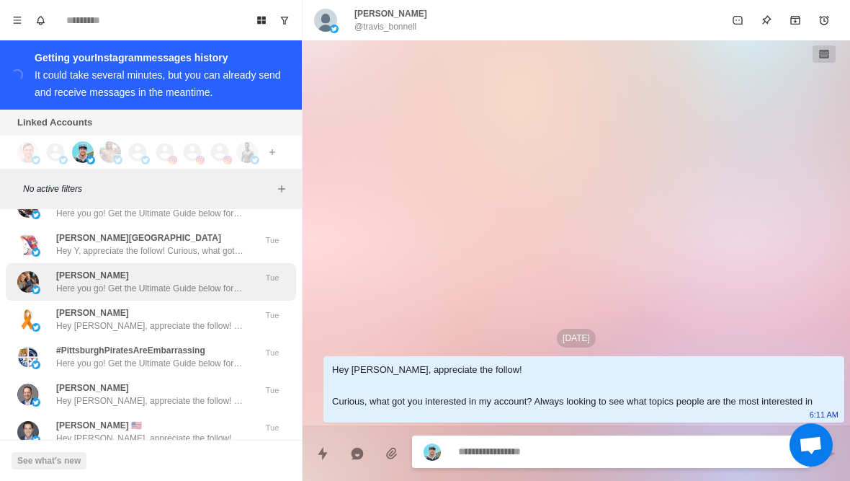
click at [173, 263] on div "Timothy Jimenez Here you go! Get the Ultimate Guide below for everything you ne…" at bounding box center [151, 281] width 290 height 37
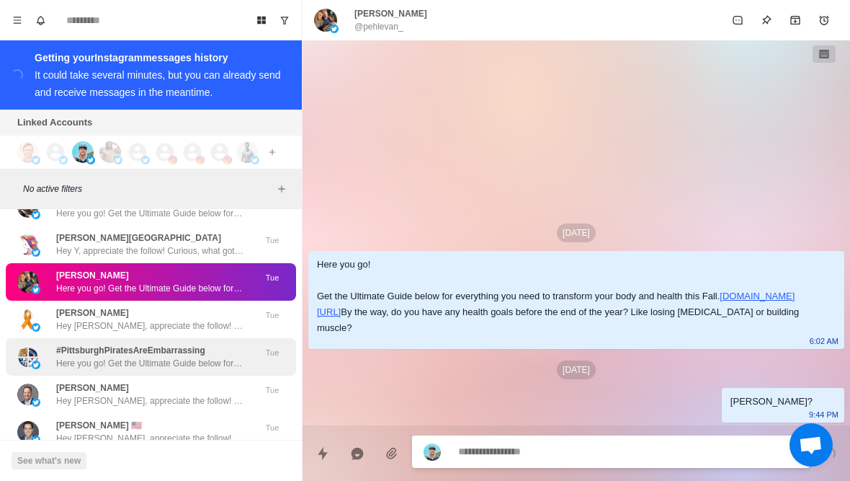
click at [179, 338] on div "#PittsburghPiratesAreEmbarrassing Here you go! Get the Ultimate Guide below for…" at bounding box center [151, 356] width 290 height 37
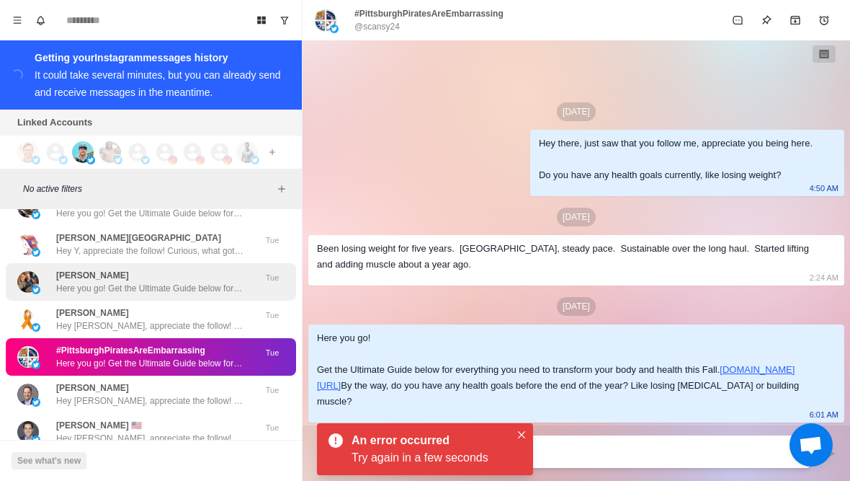
click at [171, 282] on p "Here you go! Get the Ultimate Guide below for everything you need to transform …" at bounding box center [149, 288] width 187 height 13
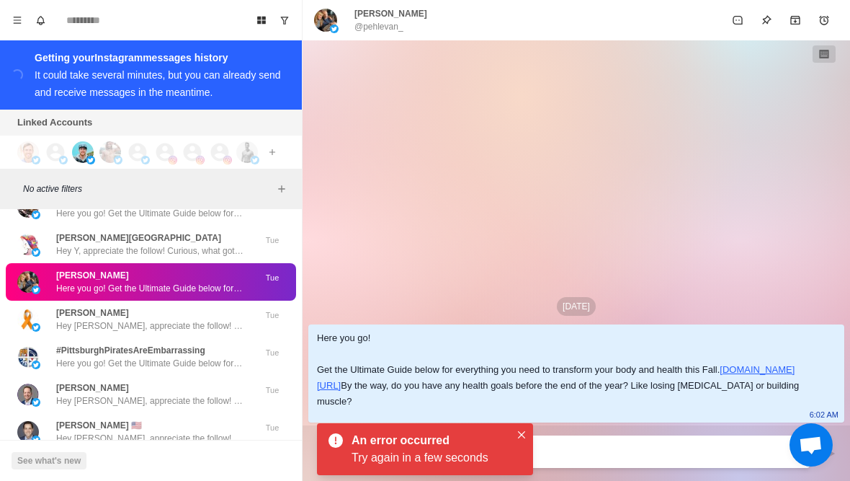
click at [378, 21] on p "@pehlevan_" at bounding box center [379, 26] width 49 height 13
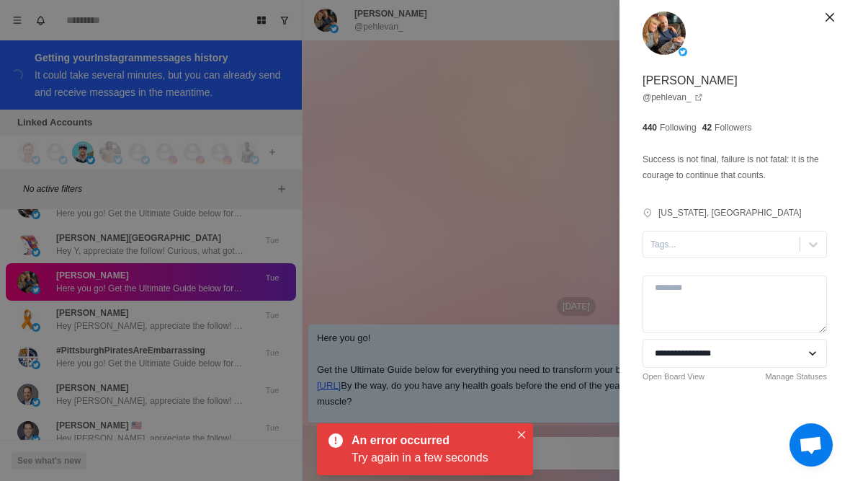
click at [535, 182] on div "**********" at bounding box center [425, 240] width 850 height 481
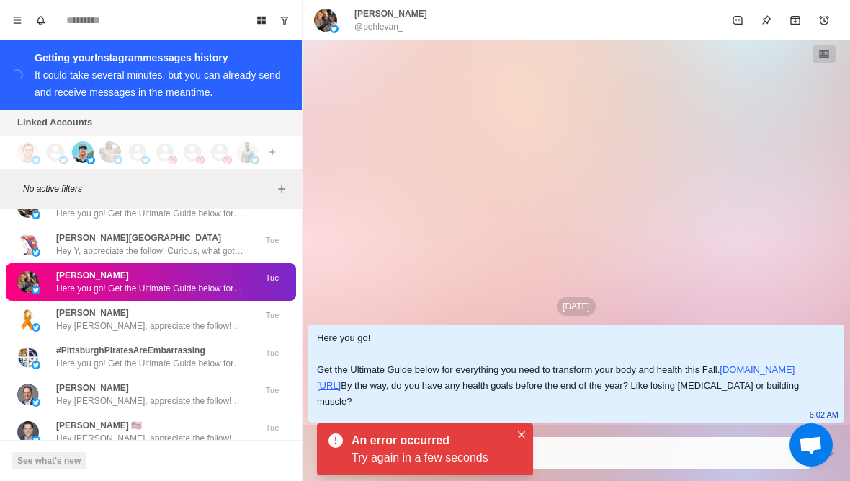
click at [535, 436] on div at bounding box center [577, 447] width 548 height 44
click at [525, 433] on button "Close" at bounding box center [521, 434] width 17 height 17
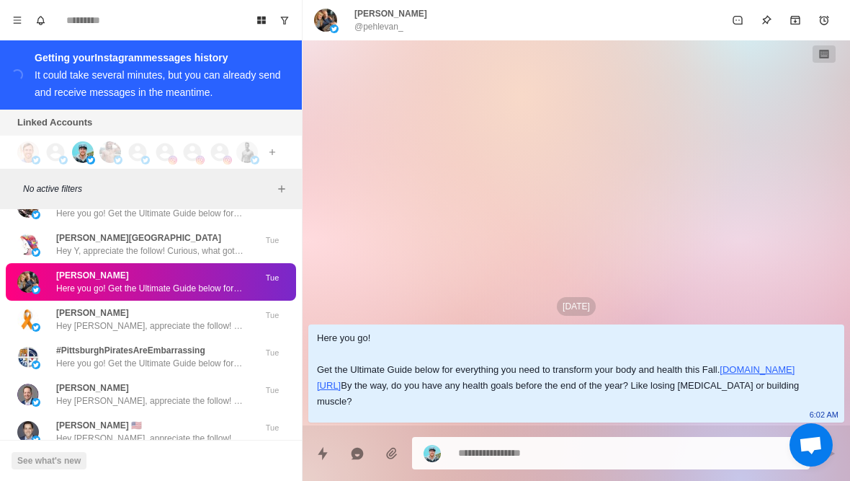
click at [571, 461] on textarea at bounding box center [628, 452] width 340 height 21
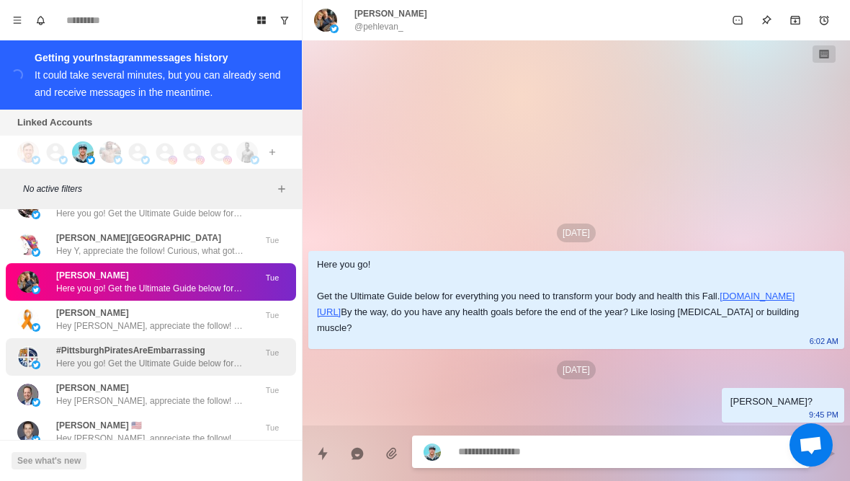
click at [165, 344] on p "#PittsburghPiratesAreEmbarrassing" at bounding box center [130, 350] width 149 height 13
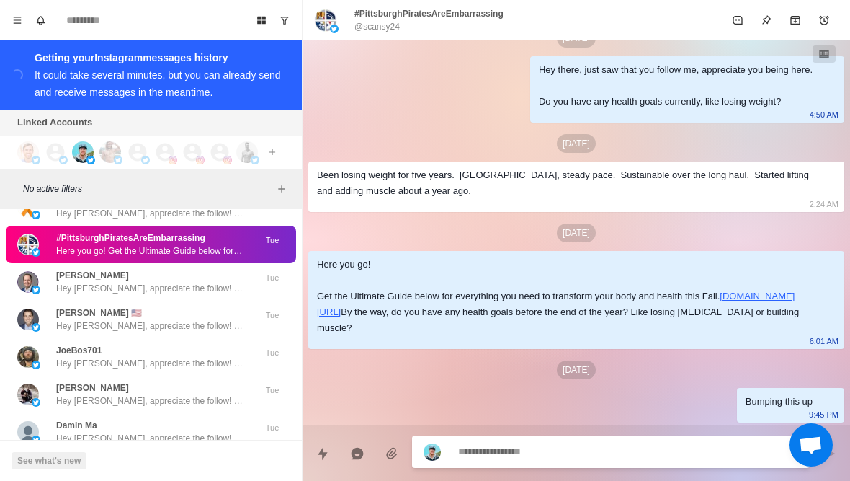
scroll to position [36624, 0]
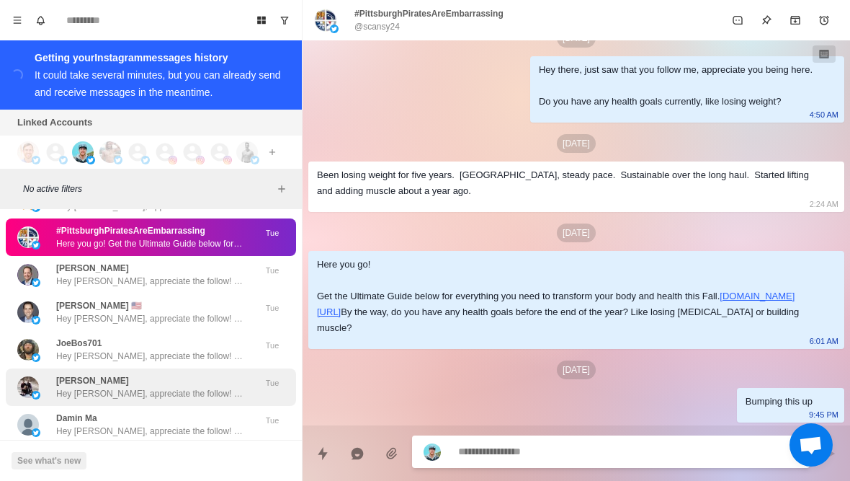
click at [220, 387] on p "Hey Larry, appreciate the follow! Curious, what got you interested in my accoun…" at bounding box center [149, 393] width 187 height 13
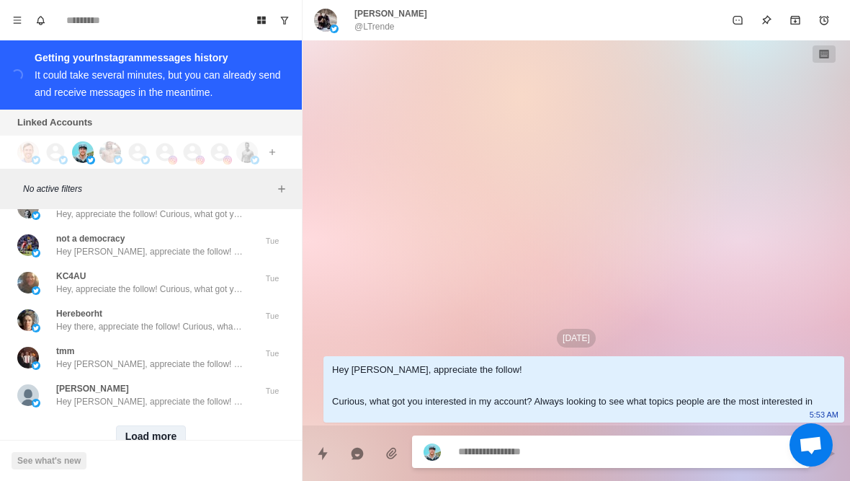
scroll to position [36915, 0]
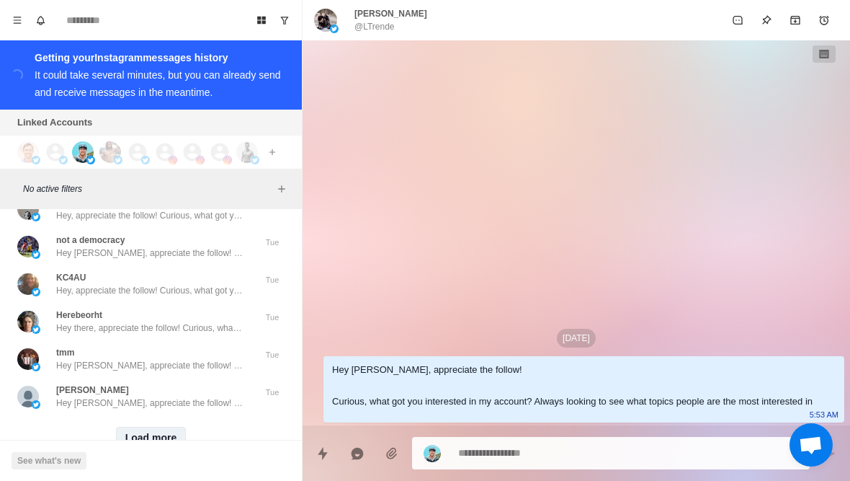
click at [151, 427] on button "Load more" at bounding box center [151, 438] width 71 height 23
click at [186, 415] on div "Loading... Load more" at bounding box center [151, 438] width 290 height 46
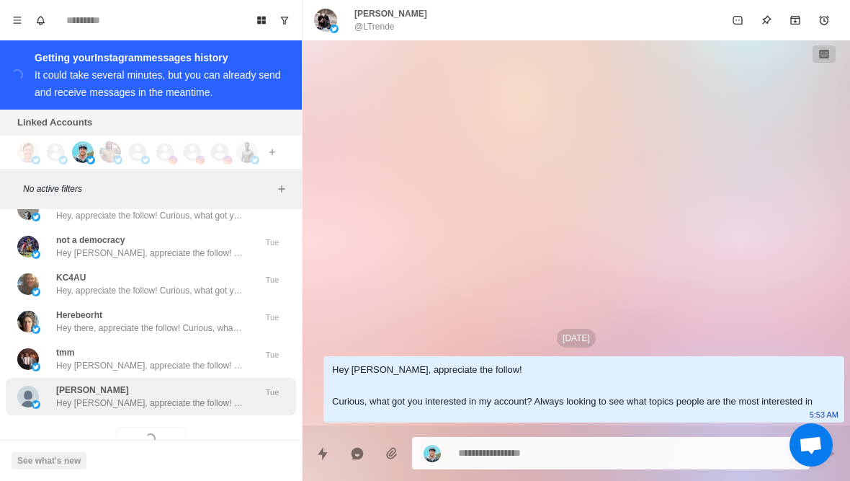
click at [207, 396] on p "Hey Srinivas, appreciate the follow! Curious, what got you interested in my acc…" at bounding box center [149, 402] width 187 height 13
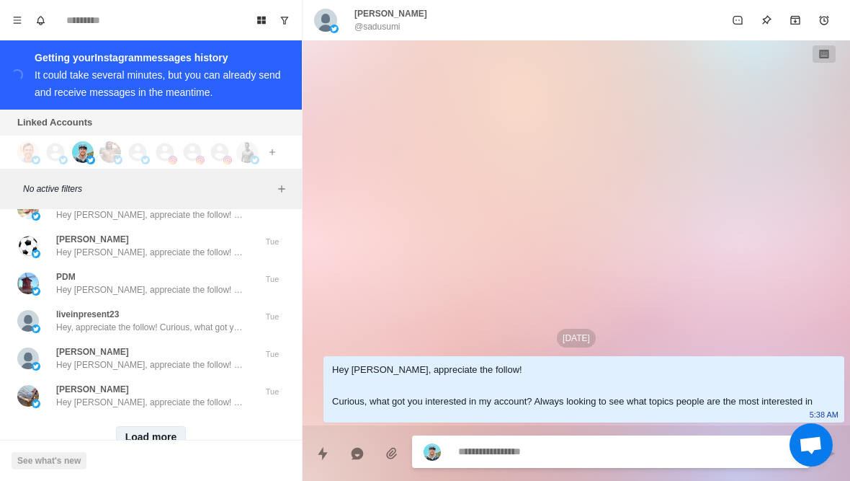
scroll to position [37664, 0]
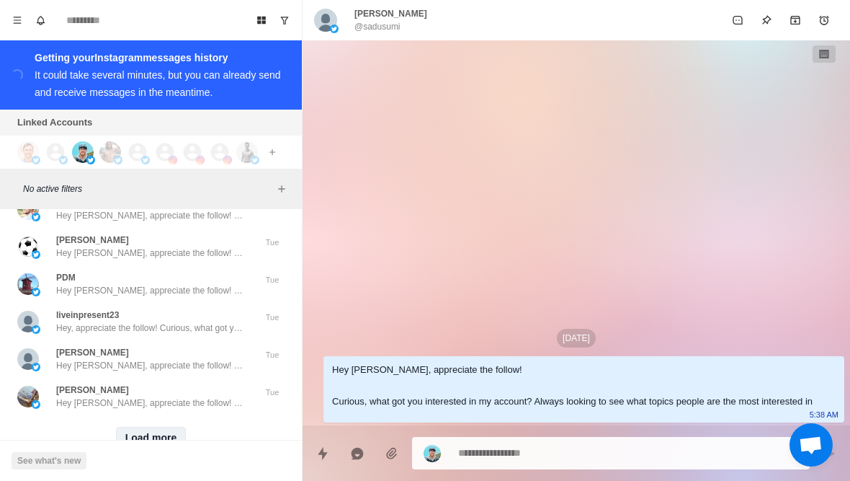
click at [145, 427] on button "Load more" at bounding box center [151, 438] width 71 height 23
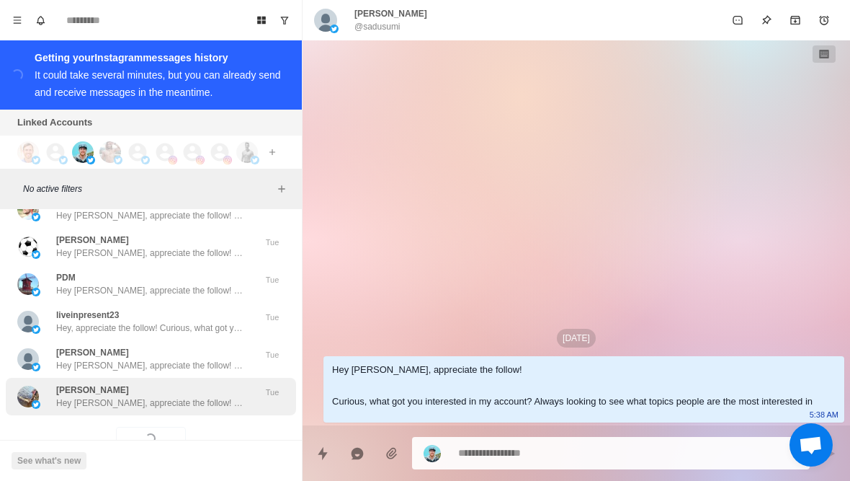
click at [190, 378] on div "Alex Davie Hey Alex, appreciate the follow! Curious, what got you interested in…" at bounding box center [151, 396] width 290 height 37
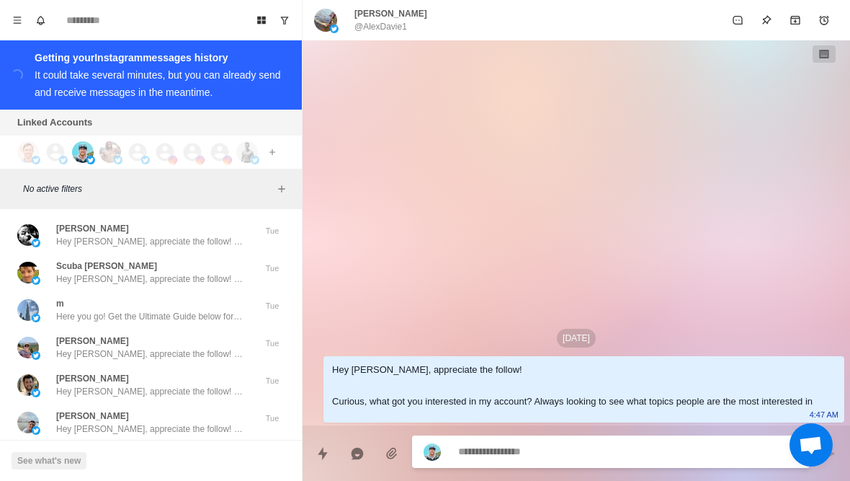
scroll to position [37992, 0]
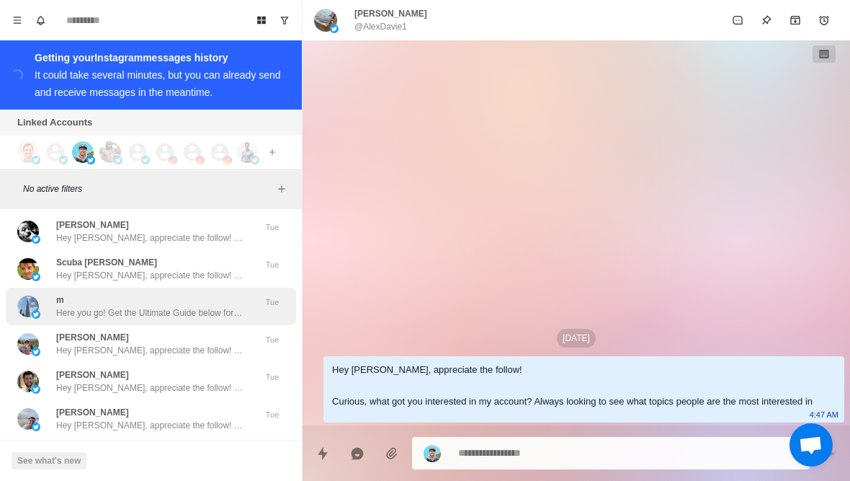
click at [167, 306] on p "Here you go! Get the Ultimate Guide below for everything you need to transform …" at bounding box center [149, 312] width 187 height 13
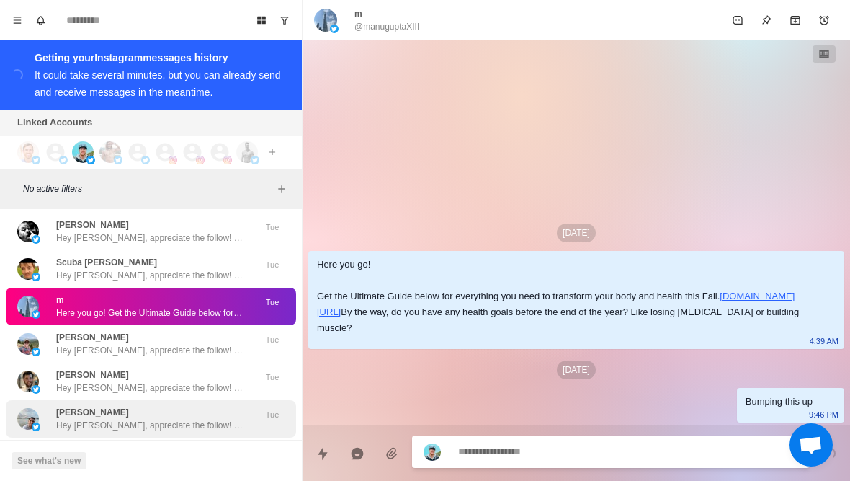
click at [207, 419] on p "Hey Alejandro, appreciate the follow! Curious, what got you interested in my ac…" at bounding box center [149, 425] width 187 height 13
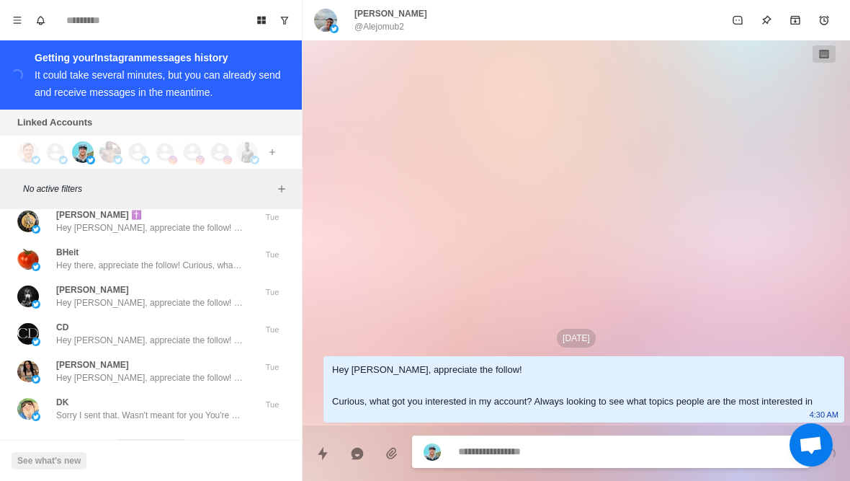
scroll to position [38414, 0]
click at [138, 440] on button "Load more" at bounding box center [151, 451] width 71 height 23
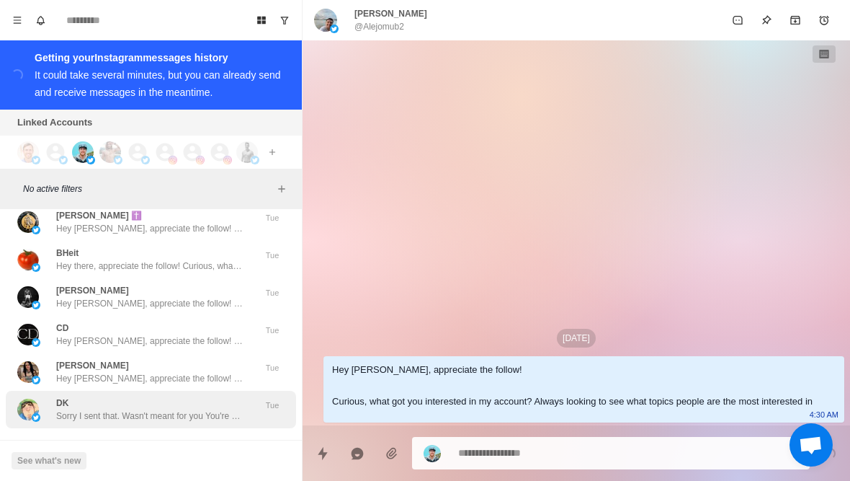
click at [203, 409] on p "Sorry I sent that. Wasn't meant for you You're welcome. Cool, so what have you …" at bounding box center [149, 415] width 187 height 13
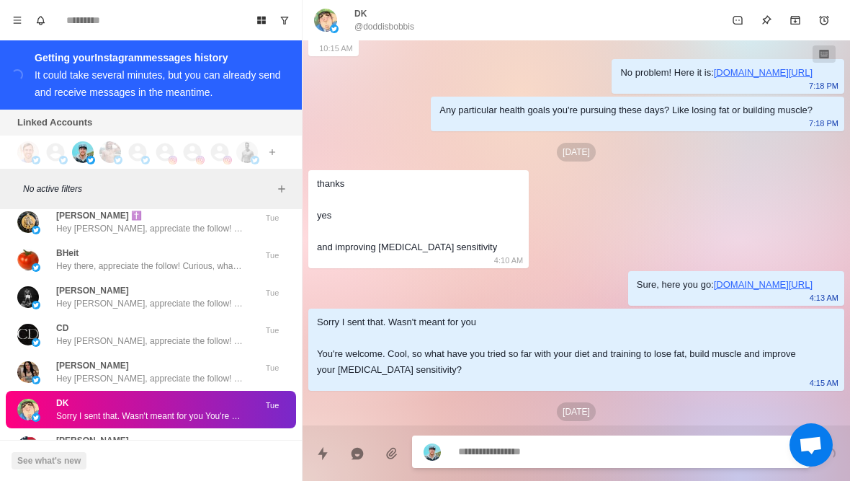
scroll to position [372, 0]
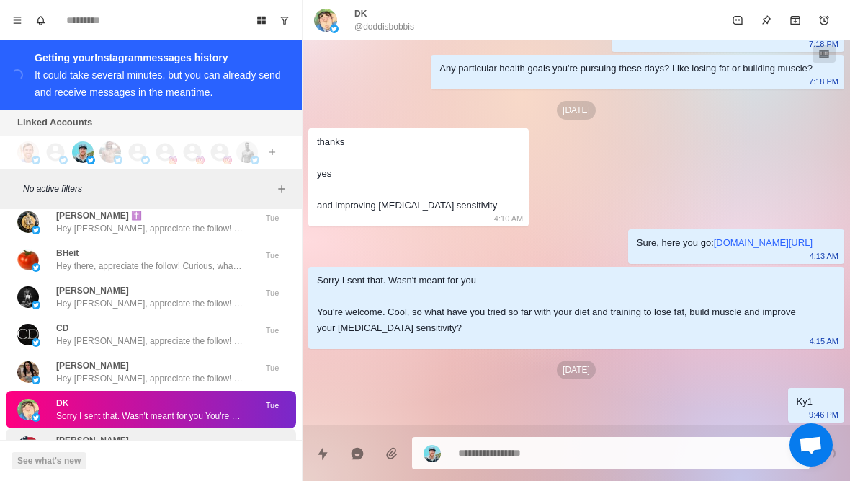
click at [74, 447] on p "Hey Matt, appreciate the follow! Curious, what got you interested in my account…" at bounding box center [149, 453] width 187 height 13
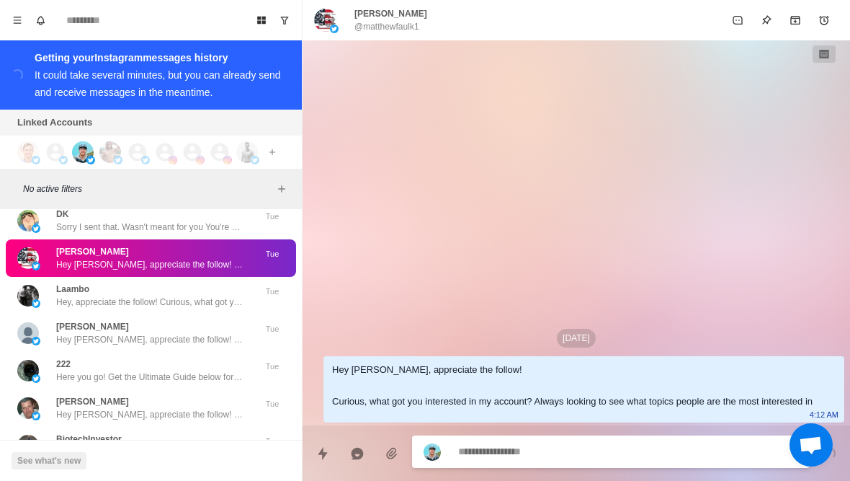
scroll to position [38618, 0]
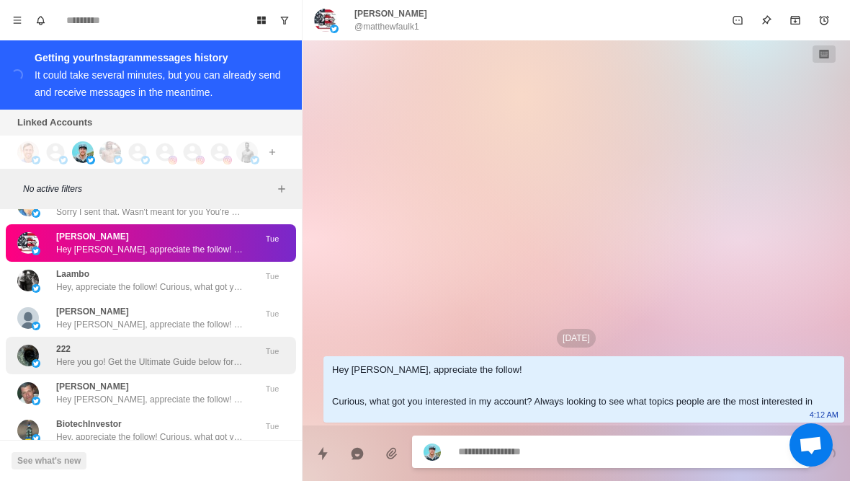
click at [123, 355] on p "Here you go! Get the Ultimate Guide below for everything you need to transform …" at bounding box center [149, 361] width 187 height 13
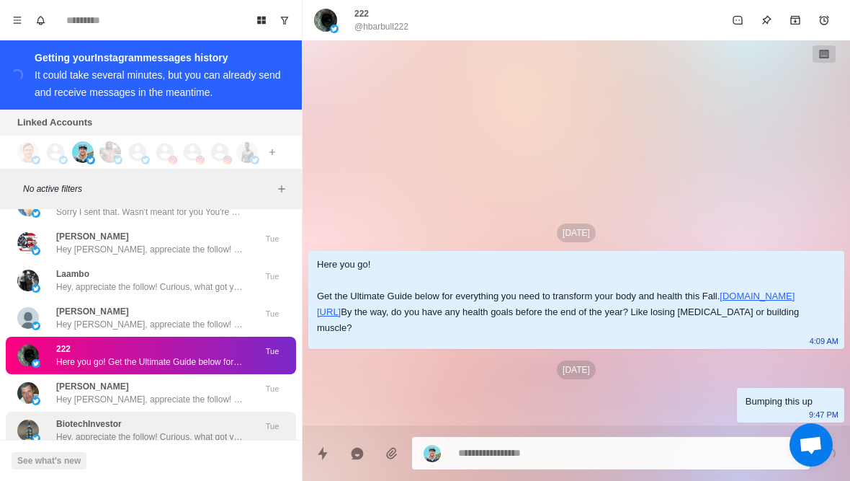
click at [184, 430] on p "Hey, appreciate the follow! Curious, what got you interested in my account? Alw…" at bounding box center [149, 436] width 187 height 13
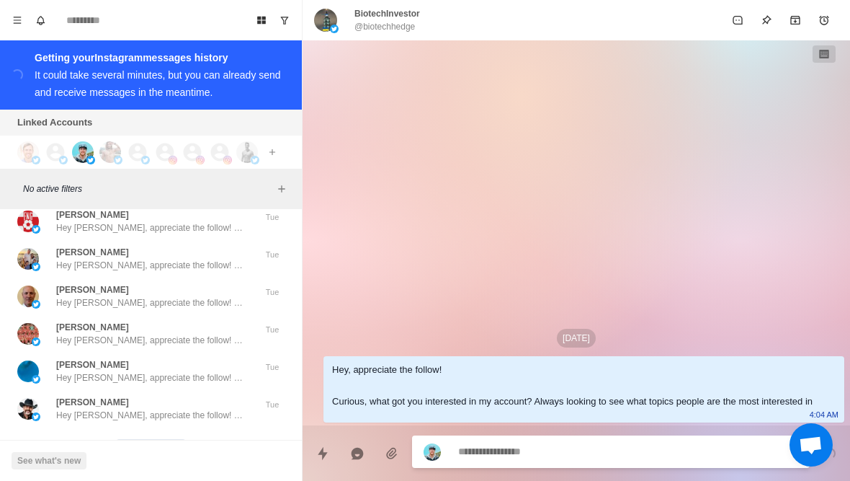
scroll to position [39163, 0]
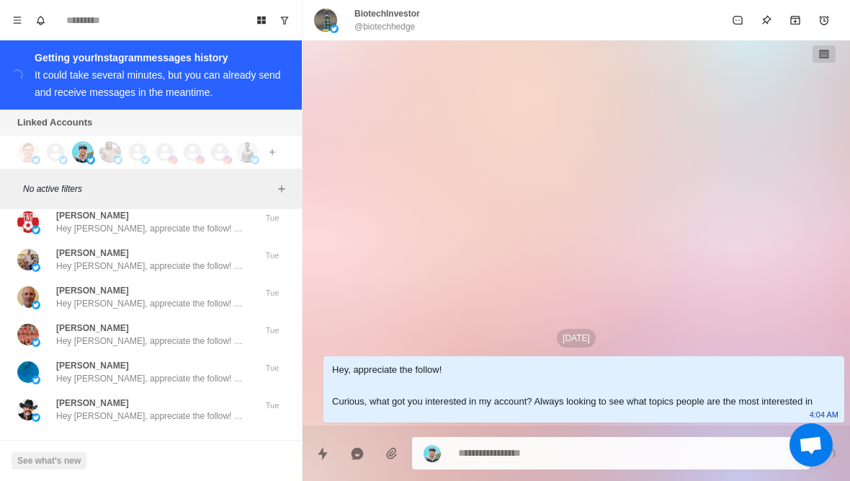
click at [148, 428] on div "Load more" at bounding box center [151, 451] width 290 height 46
click at [163, 440] on button "Load more" at bounding box center [151, 451] width 71 height 23
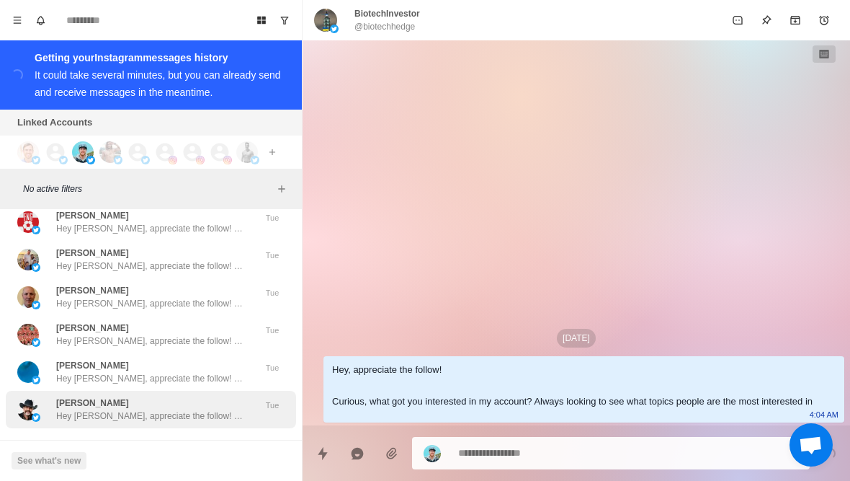
click at [195, 391] on div "Troy Brewer Hey Troy, appreciate the follow! Curious, what got you interested i…" at bounding box center [151, 409] width 290 height 37
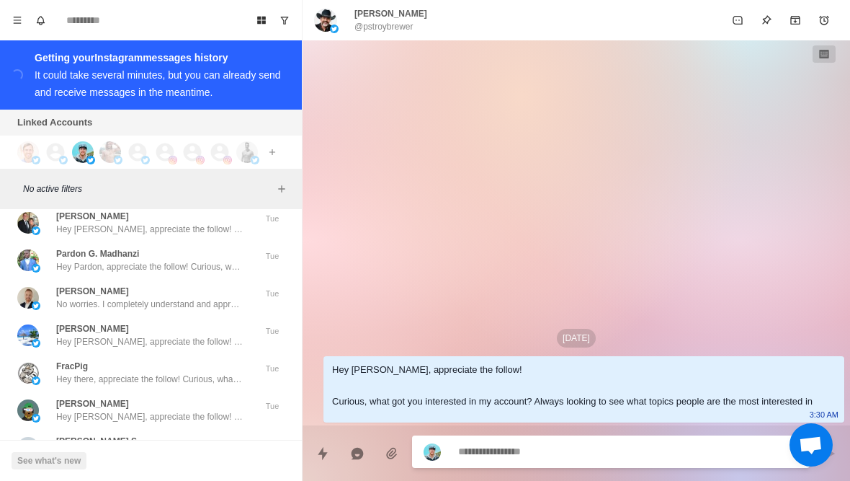
scroll to position [39574, 0]
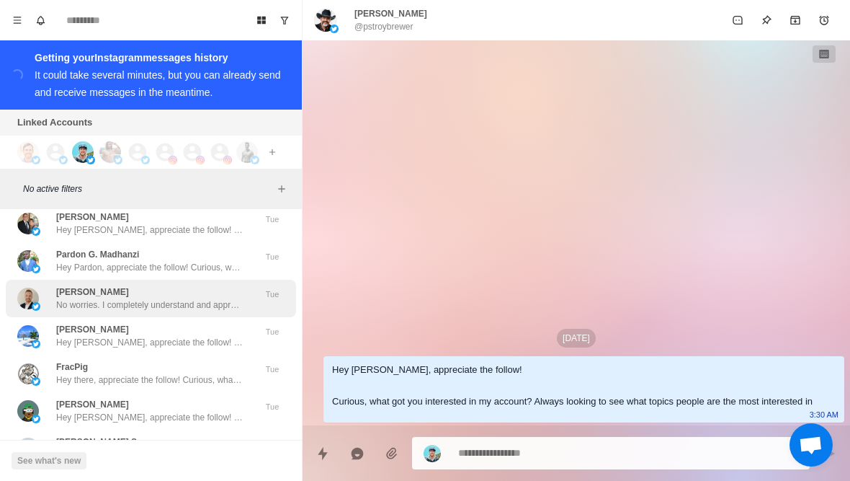
click at [160, 280] on div "Gary Gallagher No worries. I completely understand and appreciate you letting m…" at bounding box center [151, 298] width 290 height 37
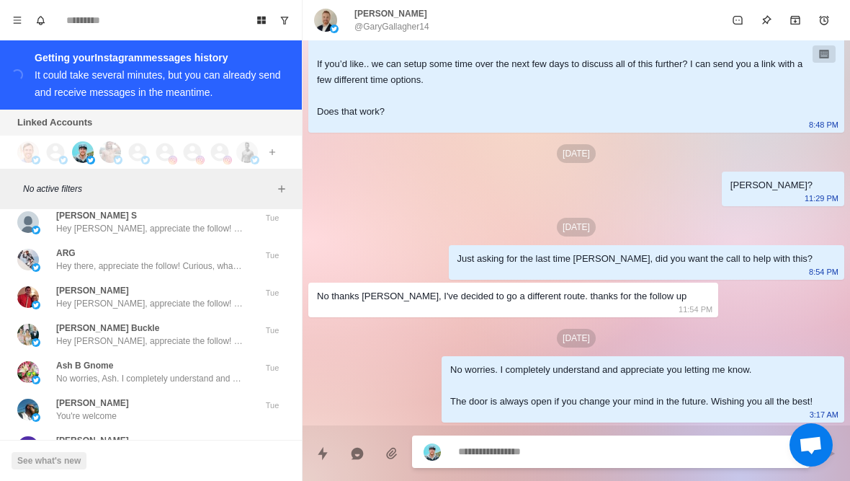
scroll to position [39812, 0]
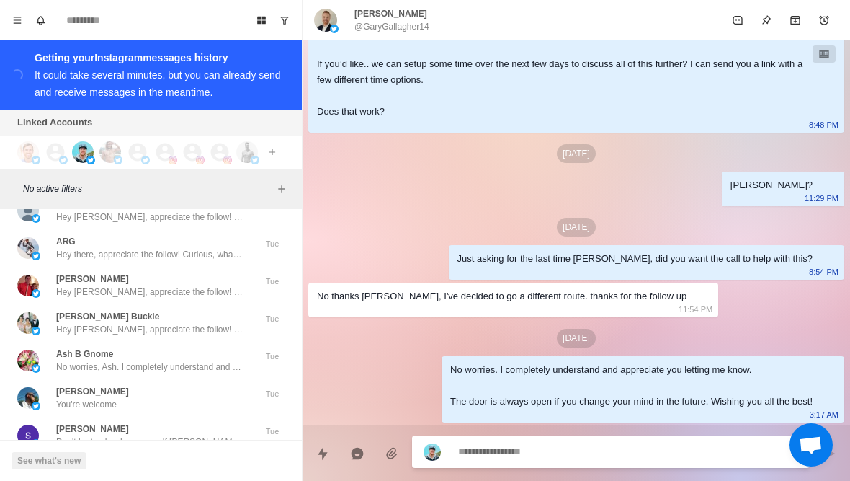
click at [159, 342] on div "Ash B Gnome No worries, Ash. I completely understand and appreciate you letting…" at bounding box center [151, 360] width 290 height 37
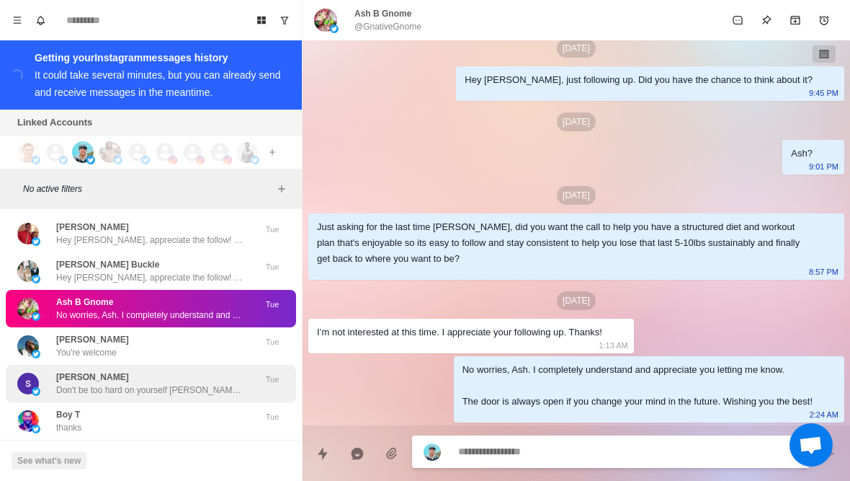
scroll to position [39879, 0]
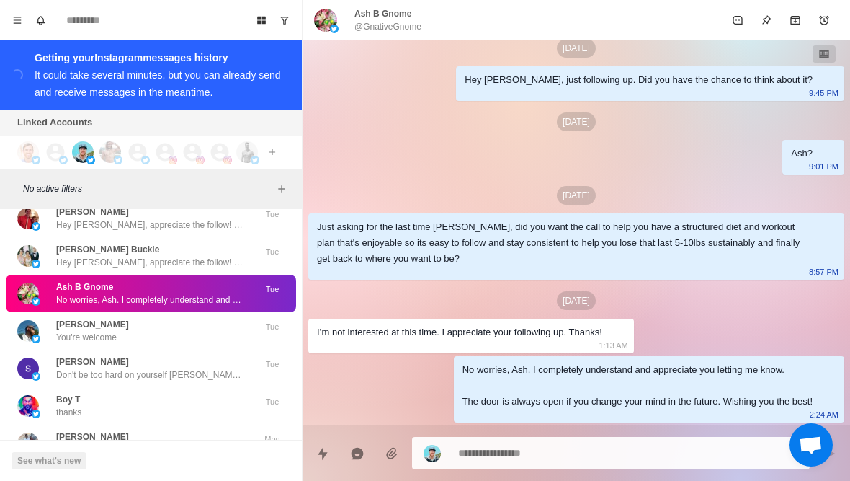
click at [166, 473] on button "Load more" at bounding box center [151, 484] width 71 height 23
click at [174, 430] on div "Abubacarr Sowe Nice to meet you here bro" at bounding box center [135, 443] width 237 height 26
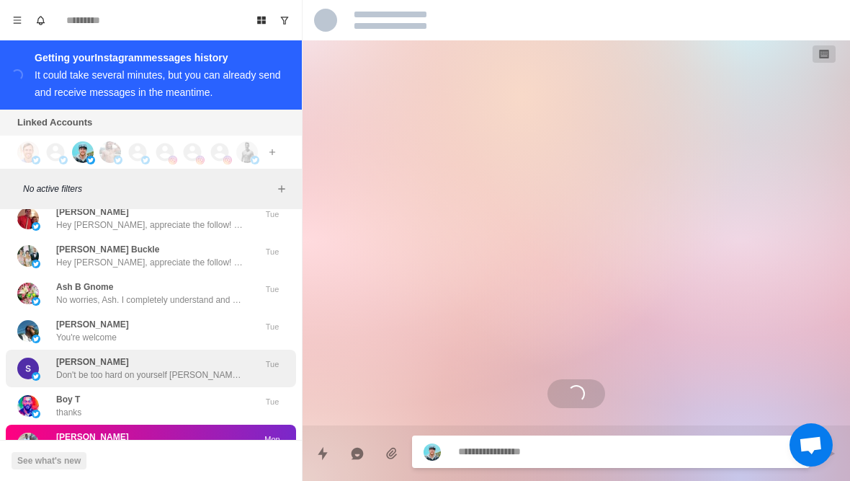
scroll to position [39, 0]
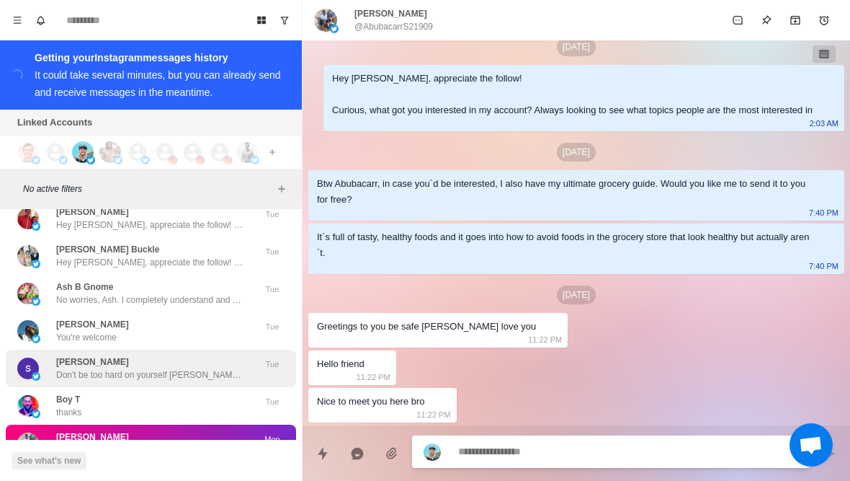
click at [177, 368] on p "Don't be too hard on yourself Susana. There is always hope as long as we breath…" at bounding box center [149, 374] width 187 height 13
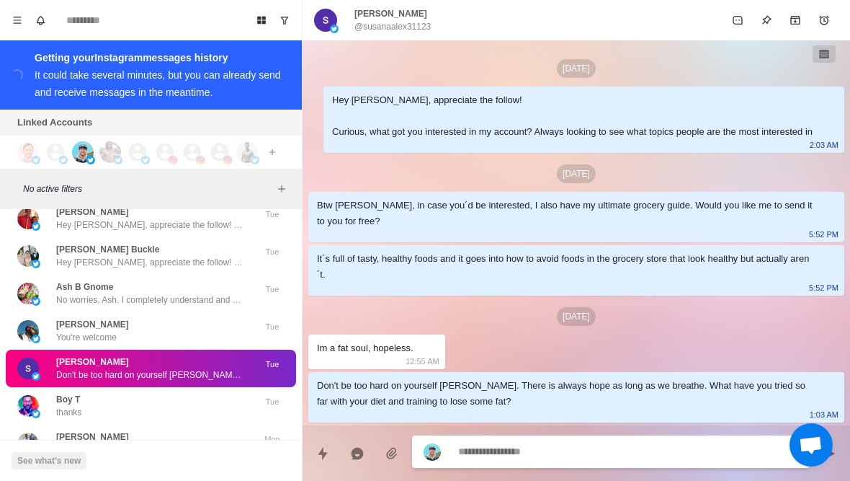
scroll to position [91, 0]
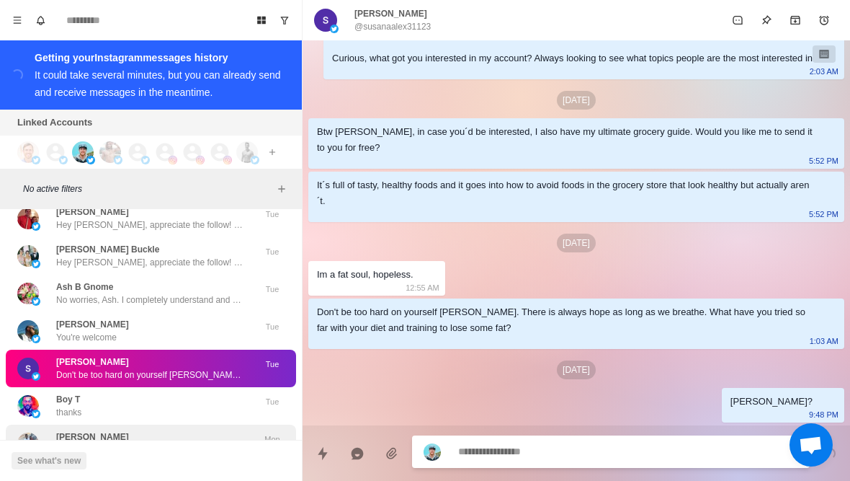
click at [63, 443] on p "Nice to meet you here bro" at bounding box center [105, 449] width 99 height 13
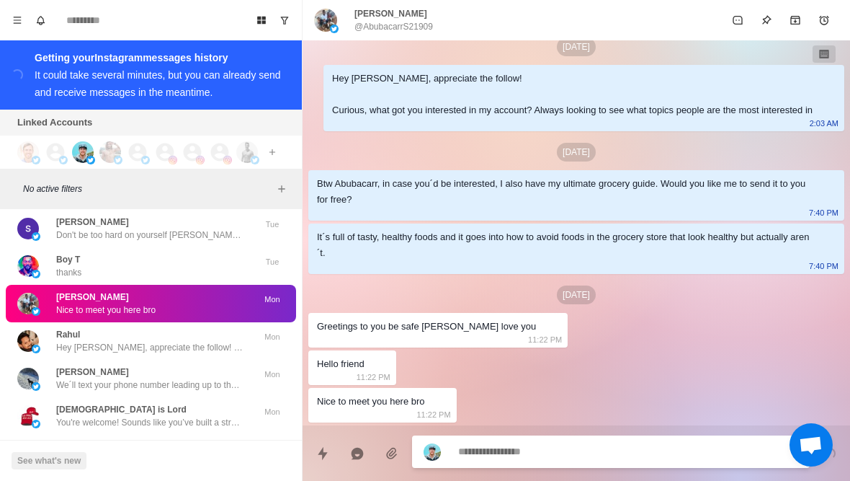
scroll to position [40021, 0]
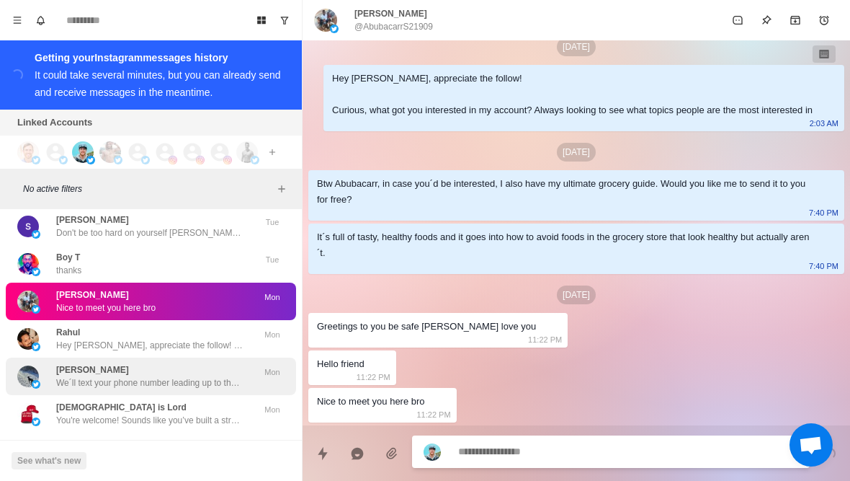
click at [37, 365] on img at bounding box center [28, 376] width 22 height 22
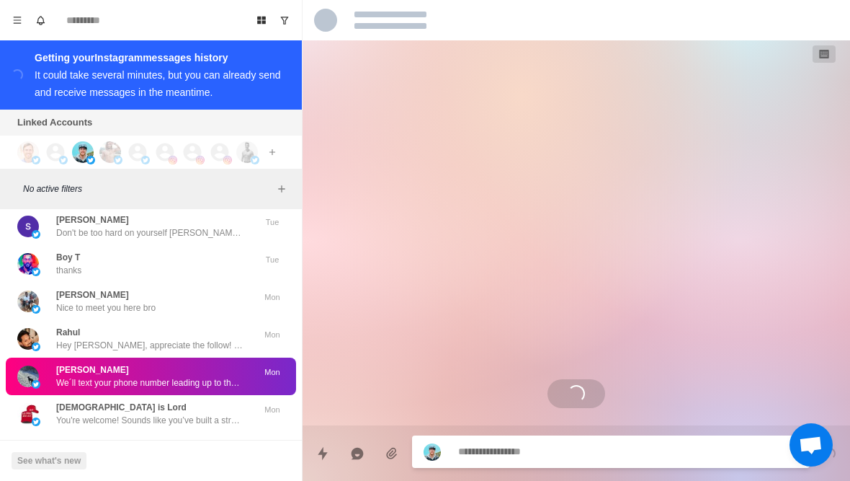
scroll to position [1185, 0]
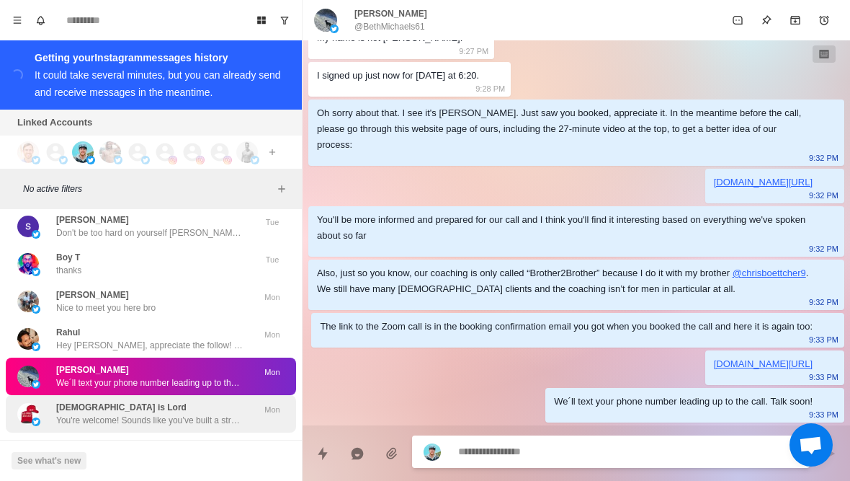
click at [190, 414] on p "You're welcome! Sounds like you’ve built a strong routine, wishing you the best…" at bounding box center [149, 420] width 187 height 13
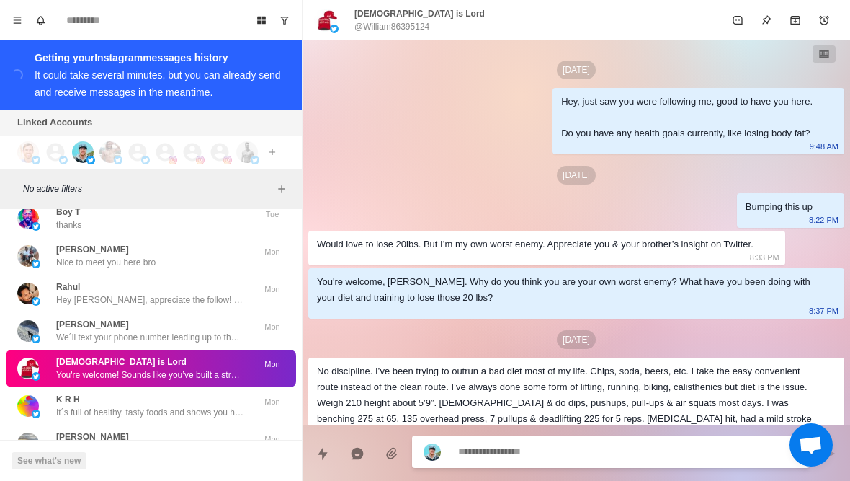
scroll to position [457, 0]
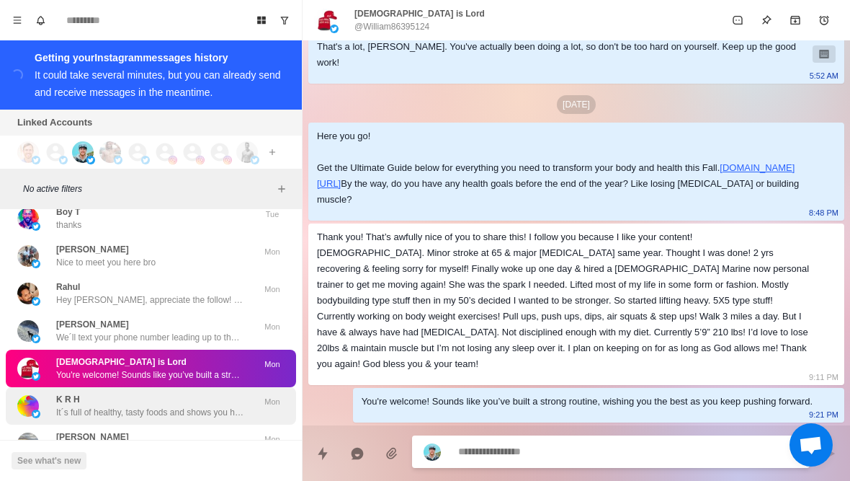
click at [38, 395] on img at bounding box center [28, 406] width 22 height 22
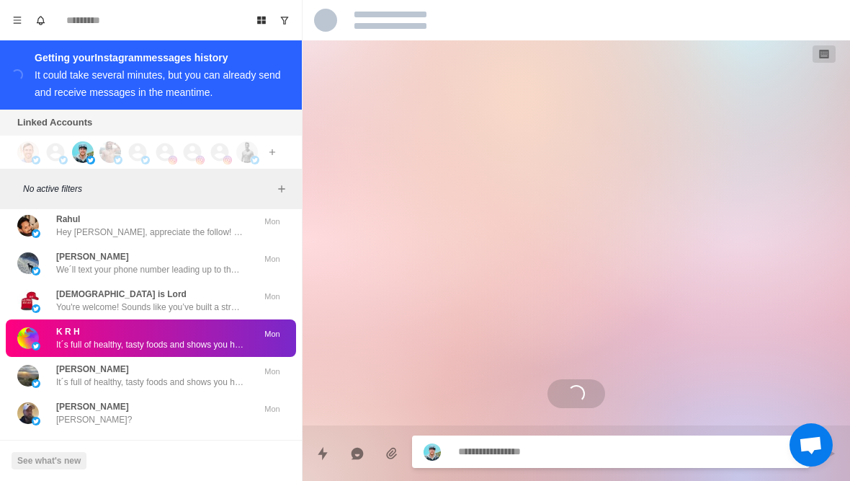
scroll to position [372, 0]
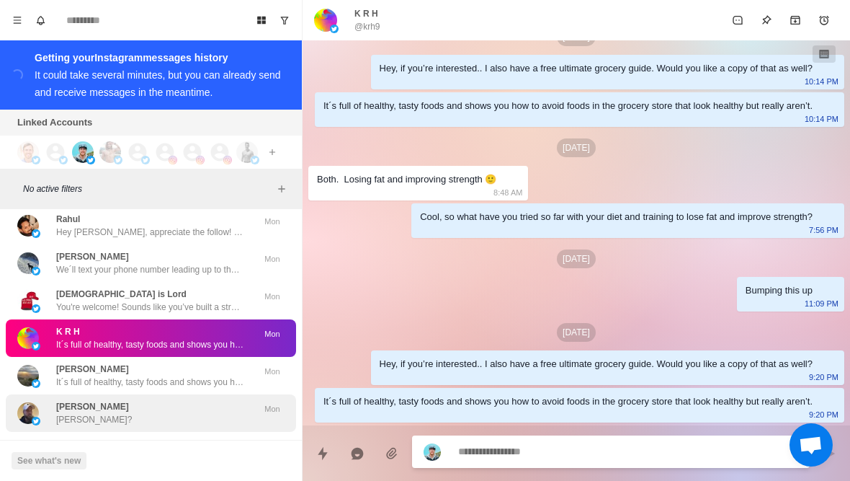
click at [62, 413] on p "Ricky?" at bounding box center [94, 419] width 76 height 13
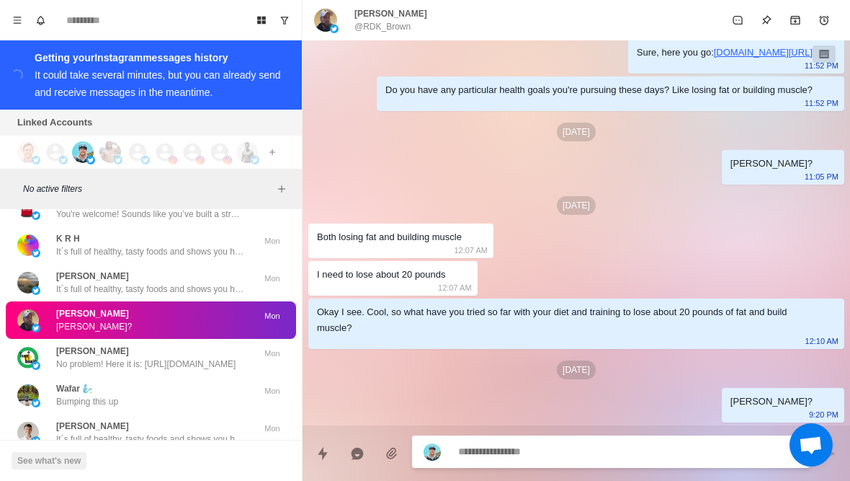
scroll to position [40231, 0]
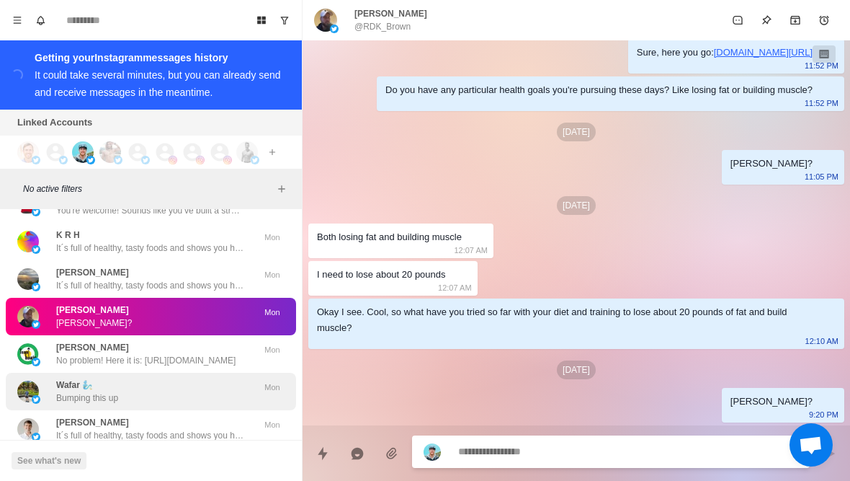
click at [27, 381] on img at bounding box center [28, 392] width 22 height 22
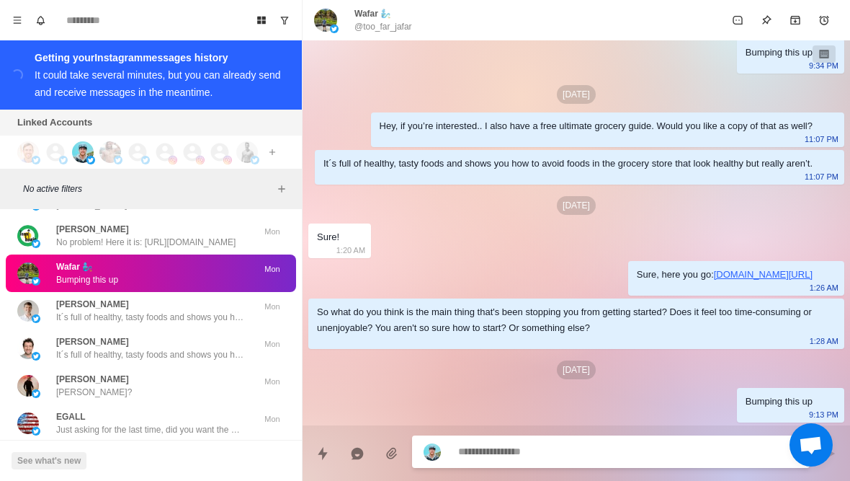
scroll to position [40356, 0]
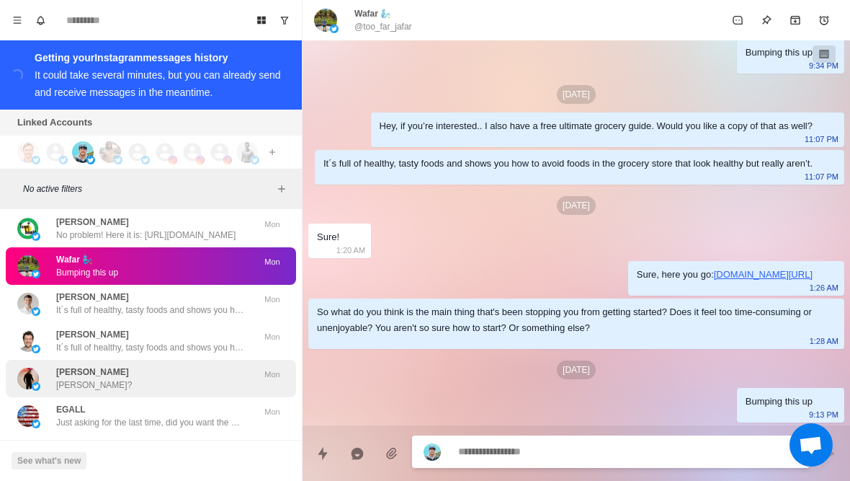
click at [29, 368] on img at bounding box center [28, 379] width 22 height 22
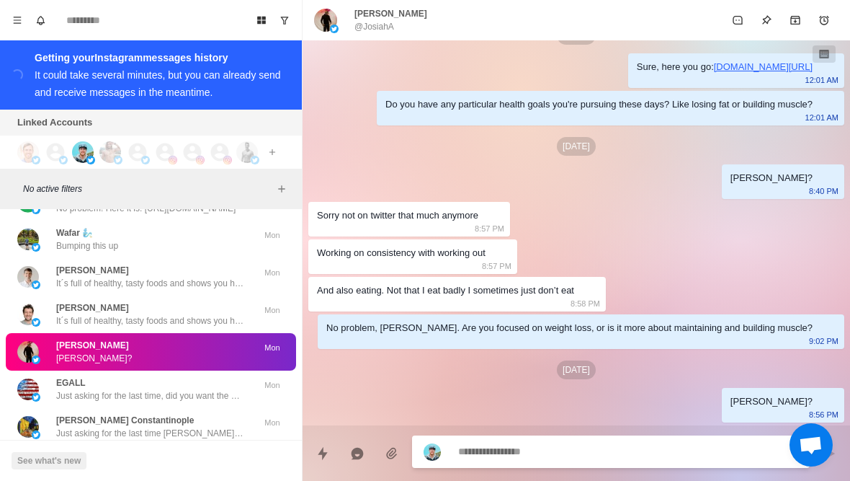
scroll to position [40395, 0]
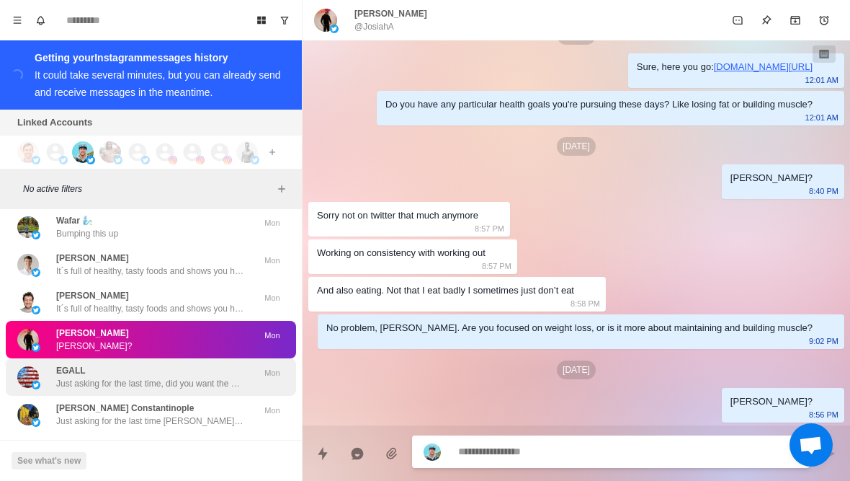
click at [25, 366] on img at bounding box center [28, 377] width 22 height 22
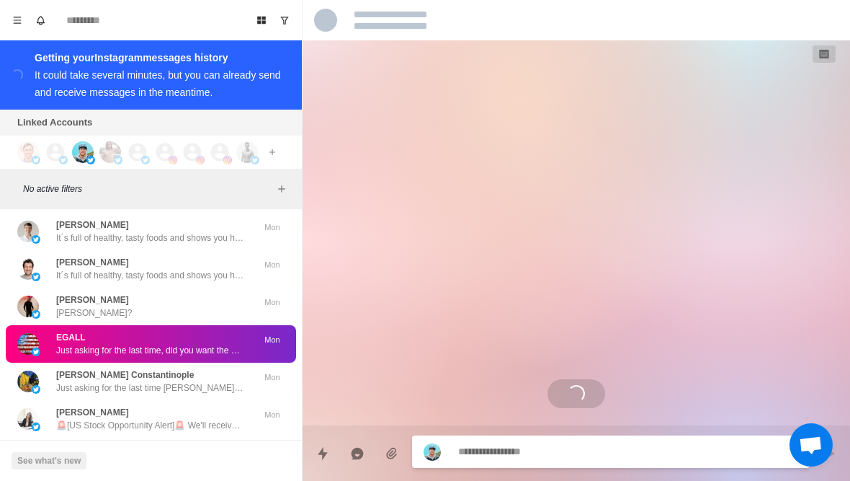
scroll to position [0, 0]
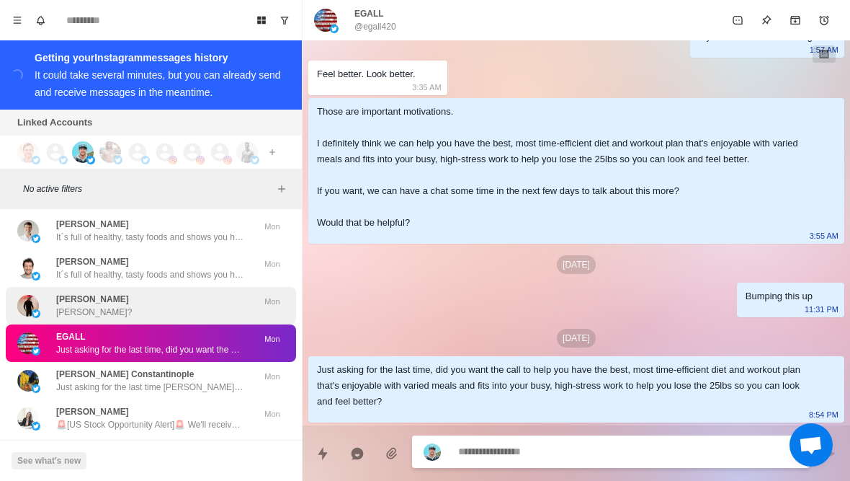
click at [37, 295] on img at bounding box center [28, 306] width 22 height 22
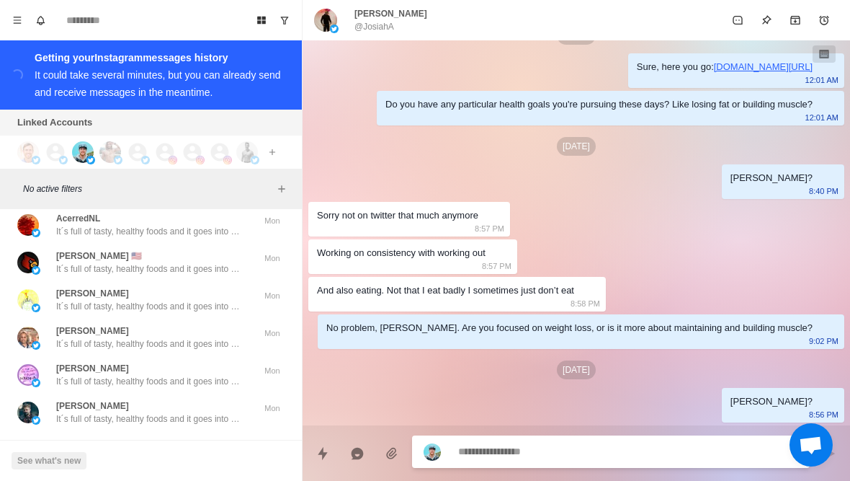
click at [133, 442] on button "Load more" at bounding box center [151, 453] width 71 height 23
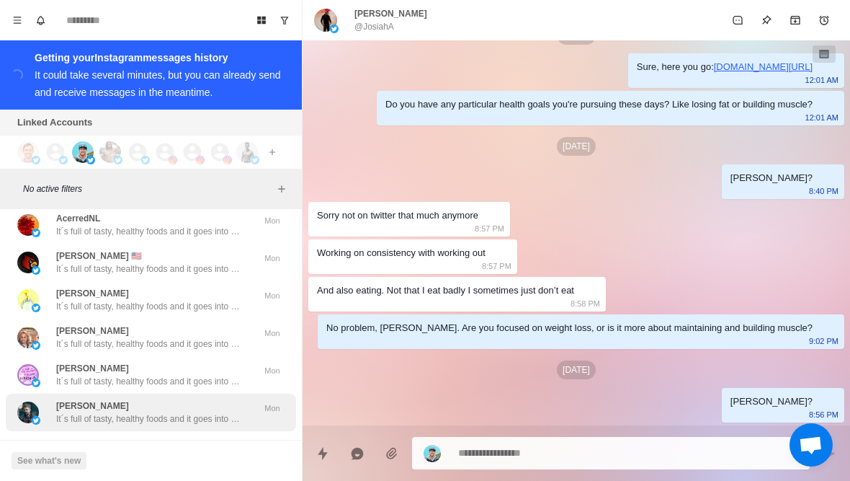
click at [78, 412] on p "It´s full of tasty, healthy foods and it goes into how to avoid foods in the gr…" at bounding box center [149, 418] width 187 height 13
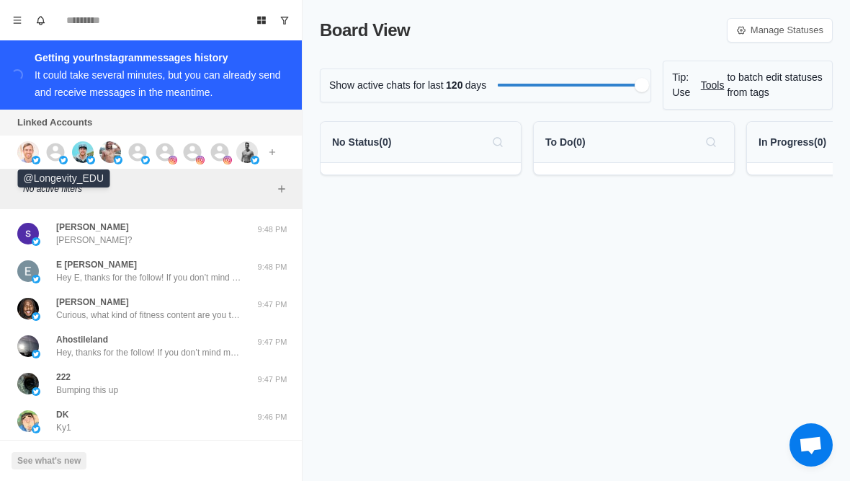
click at [58, 150] on icon at bounding box center [56, 152] width 22 height 22
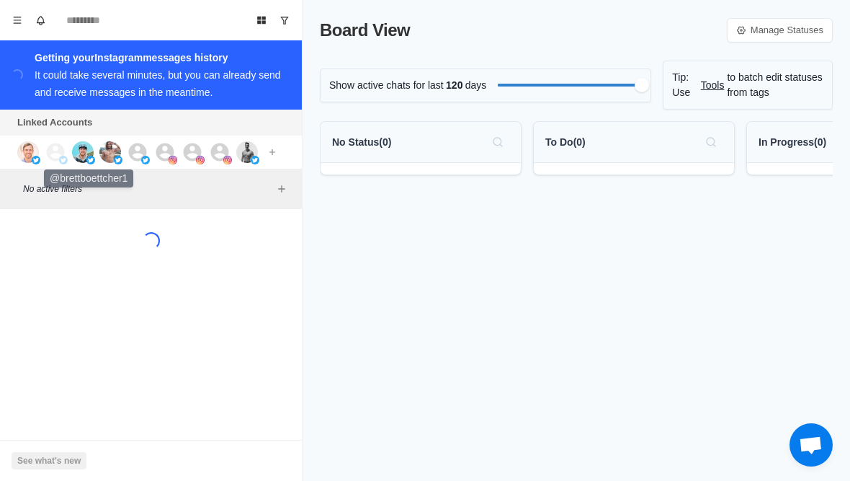
click at [79, 154] on img at bounding box center [83, 152] width 22 height 22
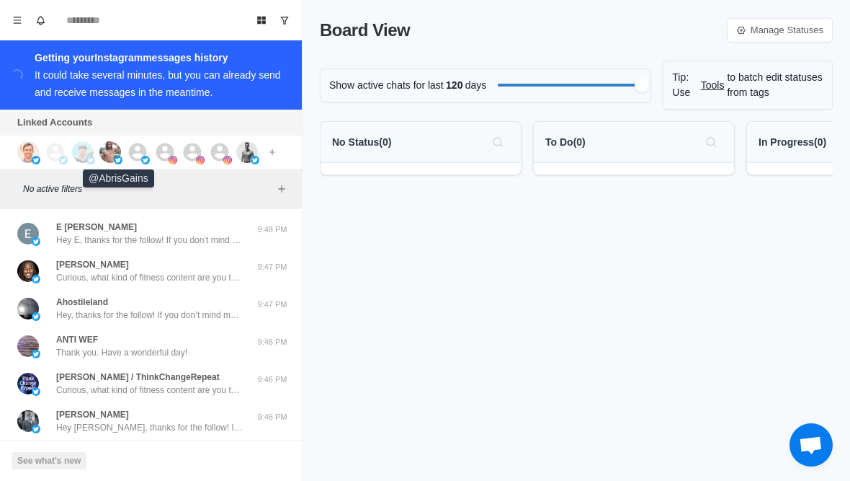
click at [107, 149] on img at bounding box center [110, 152] width 22 height 22
click at [141, 159] on img at bounding box center [145, 160] width 9 height 9
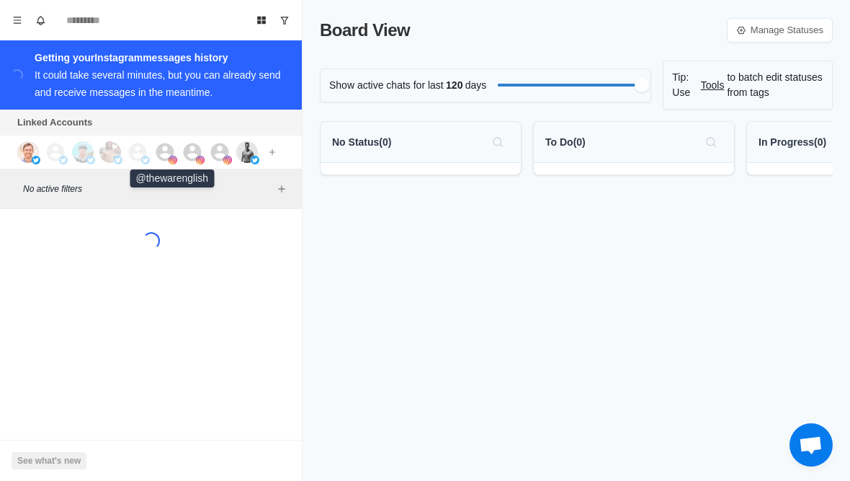
click at [158, 146] on icon at bounding box center [165, 152] width 22 height 22
click at [190, 154] on icon at bounding box center [193, 152] width 22 height 22
click at [214, 148] on icon at bounding box center [220, 152] width 18 height 18
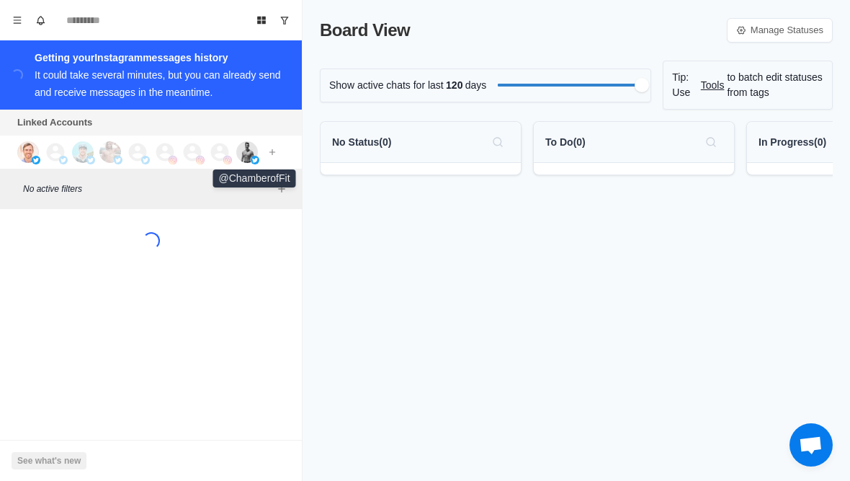
click at [243, 153] on img at bounding box center [247, 152] width 22 height 22
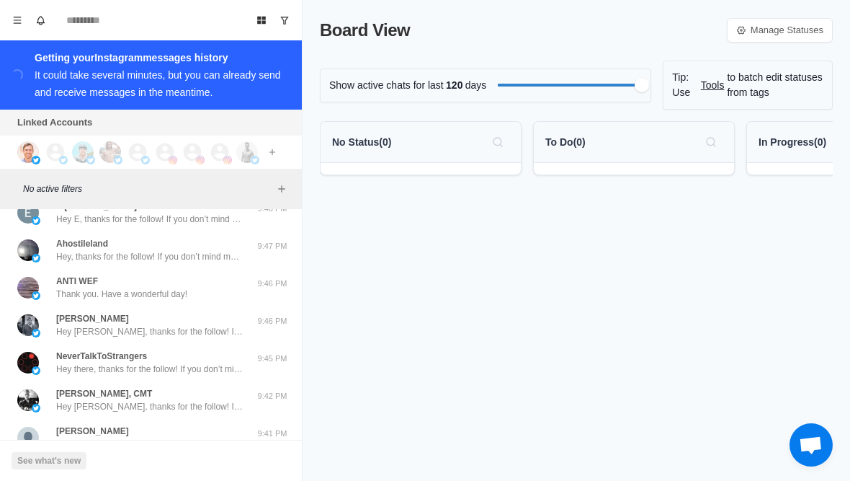
scroll to position [22, 0]
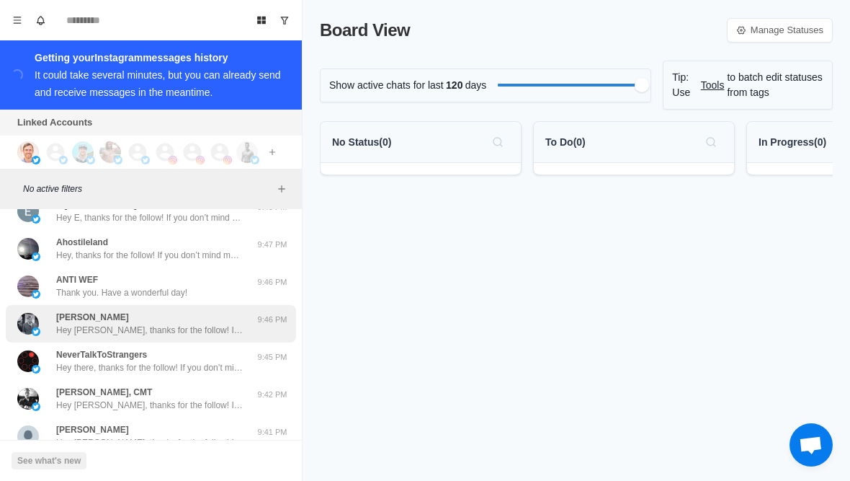
click at [48, 328] on div "[PERSON_NAME] Hey [PERSON_NAME], thanks for the follow! If you don’t mind me as…" at bounding box center [135, 324] width 237 height 26
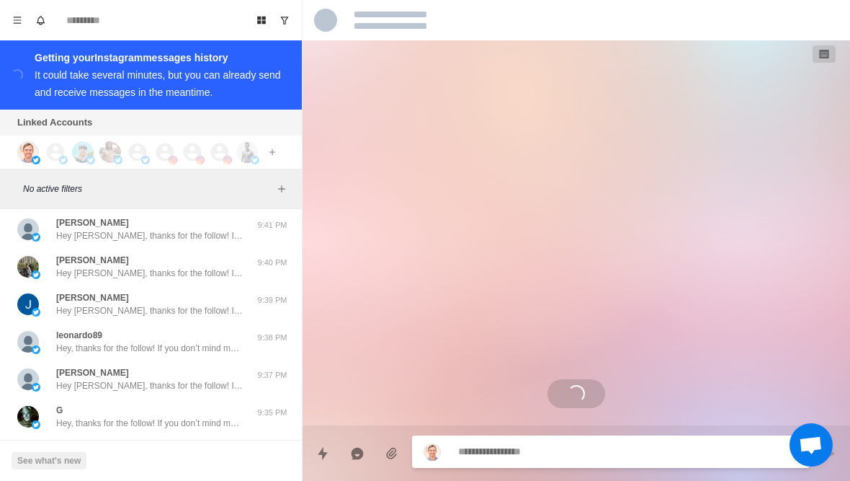
scroll to position [231, 0]
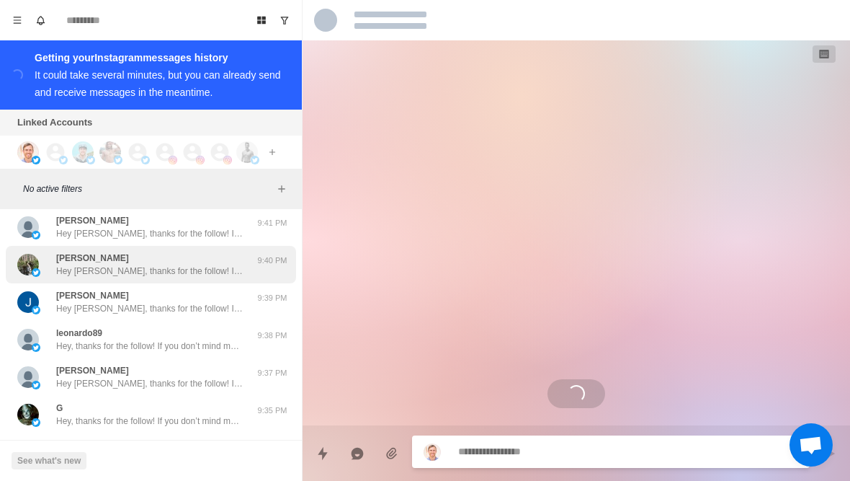
click at [79, 277] on p "Hey [PERSON_NAME], thanks for the follow! If you don’t mind me asking, what ins…" at bounding box center [149, 270] width 187 height 13
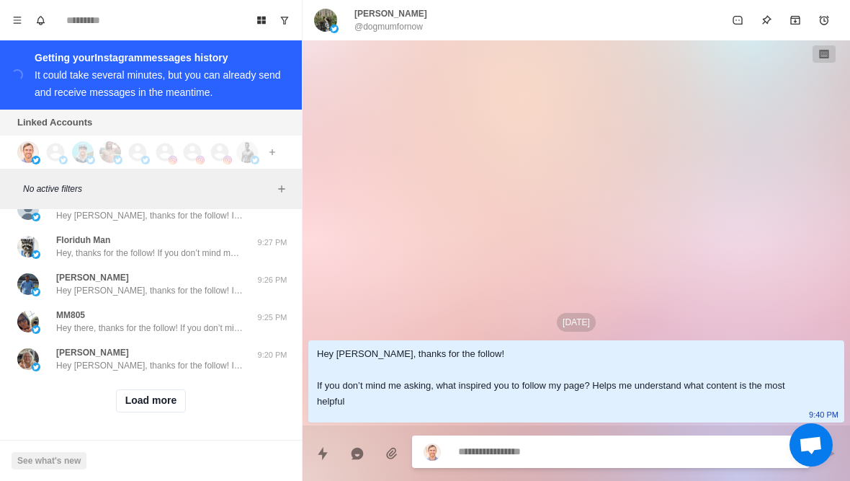
scroll to position [588, 0]
click at [148, 410] on button "Load more" at bounding box center [151, 400] width 71 height 23
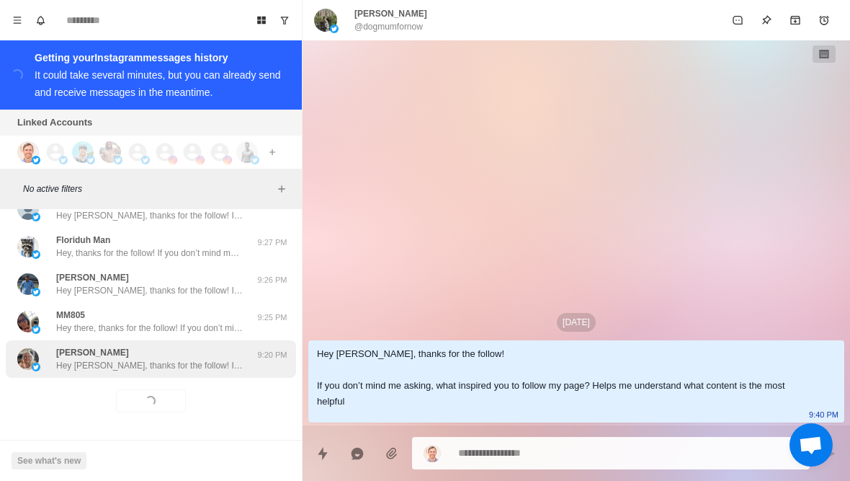
click at [107, 363] on p "Hey [PERSON_NAME], thanks for the follow! If you don’t mind me asking, what ins…" at bounding box center [149, 365] width 187 height 13
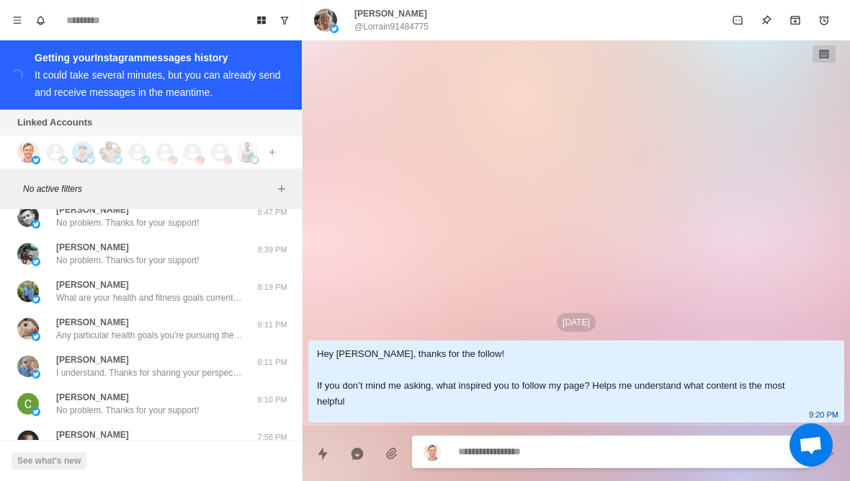
scroll to position [1250, 0]
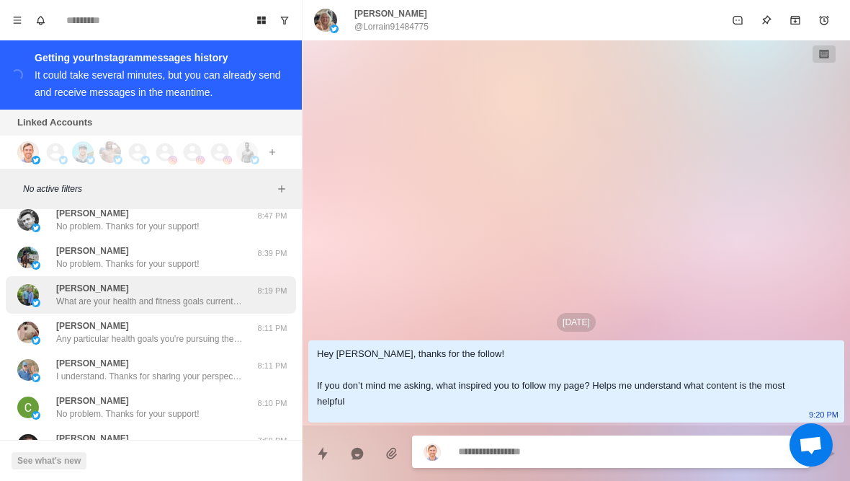
click at [205, 309] on div "[PERSON_NAME] What are your health and fitness goals currently? So I know what …" at bounding box center [151, 294] width 290 height 37
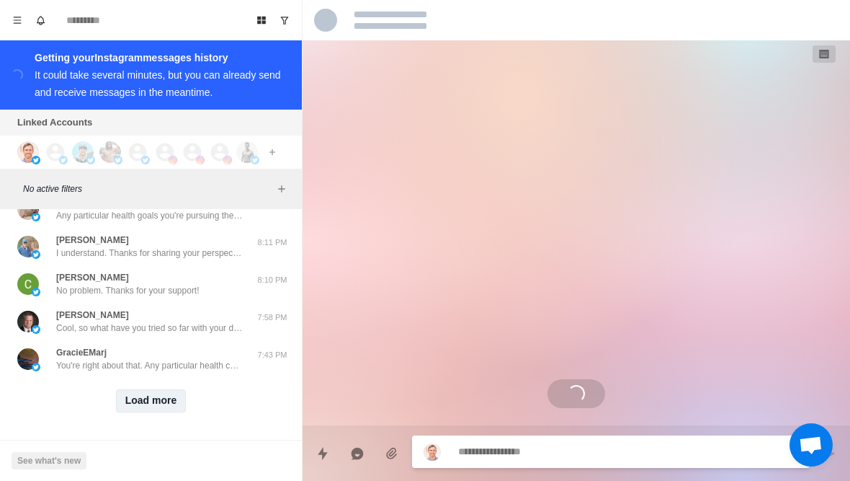
scroll to position [1375, 0]
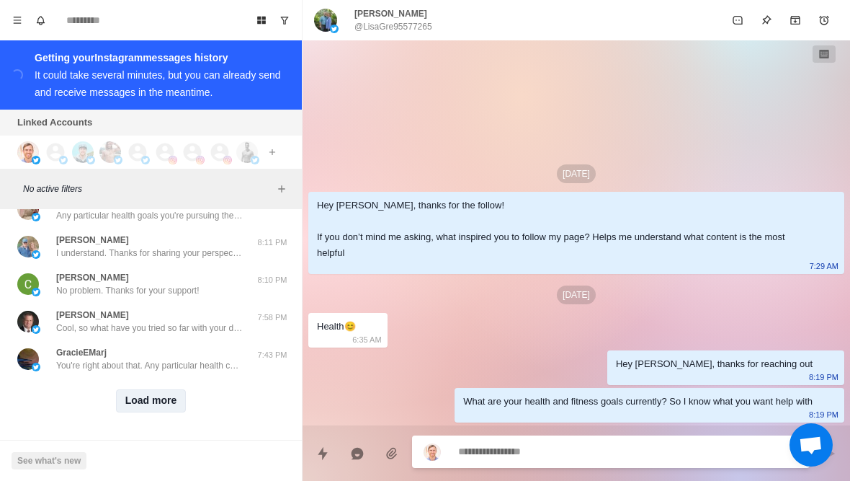
click at [164, 407] on button "Load more" at bounding box center [151, 400] width 71 height 23
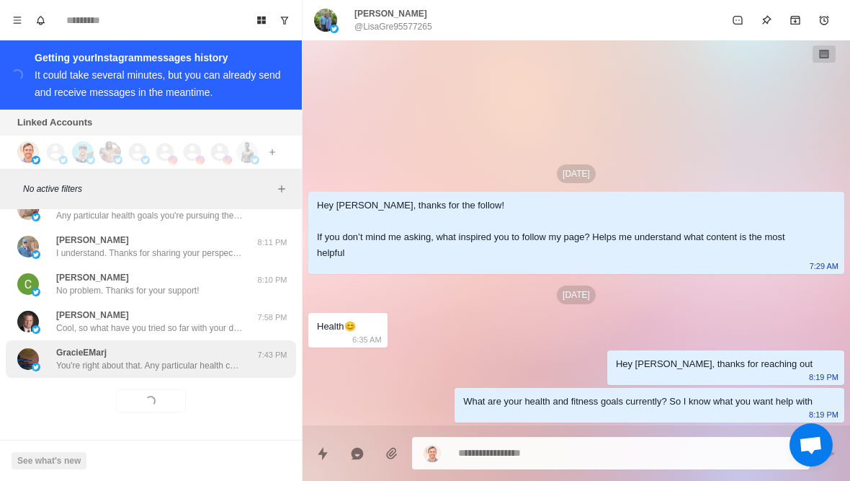
click at [192, 375] on div "GracieEMarj You're right about that. Any particular health calls you're pursuin…" at bounding box center [151, 358] width 290 height 37
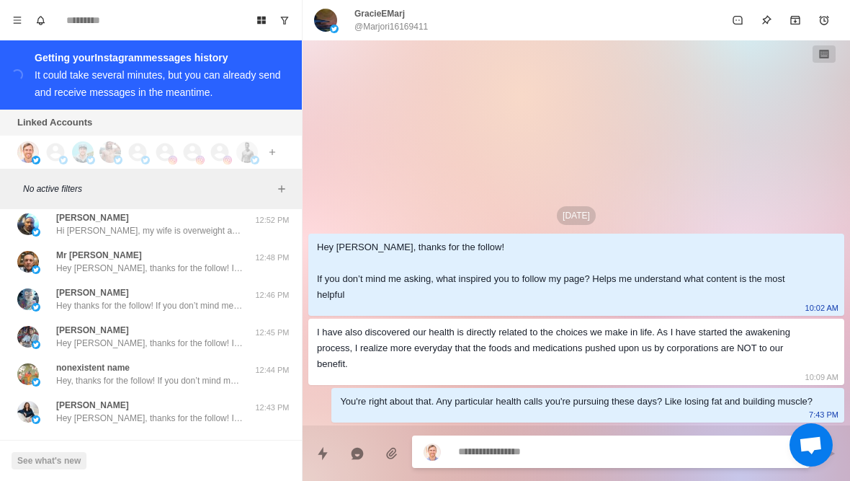
scroll to position [2125, 0]
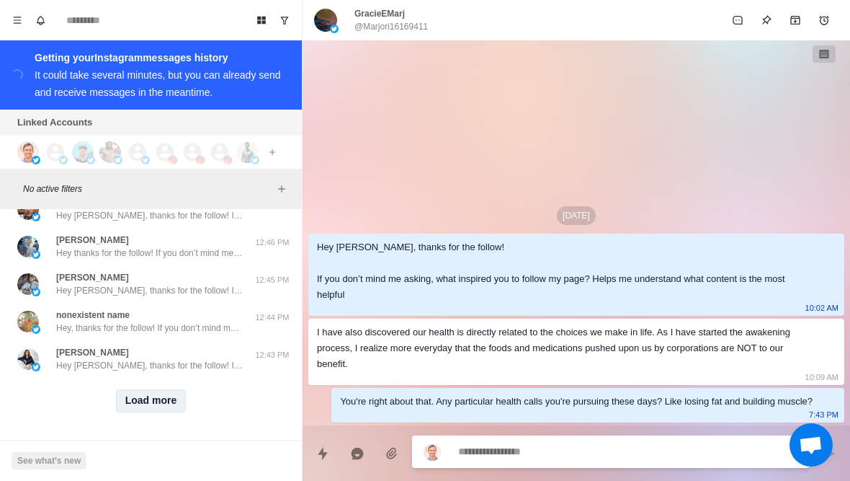
click at [156, 403] on button "Load more" at bounding box center [151, 400] width 71 height 23
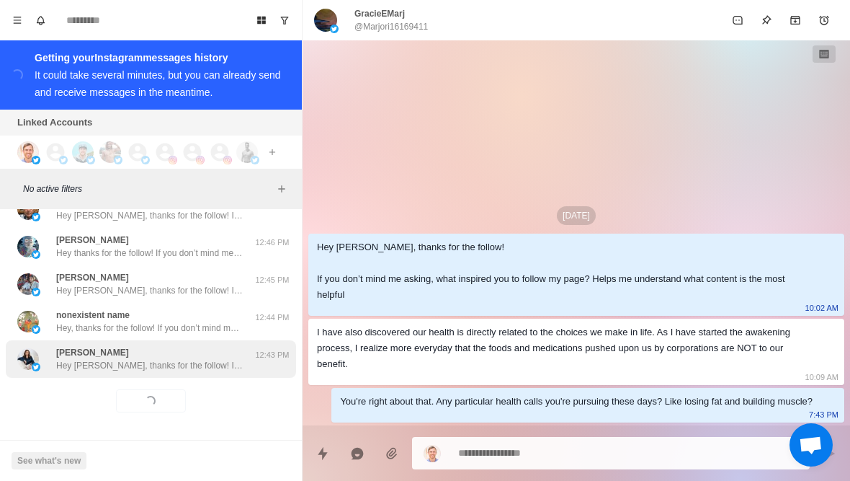
click at [208, 364] on p "Hey [PERSON_NAME], thanks for the follow! If you don’t mind me asking, what ins…" at bounding box center [149, 365] width 187 height 13
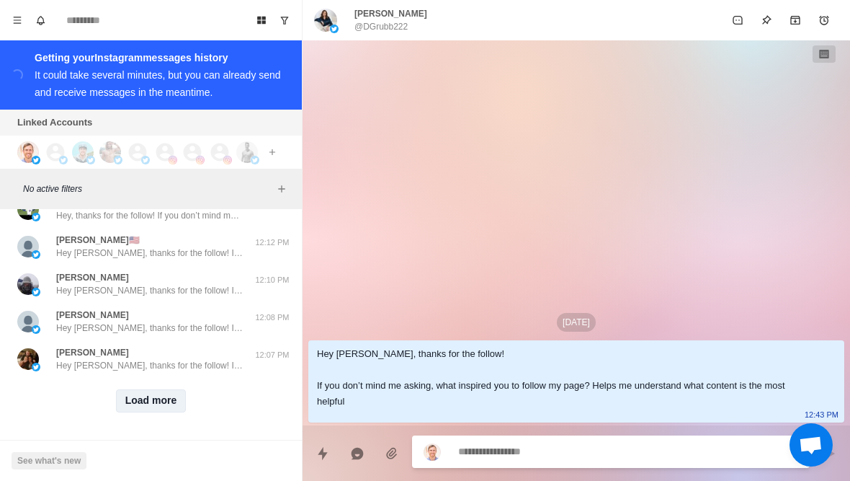
scroll to position [2874, 0]
click at [151, 406] on button "Load more" at bounding box center [151, 400] width 71 height 23
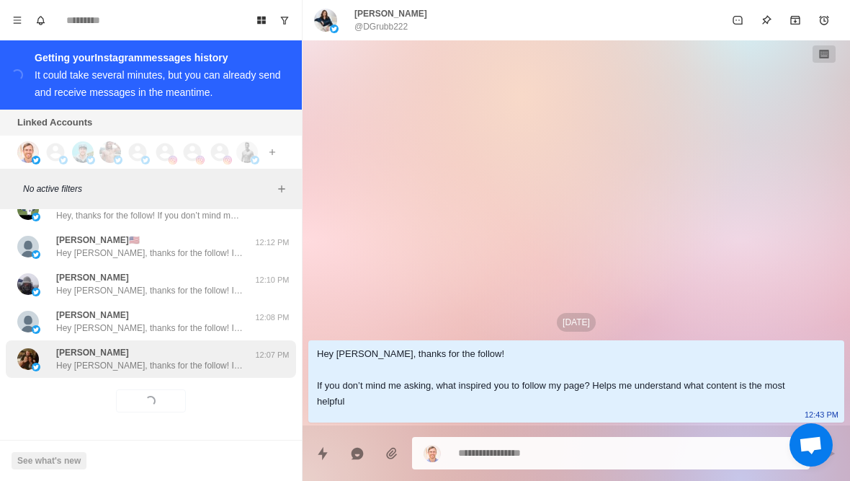
click at [211, 365] on p "Hey [PERSON_NAME], thanks for the follow! If you don’t mind me asking, what ins…" at bounding box center [149, 365] width 187 height 13
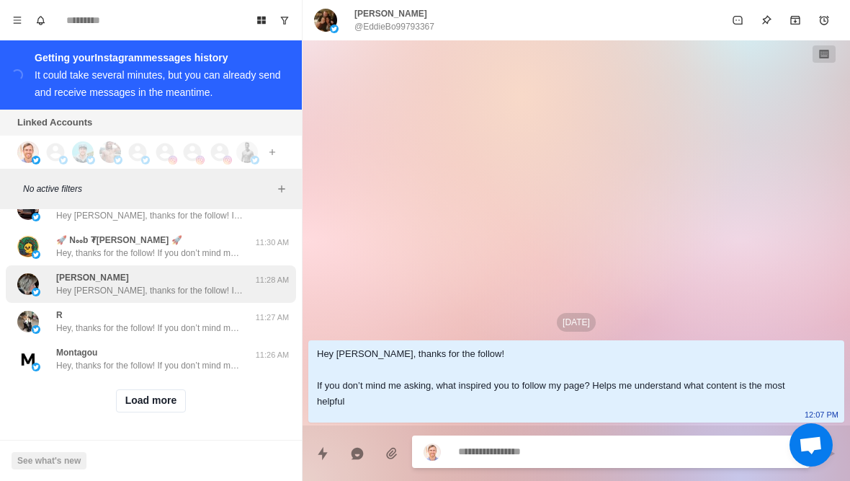
scroll to position [3624, 0]
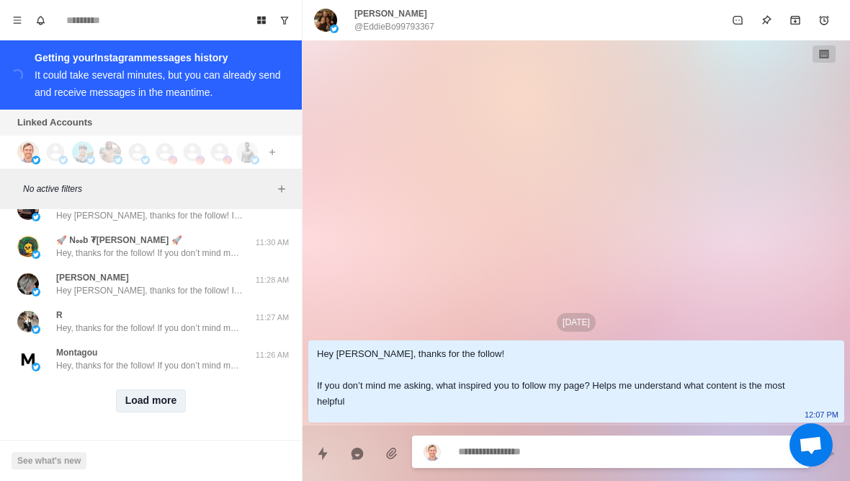
click at [164, 399] on button "Load more" at bounding box center [151, 400] width 71 height 23
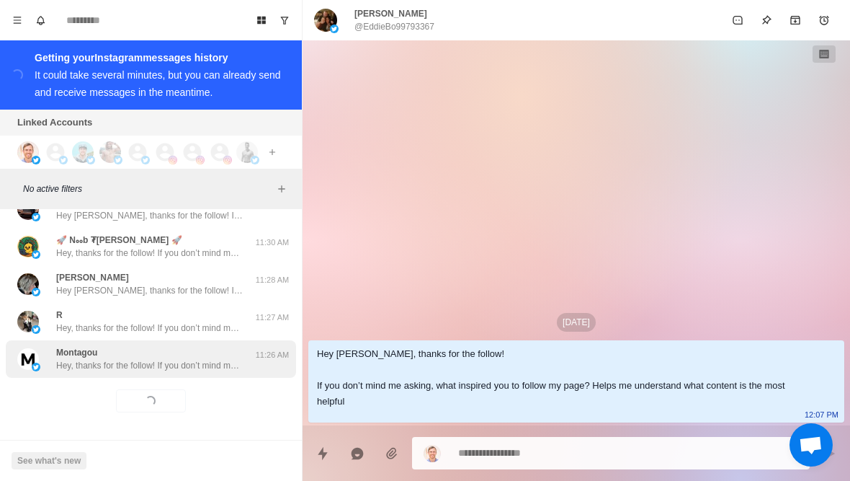
click at [202, 369] on p "Hey, thanks for the follow! If you don’t mind me asking, what inspired you to f…" at bounding box center [149, 365] width 187 height 13
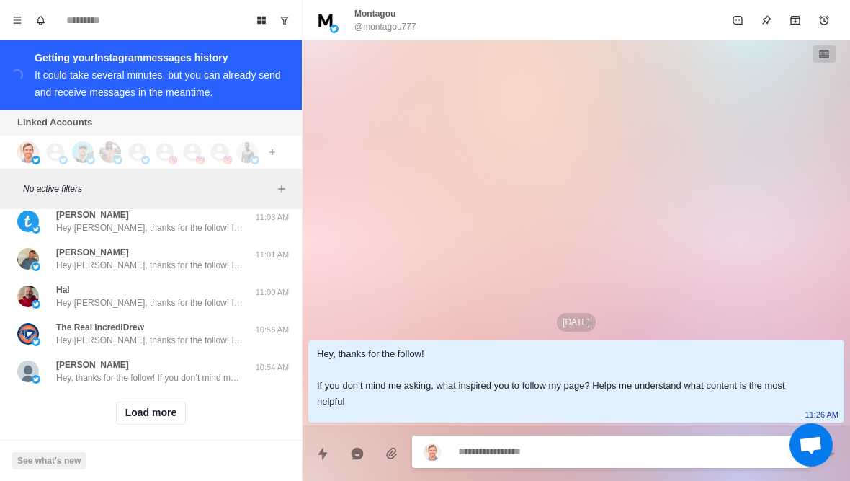
scroll to position [4373, 0]
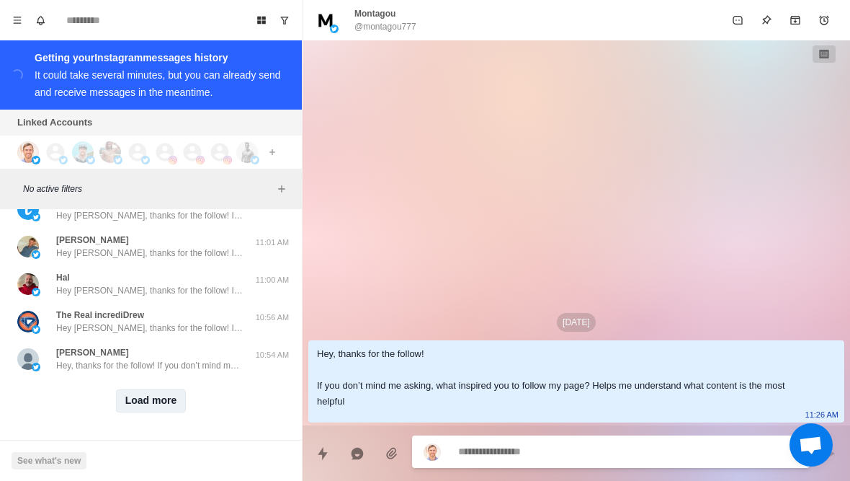
click at [173, 399] on button "Load more" at bounding box center [151, 400] width 71 height 23
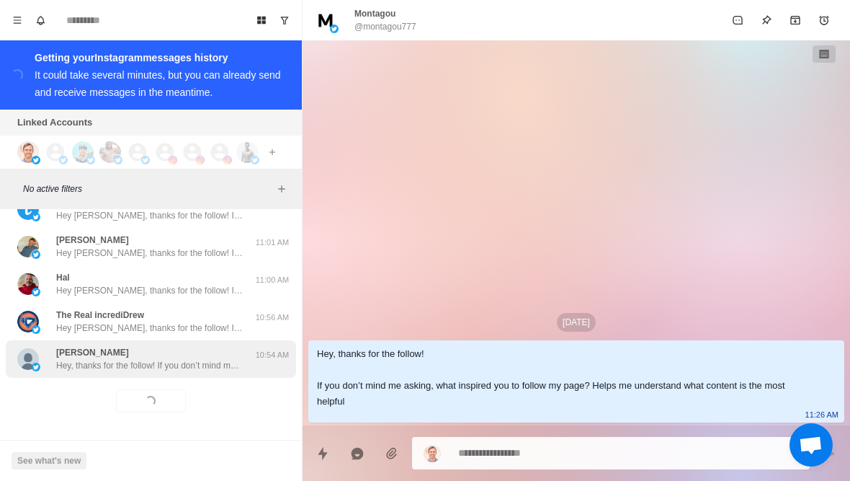
click at [210, 372] on div "[PERSON_NAME] Hey, thanks for the follow! If you don’t mind me asking, what ins…" at bounding box center [151, 358] width 290 height 37
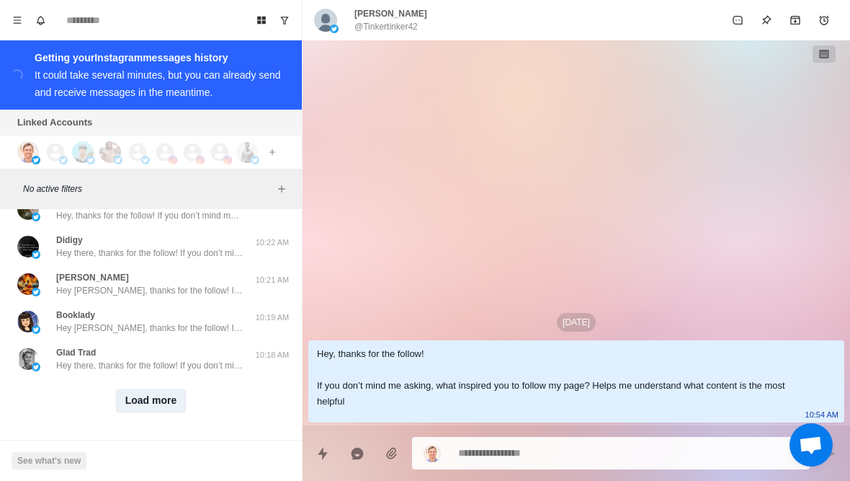
scroll to position [5123, 0]
click at [151, 405] on button "Load more" at bounding box center [151, 400] width 71 height 23
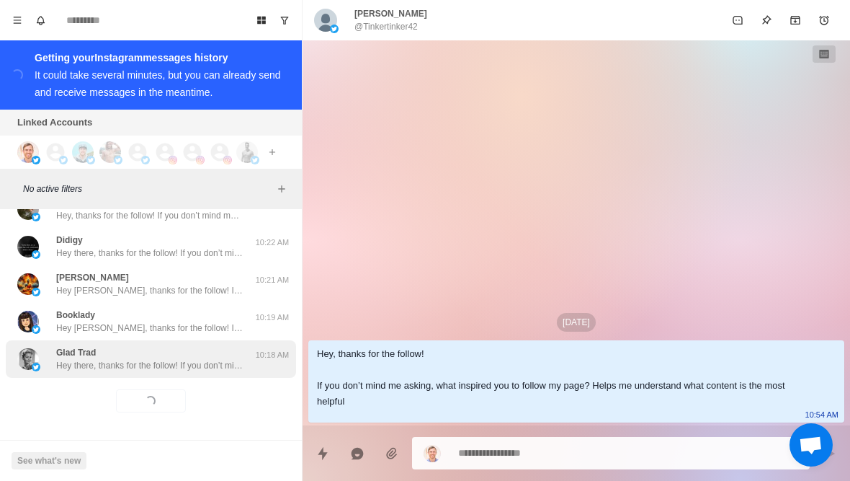
click at [207, 368] on p "Hey there, thanks for the follow! If you don’t mind me asking, what inspired yo…" at bounding box center [149, 365] width 187 height 13
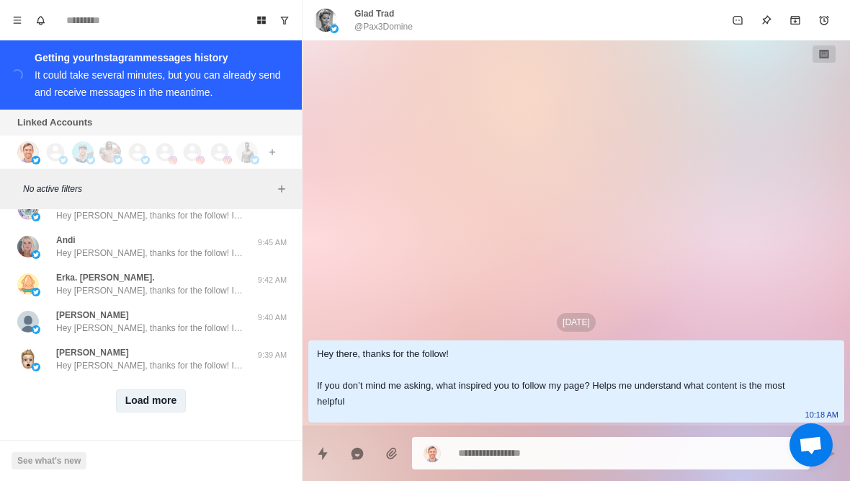
scroll to position [5872, 0]
click at [156, 389] on button "Load more" at bounding box center [151, 400] width 71 height 23
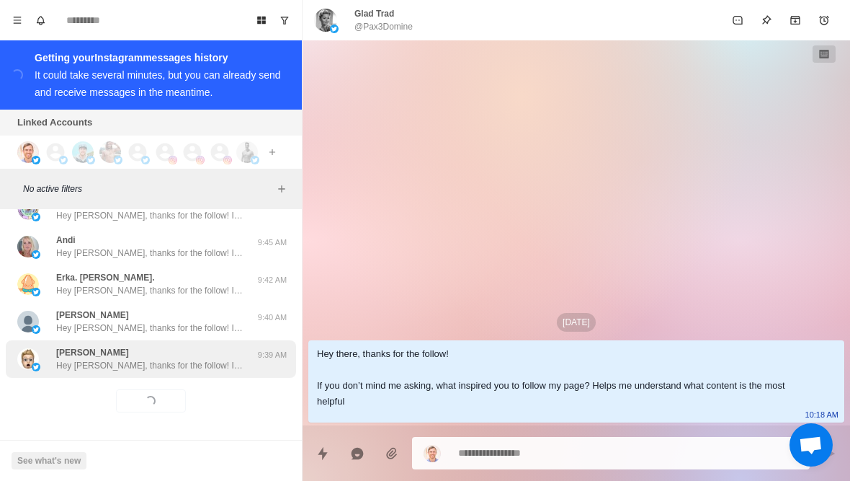
click at [184, 370] on p "Hey [PERSON_NAME], thanks for the follow! If you don’t mind me asking, what ins…" at bounding box center [149, 365] width 187 height 13
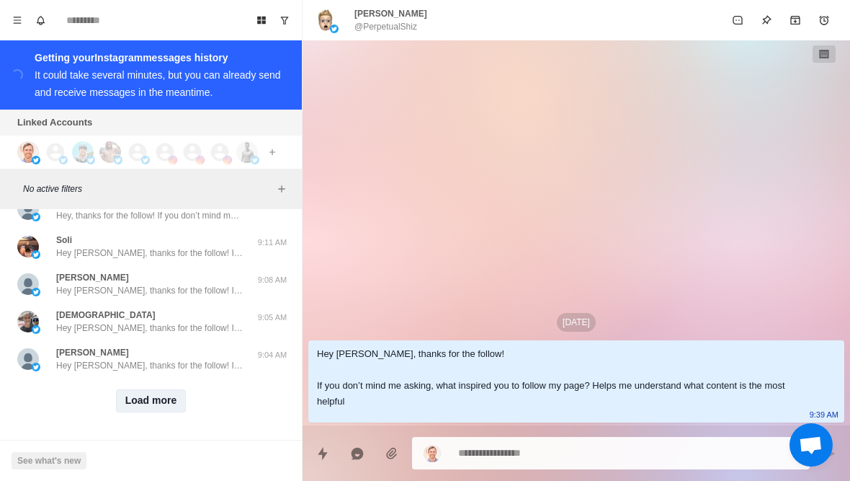
click at [156, 389] on button "Load more" at bounding box center [151, 400] width 71 height 23
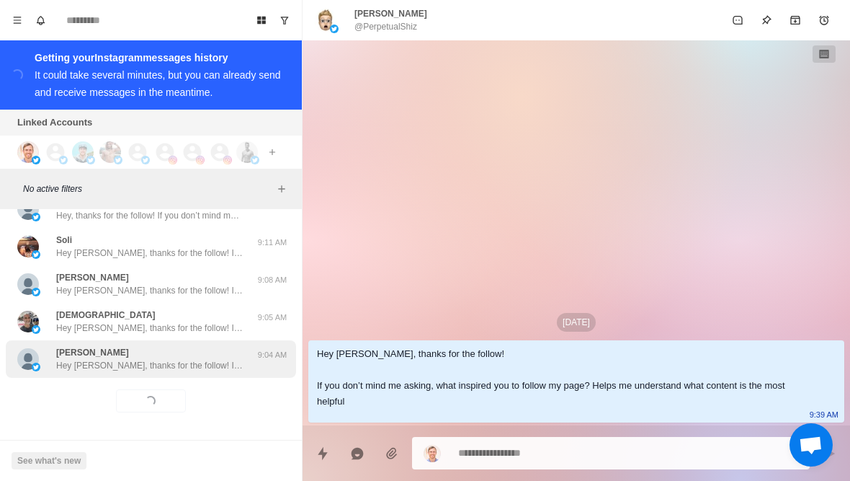
click at [186, 367] on p "Hey [PERSON_NAME], thanks for the follow! If you don’t mind me asking, what ins…" at bounding box center [149, 365] width 187 height 13
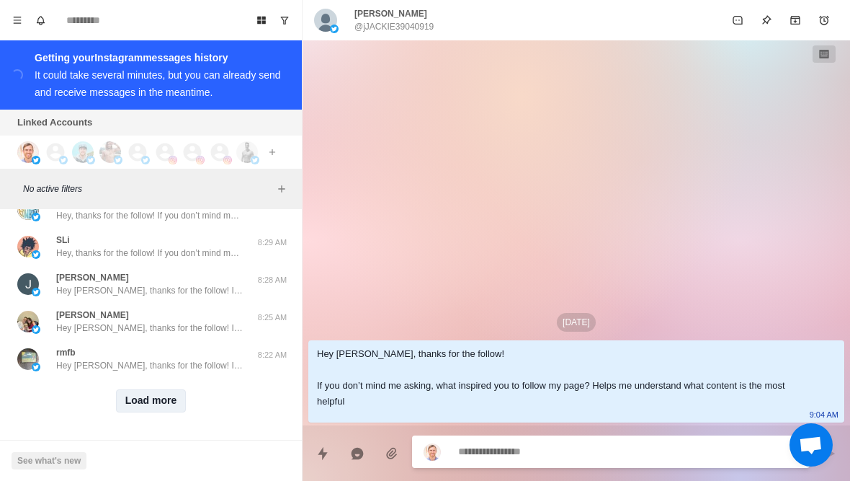
scroll to position [7371, 0]
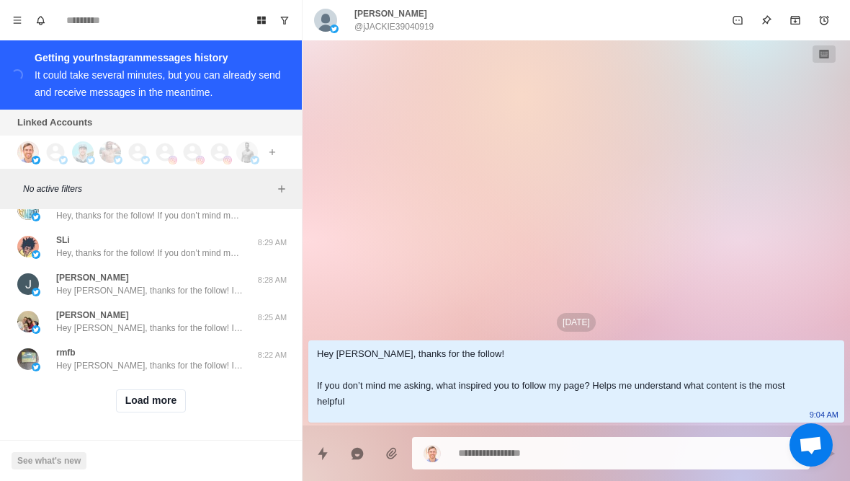
click at [146, 412] on div "Load more" at bounding box center [151, 401] width 290 height 46
click at [167, 398] on button "Load more" at bounding box center [151, 400] width 71 height 23
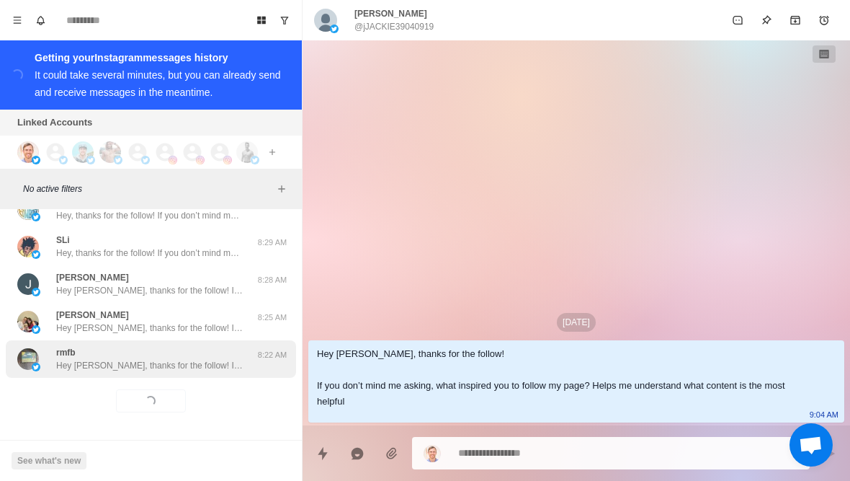
click at [203, 365] on p "Hey [PERSON_NAME], thanks for the follow! If you don’t mind me asking, what ins…" at bounding box center [149, 365] width 187 height 13
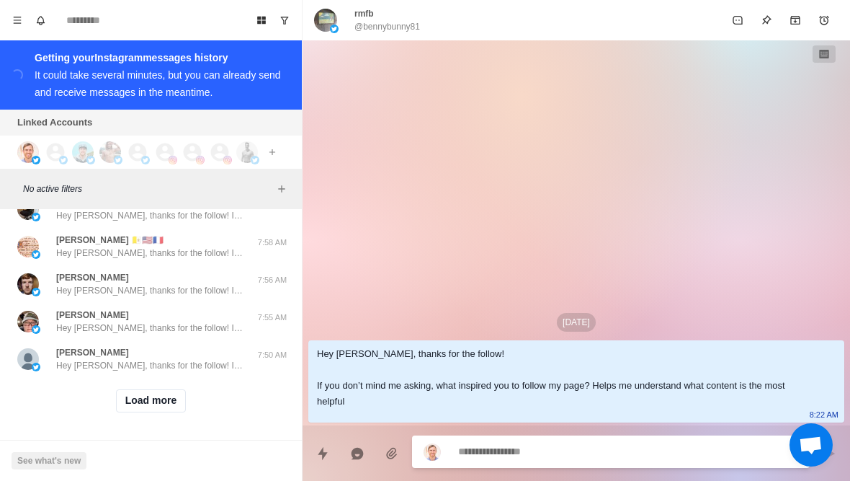
scroll to position [8121, 0]
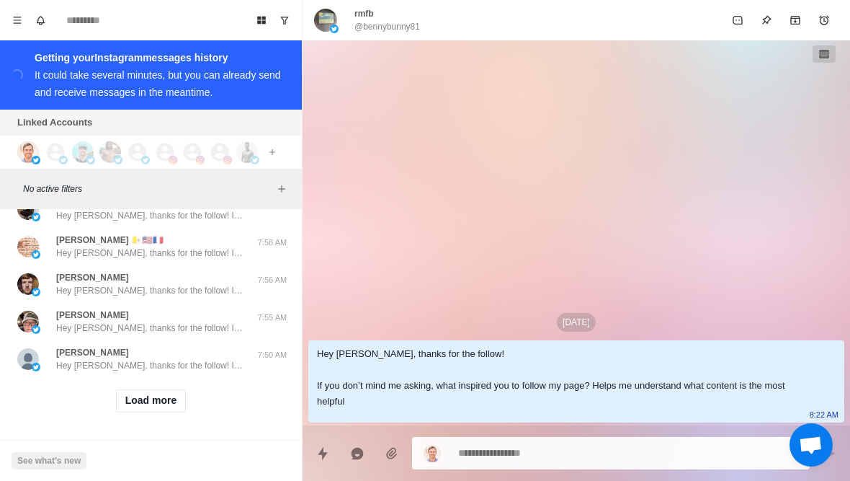
click at [154, 412] on div "Load more" at bounding box center [151, 401] width 290 height 46
click at [159, 404] on button "Load more" at bounding box center [151, 400] width 71 height 23
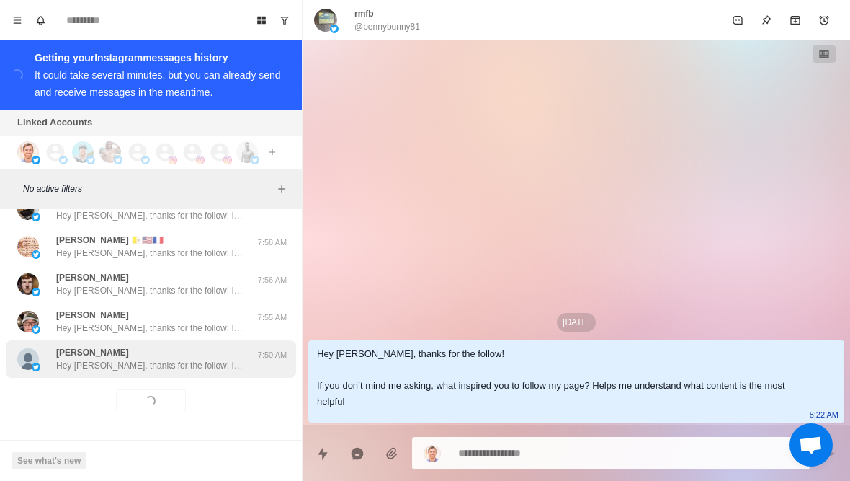
click at [203, 367] on p "Hey [PERSON_NAME], thanks for the follow! If you don’t mind me asking, what ins…" at bounding box center [149, 365] width 187 height 13
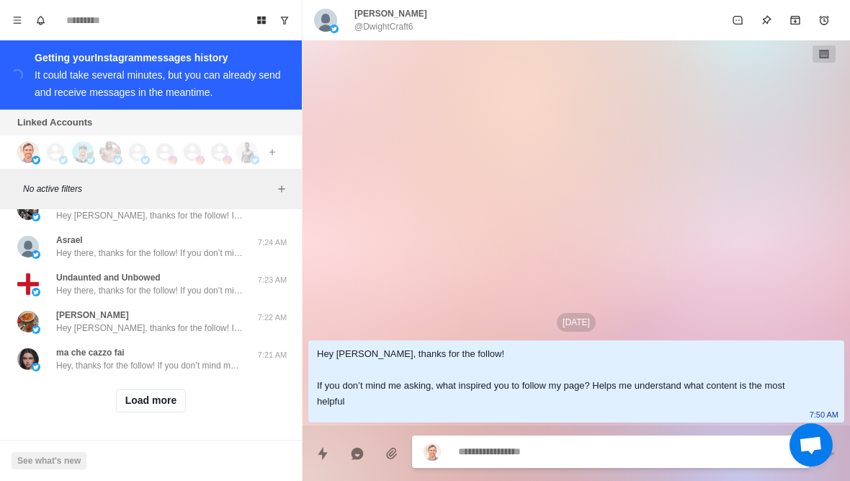
scroll to position [8870, 0]
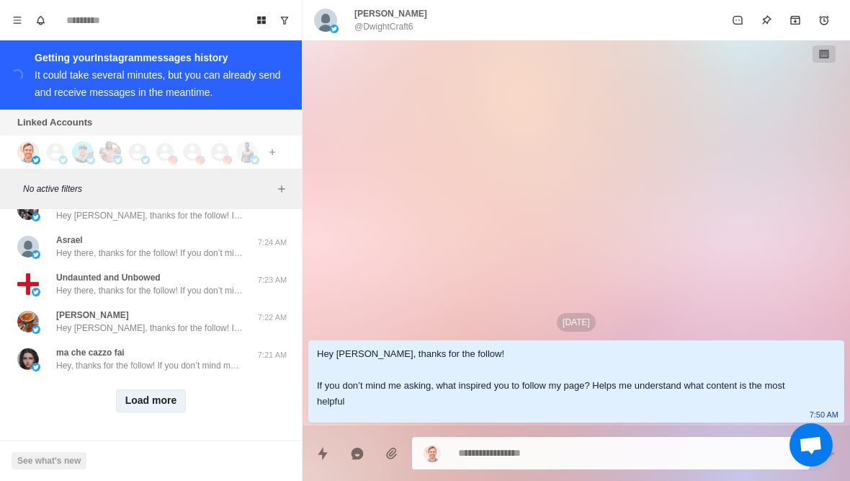
click at [148, 410] on button "Load more" at bounding box center [151, 400] width 71 height 23
click at [151, 398] on button "Load more" at bounding box center [151, 400] width 71 height 23
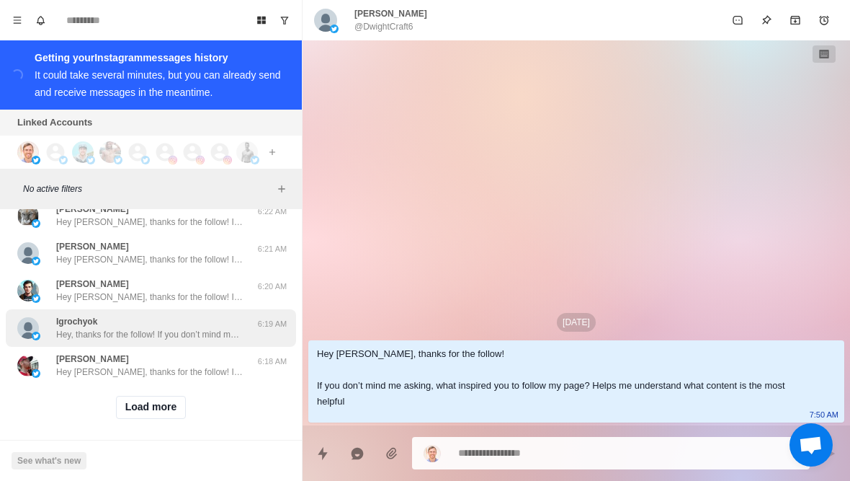
scroll to position [10369, 0]
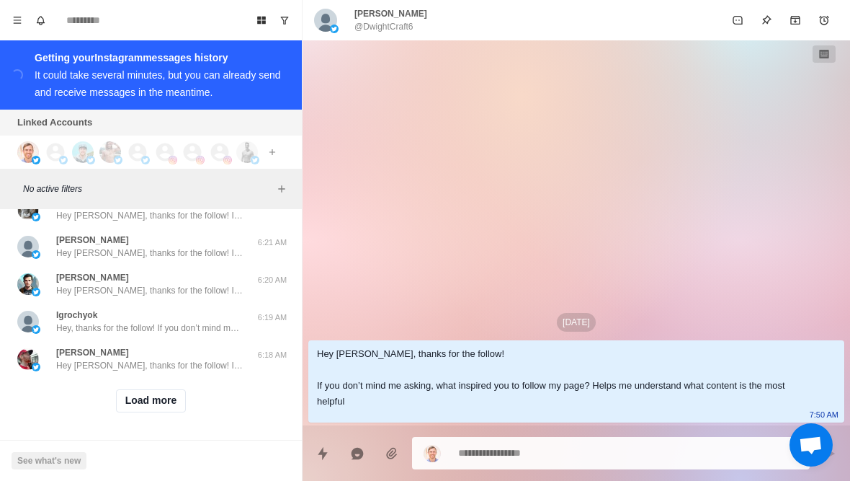
click at [146, 386] on div "Load more" at bounding box center [151, 401] width 290 height 46
click at [155, 398] on button "Load more" at bounding box center [151, 400] width 71 height 23
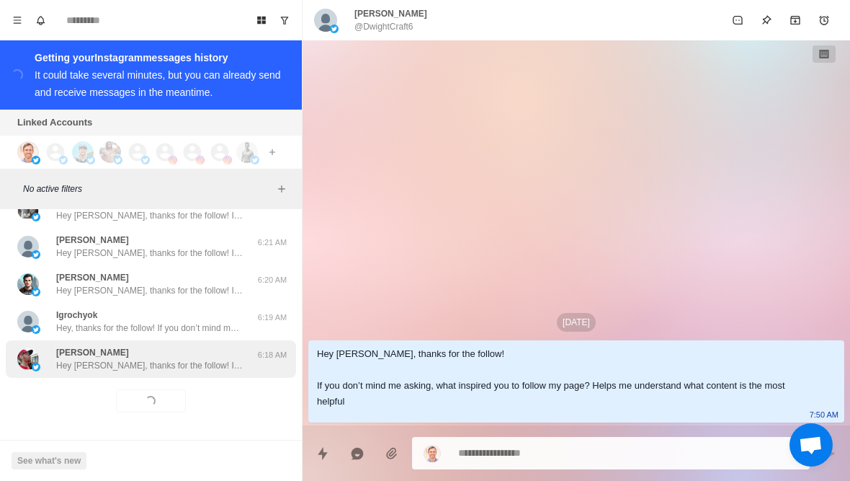
click at [197, 365] on p "Hey [PERSON_NAME], thanks for the follow! If you don’t mind me asking, what ins…" at bounding box center [149, 365] width 187 height 13
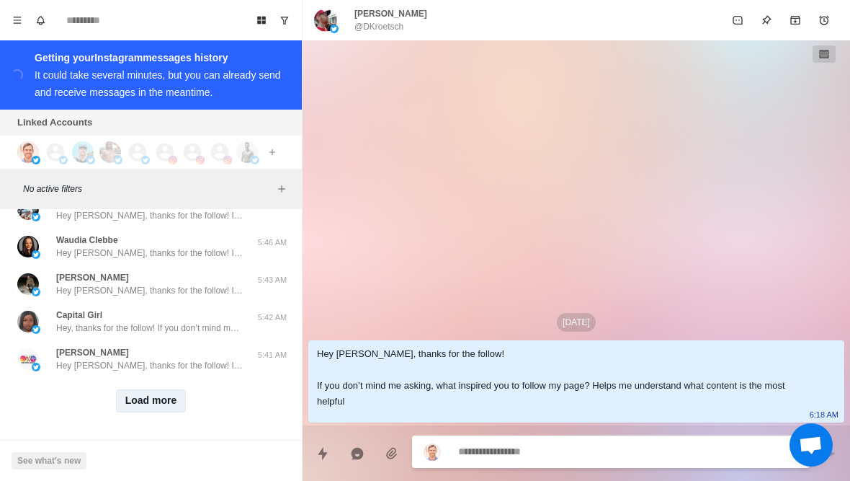
scroll to position [11119, 0]
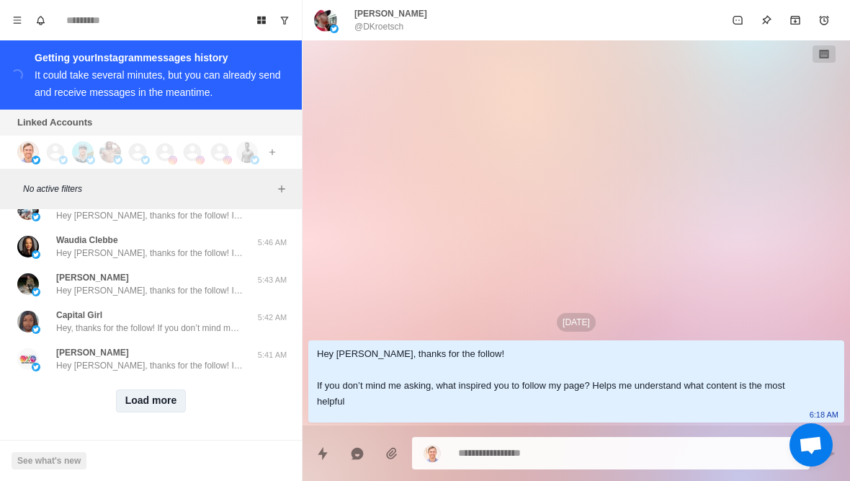
click at [174, 399] on button "Load more" at bounding box center [151, 400] width 71 height 23
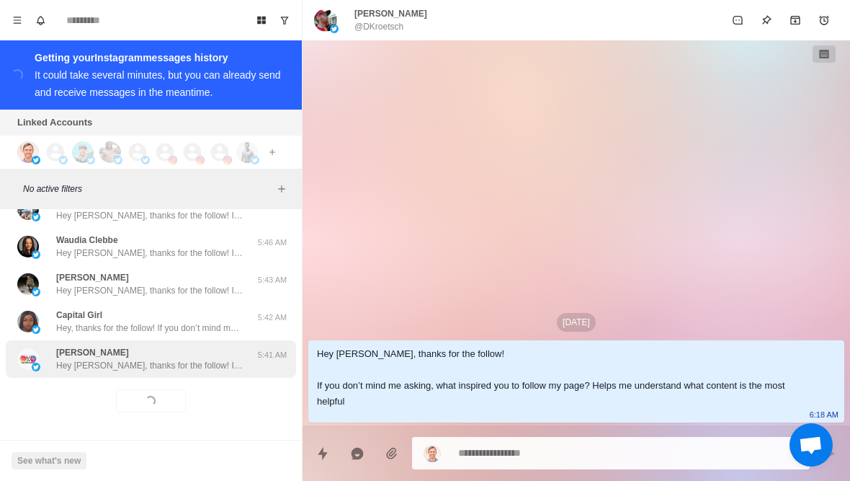
click at [213, 361] on p "Hey [PERSON_NAME], thanks for the follow! If you don’t mind me asking, what ins…" at bounding box center [149, 365] width 187 height 13
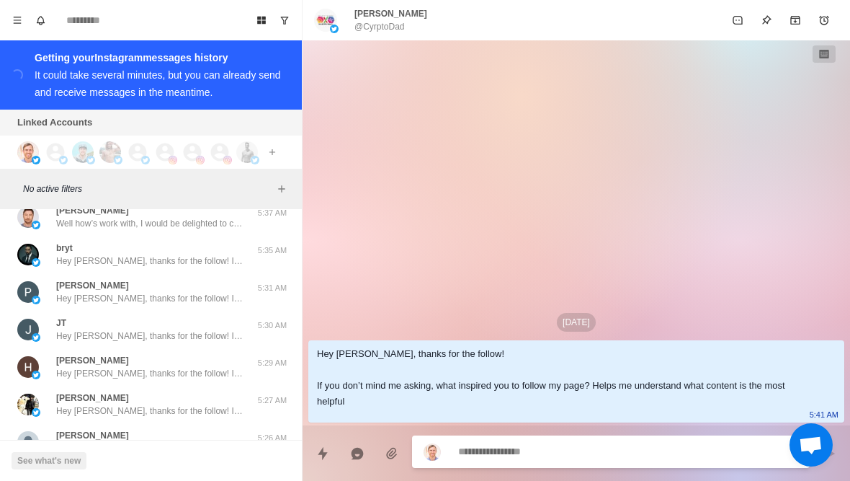
scroll to position [11334, 0]
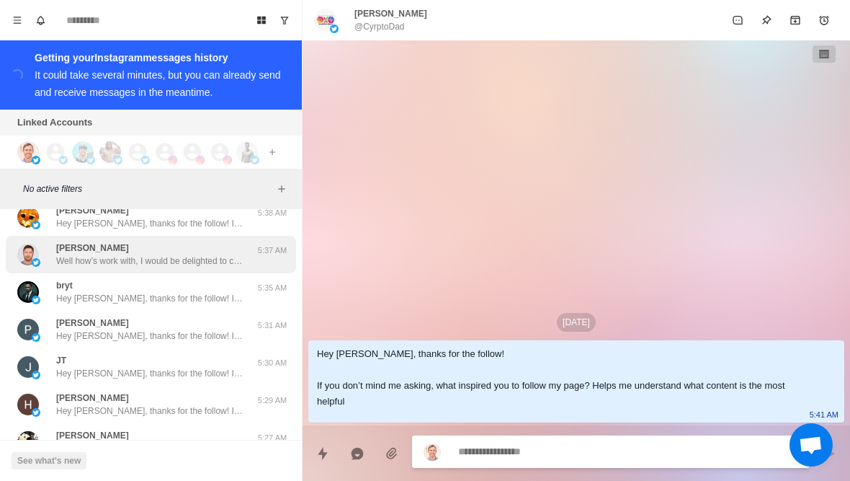
click at [193, 243] on div "[PERSON_NAME] Well how’s work with, I would be delighted to connect" at bounding box center [149, 254] width 187 height 26
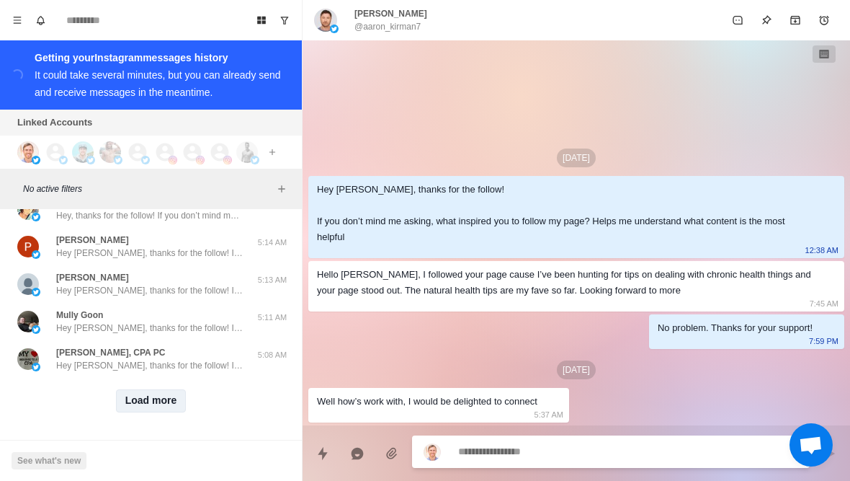
scroll to position [11868, 0]
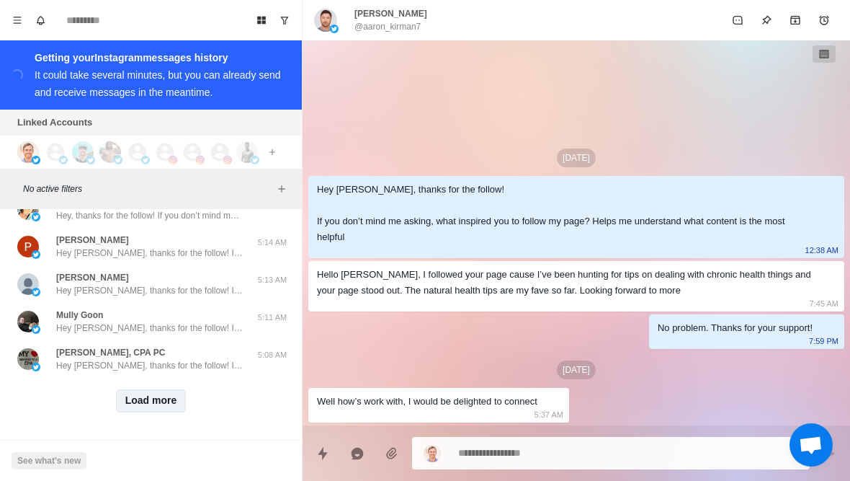
click at [154, 411] on button "Load more" at bounding box center [151, 400] width 71 height 23
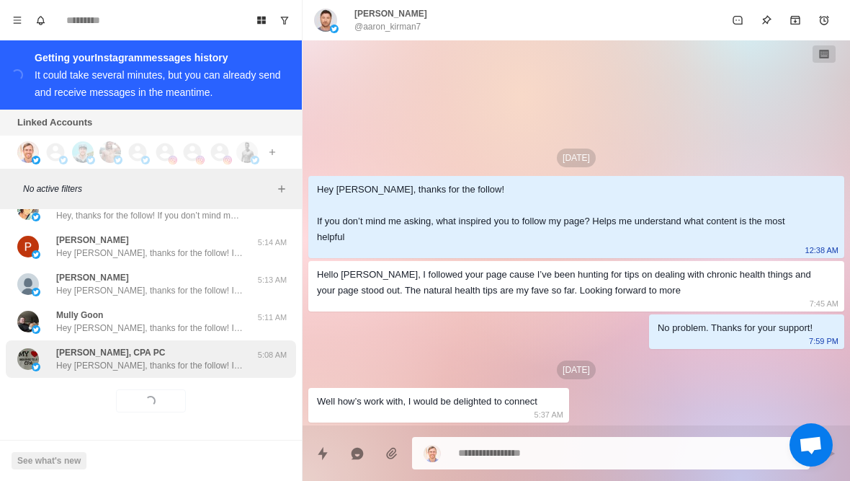
click at [191, 368] on p "Hey [PERSON_NAME], thanks for the follow! If you don’t mind me asking, what ins…" at bounding box center [149, 365] width 187 height 13
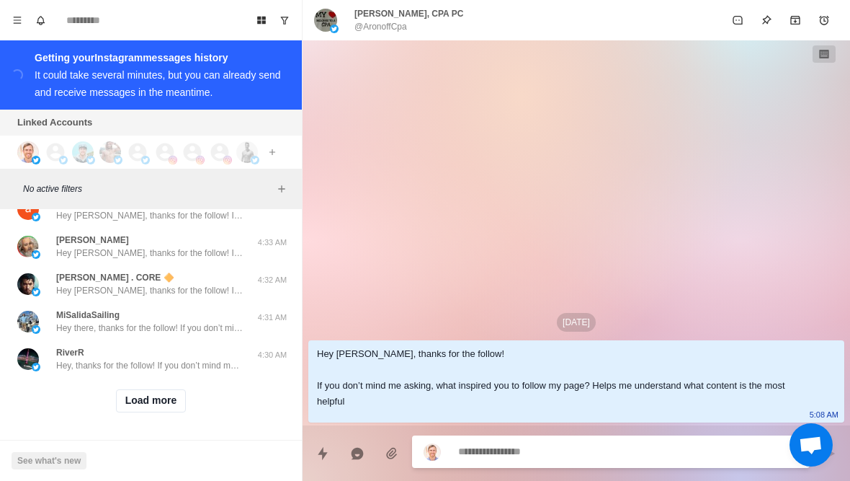
scroll to position [12618, 0]
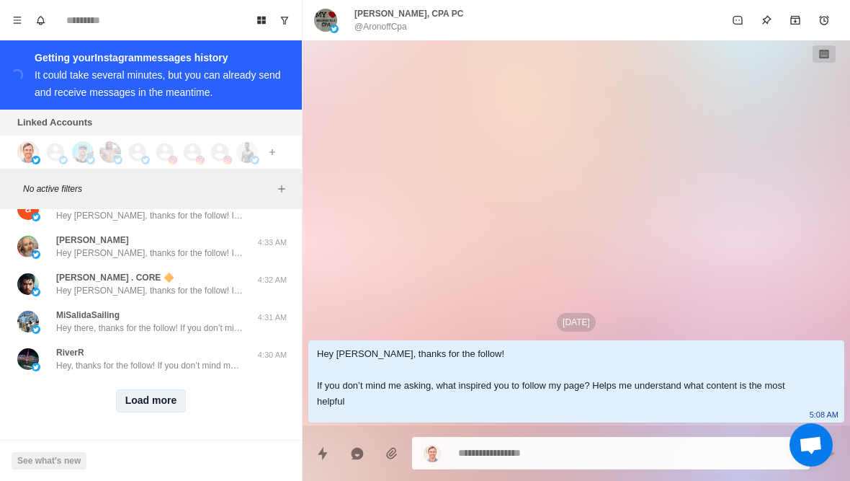
click at [164, 394] on button "Load more" at bounding box center [151, 400] width 71 height 23
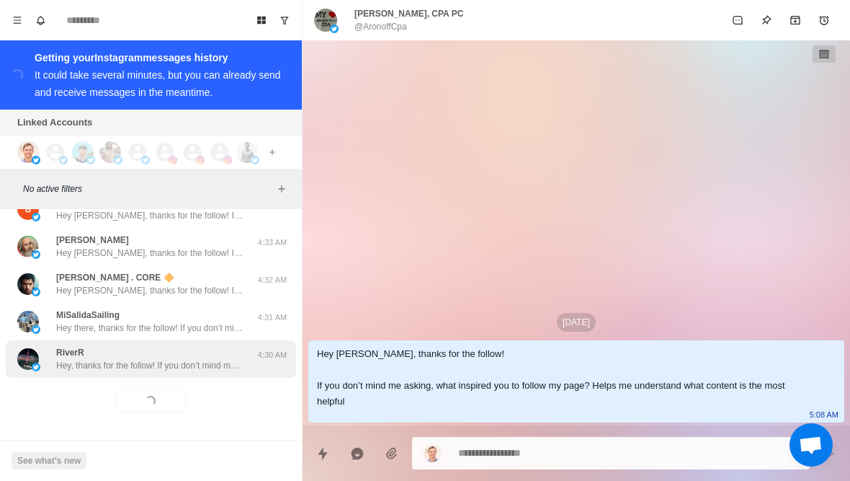
click at [192, 373] on div "RiverR Hey, thanks for the follow! If you don’t mind me asking, what inspired y…" at bounding box center [151, 358] width 290 height 37
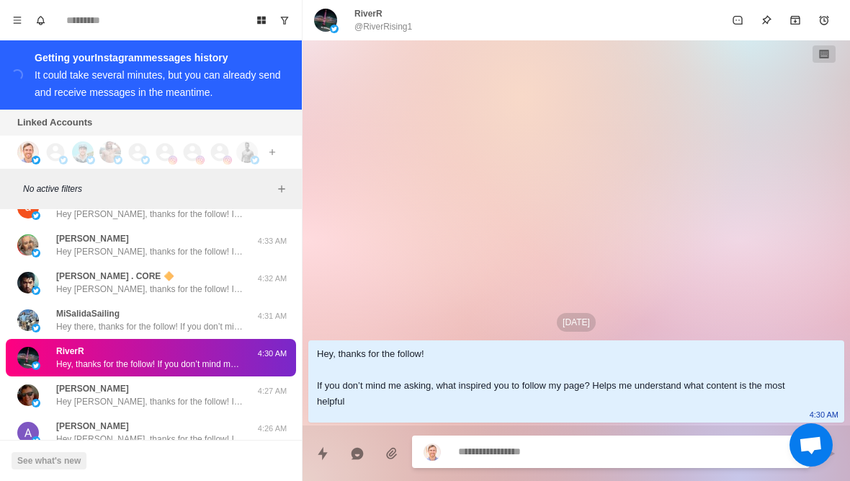
click at [584, 474] on div at bounding box center [577, 452] width 548 height 55
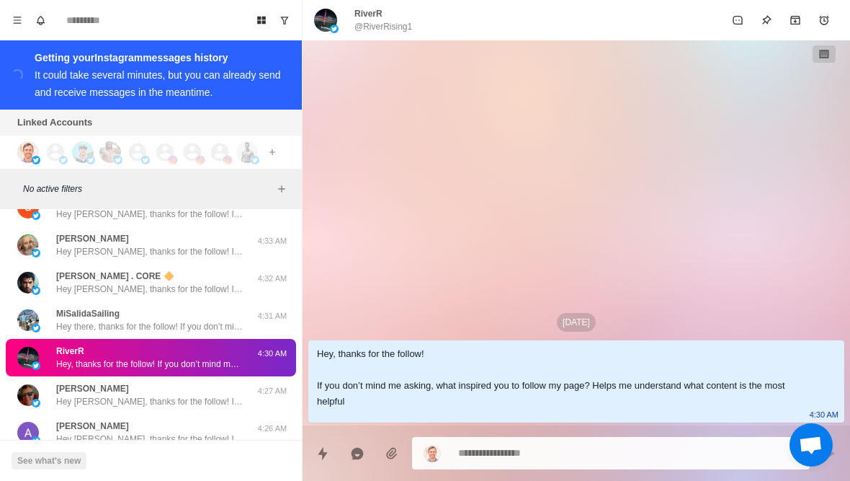
click at [587, 458] on textarea at bounding box center [628, 452] width 340 height 21
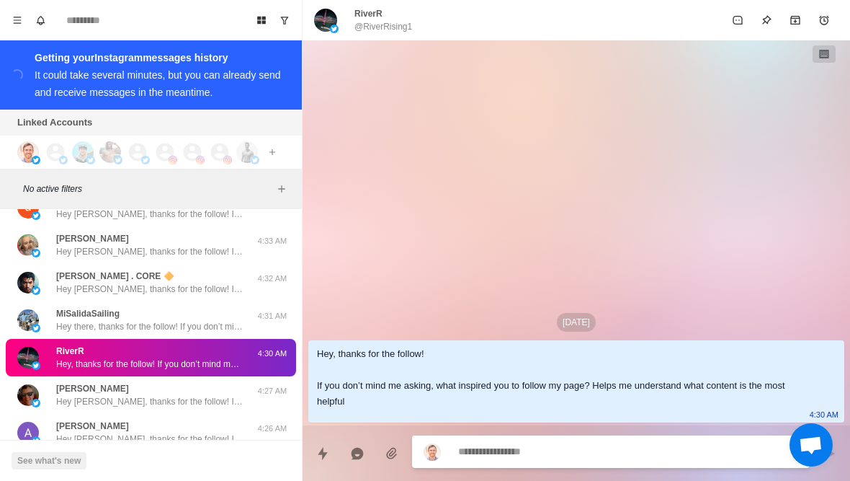
type textarea "*"
type textarea "**"
type textarea "*"
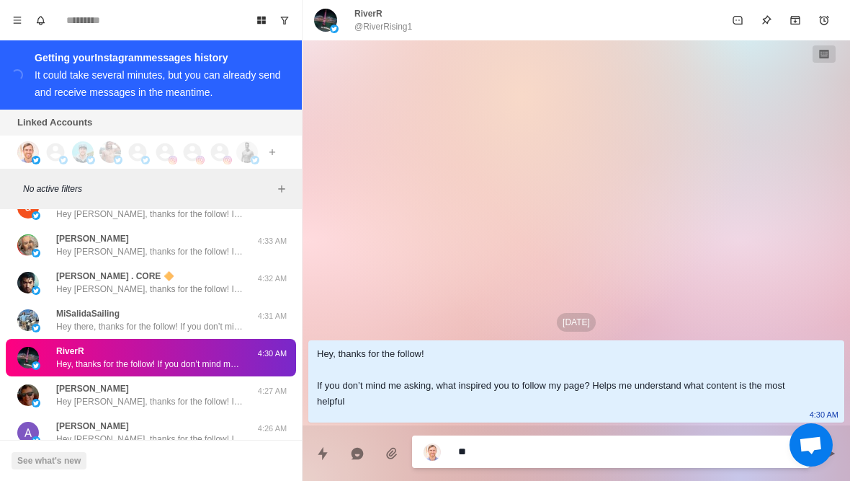
type textarea "***"
type textarea "*"
type textarea "****"
type textarea "*"
type textarea "*****"
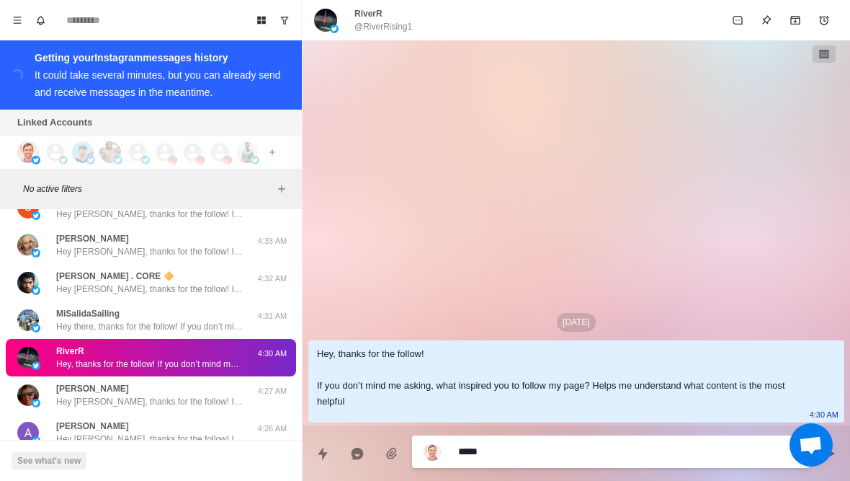
type textarea "*"
type textarea "**********"
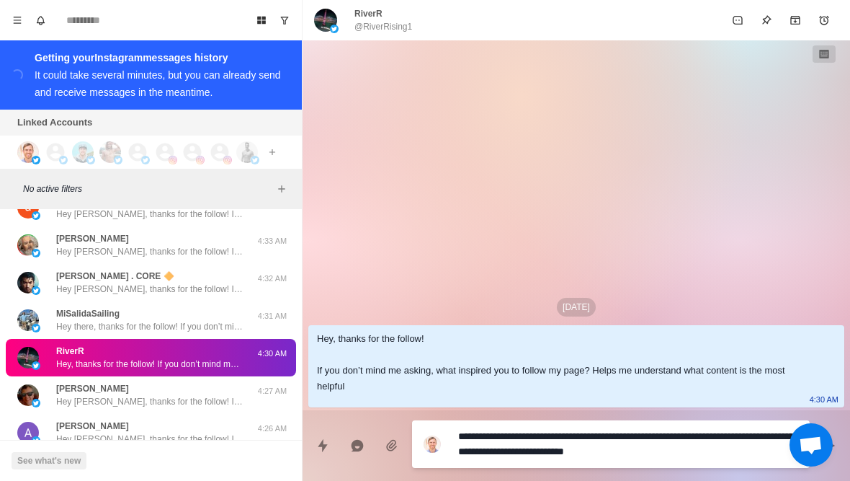
scroll to position [0, 0]
type textarea "*"
type textarea "**********"
type textarea "*"
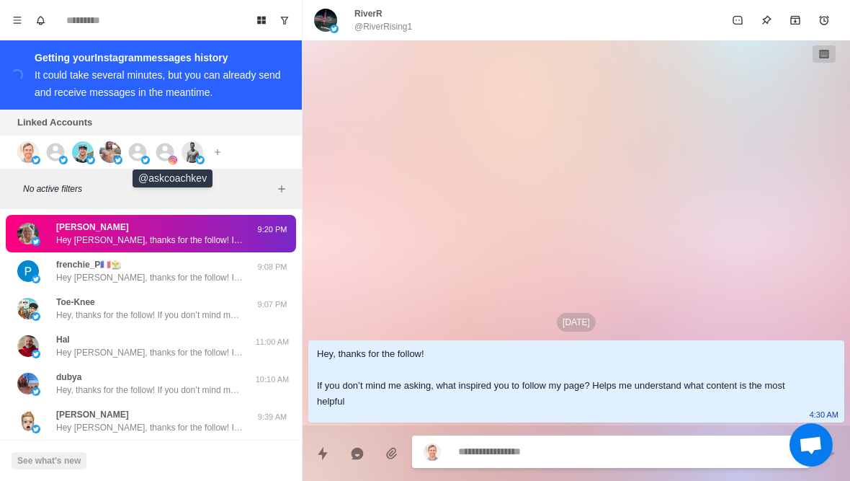
type textarea "*"
